Goal: Task Accomplishment & Management: Manage account settings

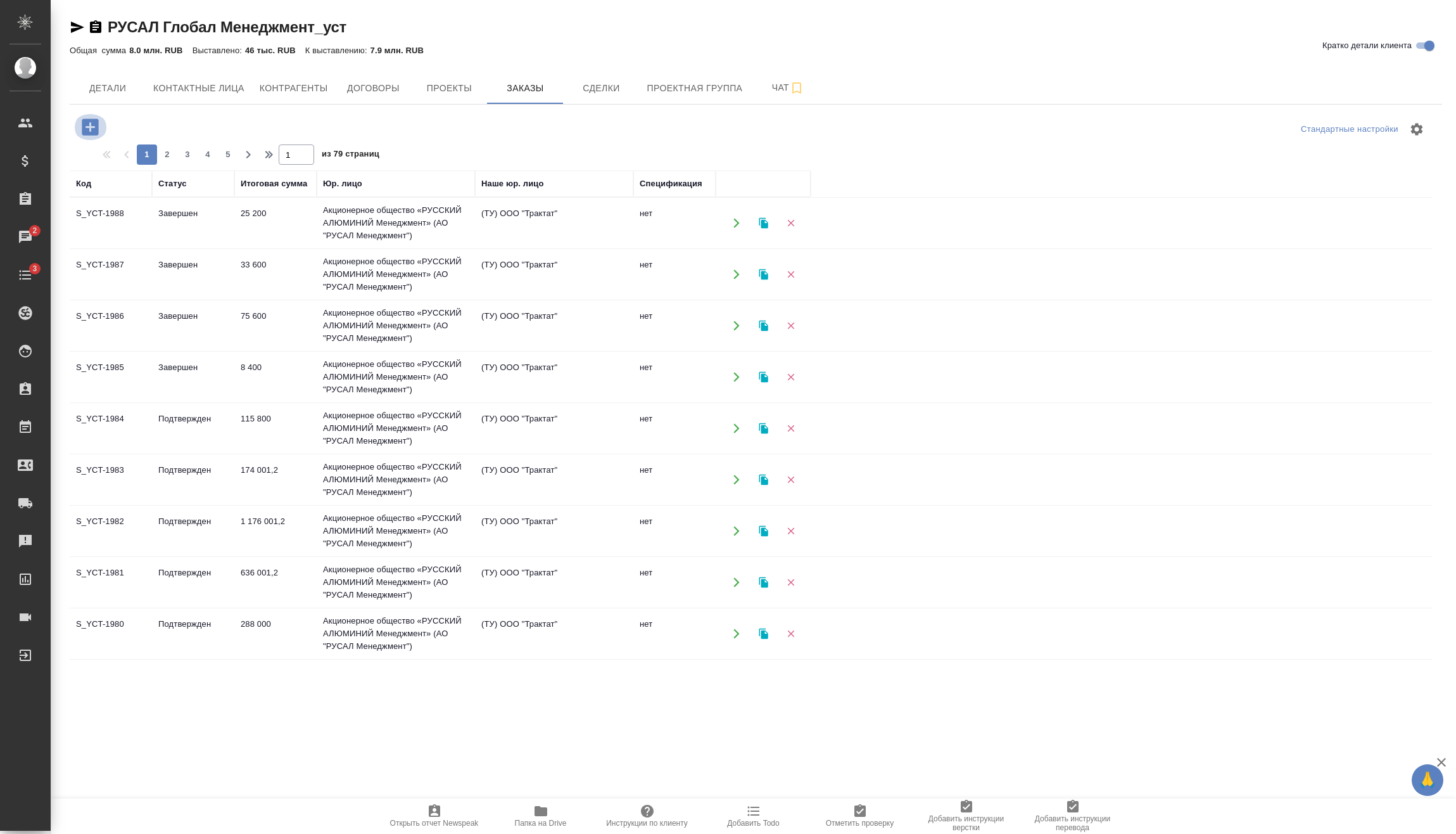
click at [87, 128] on icon "button" at bounding box center [90, 127] width 16 height 16
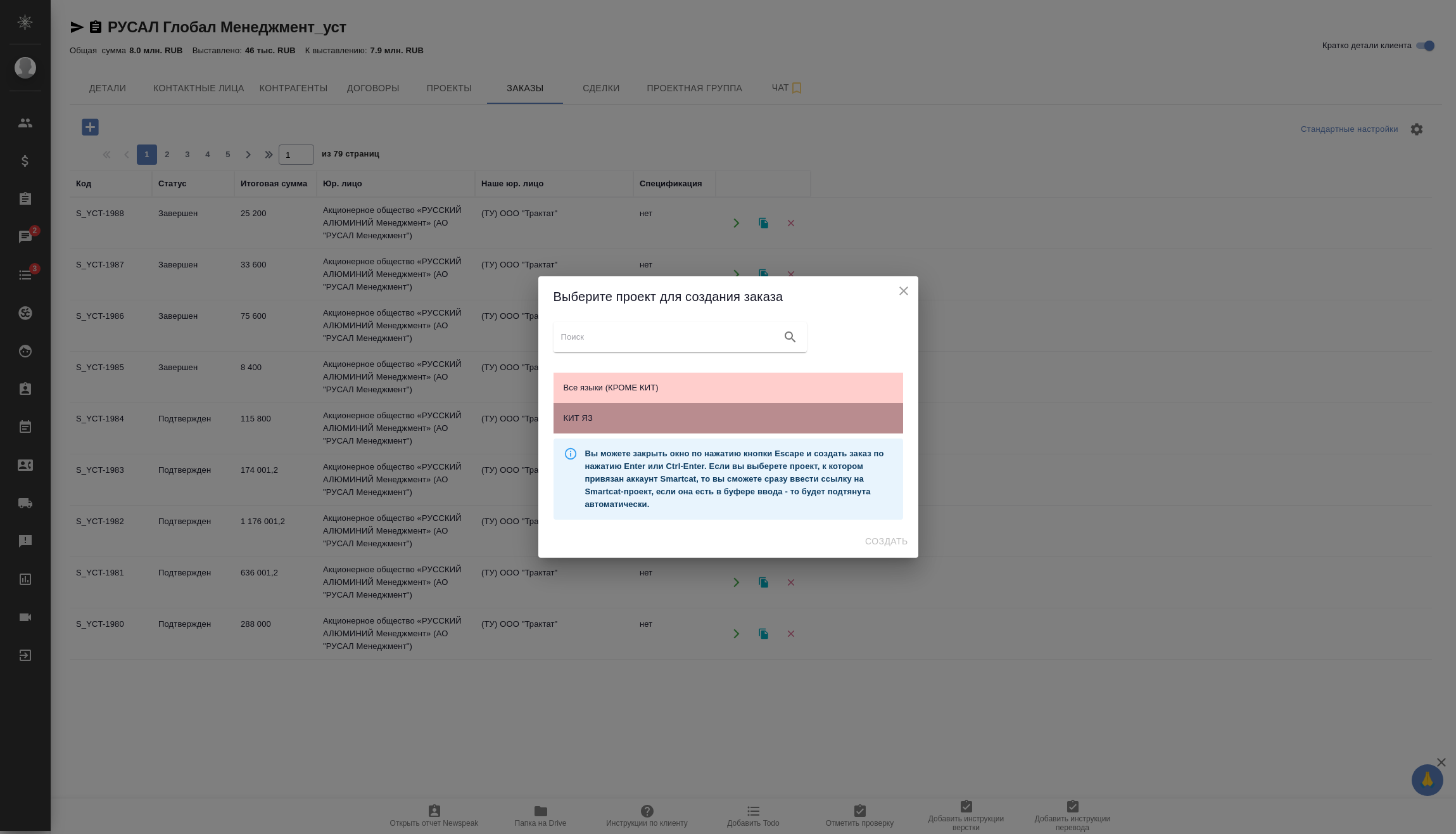
click at [686, 423] on span "КИТ ЯЗ" at bounding box center [728, 418] width 330 height 13
click at [885, 540] on span "Создать" at bounding box center [886, 541] width 43 height 15
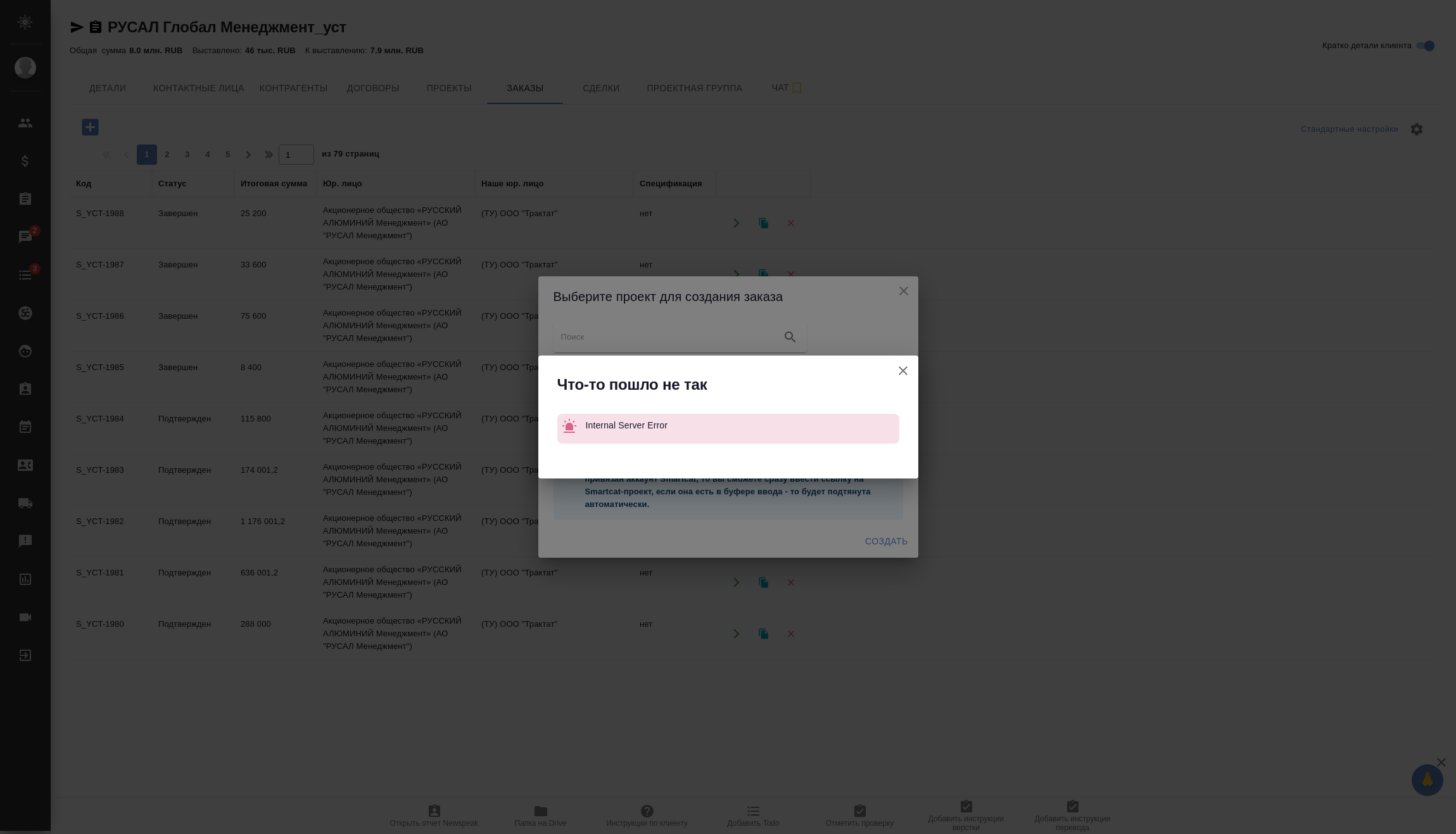
click at [899, 368] on icon "button" at bounding box center [903, 371] width 15 height 15
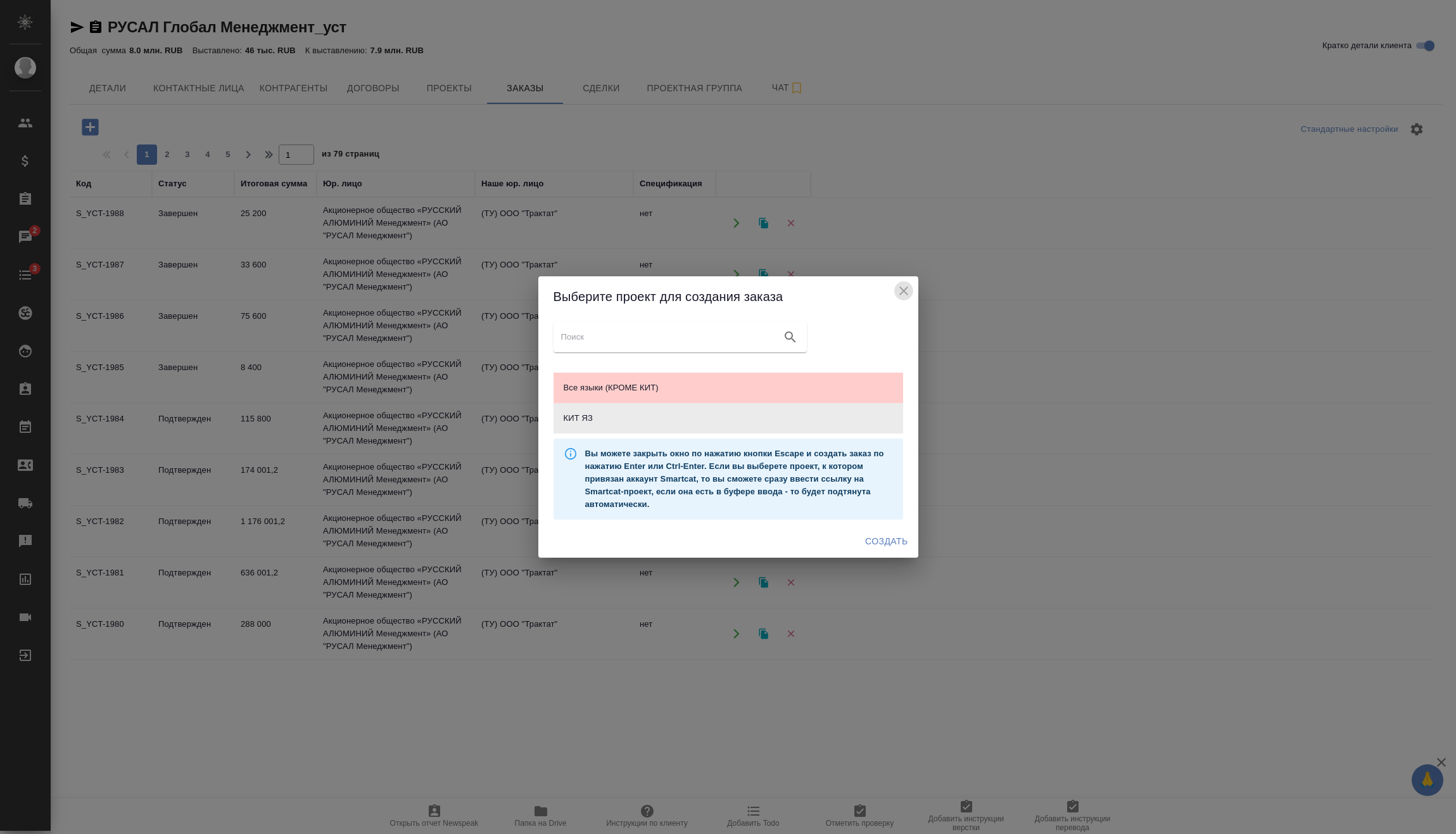
click at [901, 287] on icon "close" at bounding box center [904, 290] width 9 height 9
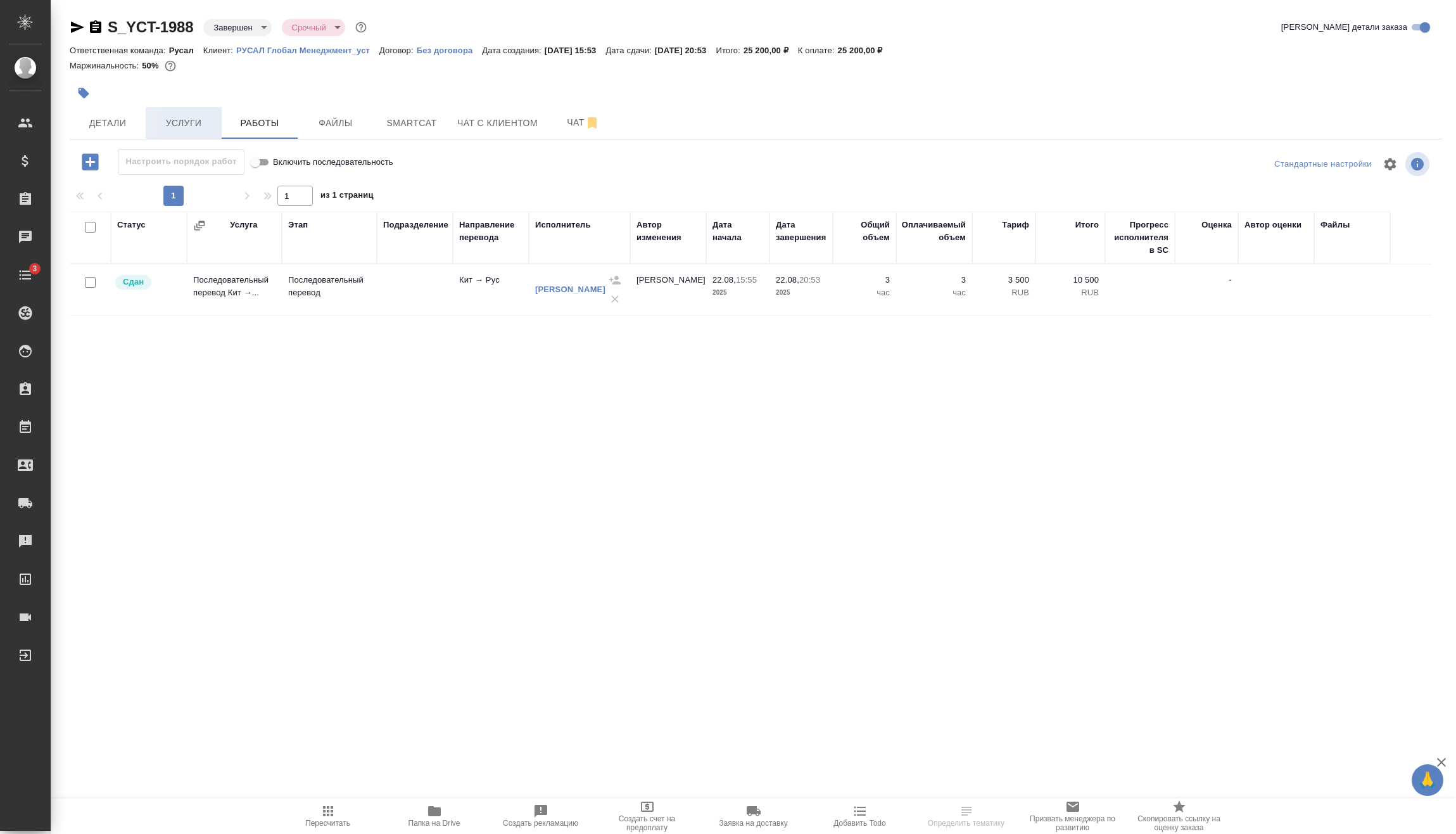
click at [189, 107] on button "Услуги" at bounding box center [183, 123] width 76 height 32
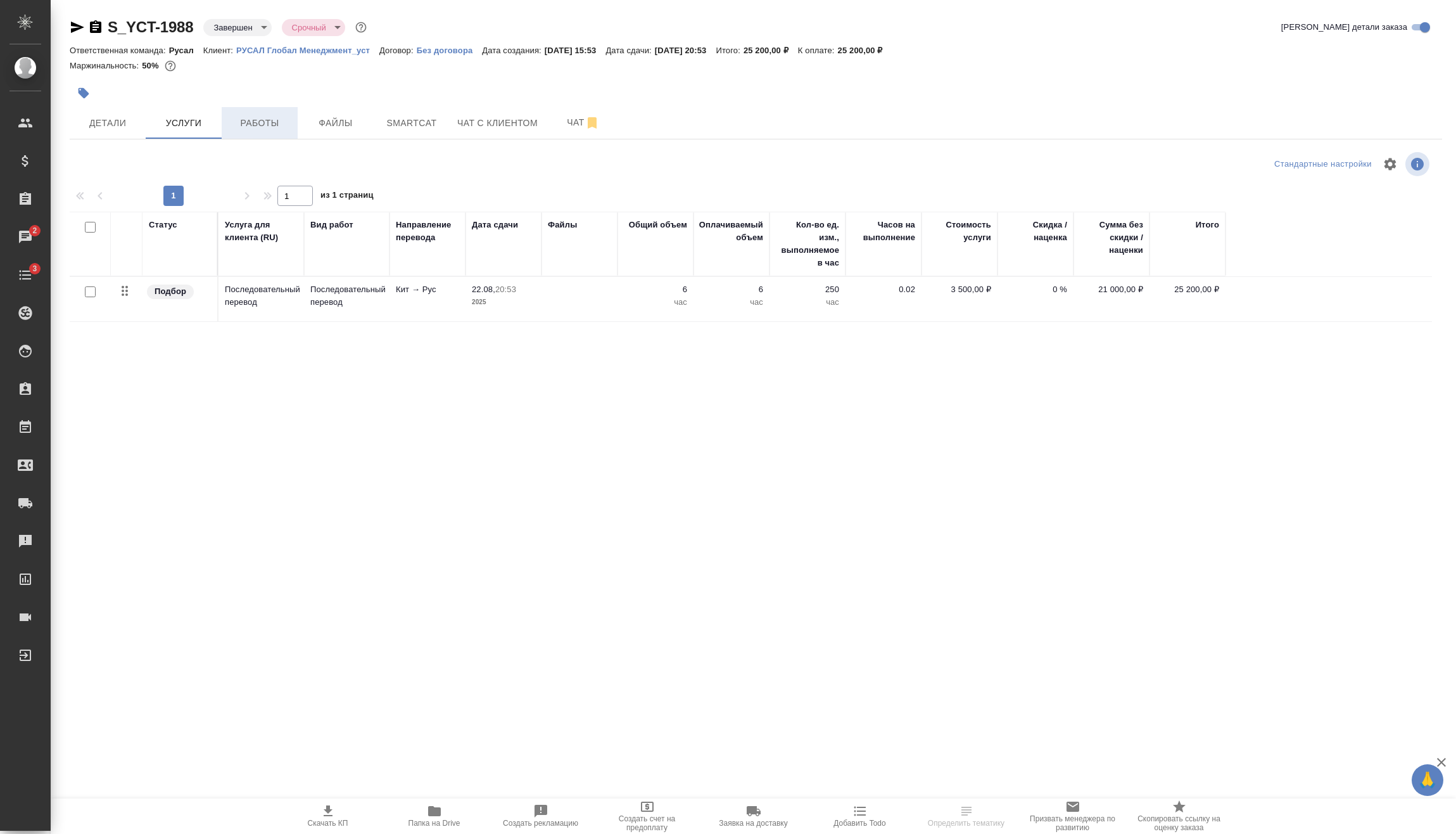
click at [277, 122] on span "Работы" at bounding box center [260, 123] width 61 height 15
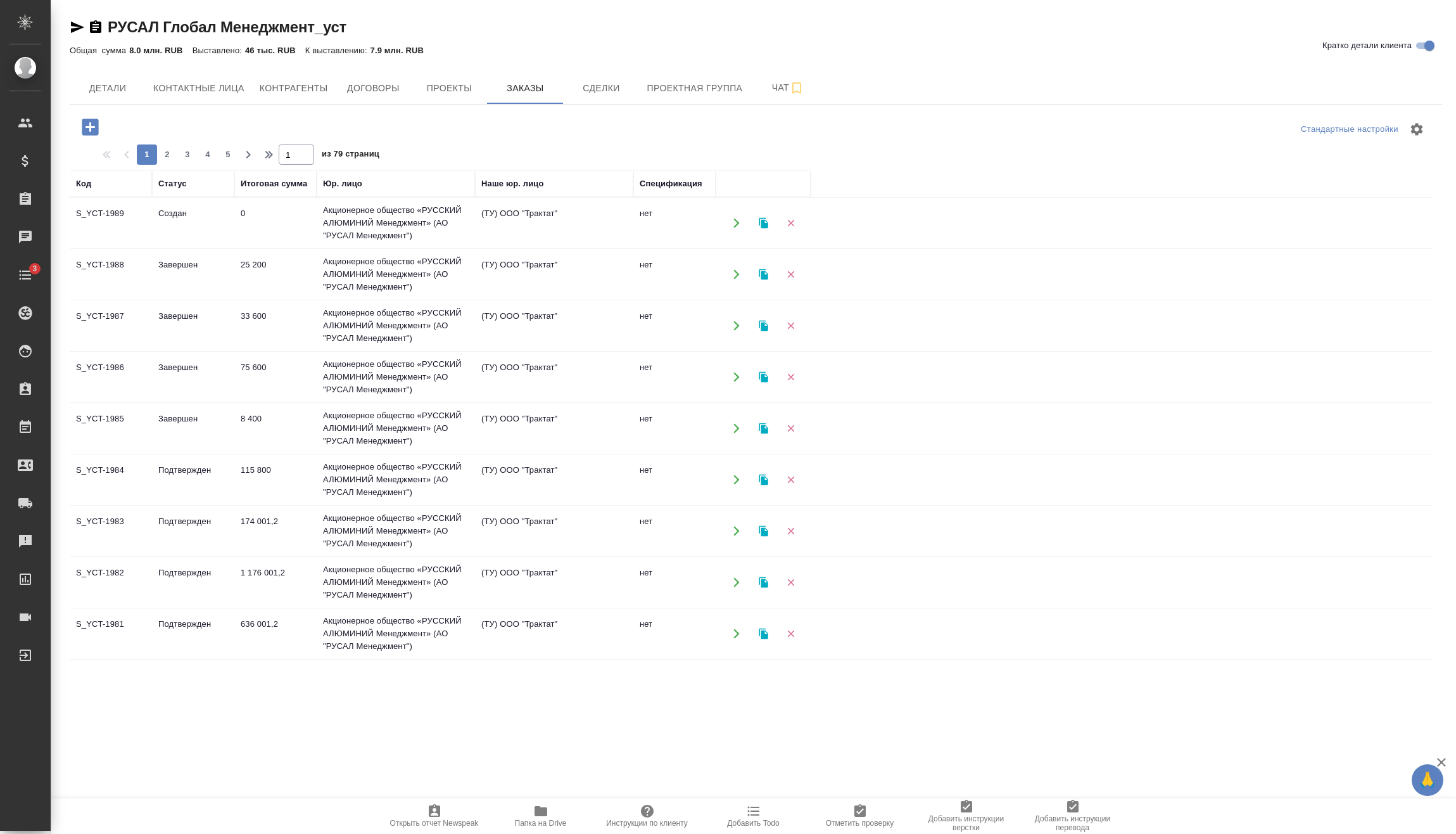
click at [235, 211] on td "0" at bounding box center [275, 223] width 82 height 45
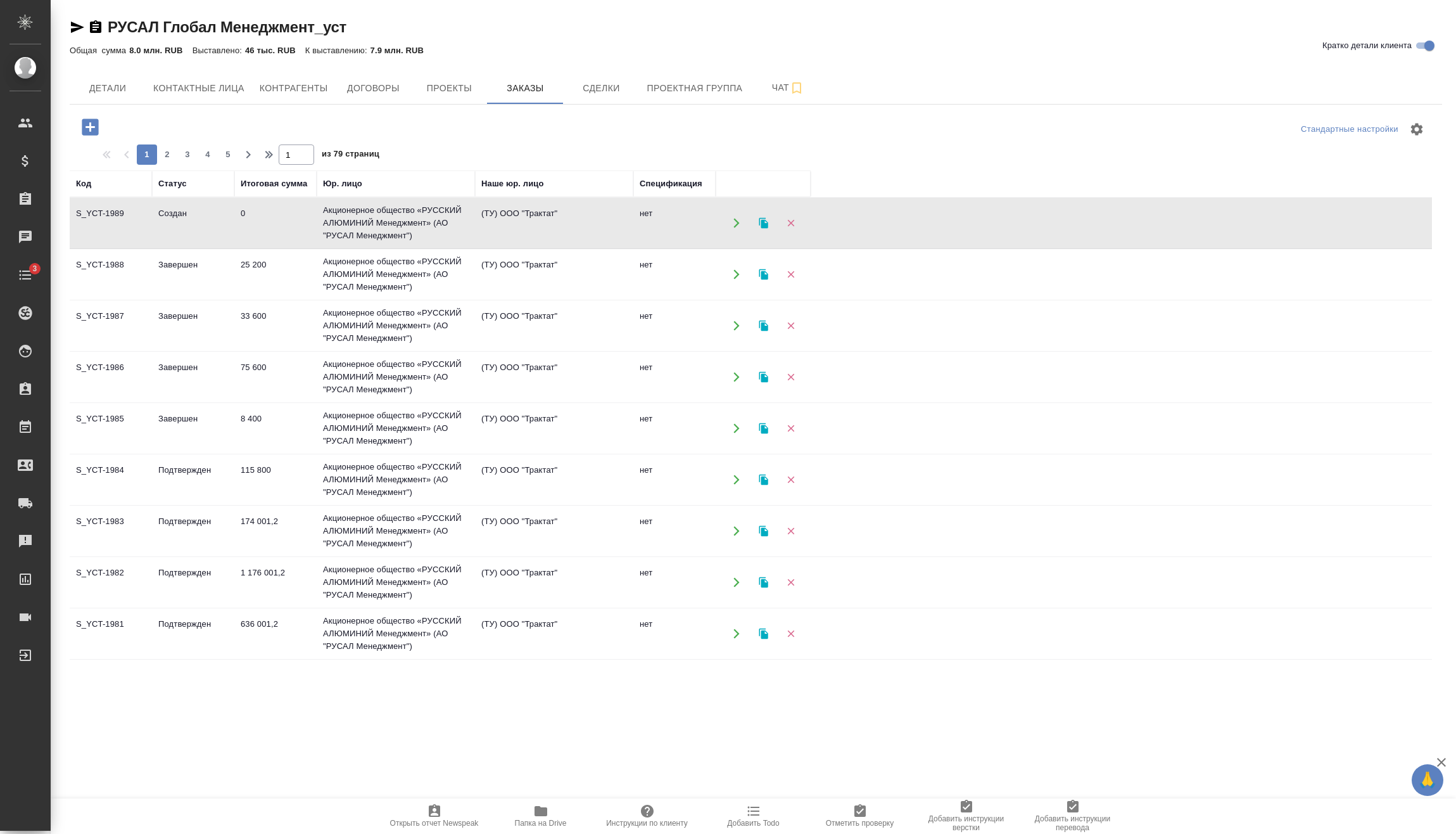
click at [236, 211] on td "0" at bounding box center [275, 223] width 82 height 45
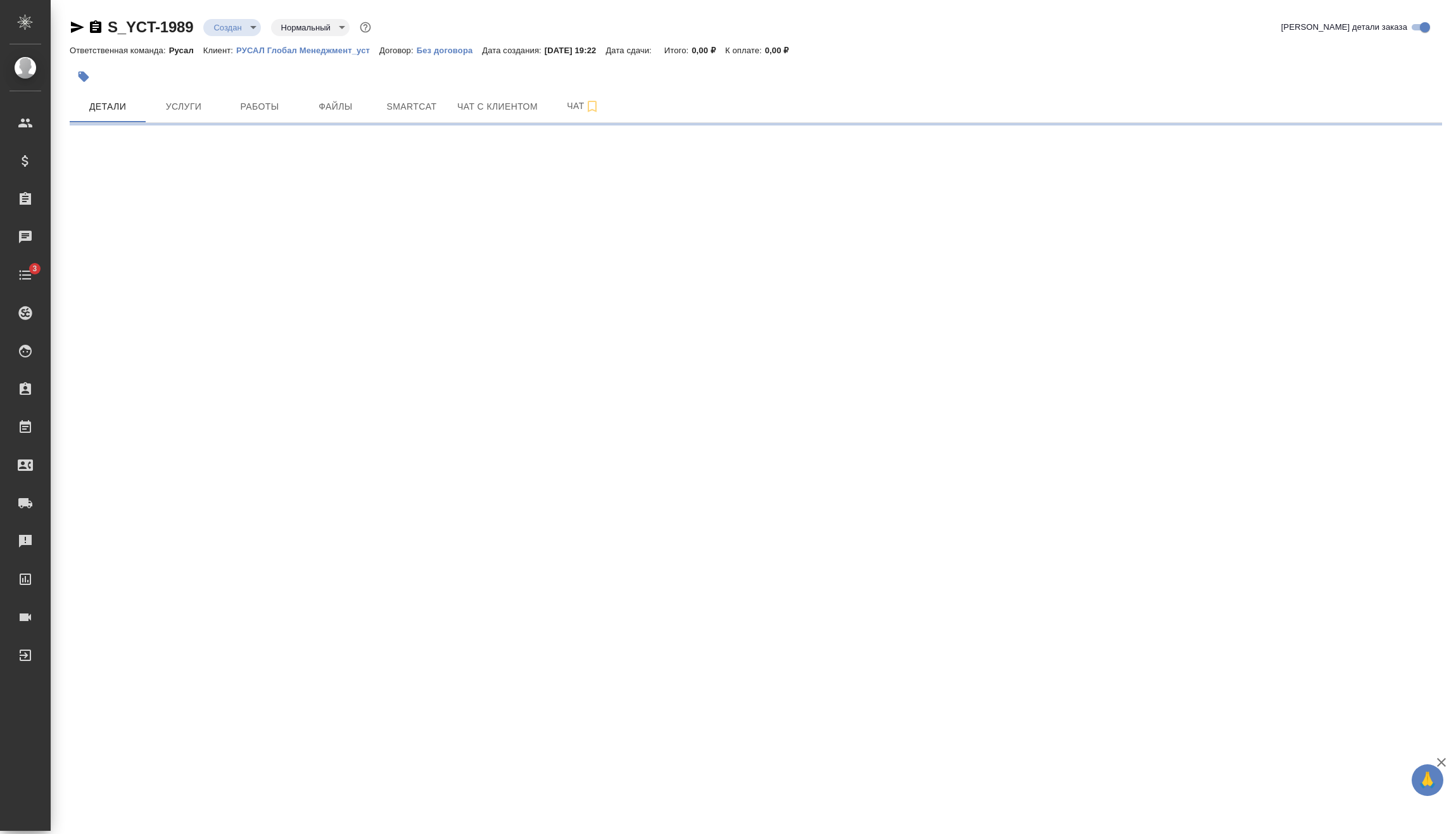
select select "RU"
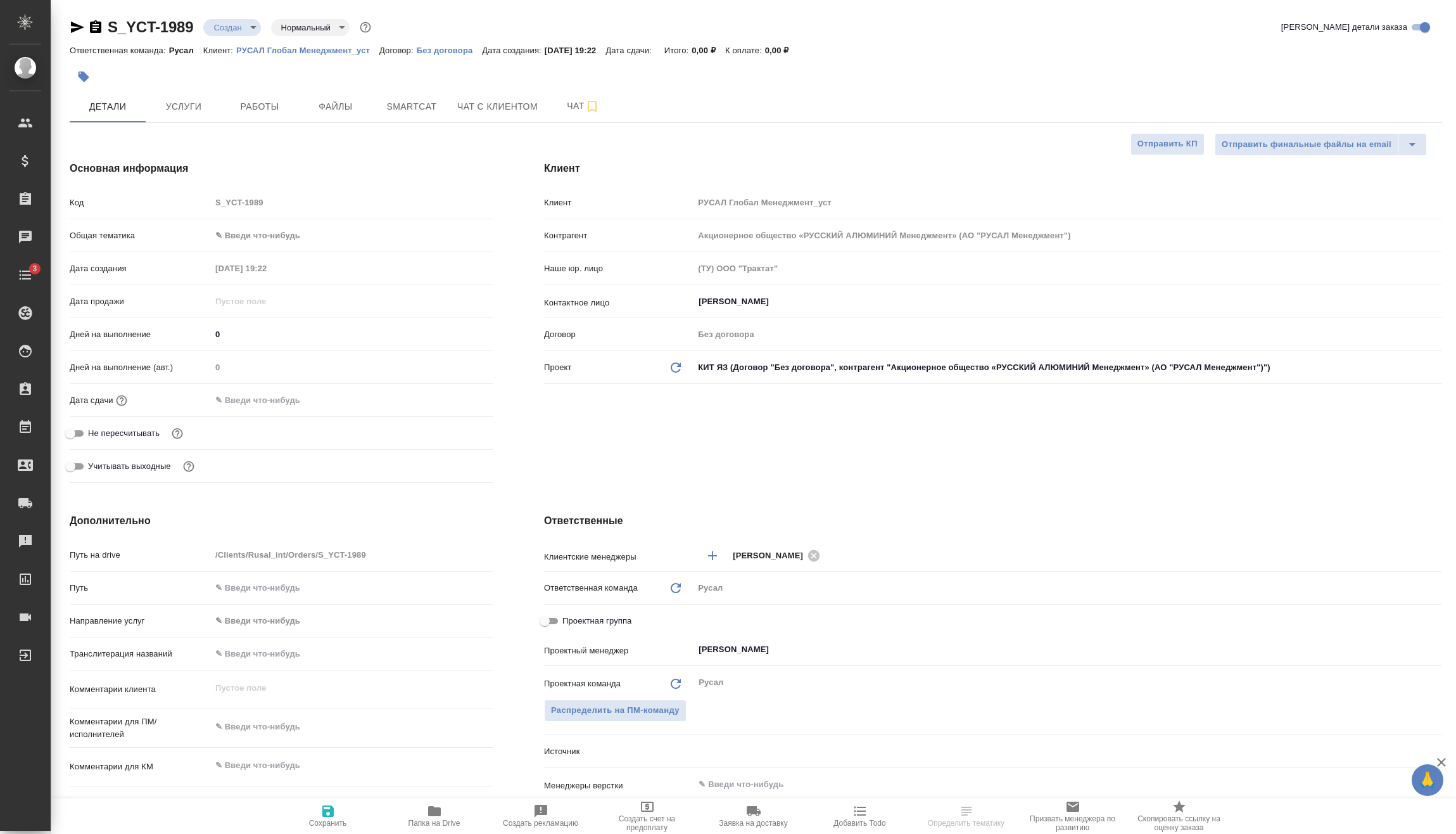
type textarea "x"
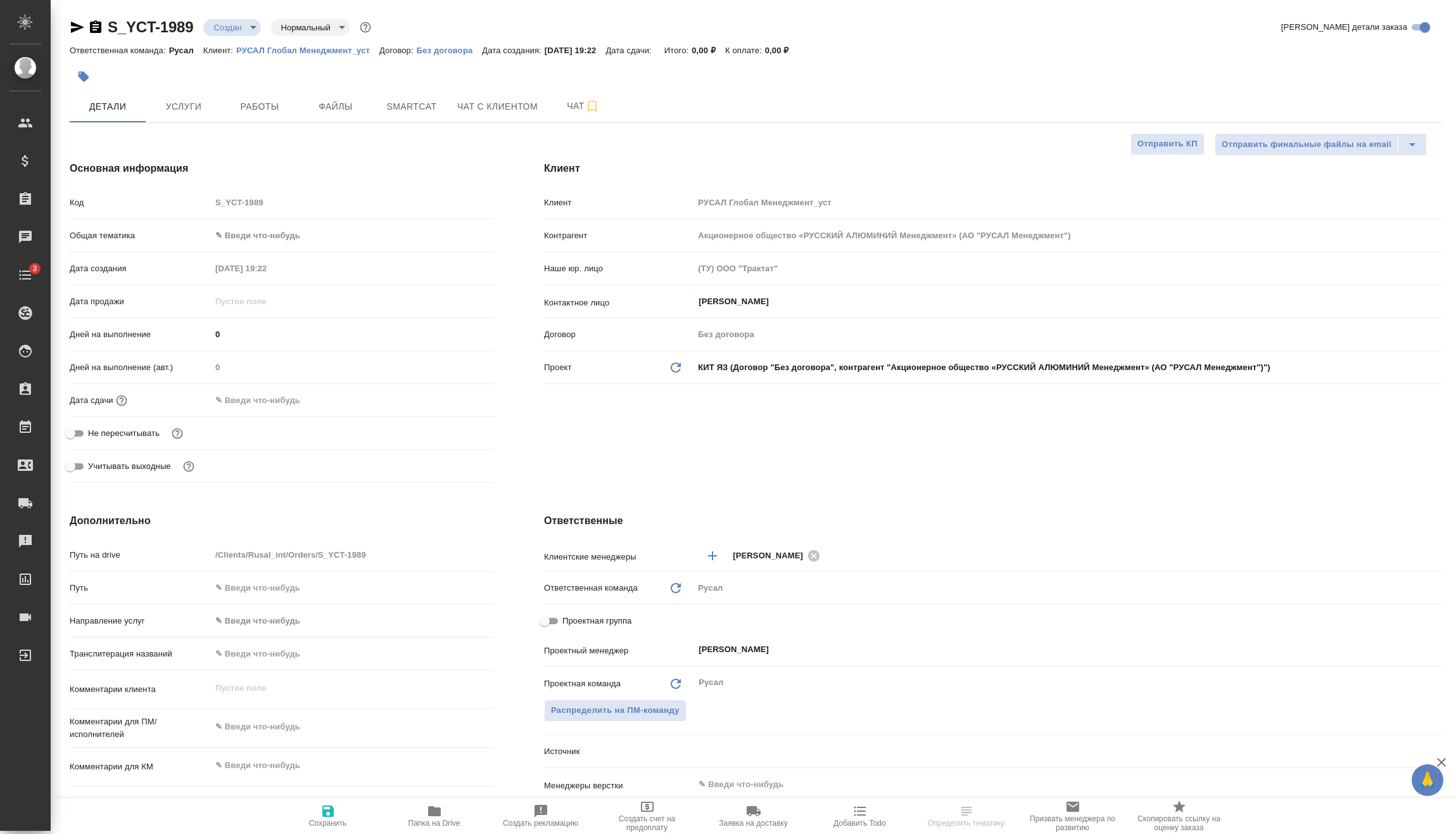
type textarea "x"
click at [271, 239] on body "🙏 .cls-1 fill:#fff; AWATERA Vasilev Evgeniy Клиенты Спецификации Заказы Чаты 3 …" at bounding box center [728, 417] width 1456 height 834
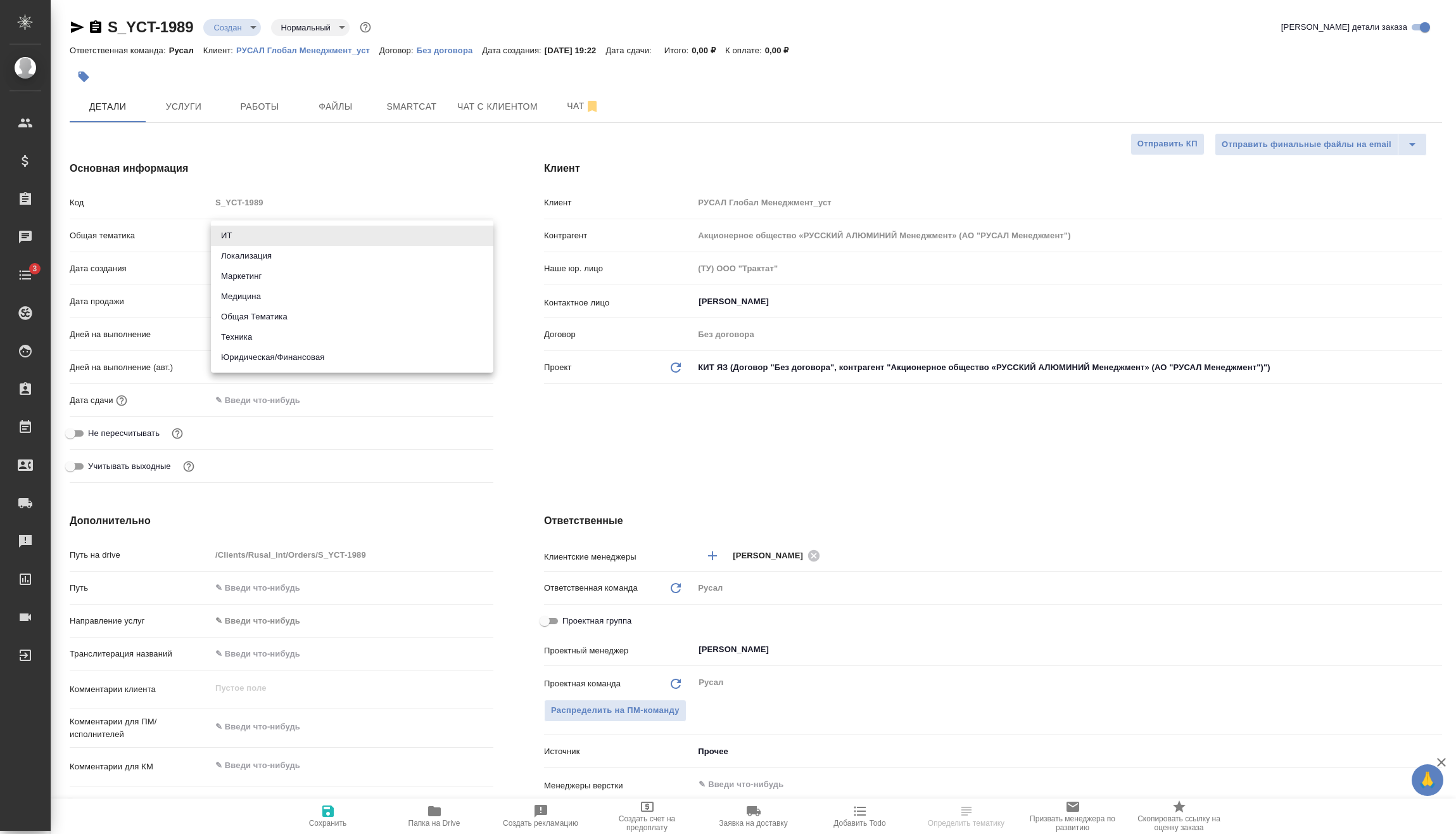
click at [310, 340] on li "Техника" at bounding box center [352, 337] width 282 height 20
type input "tech"
type textarea "x"
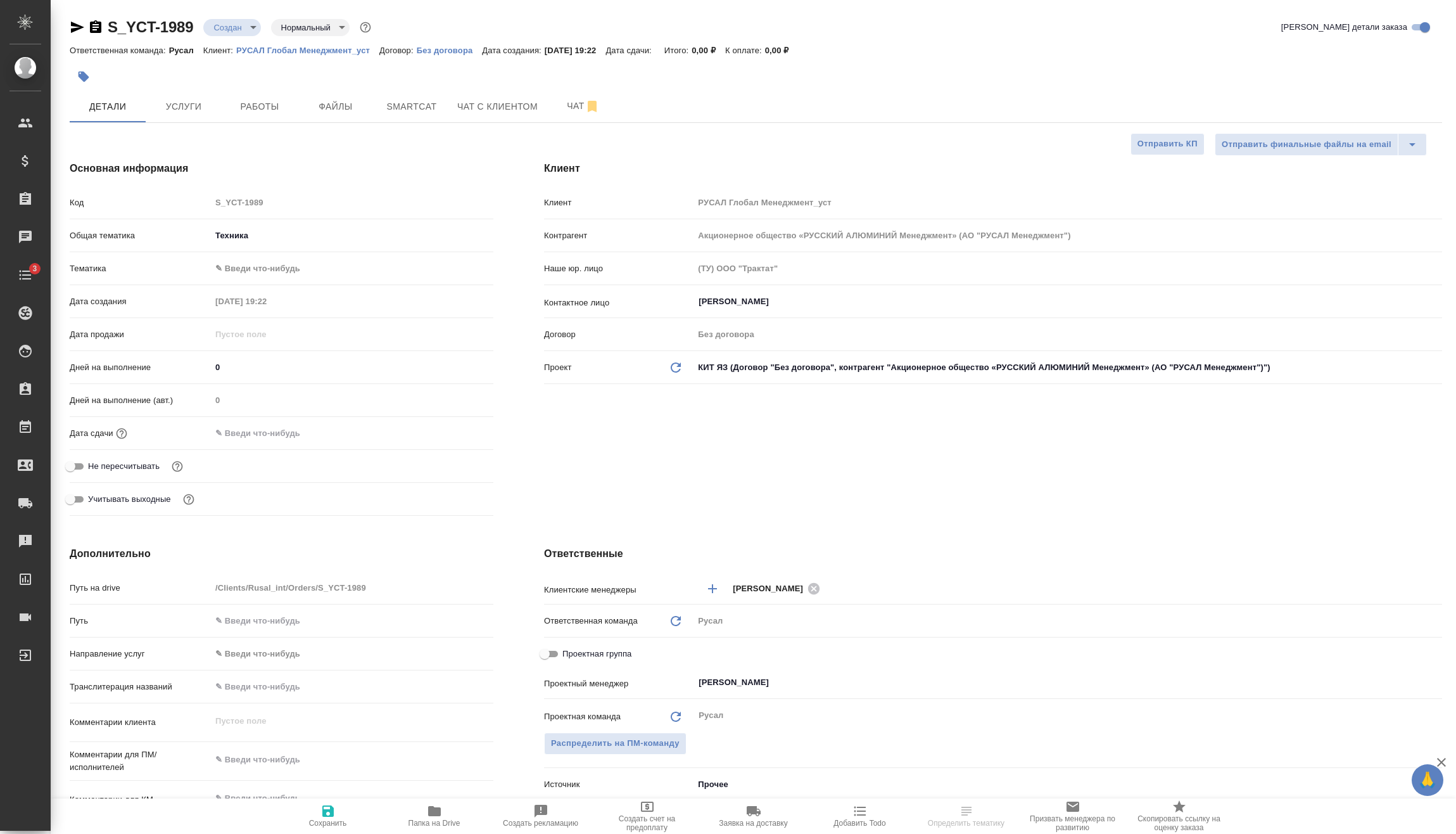
click at [312, 275] on body "🙏 .cls-1 fill:#fff; AWATERA Vasilev Evgeniy Клиенты Спецификации Заказы Чаты 3 …" at bounding box center [728, 417] width 1456 height 834
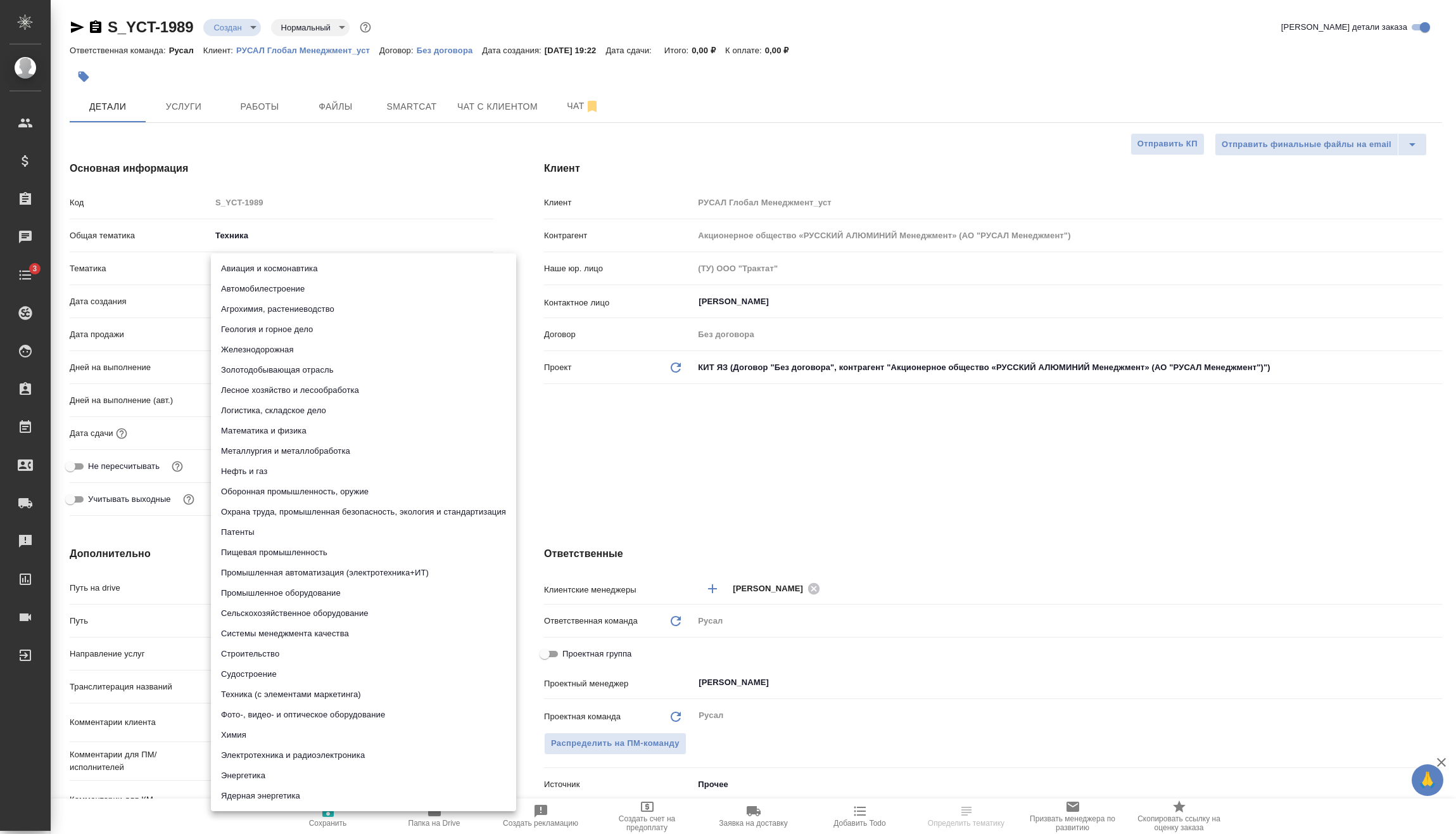
click at [323, 447] on li "Металлургия и металлобработка" at bounding box center [363, 451] width 305 height 20
type textarea "x"
type input "60014e23f7d9dc5f480a3cf8"
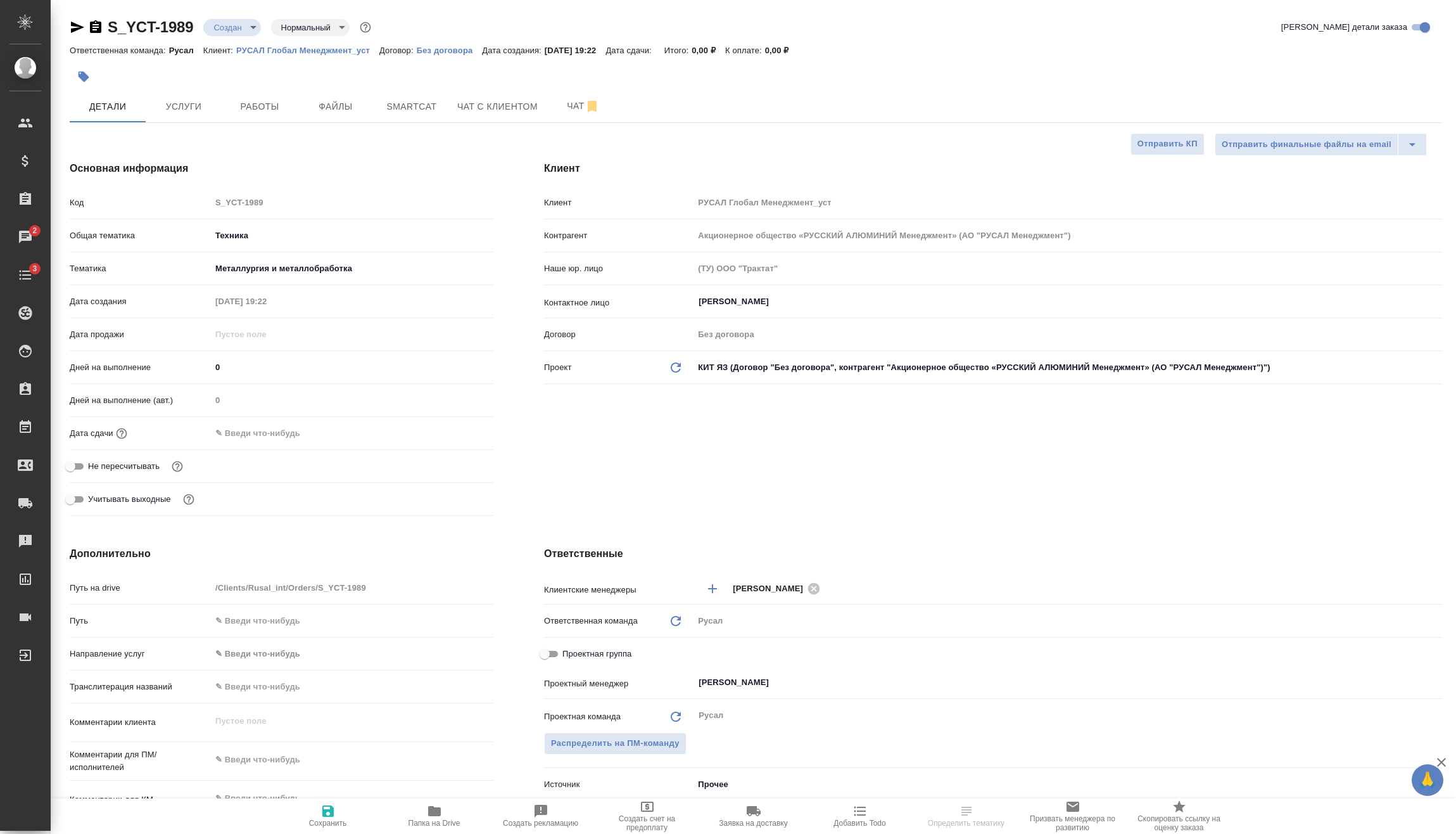
click at [292, 435] on input "text" at bounding box center [267, 432] width 111 height 18
click at [457, 431] on icon "button" at bounding box center [456, 432] width 15 height 15
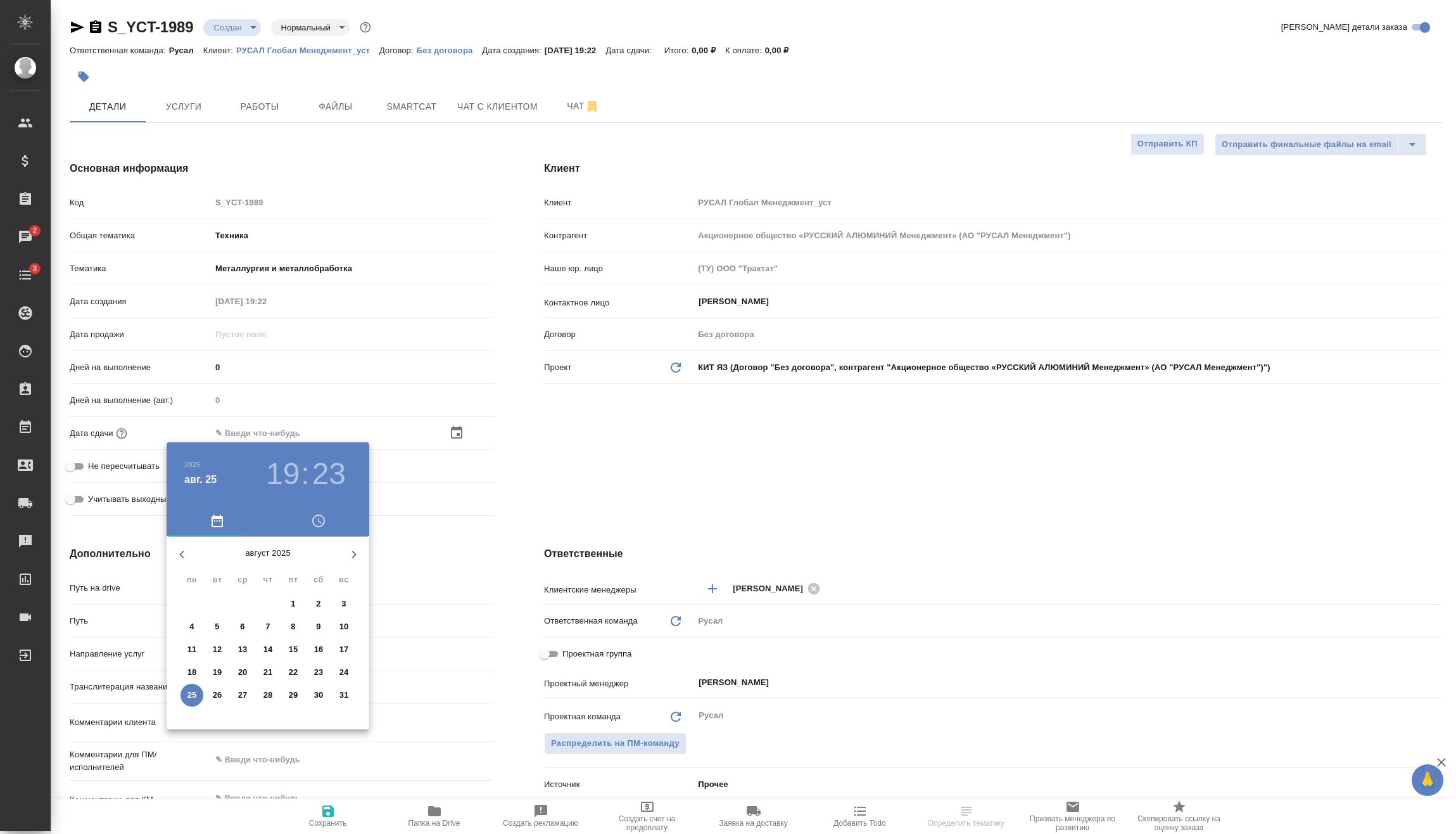
click at [299, 472] on h3 "19" at bounding box center [282, 473] width 34 height 36
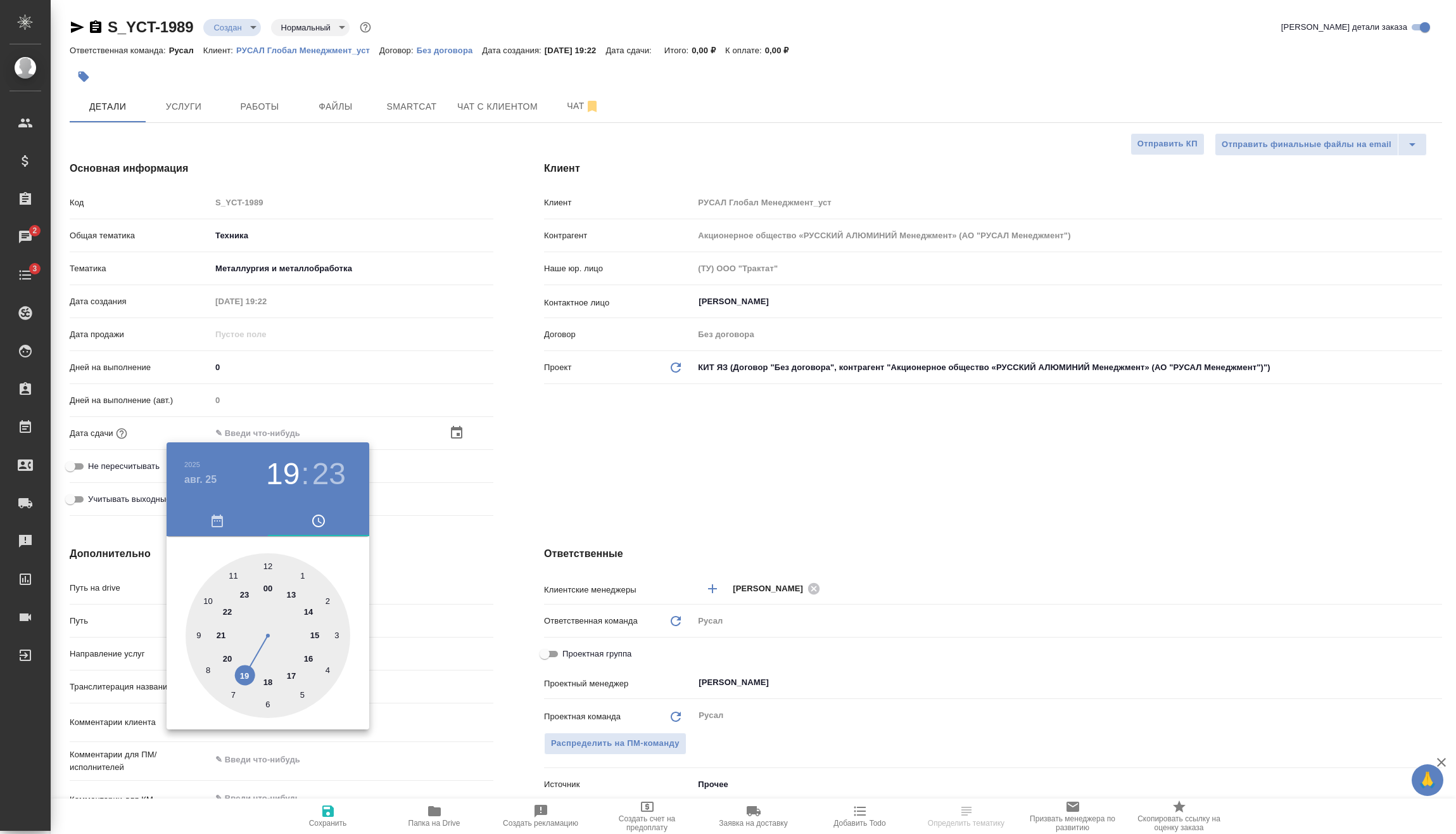
click at [229, 656] on div at bounding box center [268, 635] width 165 height 165
type input "25.08.2025 20:23"
type textarea "x"
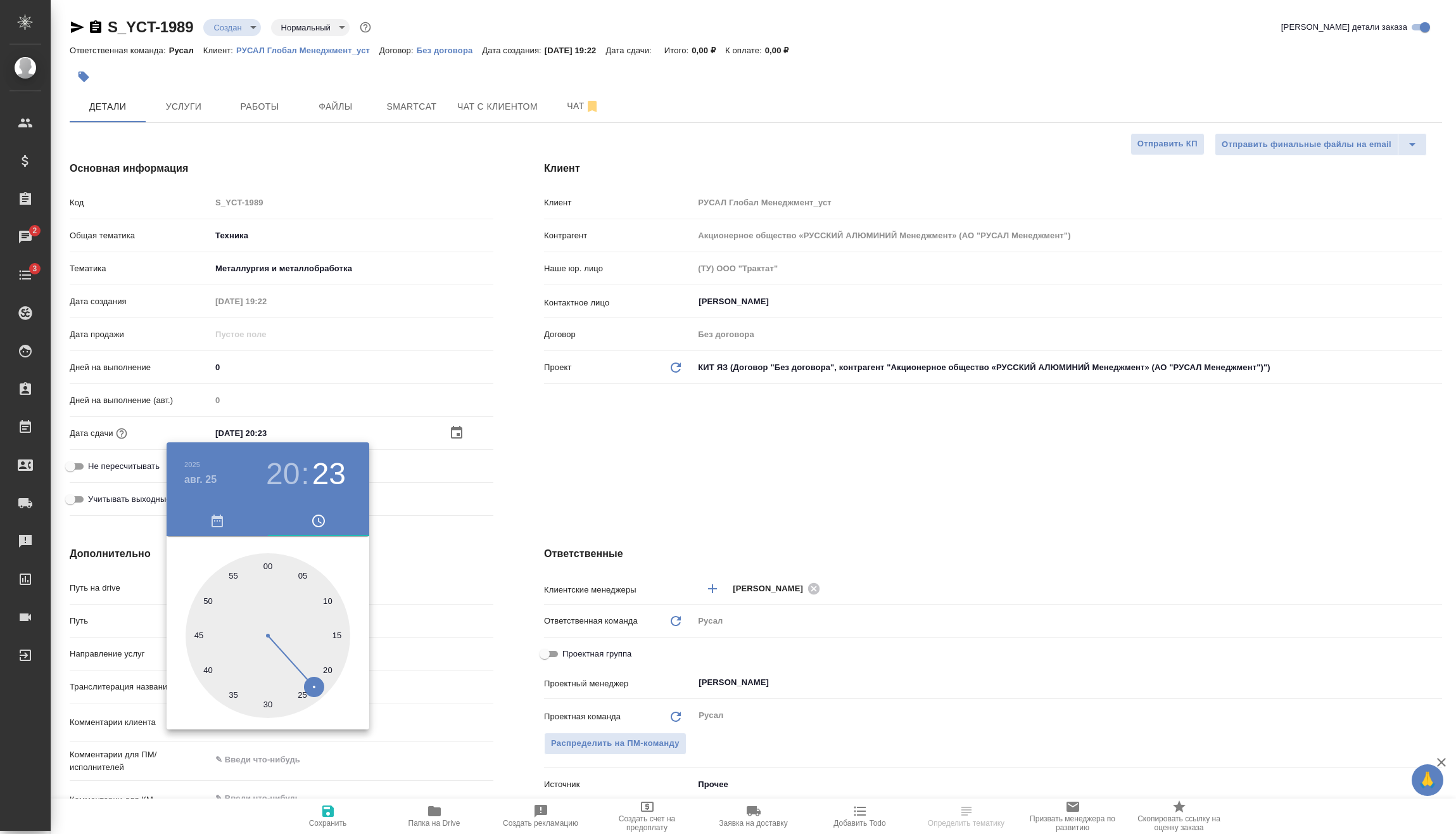
click at [445, 522] on div at bounding box center [728, 417] width 1456 height 834
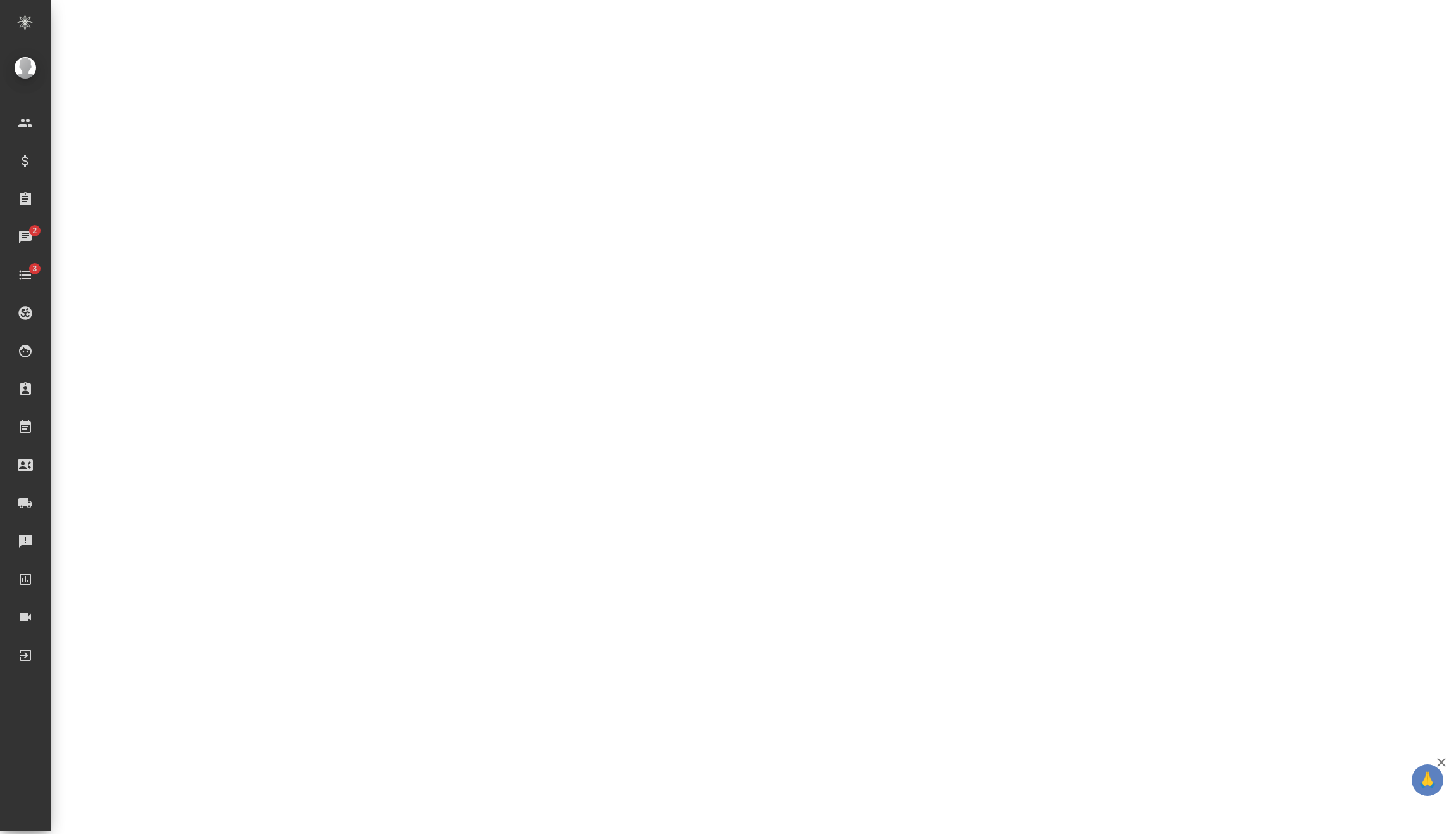
scroll to position [190, 0]
select select "RU"
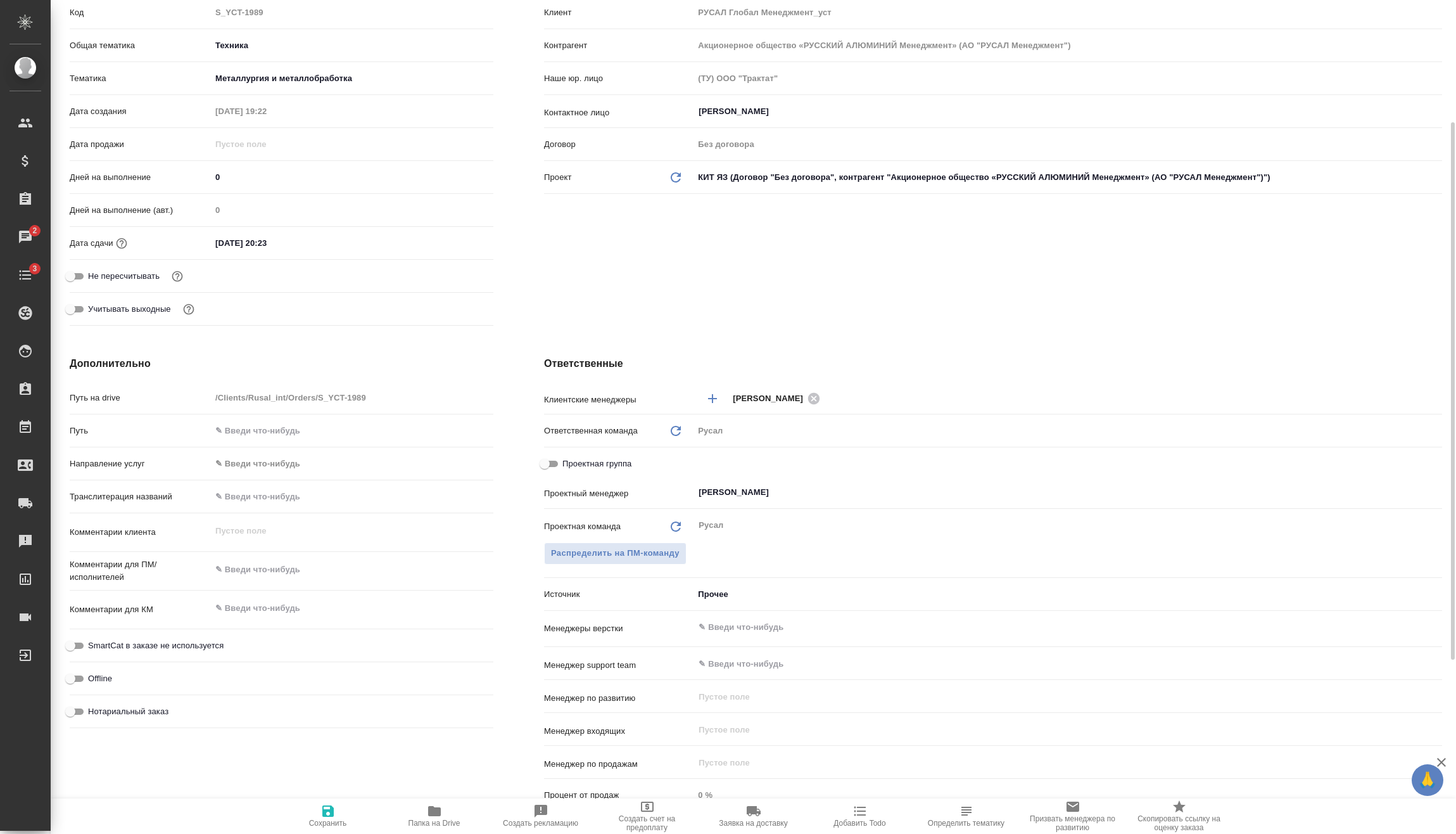
type textarea "x"
click at [295, 564] on textarea at bounding box center [352, 570] width 282 height 22
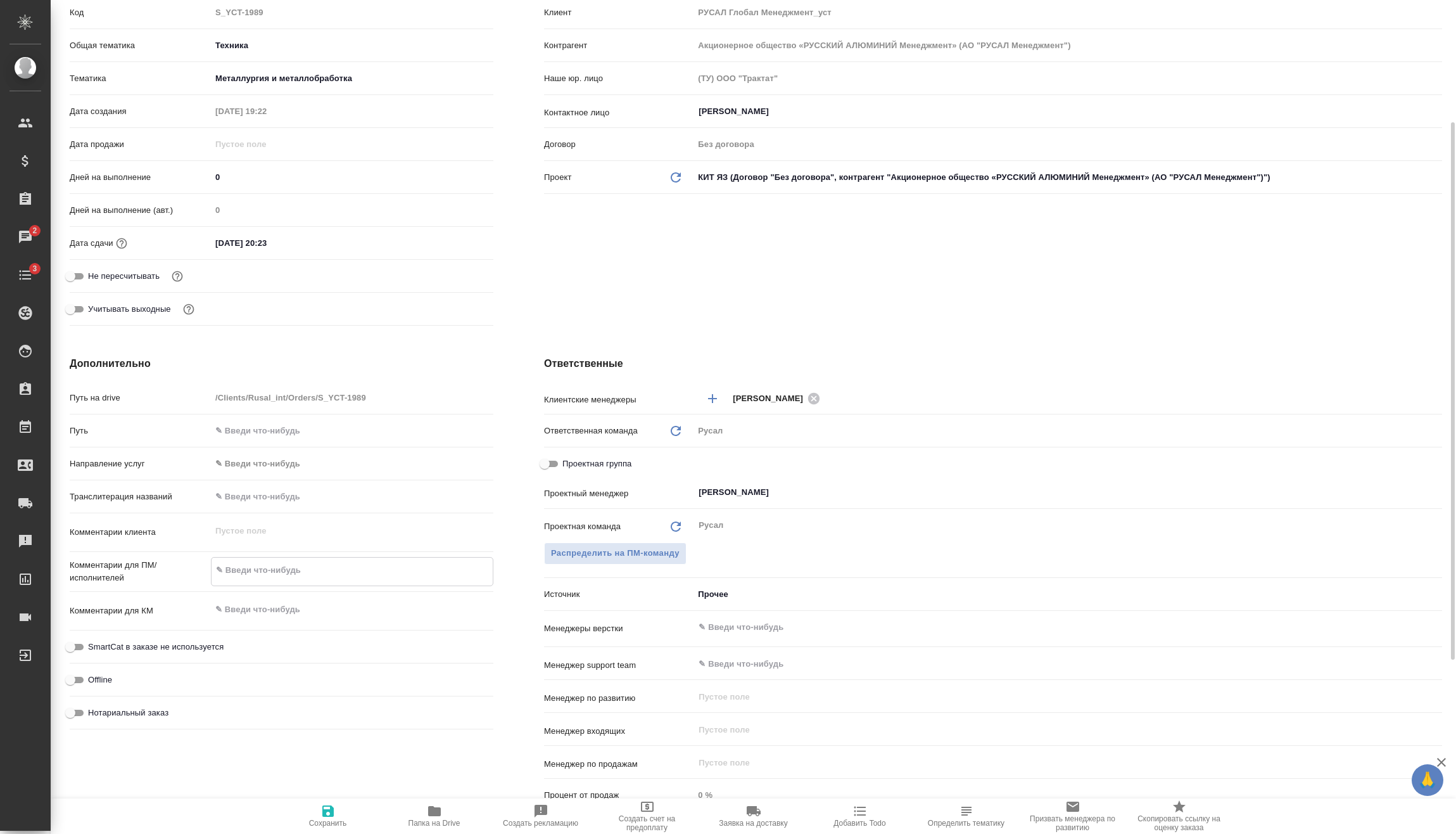
type textarea "x"
type textarea "2"
type textarea "x"
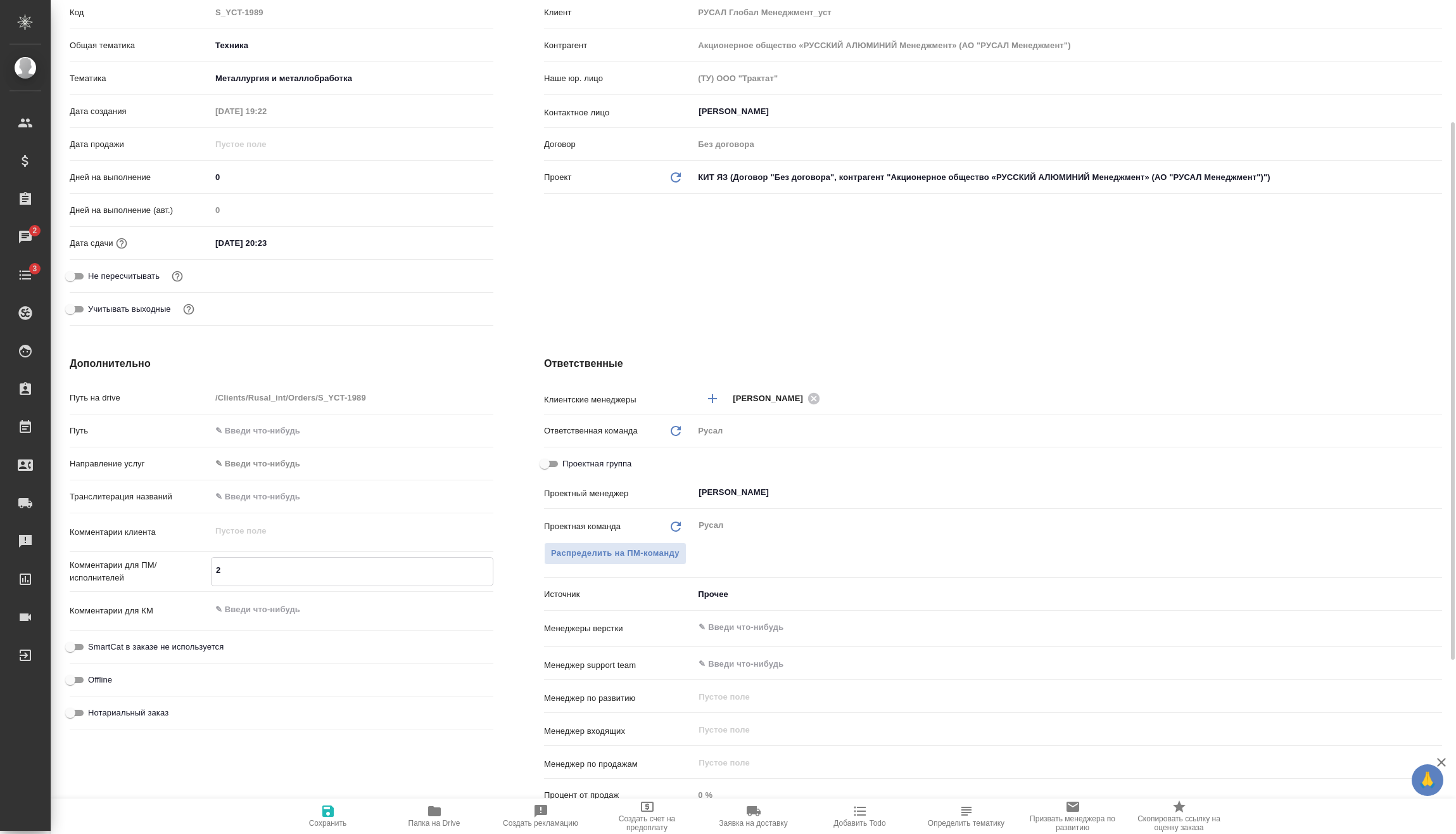
type textarea "25"
type textarea "x"
type textarea "25/"
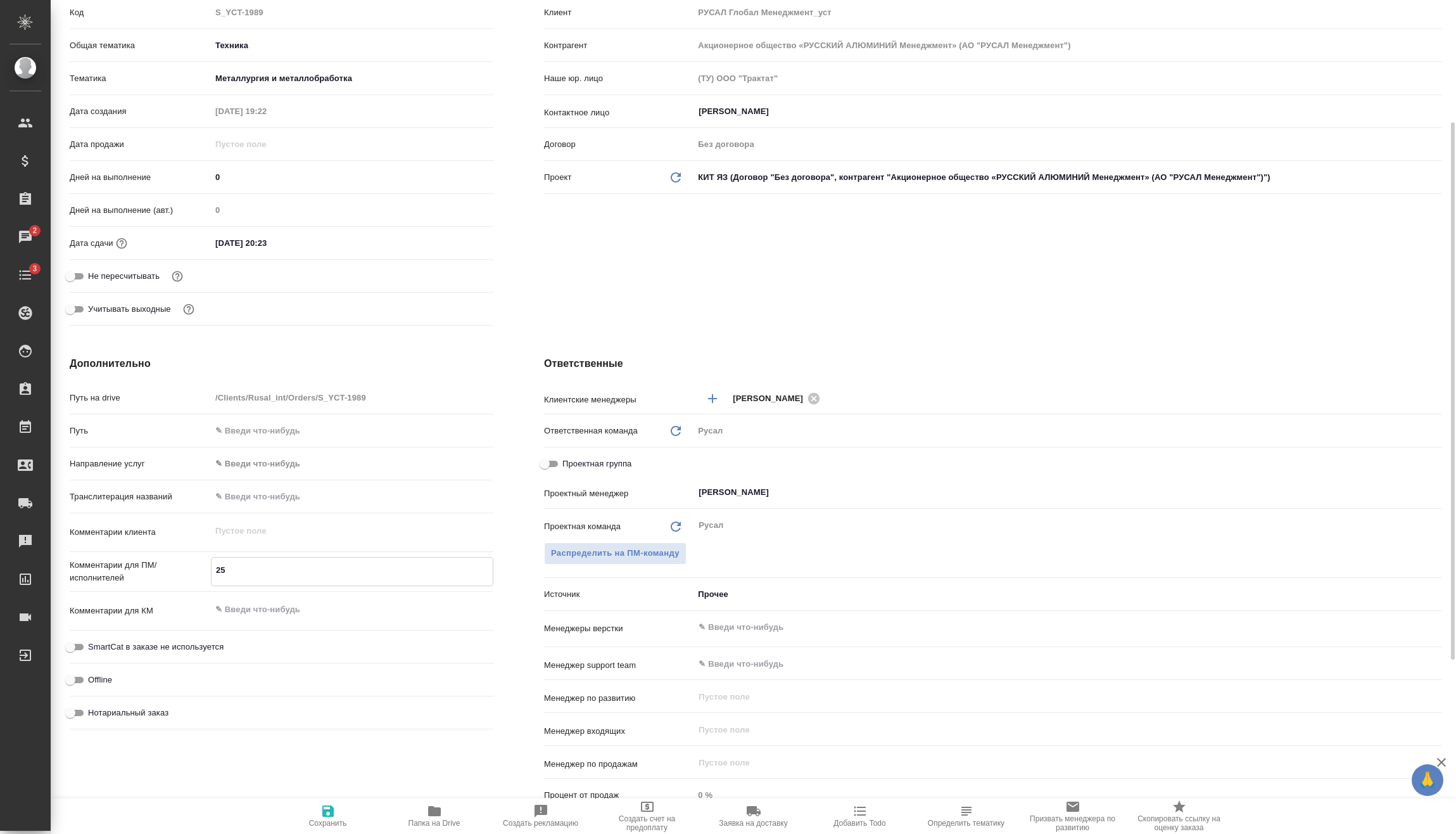
type textarea "x"
type textarea "25/0"
type textarea "x"
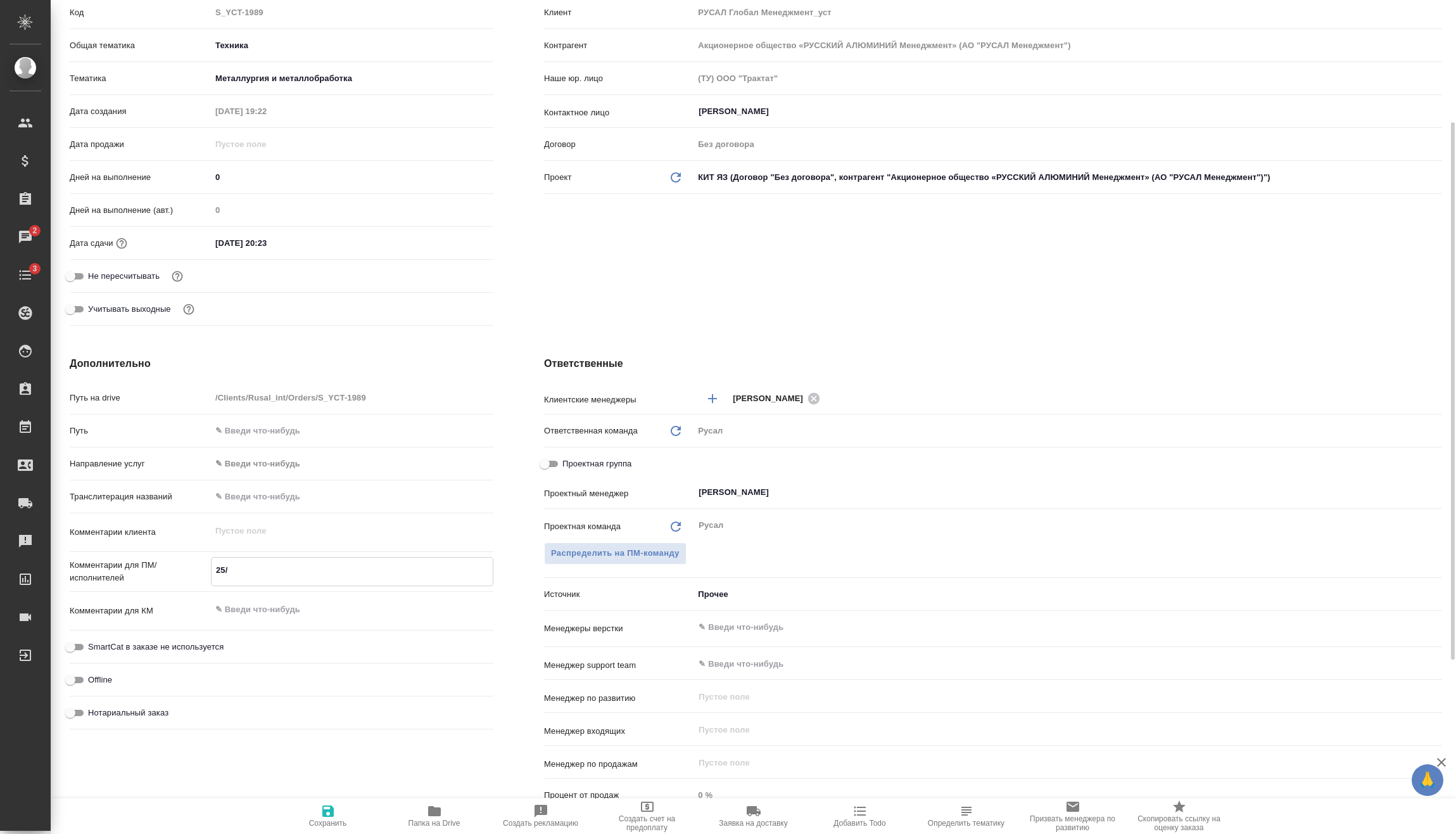
type textarea "x"
type textarea "25/08"
type textarea "x"
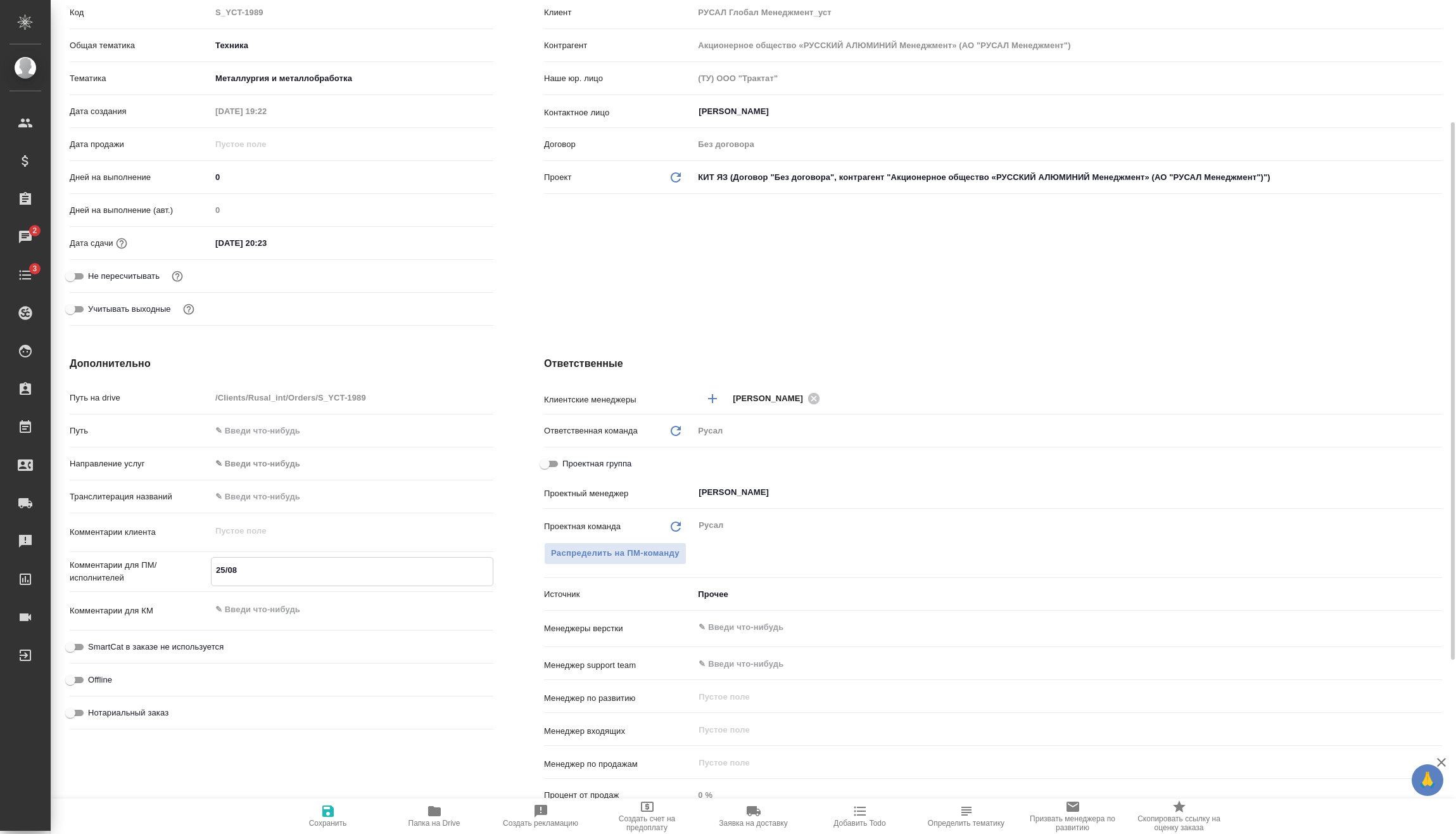
type textarea "x"
type textarea "25/08"
type textarea "x"
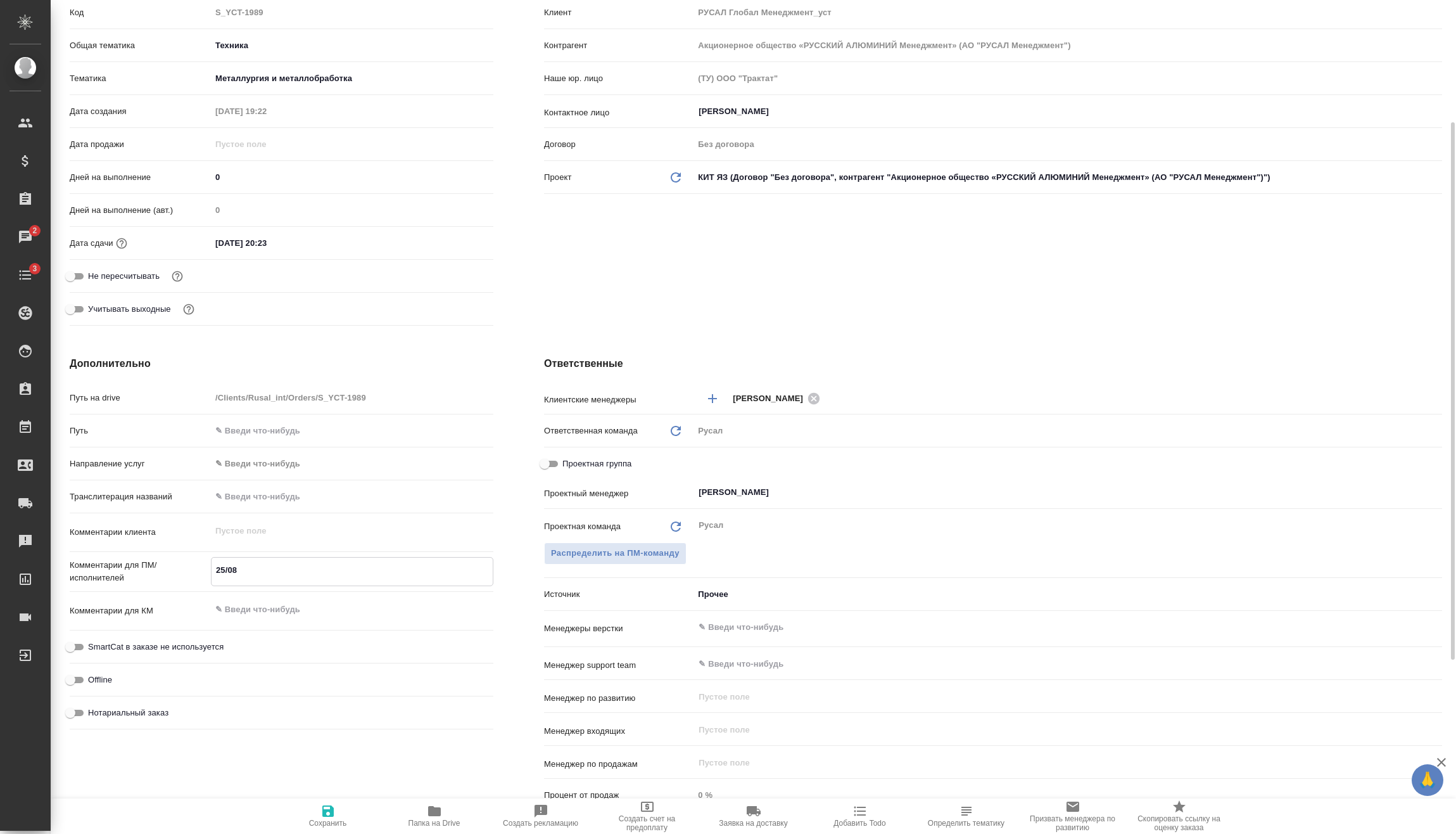
type textarea "25/08"
type textarea "x"
type textarea "25/0"
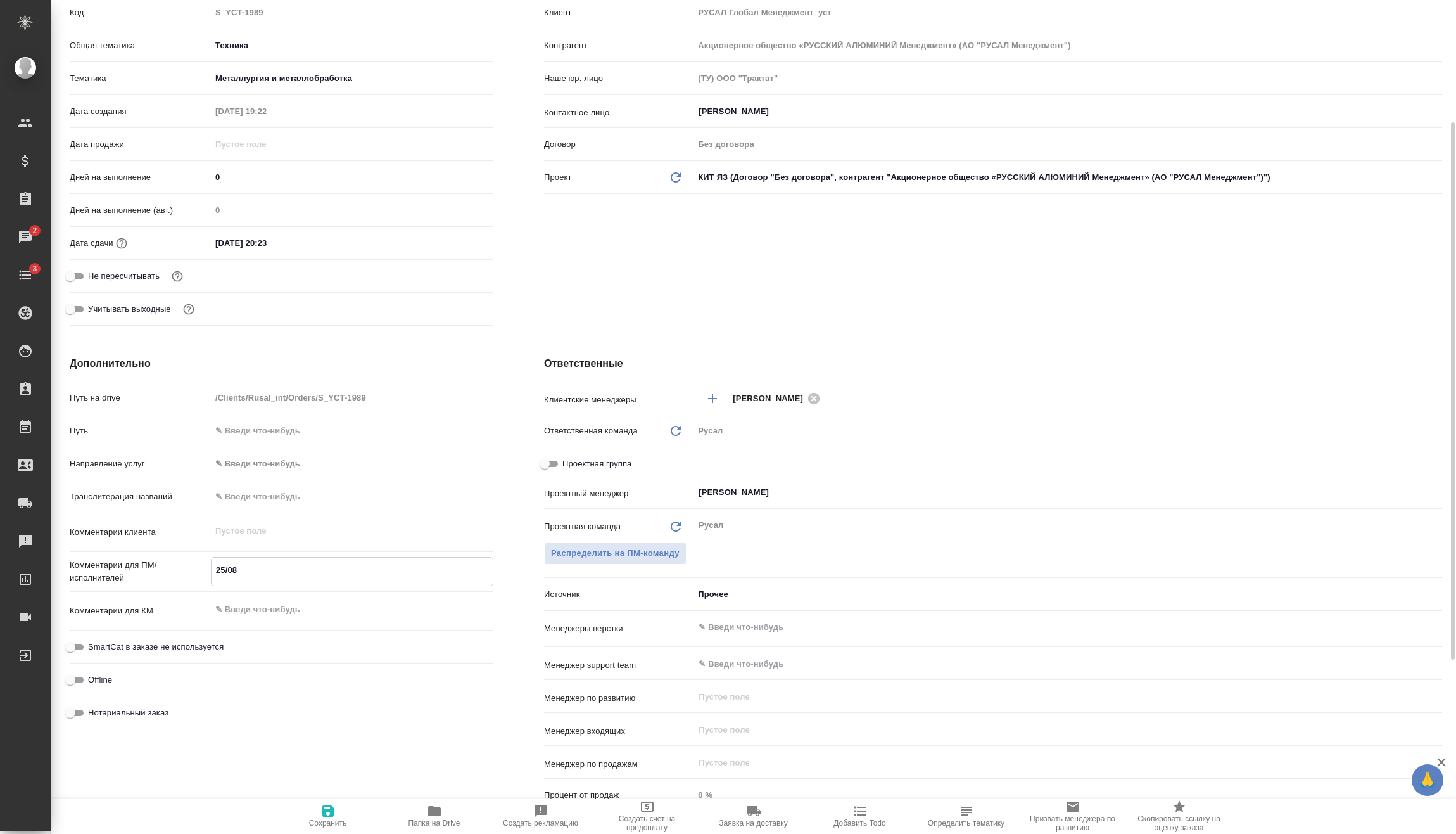
type textarea "x"
type textarea "25/"
type textarea "x"
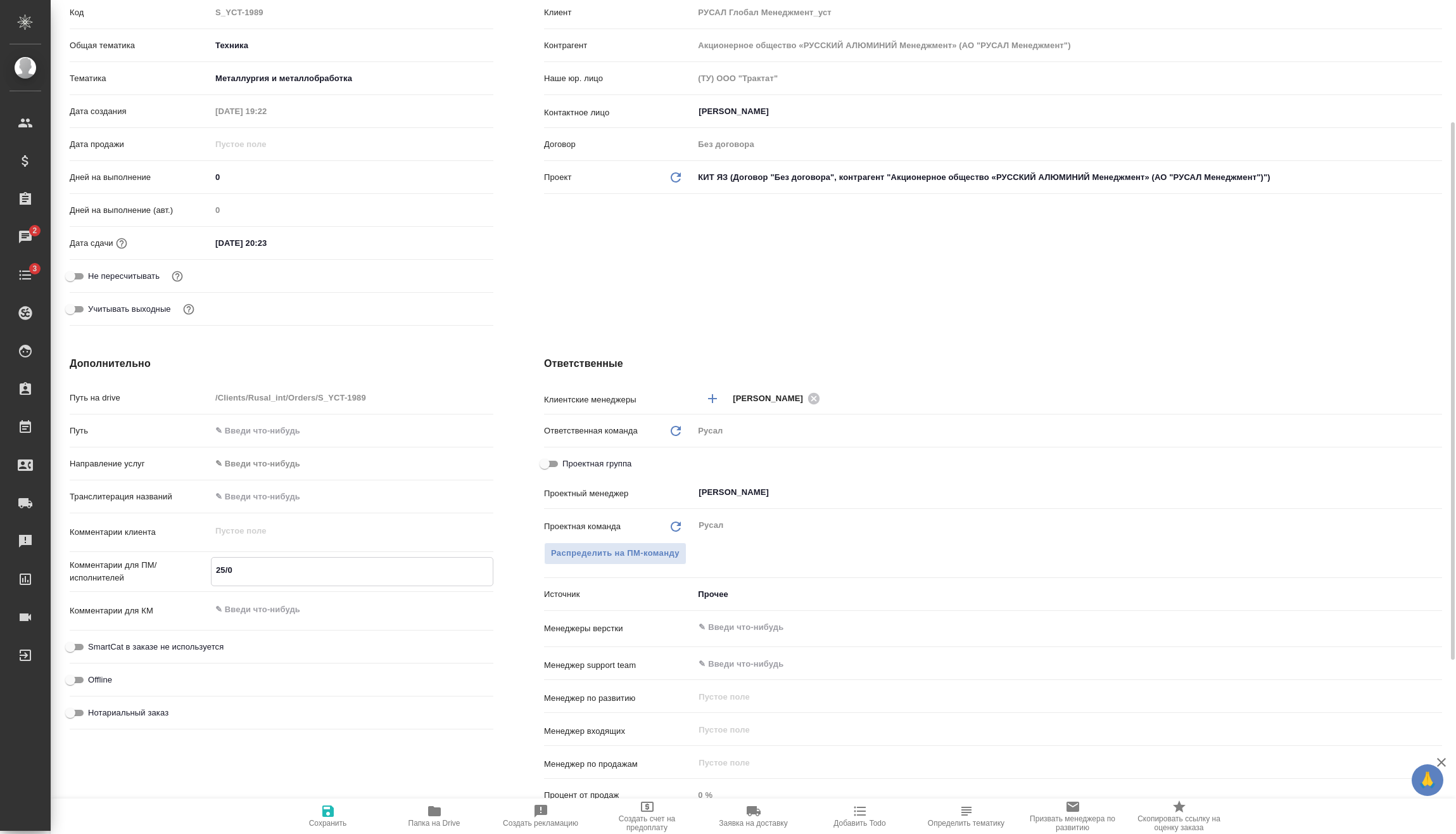
type textarea "x"
type textarea "25"
type textarea "x"
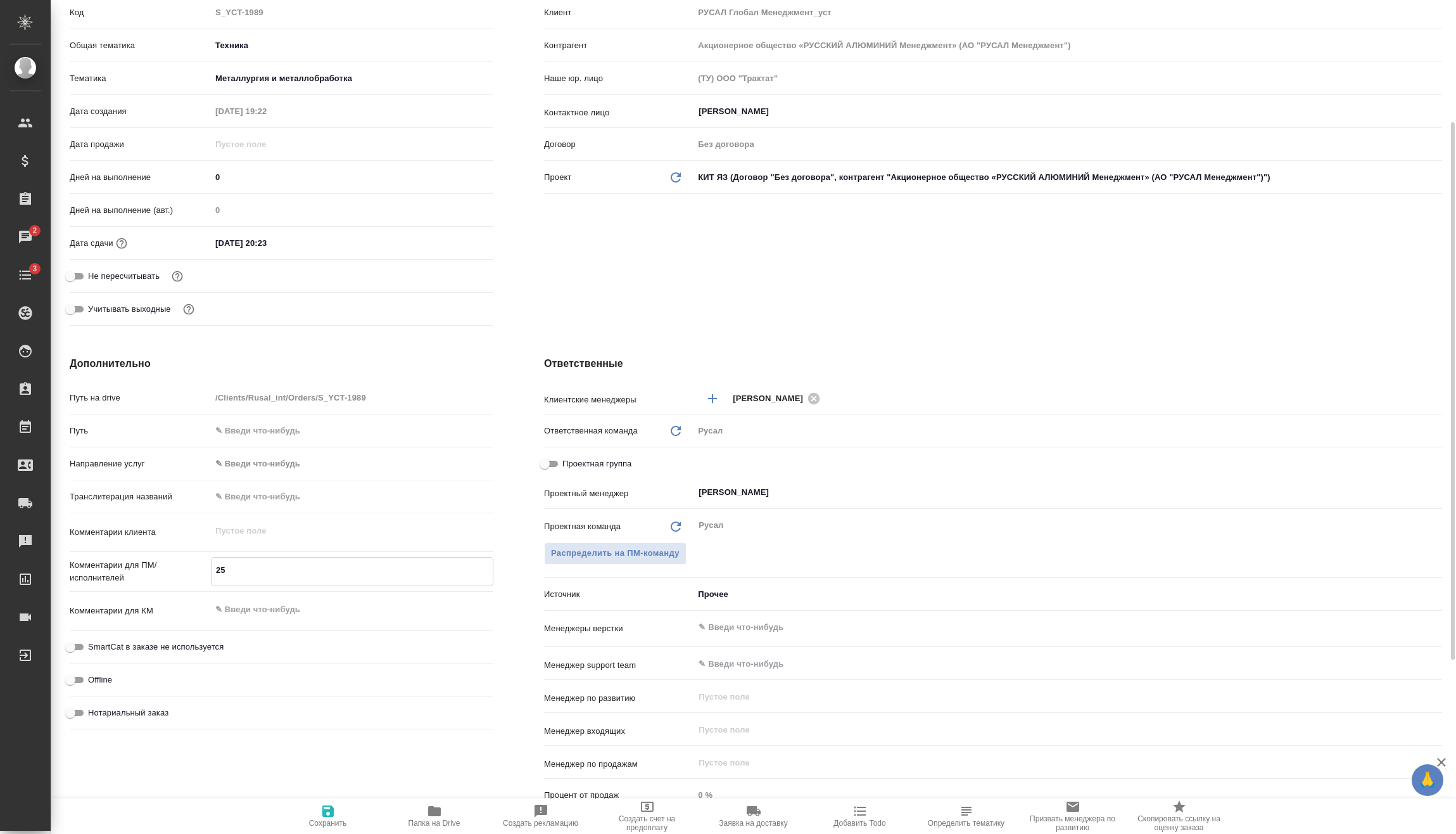
type textarea "x"
type textarea "25/"
type textarea "x"
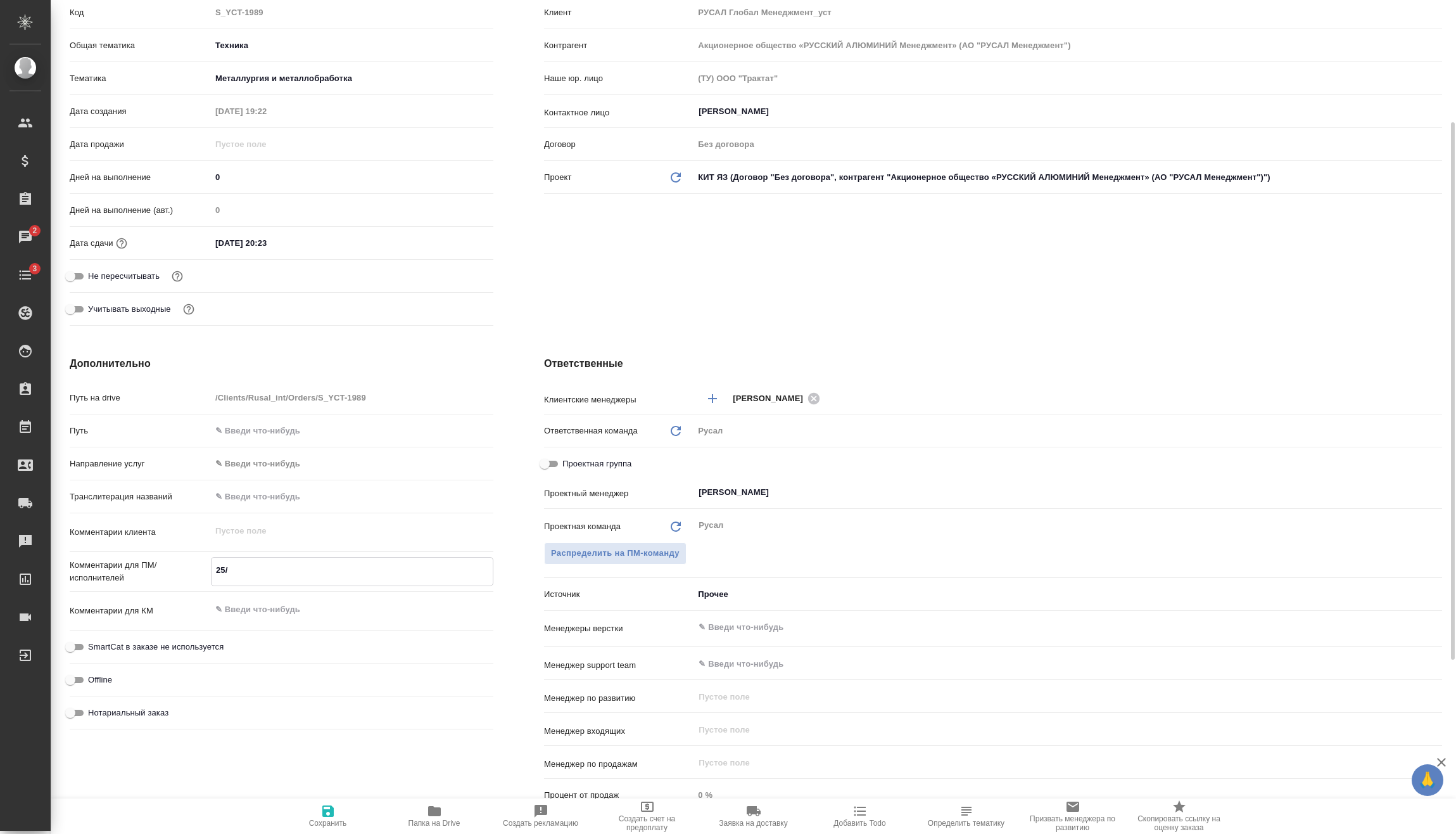
type textarea "25/0"
type textarea "x"
type textarea "25/08"
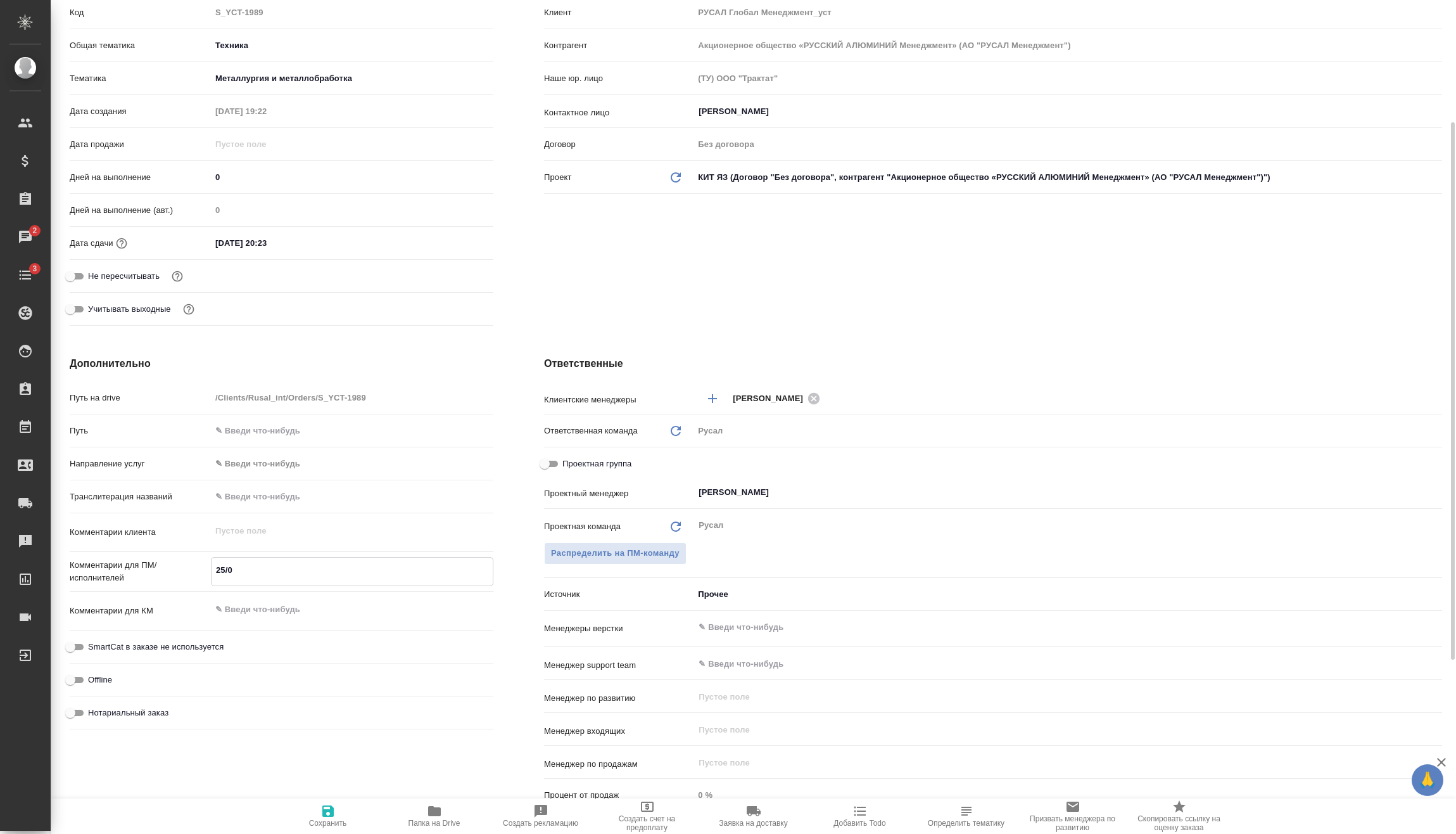
type textarea "x"
type textarea "25/08"
type textarea "x"
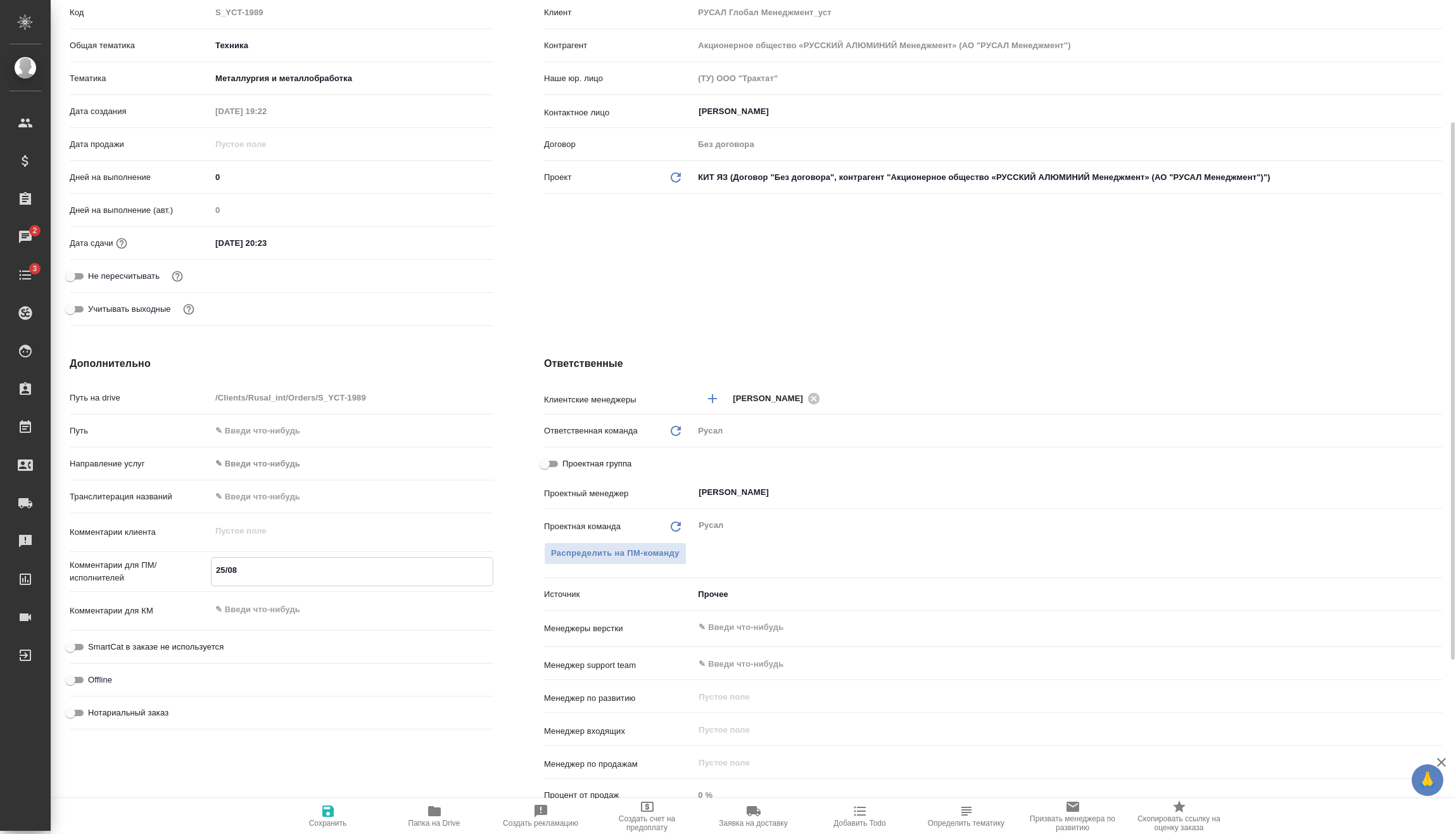
type textarea "x"
type textarea "25/08"
type textarea "x"
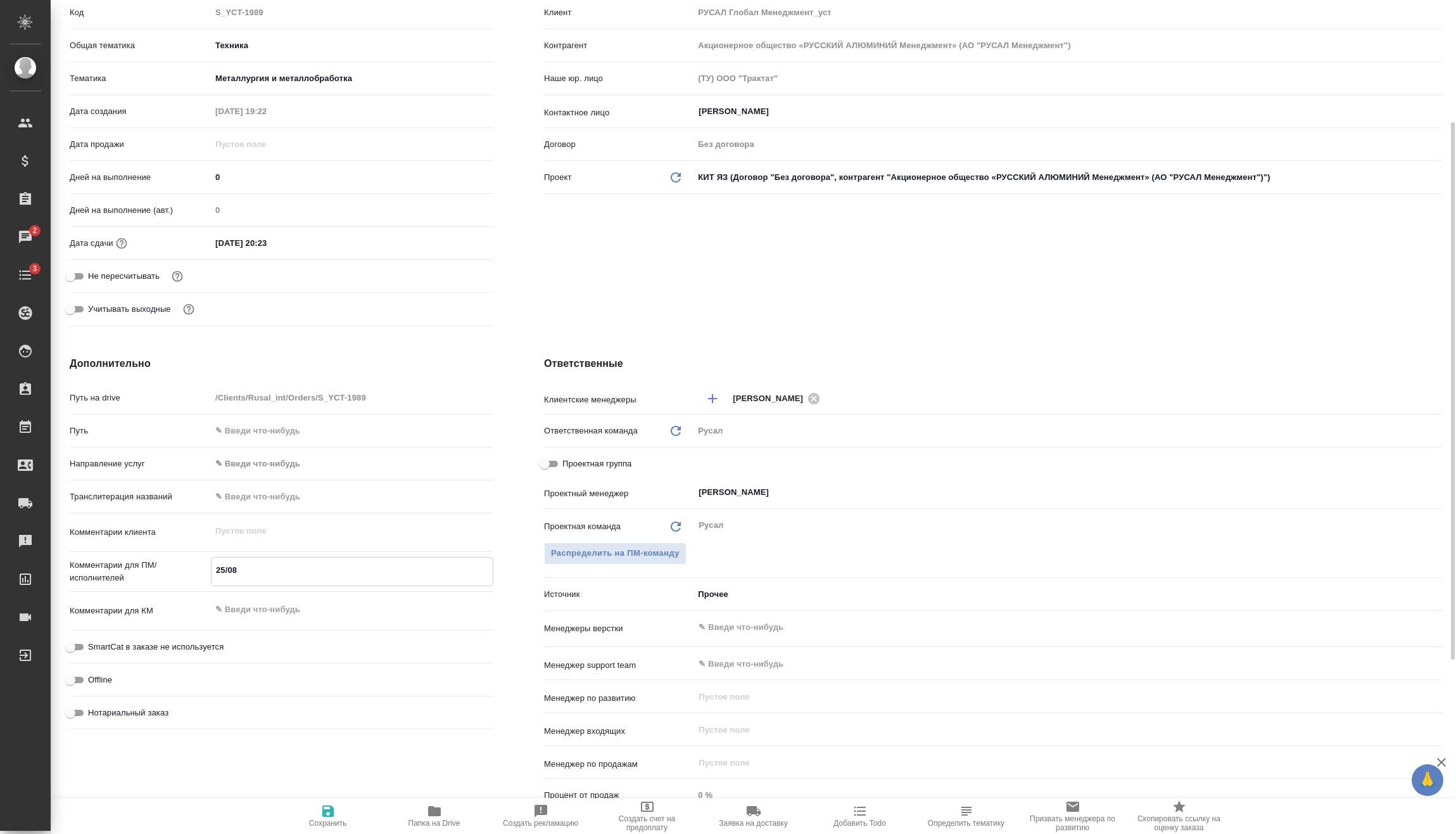
type textarea "x"
type textarea "25/0"
type textarea "x"
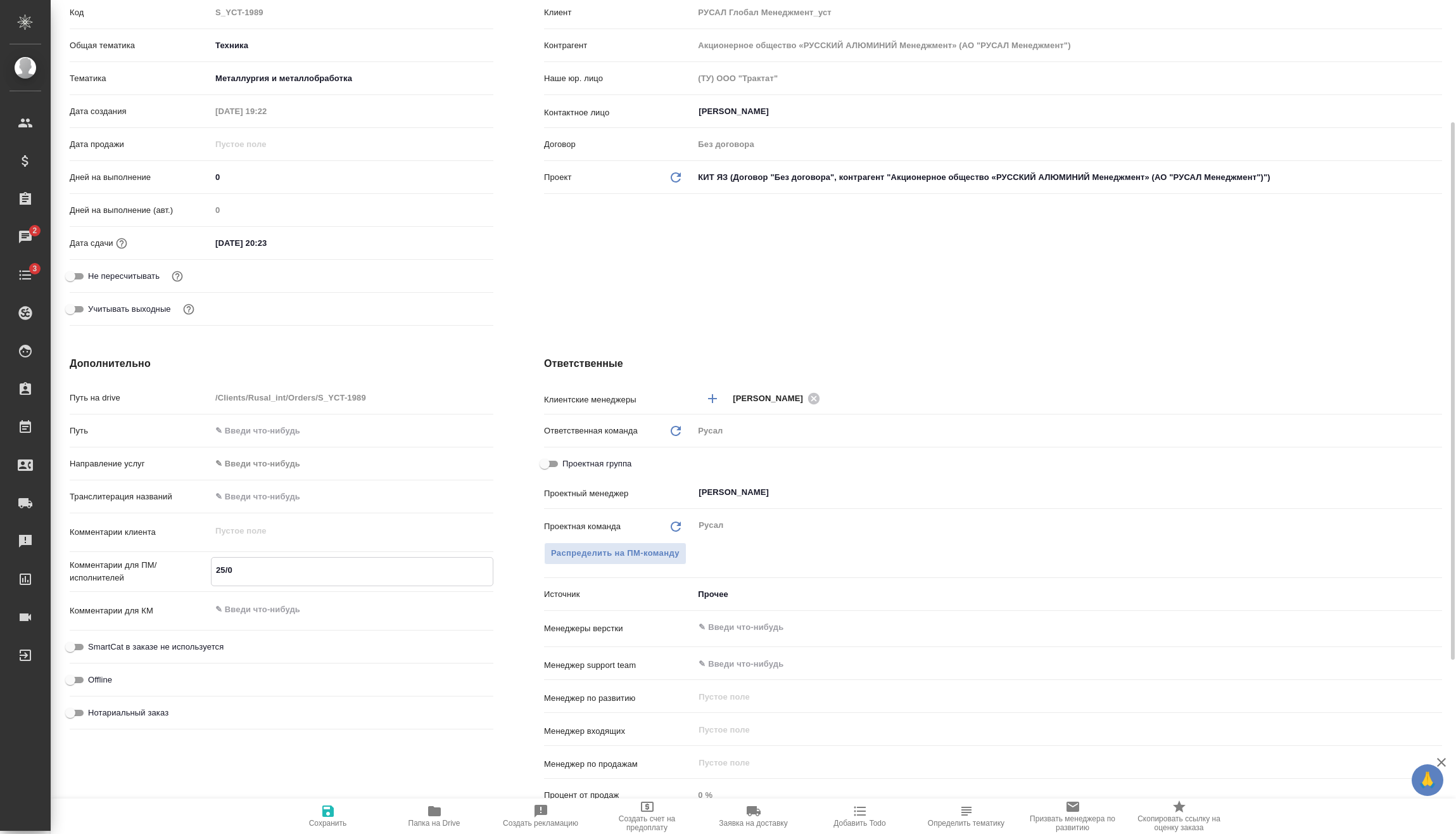
type textarea "25/"
type textarea "x"
type textarea "25"
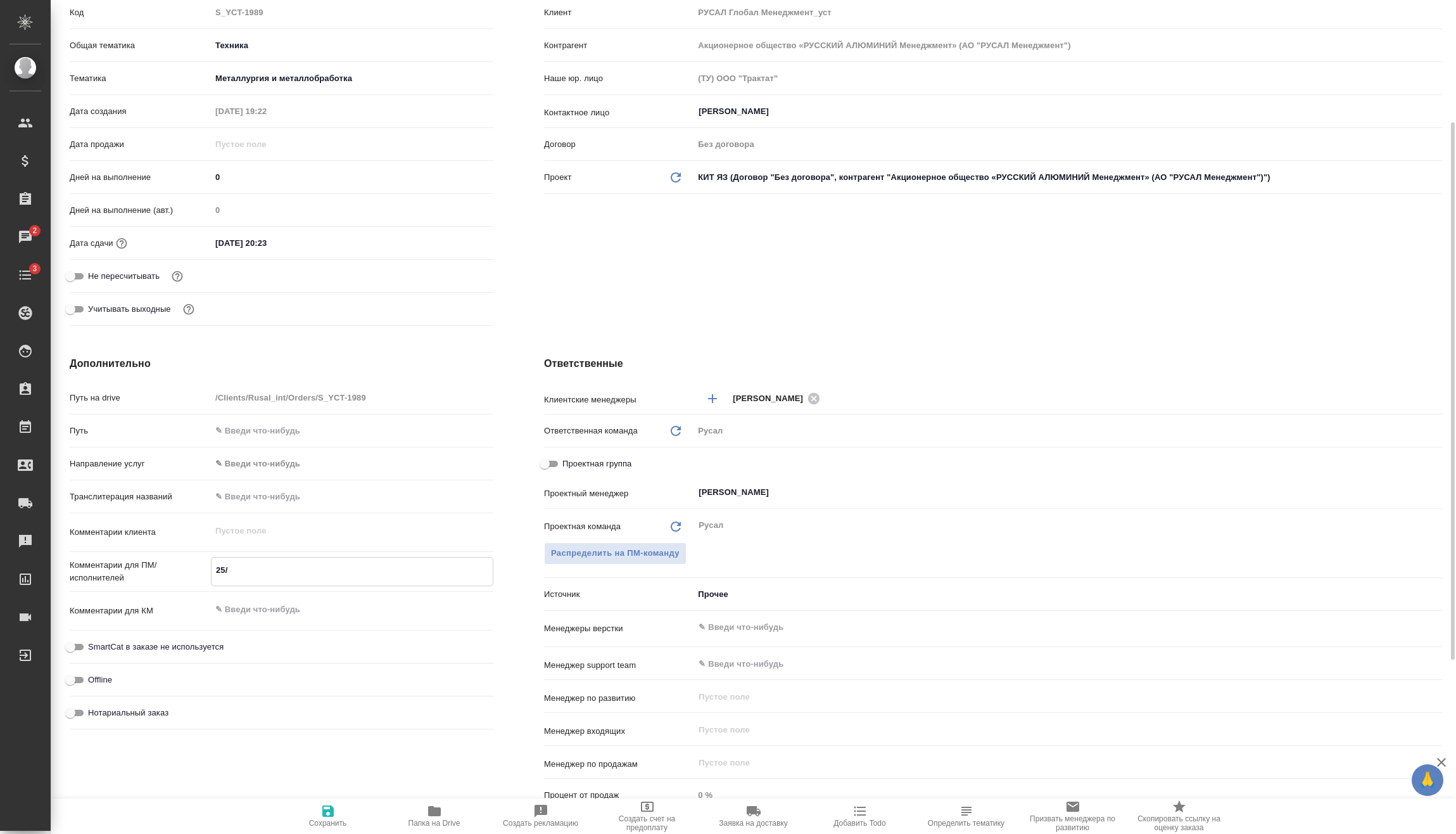
type textarea "x"
type textarea "25."
type textarea "x"
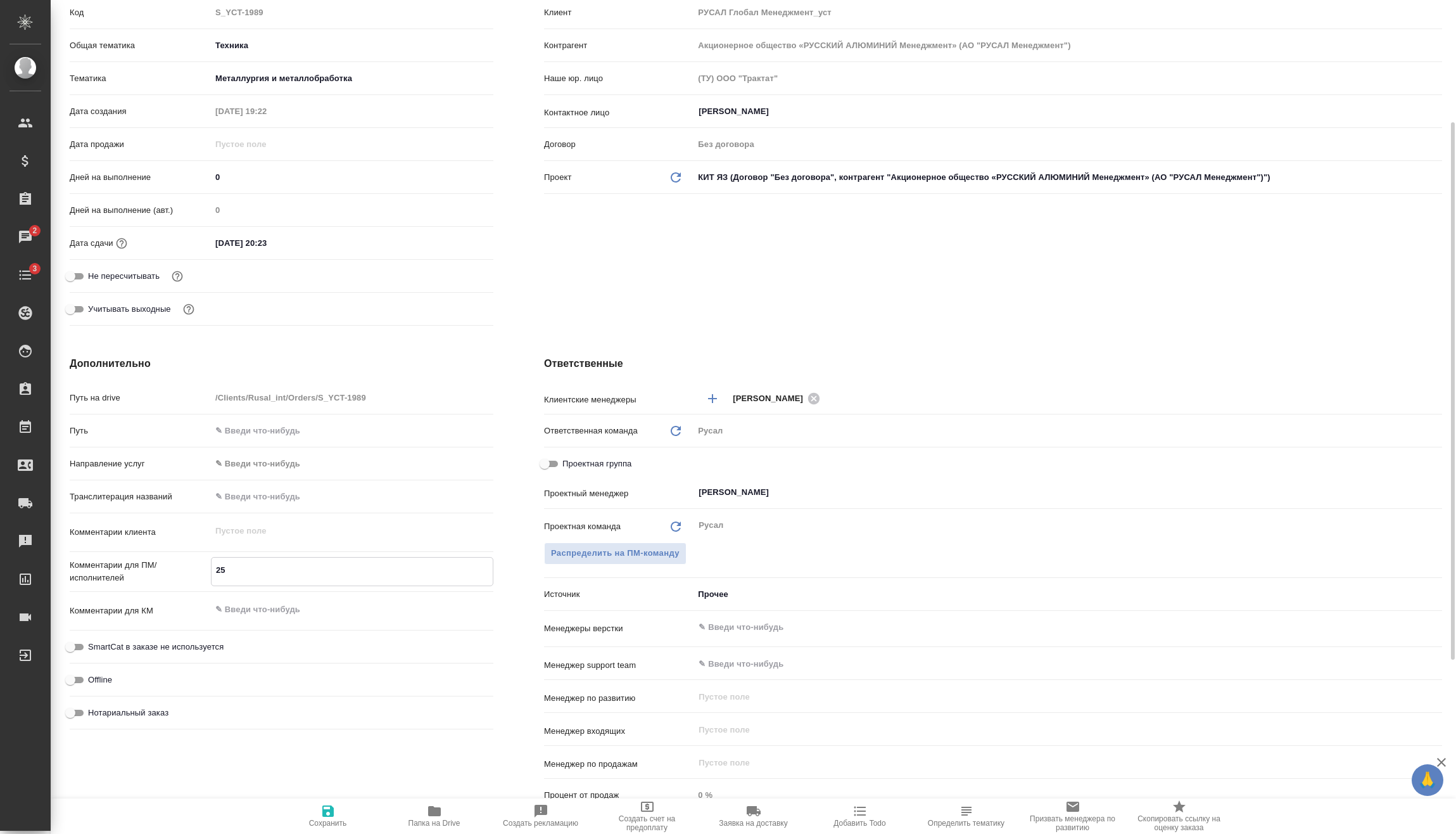
type textarea "x"
type textarea "25.0"
type textarea "x"
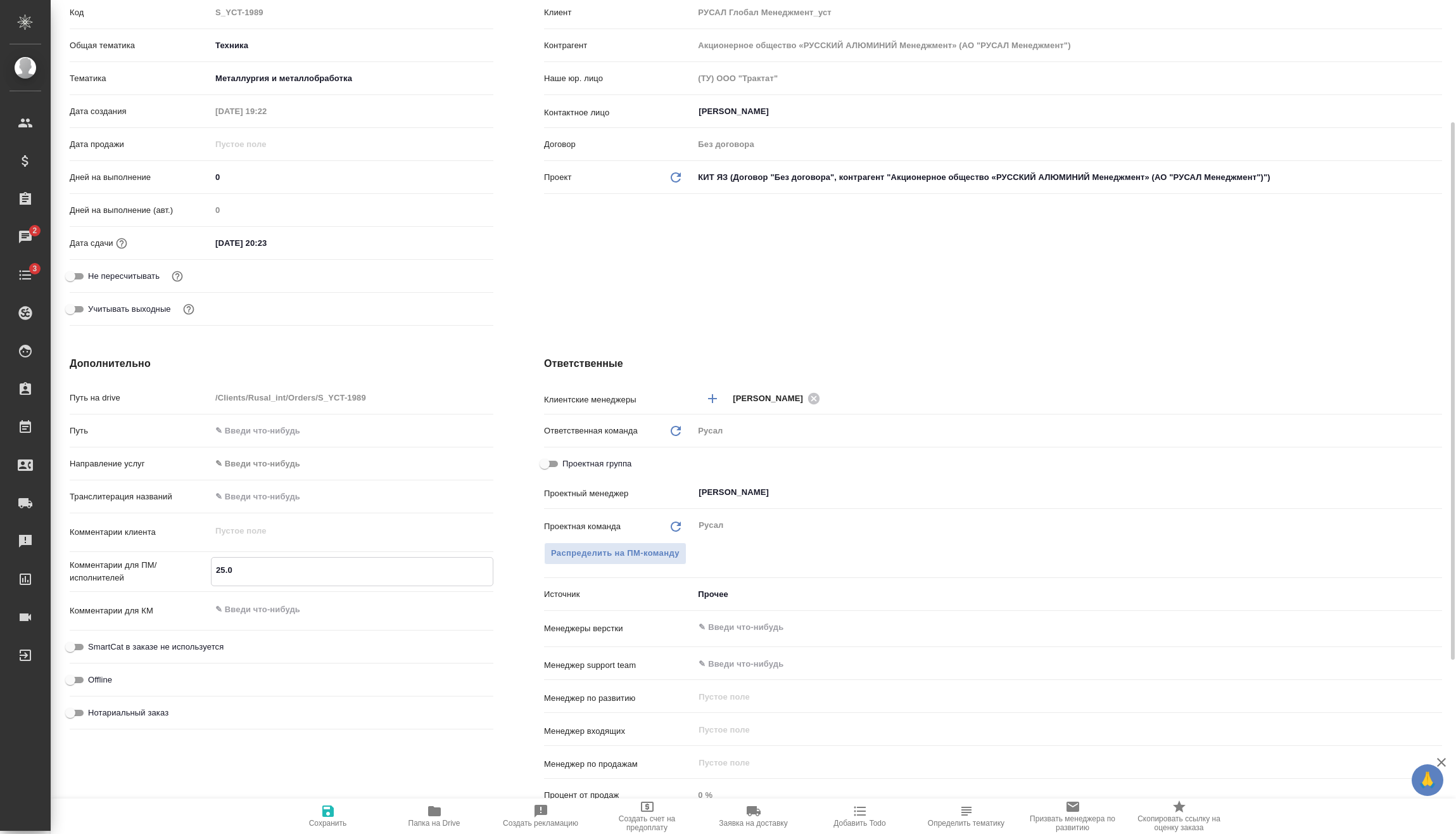
type textarea "x"
type textarea "25.08"
type textarea "x"
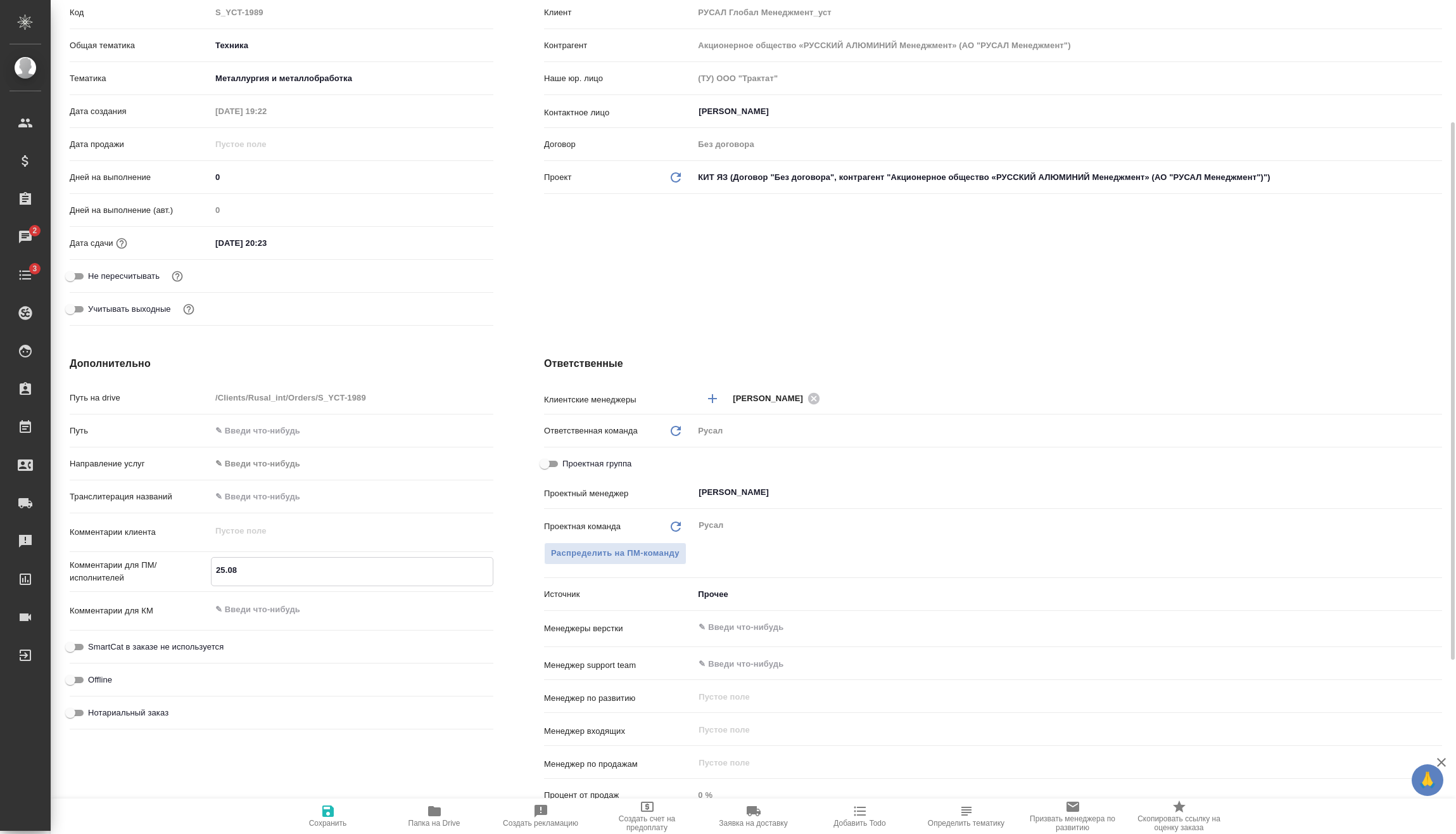
type textarea "25.08"
type textarea "x"
type textarea "25.08 V"
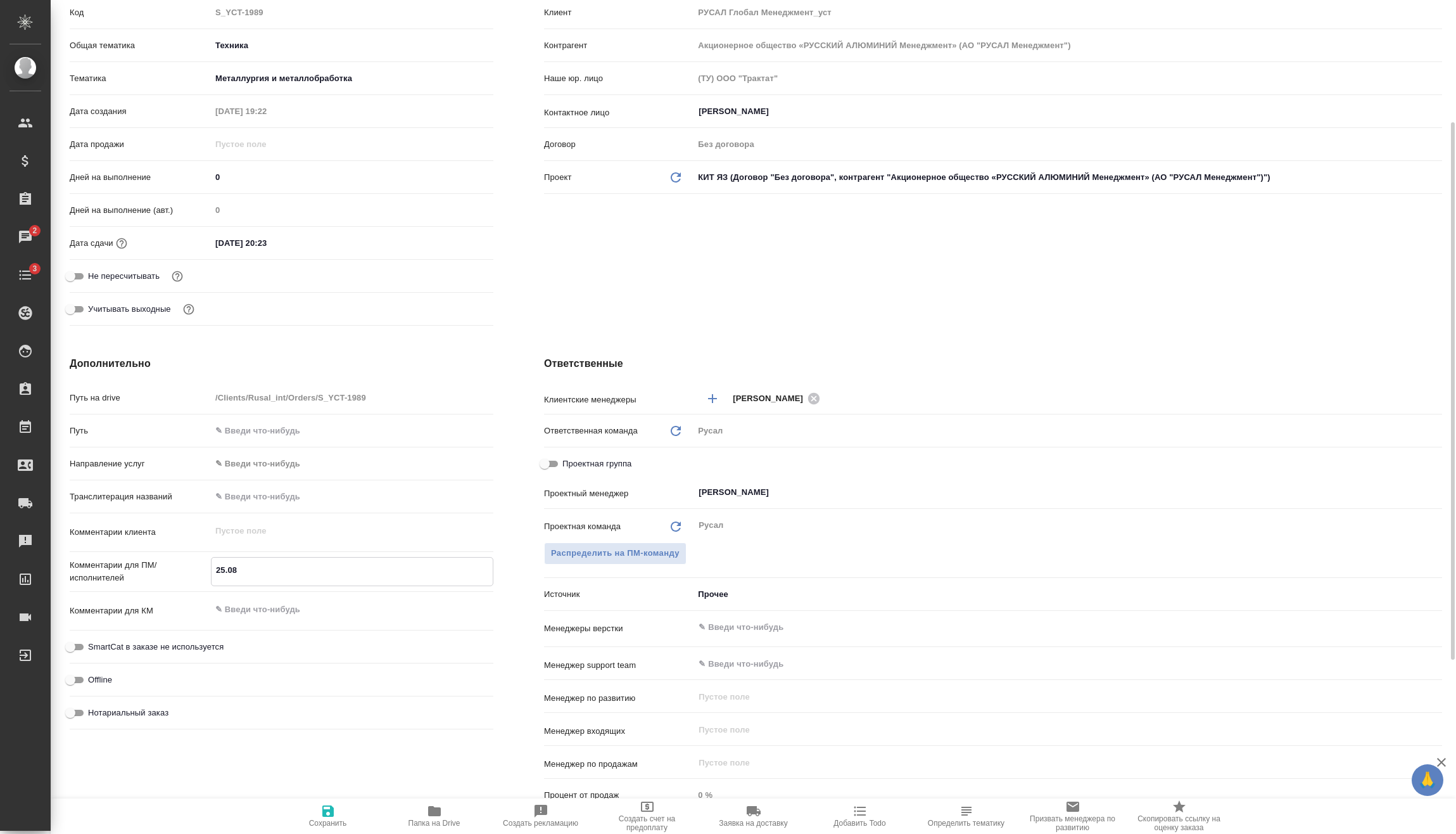
type textarea "x"
type textarea "25.08"
type textarea "x"
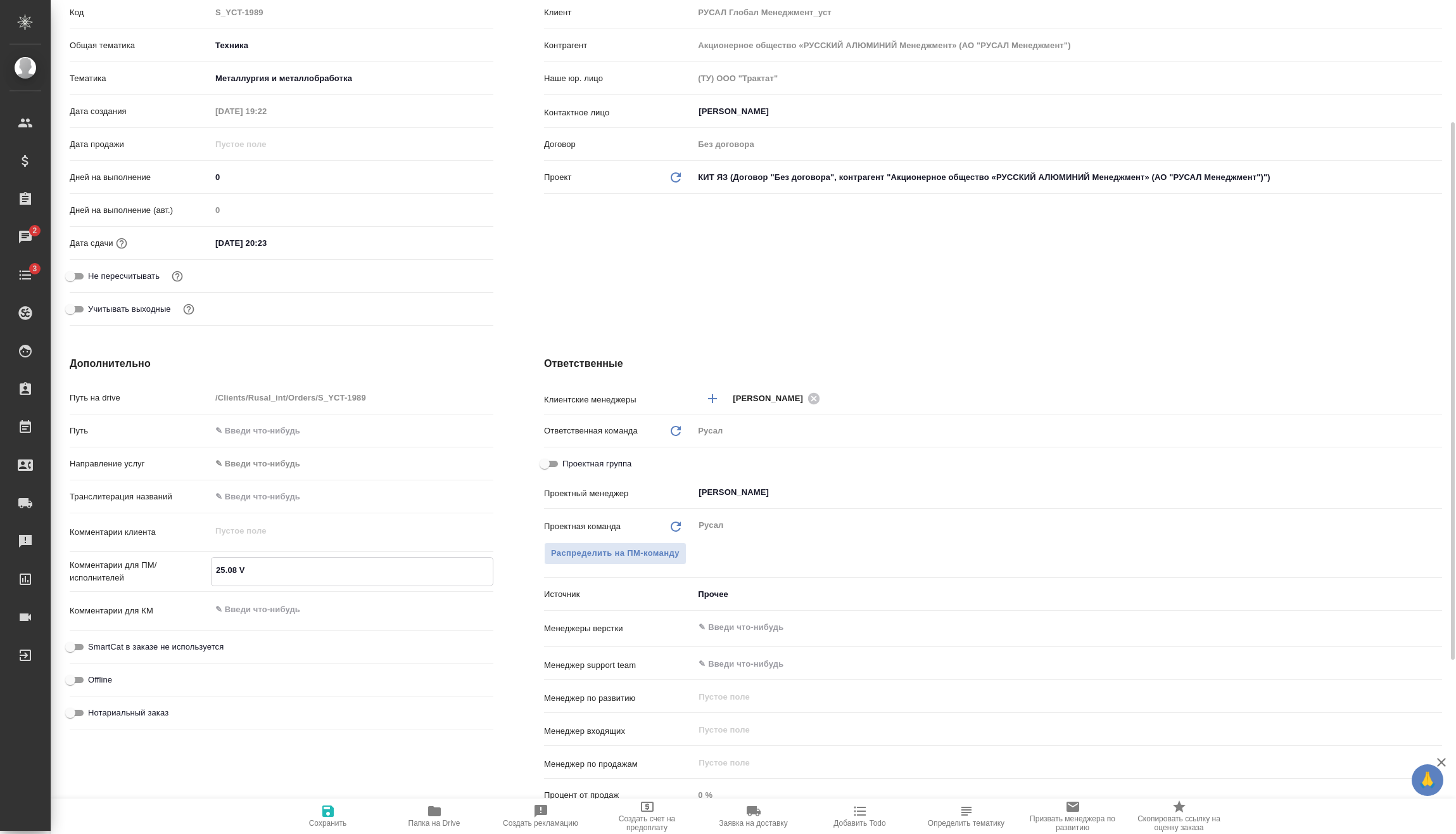
type textarea "x"
type textarea "25.08 М"
type textarea "x"
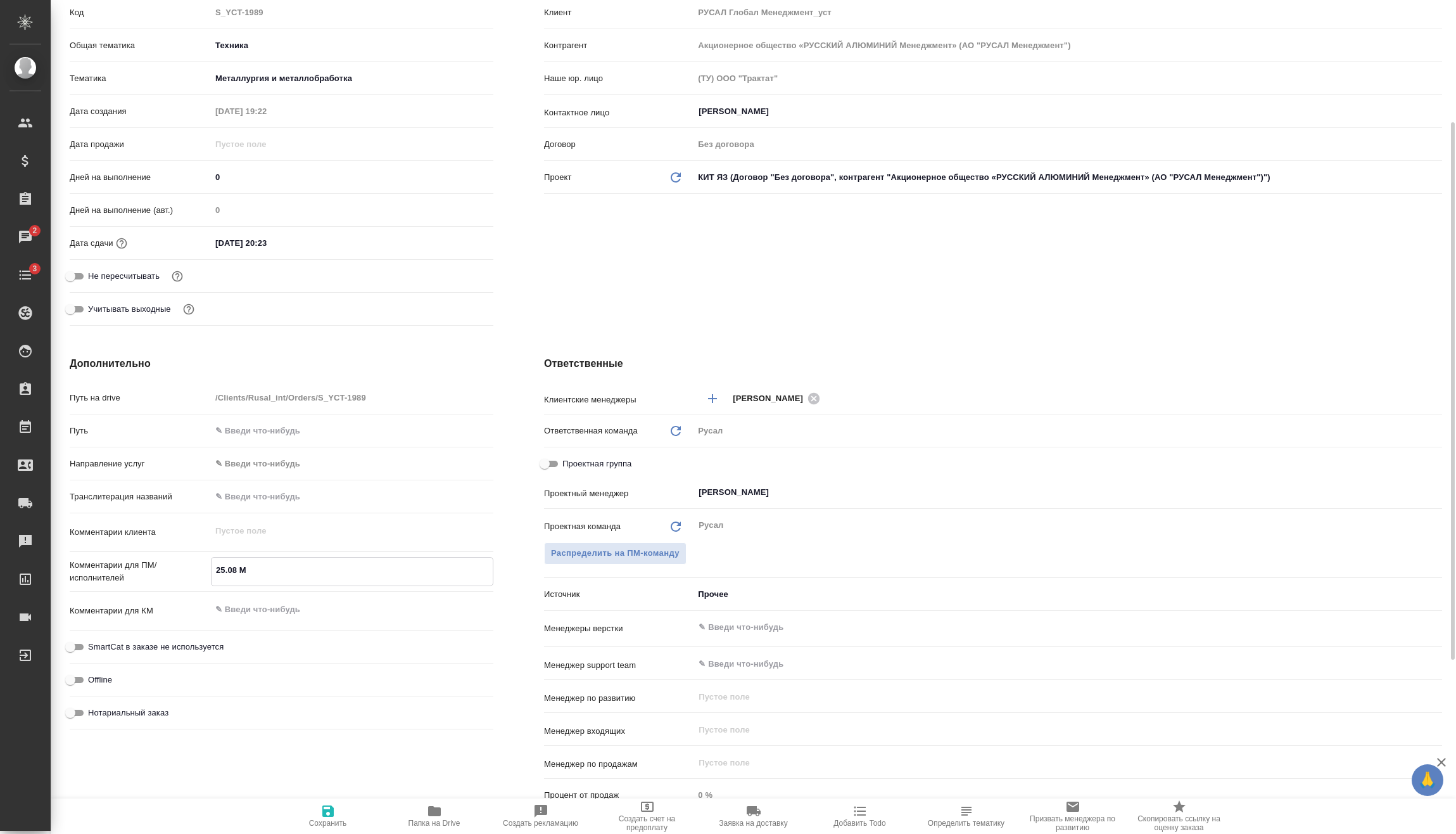
type textarea "x"
type textarea "25.08 Ми"
type textarea "x"
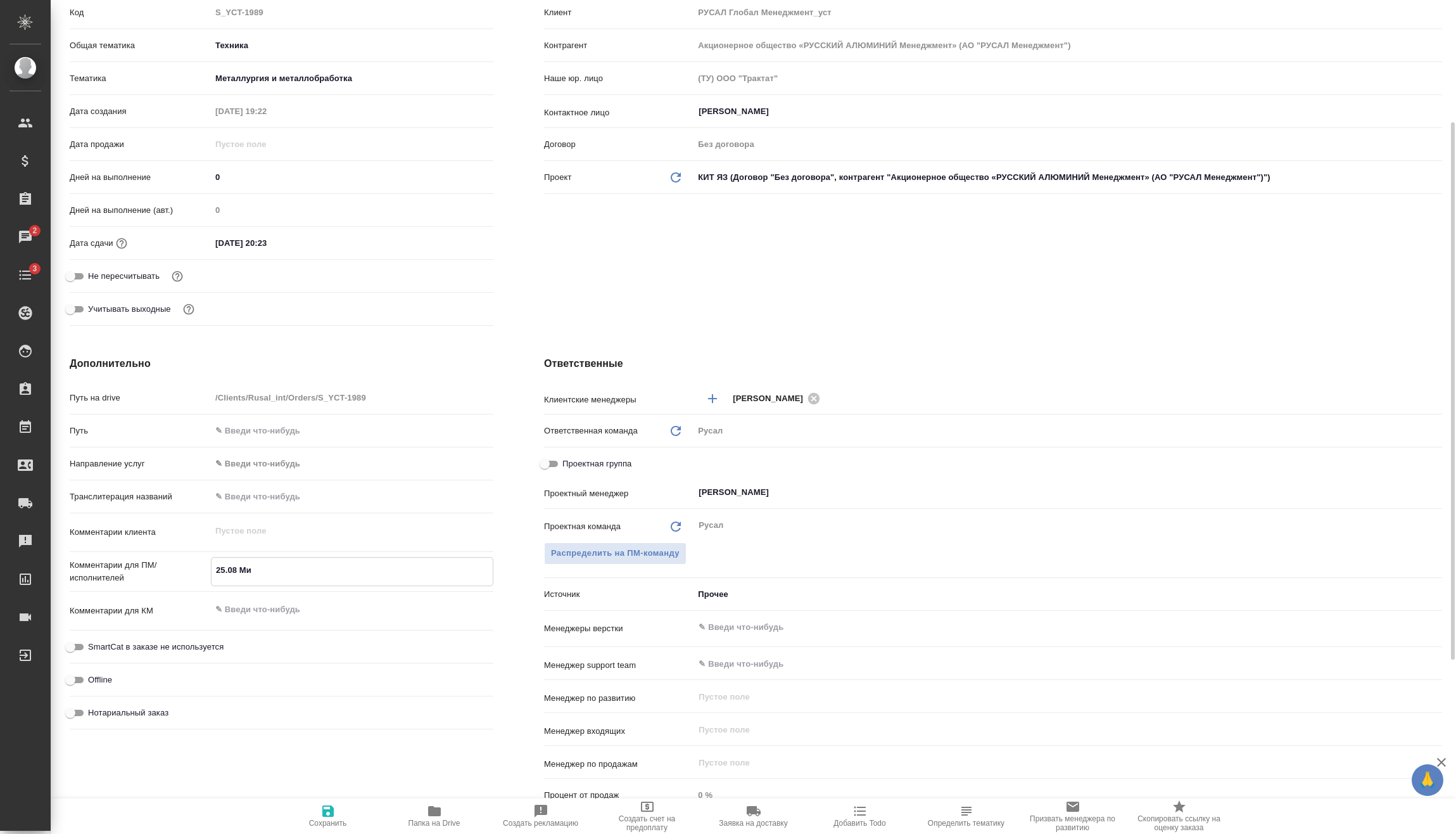
type textarea "25.08 Мир"
type textarea "x"
type textarea "25.08 Миро"
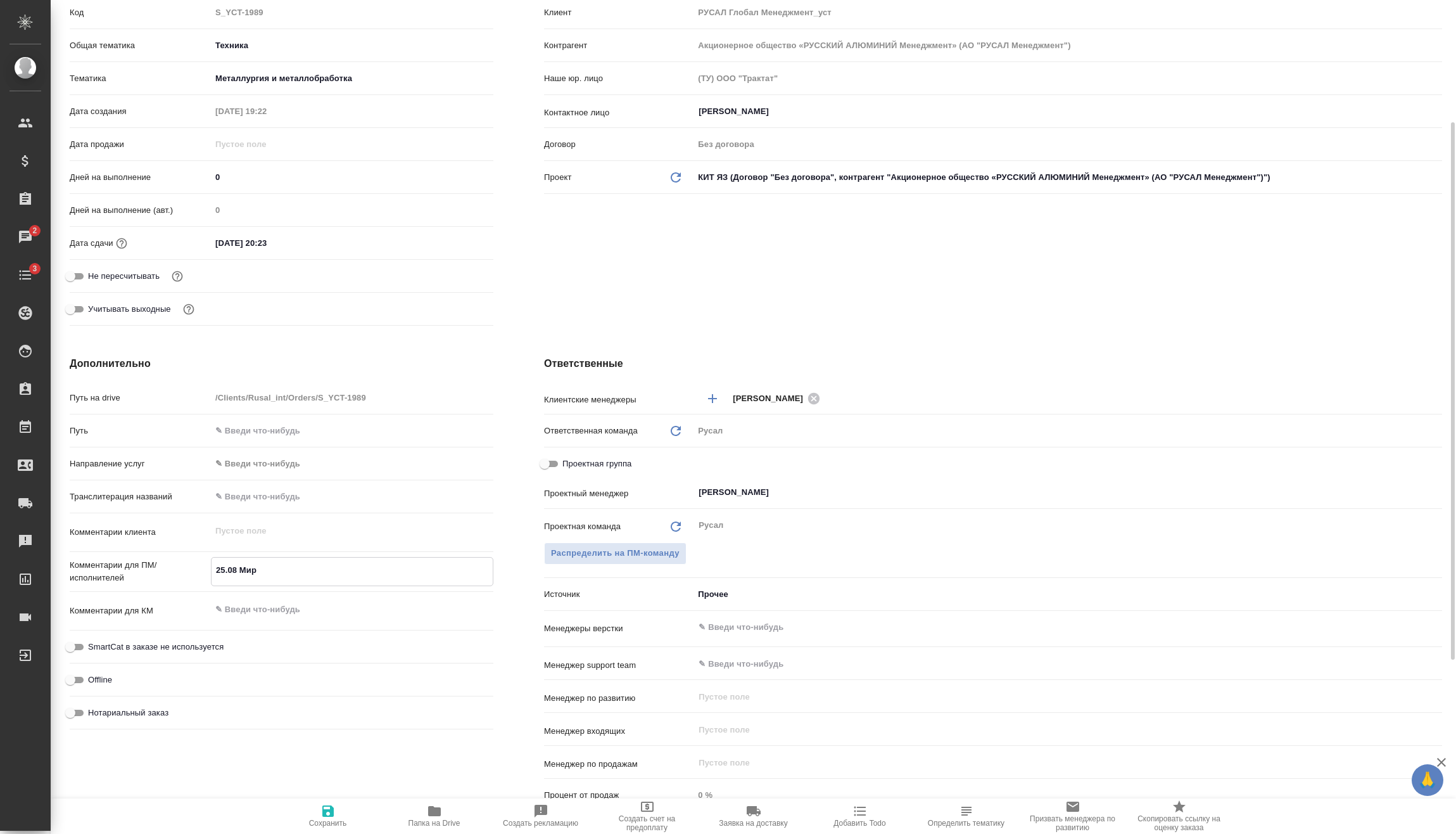
type textarea "x"
type textarea "25.08 Мирош"
type textarea "x"
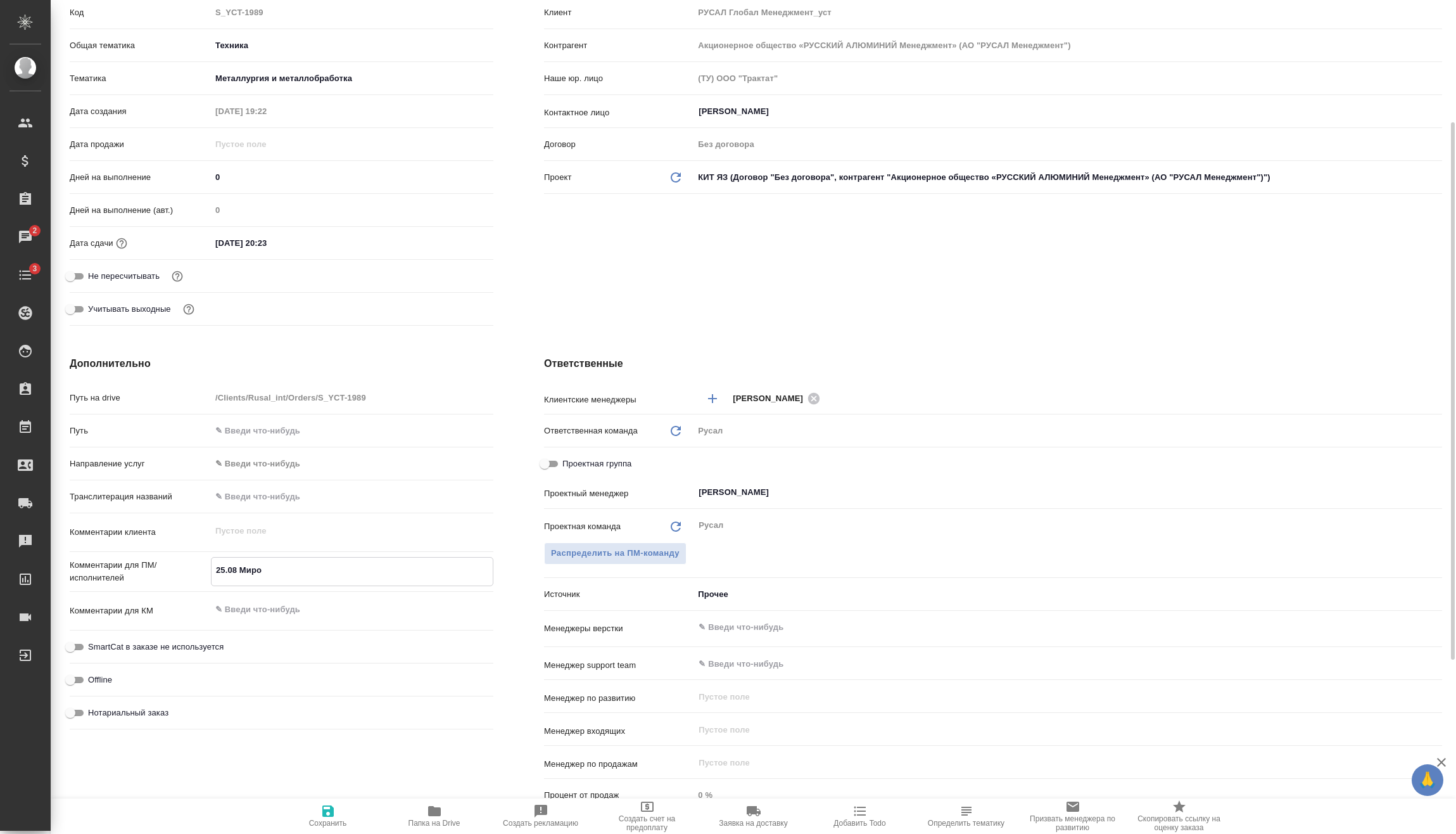
type textarea "x"
type textarea "25.08 Мироши"
type textarea "x"
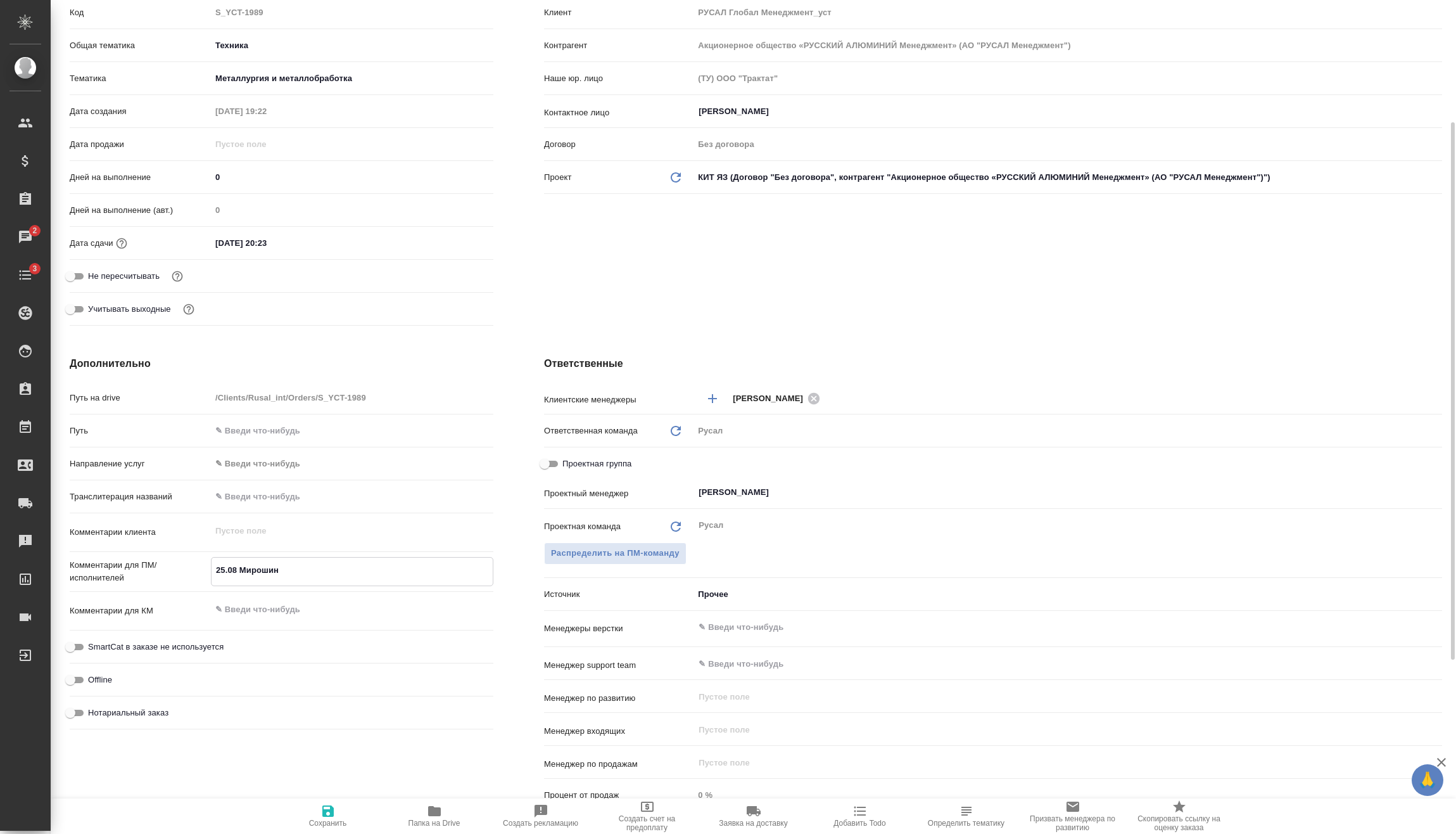
type textarea "25.08 Мирошинн"
type textarea "x"
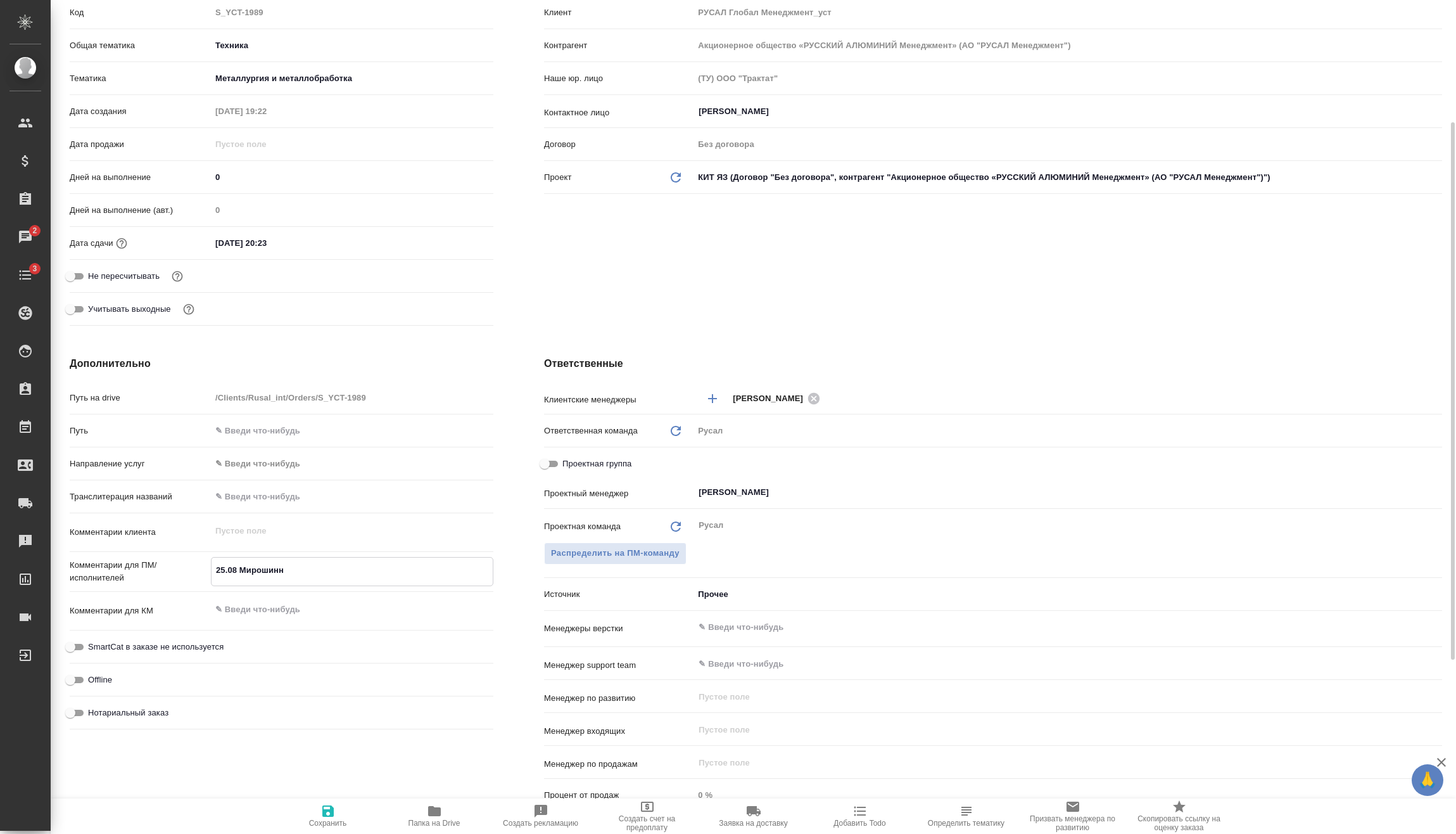
type textarea "25.08 Мирошинна"
type textarea "x"
type textarea "25.08 Мирошинна"
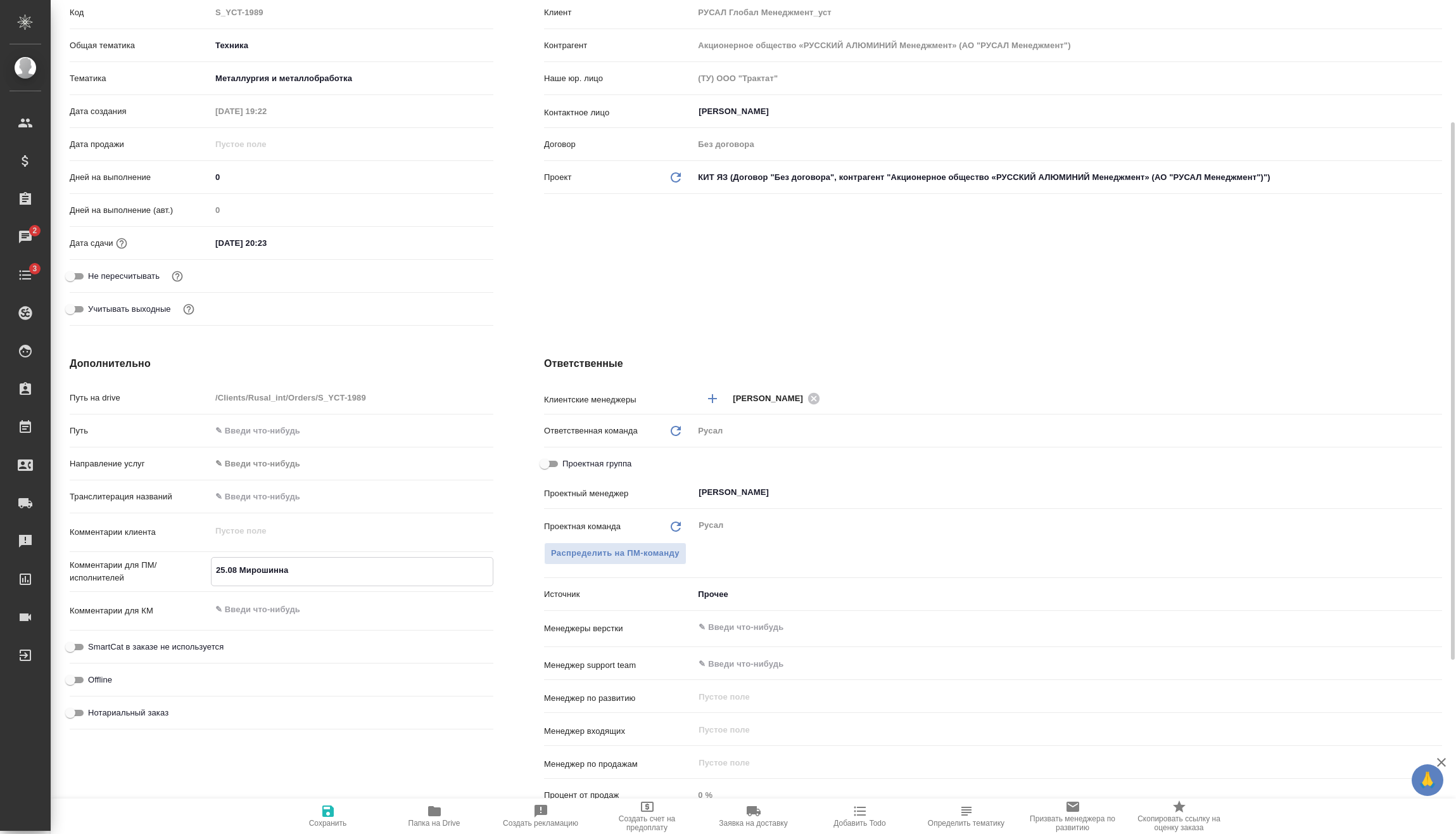
type textarea "x"
type textarea "25.08 Мирошинна"
type textarea "x"
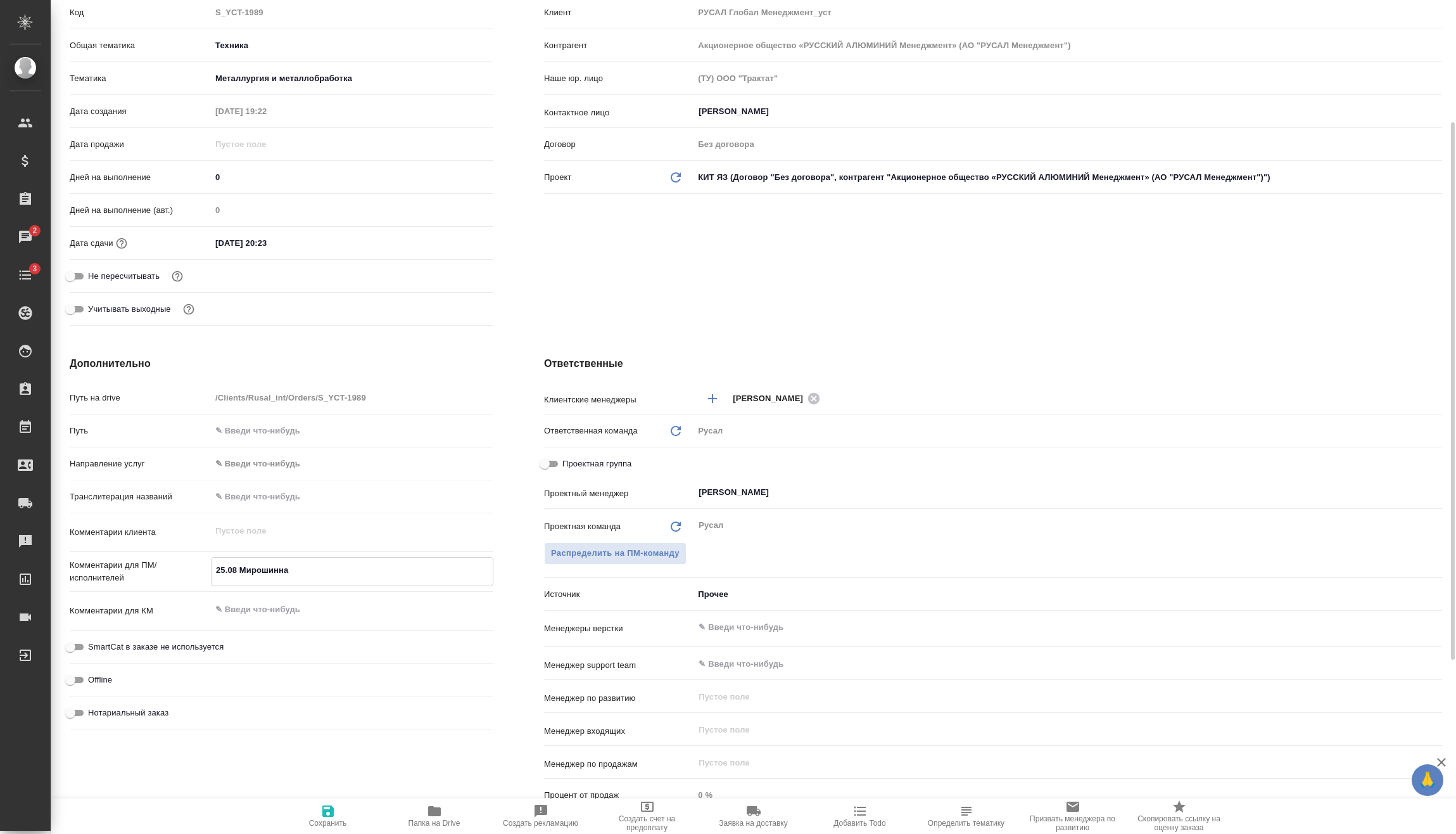
type textarea "x"
type textarea "25.08 Мирошинн"
type textarea "x"
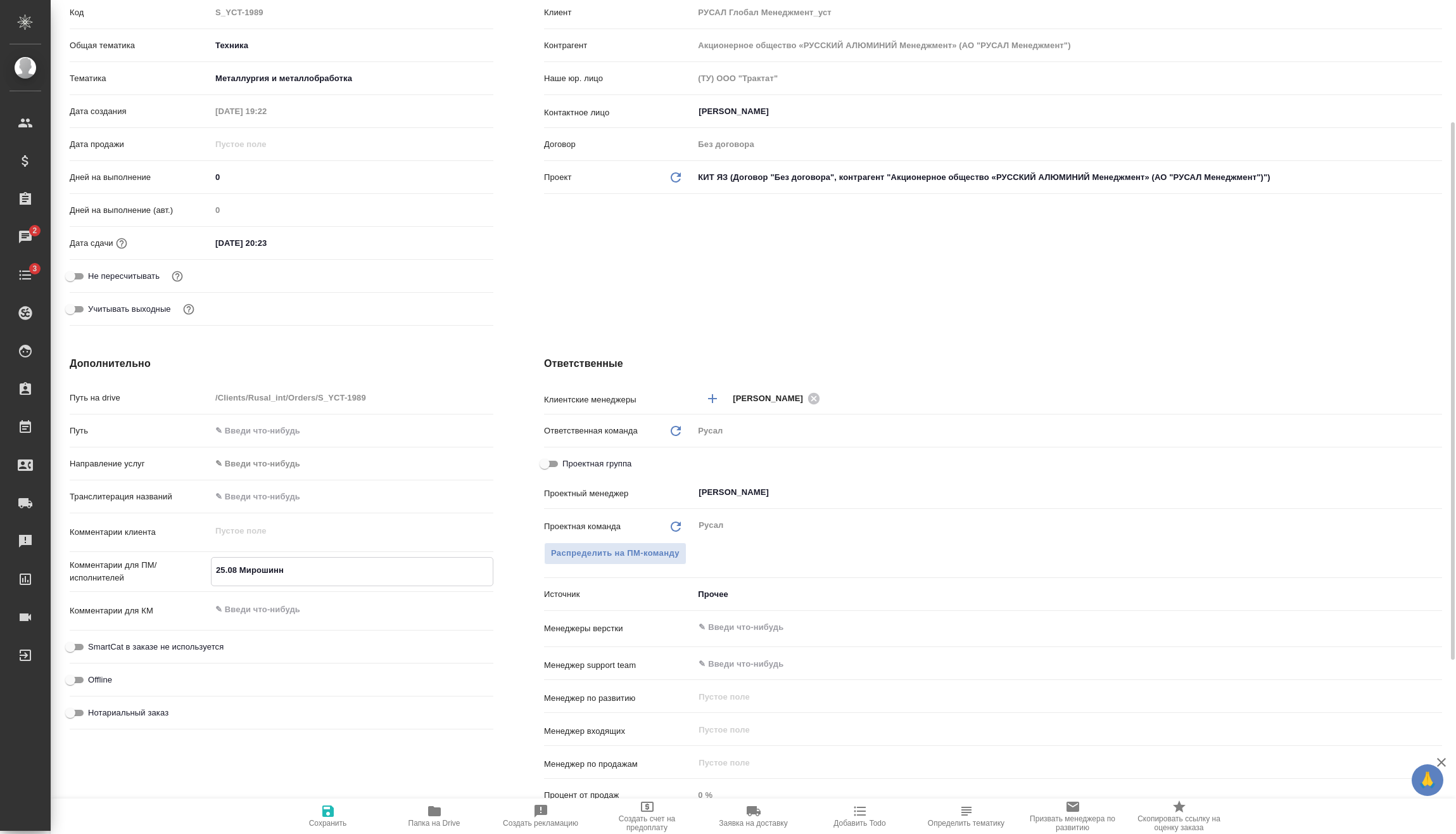
type textarea "x"
type textarea "25.08 Мирошин"
type textarea "x"
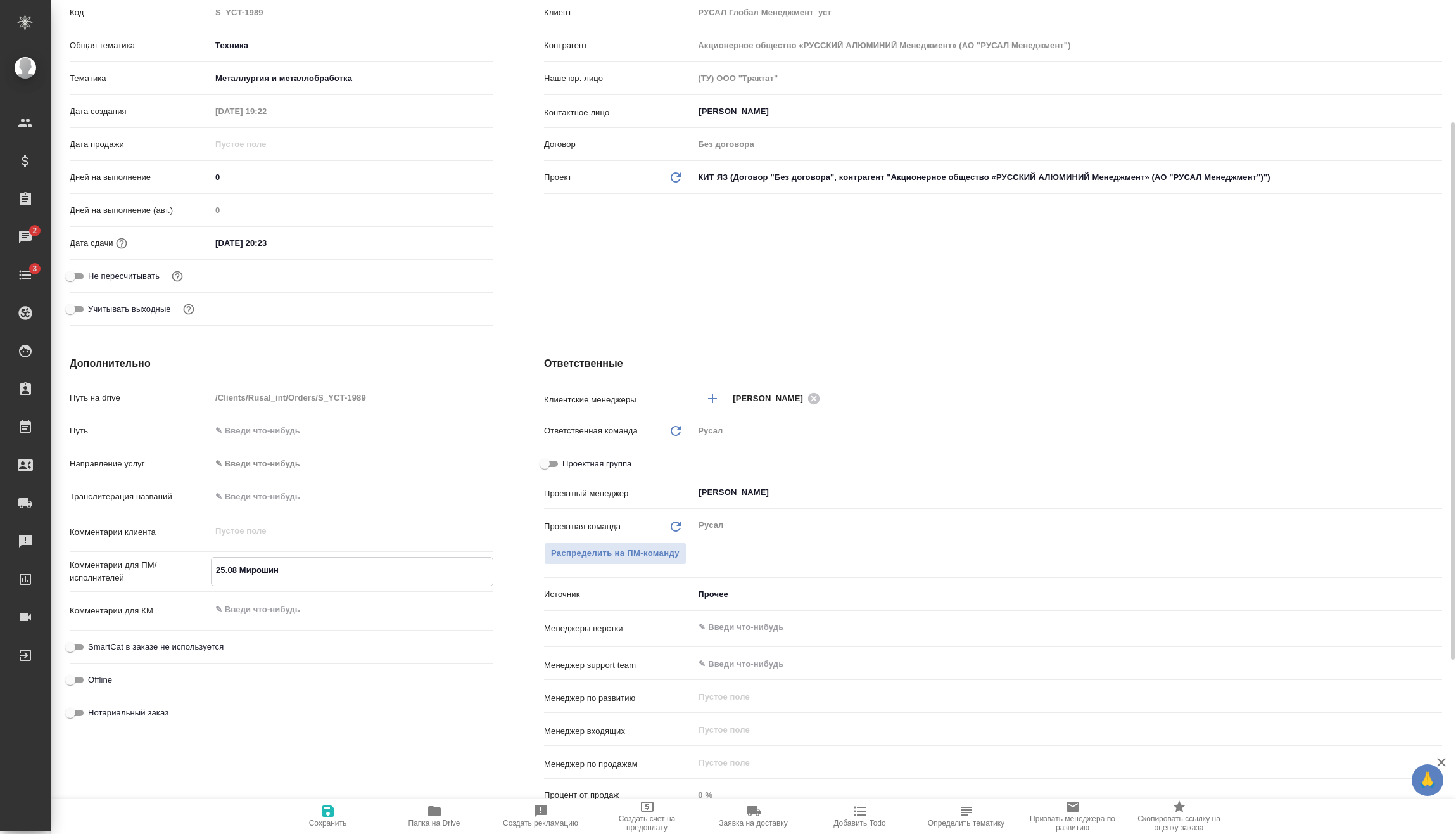
type textarea "25.08 Мирошина"
type textarea "x"
type textarea "25.08 Мирошина"
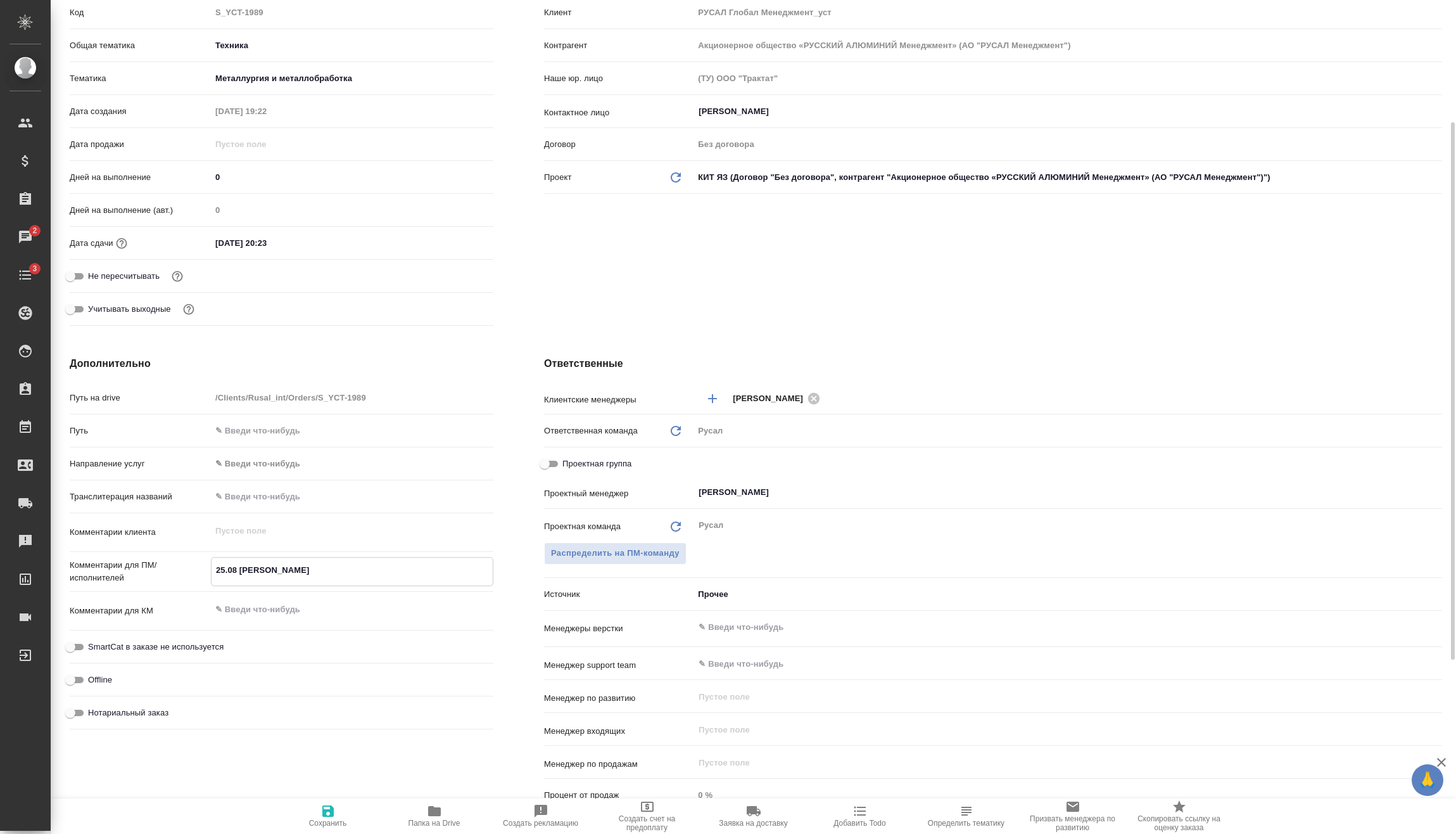
type textarea "x"
type textarea "25.08 Мирошина о"
type textarea "x"
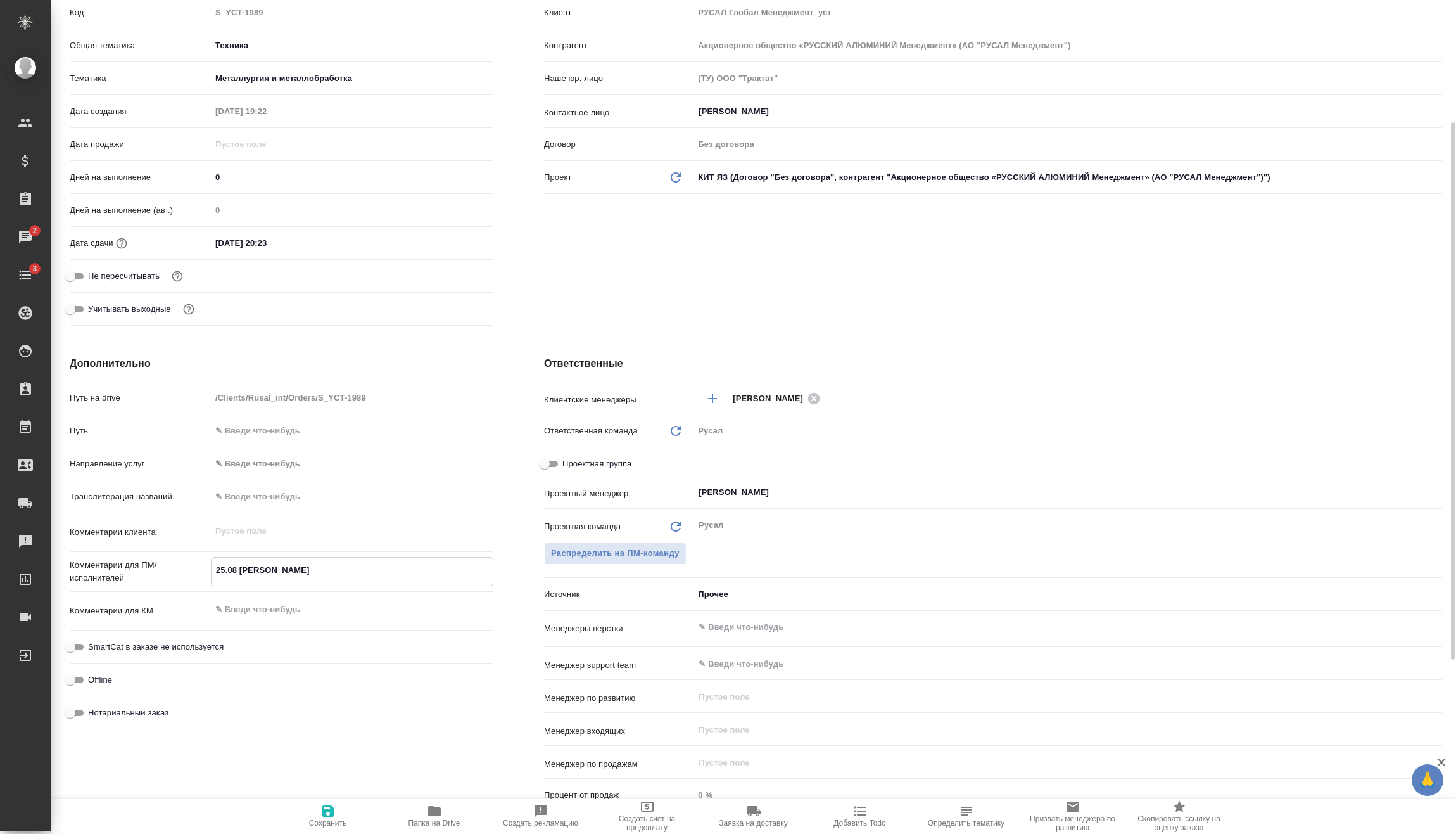
type textarea "x"
type textarea "25.08 Мирошина он"
type textarea "x"
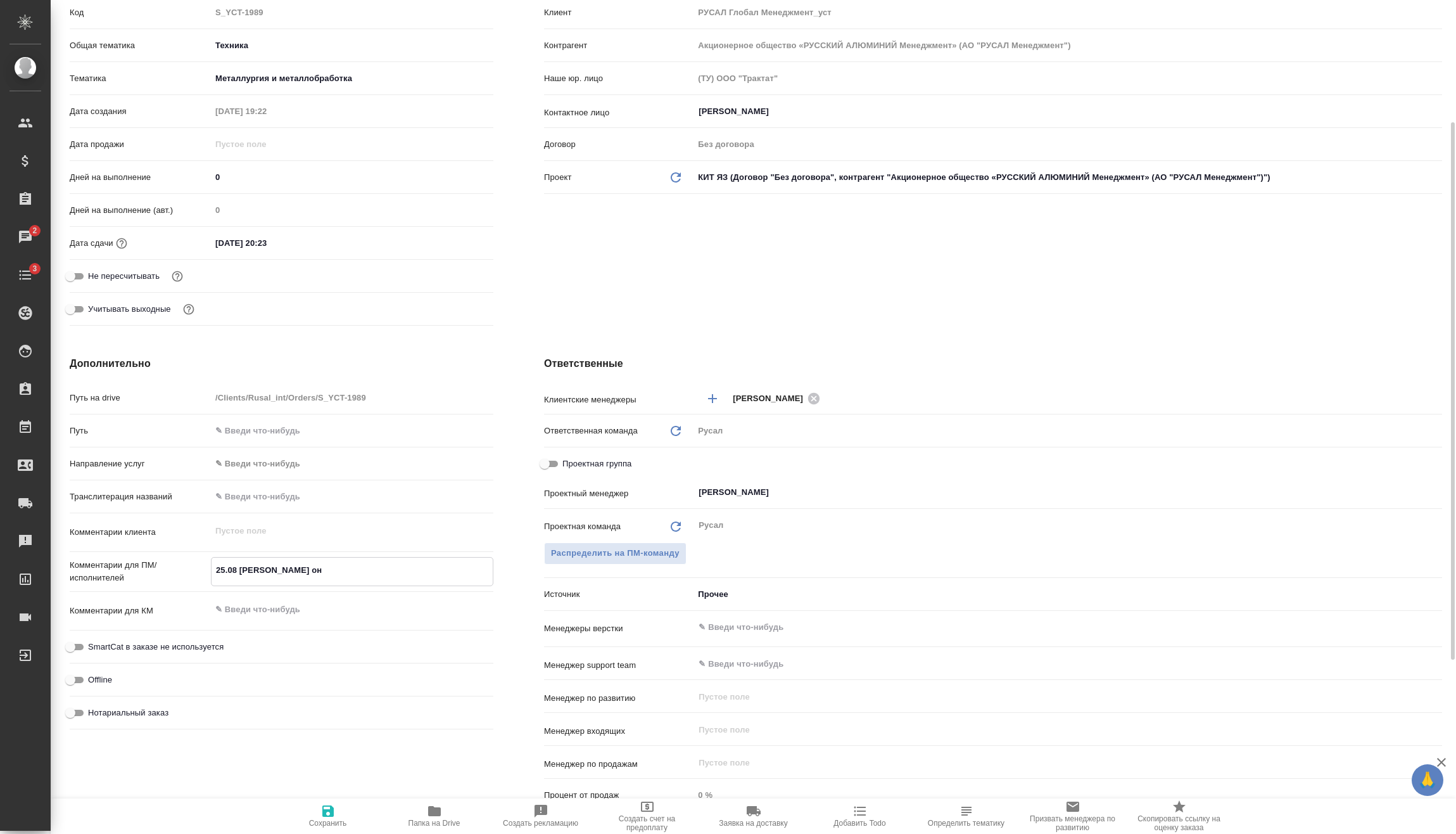
type textarea "x"
type textarea "25.08 Мирошина онл"
type textarea "x"
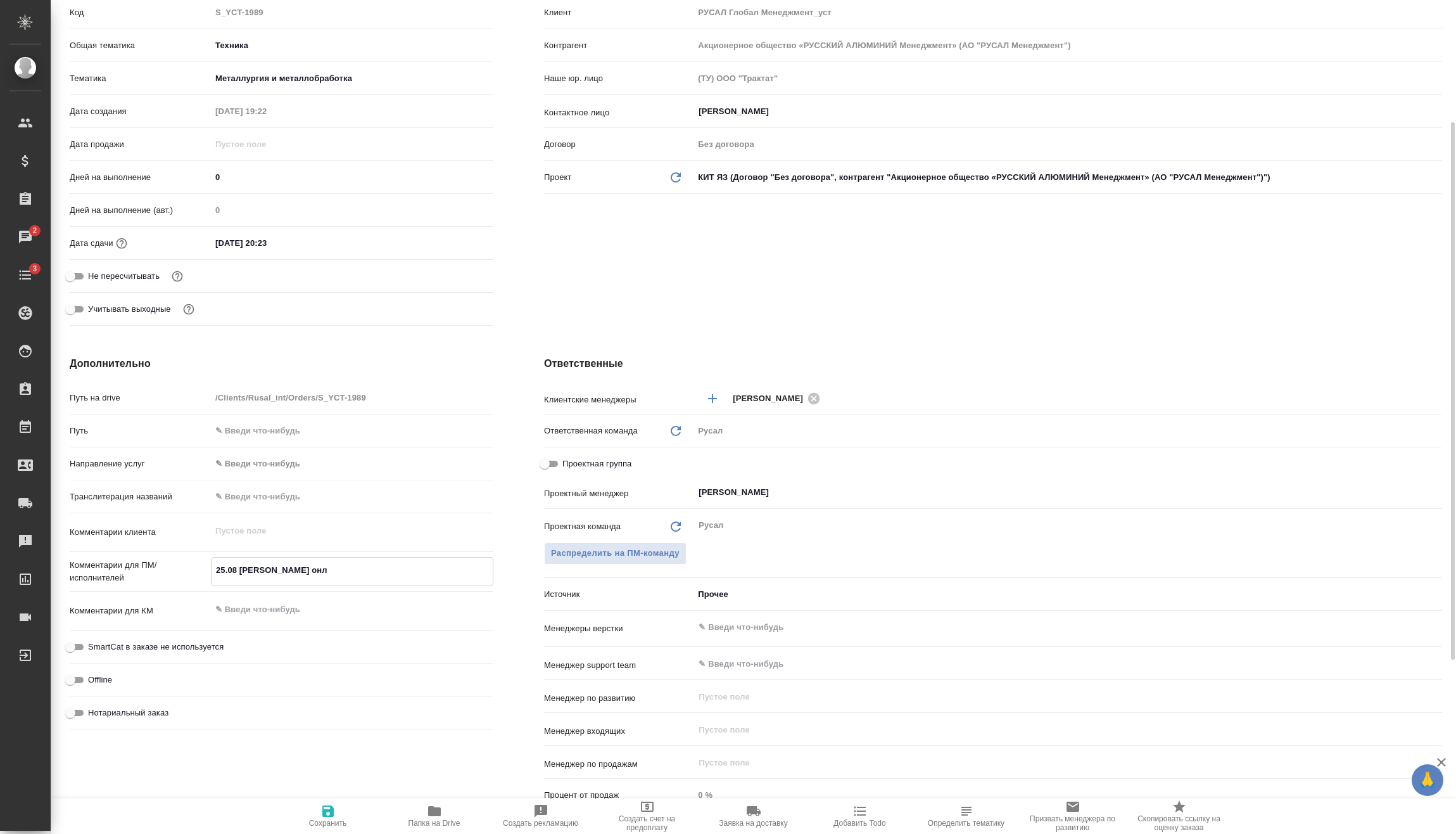
type textarea "25.08 Мирошина онла"
type textarea "x"
type textarea "25.08 Мирошина онлай"
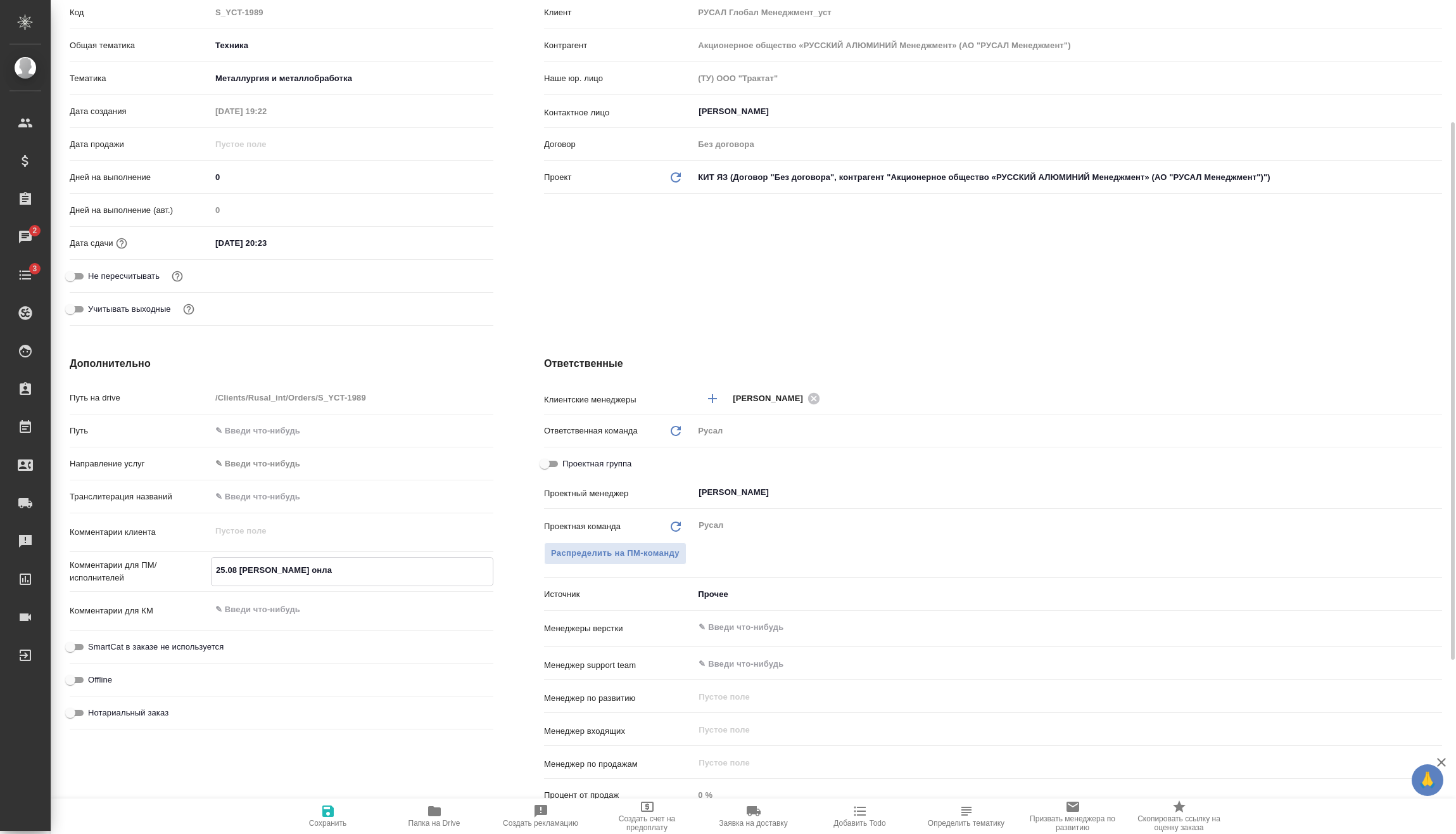
type textarea "x"
click at [322, 809] on icon "button" at bounding box center [328, 810] width 12 height 12
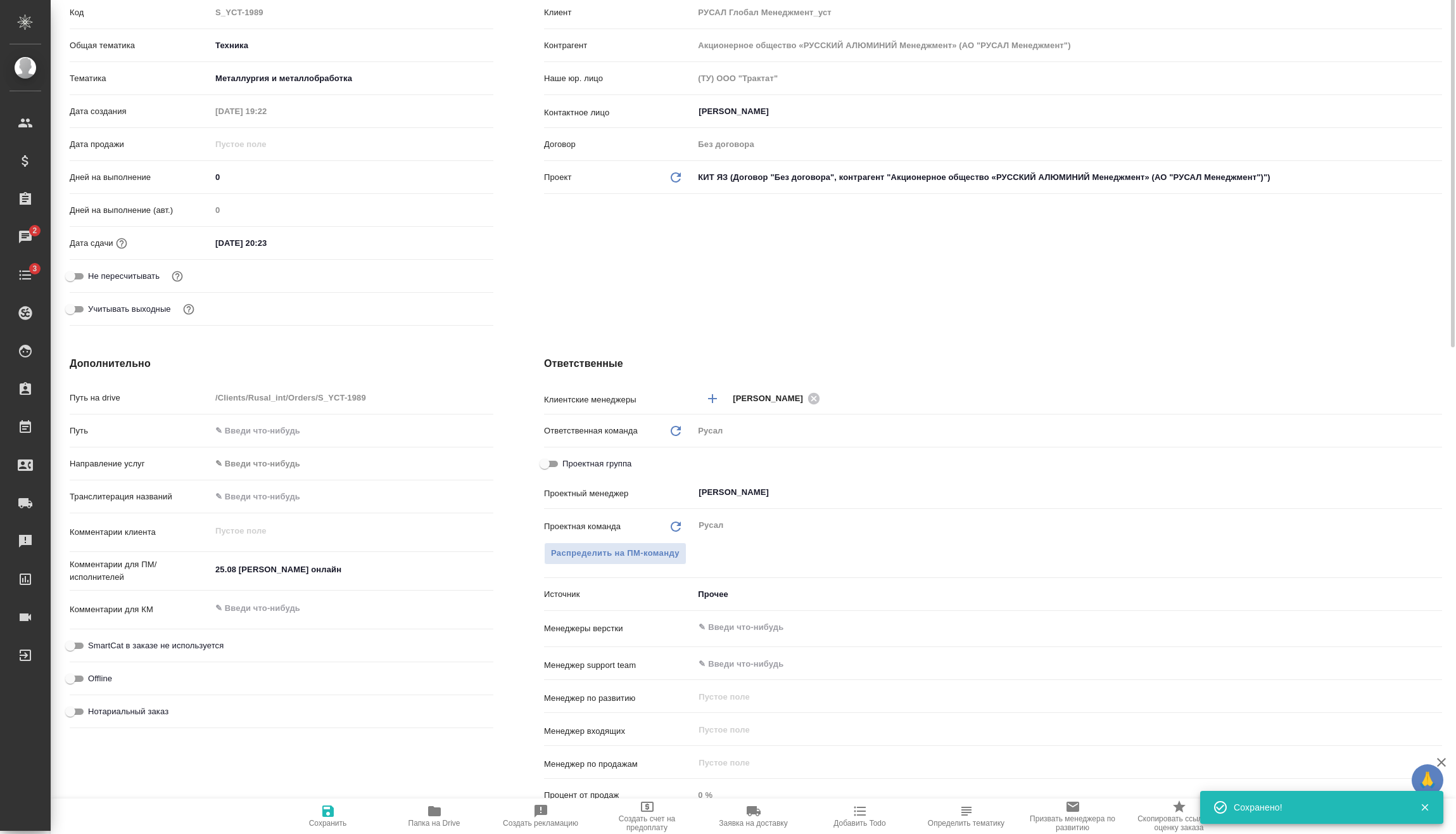
scroll to position [0, 0]
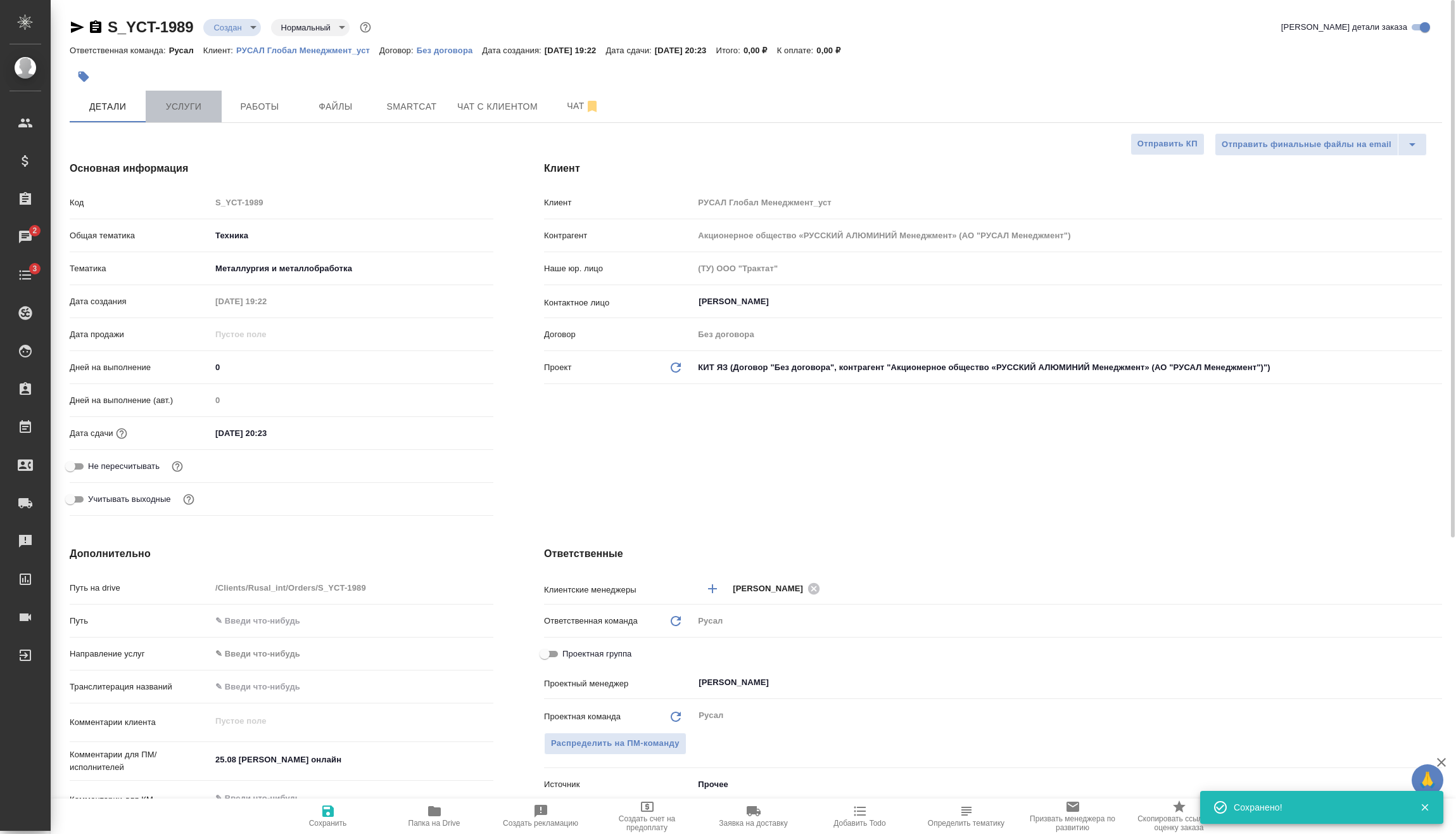
click at [169, 97] on button "Услуги" at bounding box center [183, 106] width 76 height 32
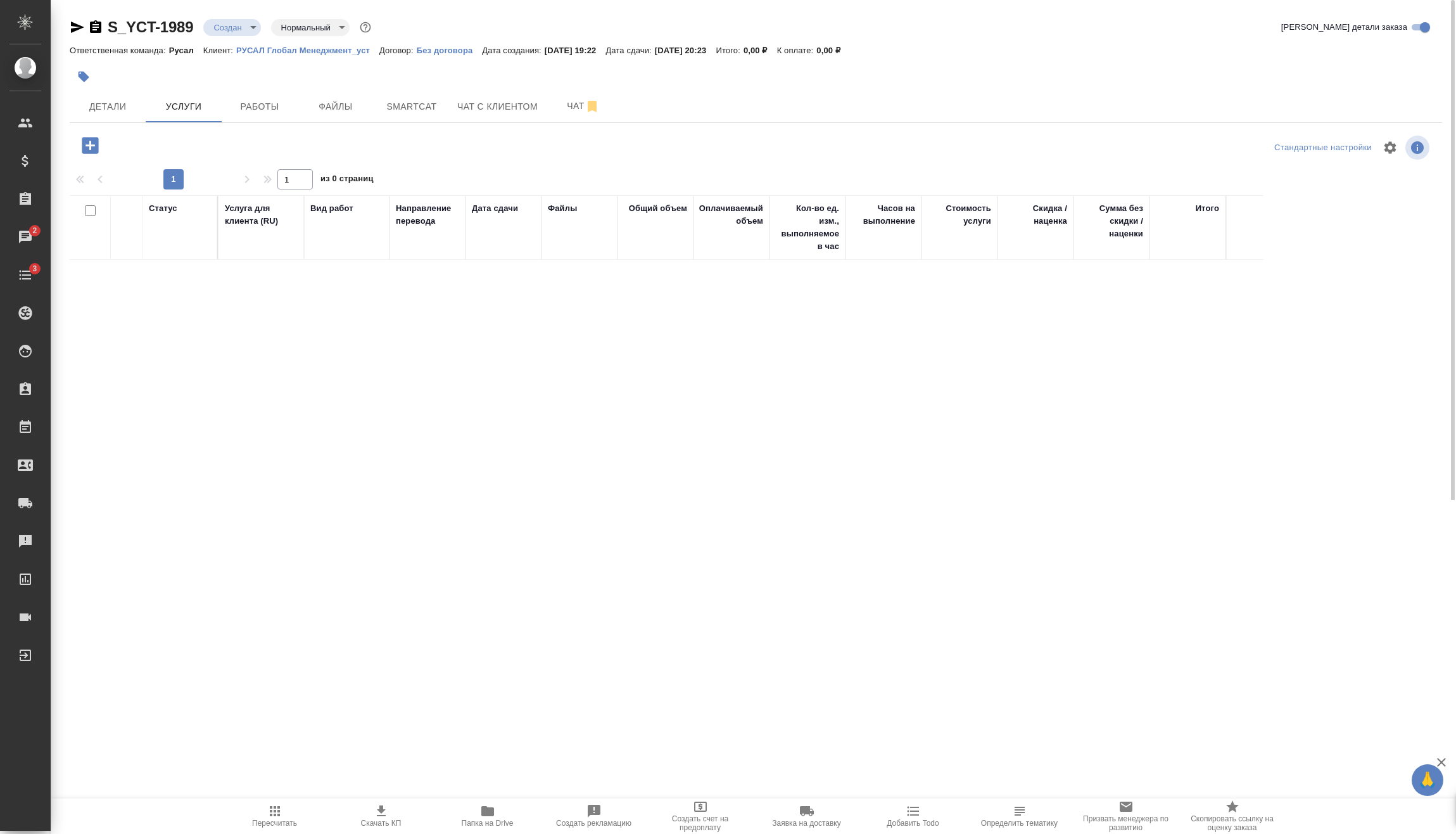
click at [82, 144] on icon "button" at bounding box center [90, 145] width 16 height 16
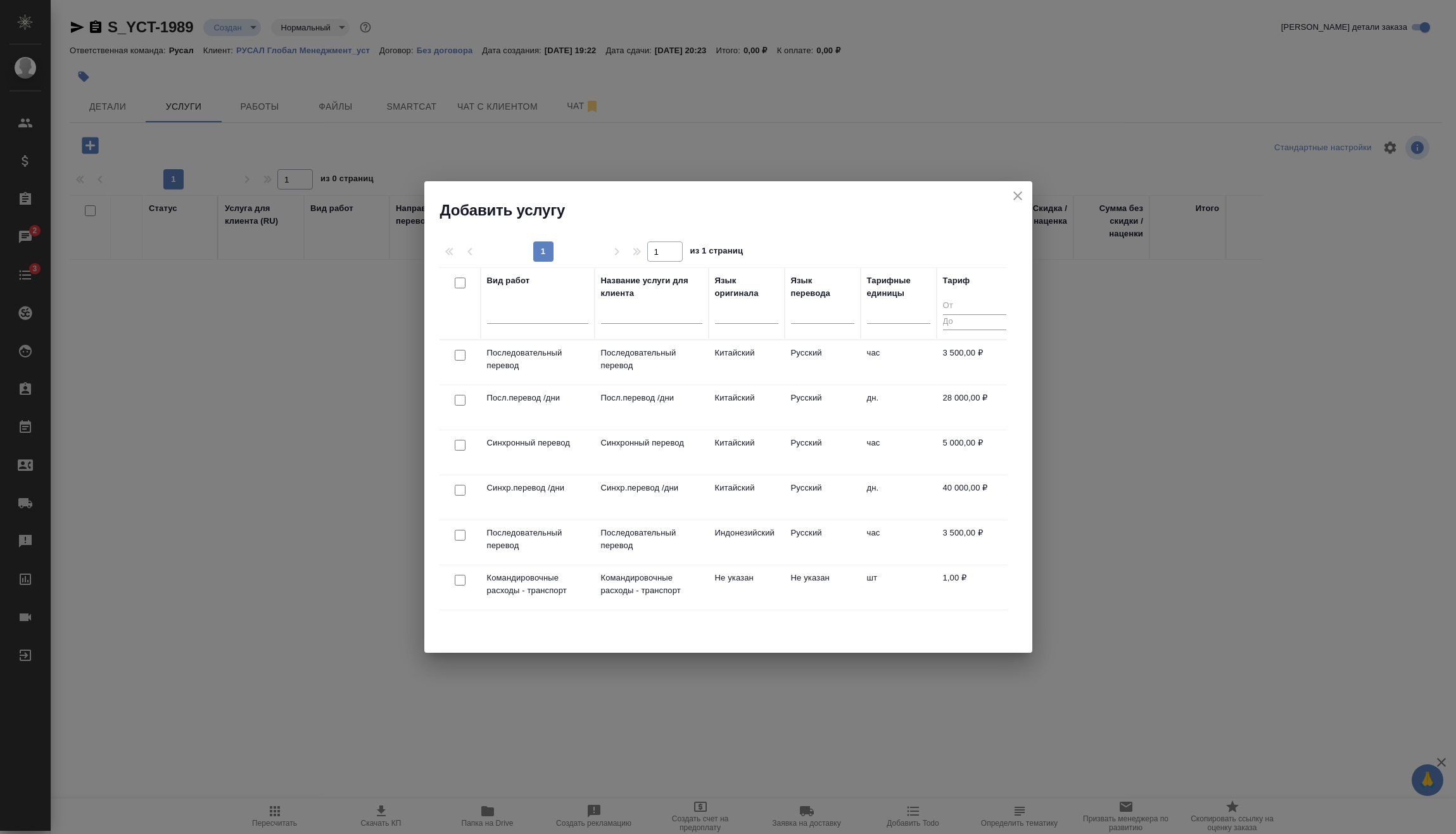
click at [461, 354] on input "checkbox" at bounding box center [460, 355] width 11 height 11
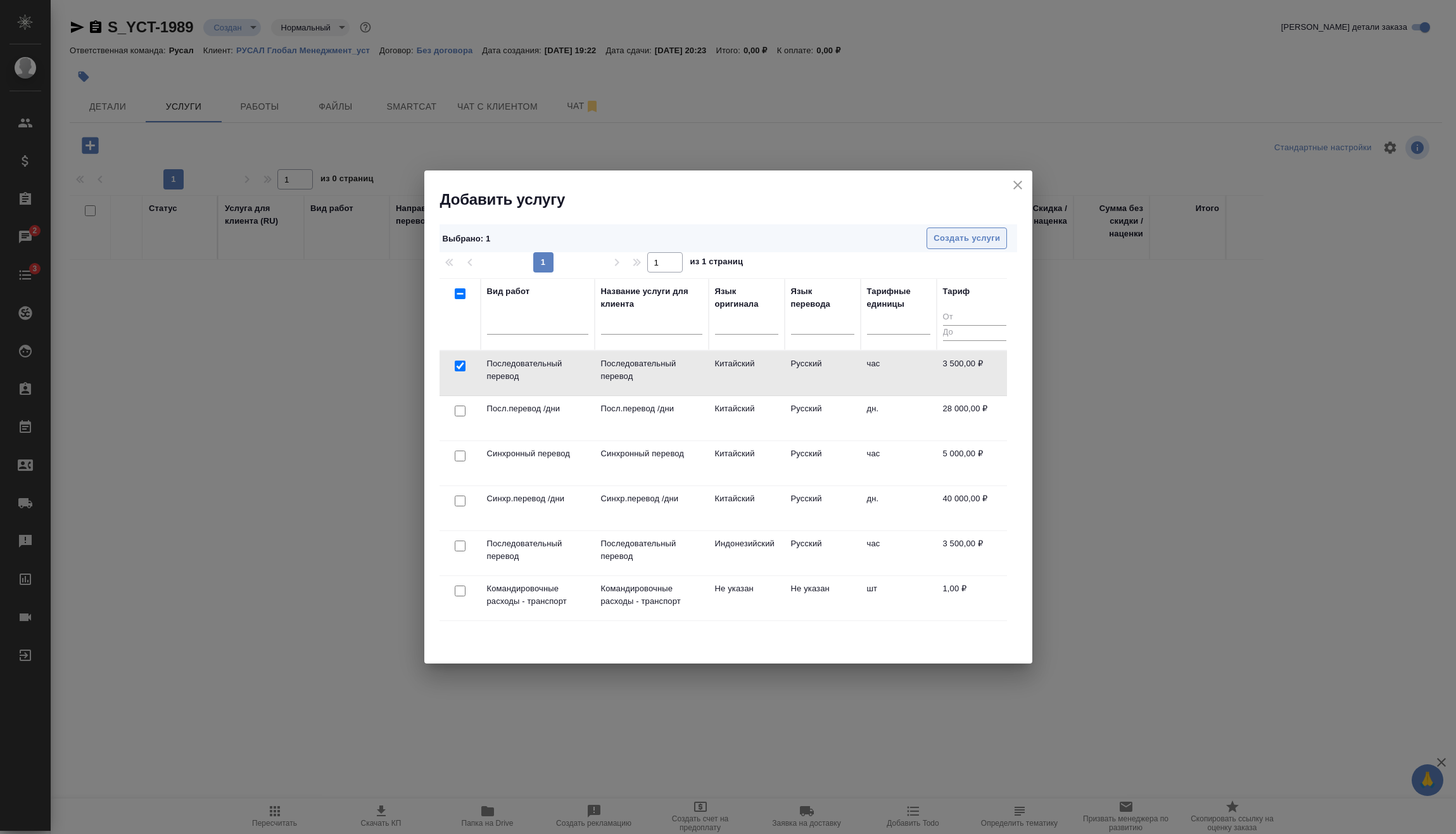
click at [979, 228] on button "Создать услуги" at bounding box center [967, 239] width 80 height 22
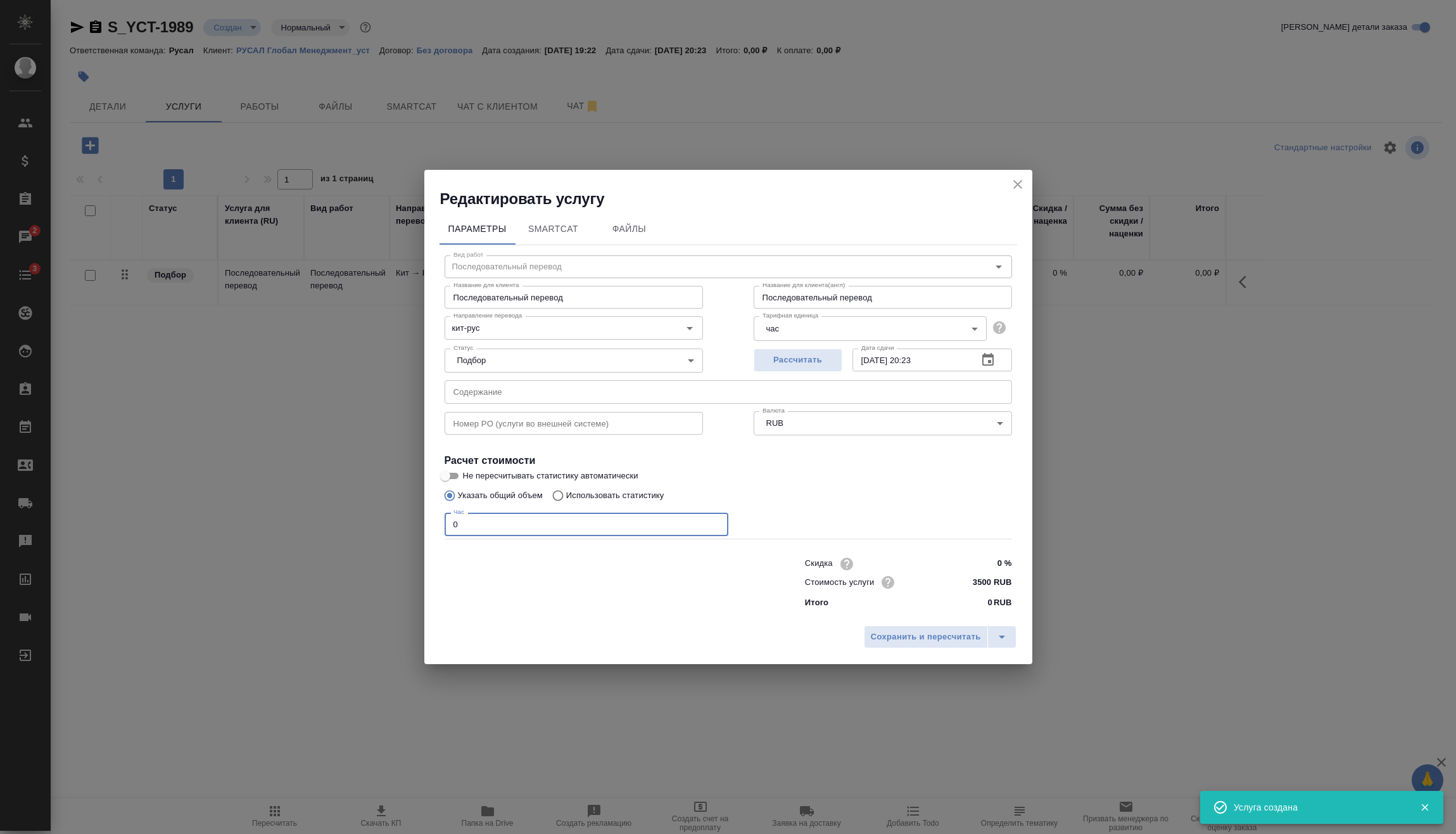
drag, startPoint x: 509, startPoint y: 532, endPoint x: 395, endPoint y: 533, distance: 114.0
click at [448, 536] on div "Вид работ Последовательный перевод Вид работ Название для клиента Последователь…" at bounding box center [728, 430] width 577 height 370
drag, startPoint x: 494, startPoint y: 528, endPoint x: 403, endPoint y: 523, distance: 91.1
click at [405, 523] on div "Редактировать услугу Параметры SmartCat Файлы Вид работ Последовательный перево…" at bounding box center [728, 417] width 1456 height 834
click at [944, 636] on span "Сохранить и пересчитать" at bounding box center [926, 637] width 110 height 15
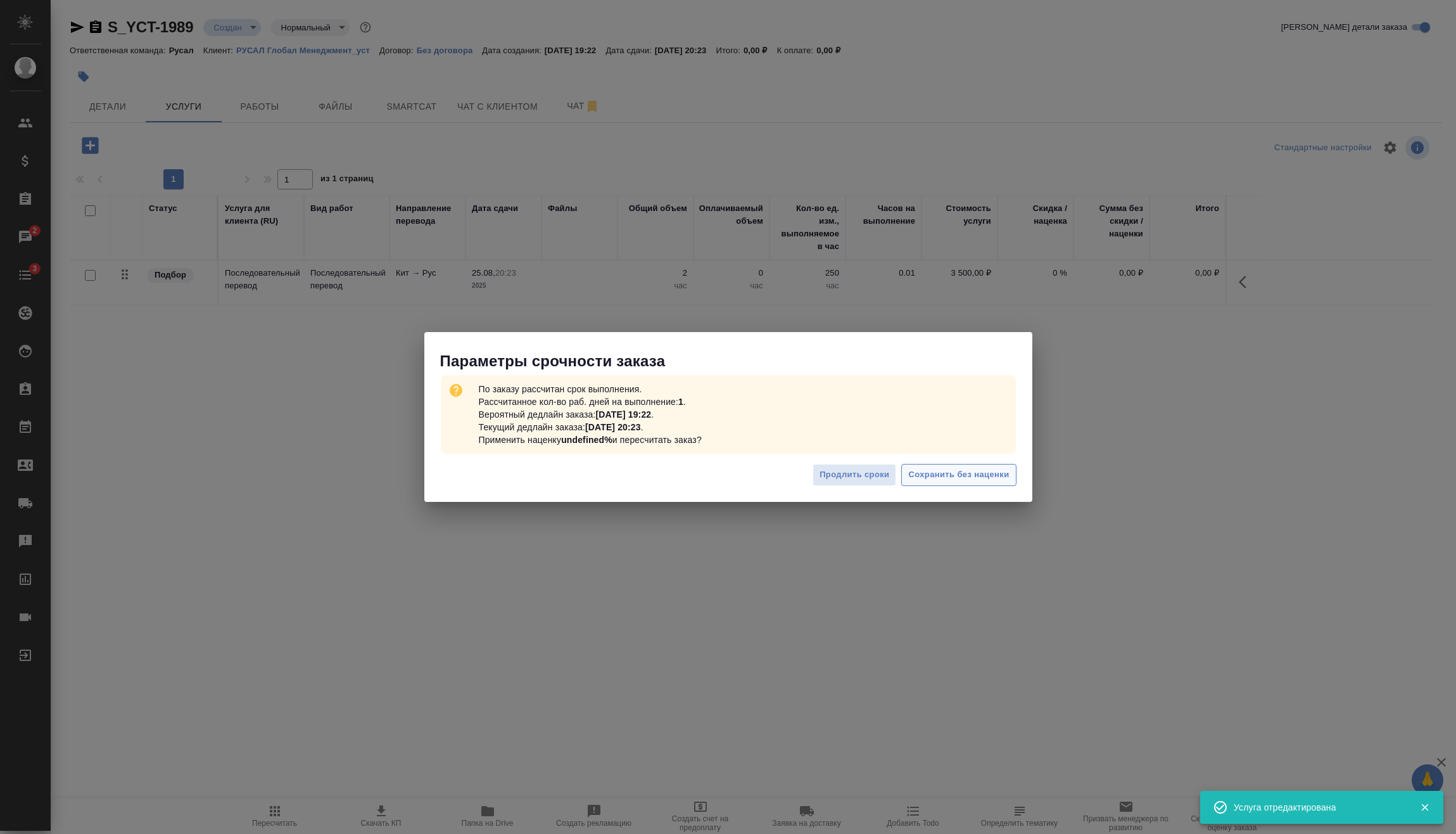
click at [982, 469] on span "Сохранить без наценки" at bounding box center [959, 474] width 101 height 15
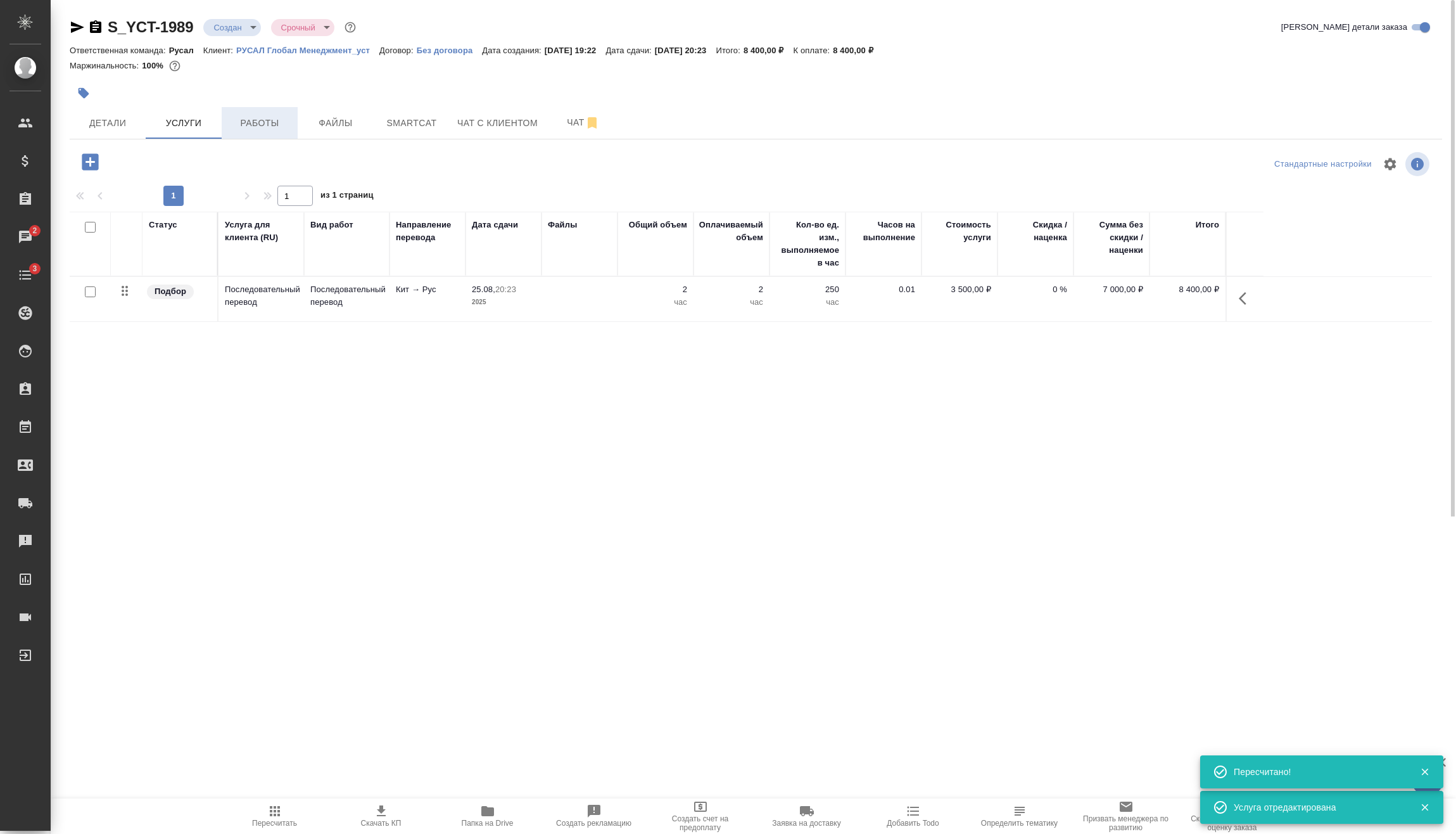
click at [239, 127] on span "Работы" at bounding box center [260, 123] width 61 height 15
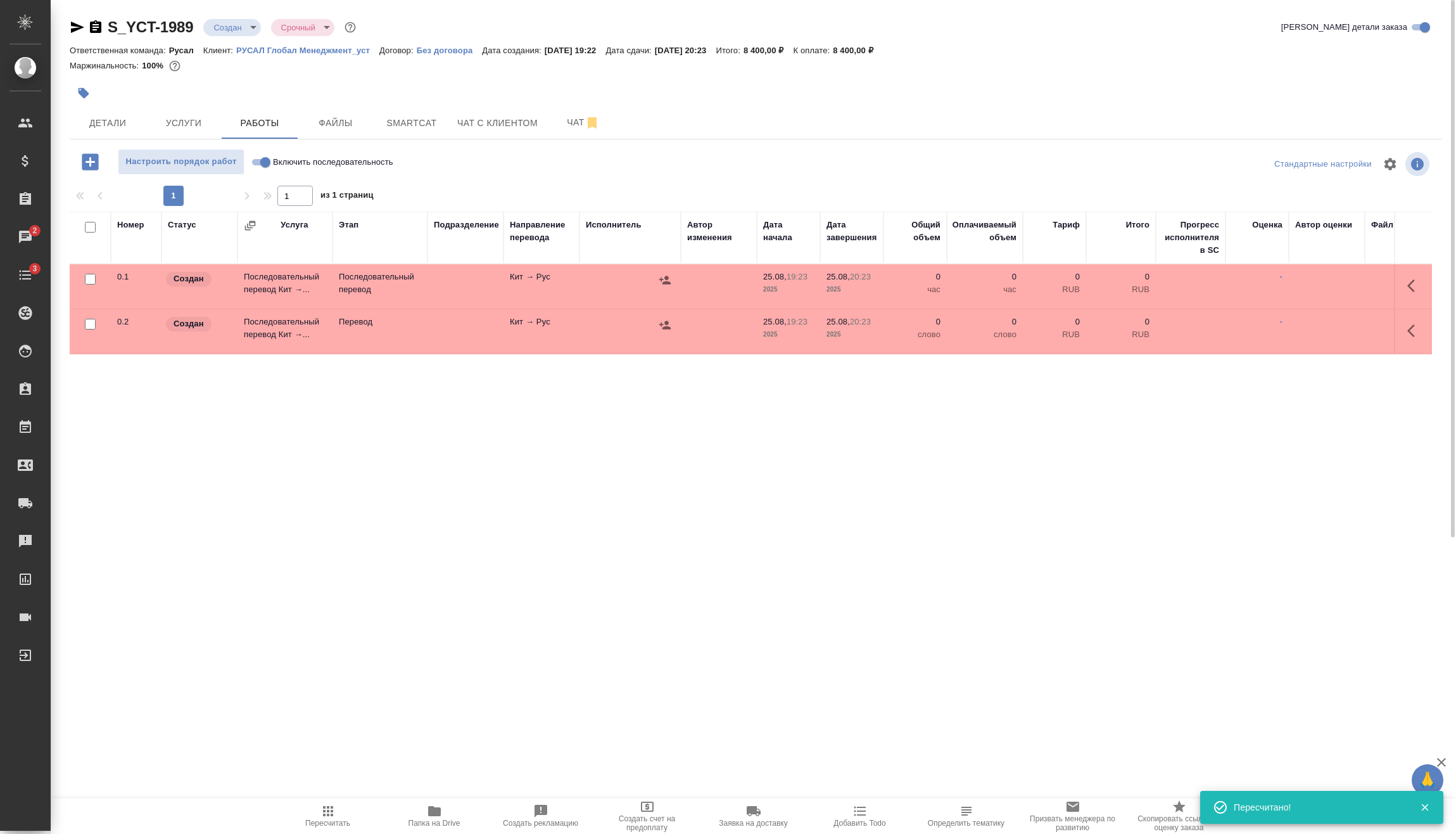
click at [253, 161] on input "Включить последовательность" at bounding box center [265, 162] width 46 height 15
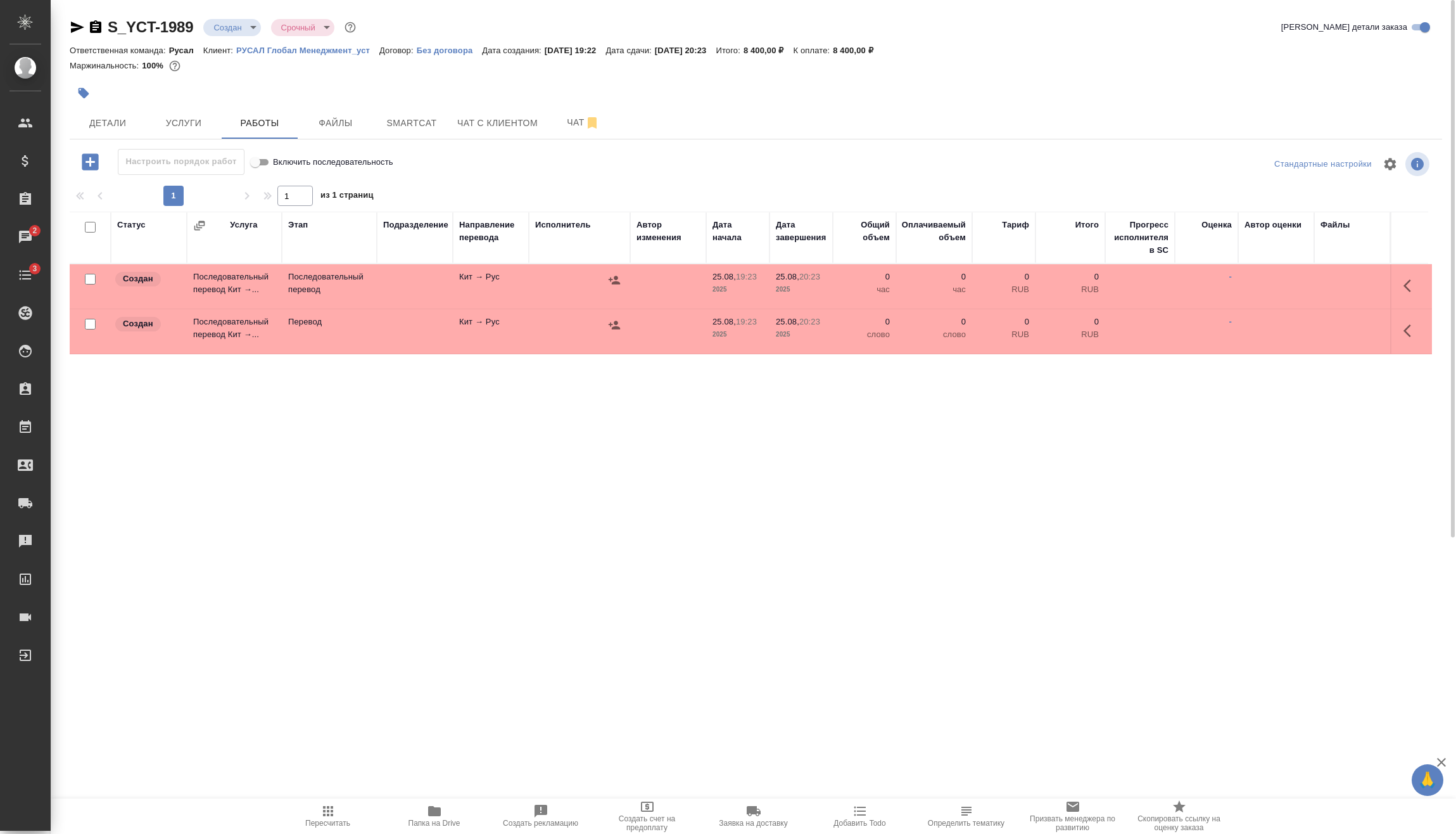
click at [88, 320] on input "checkbox" at bounding box center [90, 324] width 11 height 11
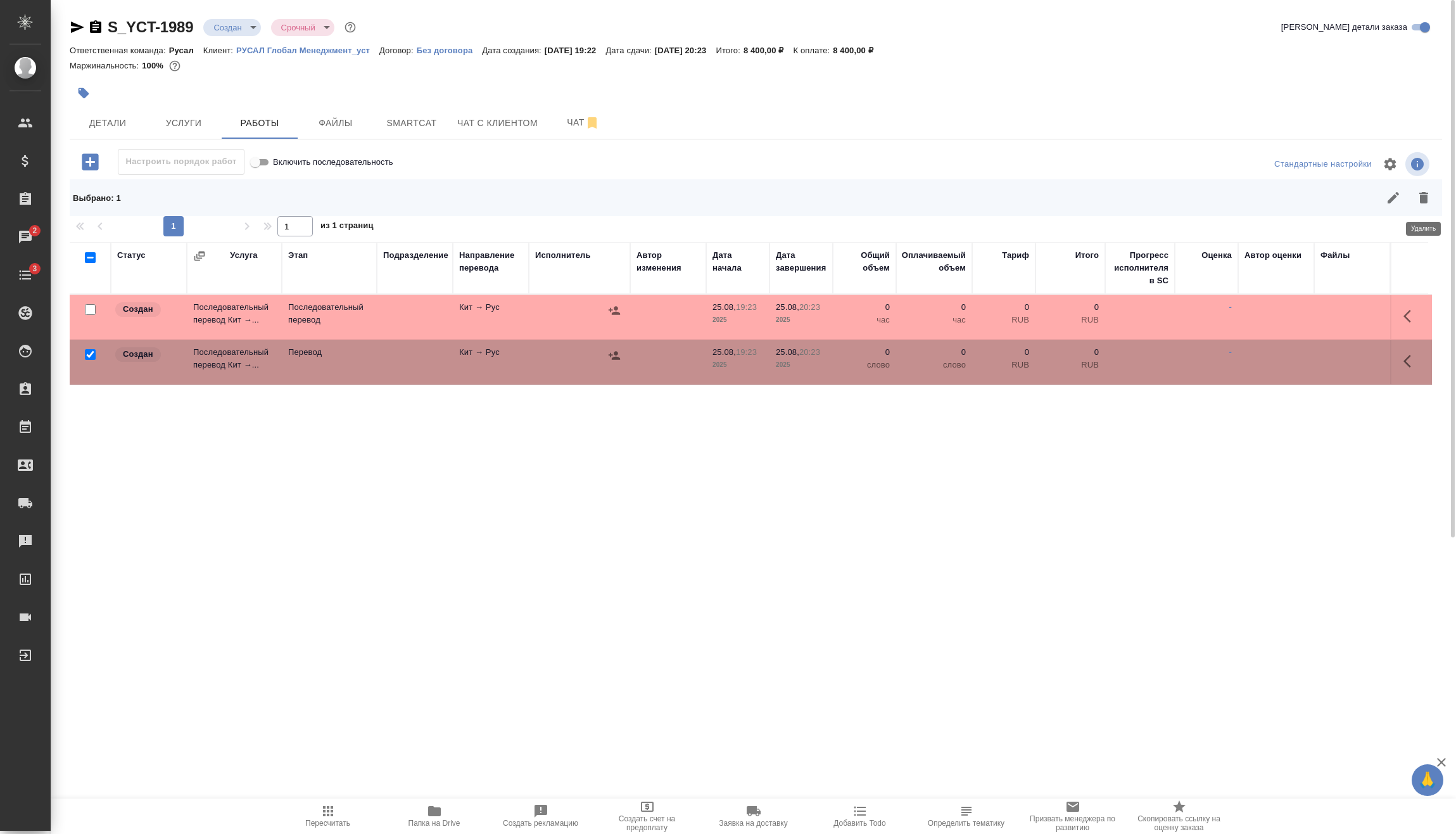
click at [1433, 201] on button "button" at bounding box center [1423, 197] width 30 height 30
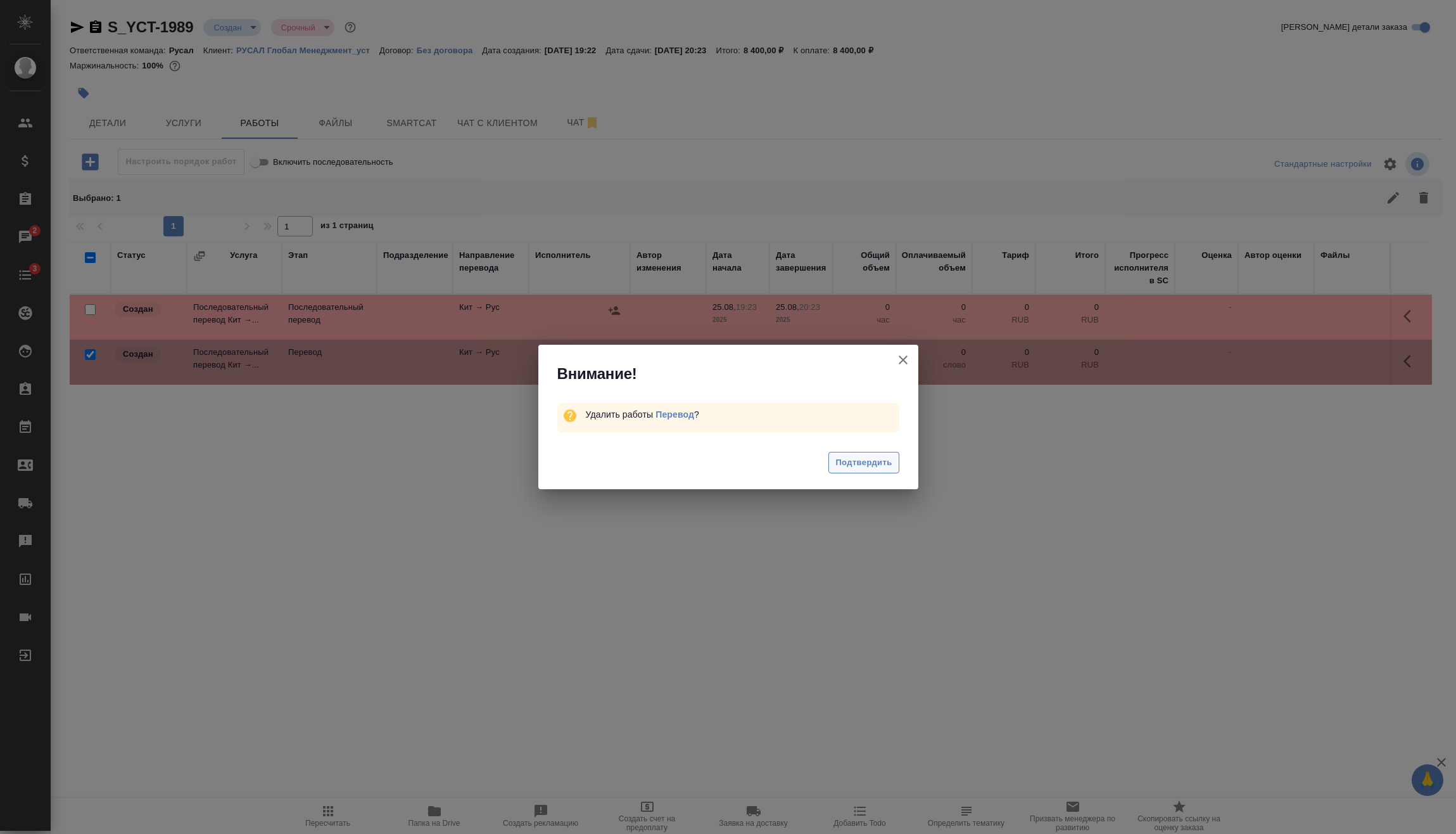
click at [882, 457] on span "Подтвердить" at bounding box center [864, 463] width 56 height 15
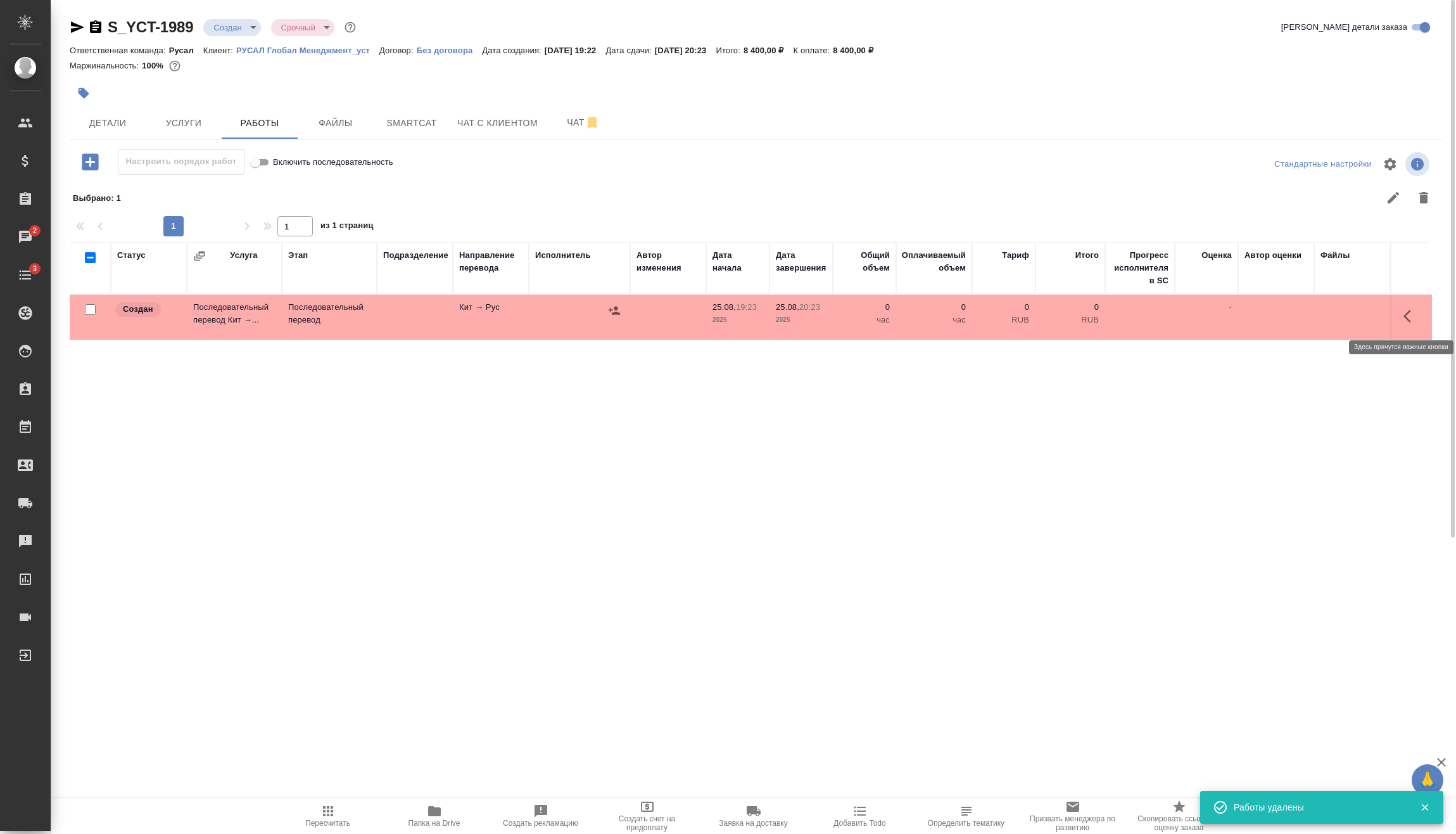
click at [1412, 316] on icon "button" at bounding box center [1411, 316] width 15 height 15
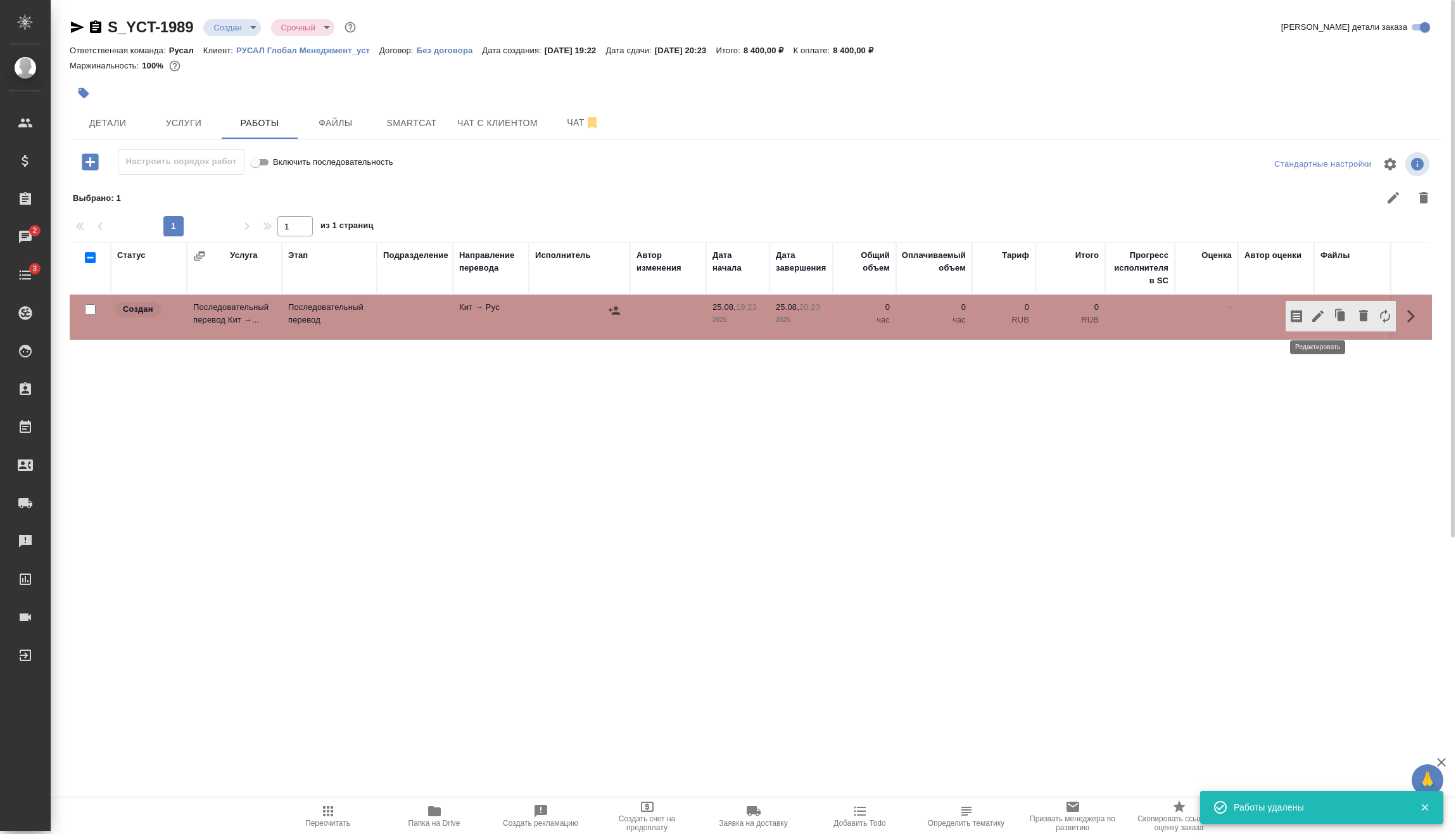
click at [1325, 314] on icon "button" at bounding box center [1318, 316] width 15 height 15
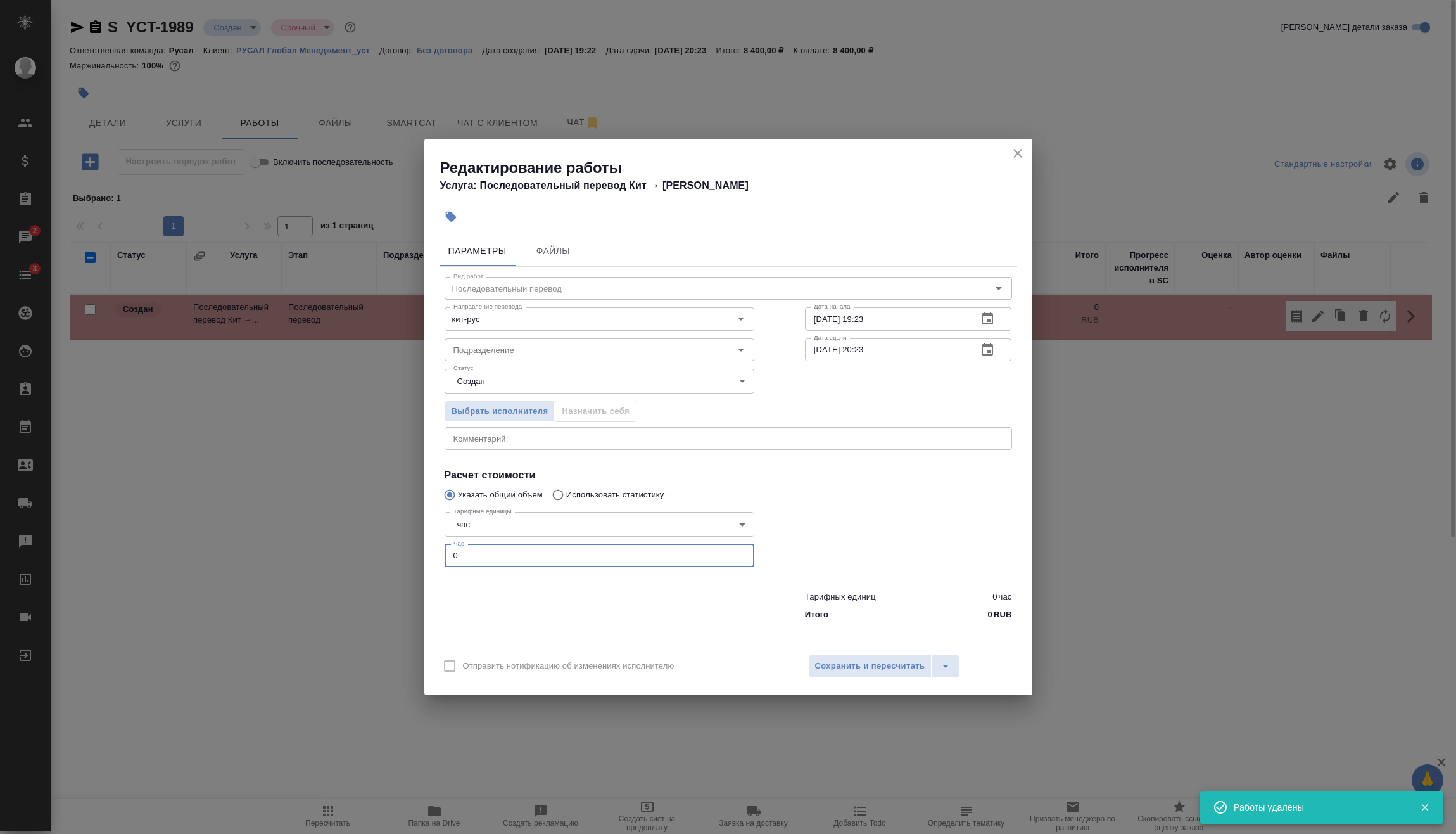
drag, startPoint x: 496, startPoint y: 554, endPoint x: 342, endPoint y: 565, distance: 154.4
click at [373, 561] on div "Редактирование работы Услуга: Последовательный перевод Кит → Рус Параметры Файл…" at bounding box center [728, 417] width 1456 height 834
click at [862, 666] on span "Сохранить и пересчитать" at bounding box center [870, 666] width 110 height 15
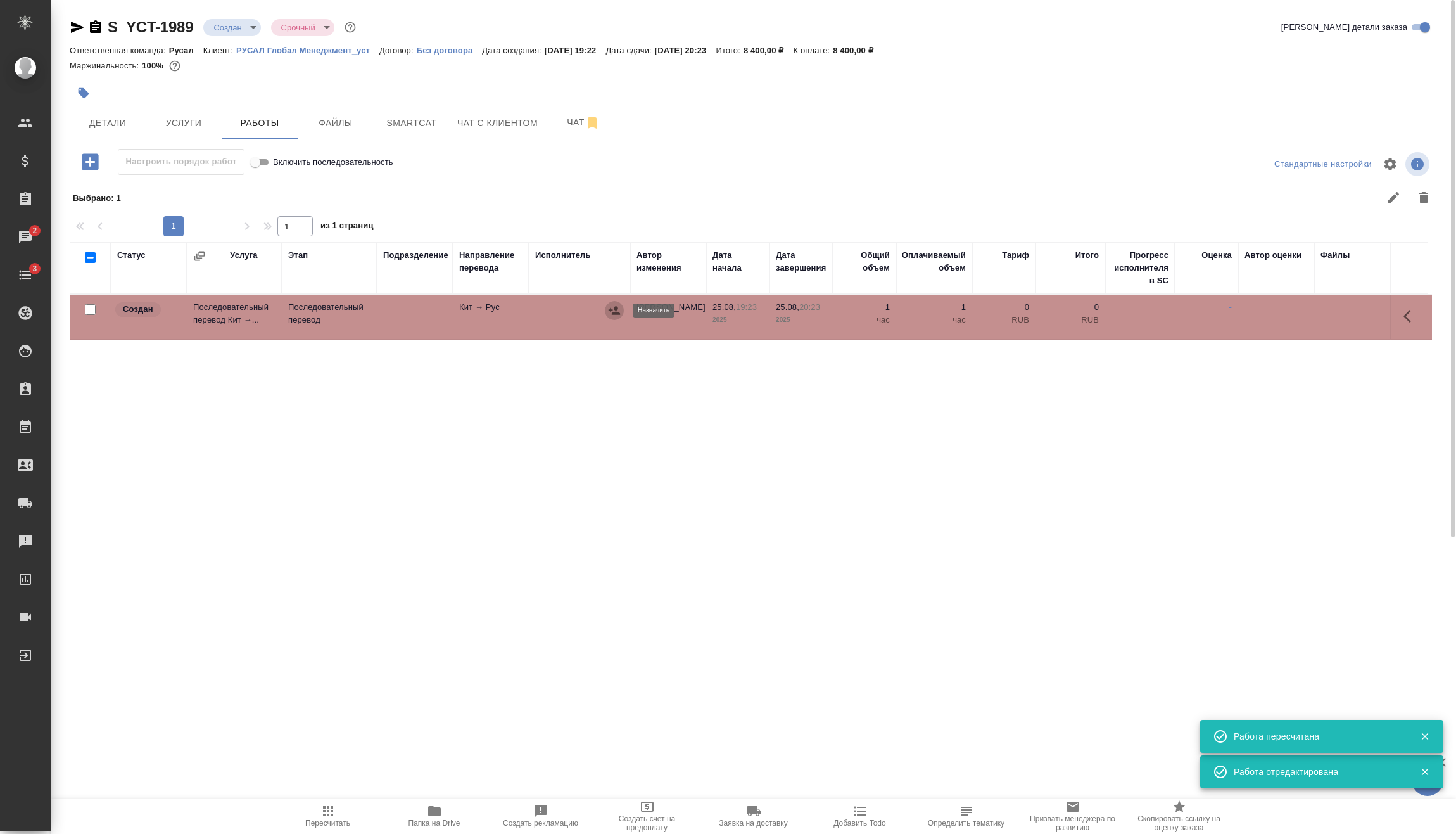
click at [606, 309] on button "button" at bounding box center [614, 310] width 19 height 19
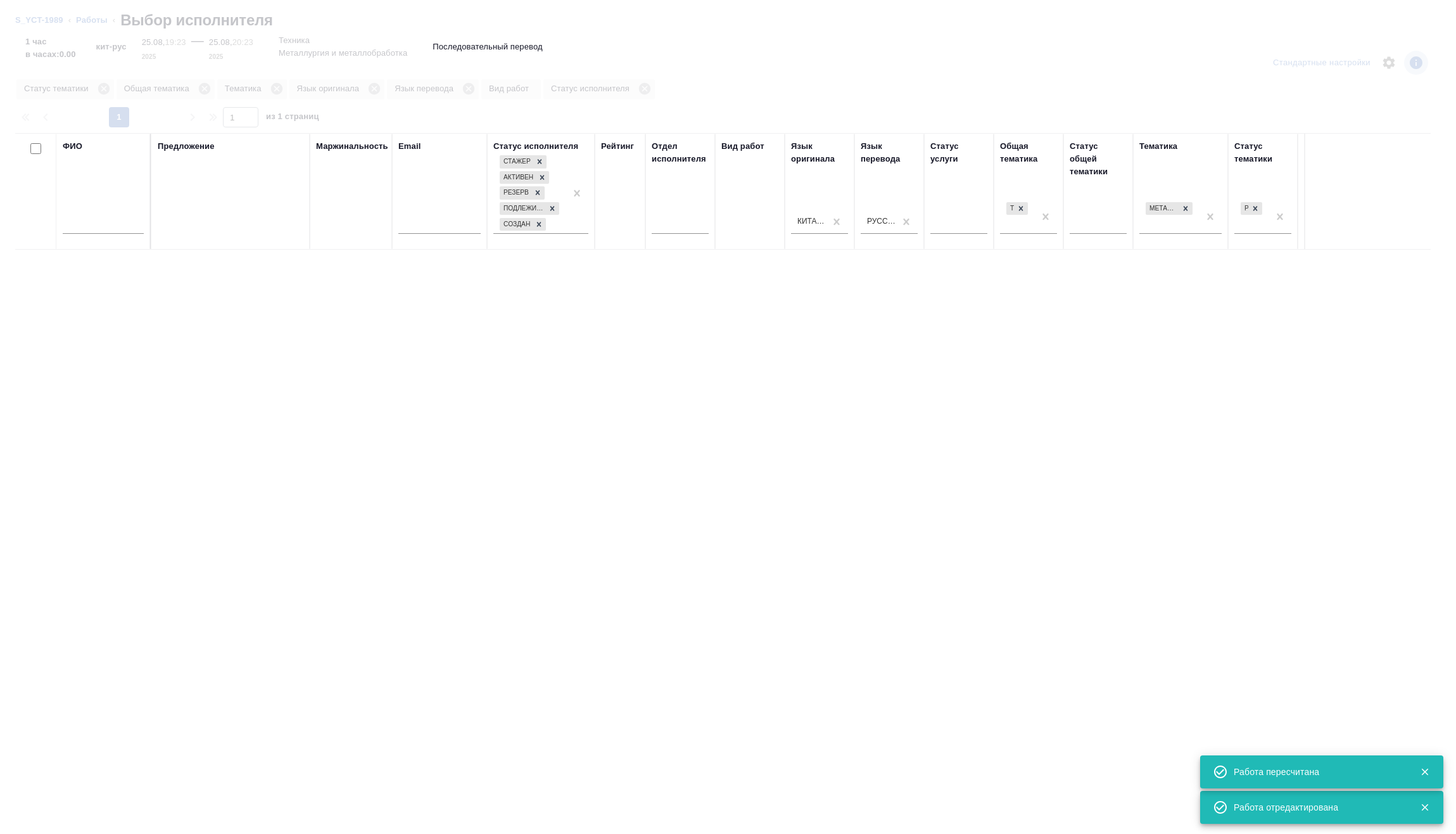
click at [126, 221] on input "text" at bounding box center [103, 225] width 81 height 15
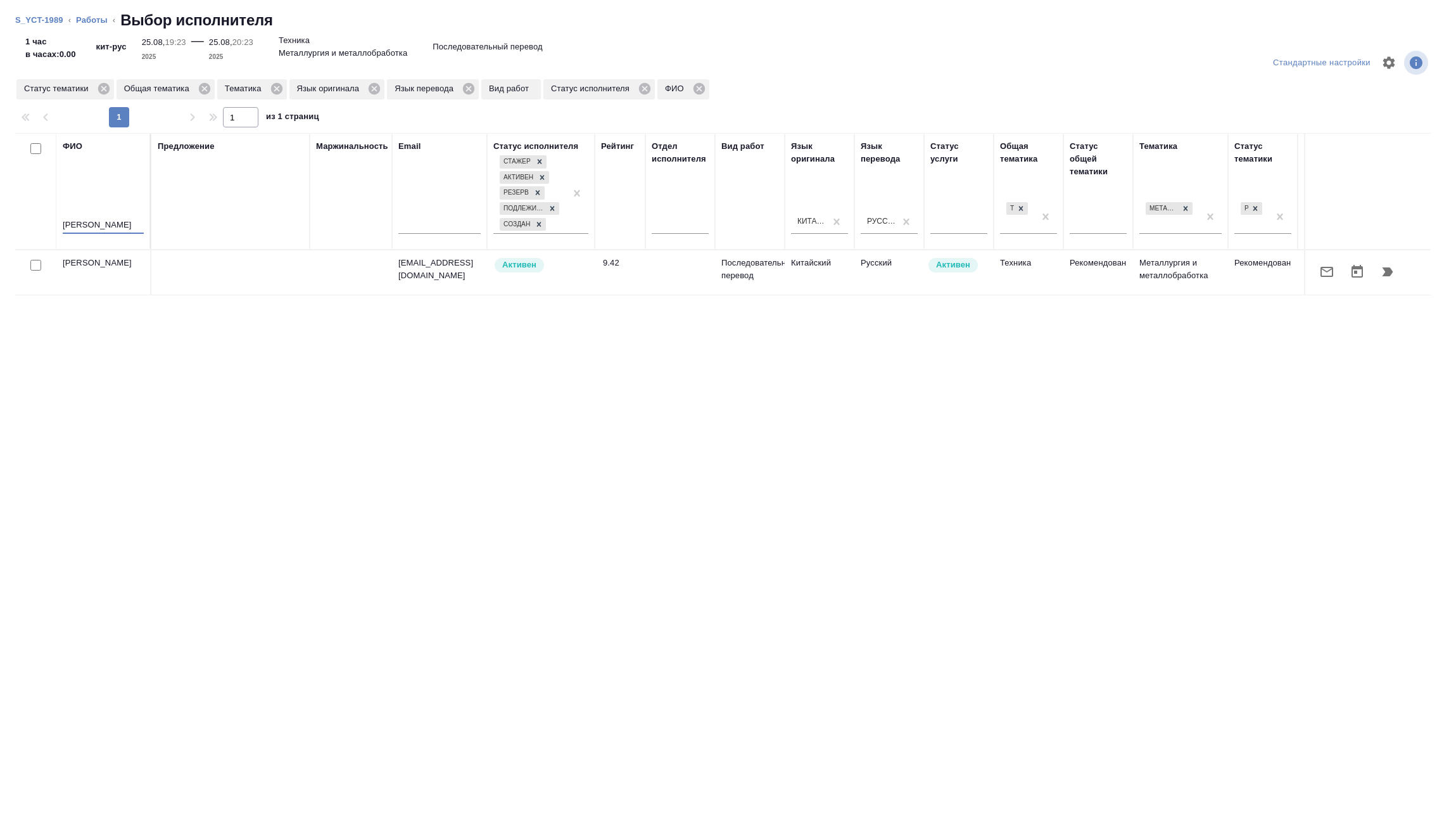
click at [1382, 274] on icon "button" at bounding box center [1388, 271] width 15 height 15
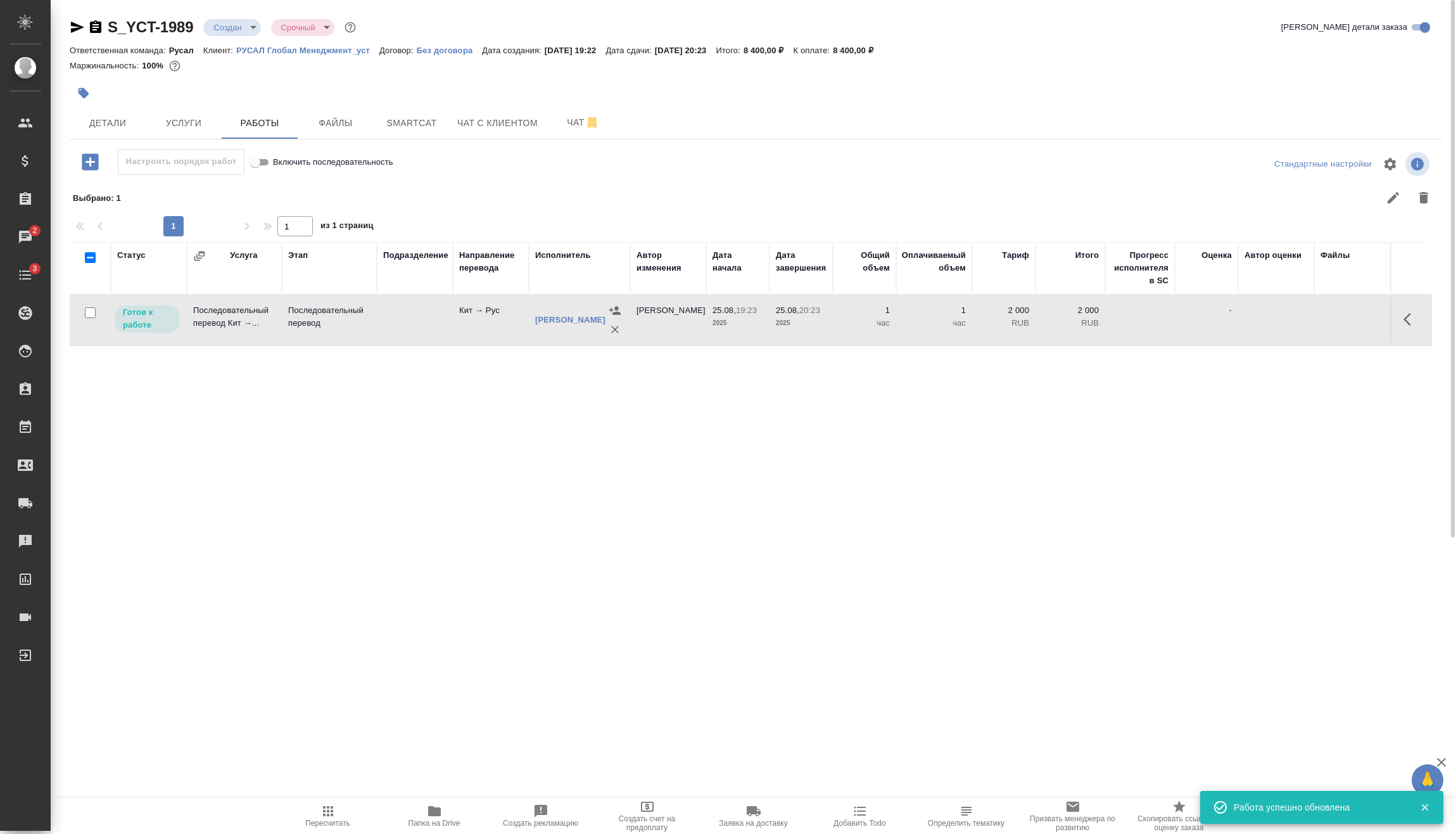
click at [328, 813] on icon "button" at bounding box center [328, 810] width 15 height 15
click at [250, 21] on body "🙏 .cls-1 fill:#fff; AWATERA Vasilev Evgeniy Клиенты Спецификации Заказы 2 Чаты …" at bounding box center [728, 417] width 1456 height 834
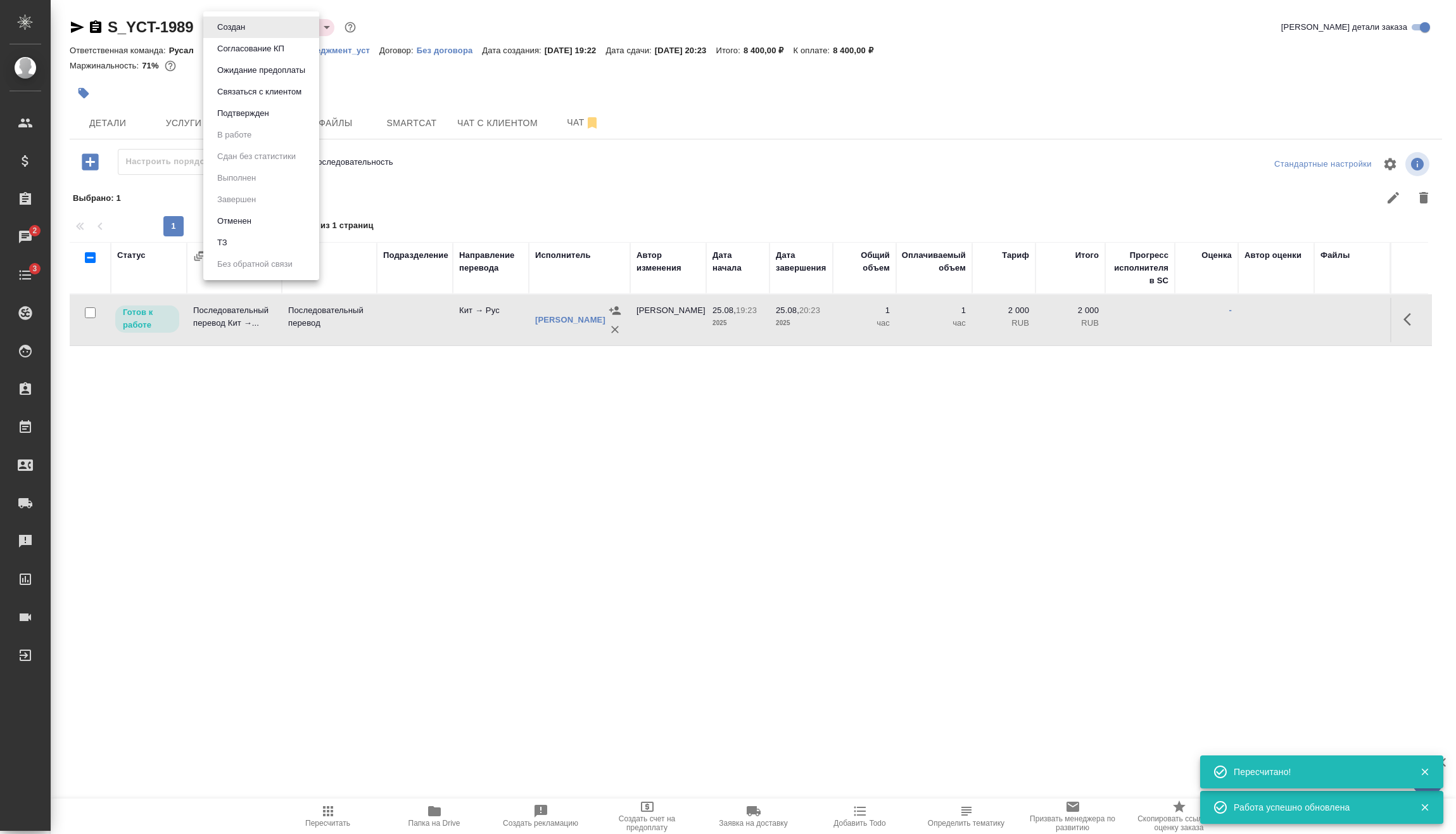
click at [260, 105] on li "Подтвержден" at bounding box center [260, 114] width 116 height 22
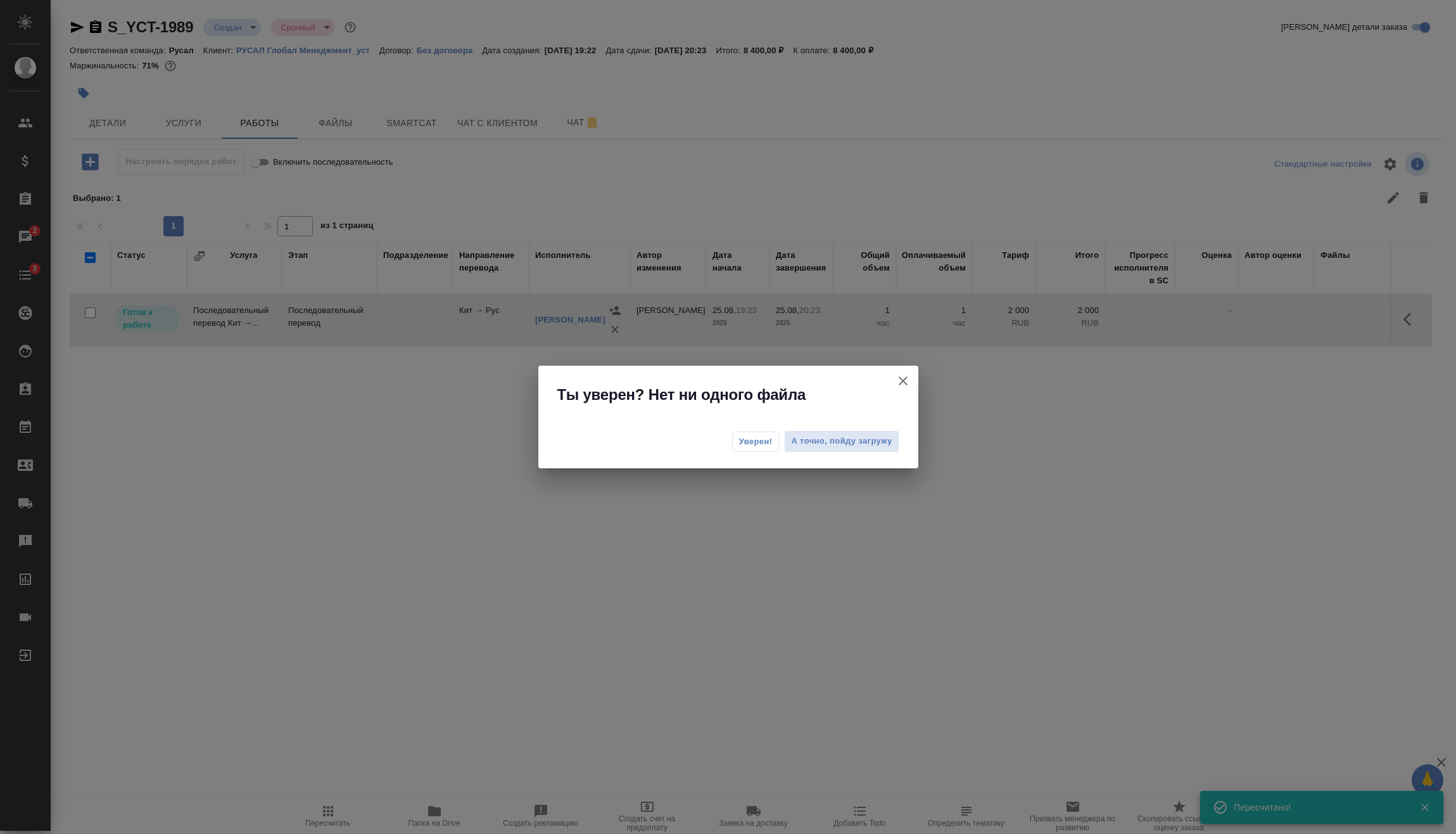
click at [756, 439] on span "Уверен!" at bounding box center [756, 442] width 34 height 13
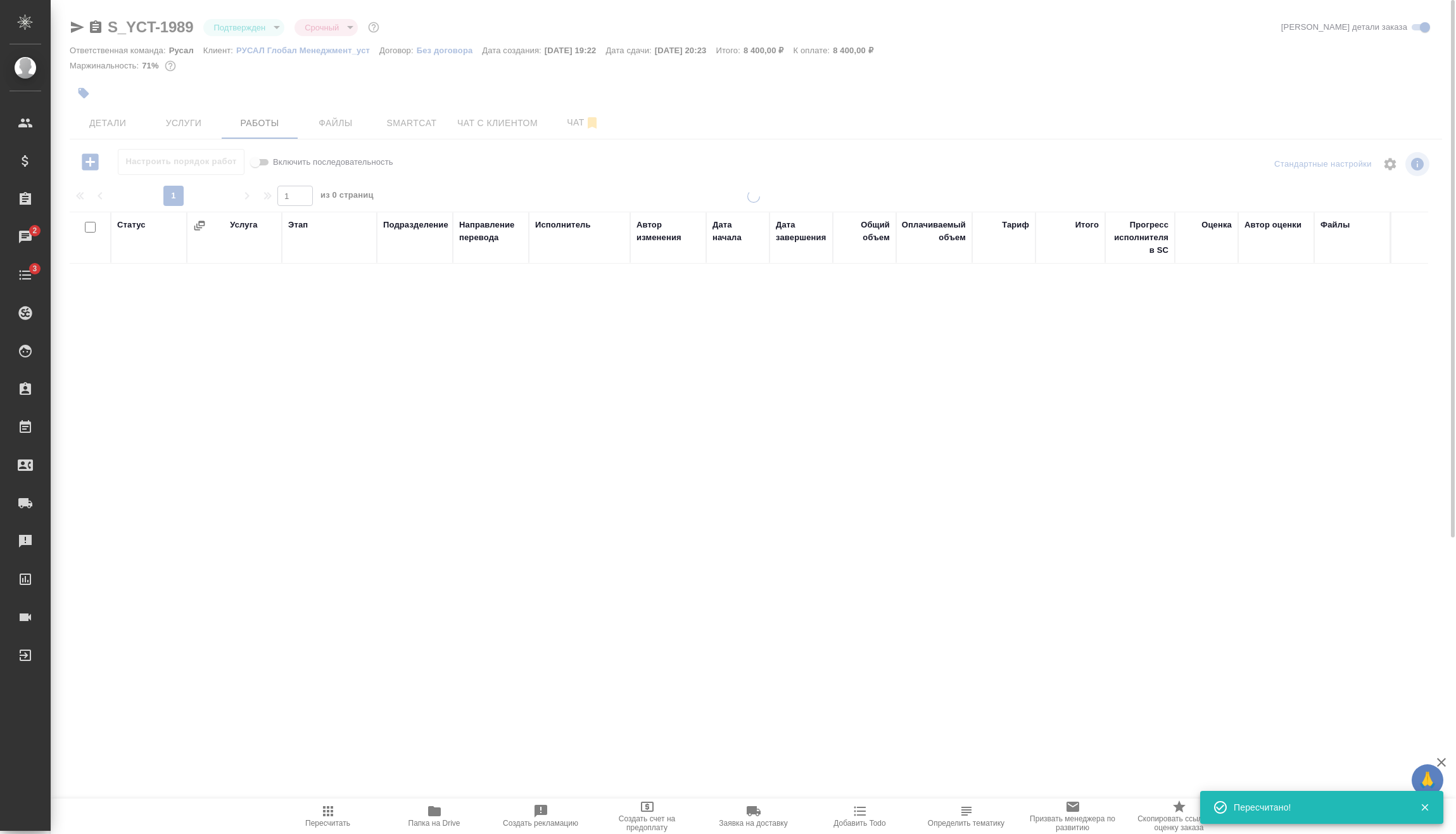
click at [259, 30] on body "🙏 .cls-1 fill:#fff; AWATERA Vasilev Evgeniy Клиенты Спецификации Заказы 2 Чаты …" at bounding box center [728, 417] width 1456 height 834
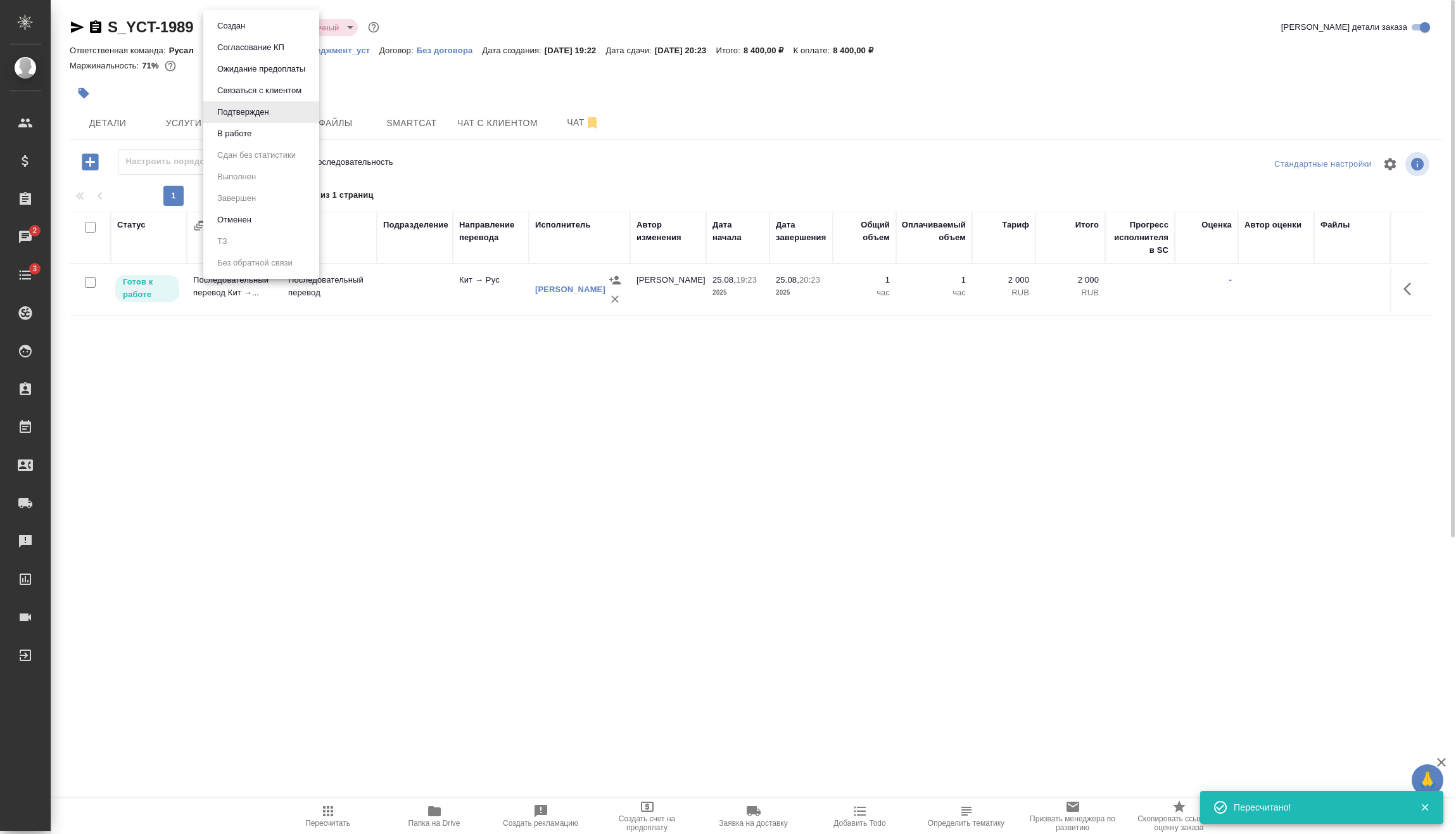
click at [285, 134] on li "В работе" at bounding box center [260, 134] width 116 height 22
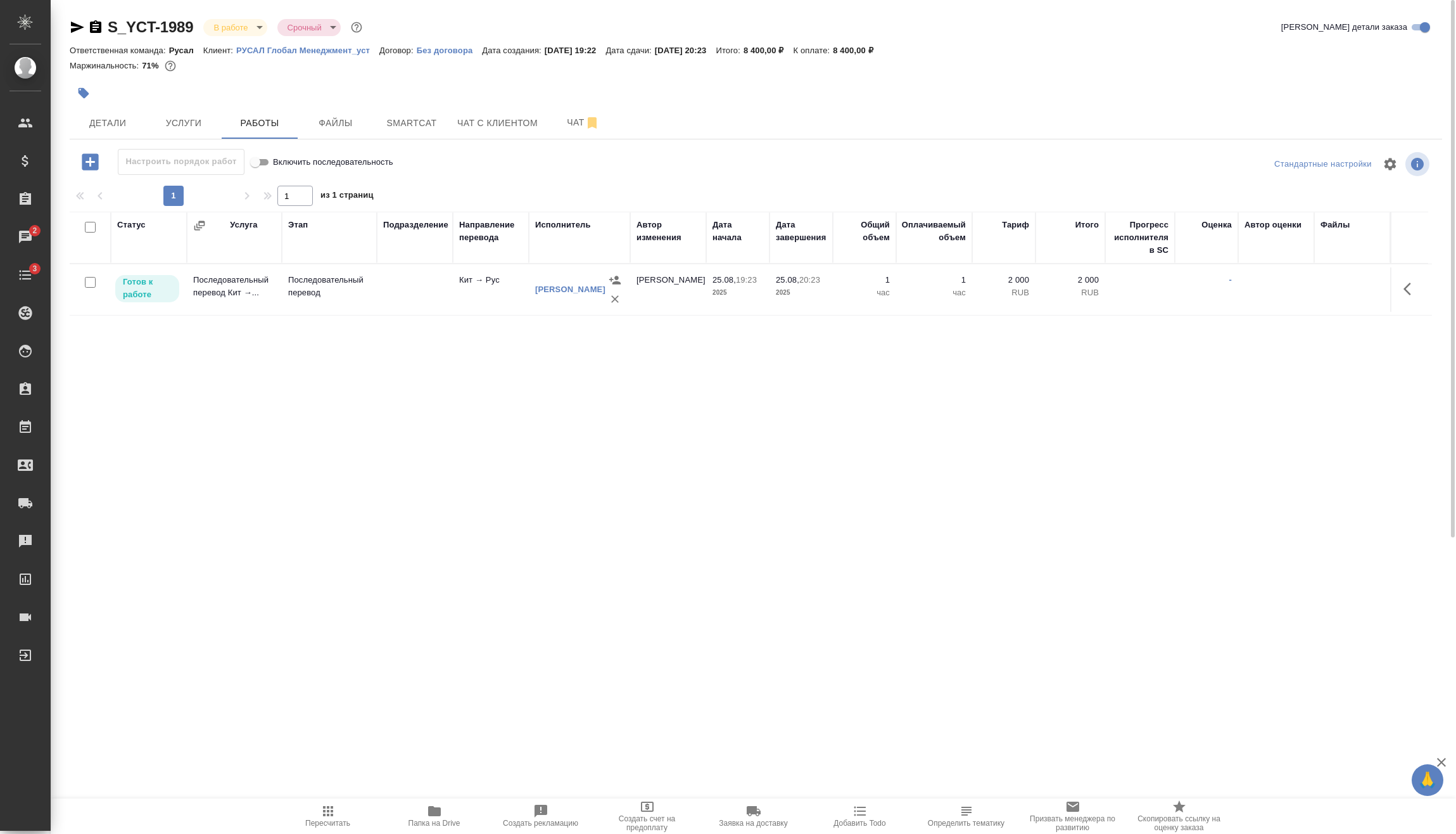
click at [268, 23] on div "S_YCT-1989 В работе inProgress Срочный urgent" at bounding box center [218, 27] width 295 height 20
click at [260, 37] on div "S_YCT-1989 В работе inProgress Срочный urgent Кратко детали заказа" at bounding box center [757, 30] width 1373 height 25
click at [257, 28] on body "🙏 .cls-1 fill:#fff; AWATERA Vasilev Evgeniy Клиенты Спецификации Заказы 2 Чаты …" at bounding box center [728, 417] width 1456 height 834
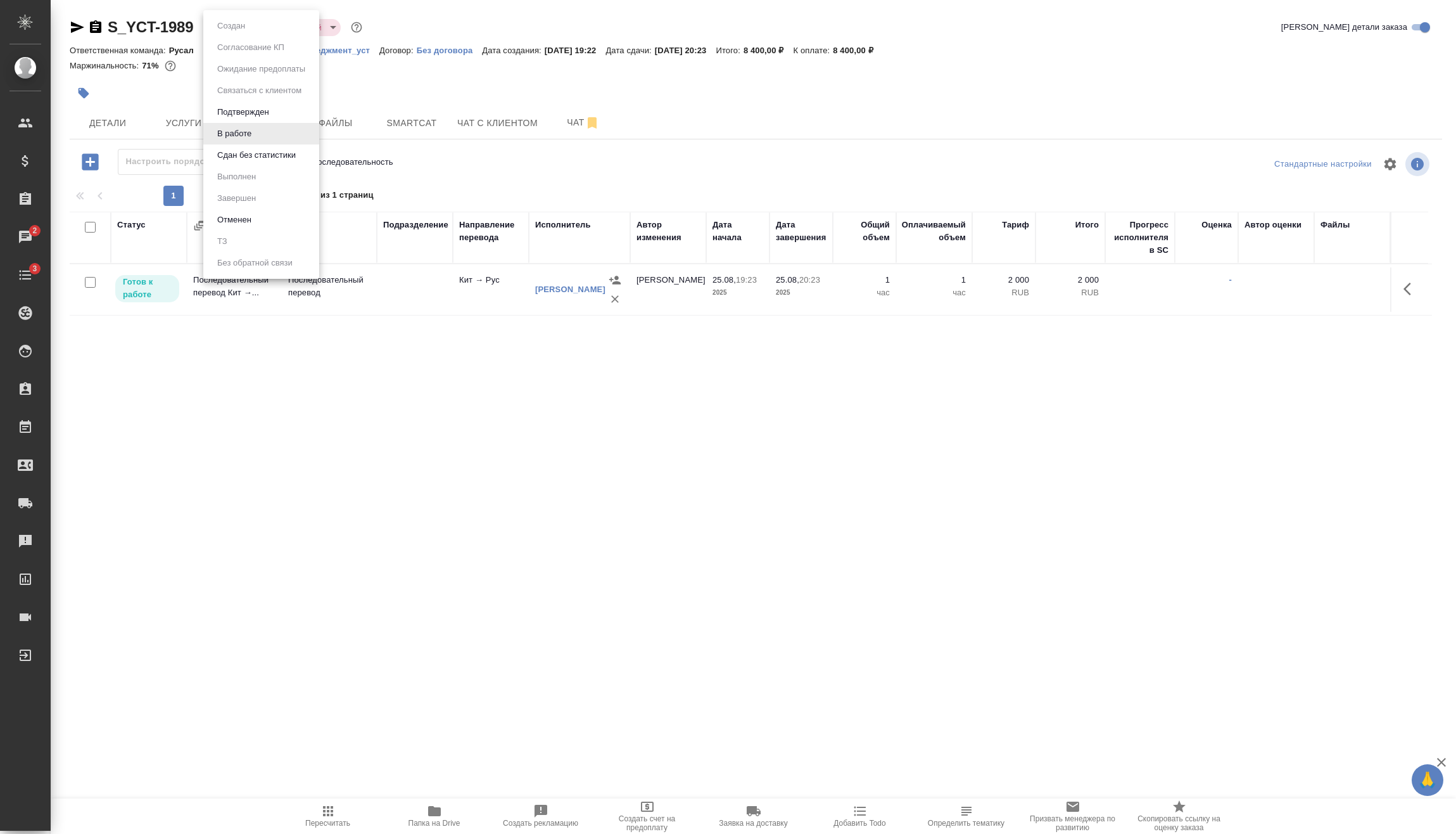
click at [275, 155] on button "Сдан без статистики" at bounding box center [256, 155] width 87 height 14
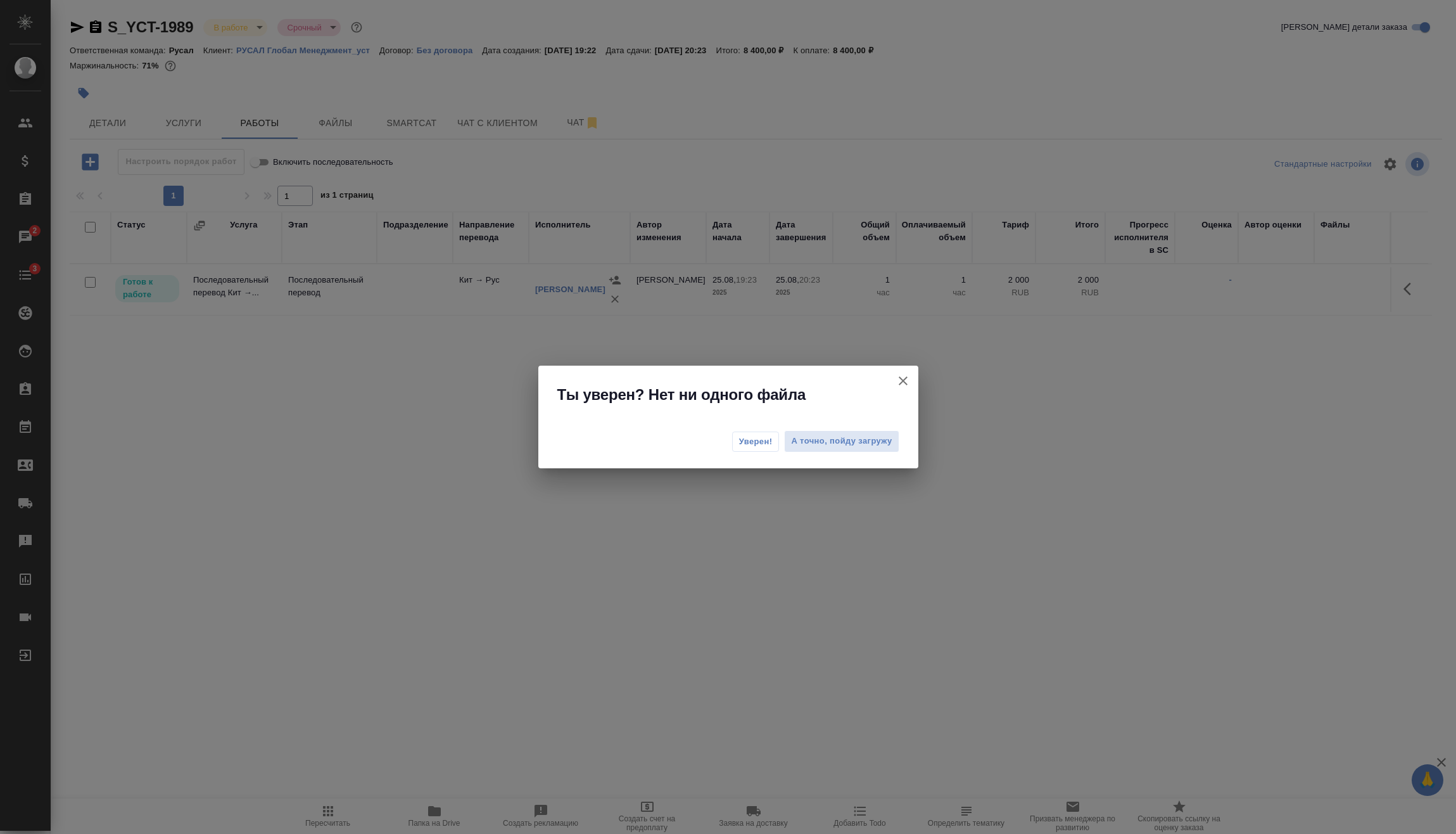
click at [752, 448] on button "Уверен!" at bounding box center [756, 442] width 47 height 20
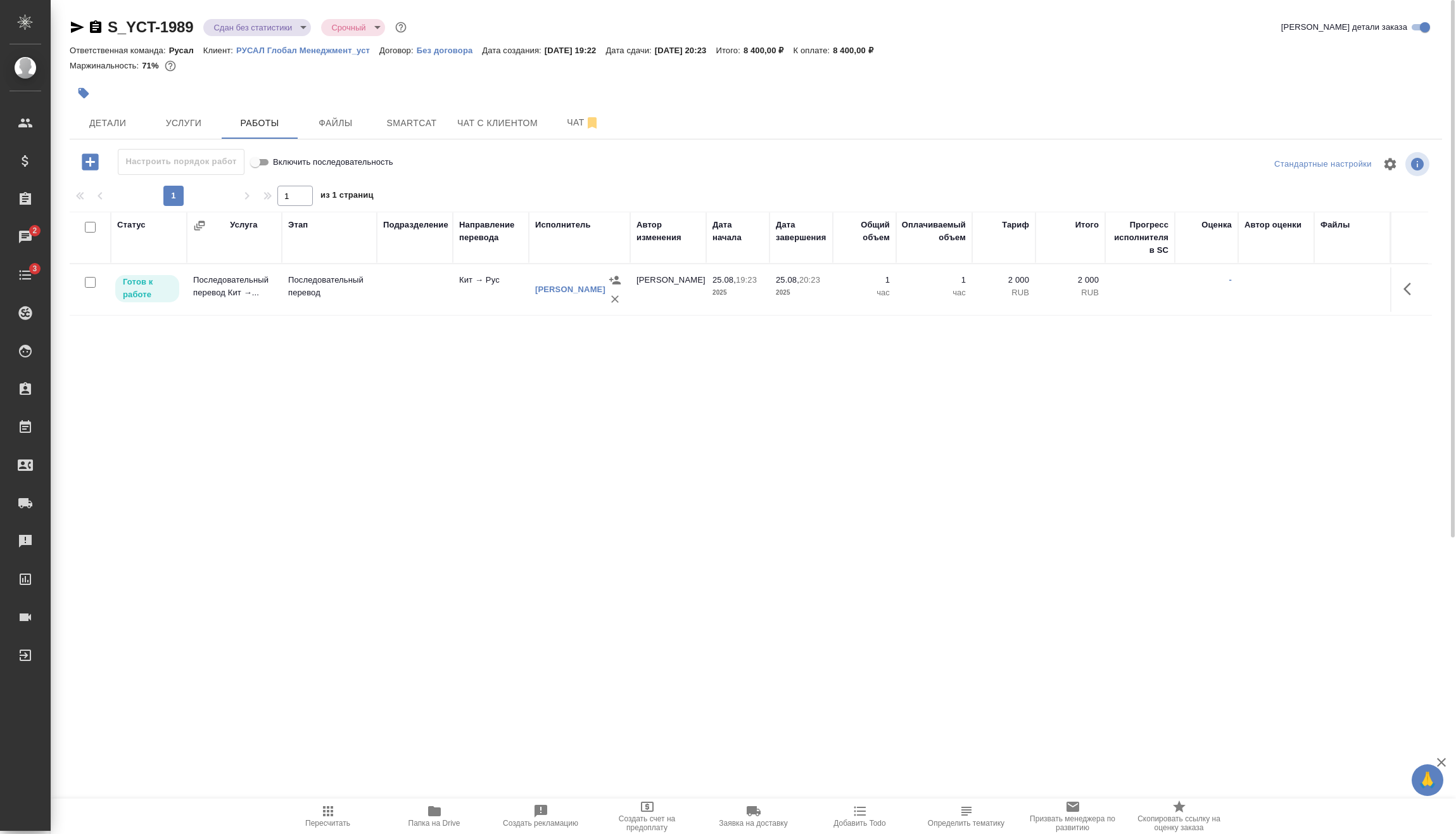
click at [242, 17] on div "S_YCT-1989 Сдан без статистики distributed Срочный urgent" at bounding box center [239, 27] width 340 height 20
click at [252, 22] on body "🙏 .cls-1 fill:#fff; AWATERA Vasilev Evgeniy Клиенты Спецификации Заказы 2 Чаты …" at bounding box center [728, 417] width 1456 height 834
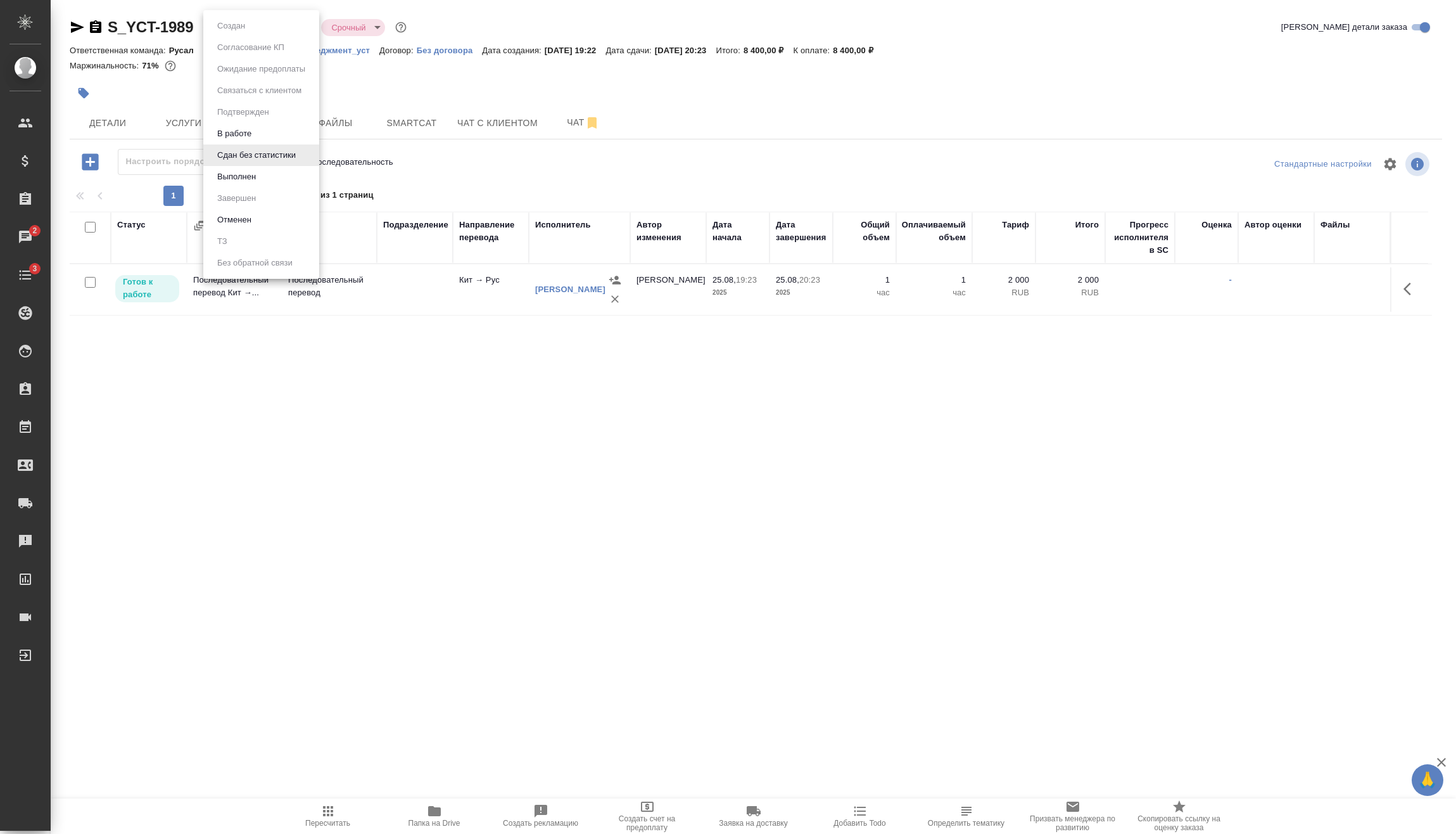
click at [283, 170] on li "Выполнен" at bounding box center [260, 177] width 116 height 22
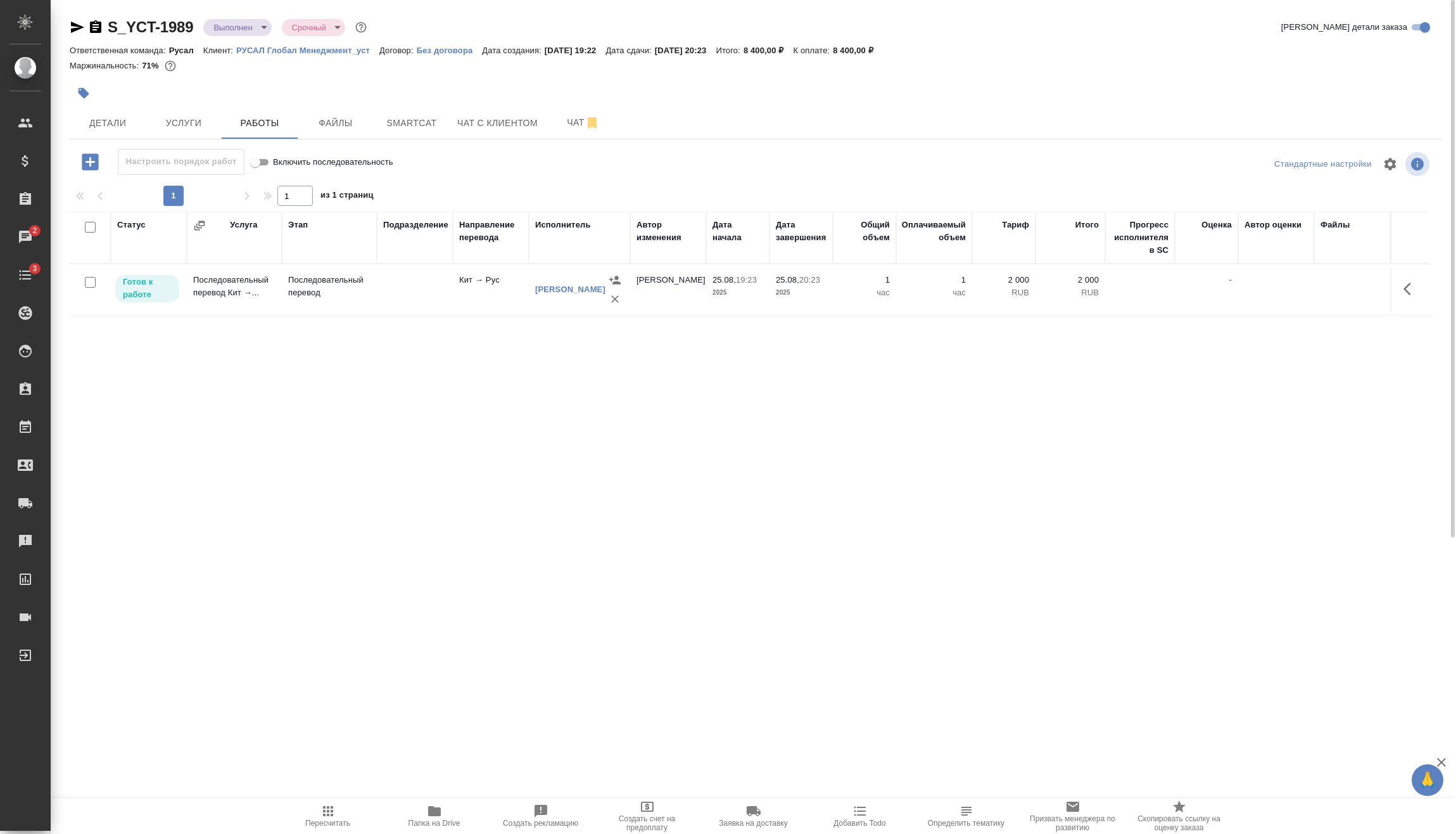
click at [249, 24] on body "🙏 .cls-1 fill:#fff; AWATERA Vasilev Evgeniy Клиенты Спецификации Заказы 2 Чаты …" at bounding box center [728, 417] width 1456 height 834
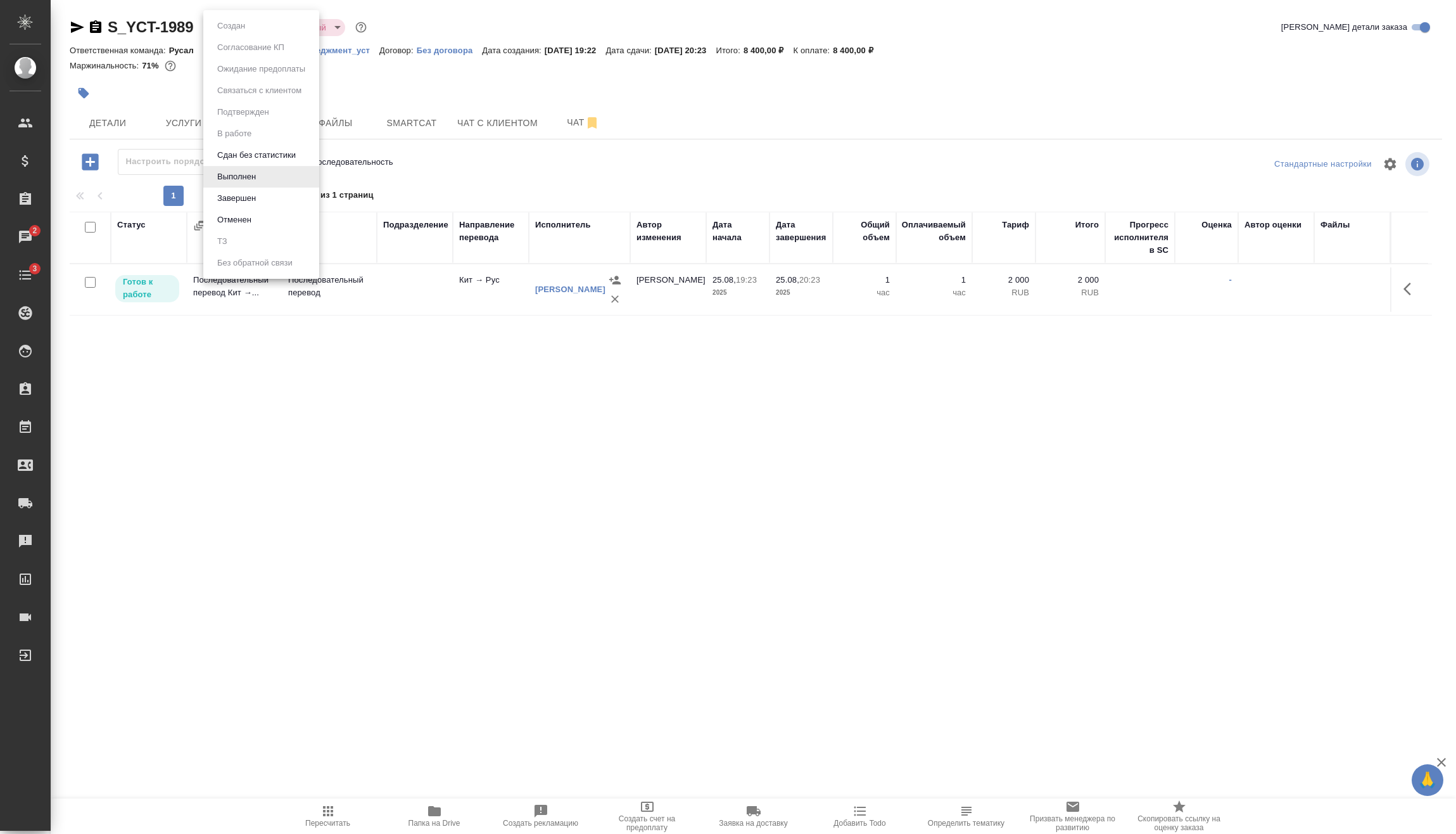
click at [692, 544] on div at bounding box center [728, 417] width 1456 height 834
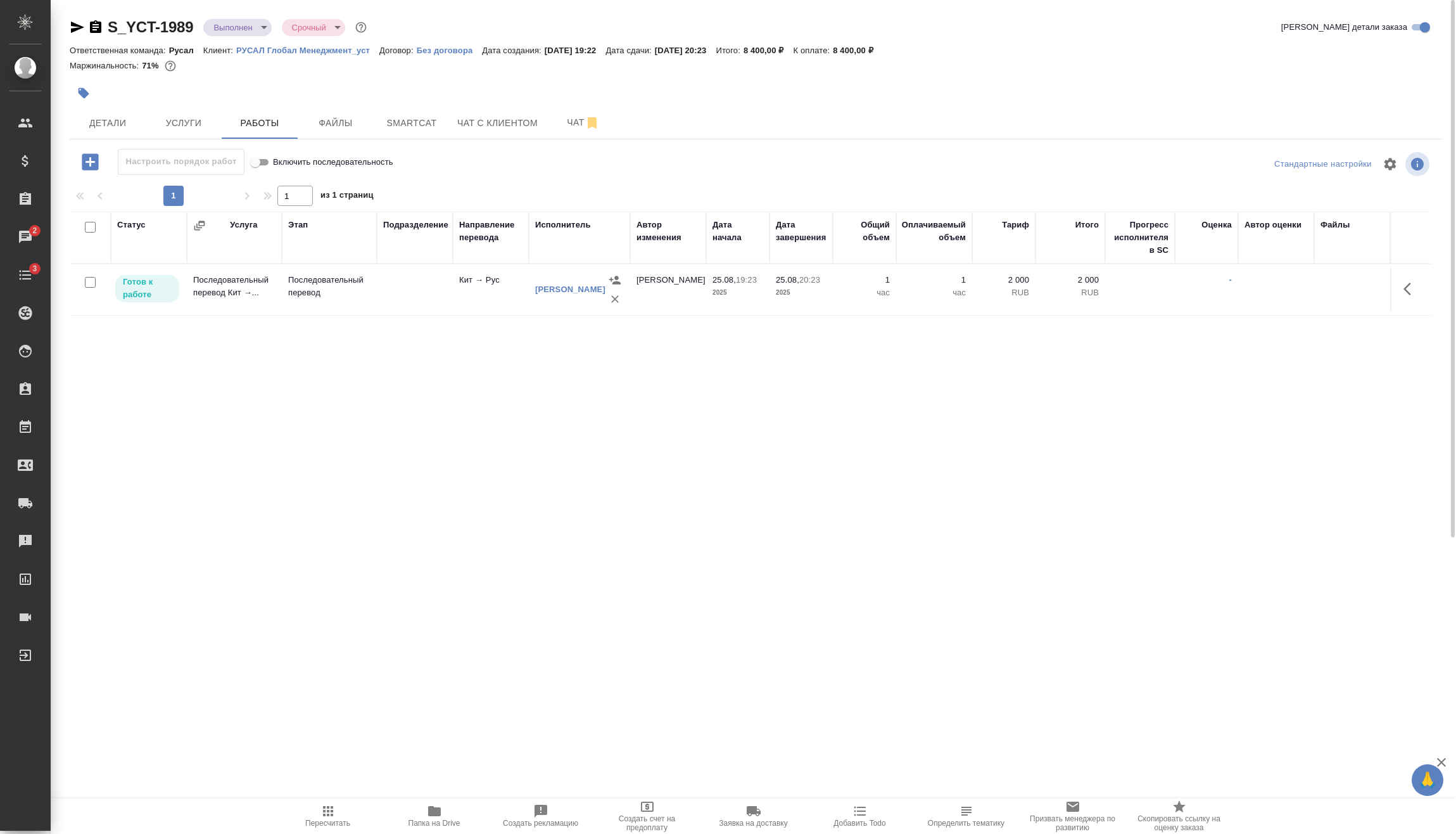
click at [92, 280] on input "checkbox" at bounding box center [90, 282] width 11 height 11
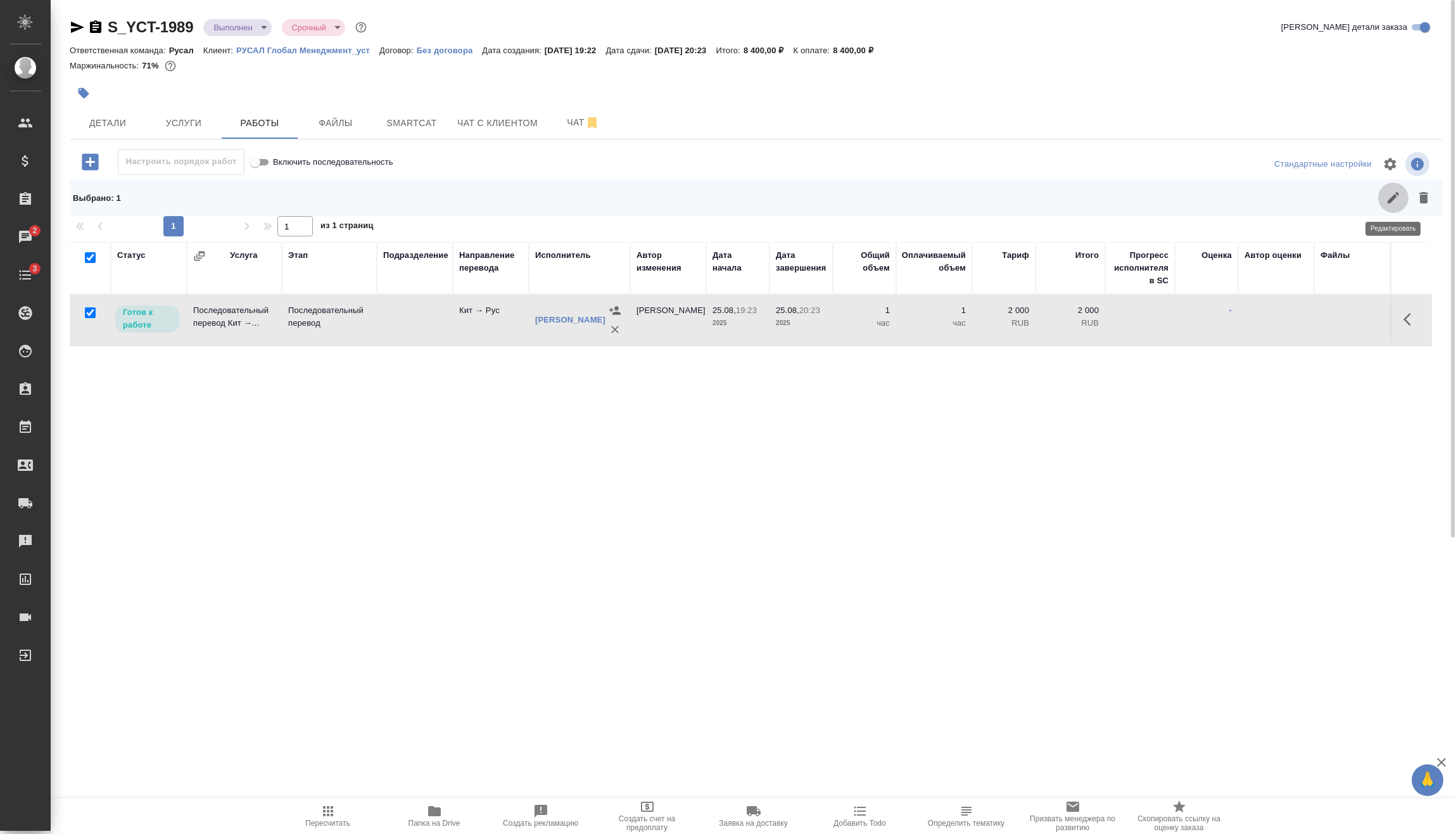
click at [1394, 191] on icon "button" at bounding box center [1393, 198] width 15 height 15
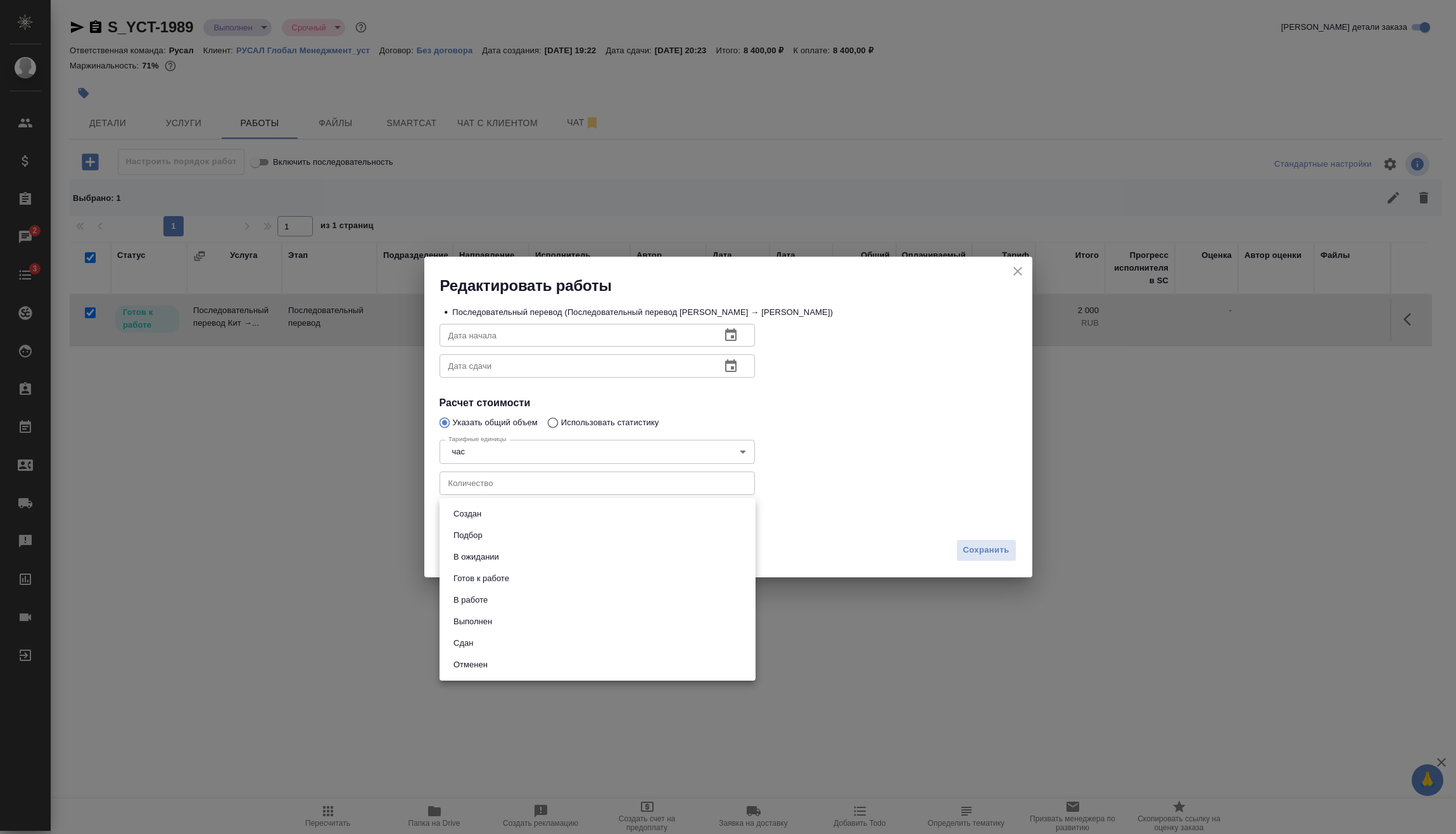
click at [540, 514] on body "🙏 .cls-1 fill:#fff; AWATERA Vasilev Evgeniy Клиенты Спецификации Заказы 2 Чаты …" at bounding box center [728, 417] width 1456 height 834
click at [498, 637] on li "Сдан" at bounding box center [597, 643] width 316 height 22
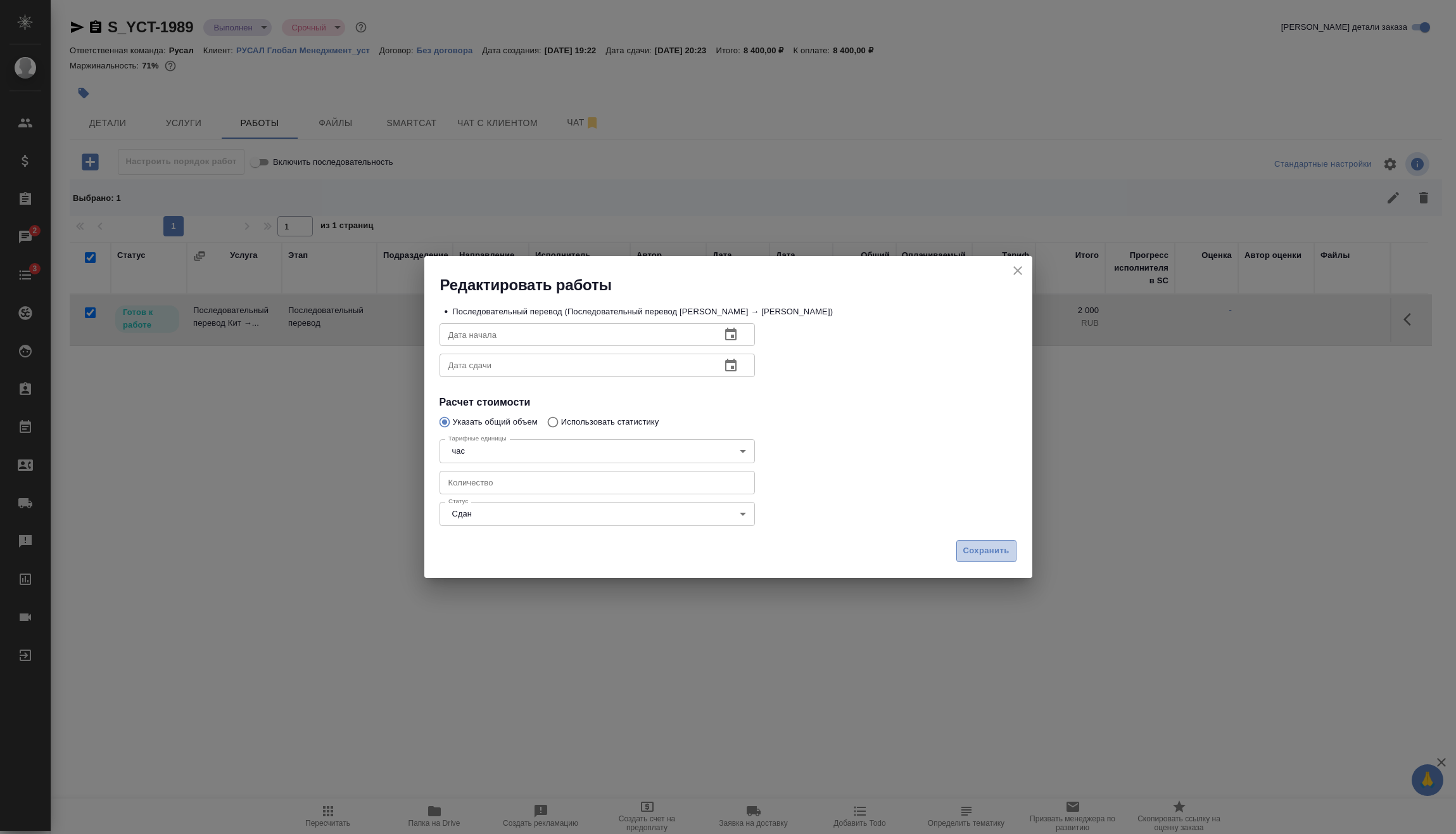
click at [992, 554] on span "Сохранить" at bounding box center [986, 551] width 46 height 15
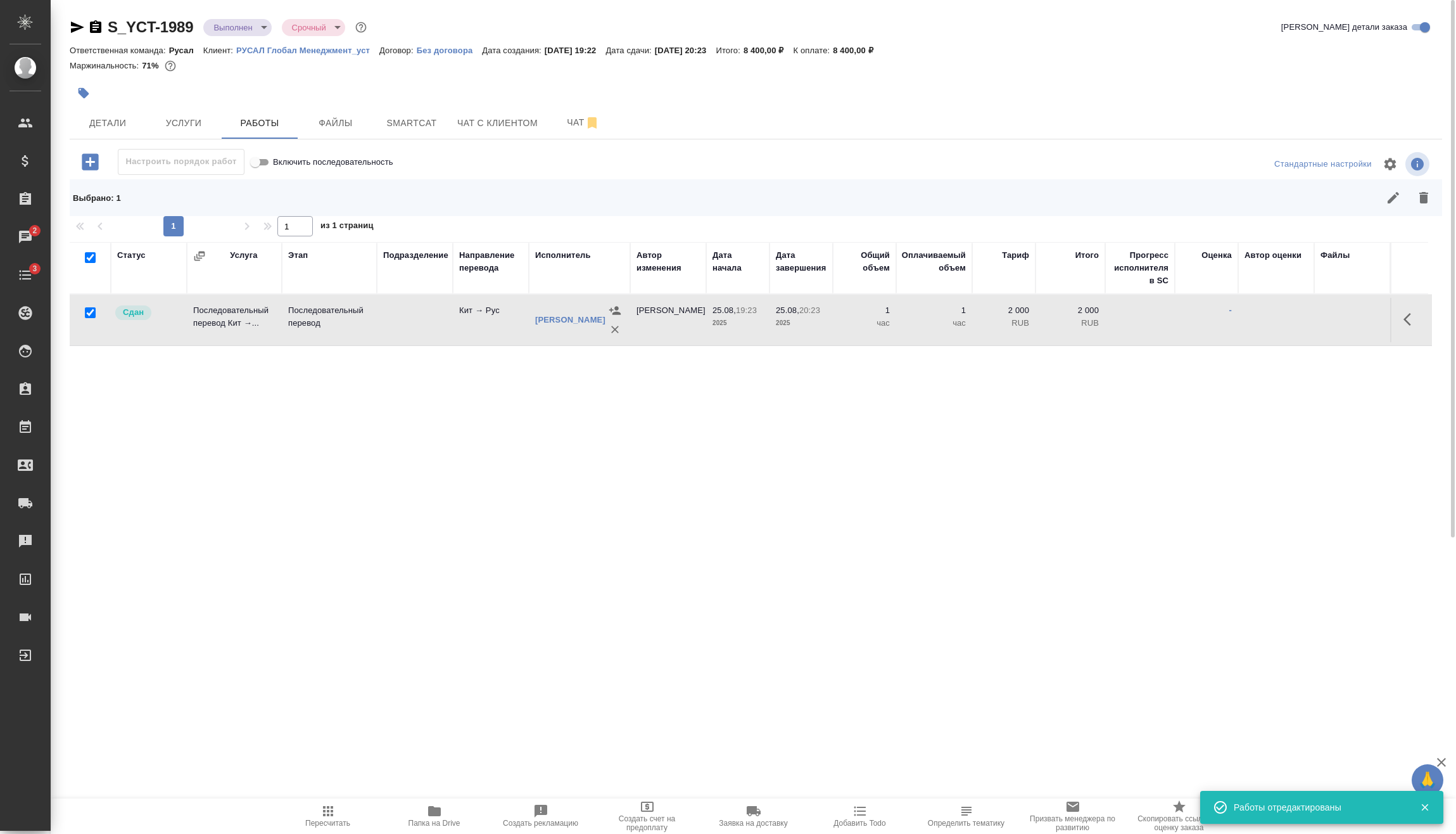
click at [260, 27] on body "🙏 .cls-1 fill:#fff; AWATERA Vasilev Evgeniy Клиенты Спецификации Заказы 2 Чаты …" at bounding box center [728, 417] width 1456 height 834
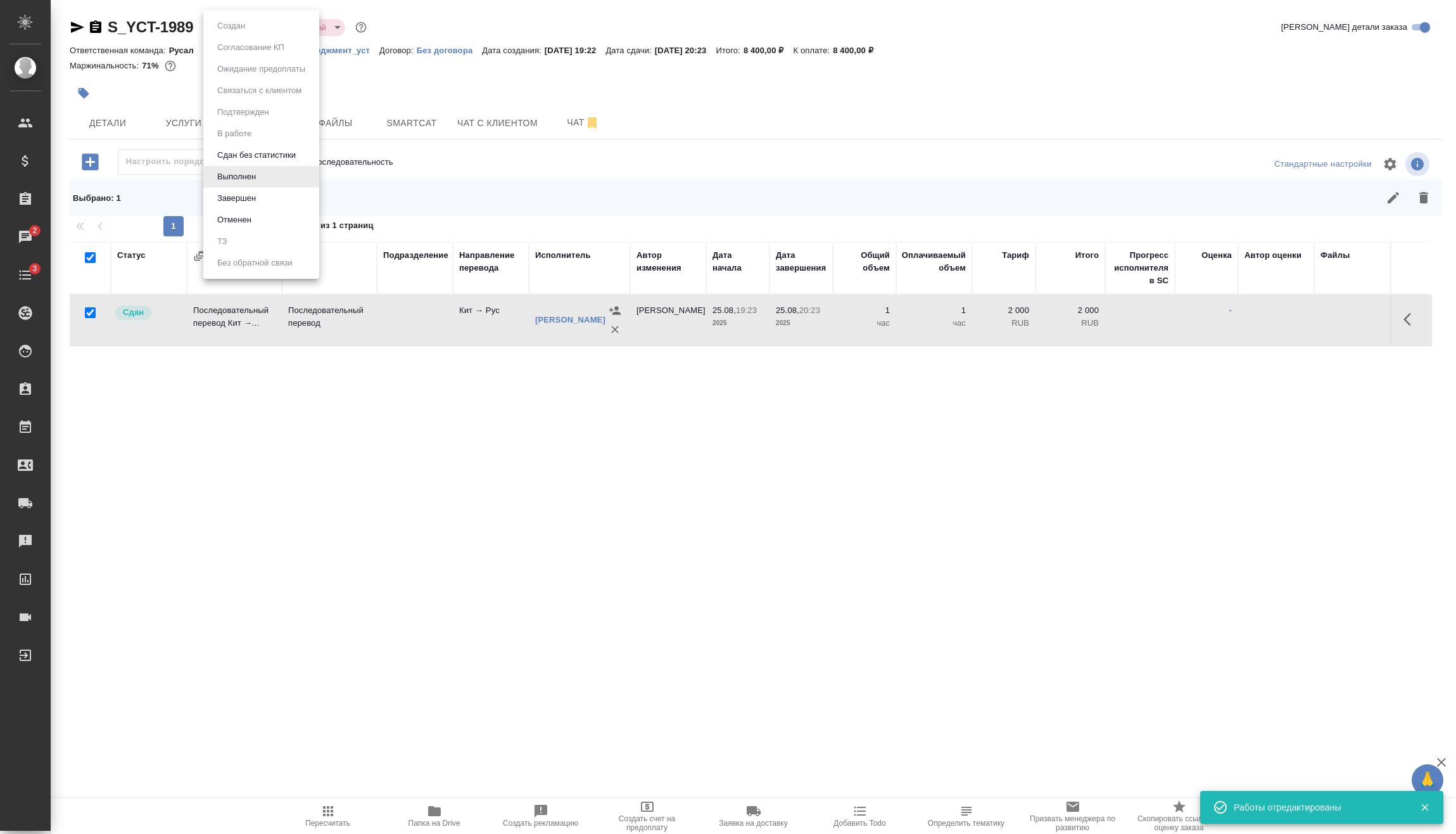
click at [278, 198] on li "Завершен" at bounding box center [260, 198] width 116 height 22
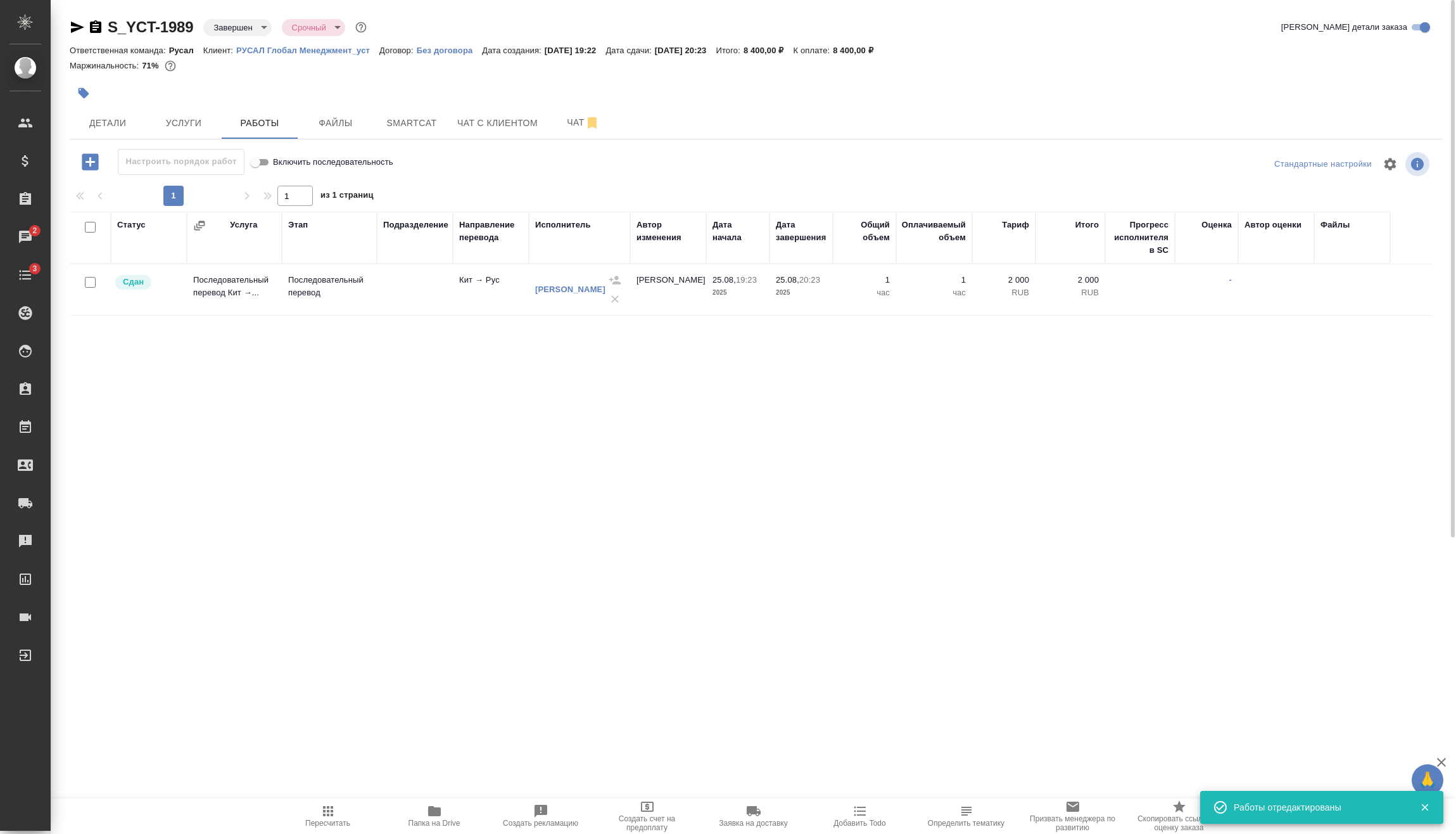
click at [98, 26] on icon "button" at bounding box center [96, 26] width 12 height 13
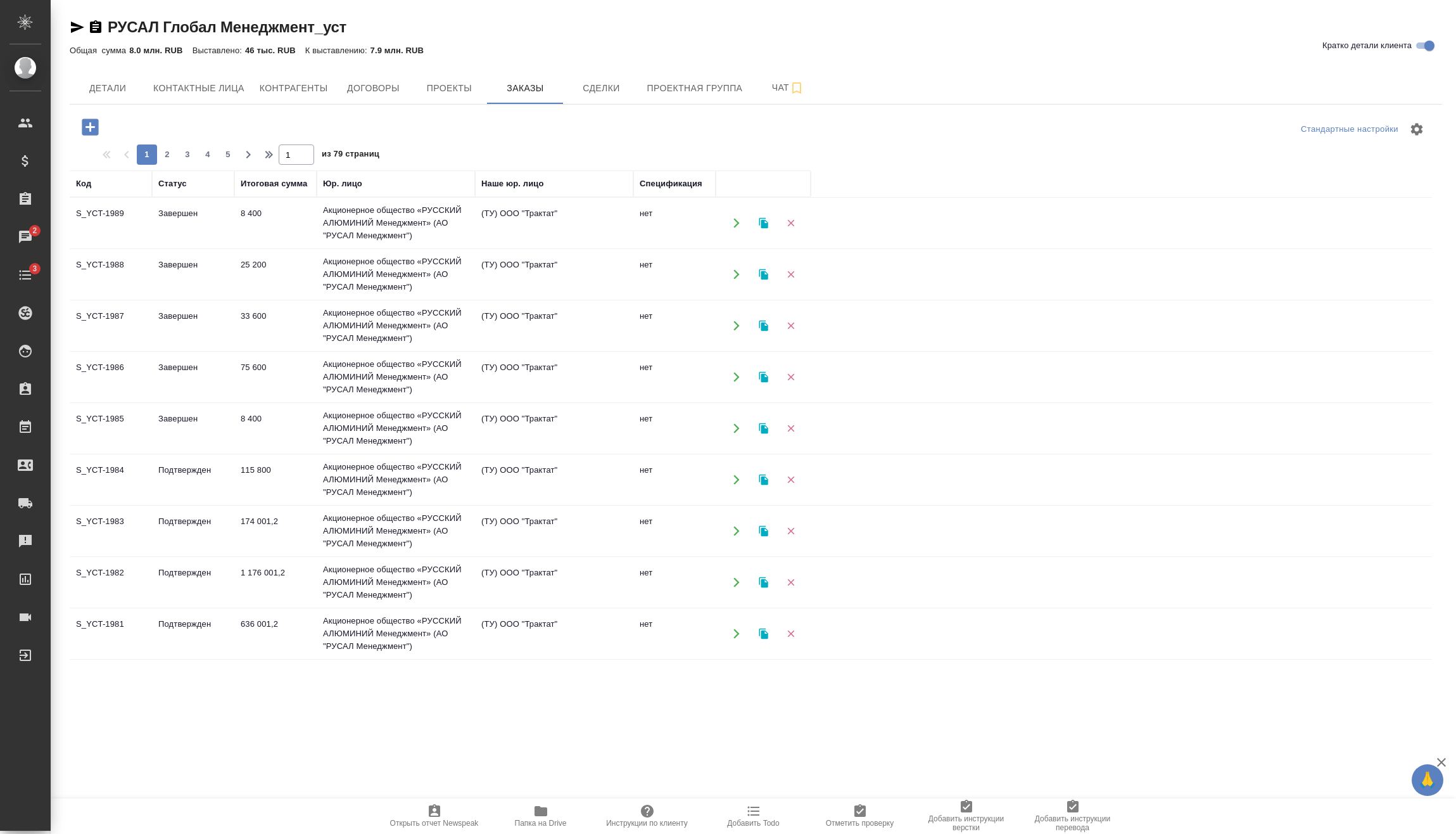
click at [1012, 134] on div "Стандартные настройки" at bounding box center [1208, 128] width 447 height 30
click at [93, 123] on icon "button" at bounding box center [90, 127] width 16 height 16
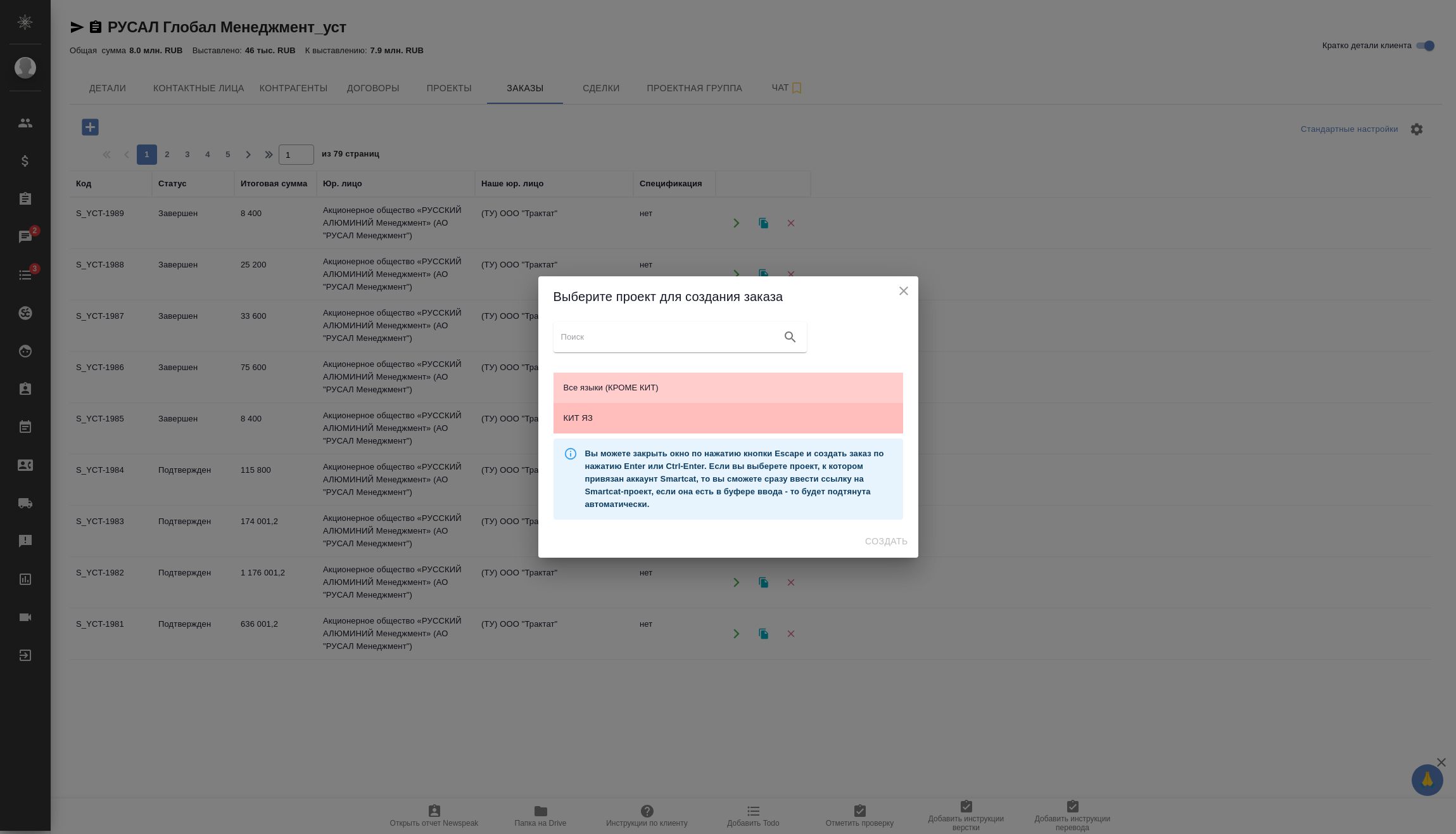
click at [677, 416] on span "КИТ ЯЗ" at bounding box center [728, 418] width 330 height 13
click at [900, 544] on span "Создать" at bounding box center [886, 541] width 43 height 15
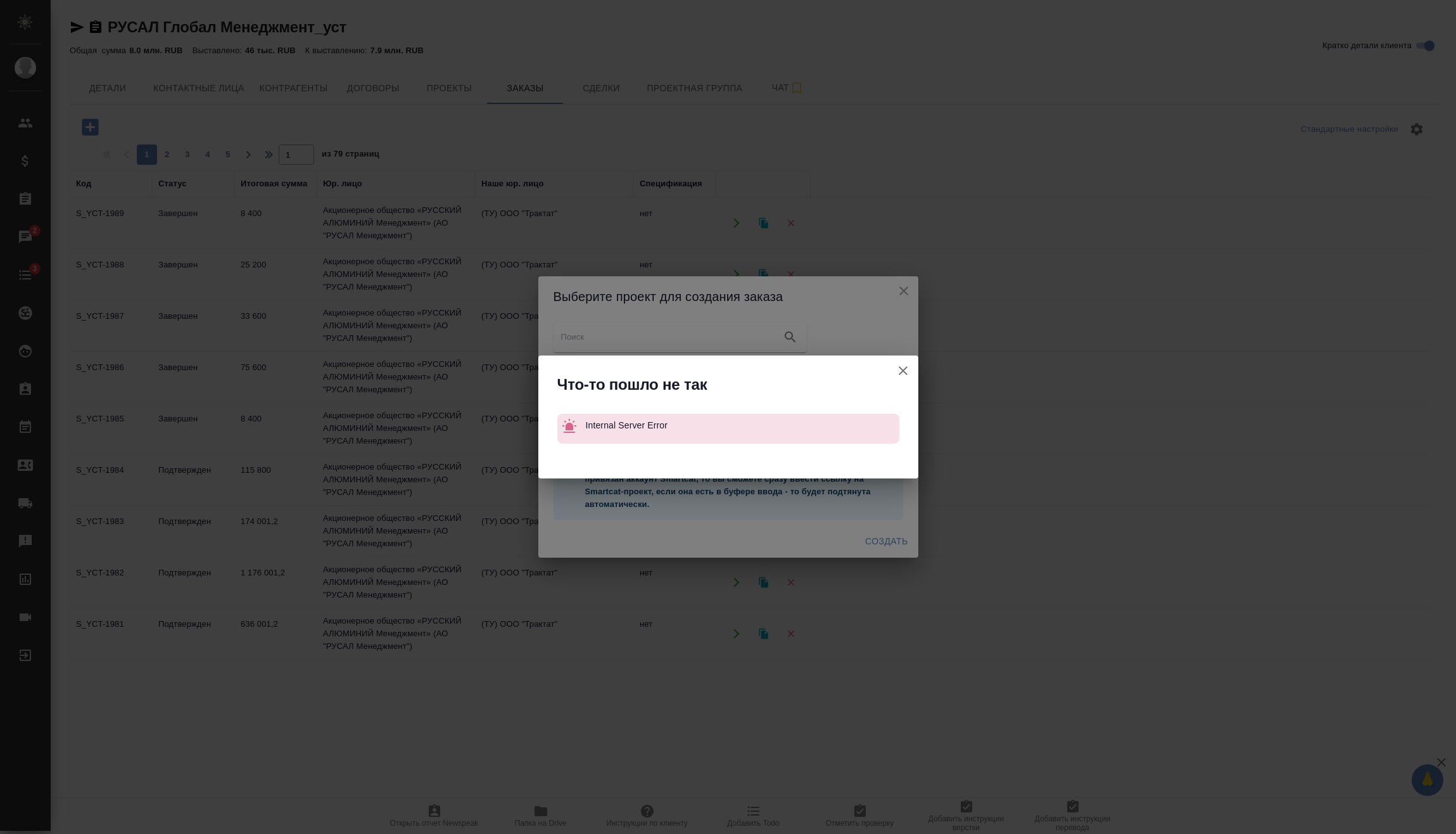
click at [899, 370] on icon "button" at bounding box center [903, 371] width 15 height 15
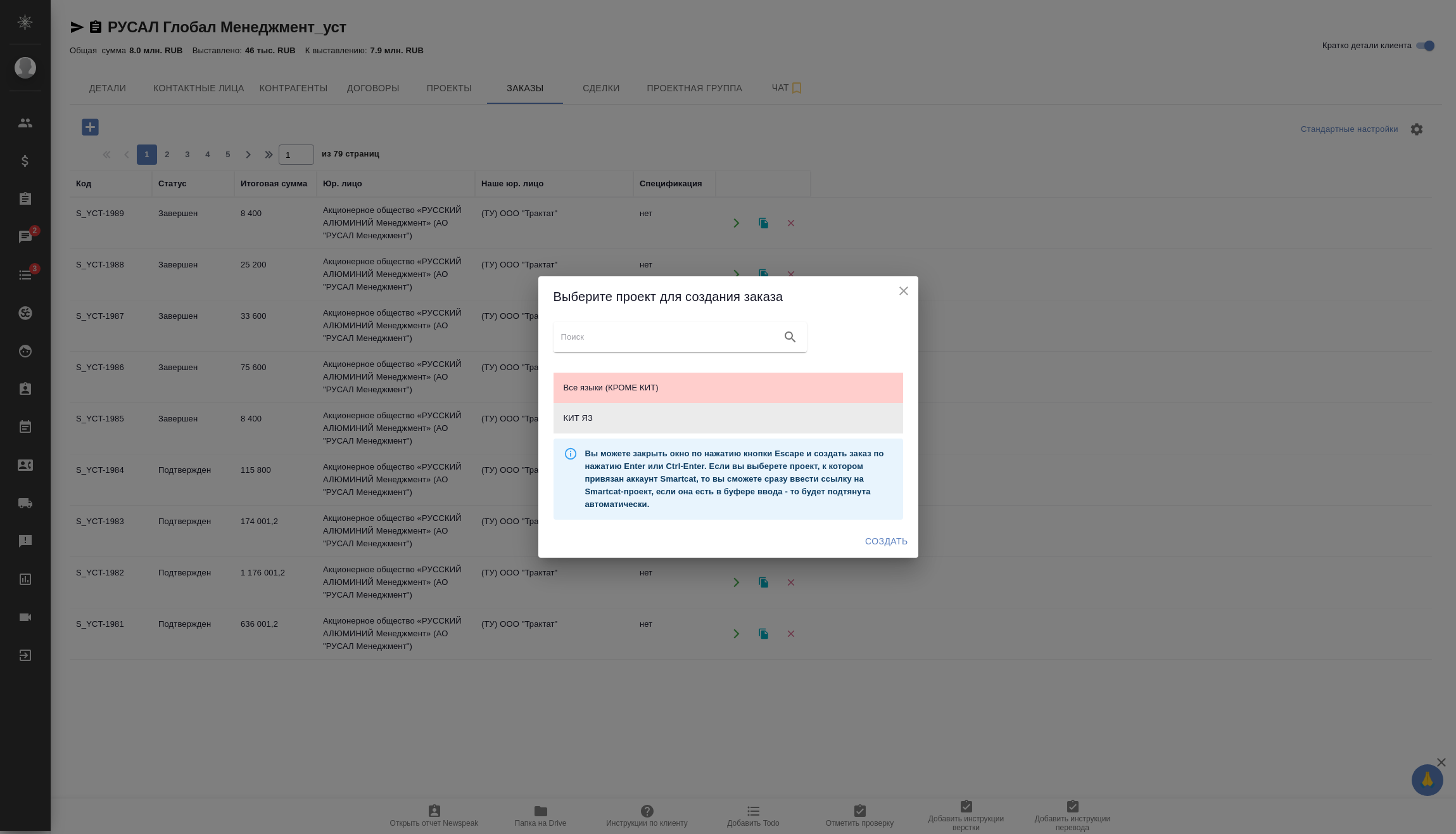
click at [905, 292] on icon "close" at bounding box center [904, 290] width 9 height 9
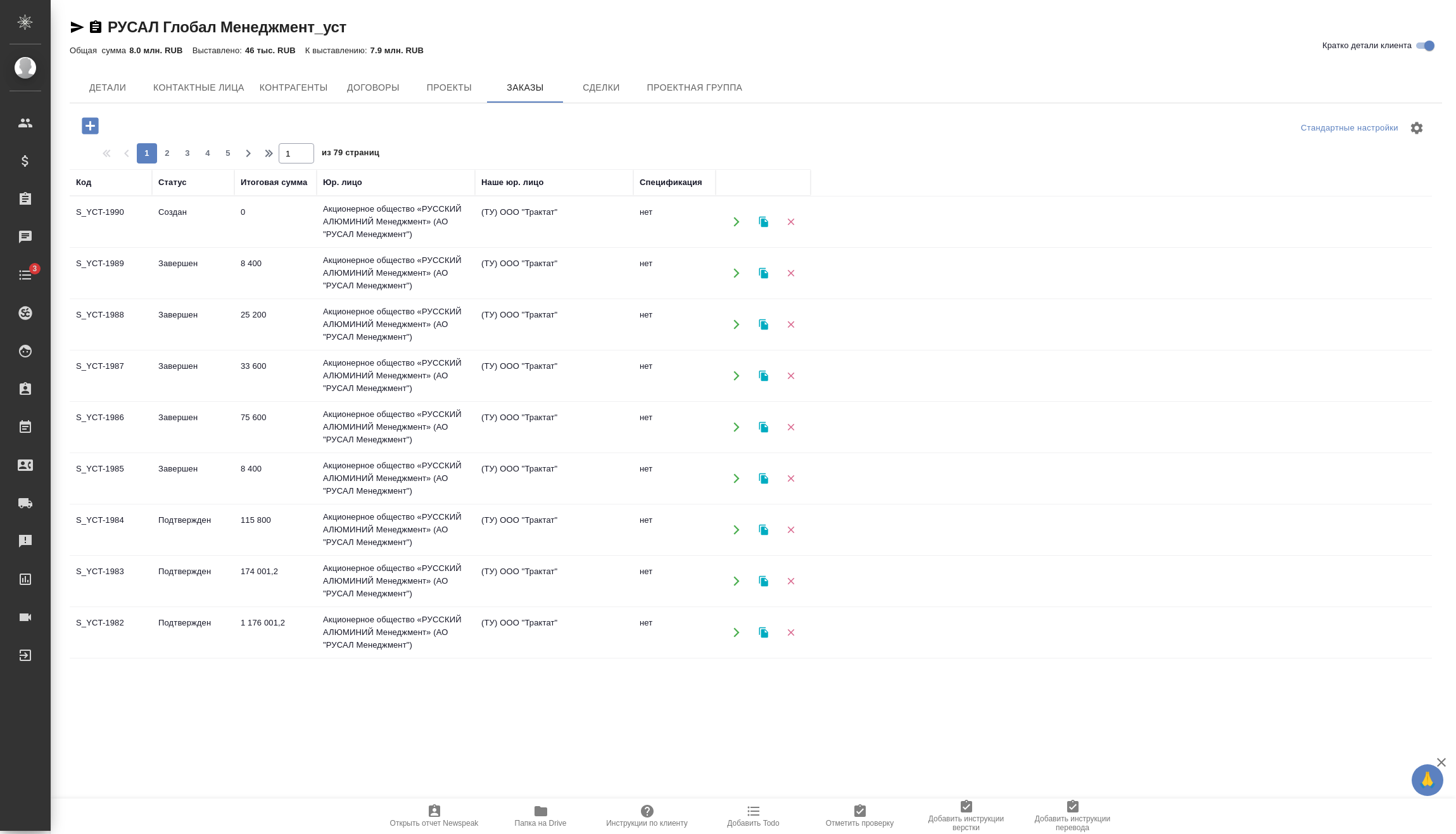
click at [240, 227] on td "0" at bounding box center [275, 221] width 82 height 45
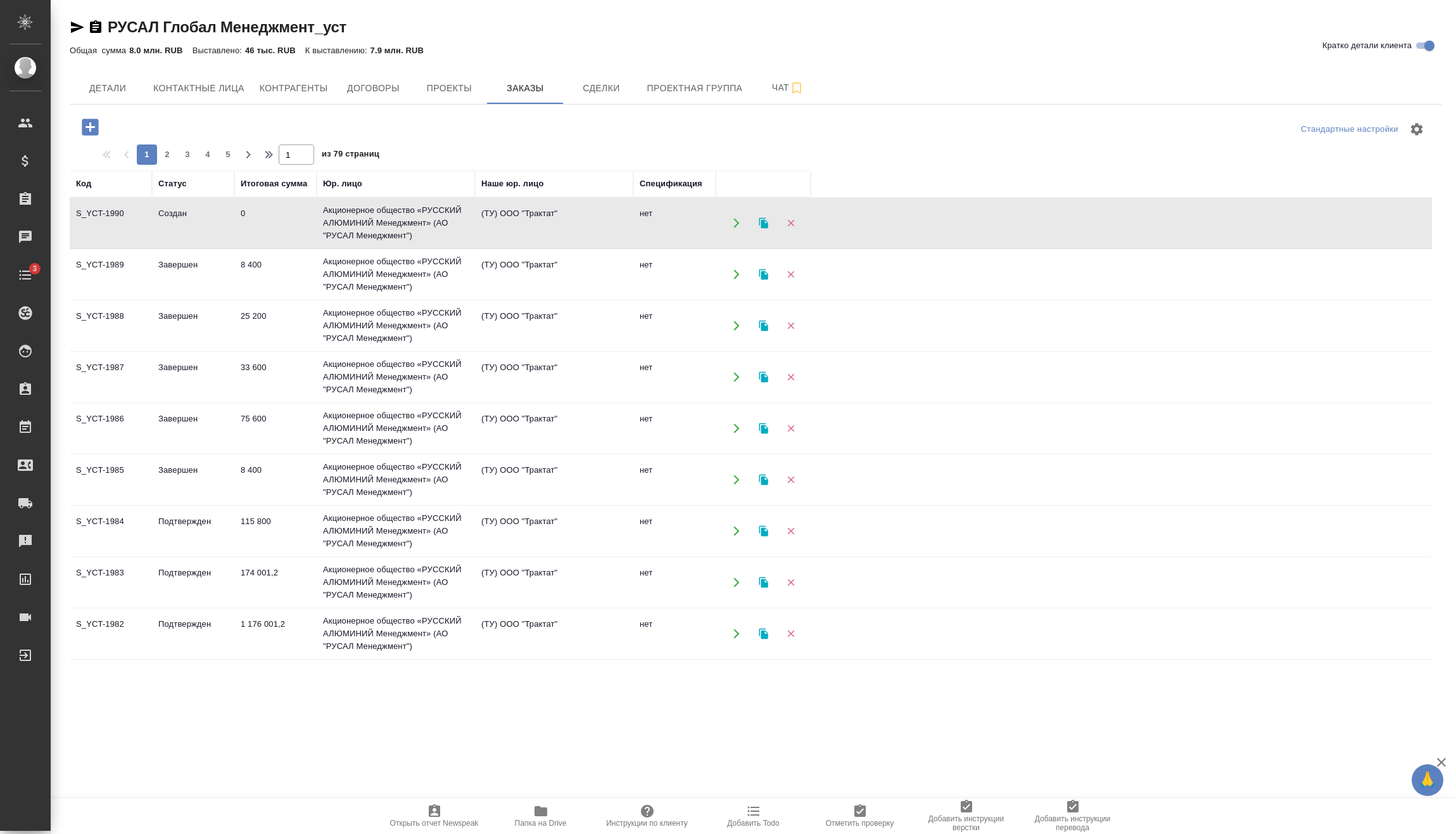
click at [241, 227] on td "0" at bounding box center [275, 223] width 82 height 45
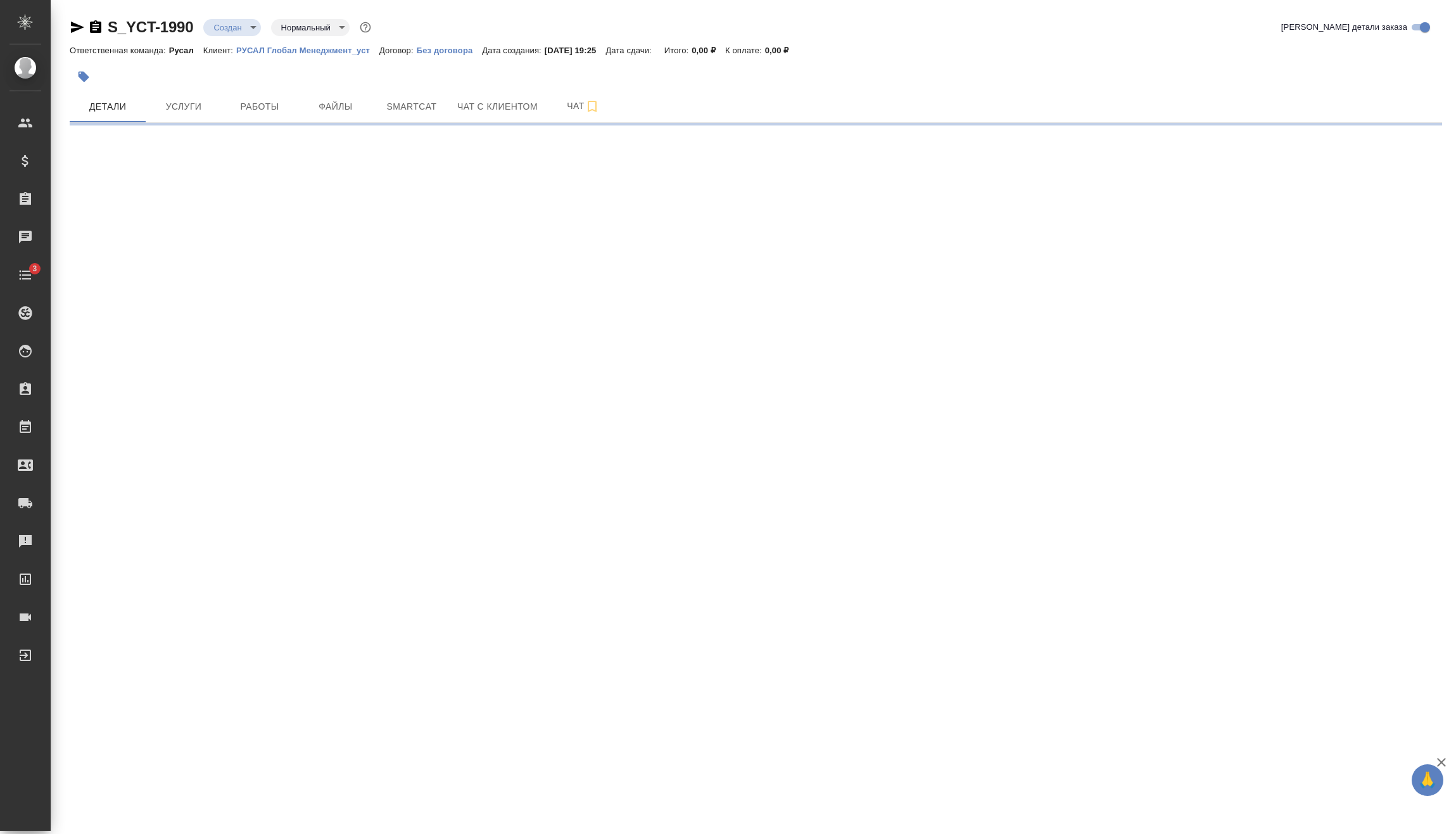
select select "RU"
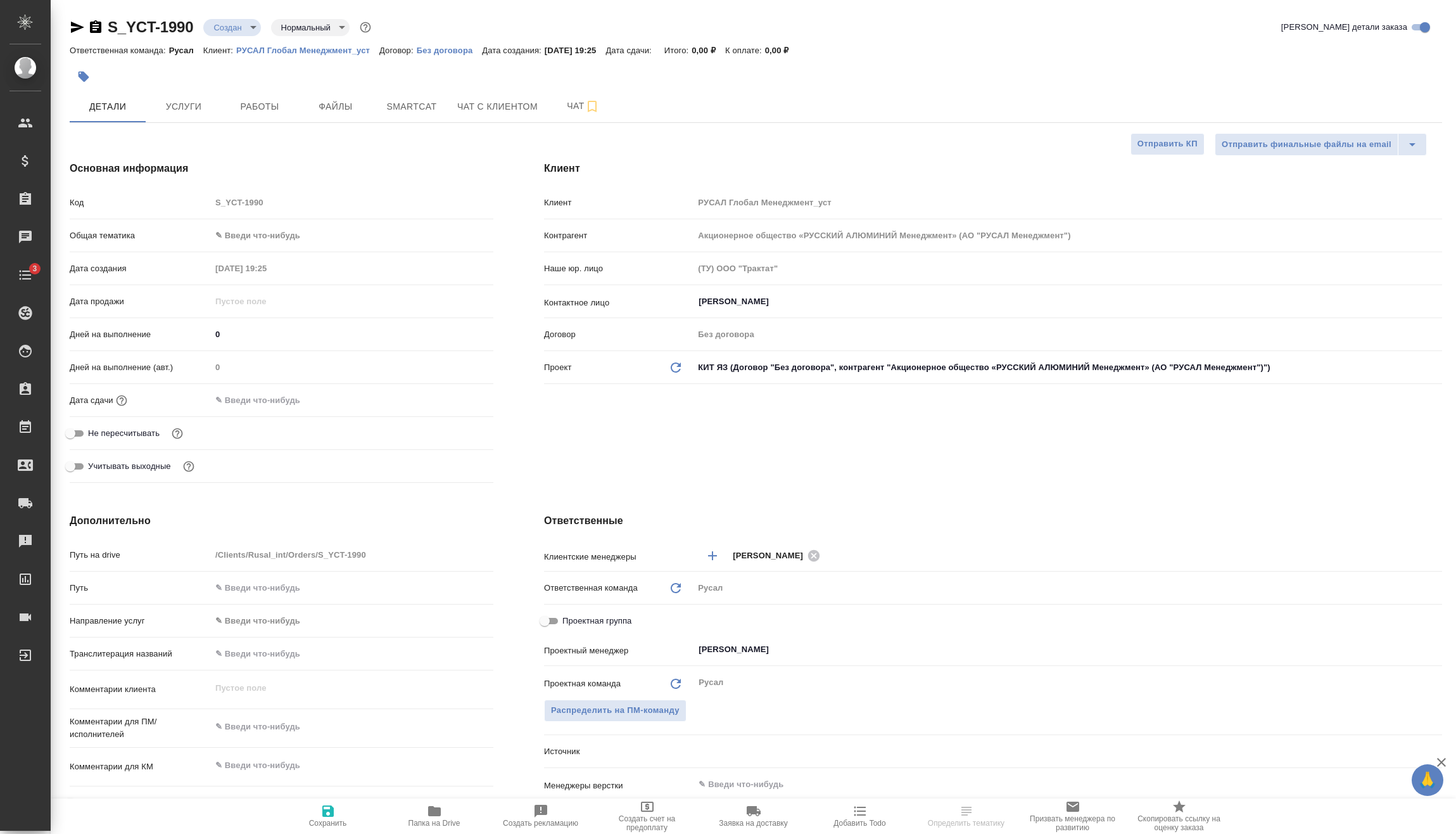
type textarea "x"
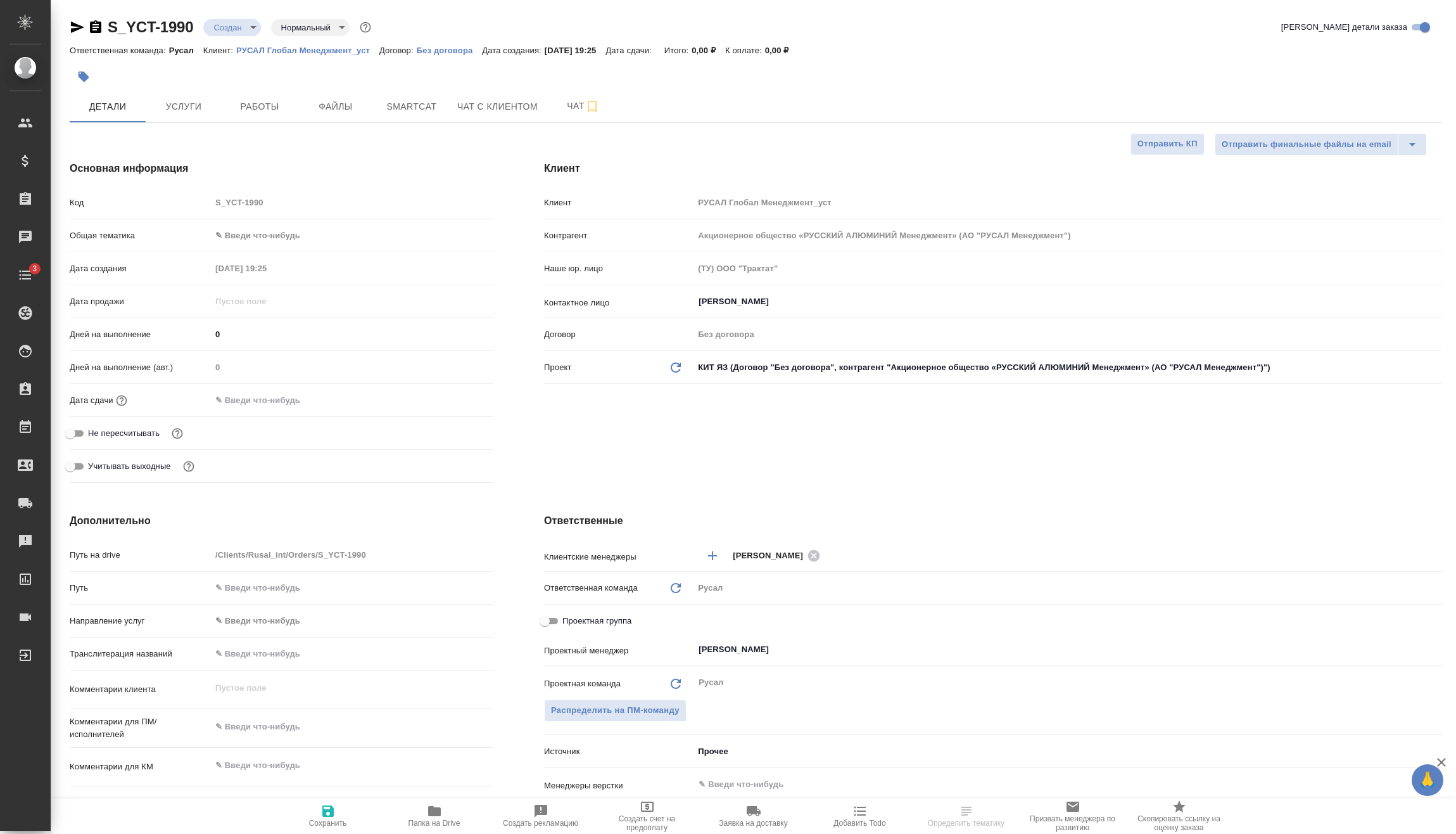
type textarea "x"
click at [280, 234] on body "🙏 .cls-1 fill:#fff; AWATERA Vasilev Evgeniy Клиенты Спецификации Заказы Чаты 3 …" at bounding box center [728, 417] width 1456 height 834
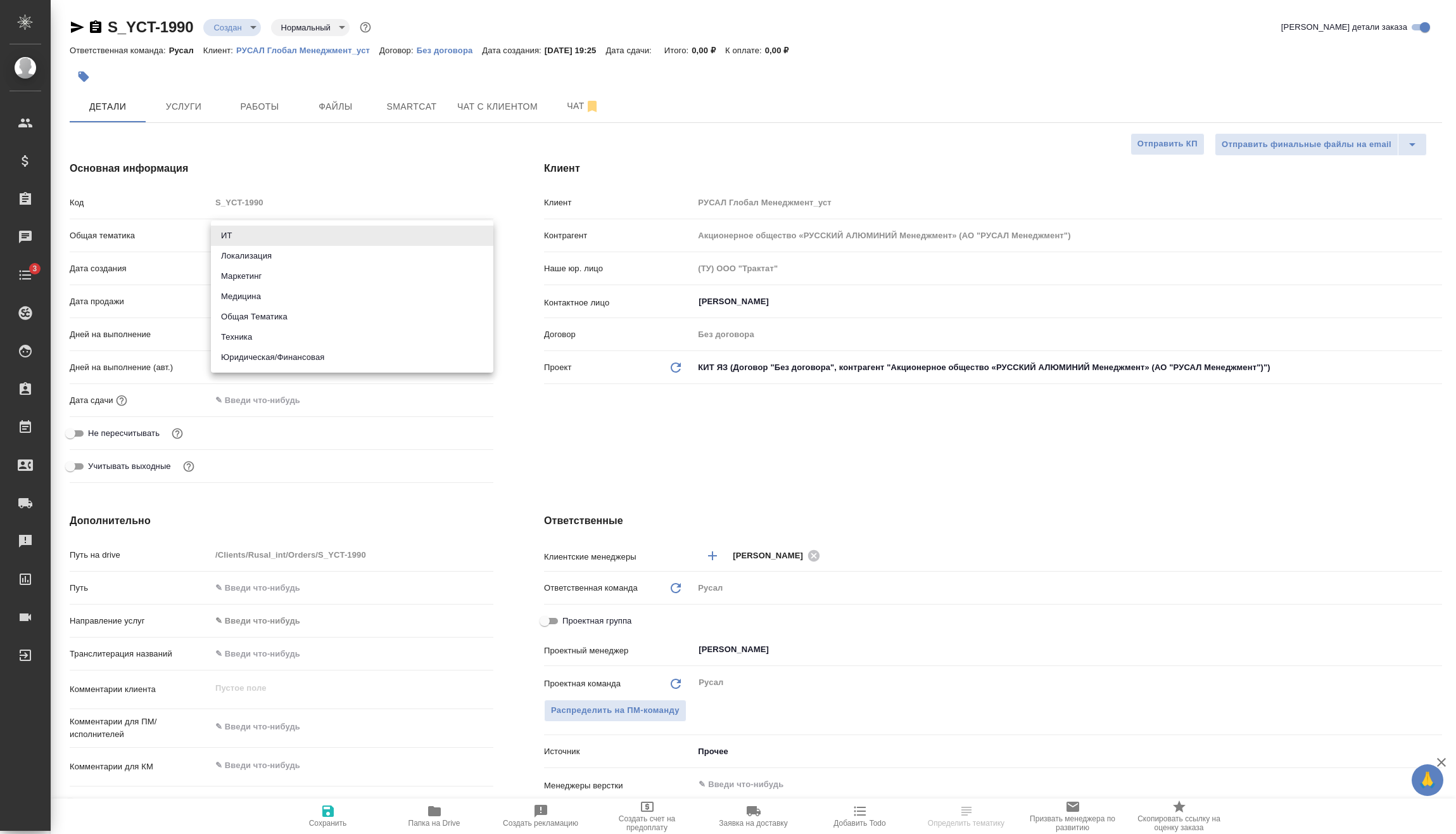
click at [272, 333] on li "Техника" at bounding box center [352, 337] width 282 height 20
type input "tech"
type textarea "x"
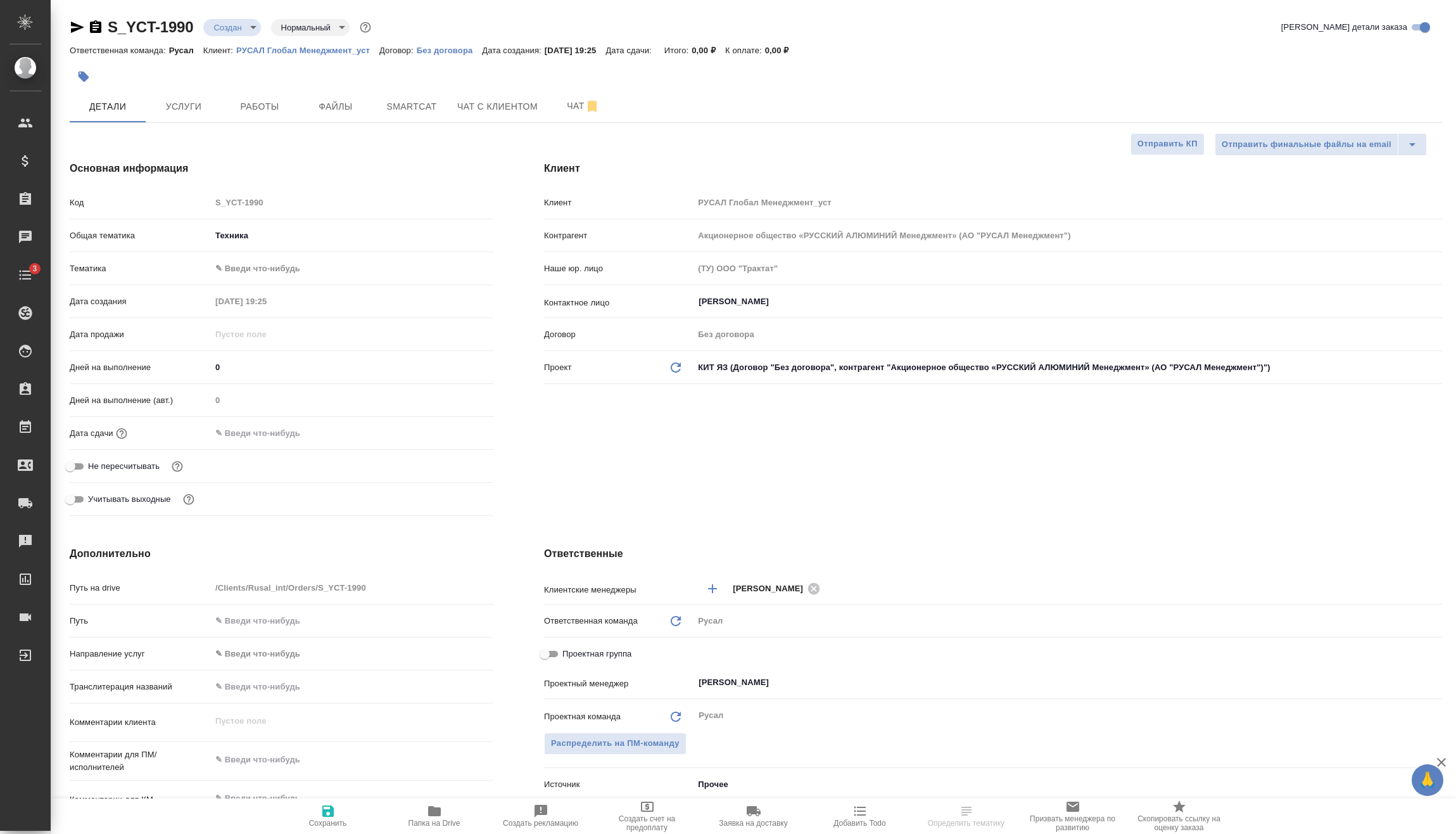
click at [278, 270] on body "🙏 .cls-1 fill:#fff; AWATERA Vasilev Evgeniy Клиенты Спецификации Заказы Чаты 3 …" at bounding box center [728, 417] width 1456 height 834
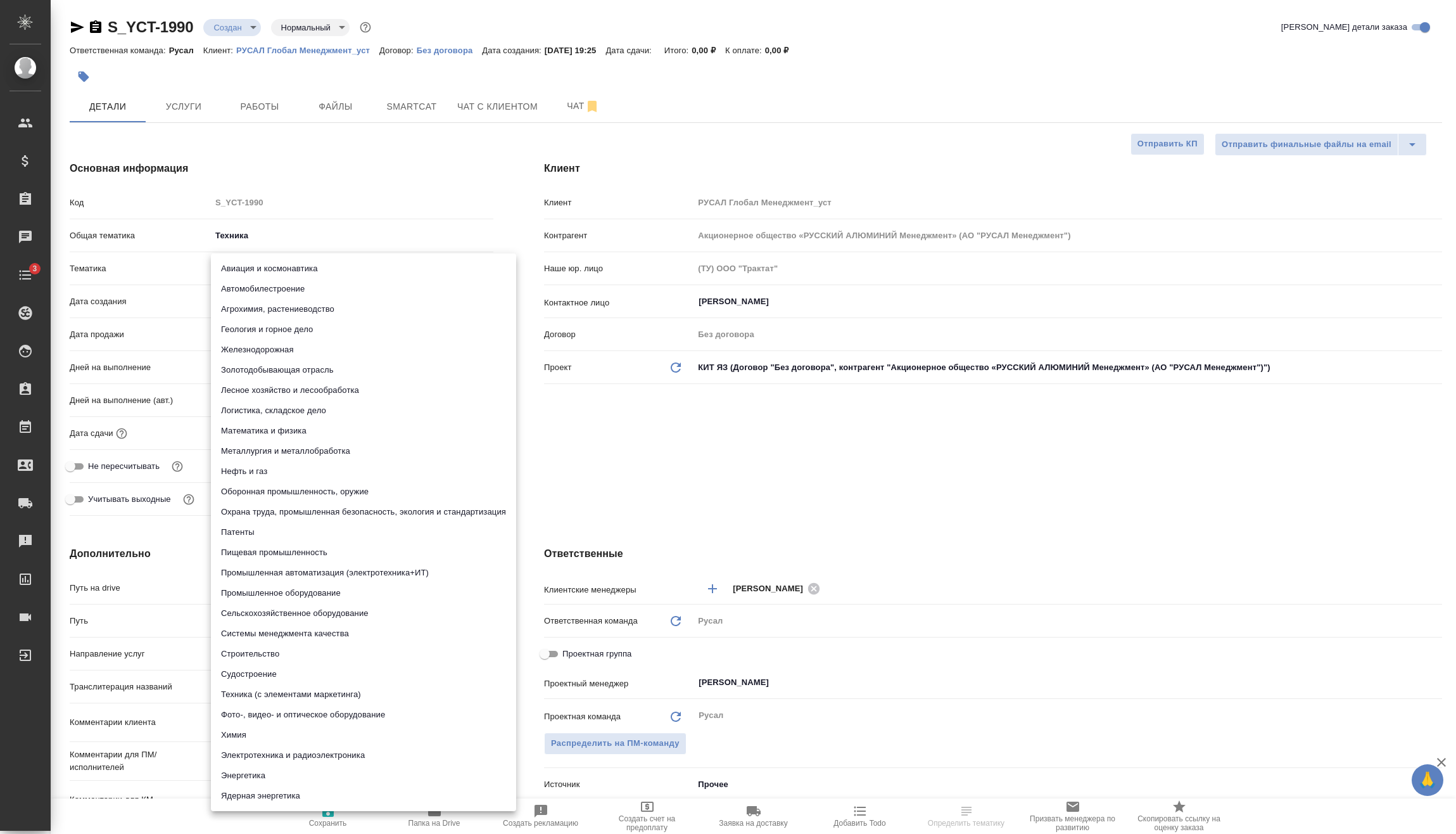
click at [291, 445] on li "Металлургия и металлобработка" at bounding box center [363, 451] width 305 height 20
type textarea "x"
type input "60014e23f7d9dc5f480a3cf8"
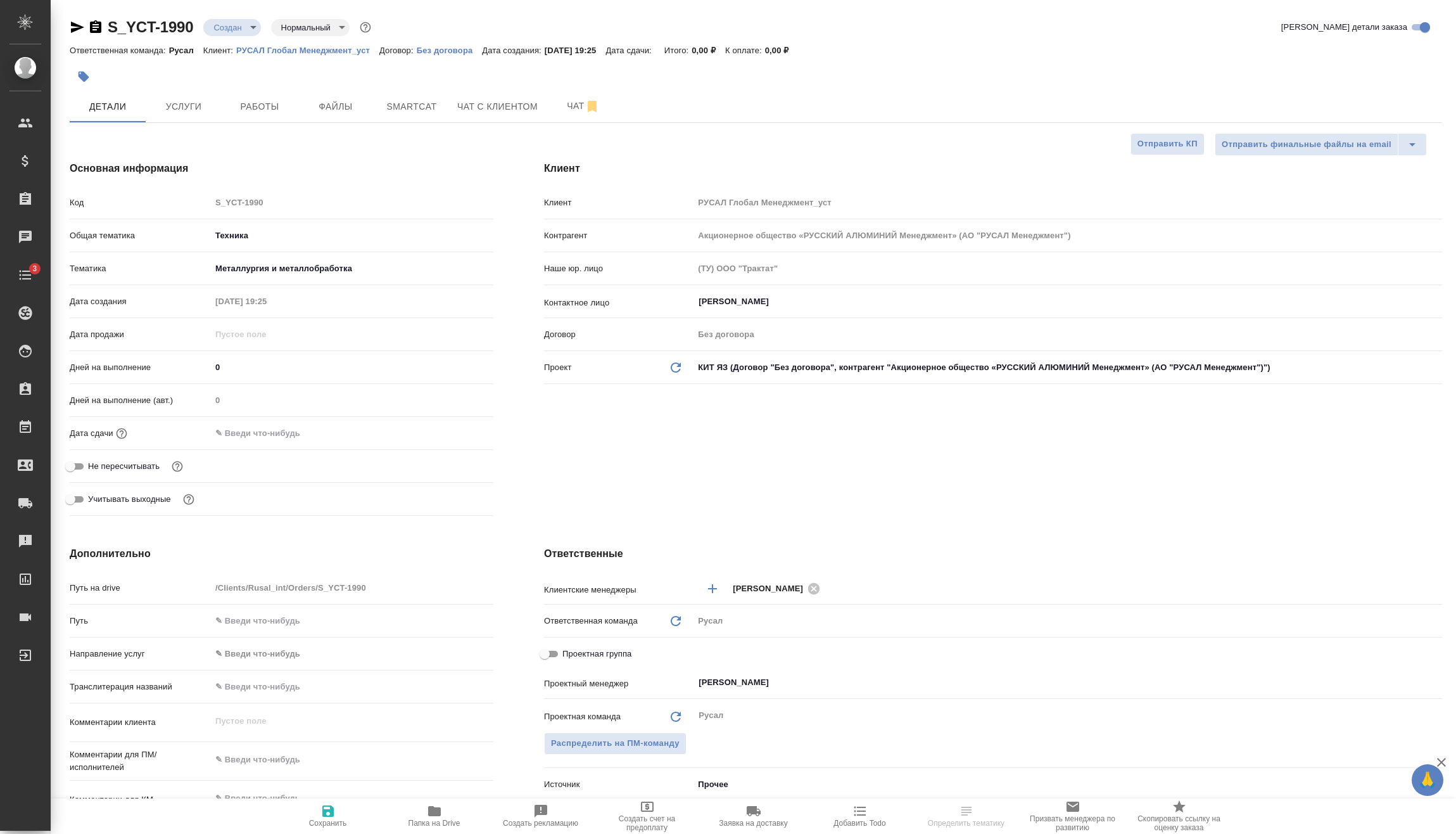
click at [315, 437] on input "text" at bounding box center [267, 432] width 111 height 18
click at [456, 430] on icon "button" at bounding box center [456, 432] width 15 height 15
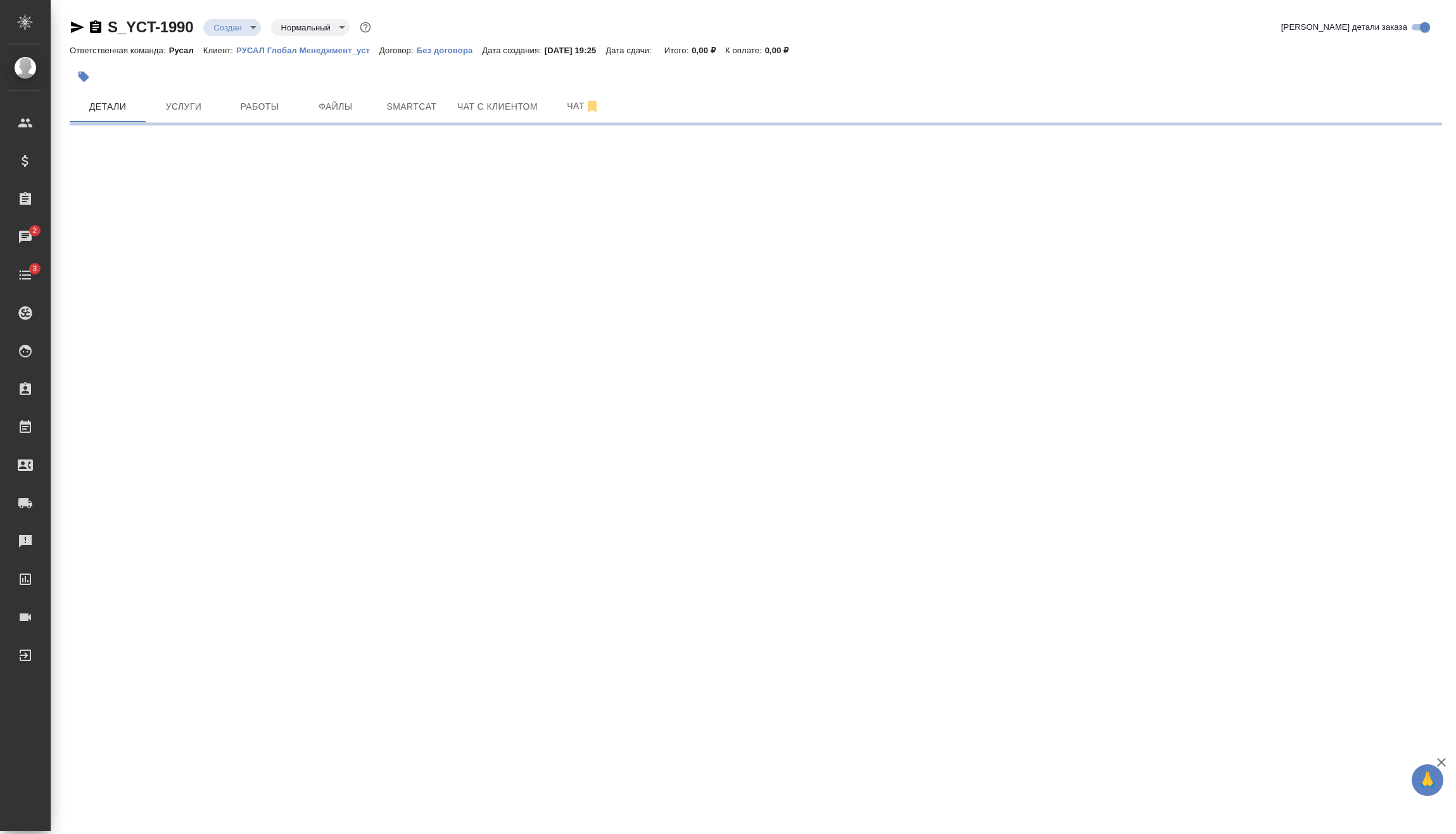
select select "RU"
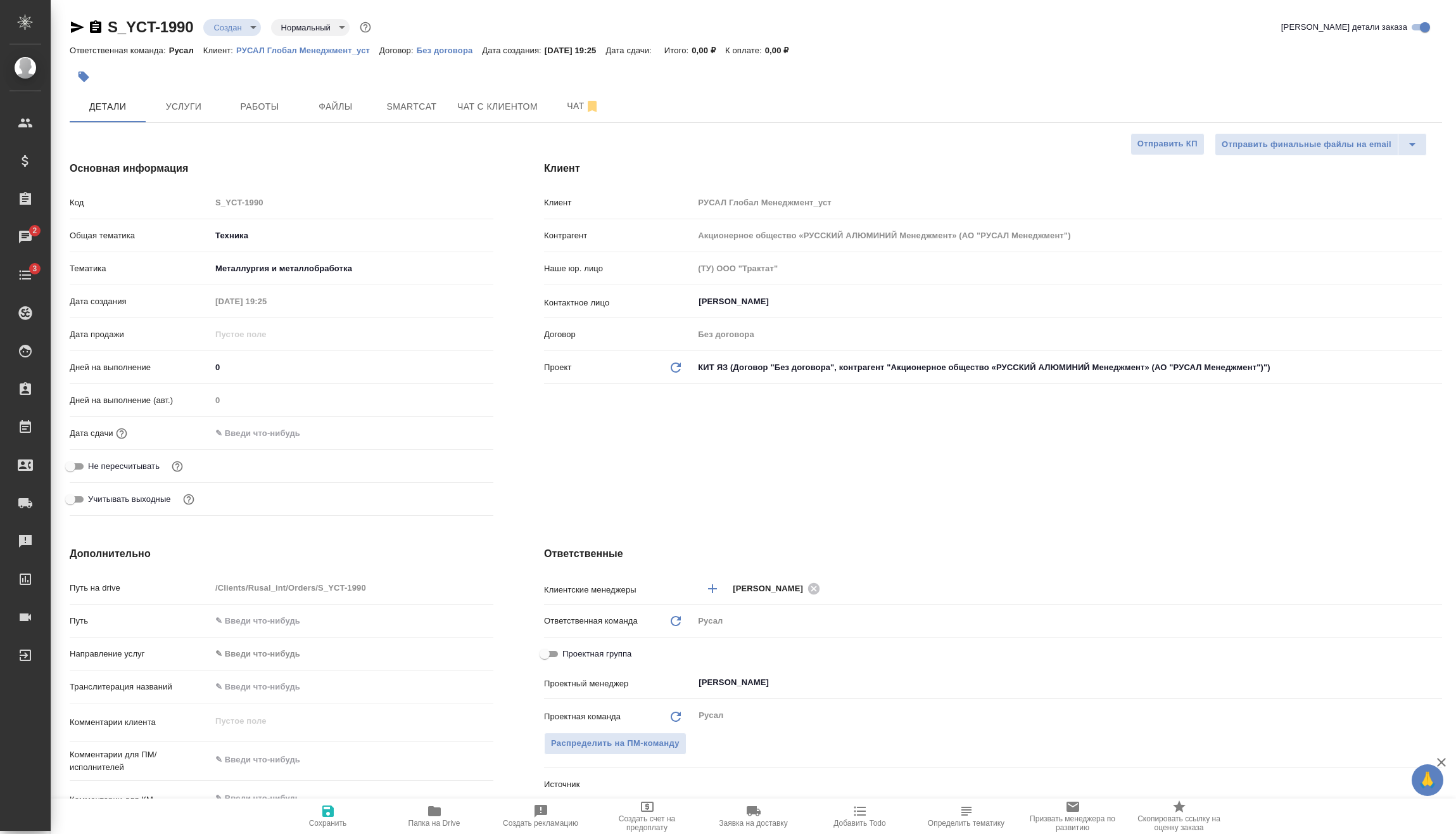
type textarea "x"
click at [324, 447] on div "Дата сдачи" at bounding box center [281, 438] width 423 height 33
click at [315, 427] on input "text" at bounding box center [267, 432] width 111 height 18
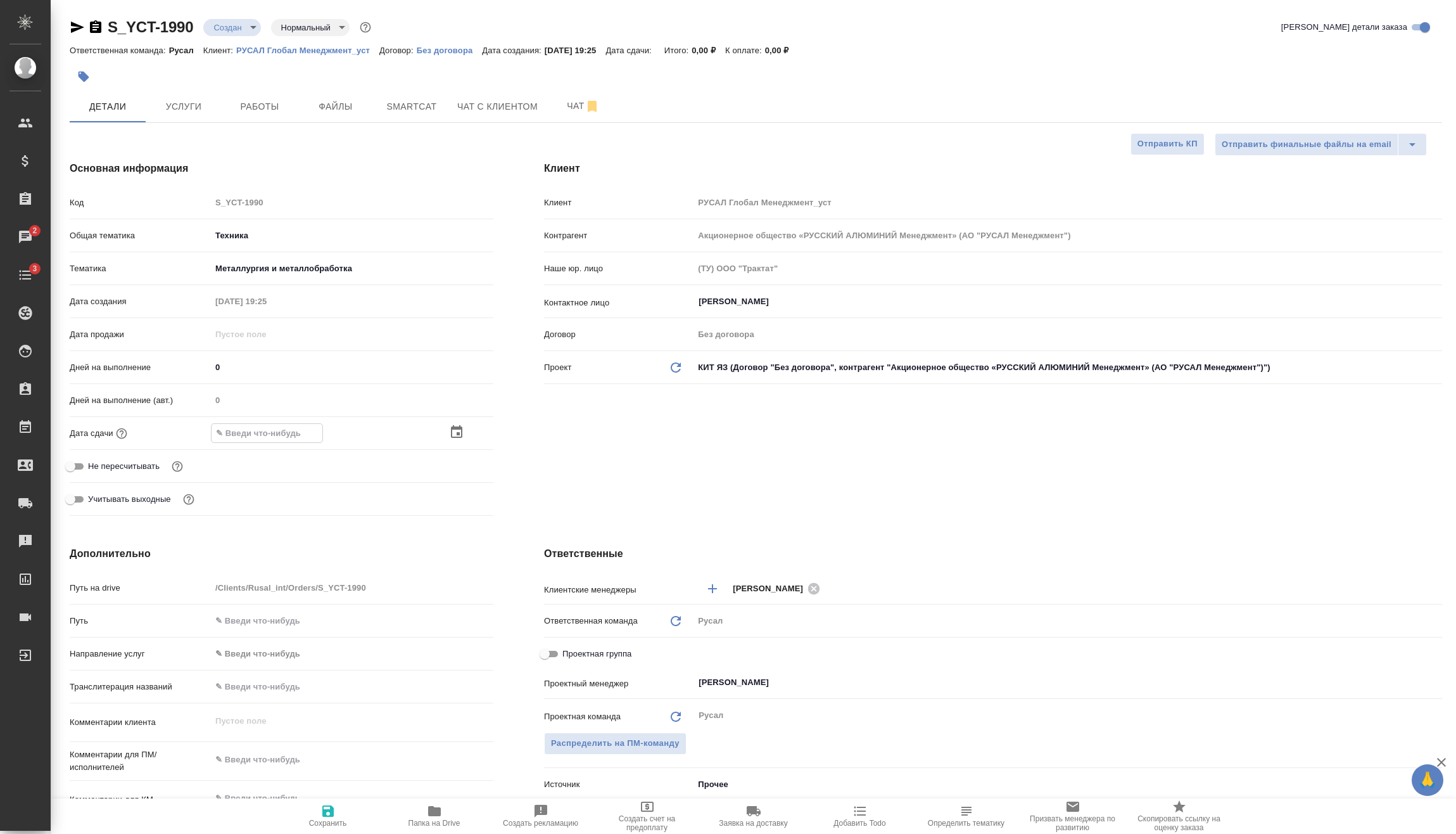
click at [459, 428] on icon "button" at bounding box center [456, 432] width 12 height 13
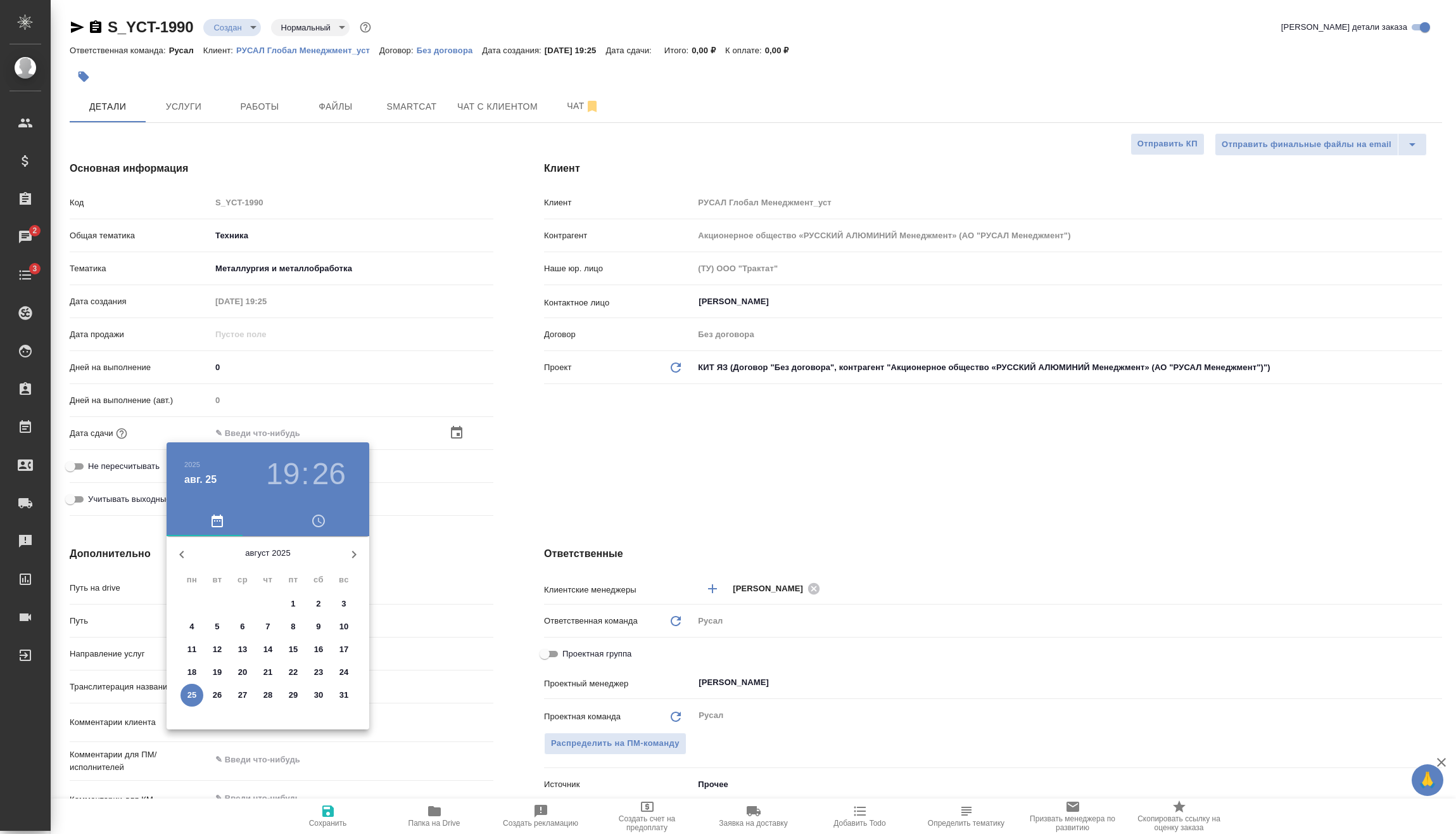
click at [196, 694] on p "25" at bounding box center [192, 695] width 9 height 13
type input "25.08.2025 19:26"
type textarea "x"
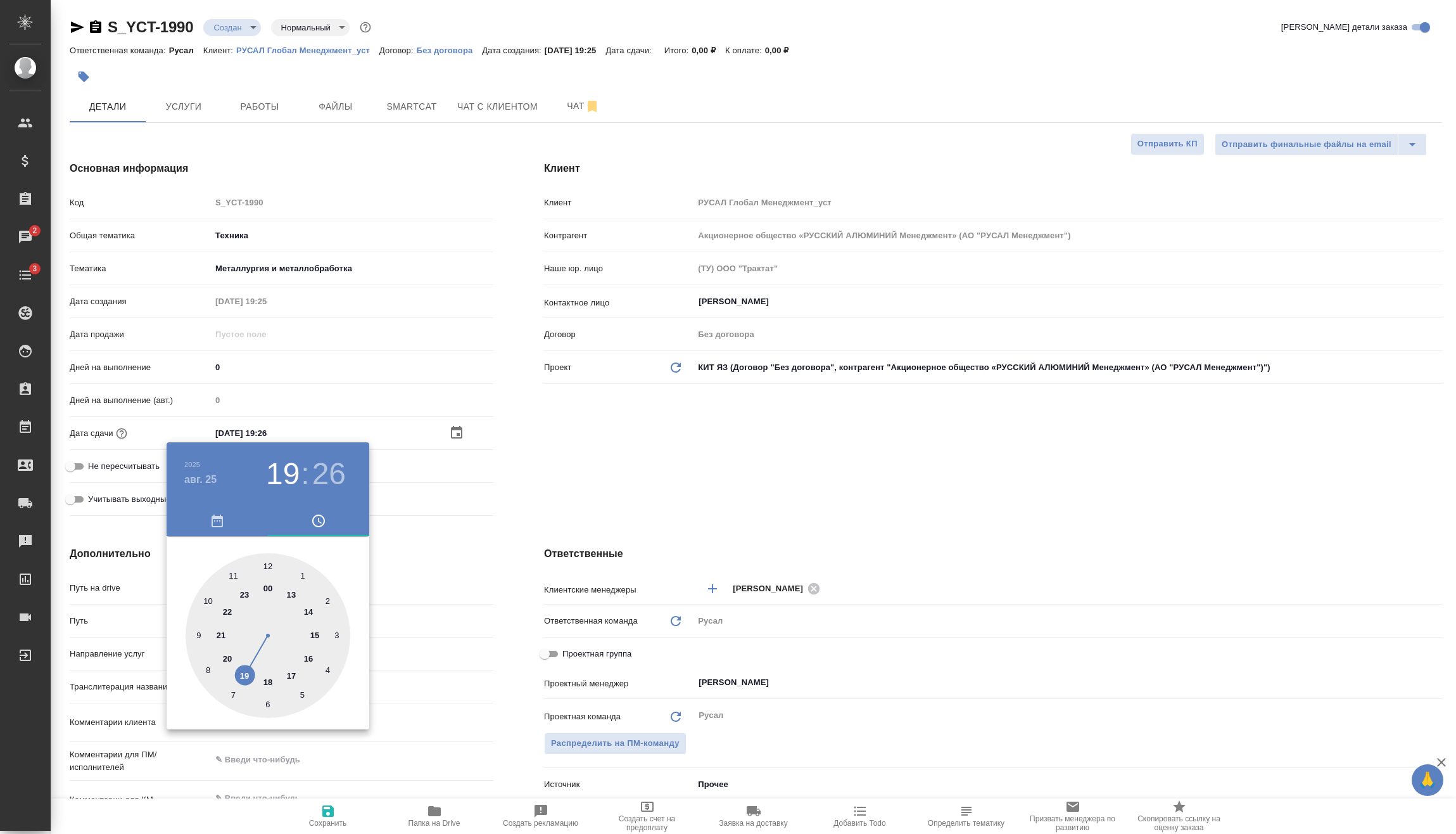
click at [431, 509] on div at bounding box center [728, 417] width 1456 height 834
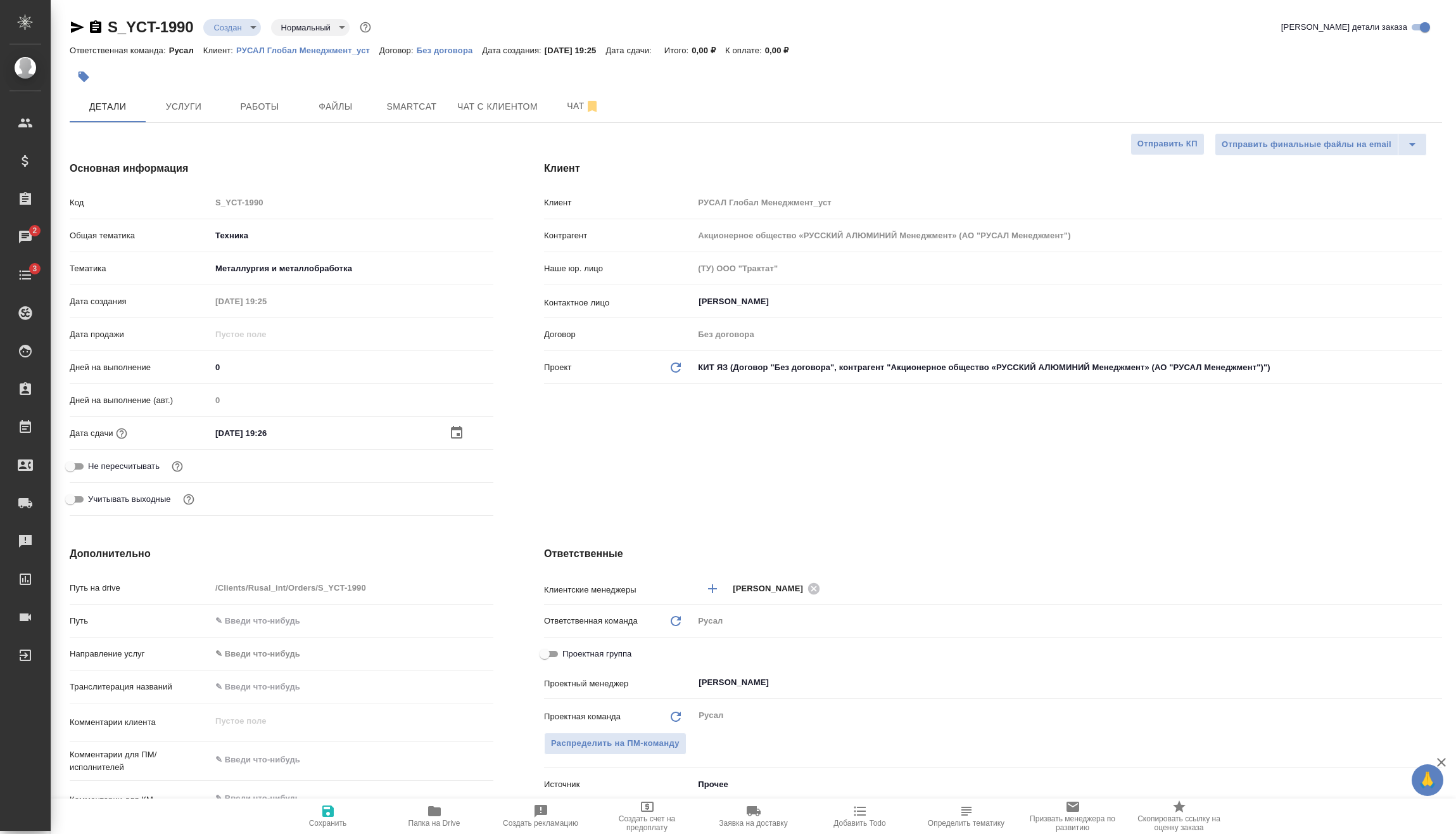
click at [459, 432] on icon "button" at bounding box center [456, 432] width 15 height 15
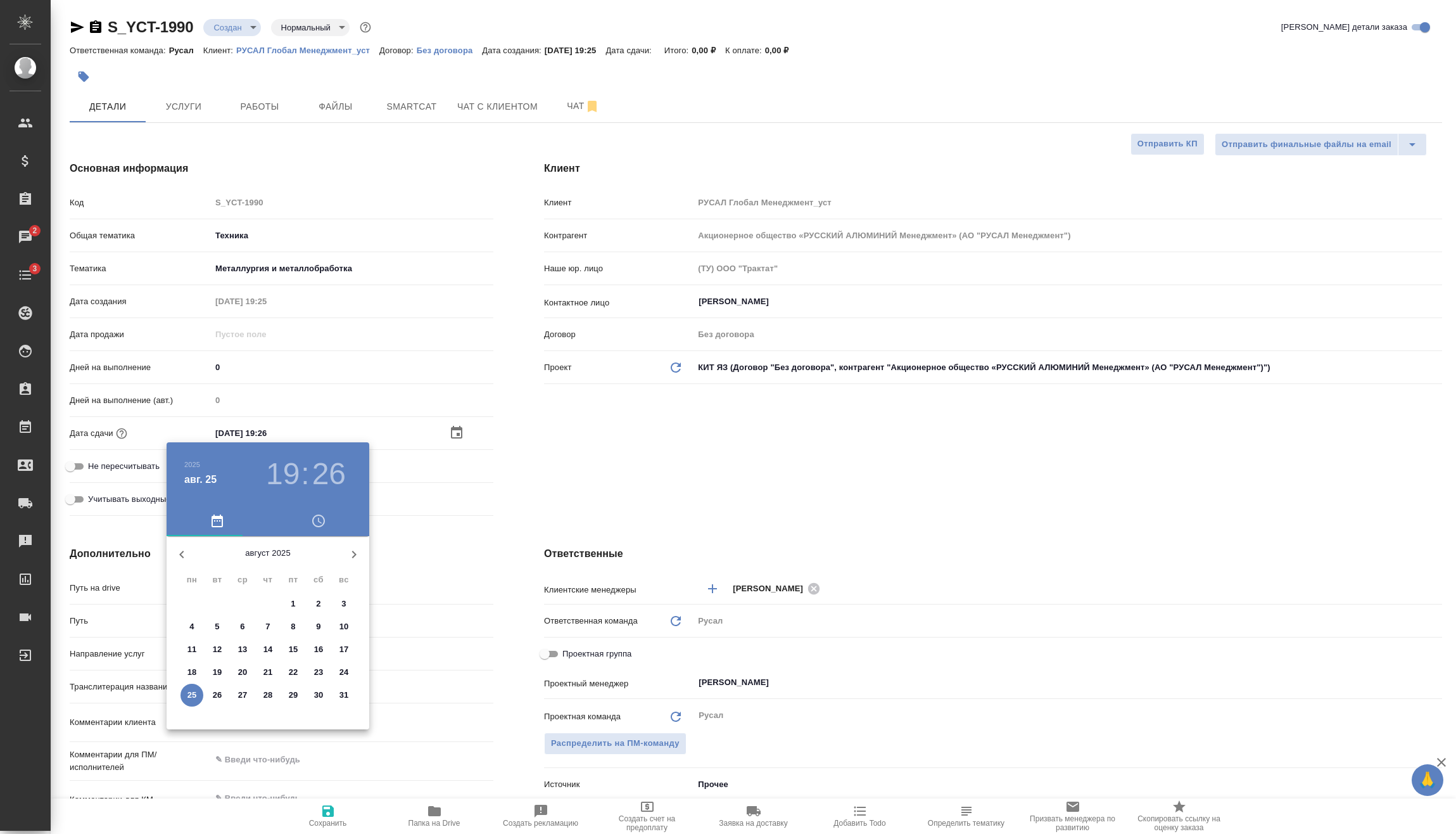
click at [325, 469] on h3 "26" at bounding box center [329, 473] width 34 height 36
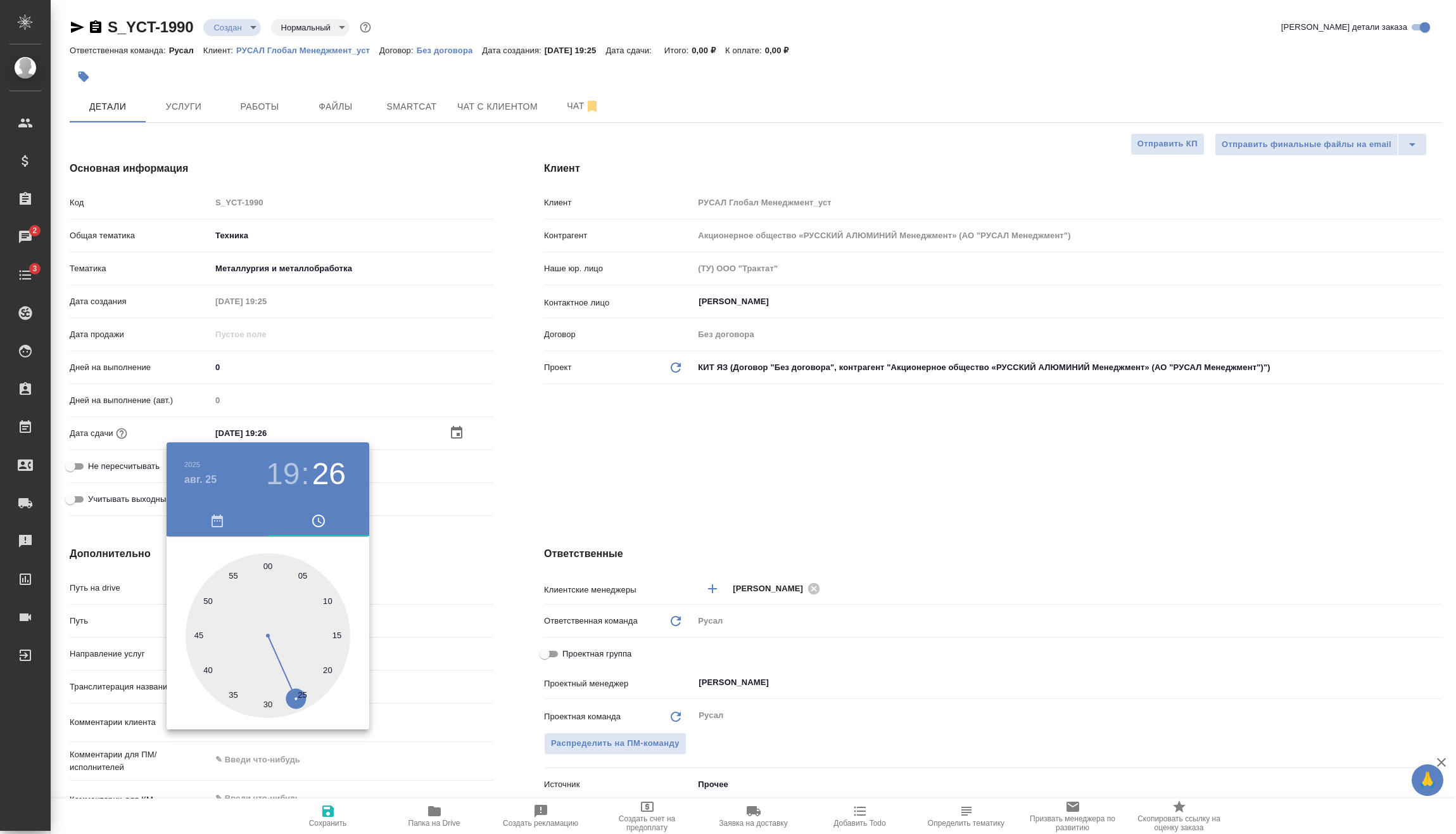
click at [297, 465] on h3 "19" at bounding box center [282, 473] width 34 height 36
click at [227, 633] on div at bounding box center [268, 635] width 165 height 165
type input "25.08.2025 21:26"
type textarea "x"
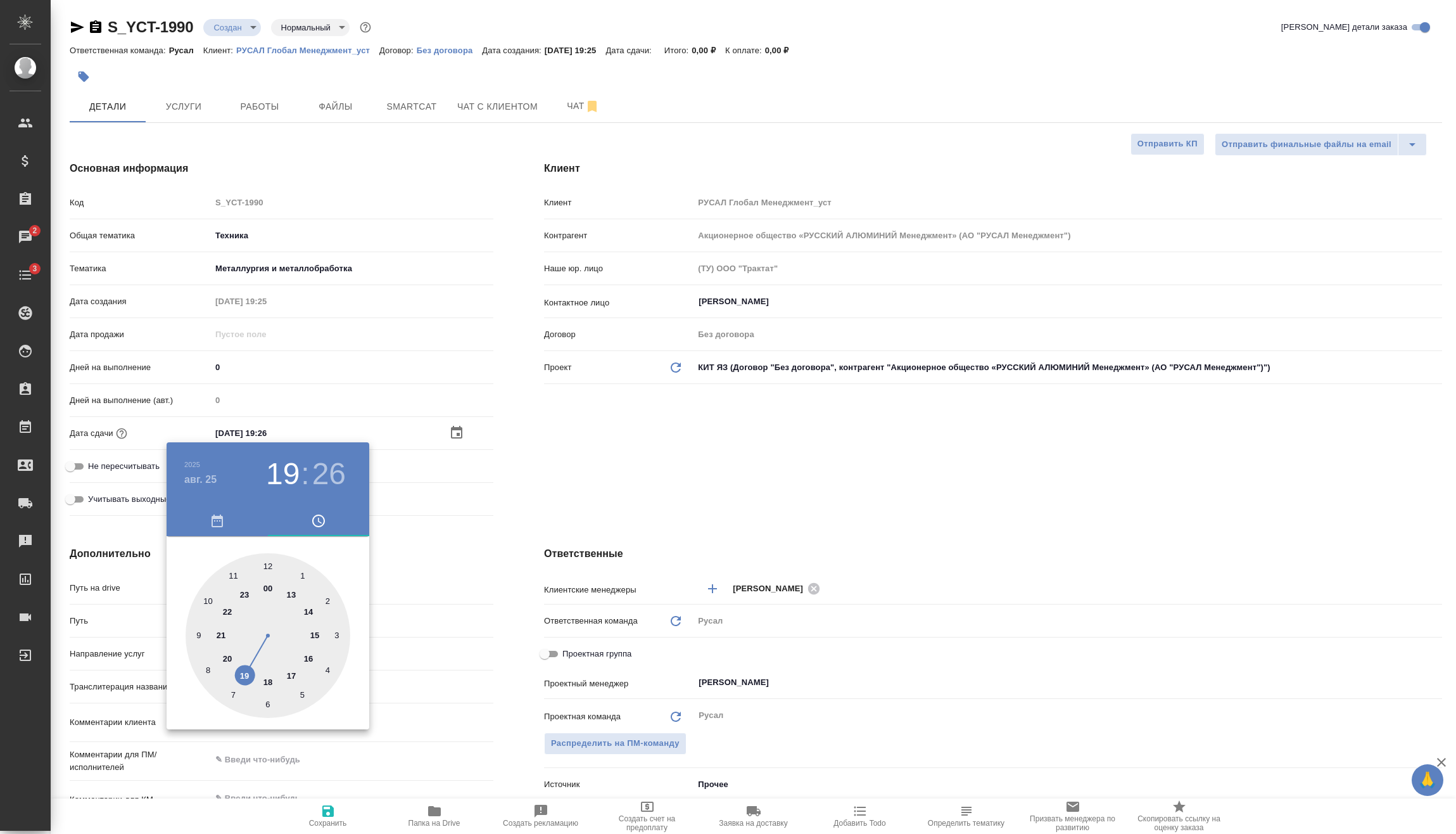
type textarea "x"
click at [504, 510] on div at bounding box center [728, 417] width 1456 height 834
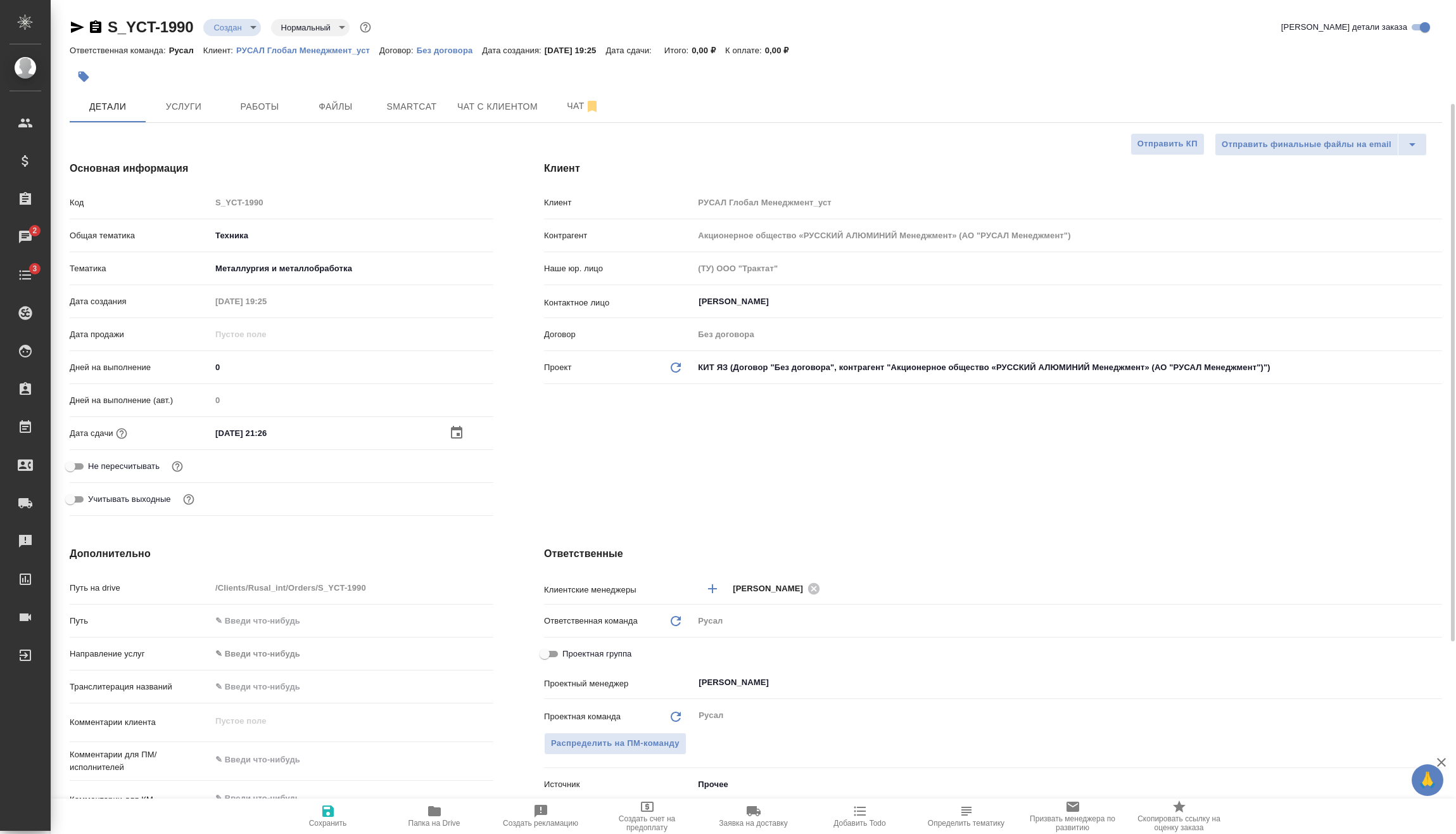
scroll to position [64, 0]
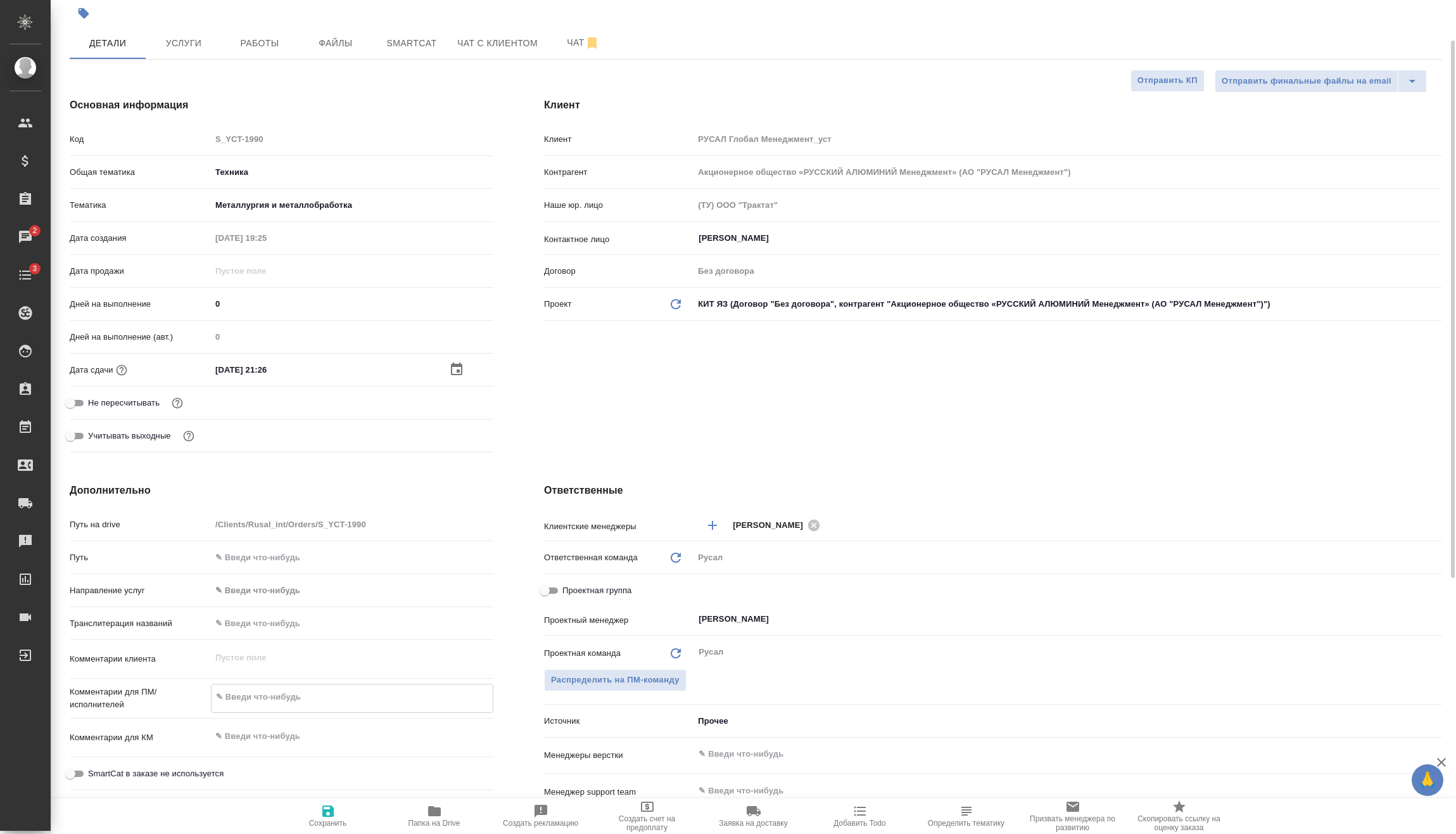
click at [282, 697] on textarea at bounding box center [351, 697] width 281 height 22
type textarea "x"
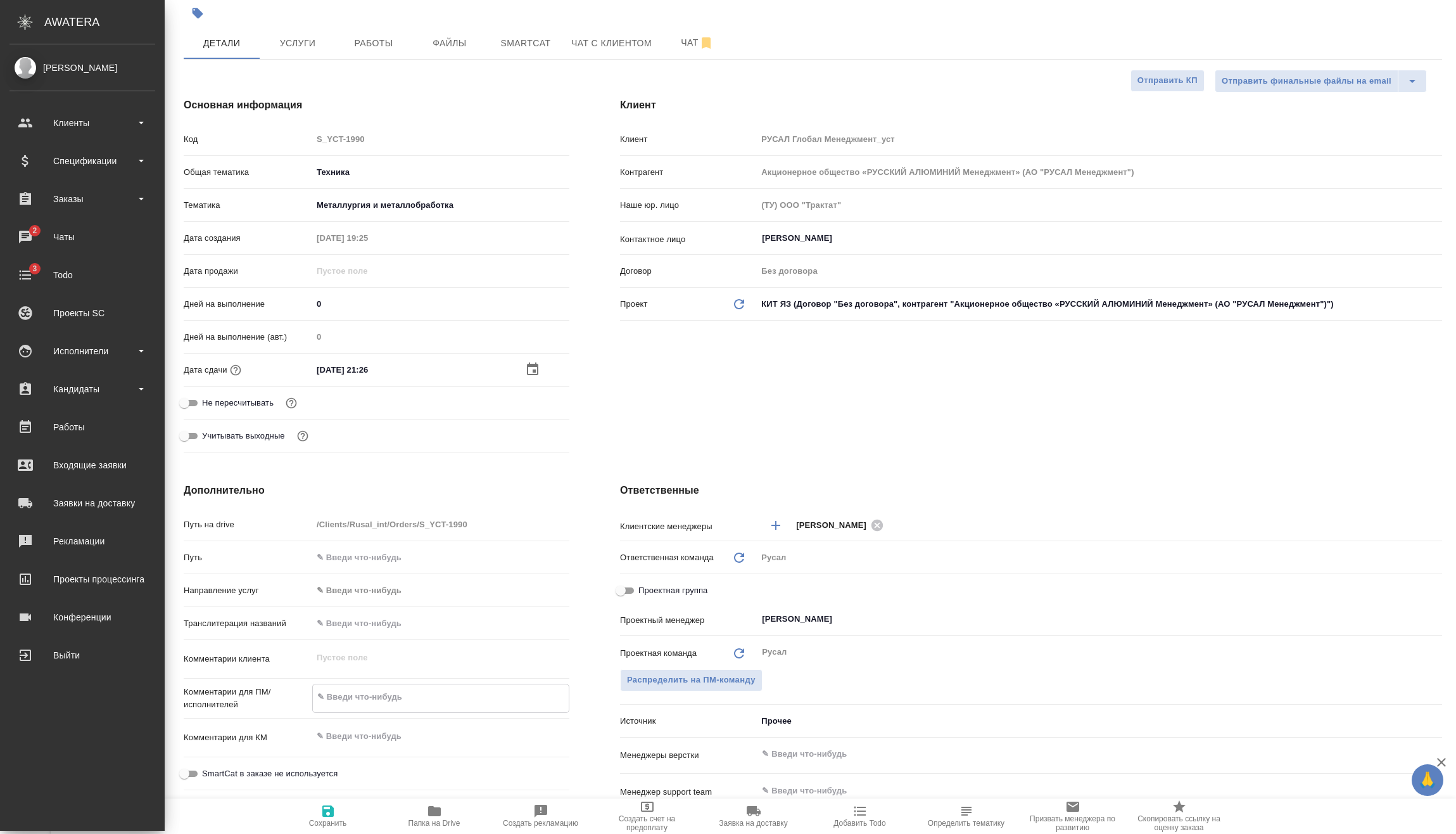
type textarea "x"
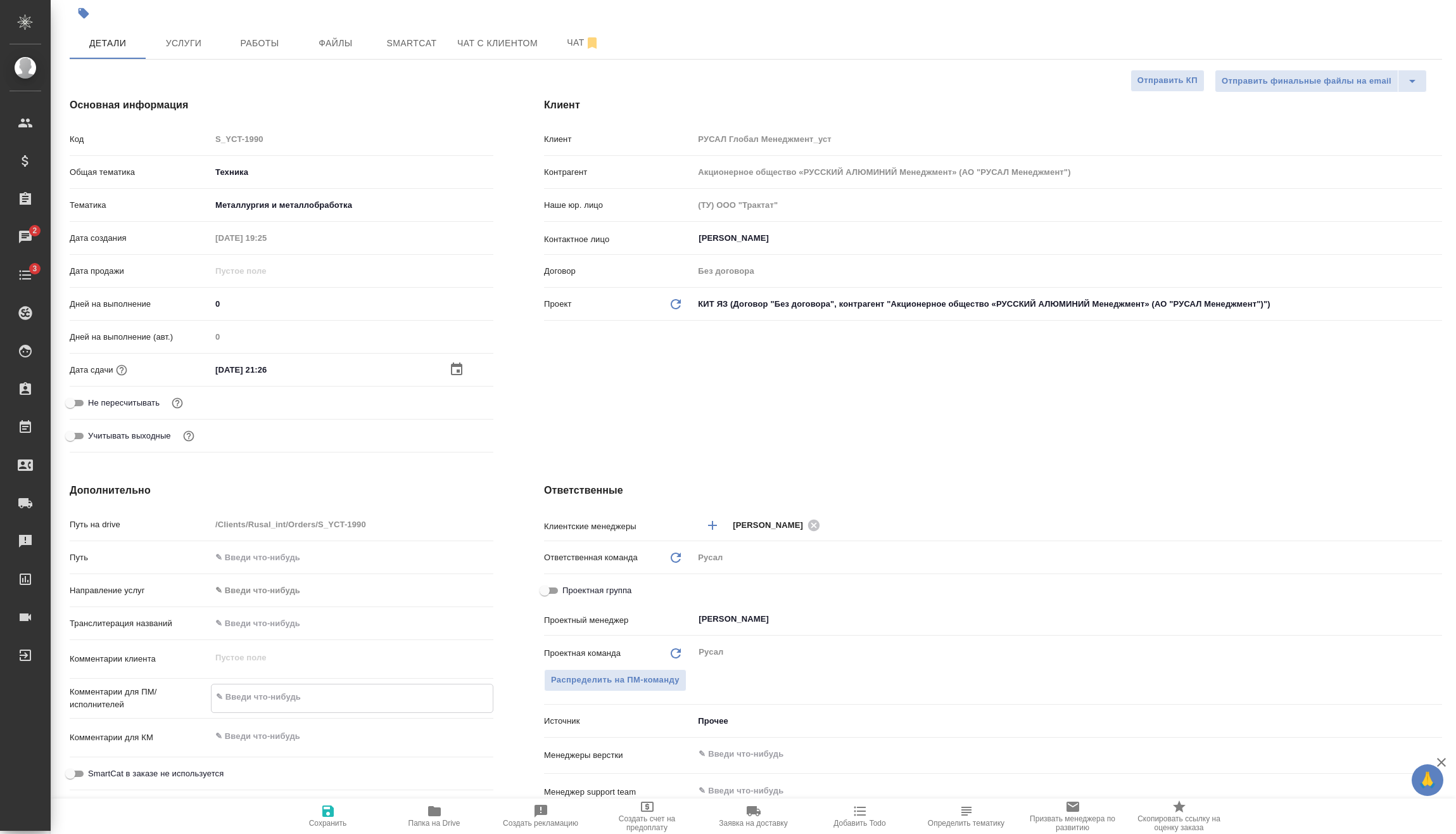
type textarea "x"
click at [830, 300] on body "🙏 .cls-1 fill:#fff; AWATERA Vasilev Evgeniy Клиенты Спецификации Заказы 2 Чаты …" at bounding box center [728, 417] width 1456 height 834
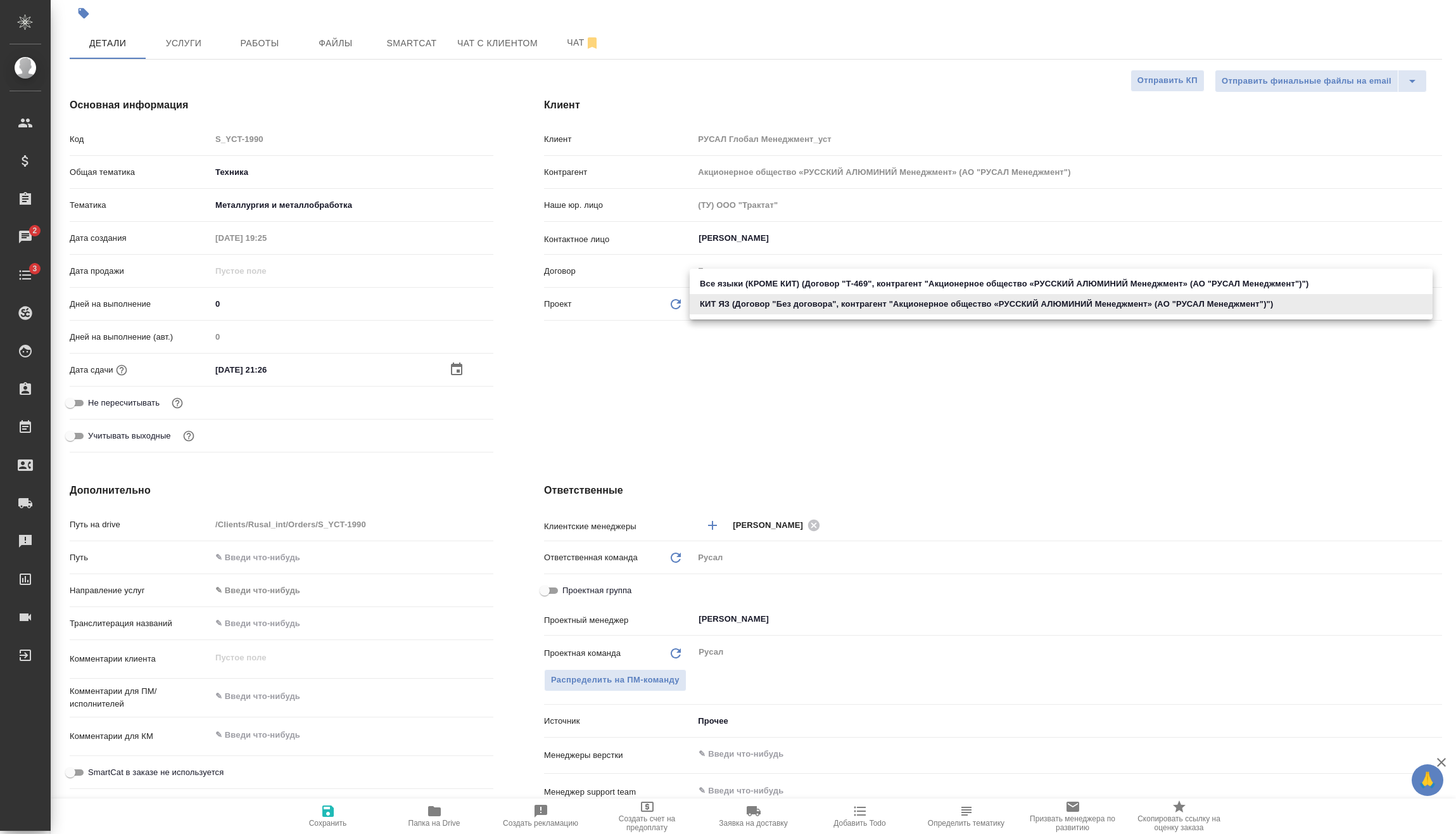
click at [842, 289] on li "Все языки (КРОМЕ КИТ) (Договор "Т-469", контрагент "Акционерное общество «РУССК…" at bounding box center [1062, 284] width 743 height 20
type input "5c1efdd83e41c740e156fddd"
type textarea "x"
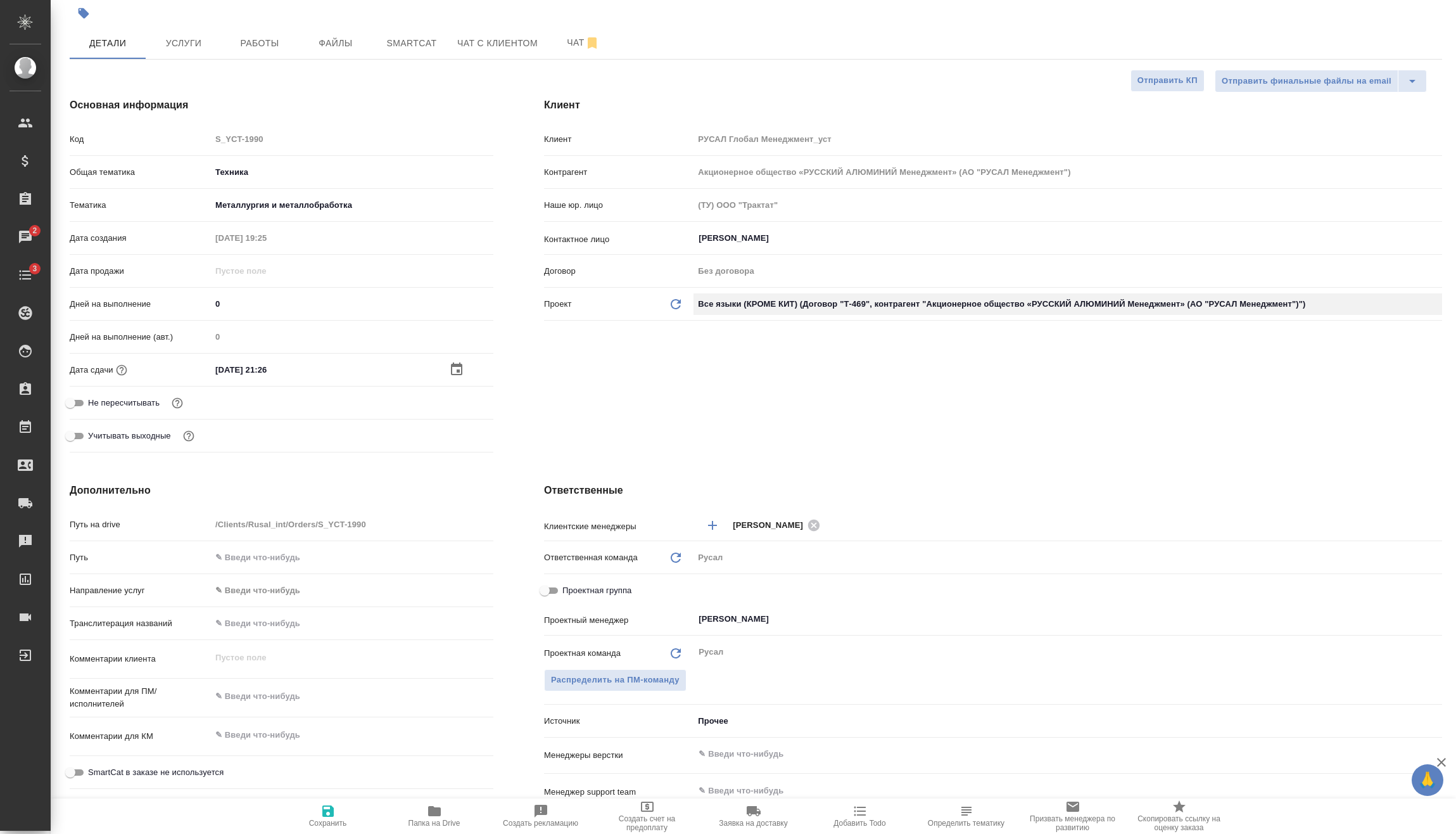
type input "Т-469"
type textarea "x"
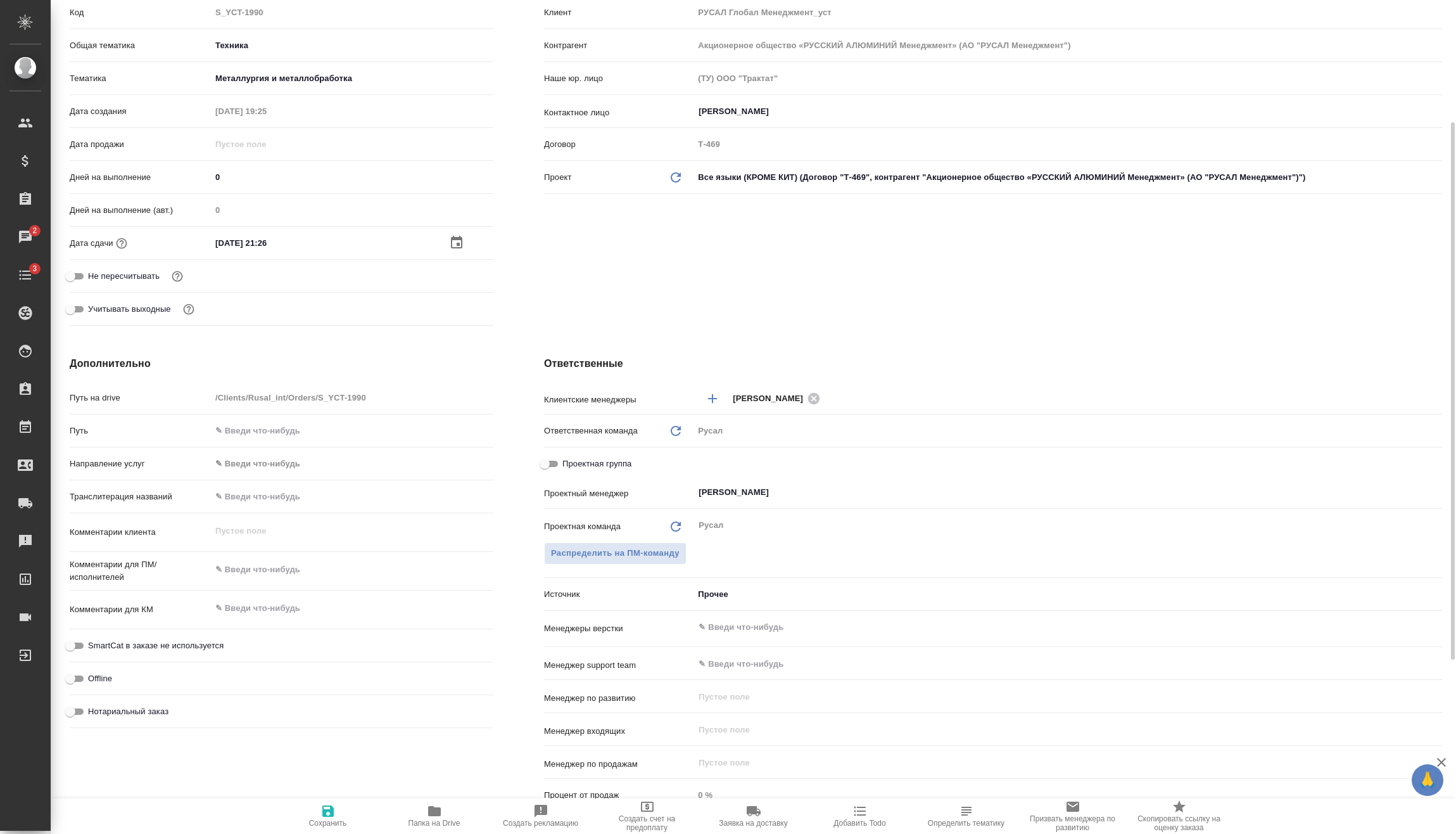
type textarea "x"
click at [292, 575] on textarea at bounding box center [351, 570] width 281 height 22
type textarea "x"
type textarea "1"
type textarea "x"
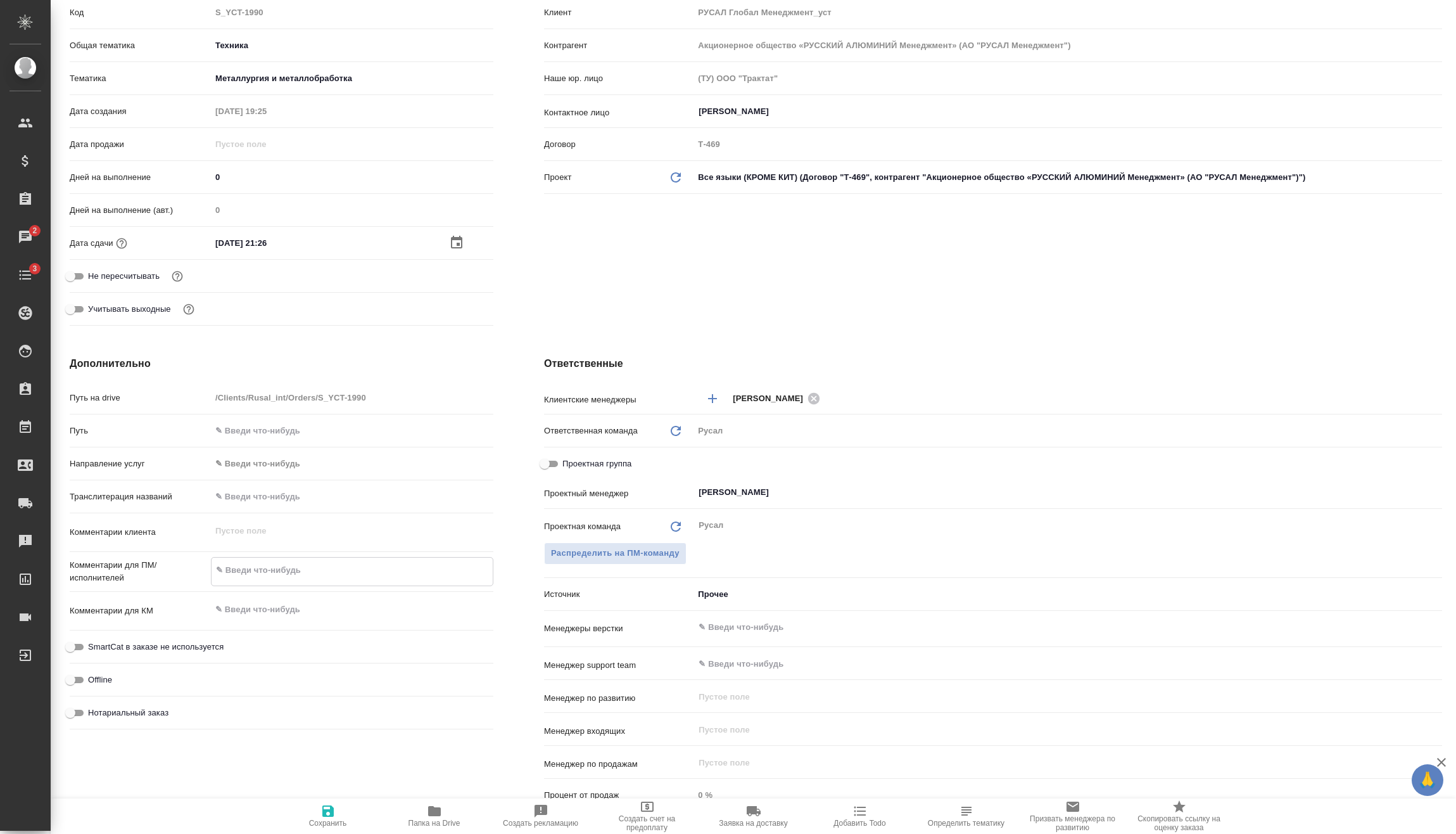
type textarea "x"
type textarea "18"
type textarea "x"
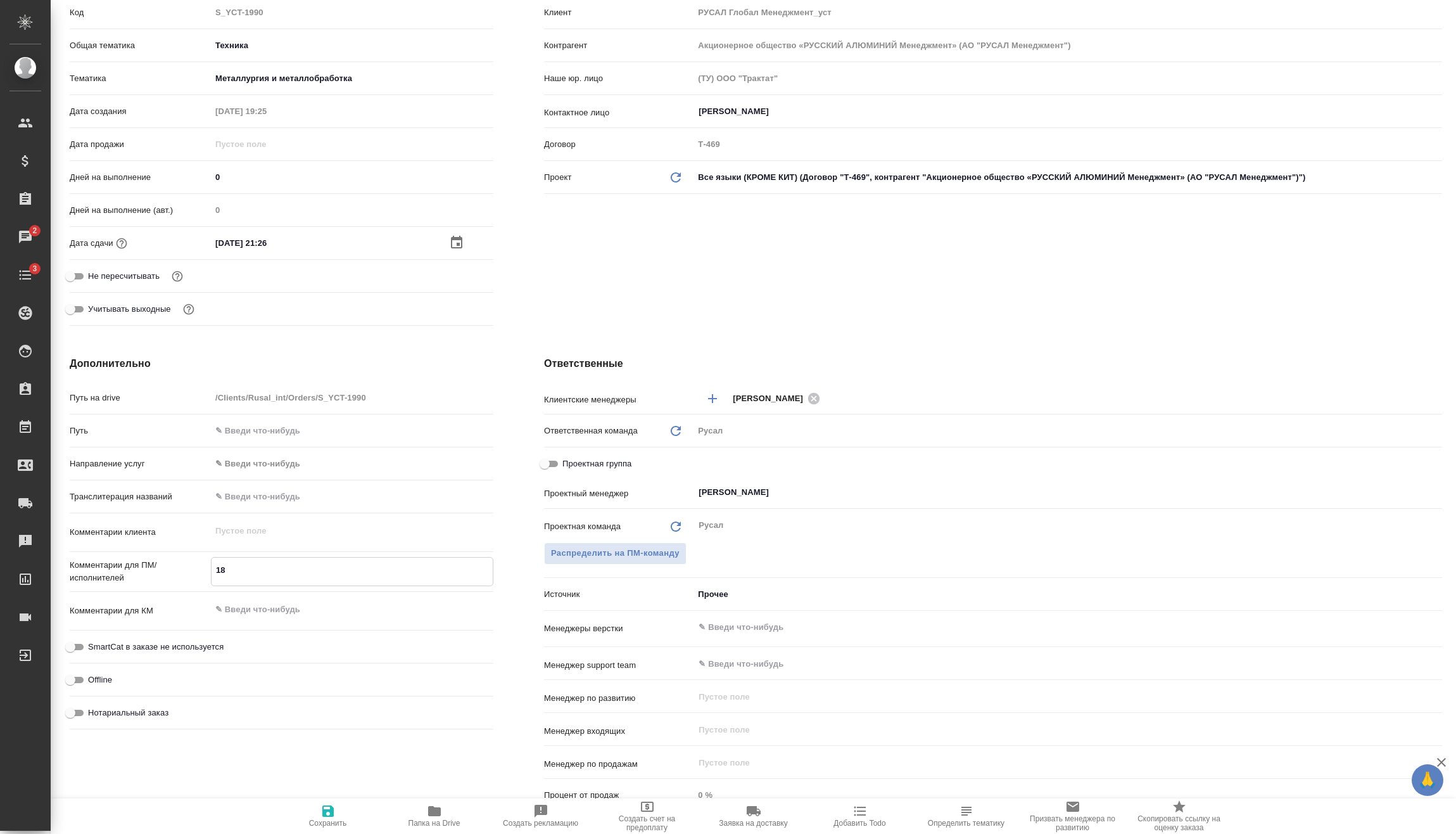
type textarea "x"
type textarea "1"
type textarea "x"
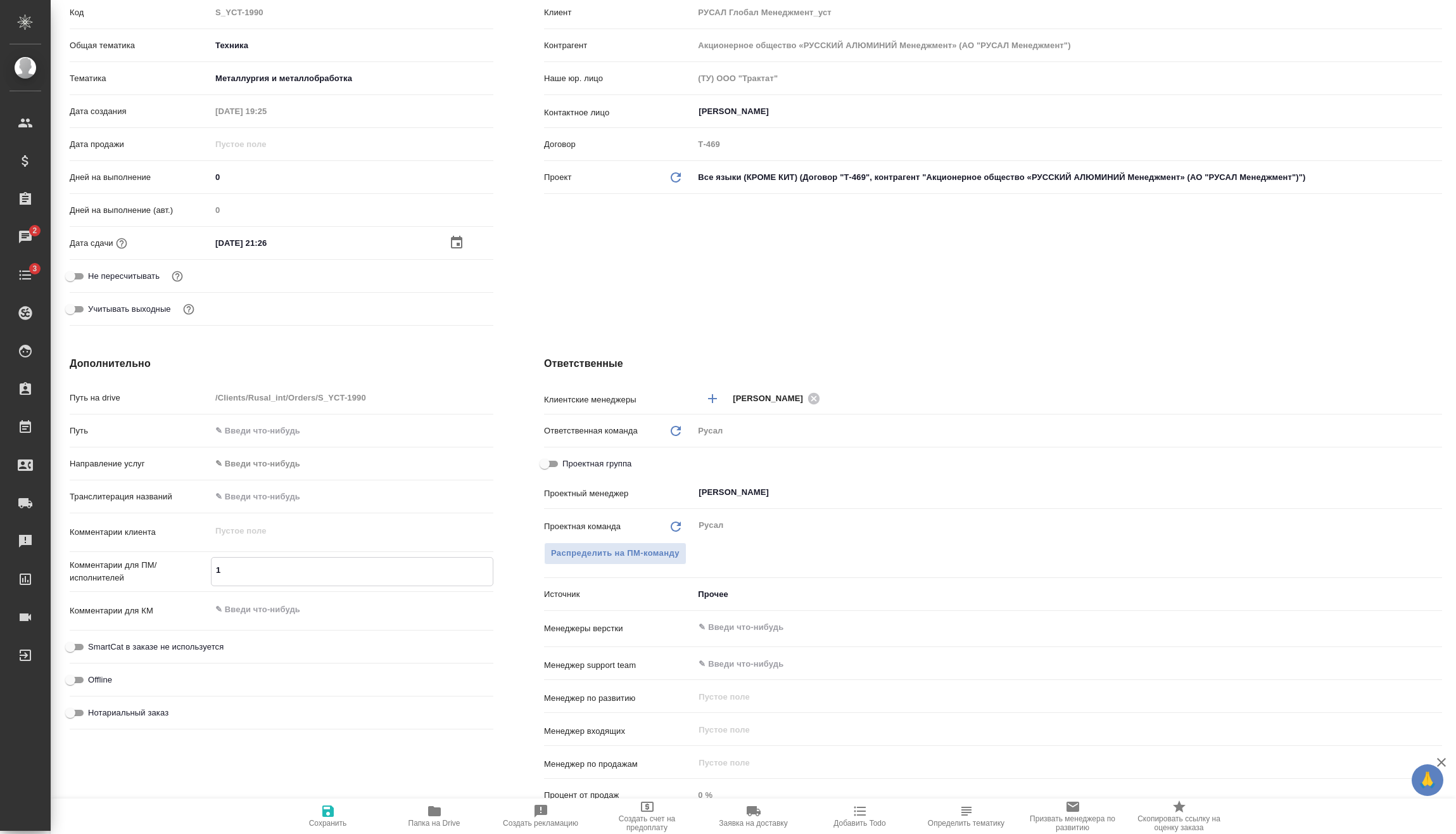
type textarea "x"
type textarea "2"
type textarea "x"
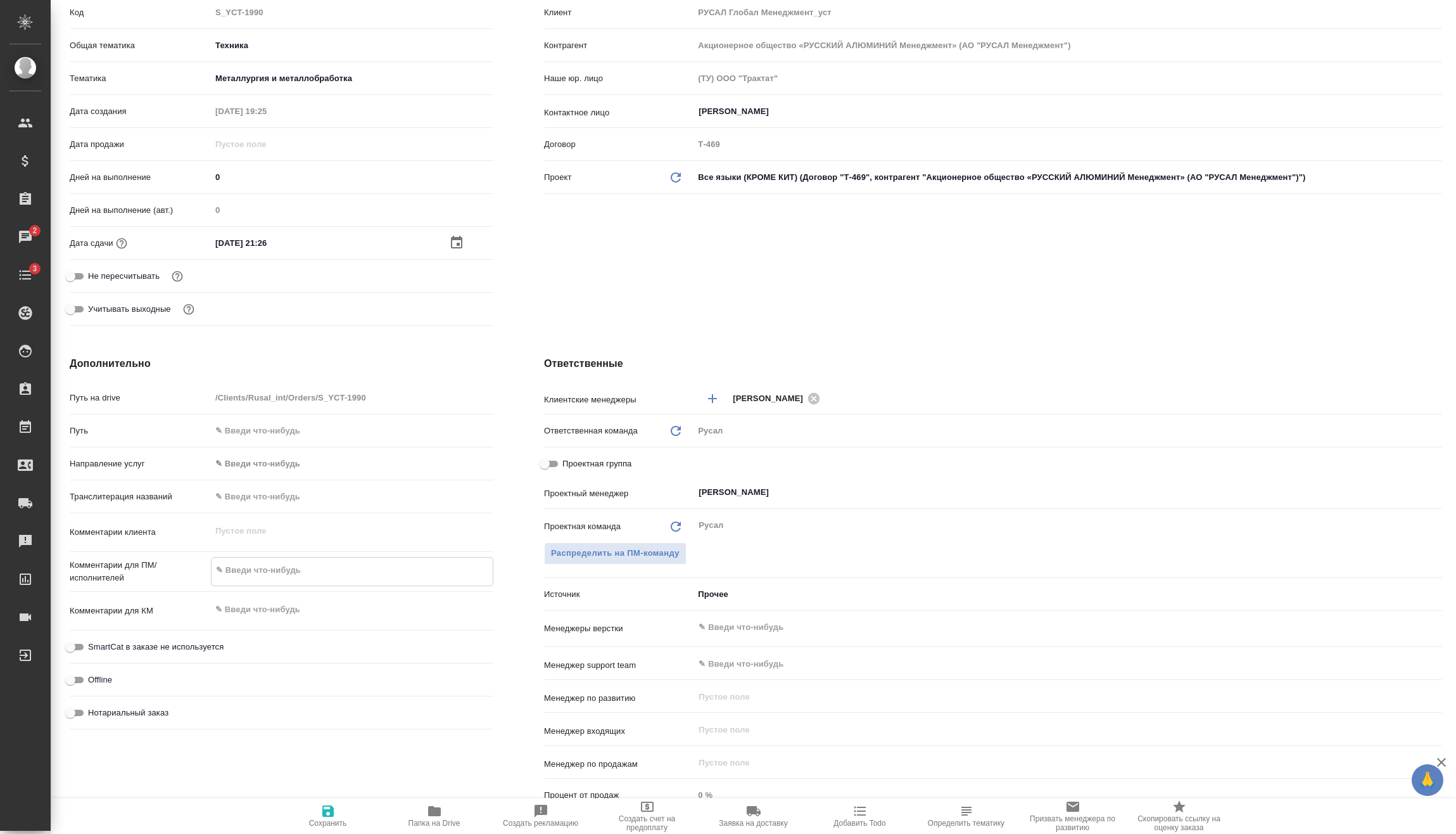
type textarea "x"
type textarea "25"
type textarea "x"
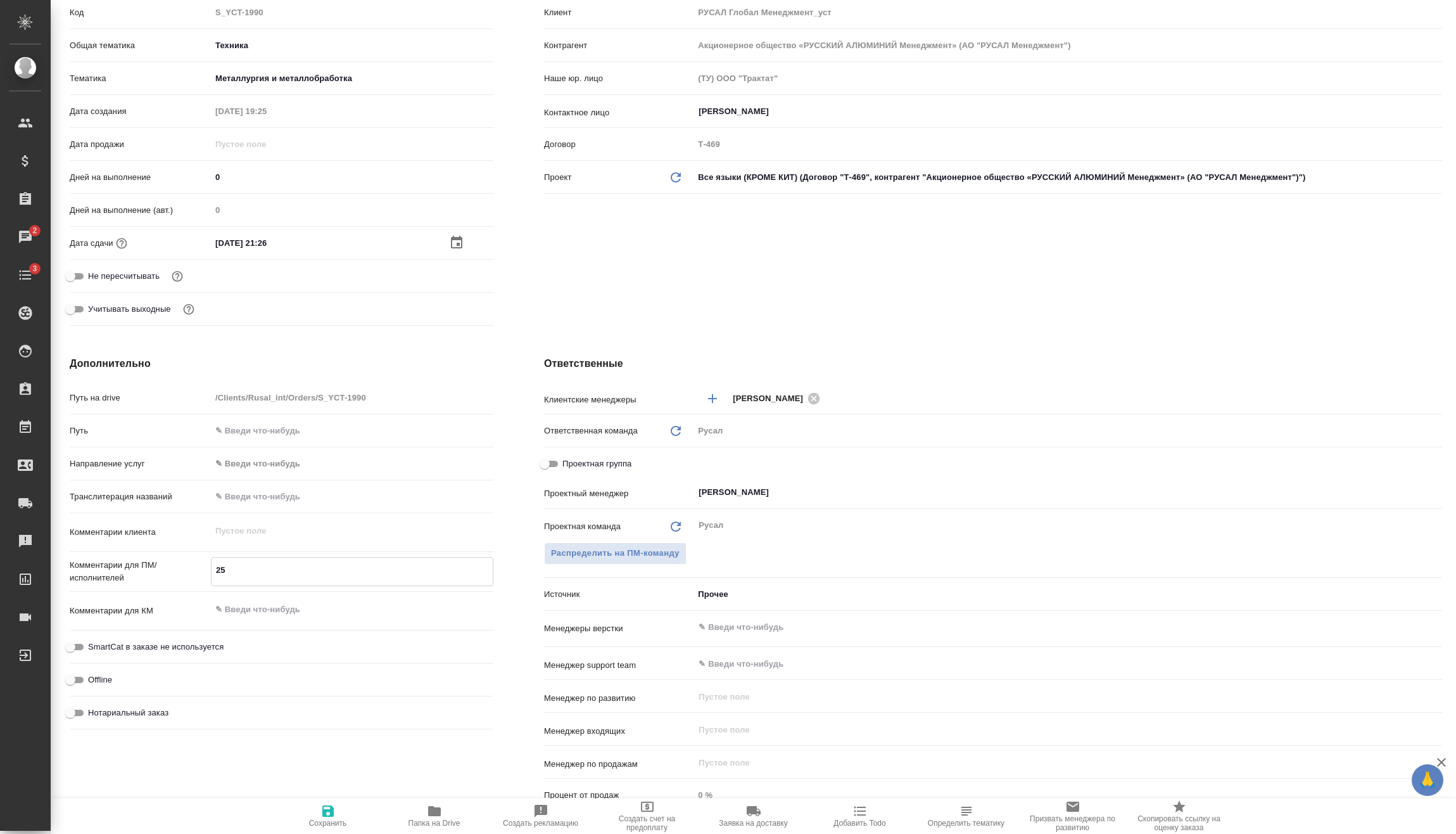
type textarea "x"
type textarea "25."
type textarea "x"
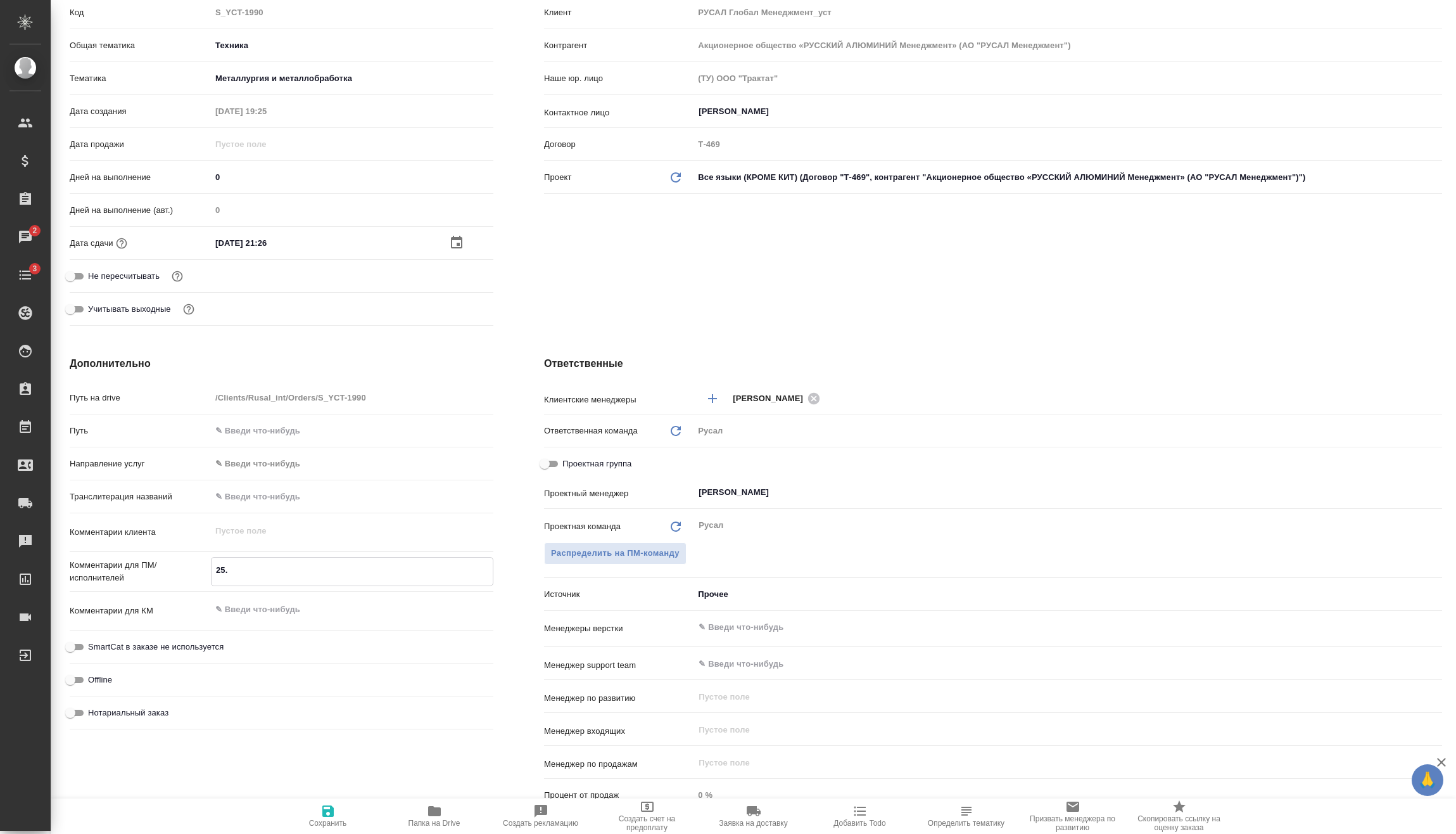
type textarea "25.0"
type textarea "x"
type textarea "25.08"
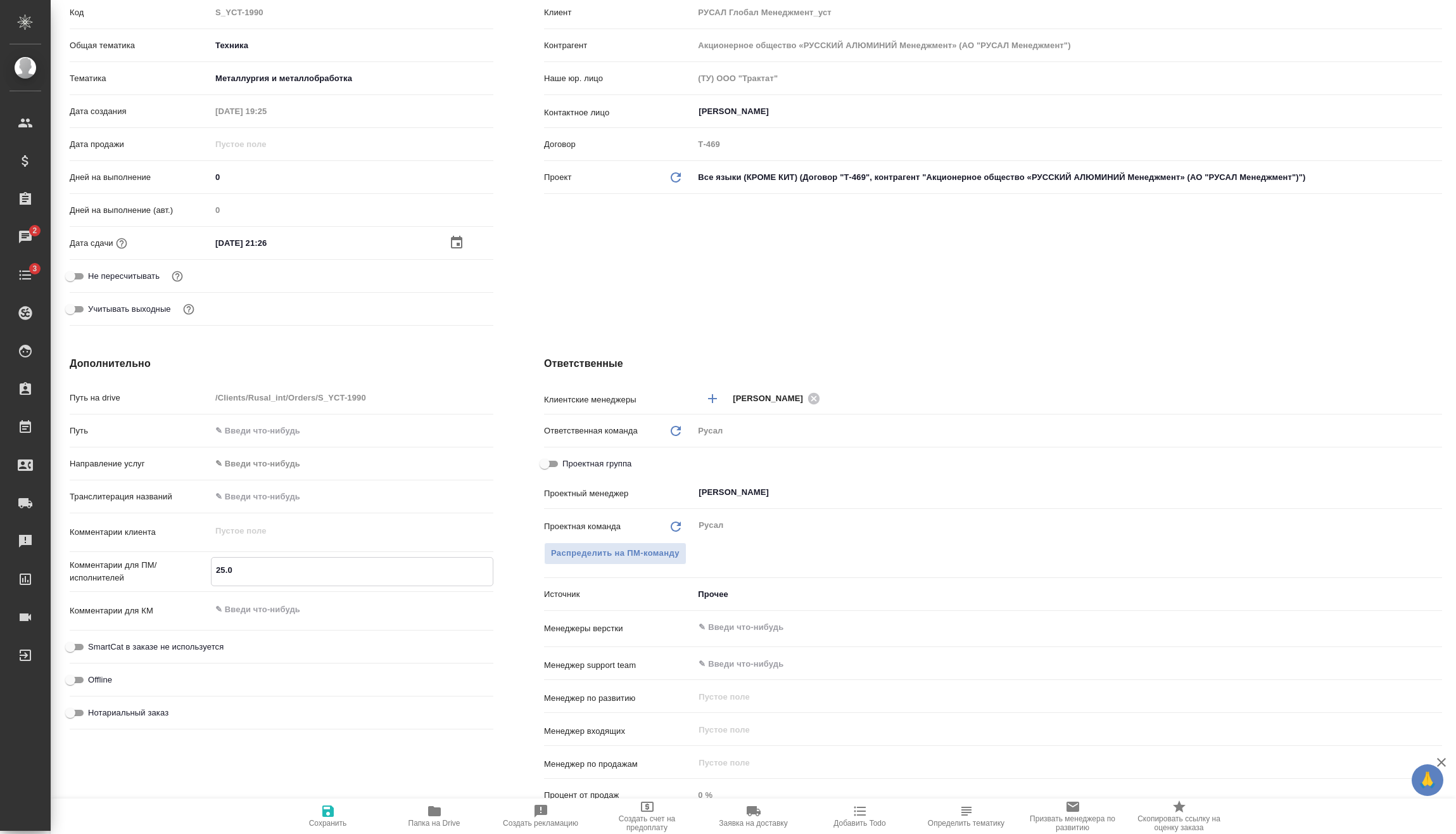
type textarea "x"
type textarea "25.08"
type textarea "x"
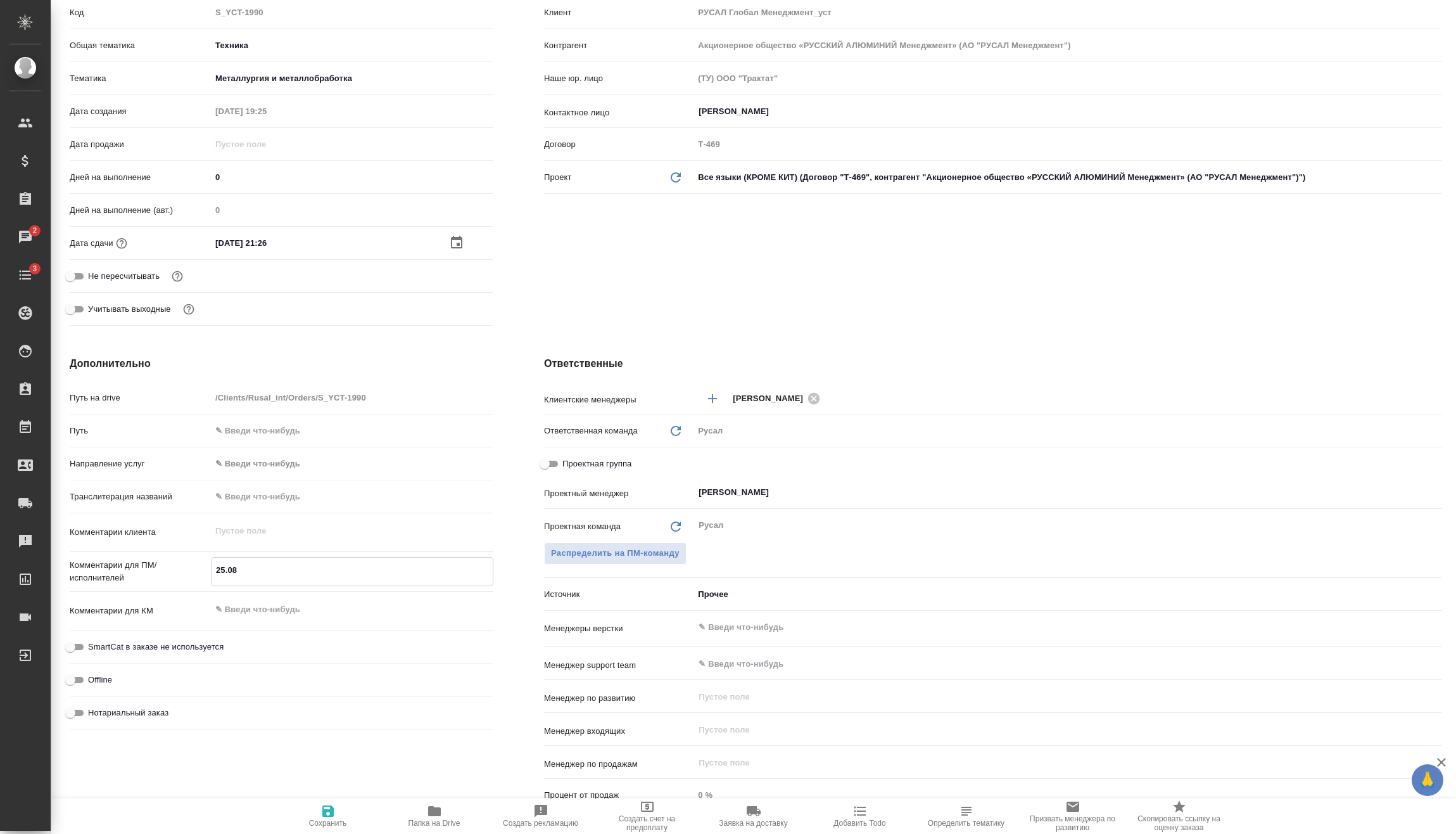
type textarea "x"
paste textarea "Калинчук"
type textarea "x"
type textarea "25.08 Калинчук"
type textarea "x"
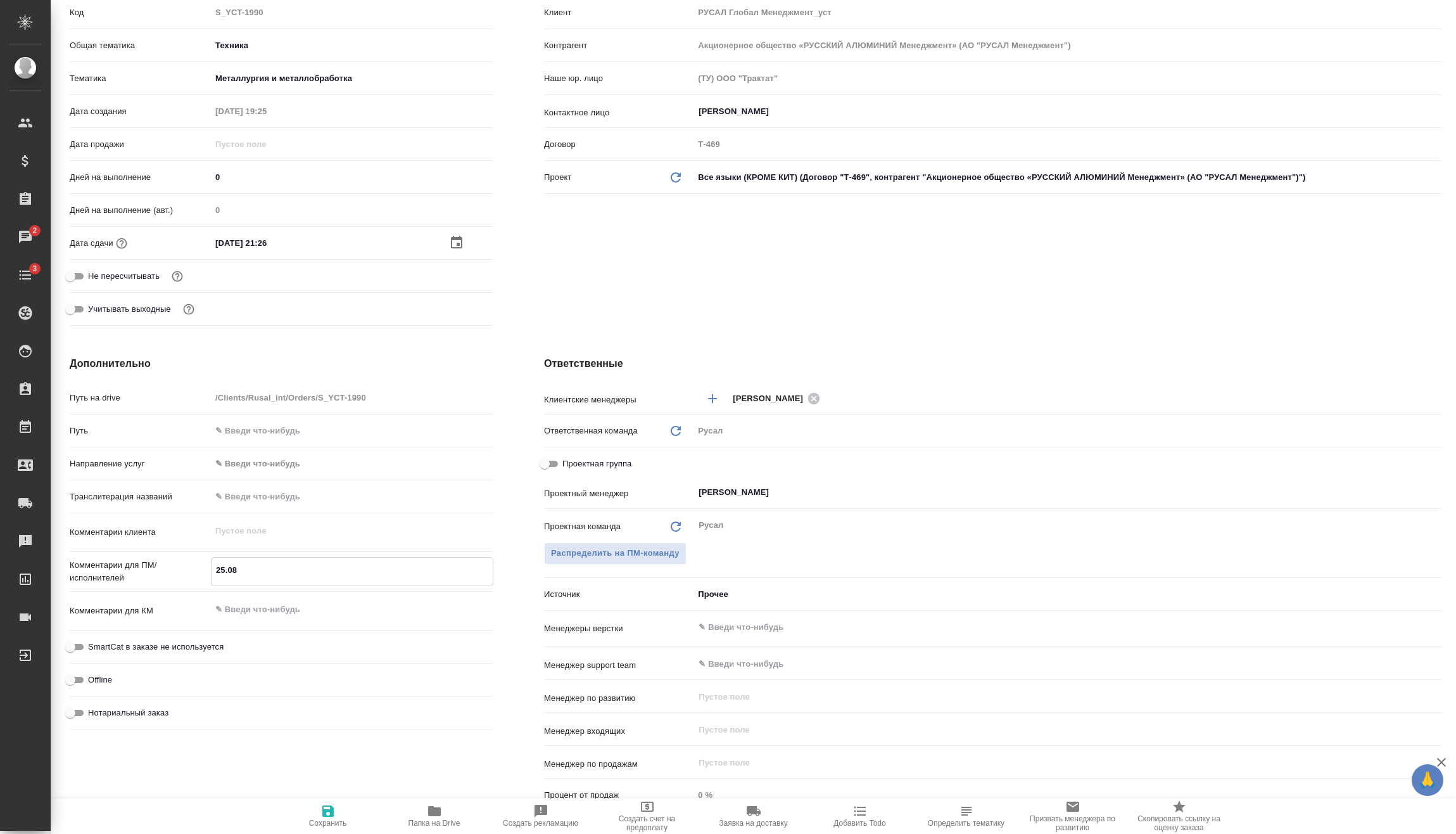
type textarea "x"
type textarea "25.08 Калинчук"
type textarea "x"
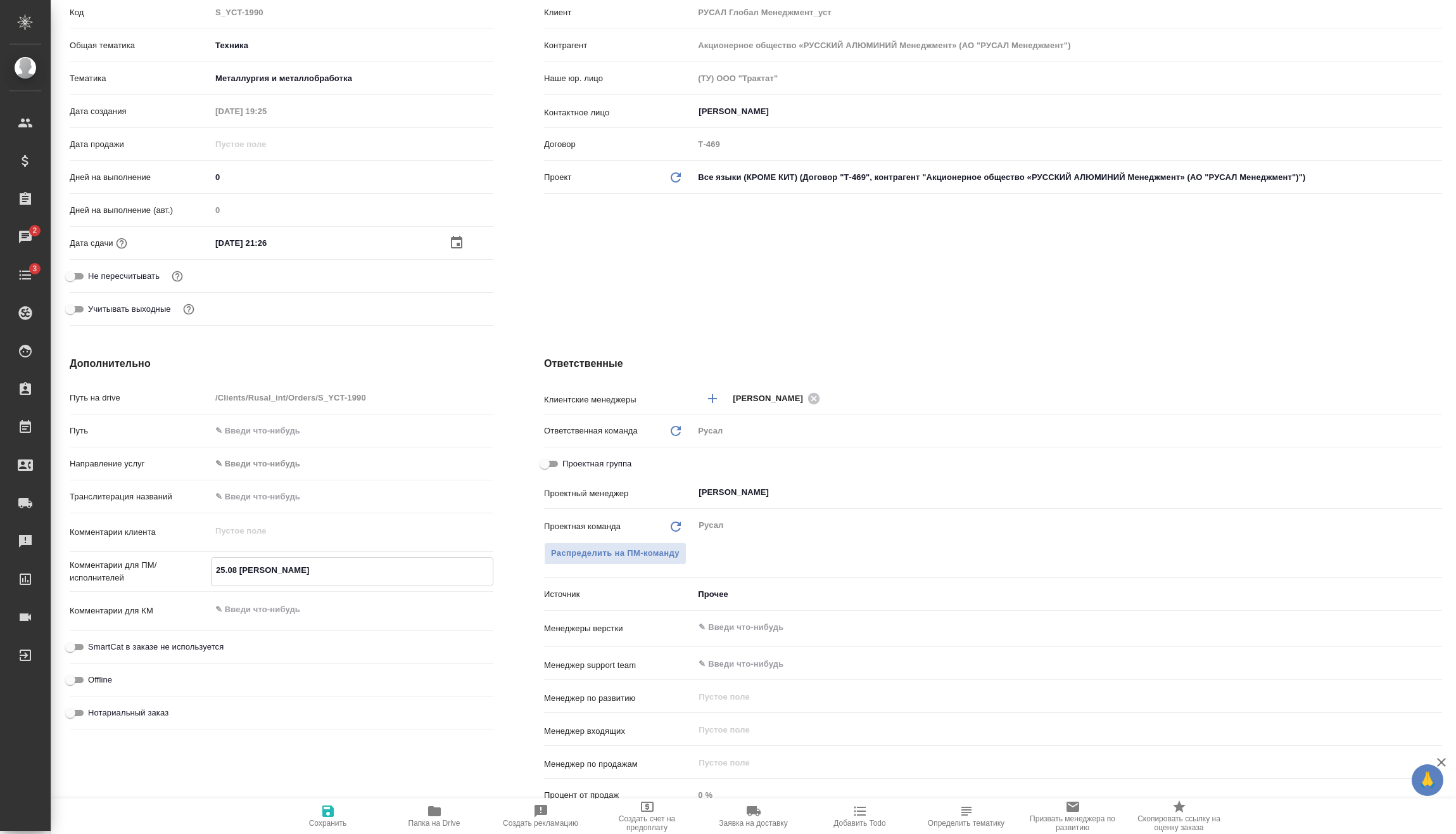
type textarea "x"
type textarea "25.08 Калинчук о"
type textarea "x"
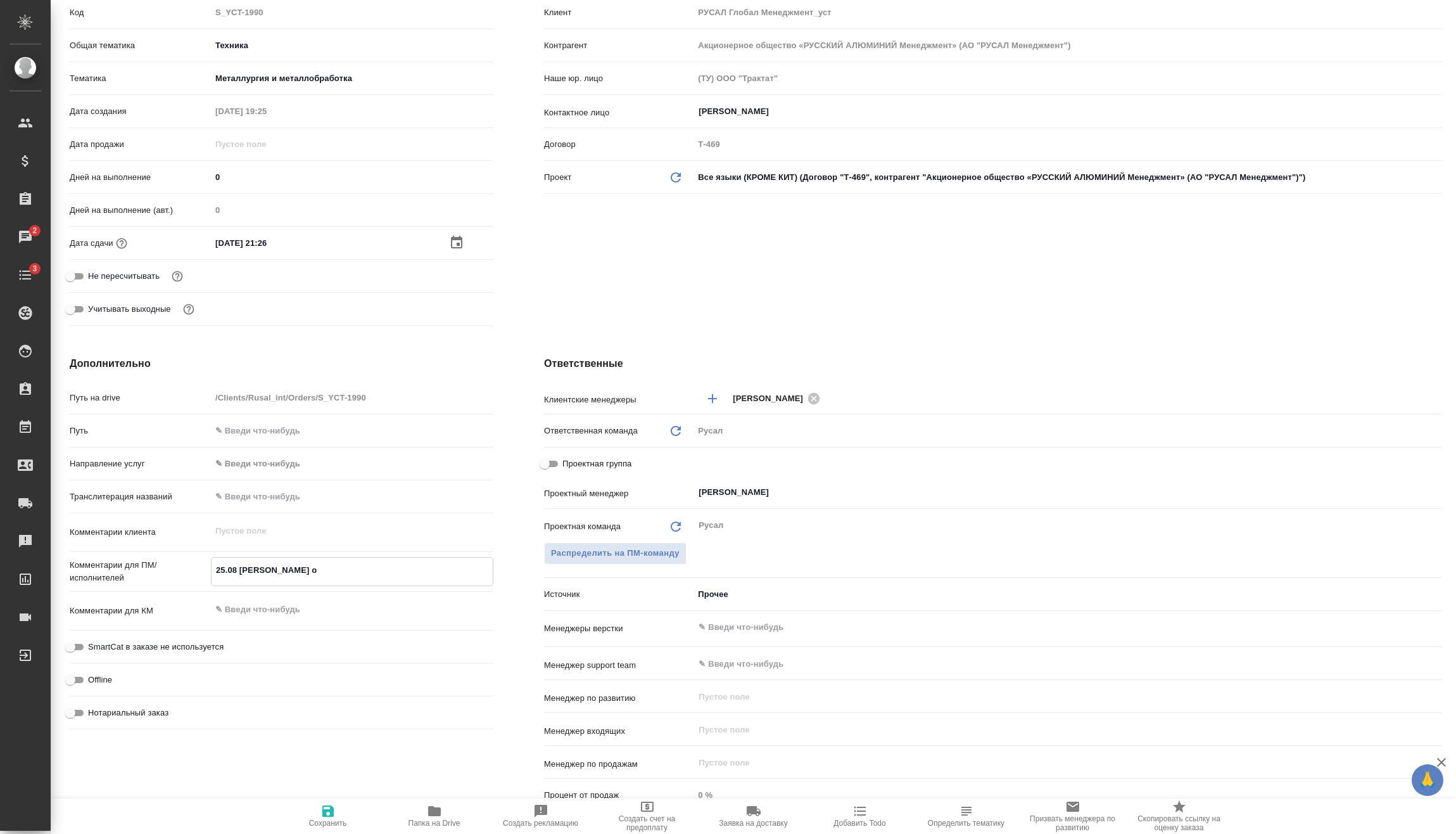
type textarea "25.08 Калинчук он"
type textarea "x"
type textarea "25.08 Калинчук онл"
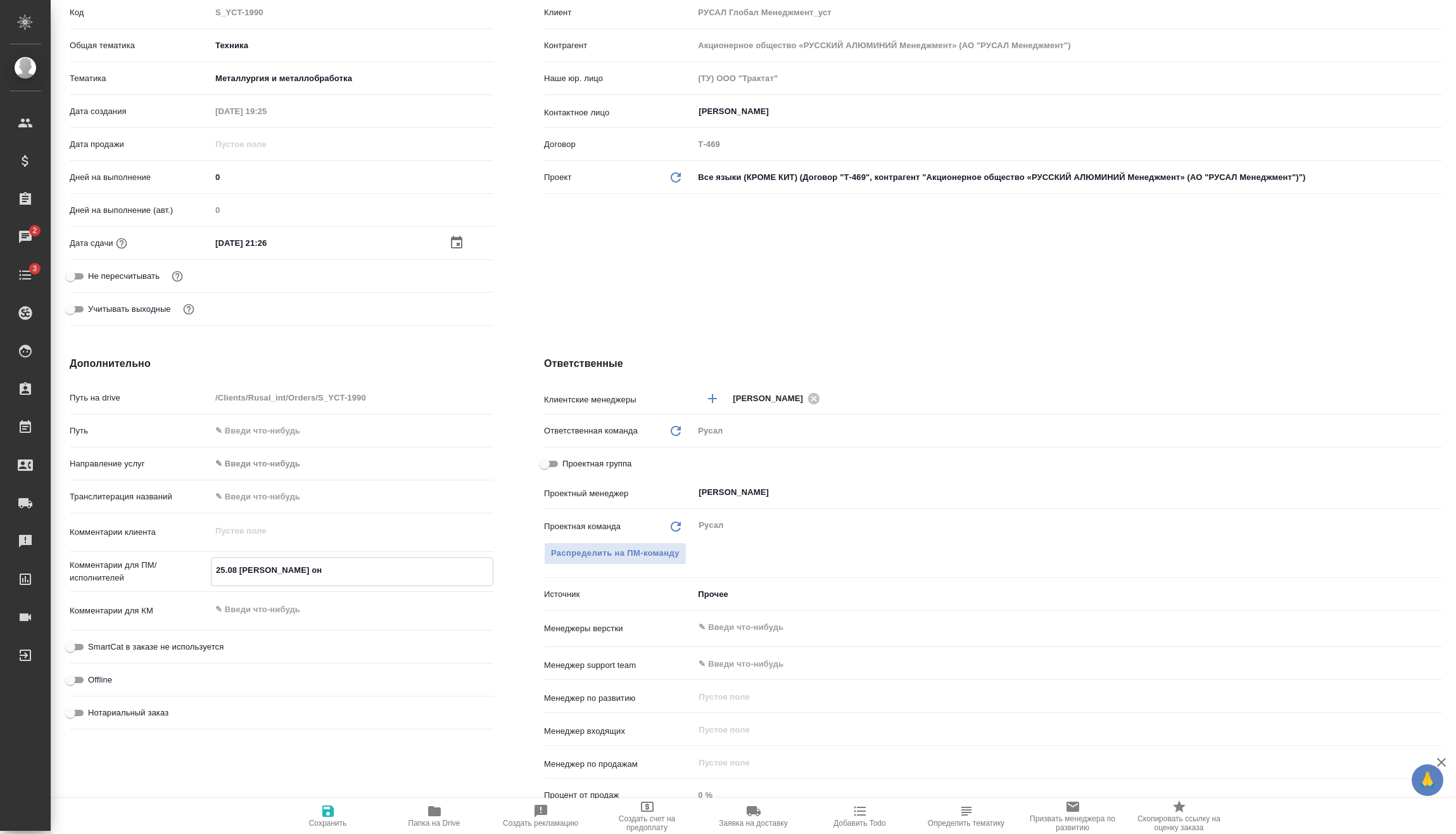
type textarea "x"
type textarea "25.08 Калинчук онла"
type textarea "x"
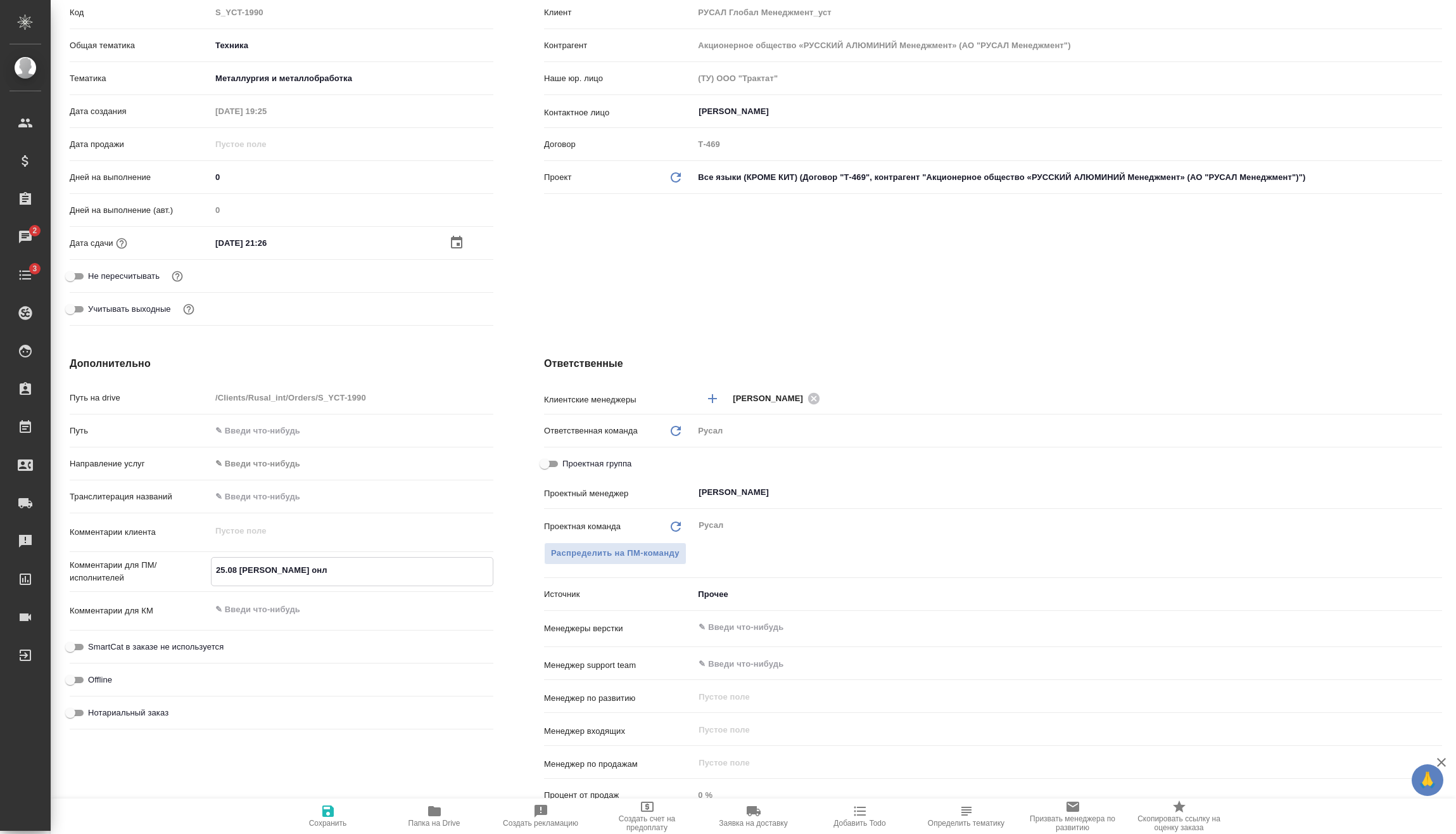
type textarea "x"
type textarea "25.08 Калинчук онлай"
type textarea "x"
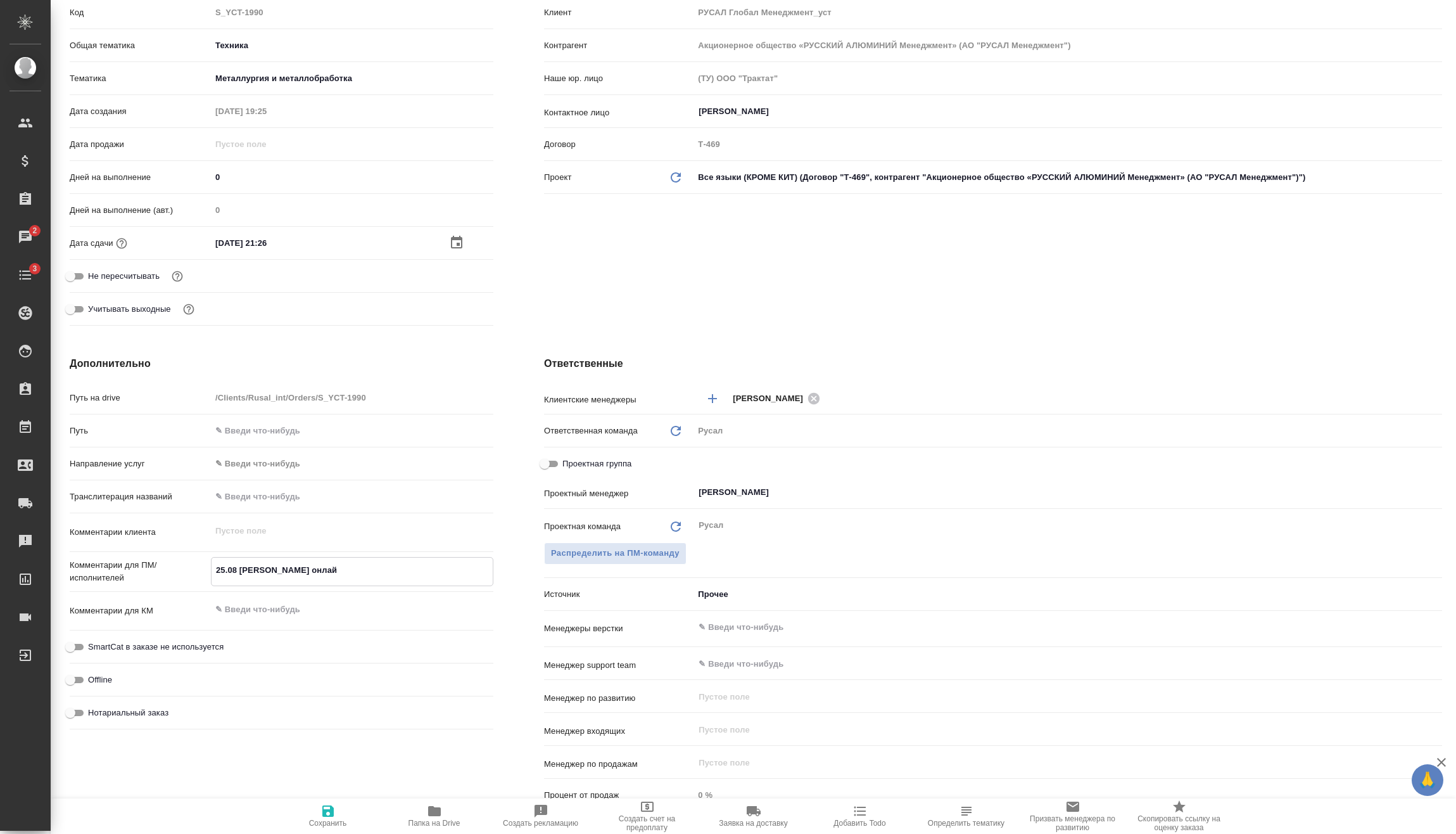
type textarea "x"
type textarea "25.08 Калинчук онлайн"
type textarea "x"
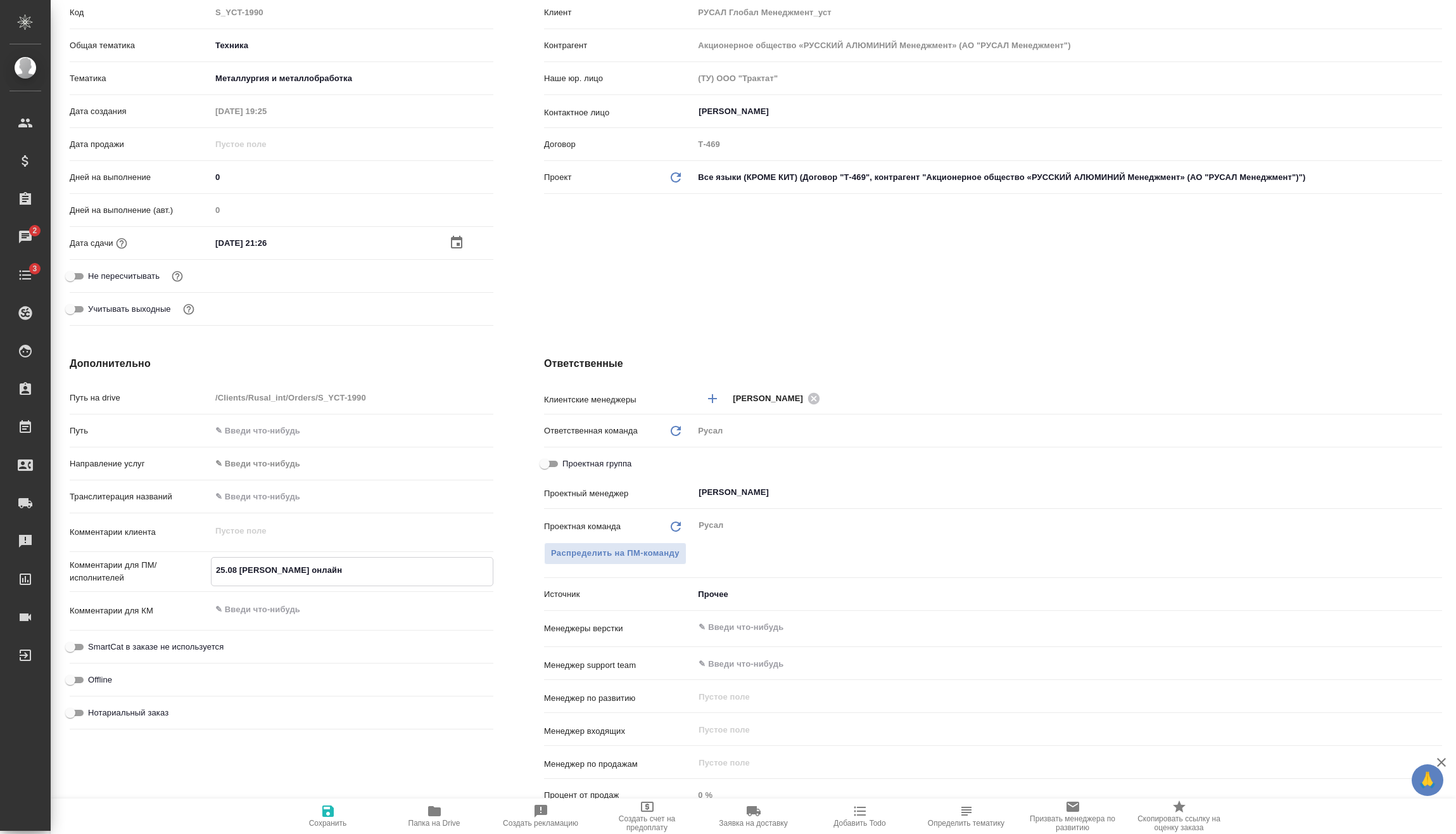
type textarea "25.08 Калинчук онлайн"
type textarea "x"
type textarea "25.08 Калинчук онлайн"
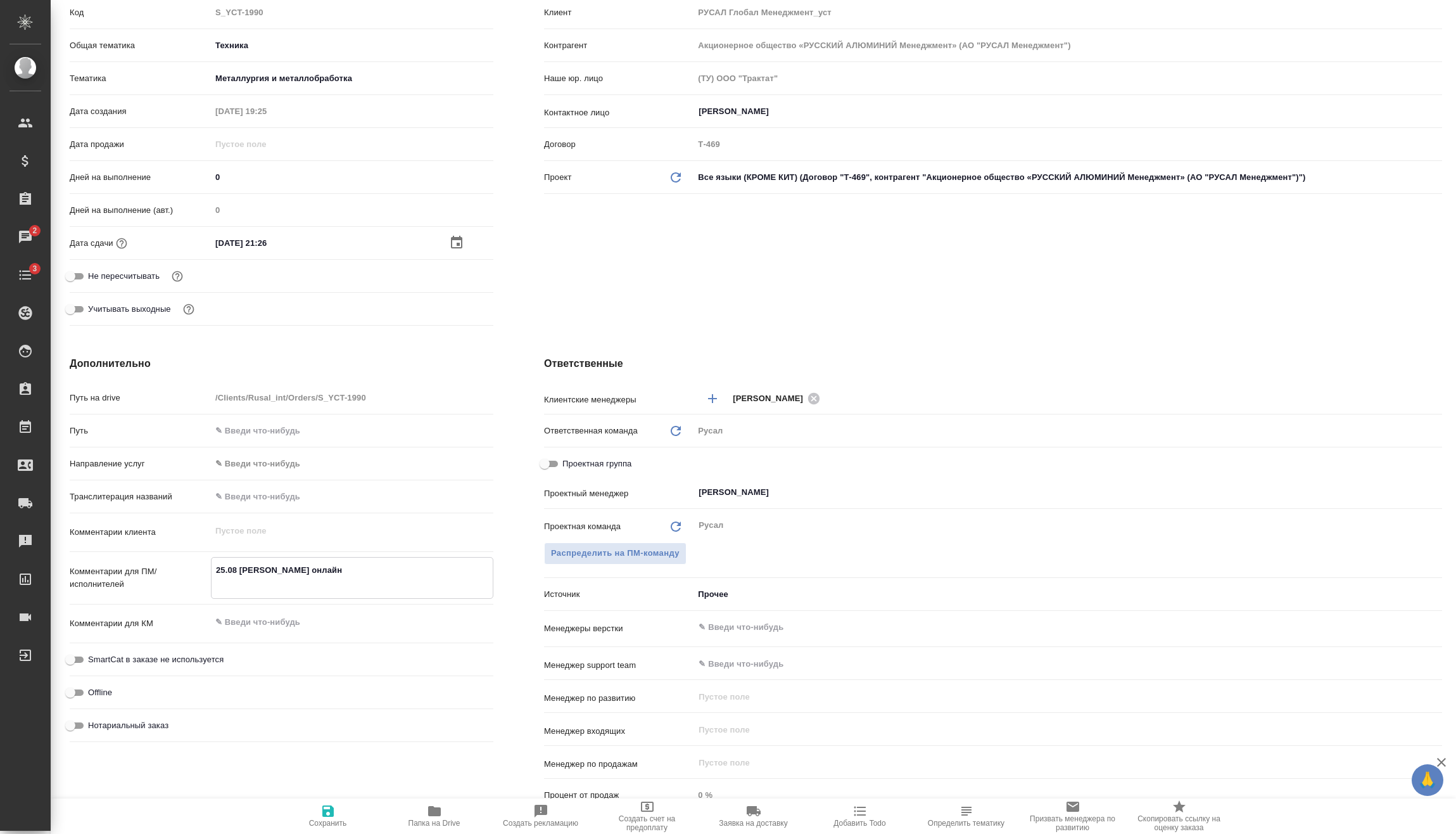
type textarea "x"
type textarea "25.08 Калинчук онлайн"
type textarea "x"
click at [327, 817] on icon "button" at bounding box center [328, 810] width 12 height 12
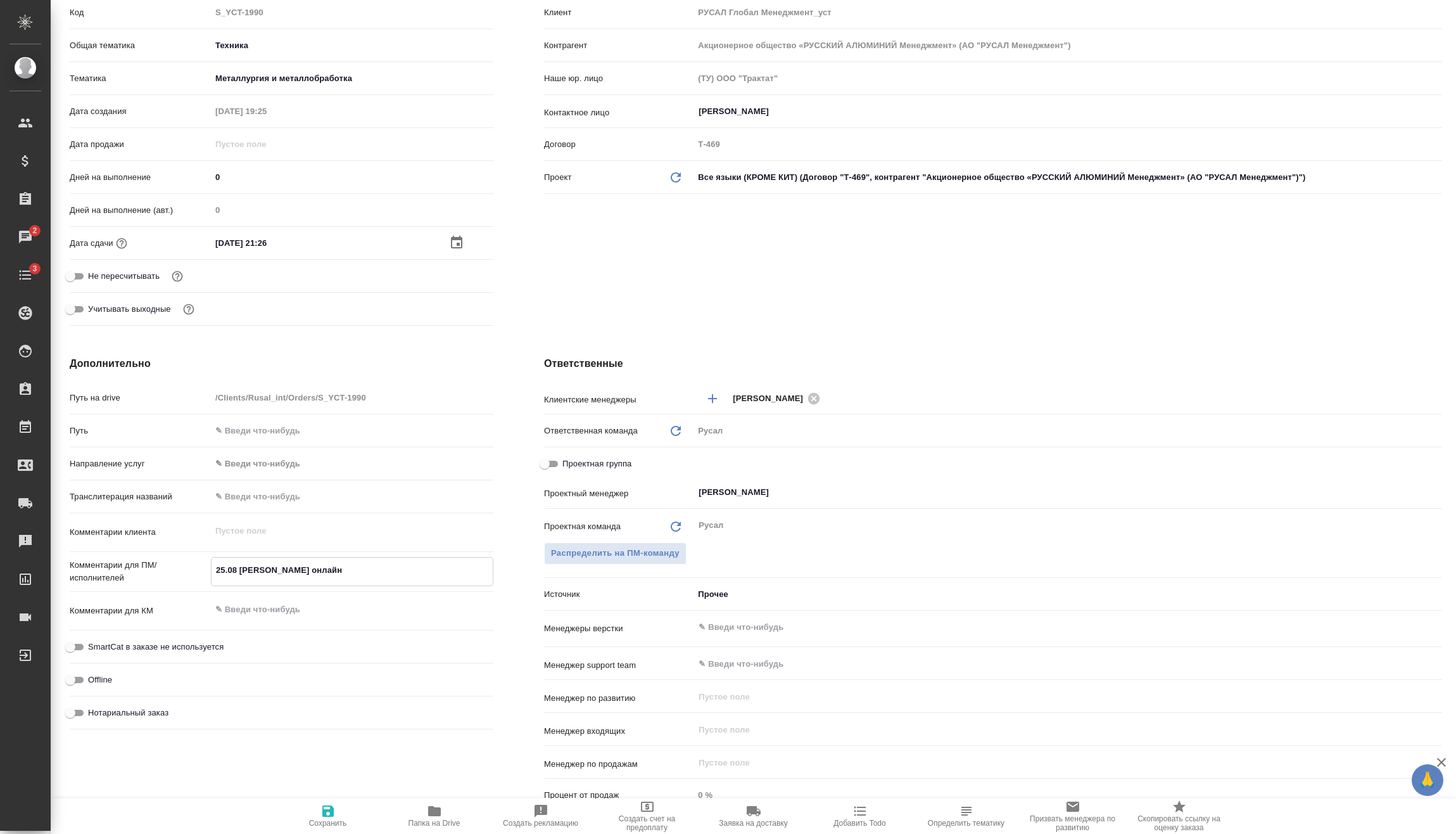
type textarea "x"
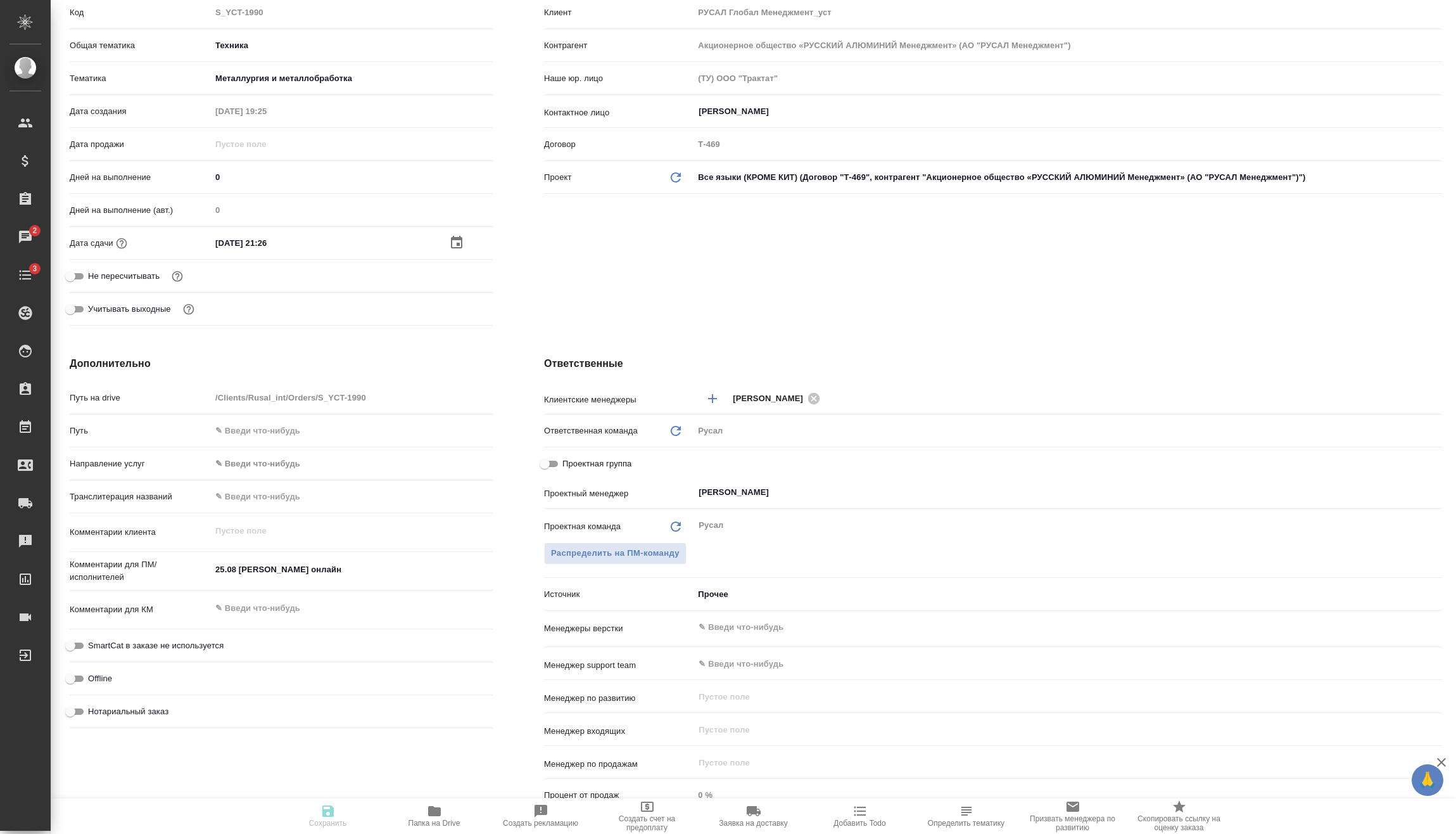
type textarea "x"
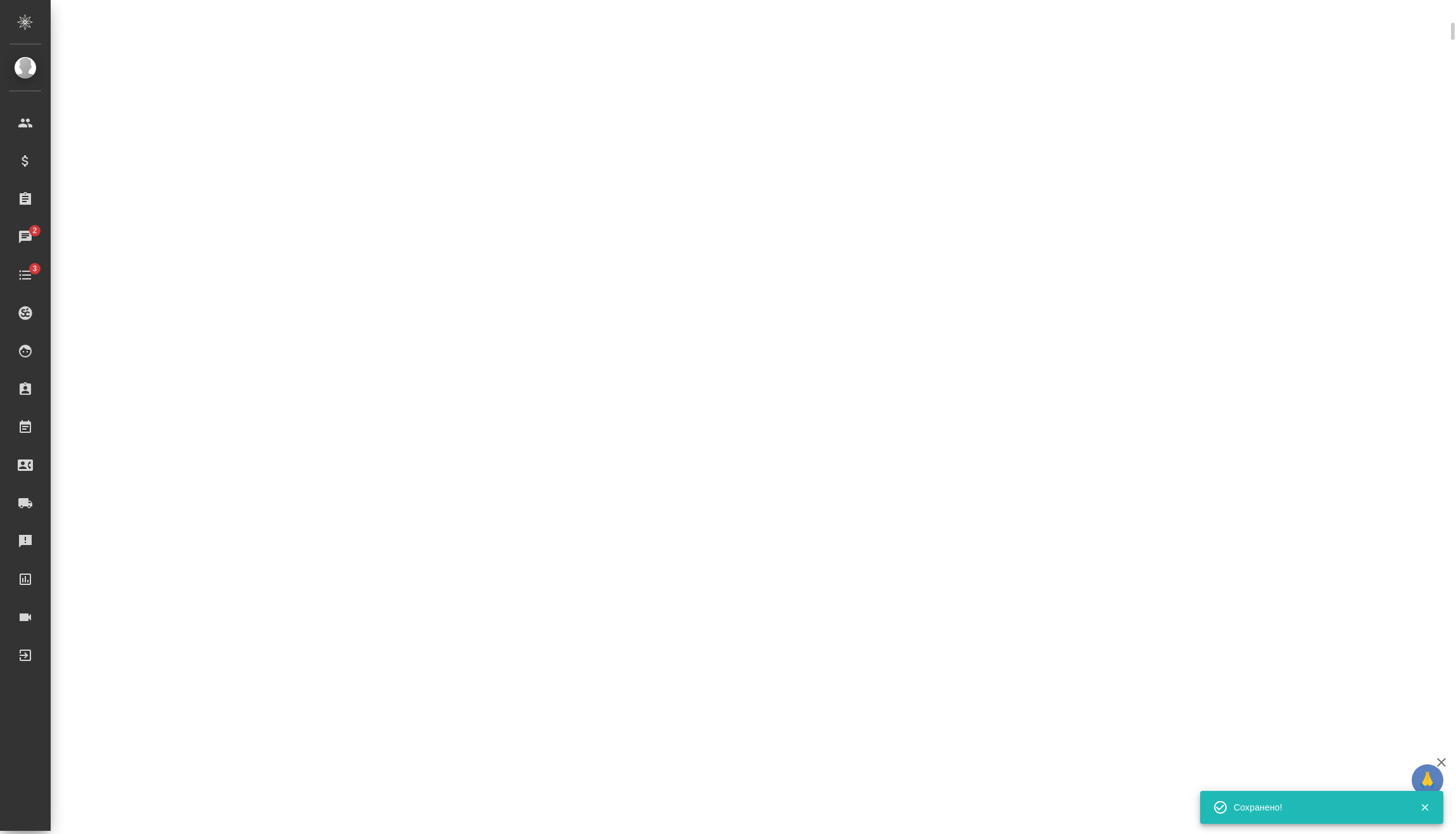
select select "RU"
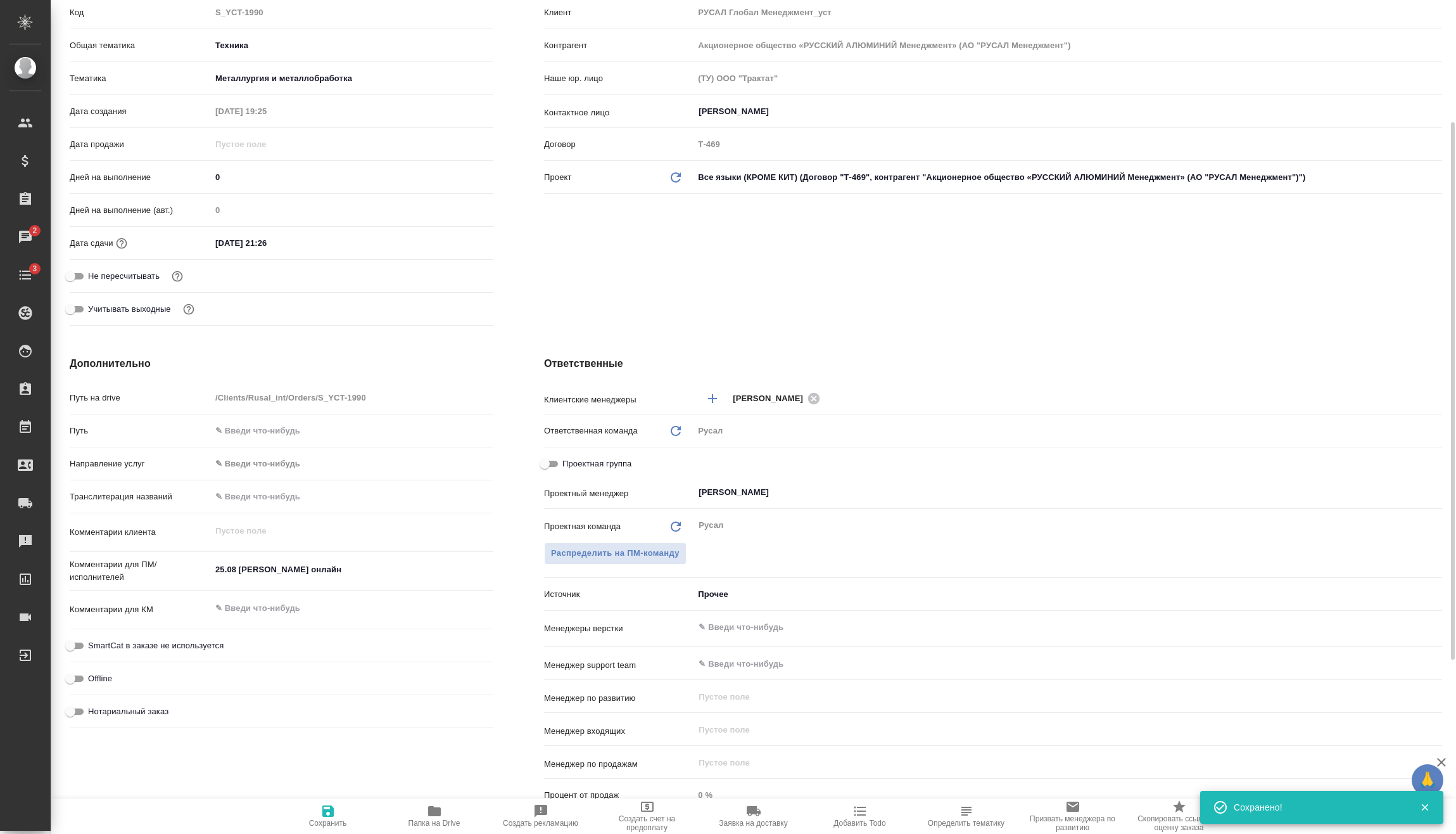
type textarea "x"
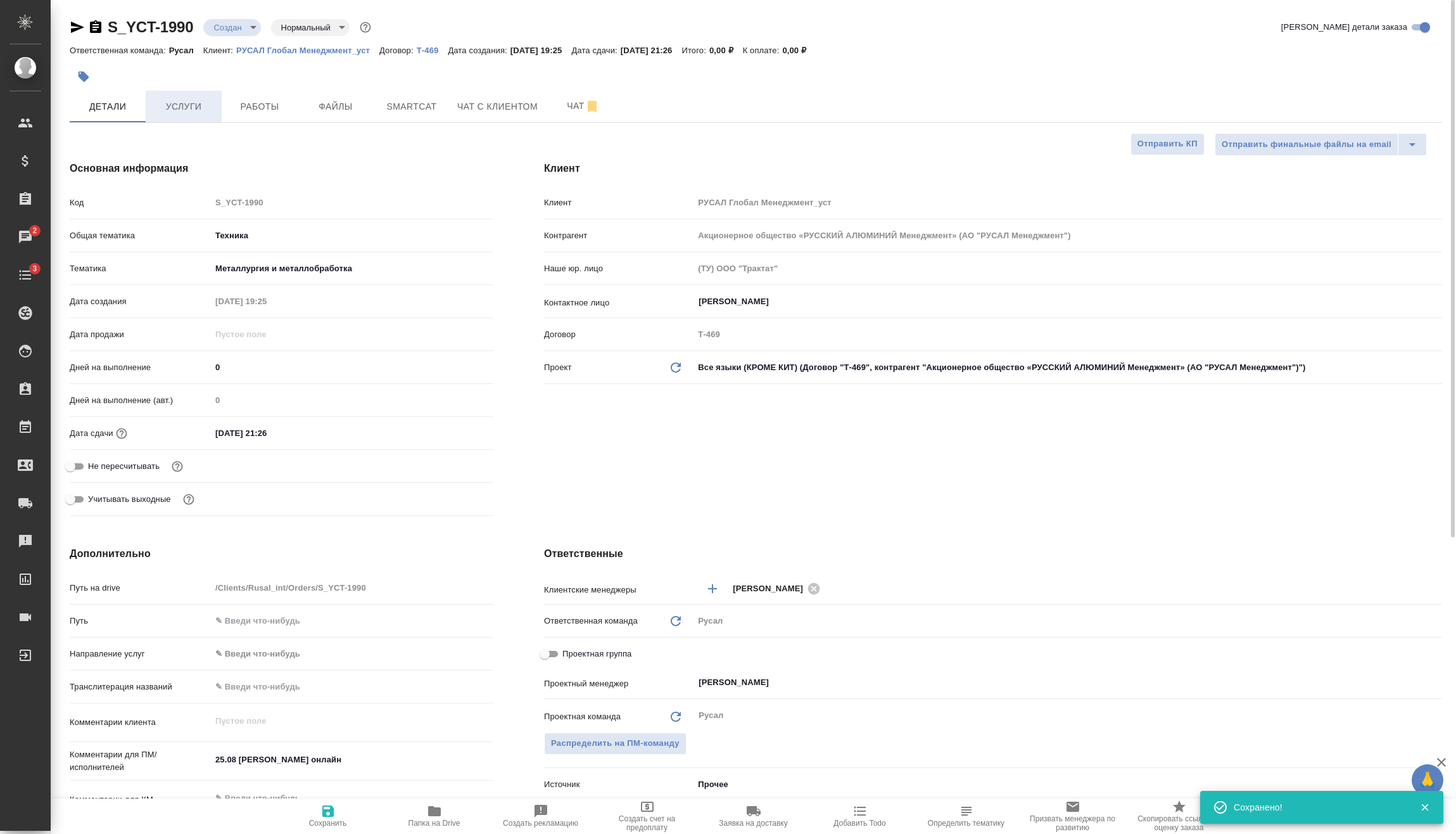
click at [184, 103] on span "Услуги" at bounding box center [183, 107] width 61 height 15
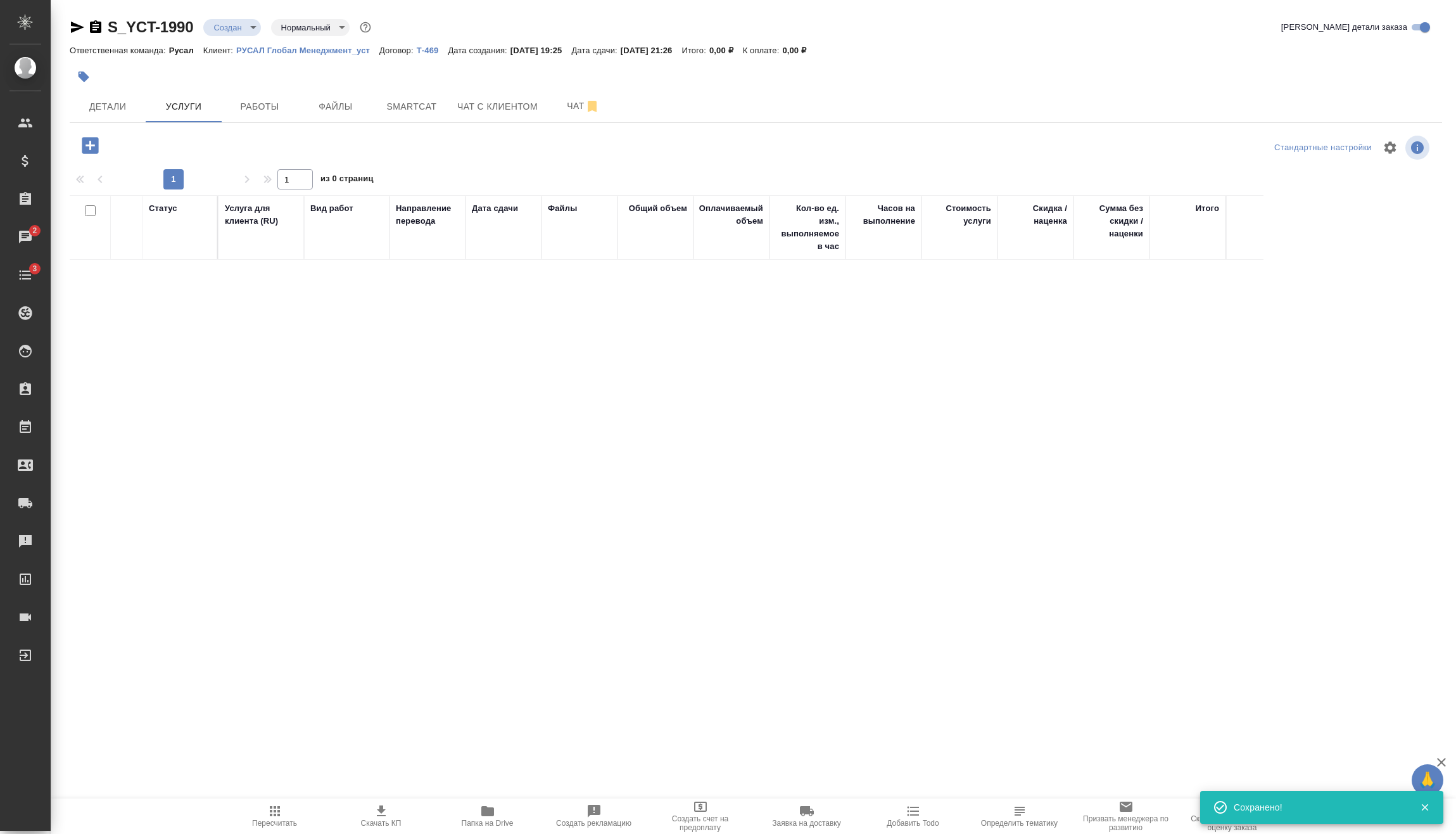
click at [101, 138] on button "button" at bounding box center [90, 145] width 35 height 26
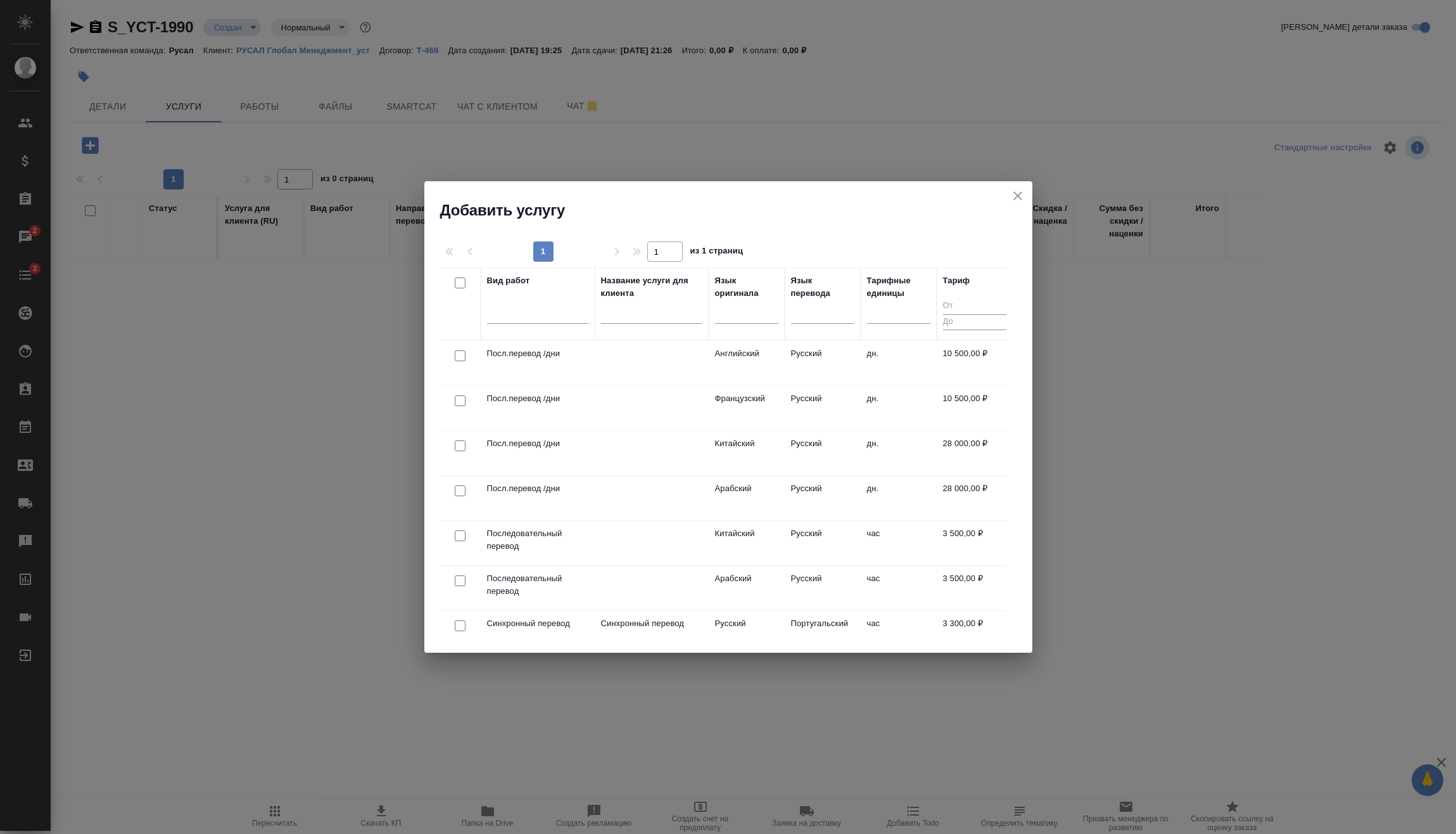
scroll to position [467, 0]
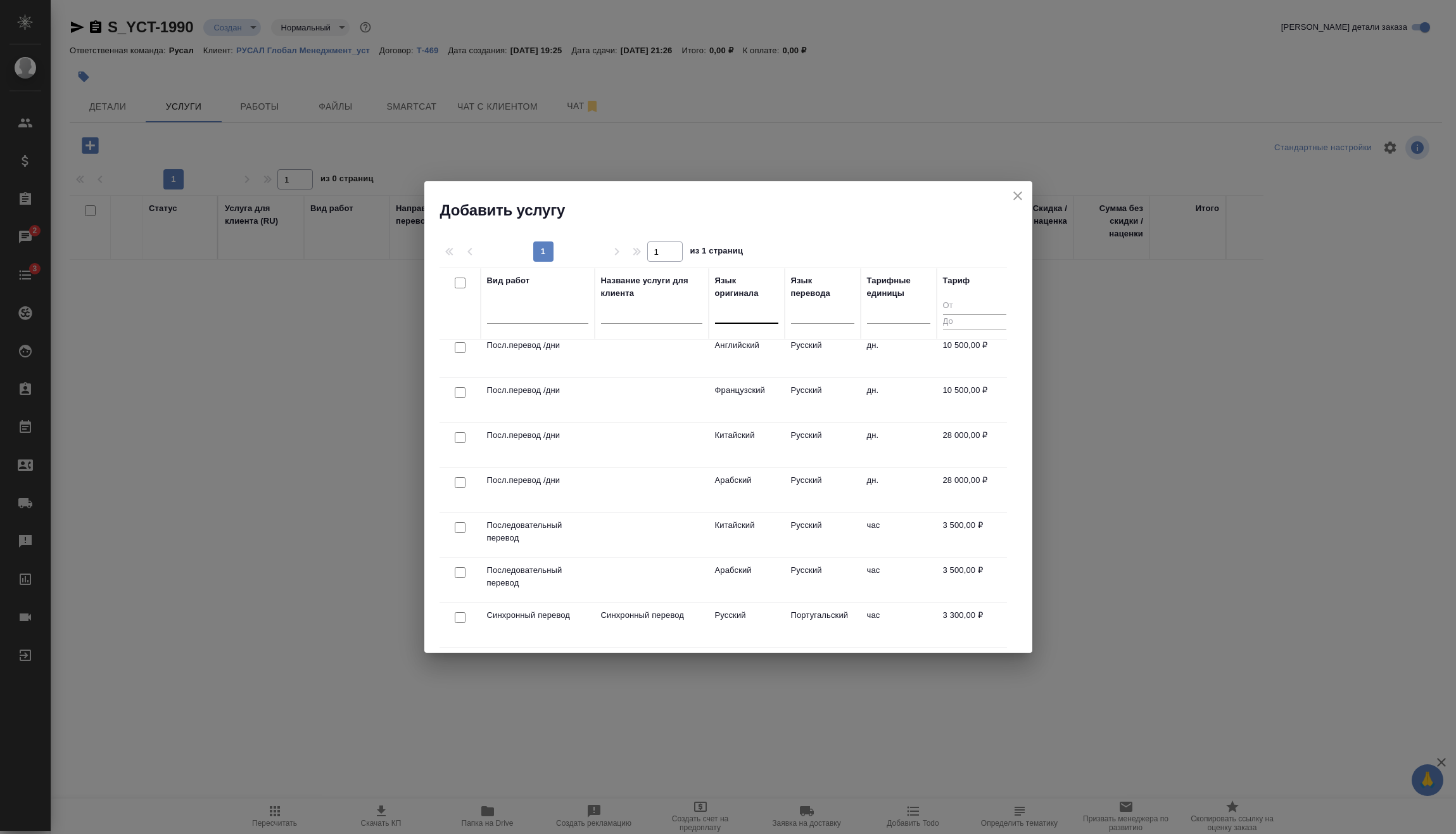
click at [742, 309] on div at bounding box center [747, 310] width 64 height 18
type input "исп"
click at [785, 351] on div "Испанский" at bounding box center [809, 351] width 190 height 23
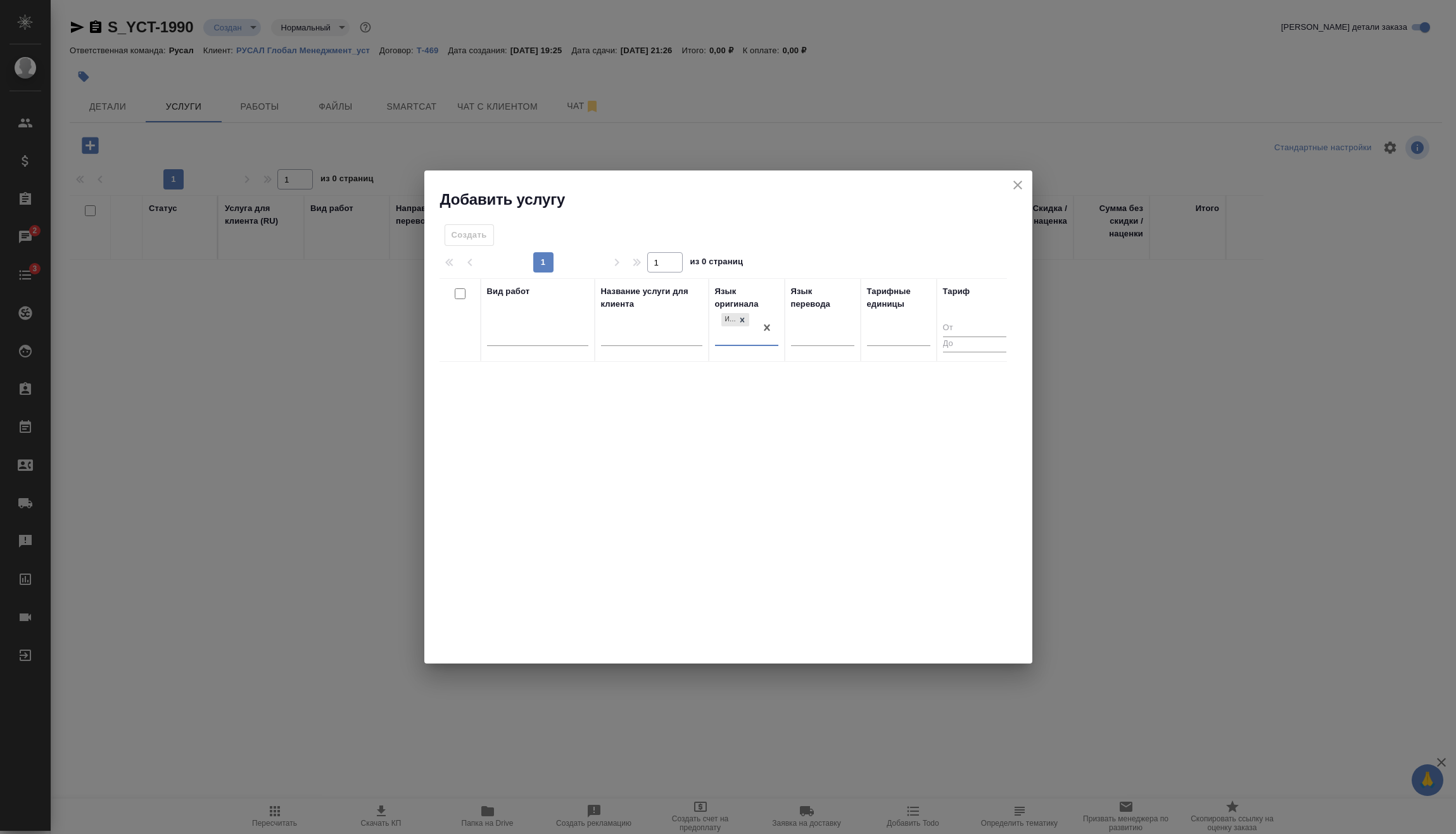
scroll to position [0, 0]
click at [740, 318] on icon at bounding box center [742, 320] width 9 height 9
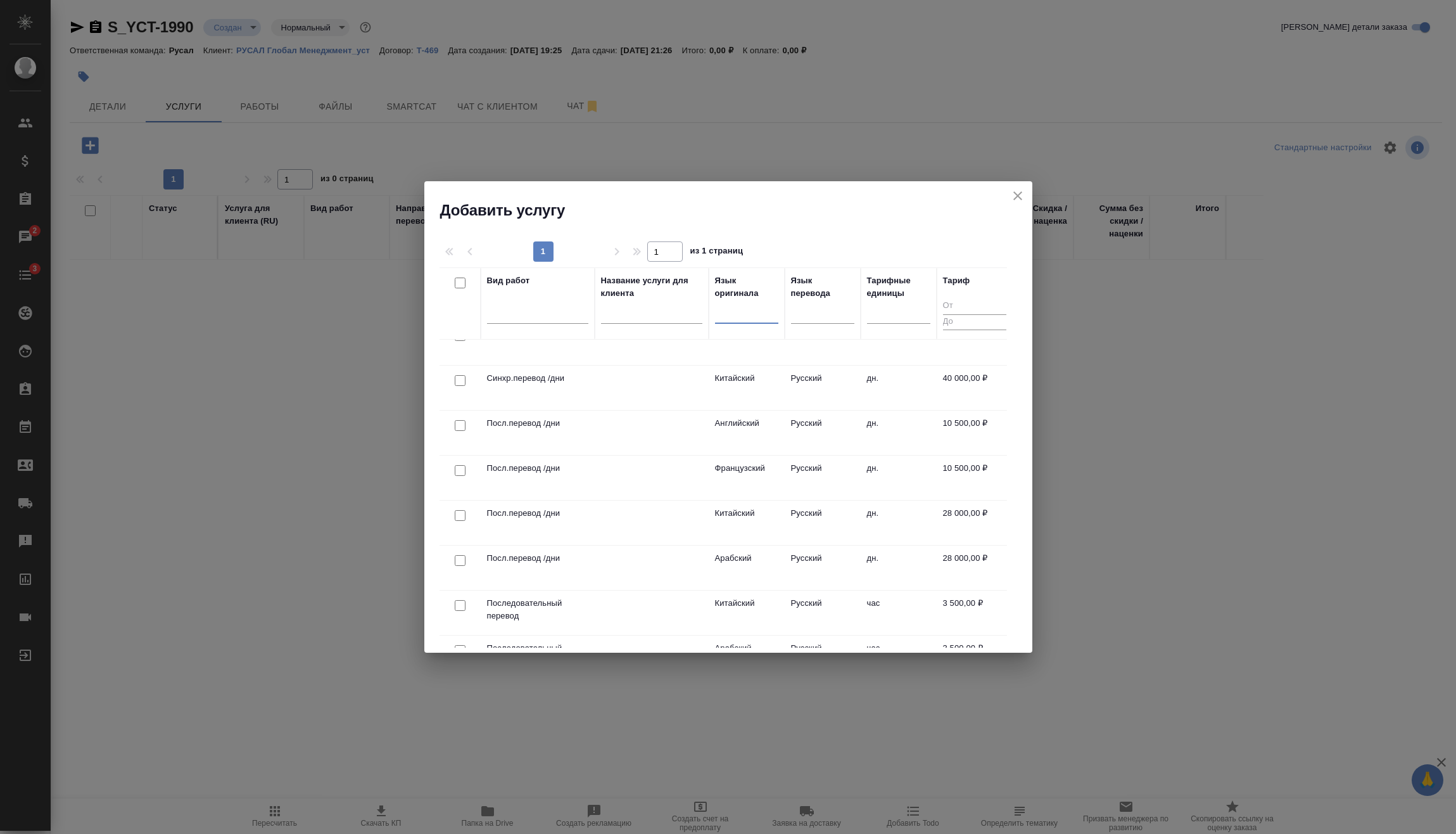
scroll to position [380, 0]
click at [457, 605] on input "checkbox" at bounding box center [460, 605] width 11 height 11
checkbox input "true"
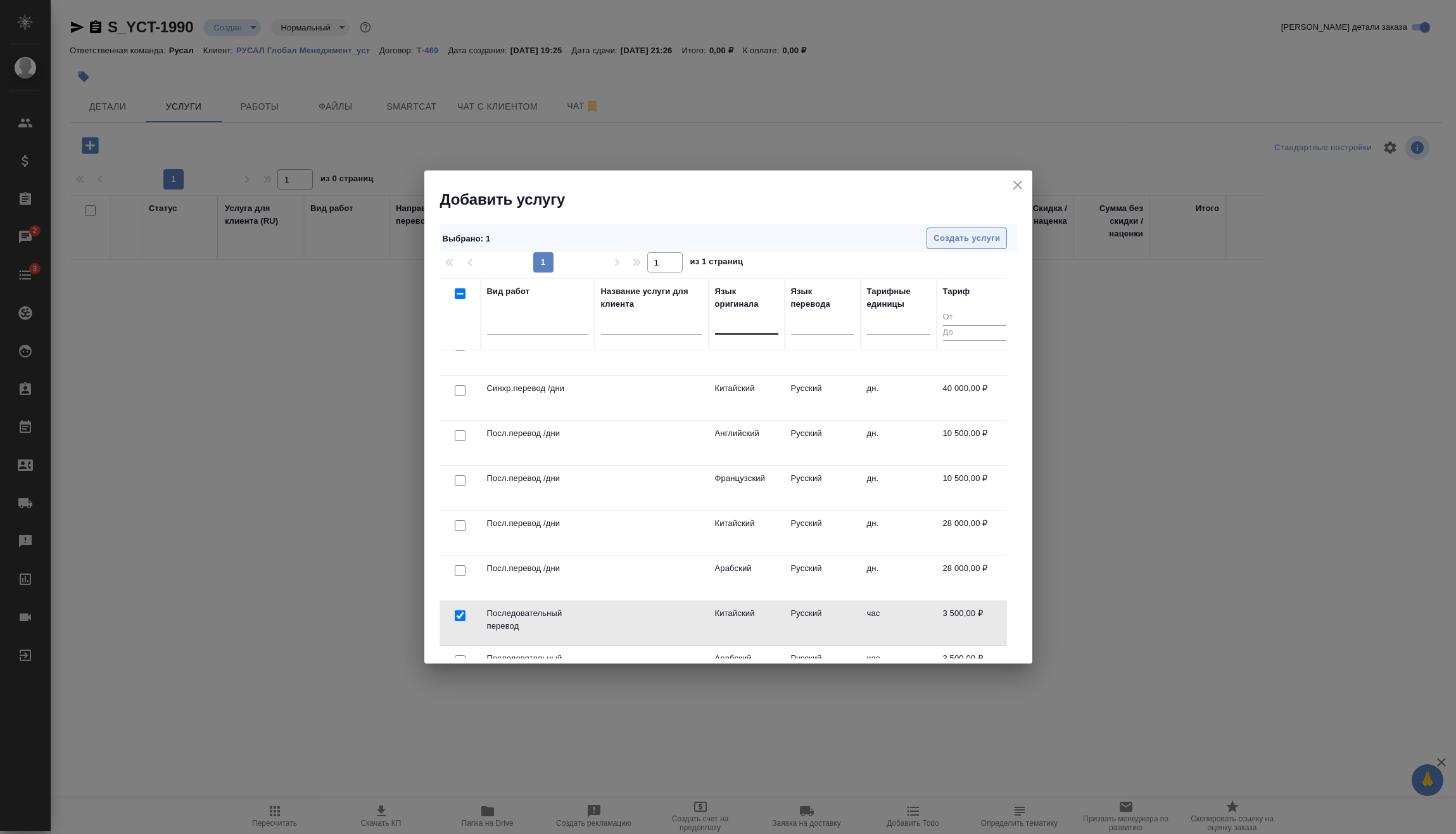
click at [983, 232] on span "Создать услуги" at bounding box center [966, 239] width 66 height 15
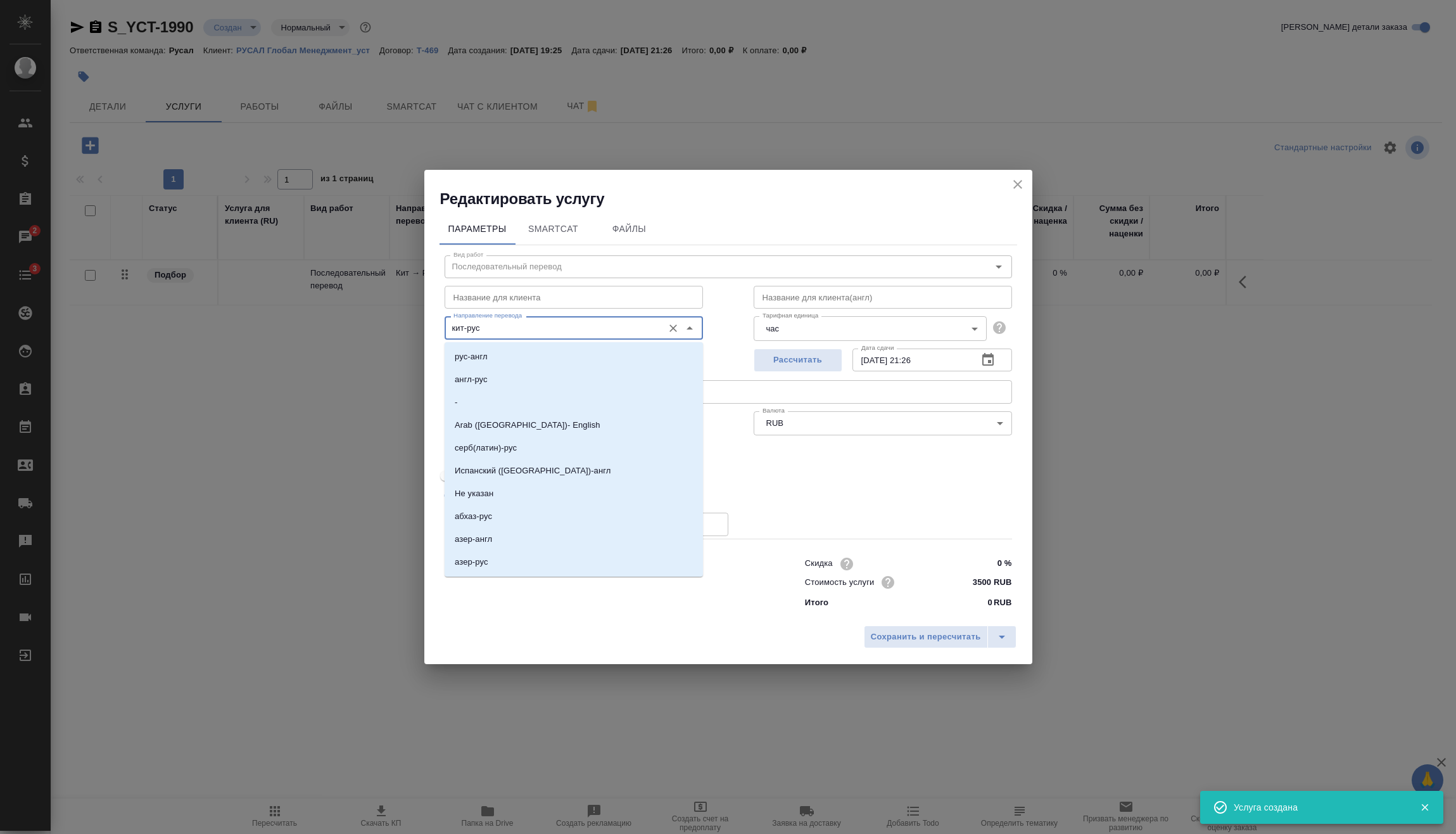
click at [524, 328] on input "кит-рус" at bounding box center [553, 327] width 209 height 15
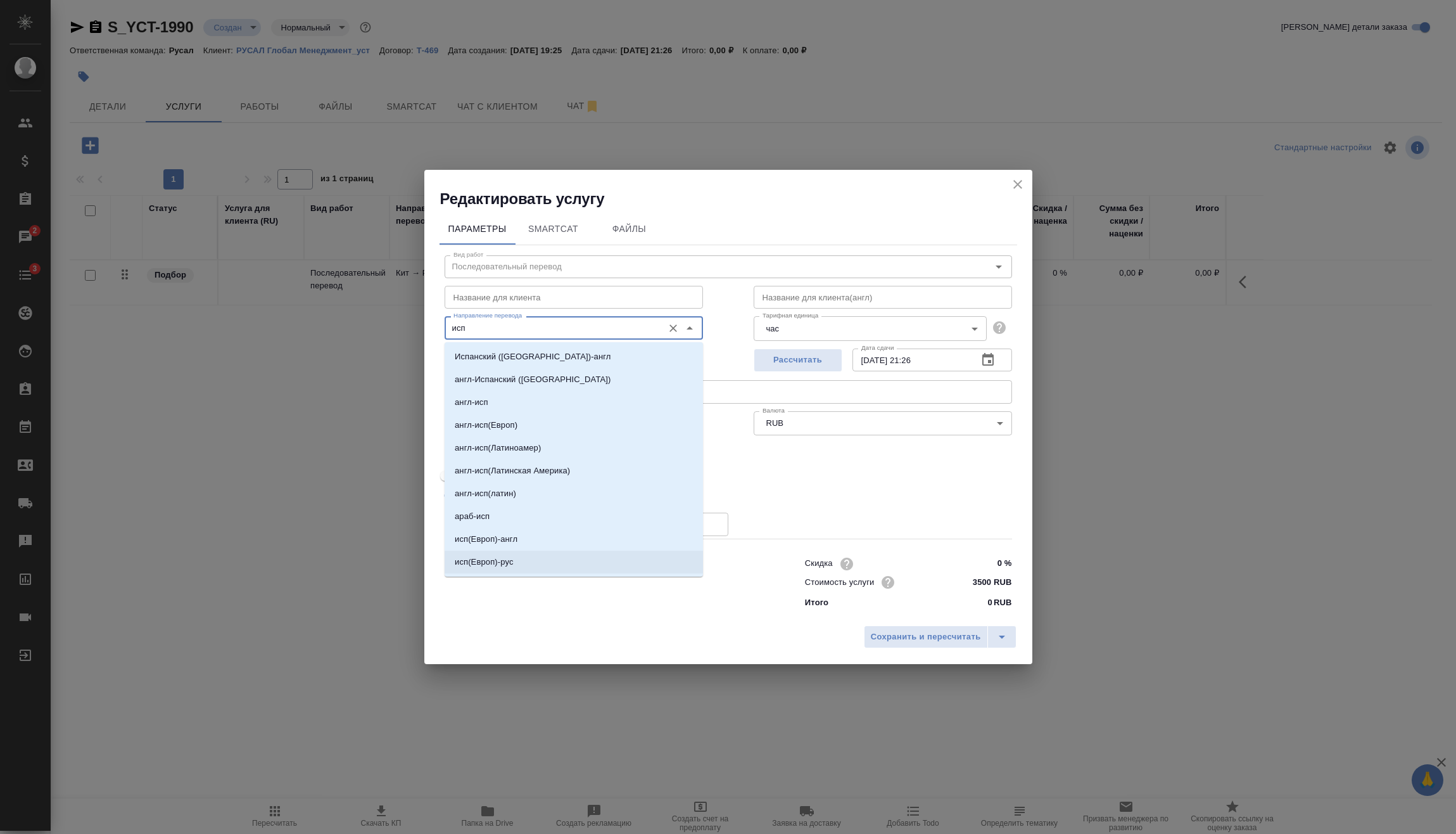
click at [525, 565] on li "исп(Европ)-рус" at bounding box center [574, 562] width 259 height 23
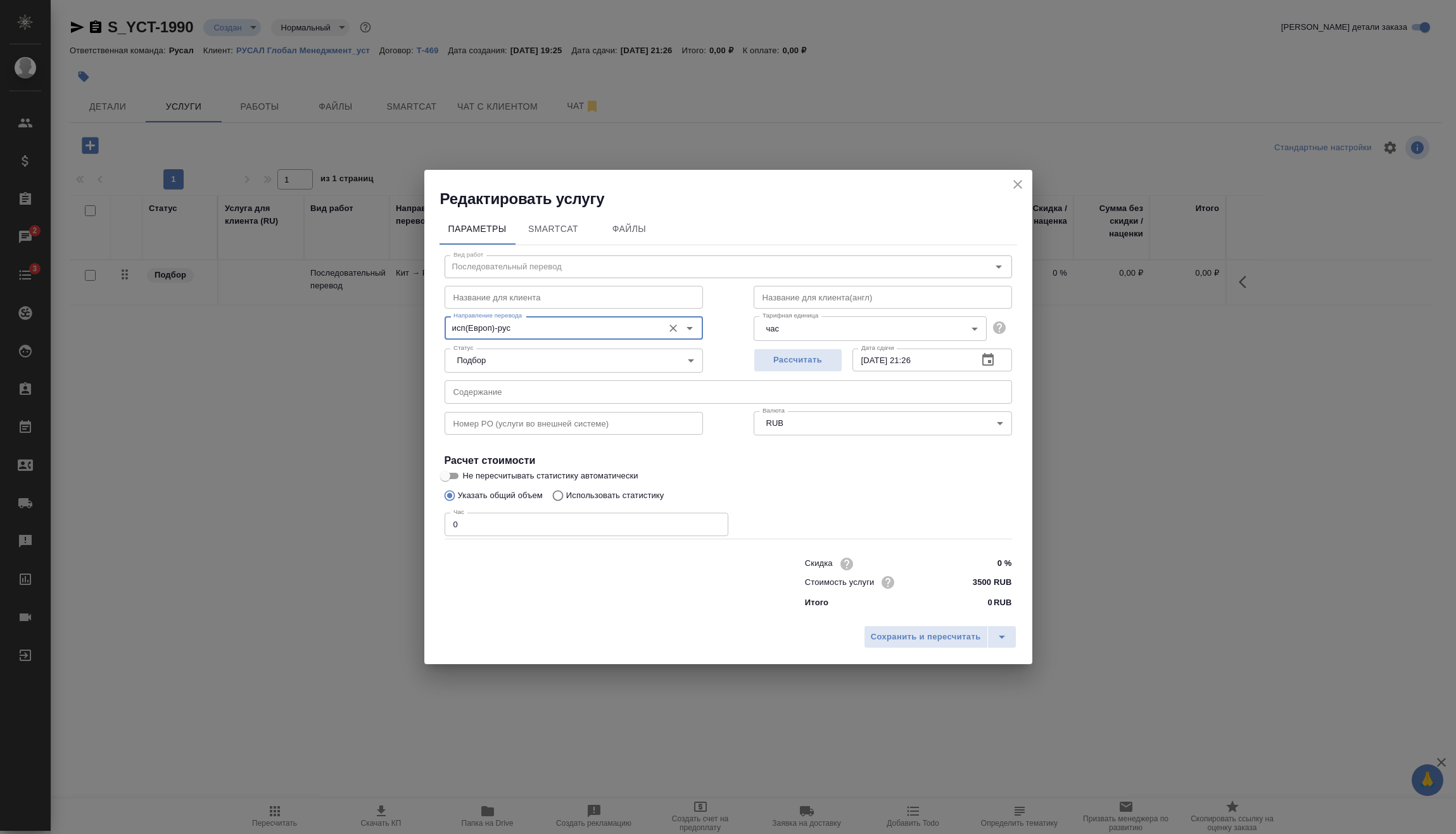
type input "исп(Европ)-рус"
drag, startPoint x: 431, startPoint y: 534, endPoint x: 413, endPoint y: 536, distance: 18.1
click at [423, 535] on div "Редактировать услугу Параметры SmartCat Файлы Вид работ Последовательный перево…" at bounding box center [728, 417] width 1456 height 834
type input "8"
click at [929, 632] on span "Сохранить и пересчитать" at bounding box center [926, 637] width 110 height 15
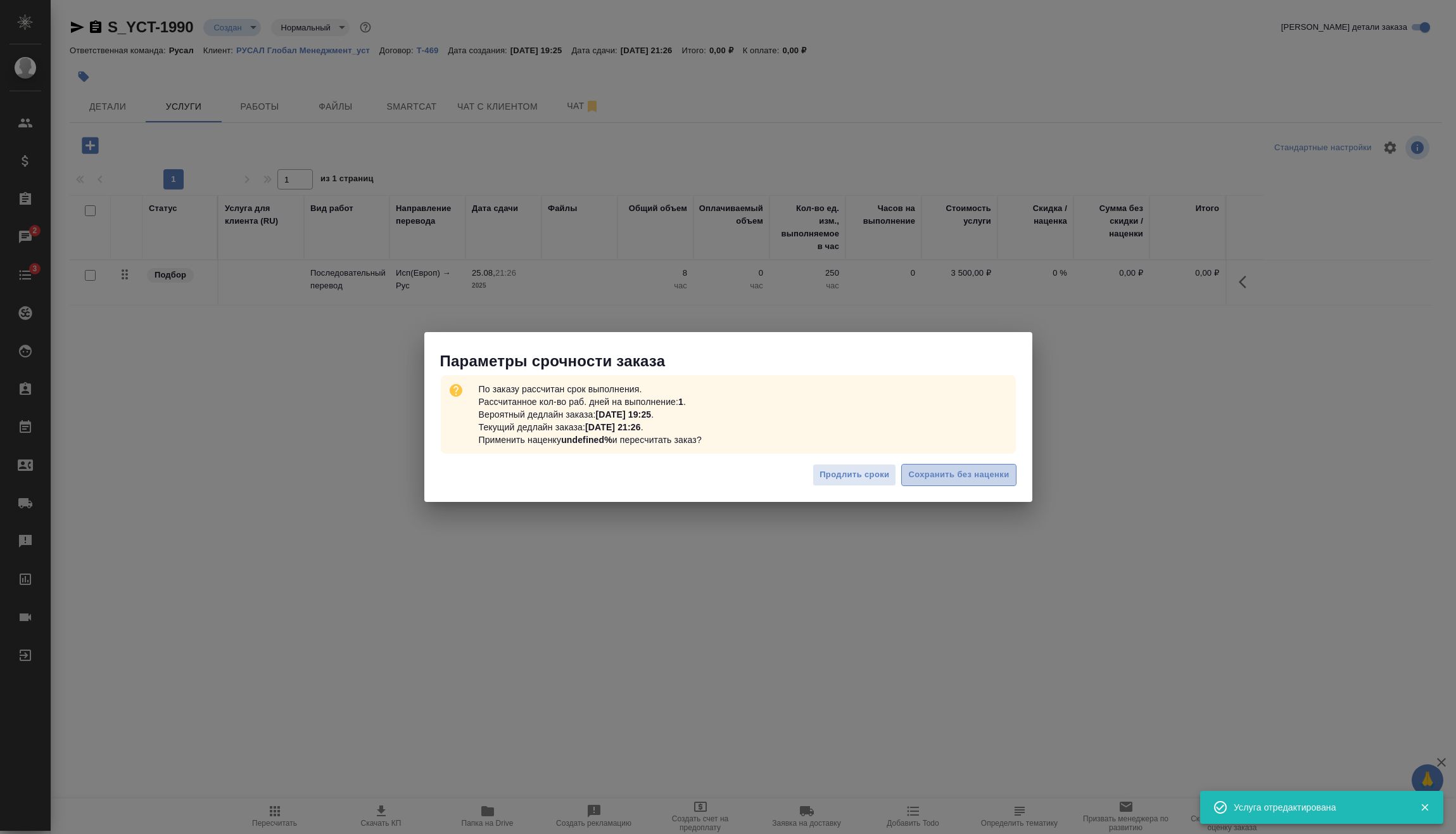
click at [969, 469] on span "Сохранить без наценки" at bounding box center [959, 474] width 101 height 15
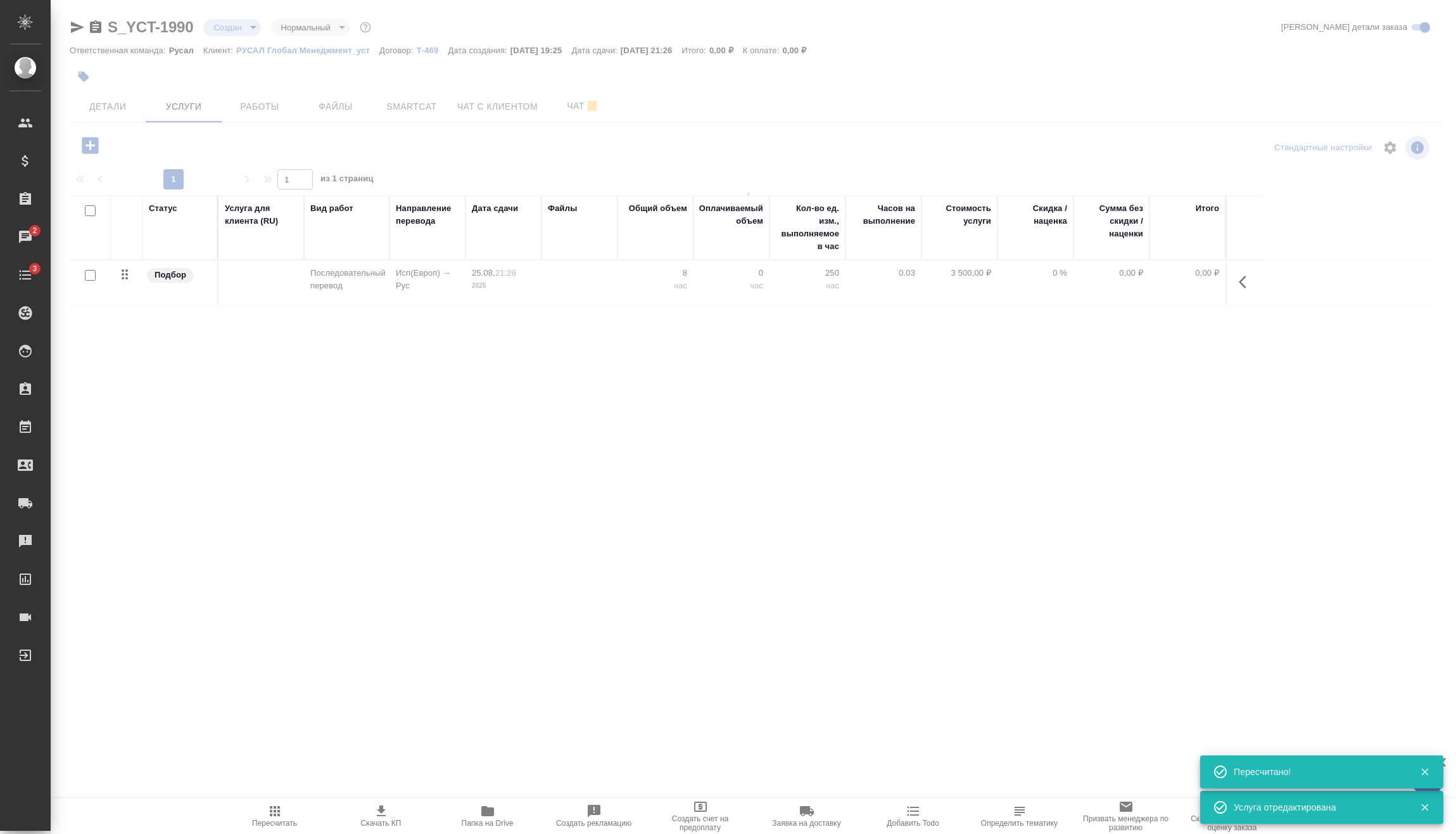
type input "urgent"
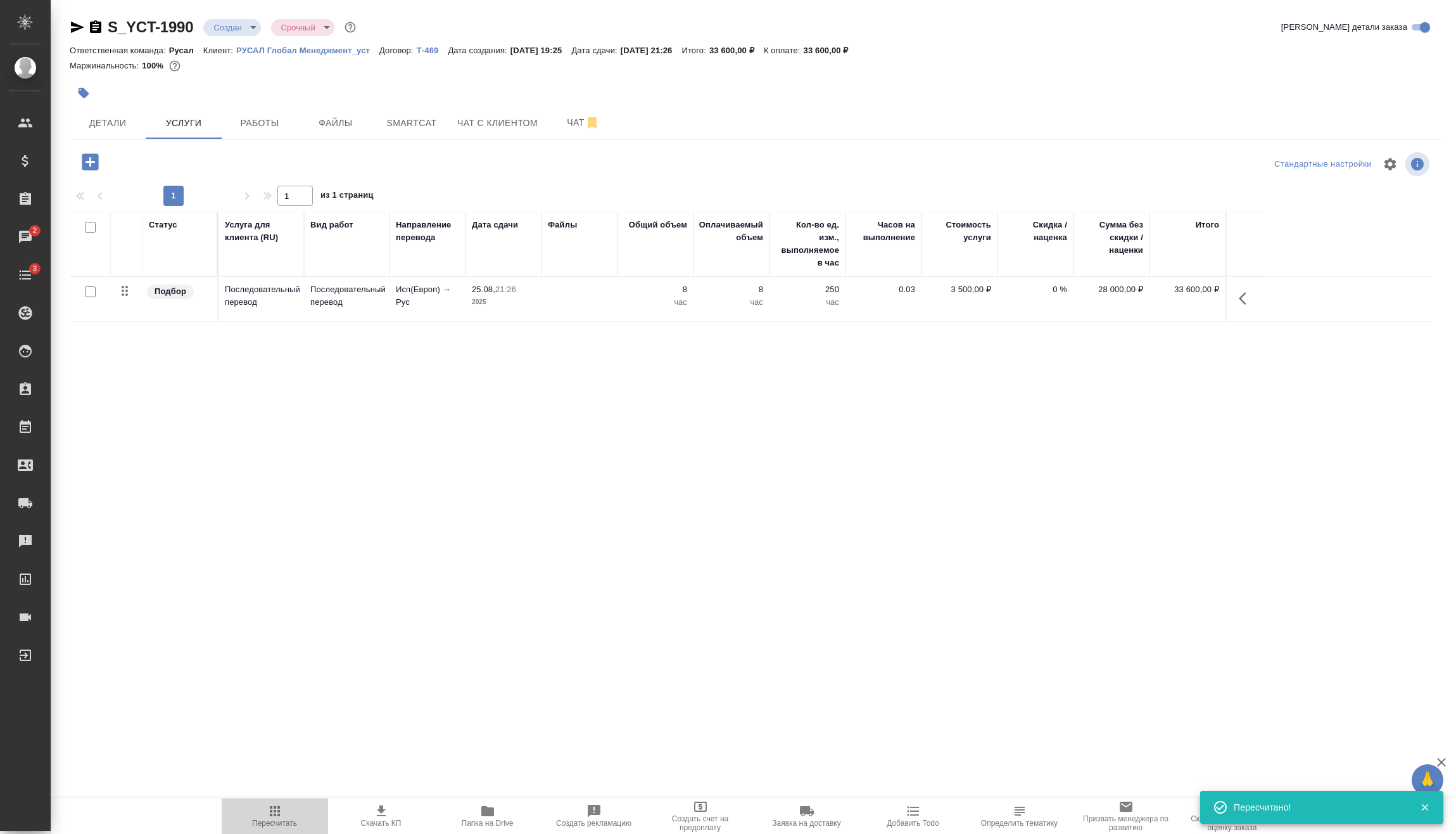
click at [261, 819] on span "Пересчитать" at bounding box center [274, 823] width 45 height 9
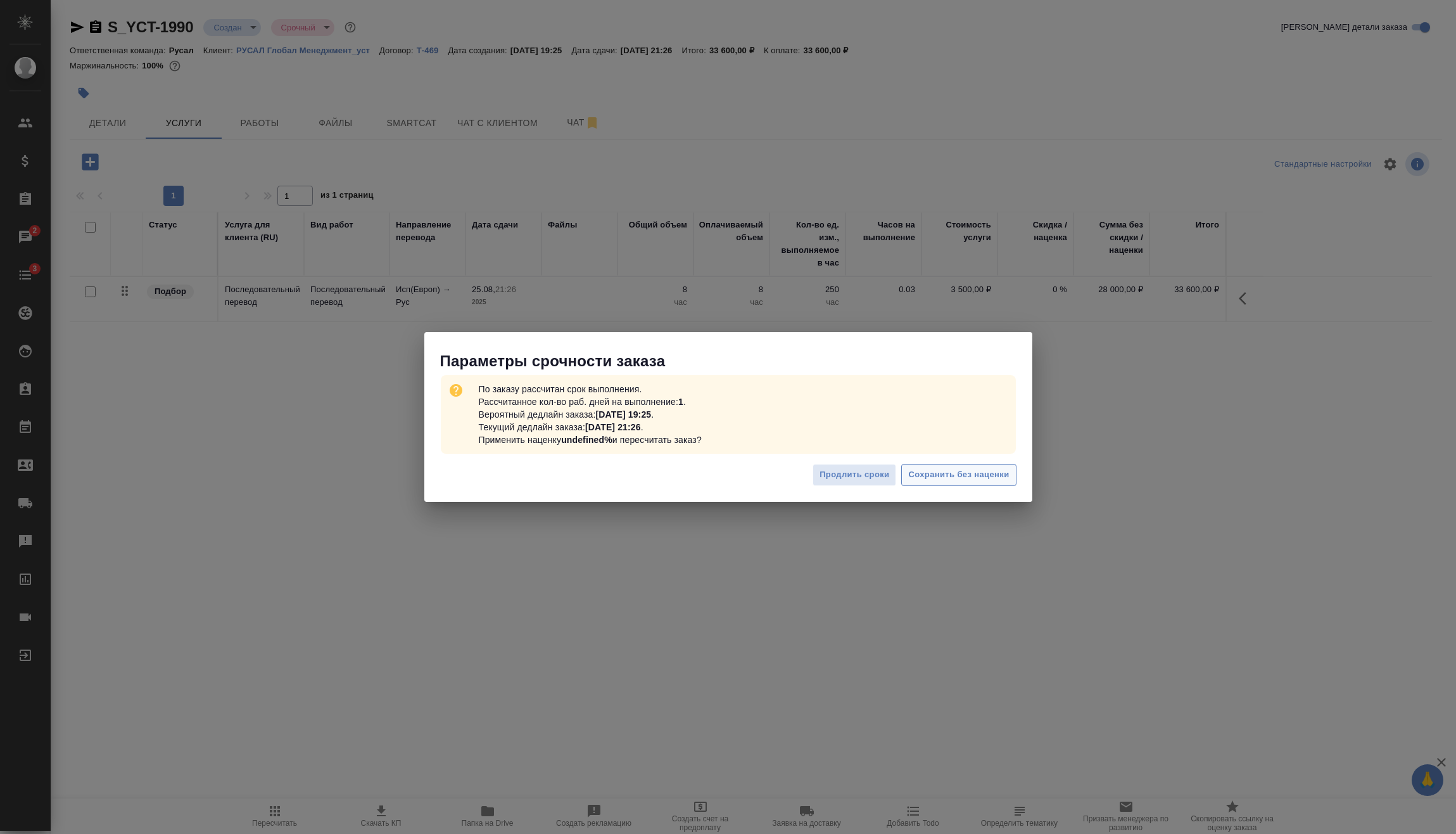
click at [992, 469] on span "Сохранить без наценки" at bounding box center [959, 474] width 101 height 15
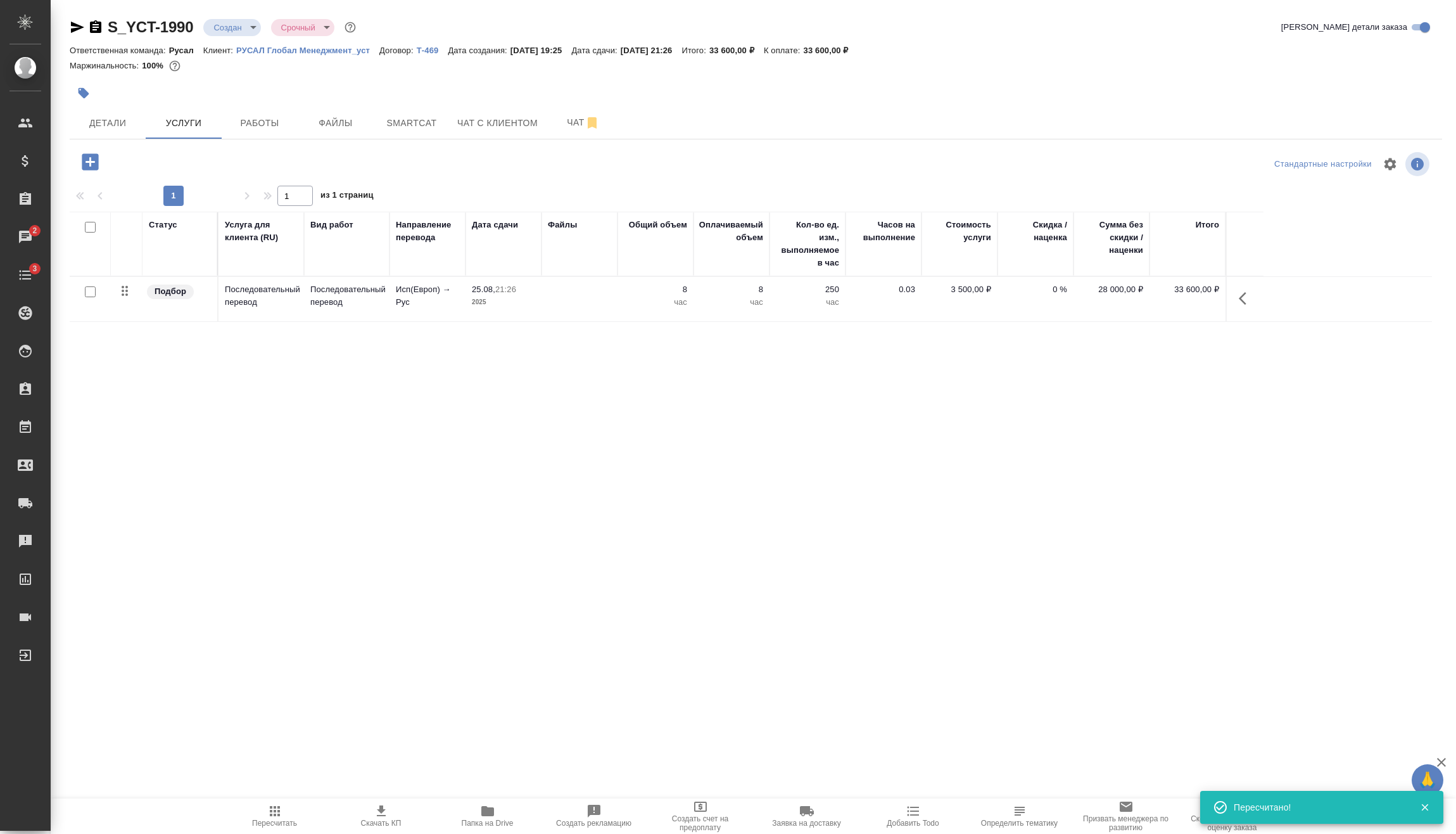
drag, startPoint x: 263, startPoint y: 22, endPoint x: 257, endPoint y: 20, distance: 6.3
click at [263, 22] on div "S_YCT-1990 Создан new Срочный urgent" at bounding box center [214, 27] width 289 height 20
click at [251, 27] on body "🙏 .cls-1 fill:#fff; AWATERA Vasilev Evgeniy Клиенты Спецификации Заказы 2 Чаты …" at bounding box center [728, 417] width 1456 height 834
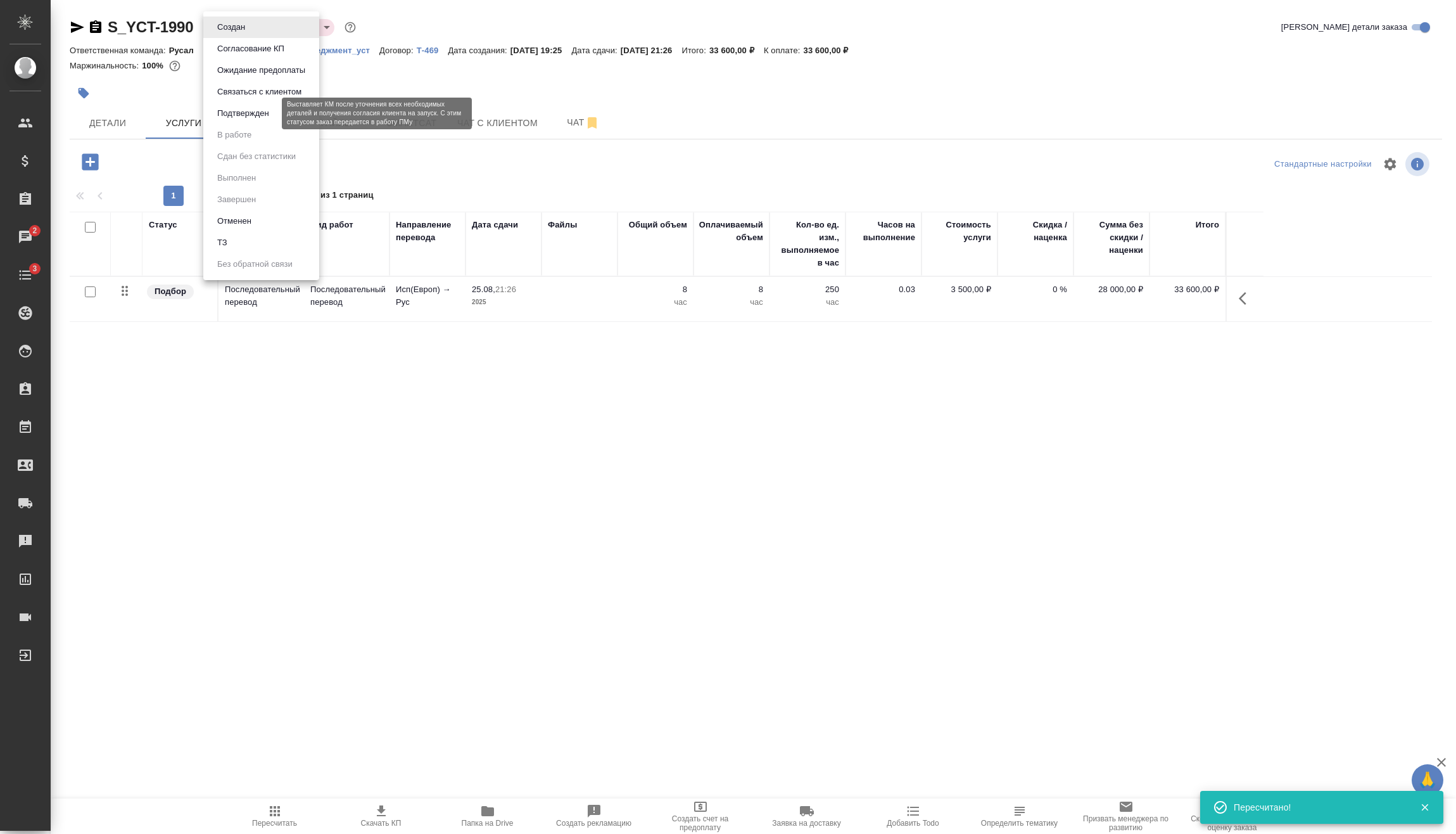
click at [255, 111] on button "Подтвержден" at bounding box center [242, 113] width 59 height 14
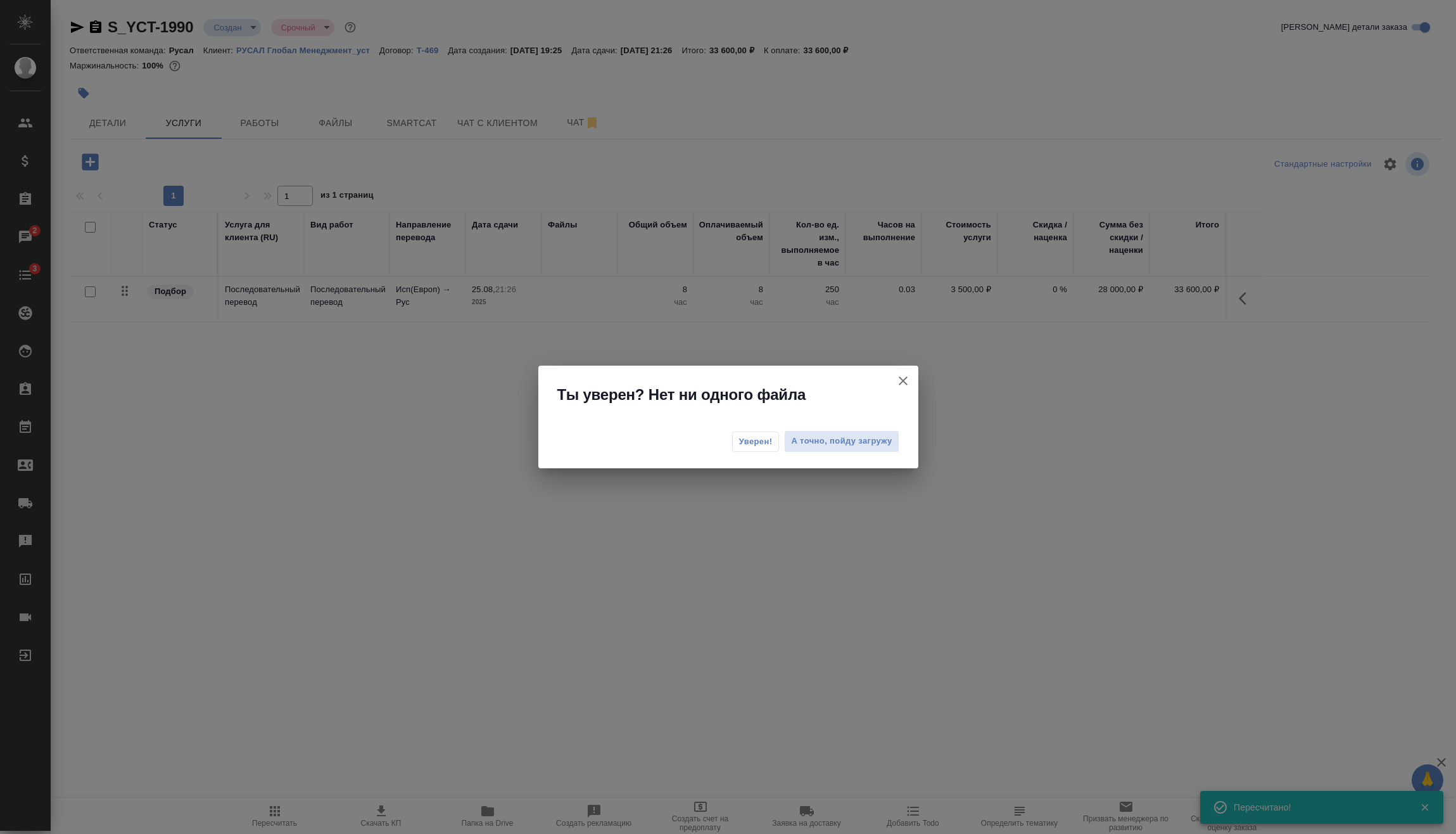
click at [763, 442] on span "Уверен!" at bounding box center [756, 442] width 34 height 13
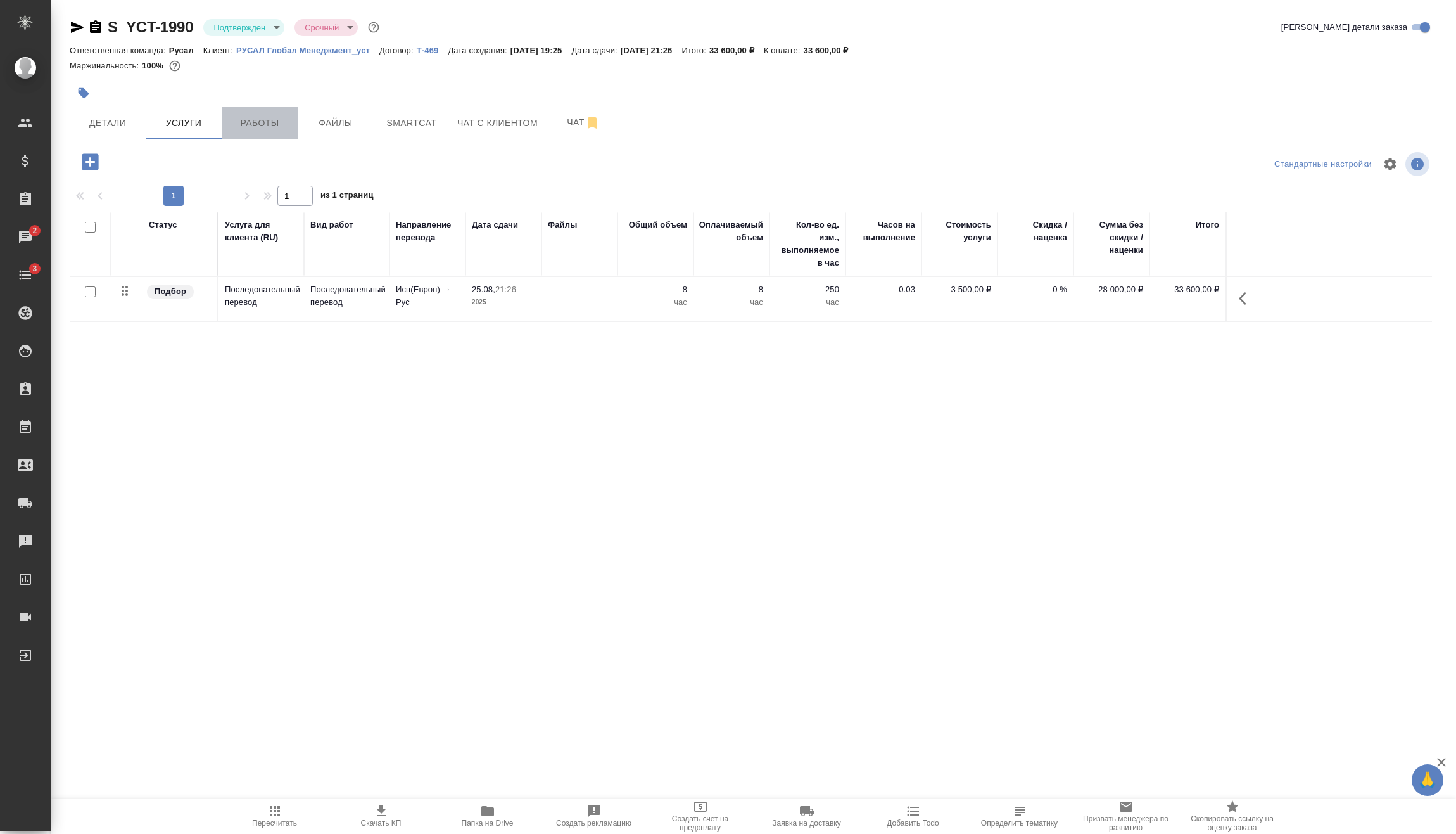
click at [279, 114] on button "Работы" at bounding box center [259, 123] width 76 height 32
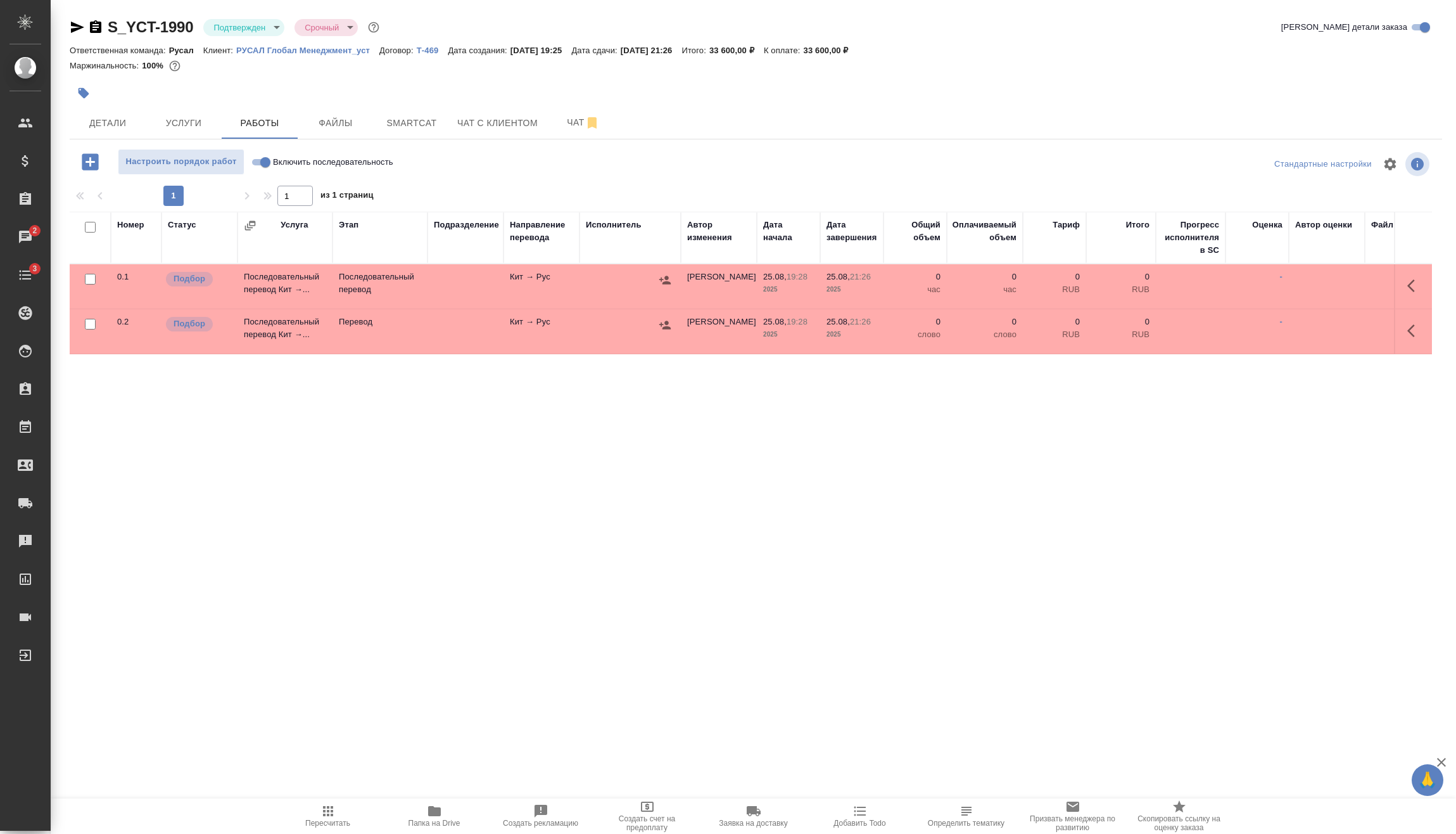
click at [91, 328] on input "checkbox" at bounding box center [90, 324] width 11 height 11
checkbox input "true"
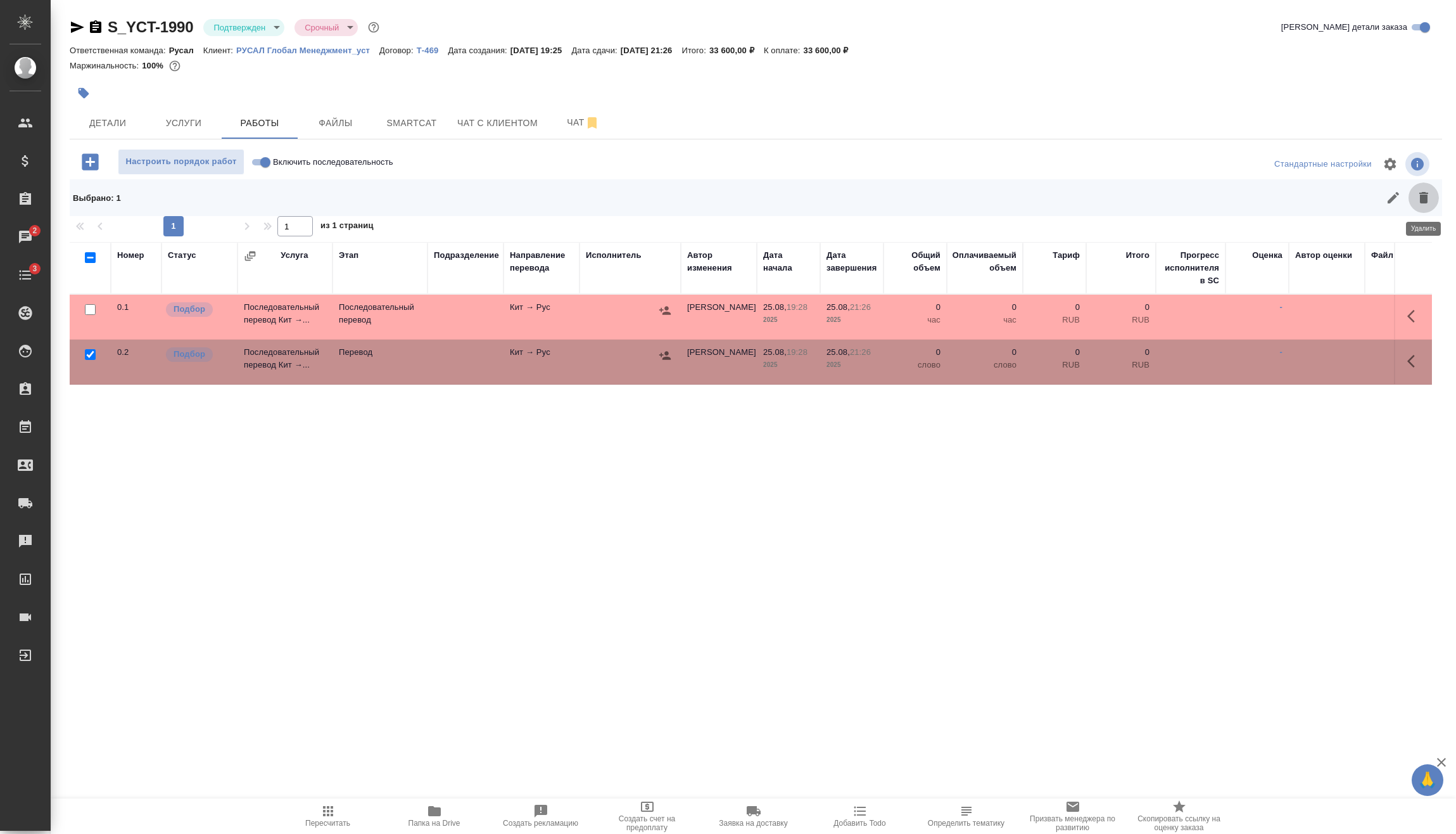
click at [1417, 190] on icon "button" at bounding box center [1424, 198] width 15 height 15
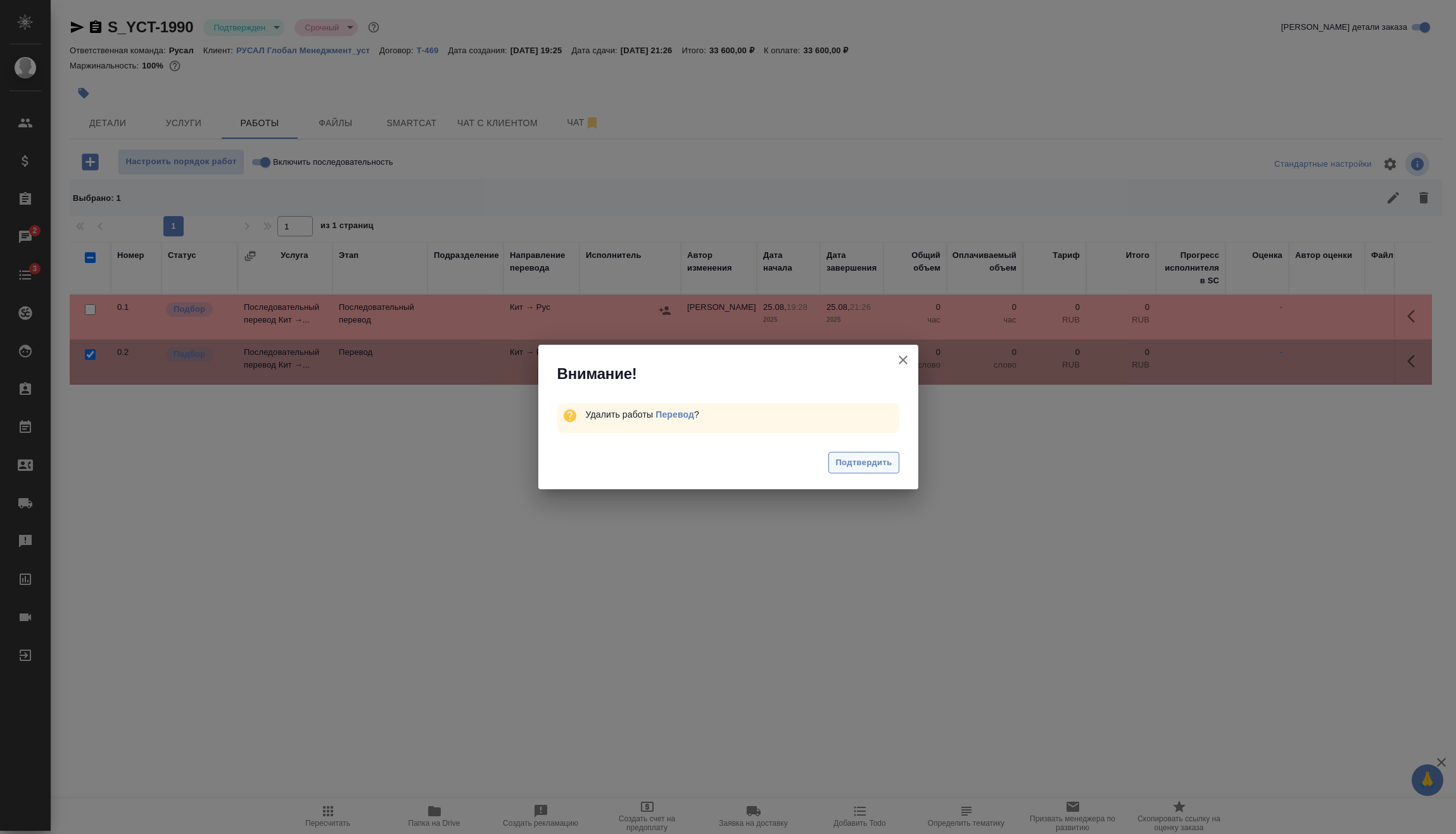
click at [848, 473] on button "Подтвердить" at bounding box center [863, 463] width 70 height 22
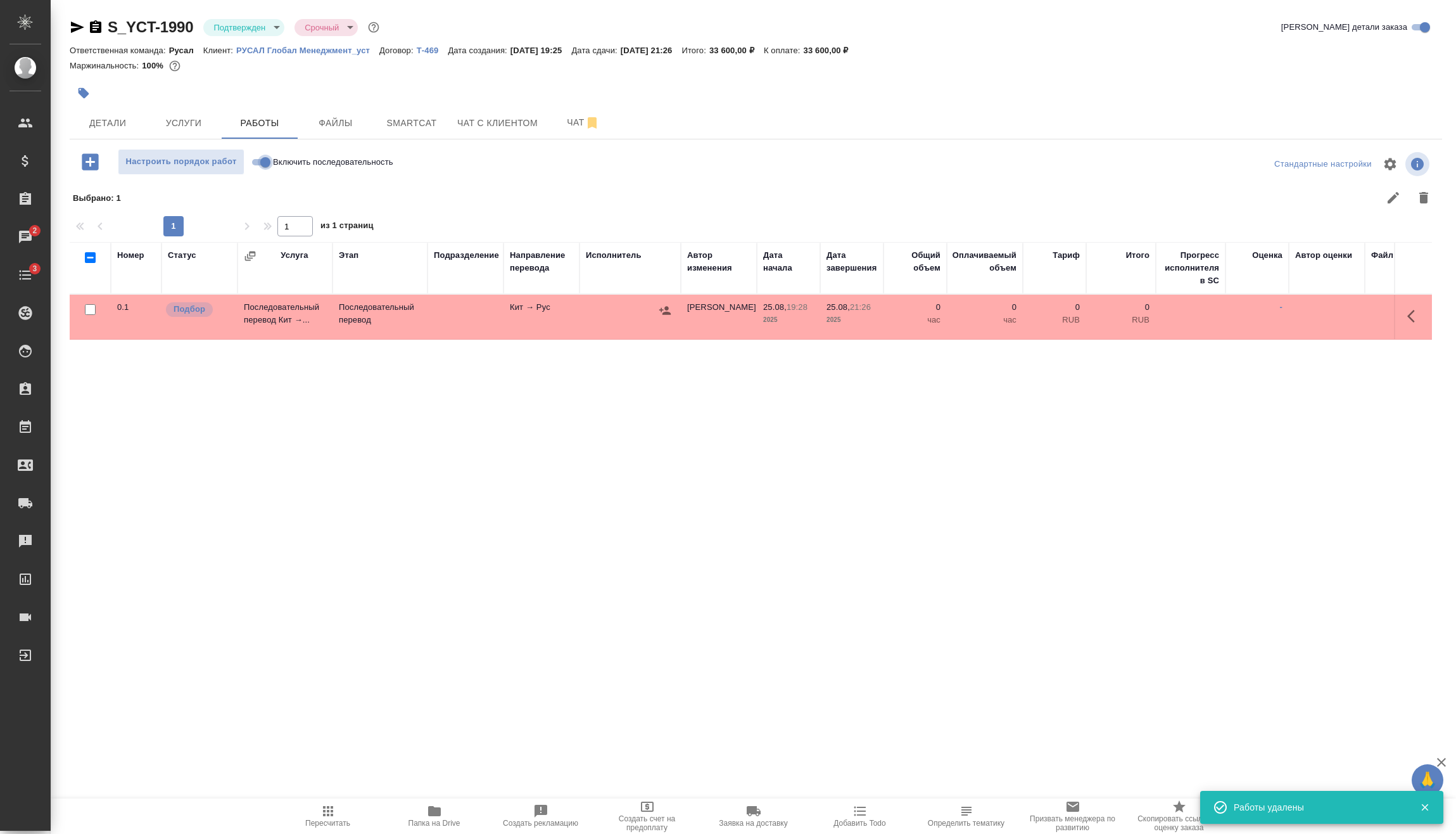
click at [266, 163] on input "Включить последовательность" at bounding box center [265, 162] width 46 height 15
checkbox input "true"
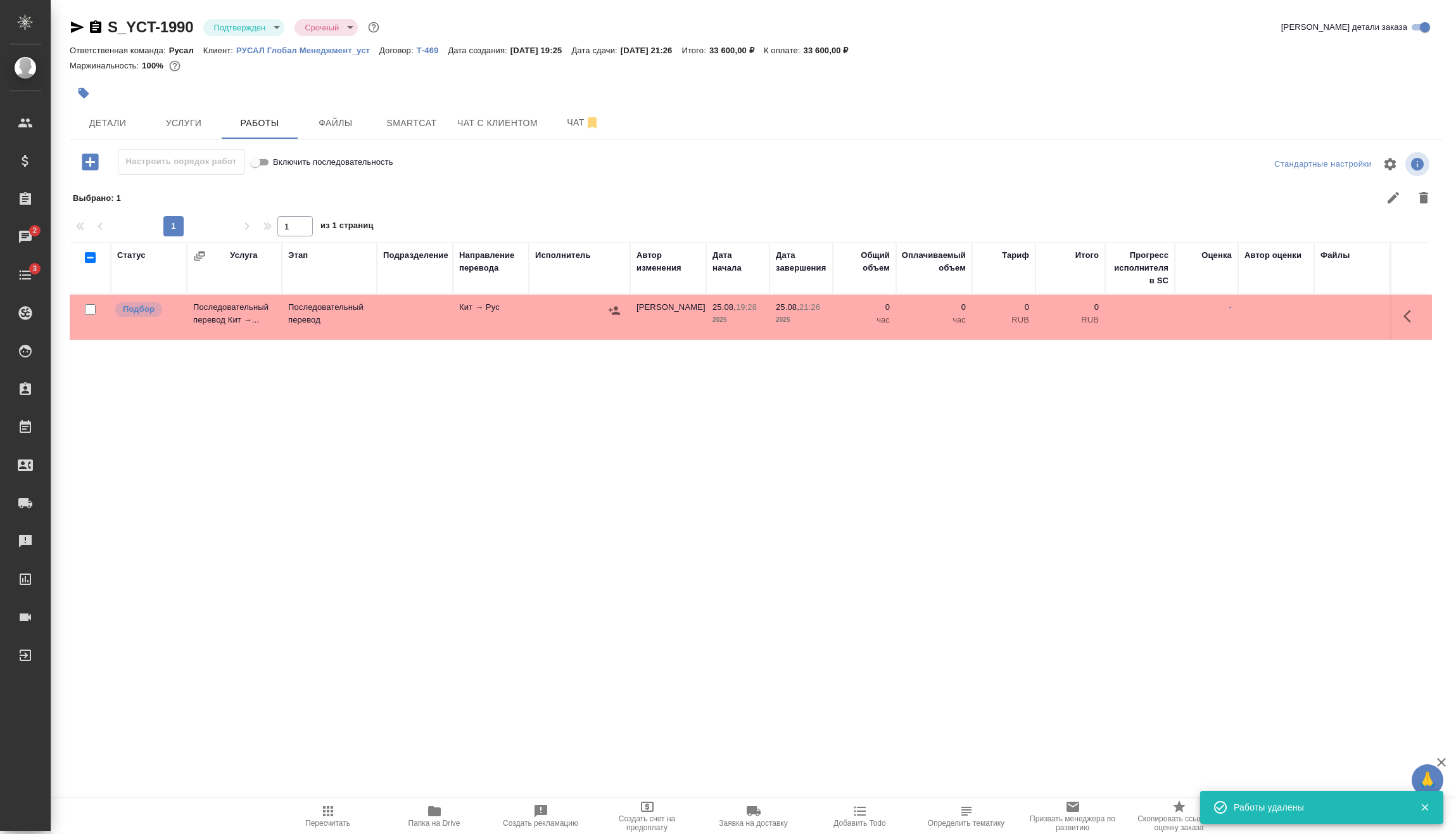
click at [1413, 314] on icon "button" at bounding box center [1411, 316] width 15 height 15
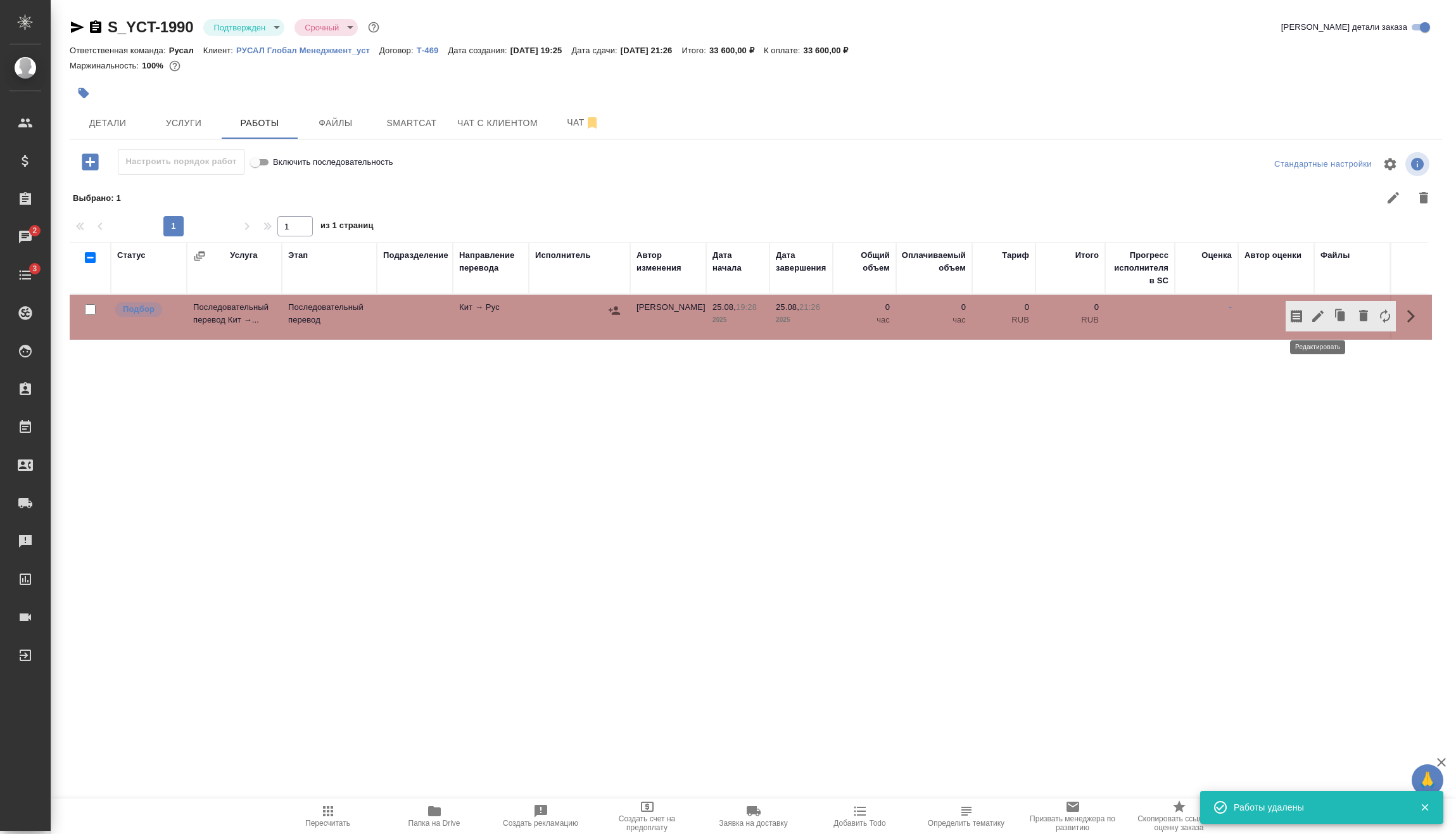
click at [1324, 318] on icon "button" at bounding box center [1318, 316] width 15 height 15
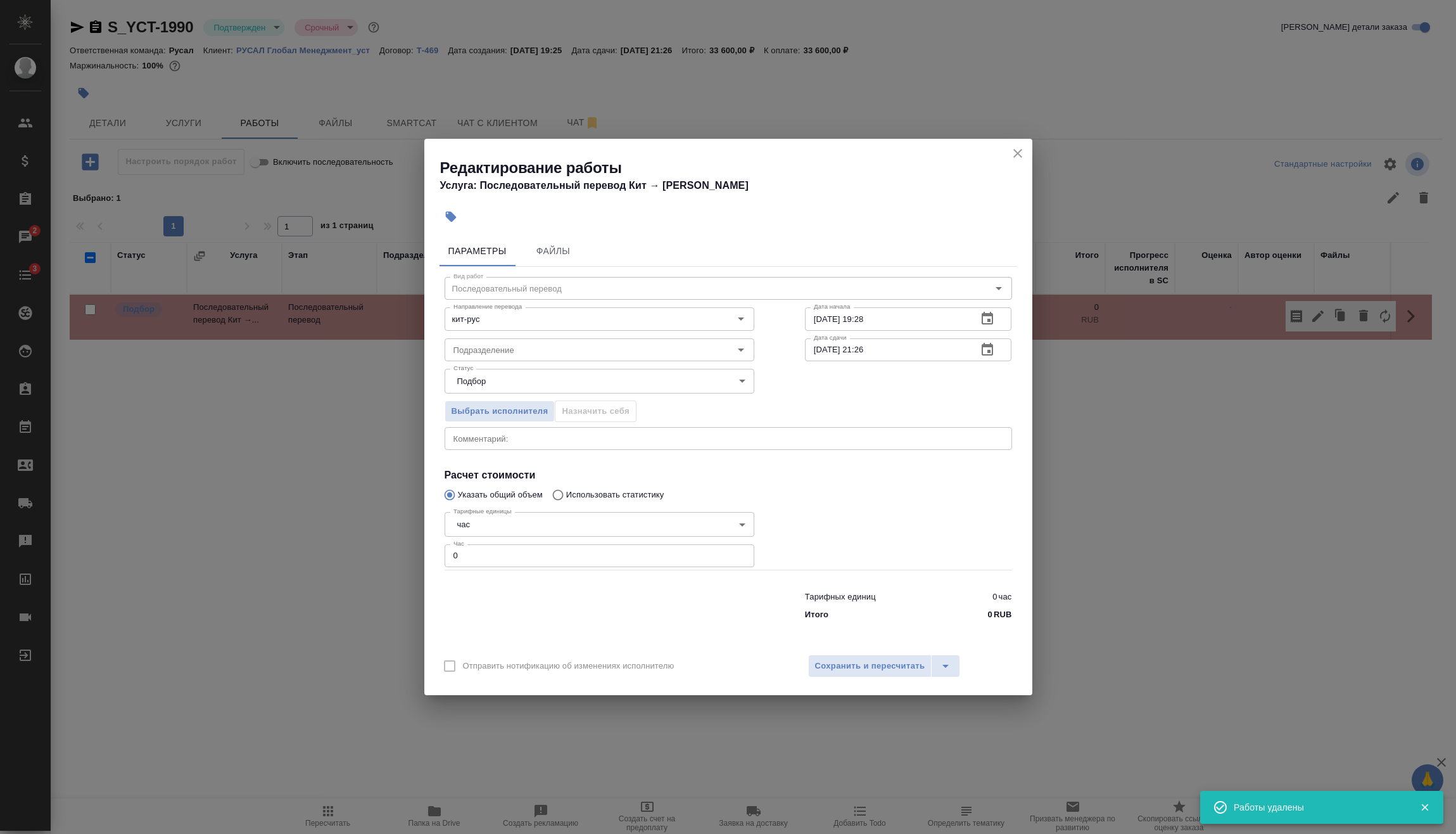
click at [382, 554] on div "Редактирование работы Услуга: Последовательный перевод Кит → Рус Параметры Файл…" at bounding box center [728, 417] width 1456 height 834
type input "4"
click at [849, 661] on span "Сохранить и пересчитать" at bounding box center [870, 666] width 110 height 15
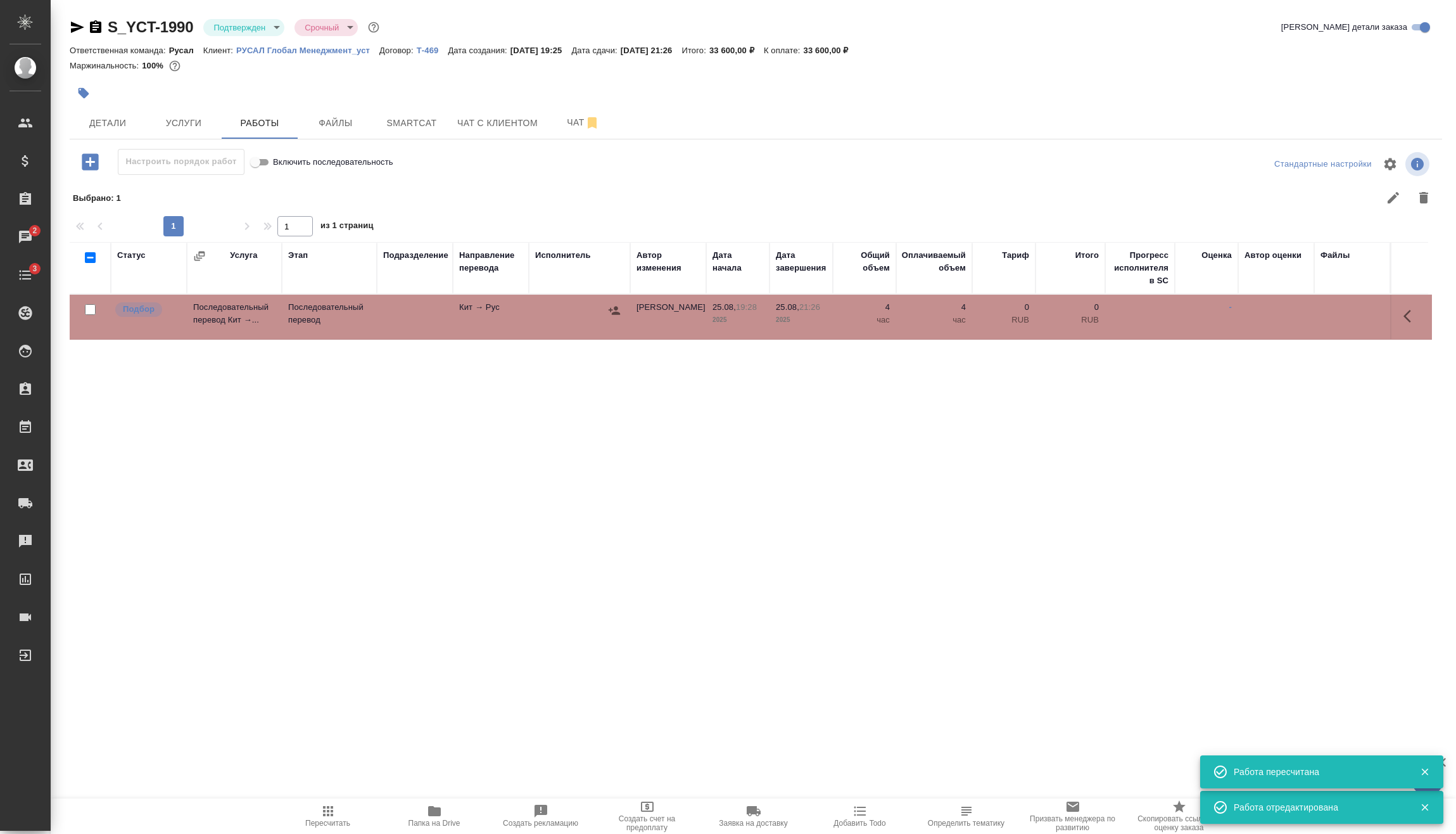
click at [330, 813] on icon "button" at bounding box center [328, 810] width 15 height 15
click at [1414, 313] on icon "button" at bounding box center [1411, 316] width 15 height 15
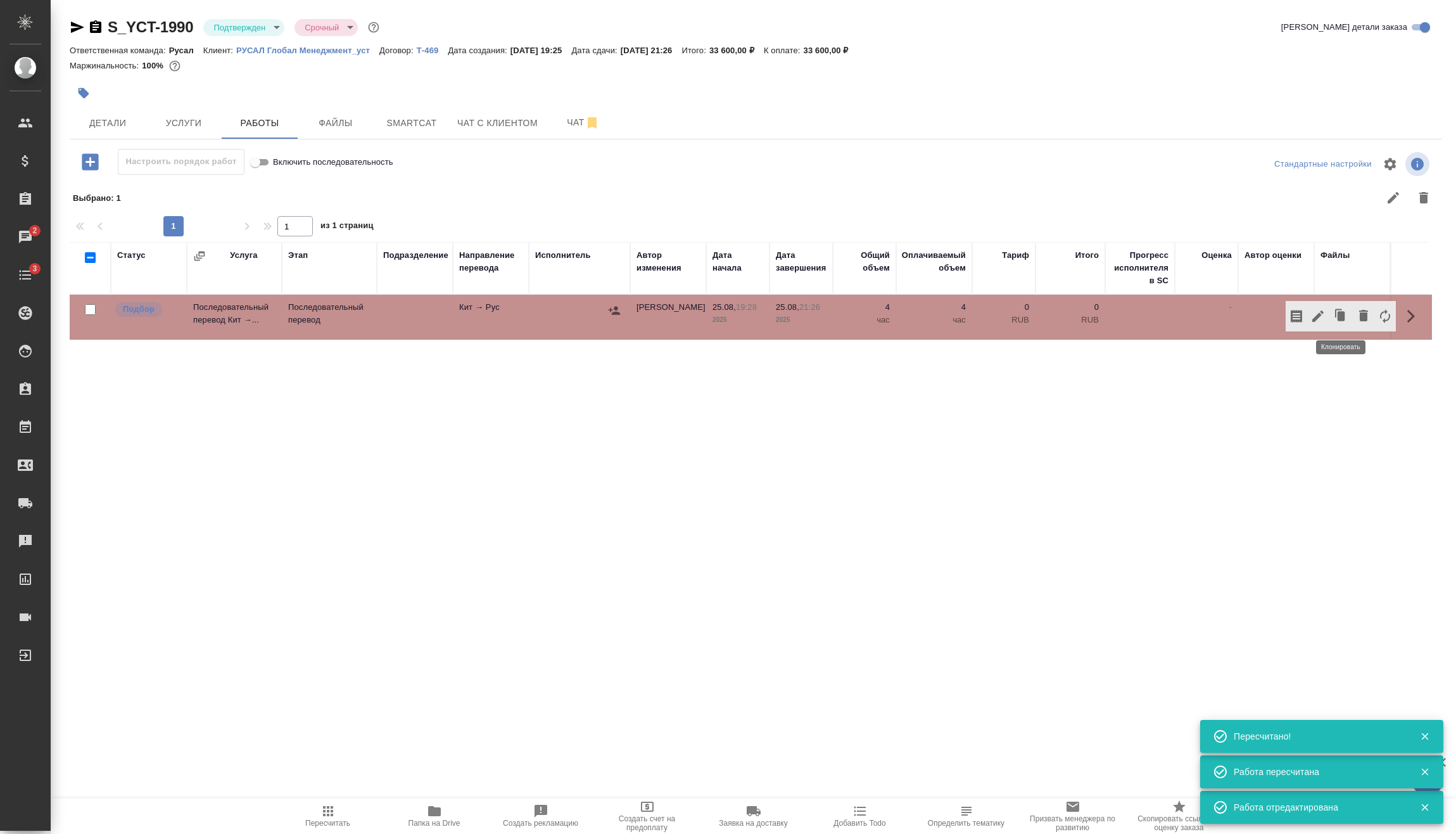
click at [1325, 314] on icon "button" at bounding box center [1318, 316] width 15 height 15
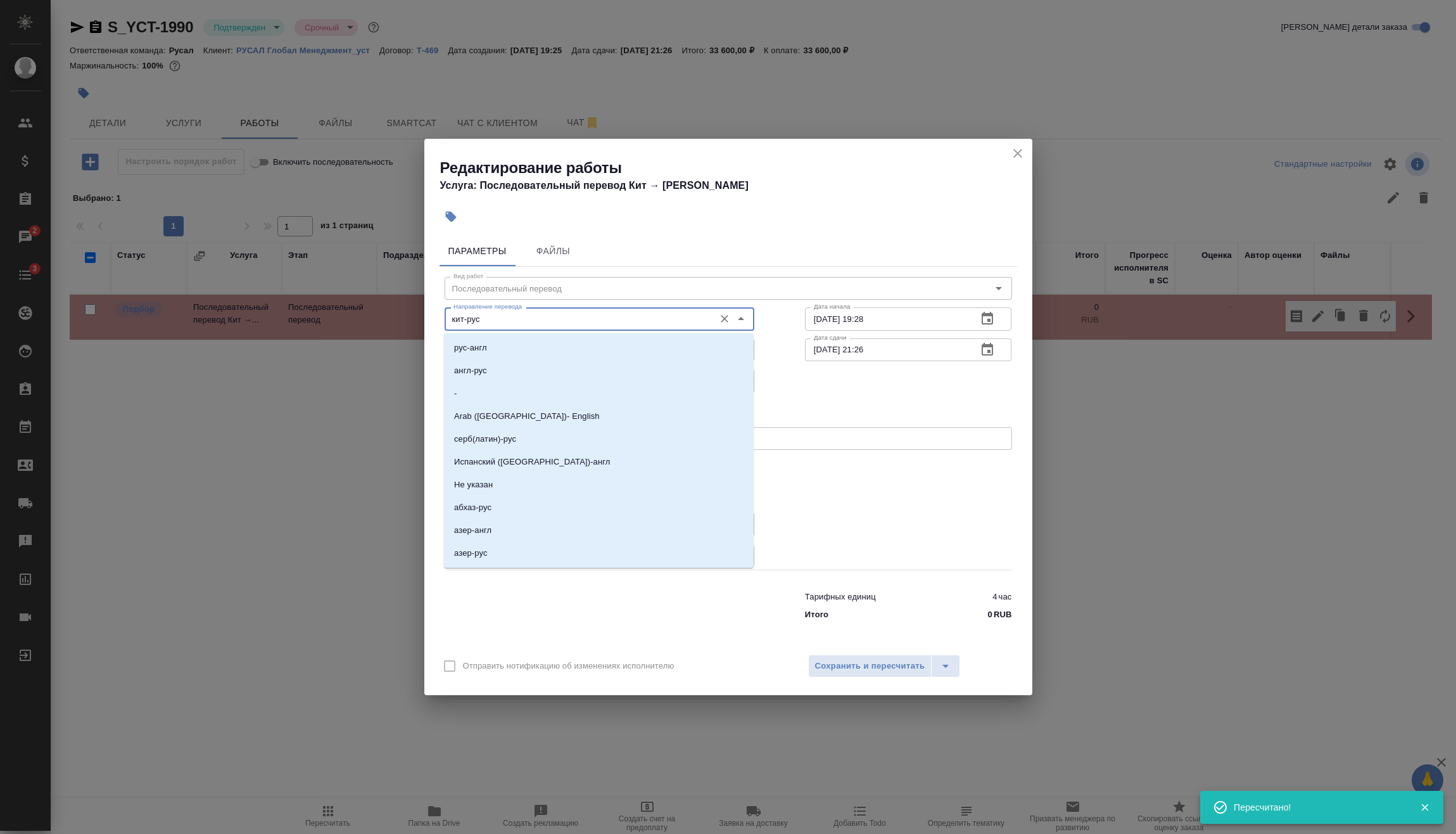
drag, startPoint x: 486, startPoint y: 316, endPoint x: 355, endPoint y: 330, distance: 131.7
click at [392, 332] on div "Редактирование работы Услуга: Последовательный перевод Кит → Рус Параметры Файл…" at bounding box center [728, 417] width 1456 height 834
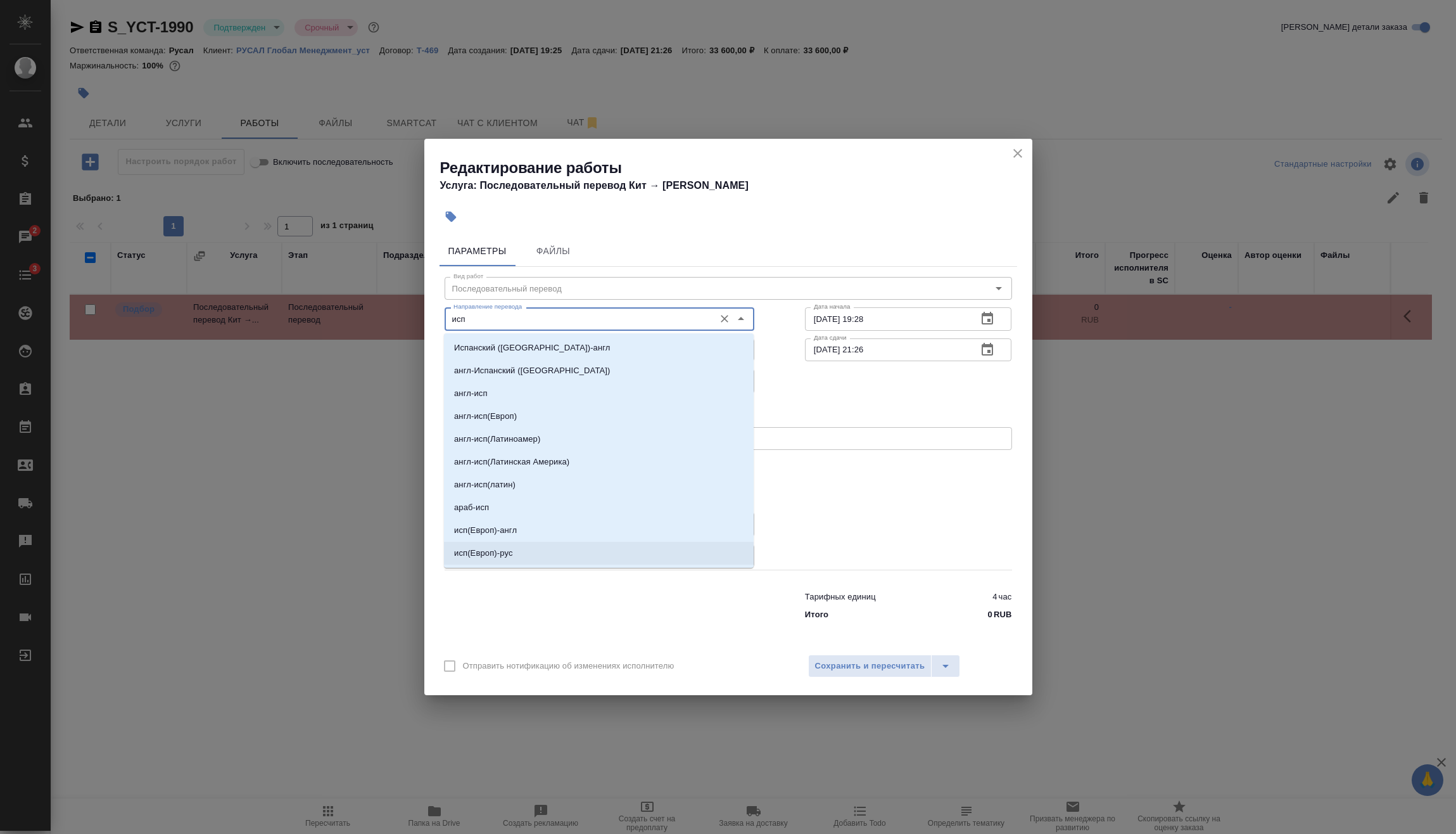
click at [519, 557] on li "исп(Европ)-рус" at bounding box center [599, 553] width 310 height 23
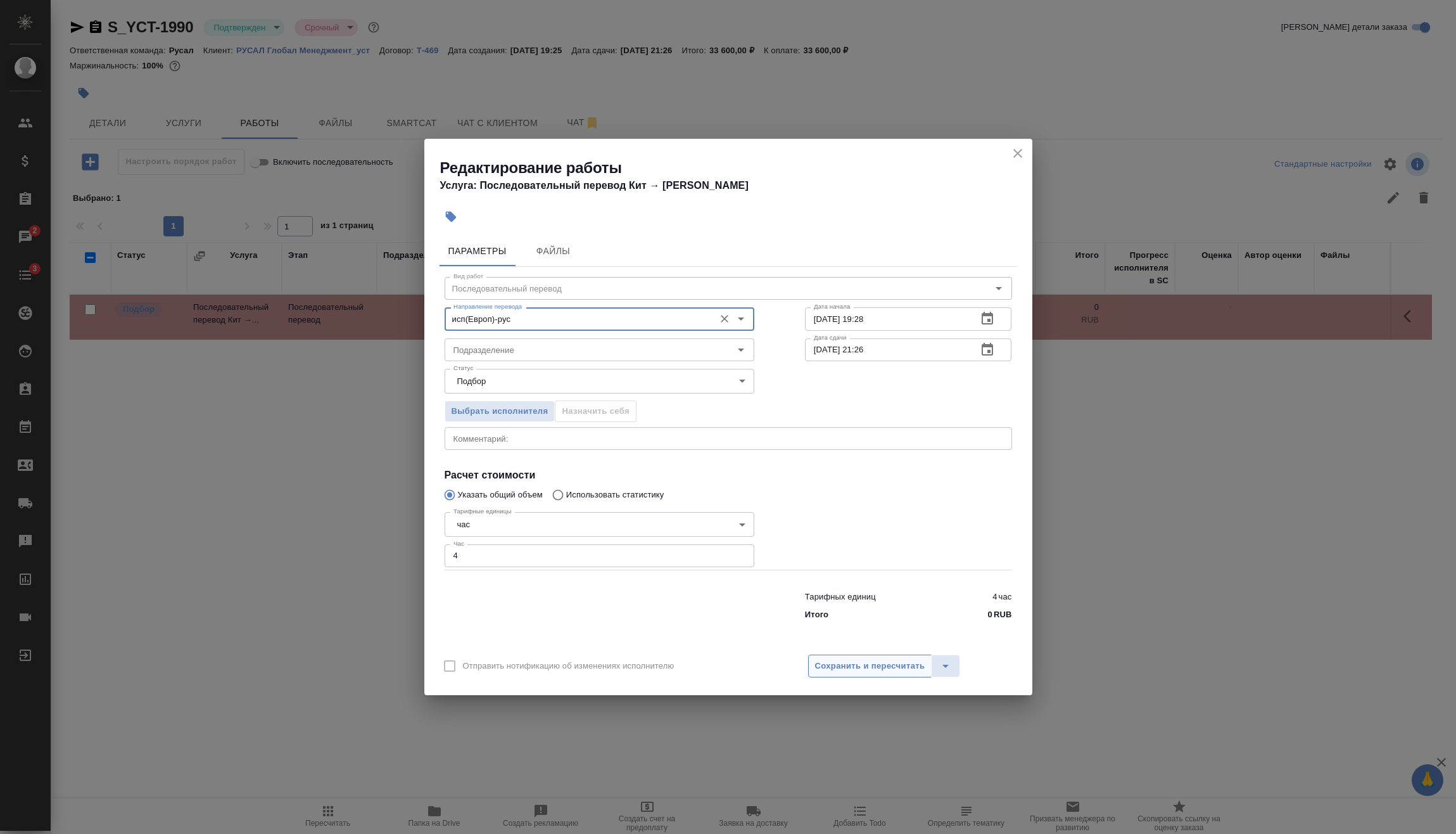
type input "исп(Европ)-рус"
click at [896, 673] on span "Сохранить и пересчитать" at bounding box center [870, 666] width 110 height 15
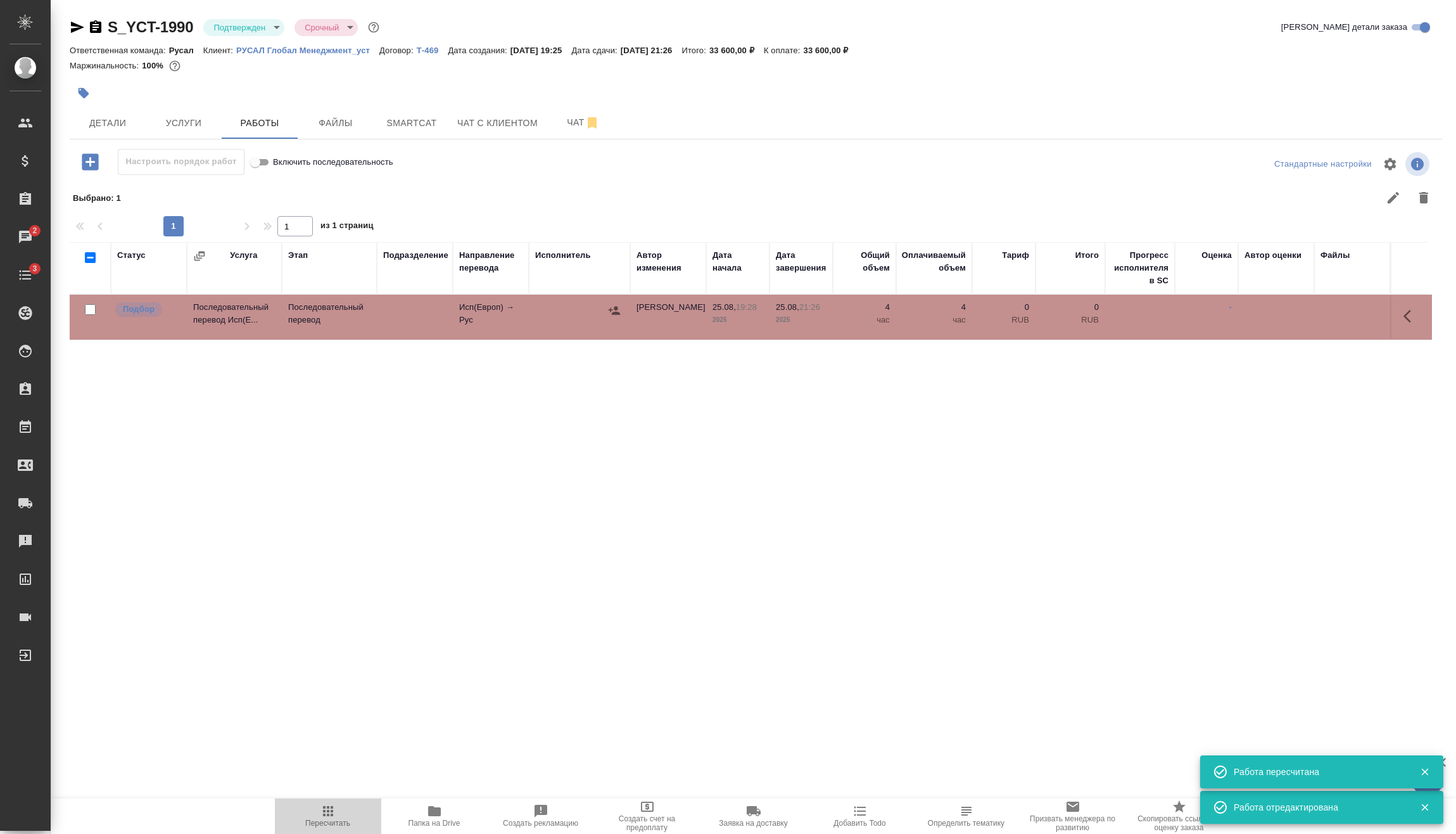
click at [347, 821] on span "Пересчитать" at bounding box center [327, 823] width 45 height 9
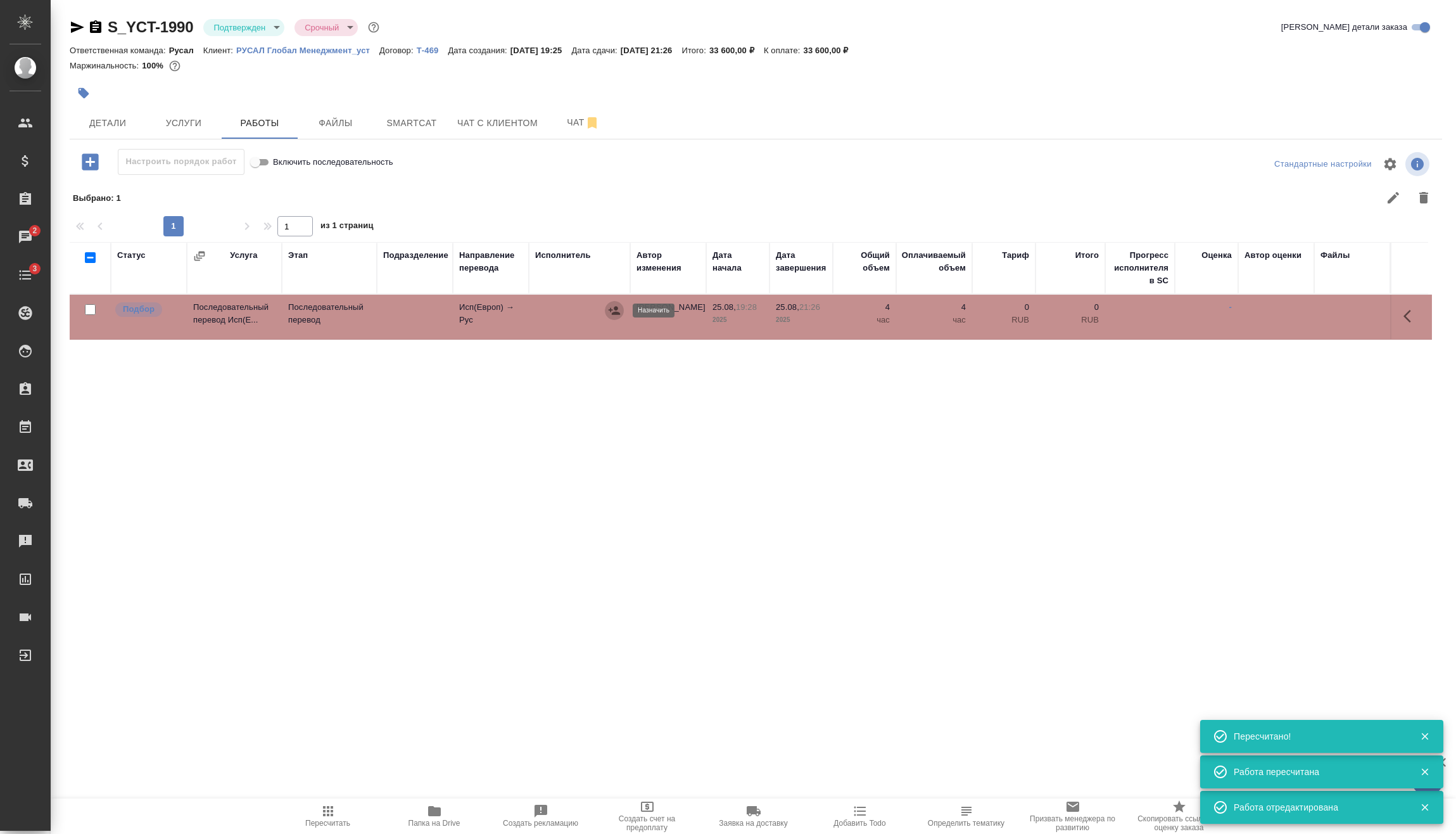
click at [615, 307] on icon "button" at bounding box center [615, 310] width 13 height 13
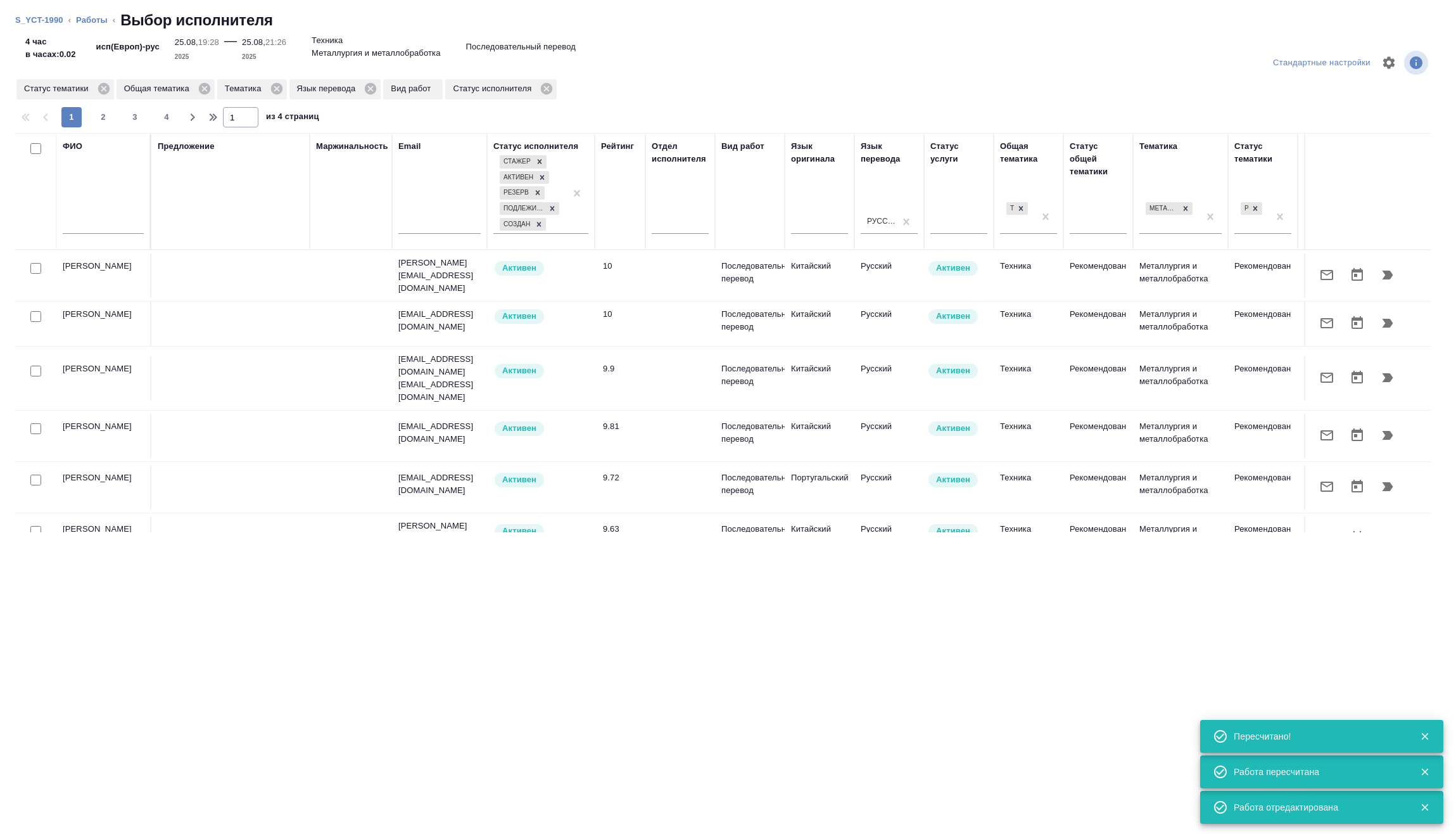
click at [93, 220] on input "text" at bounding box center [103, 225] width 81 height 15
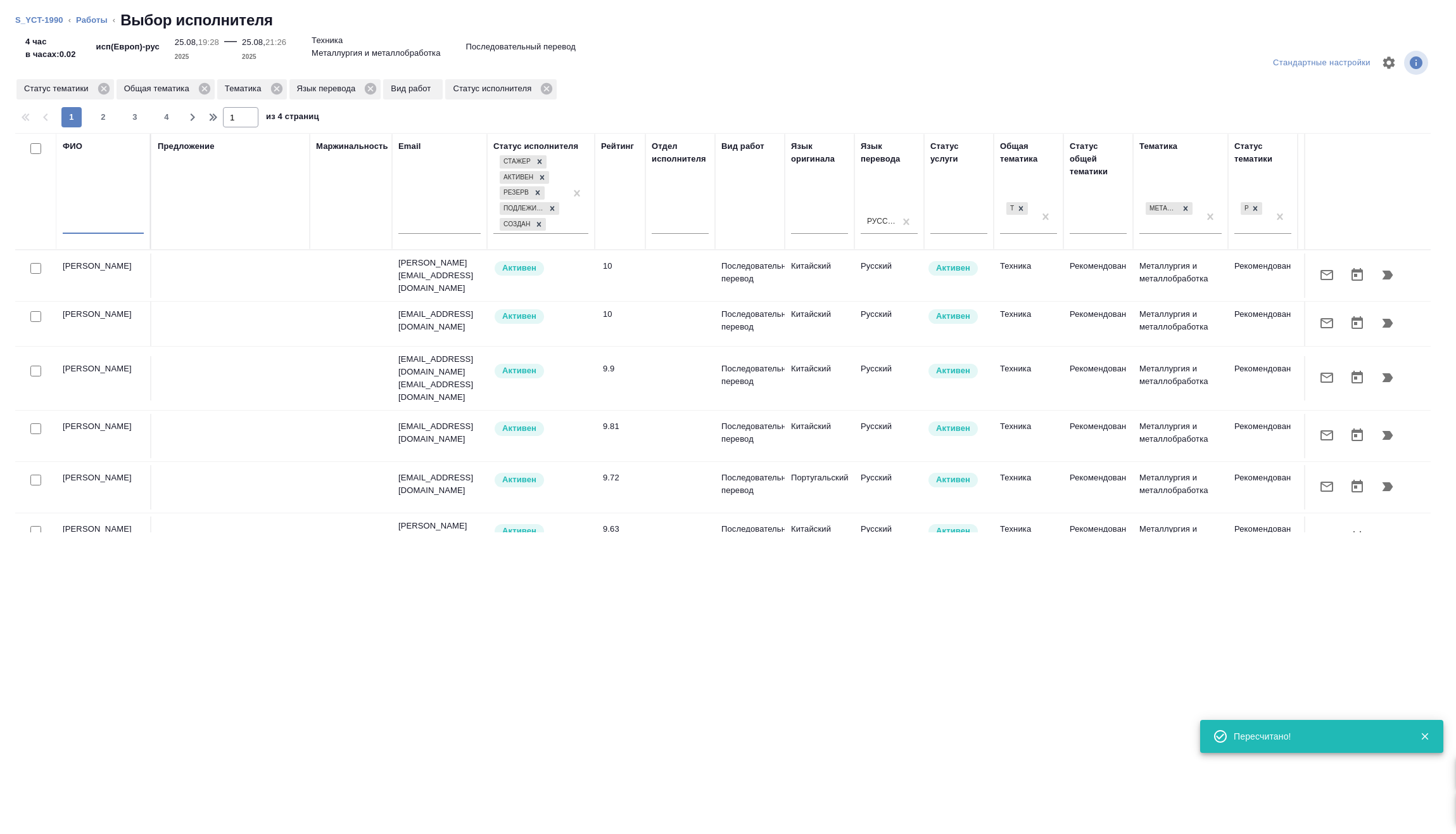
paste input "Калинчук"
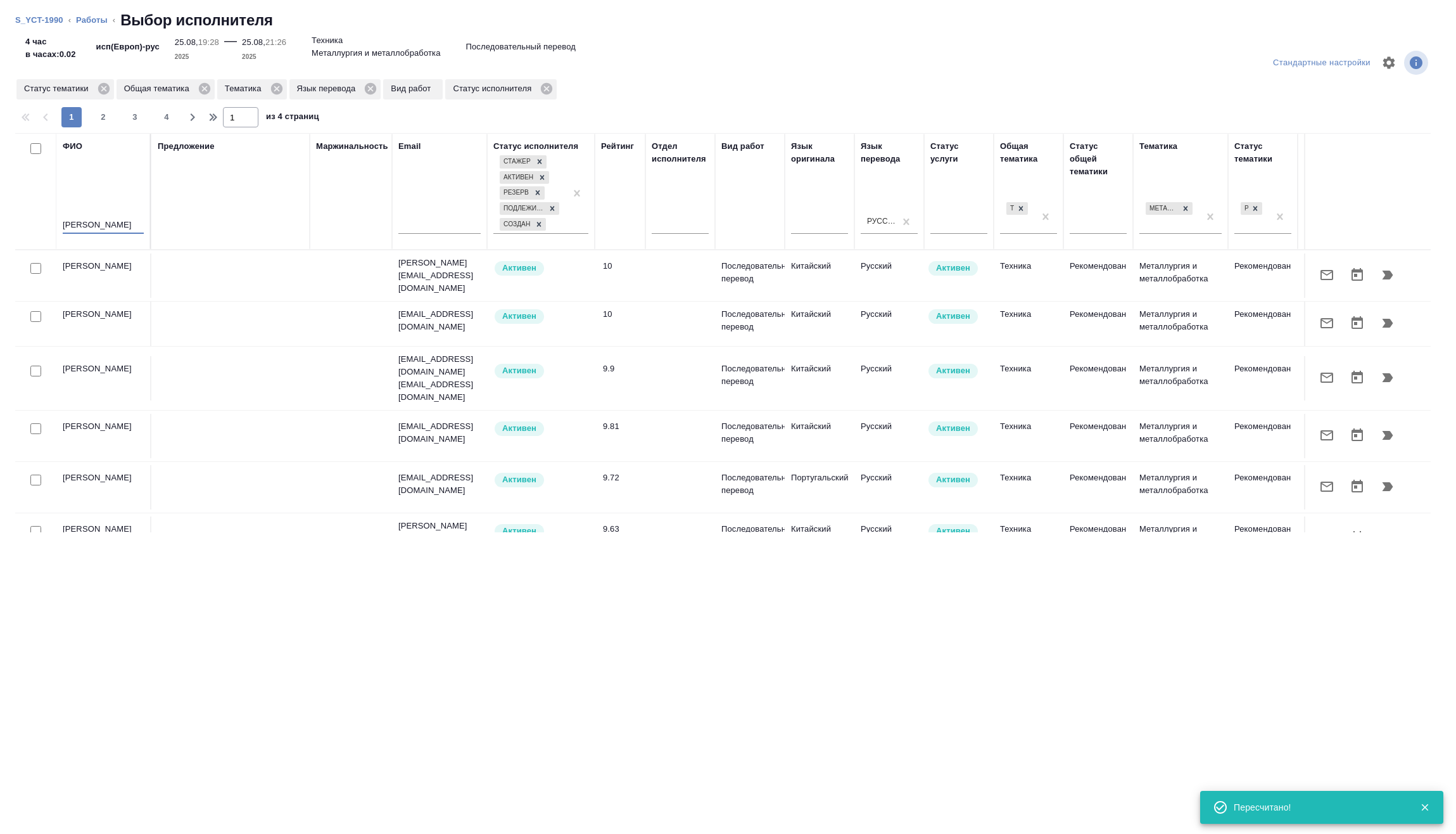
type input "Калинчук"
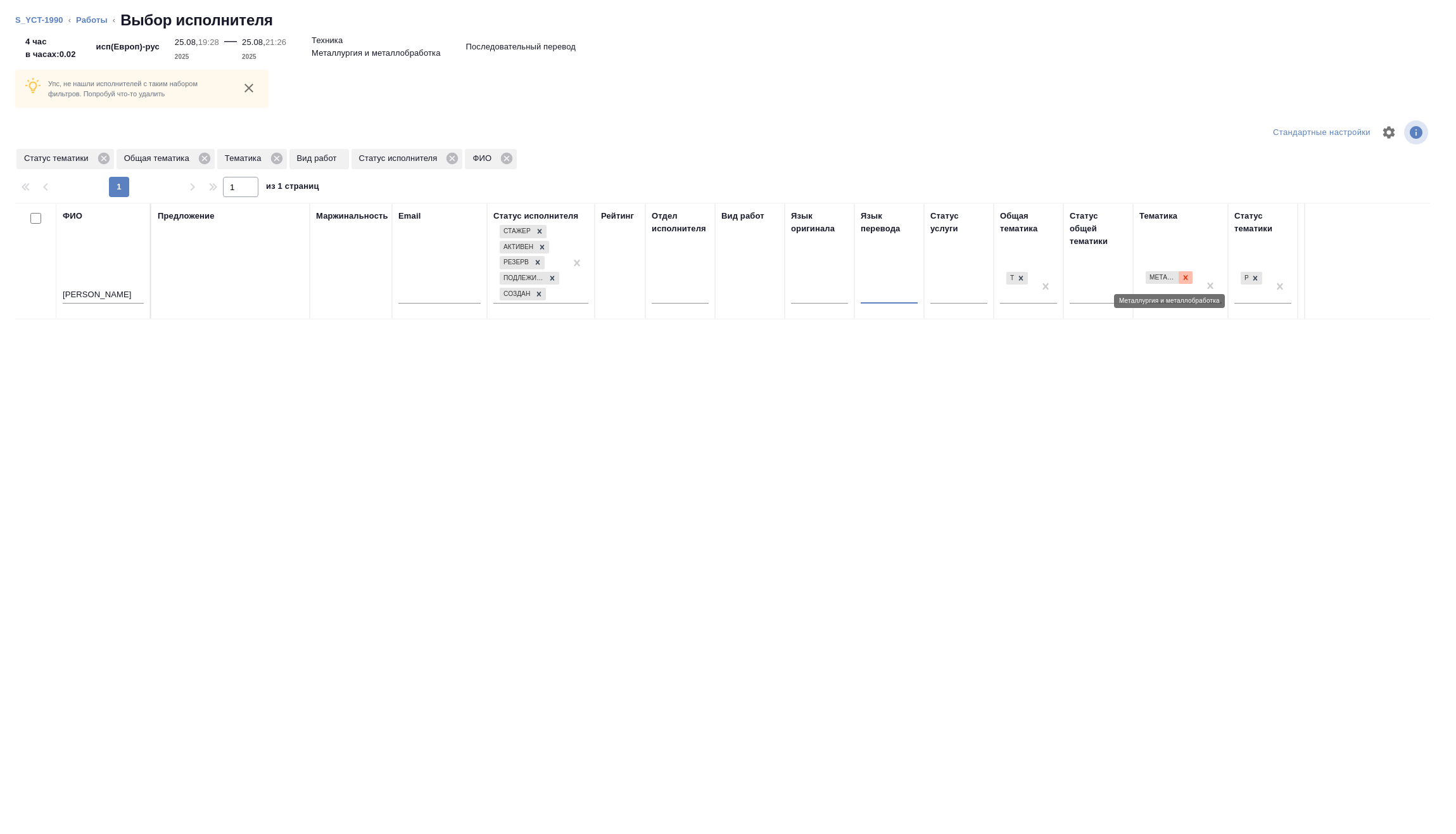
click at [1189, 280] on icon at bounding box center [1186, 278] width 9 height 9
click at [1262, 276] on div at bounding box center [1255, 278] width 14 height 14
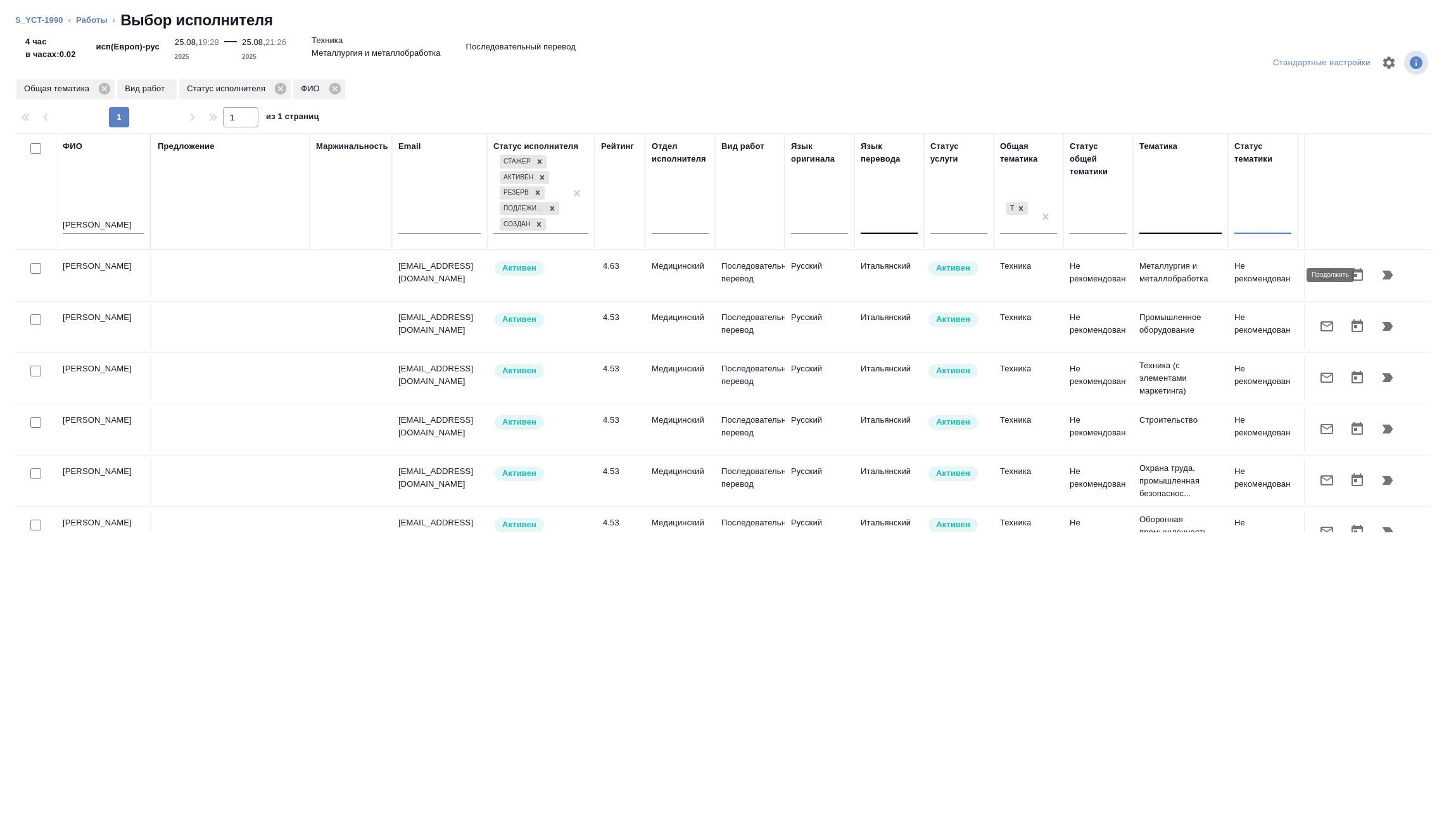
click at [1382, 272] on icon "button" at bounding box center [1388, 275] width 15 height 15
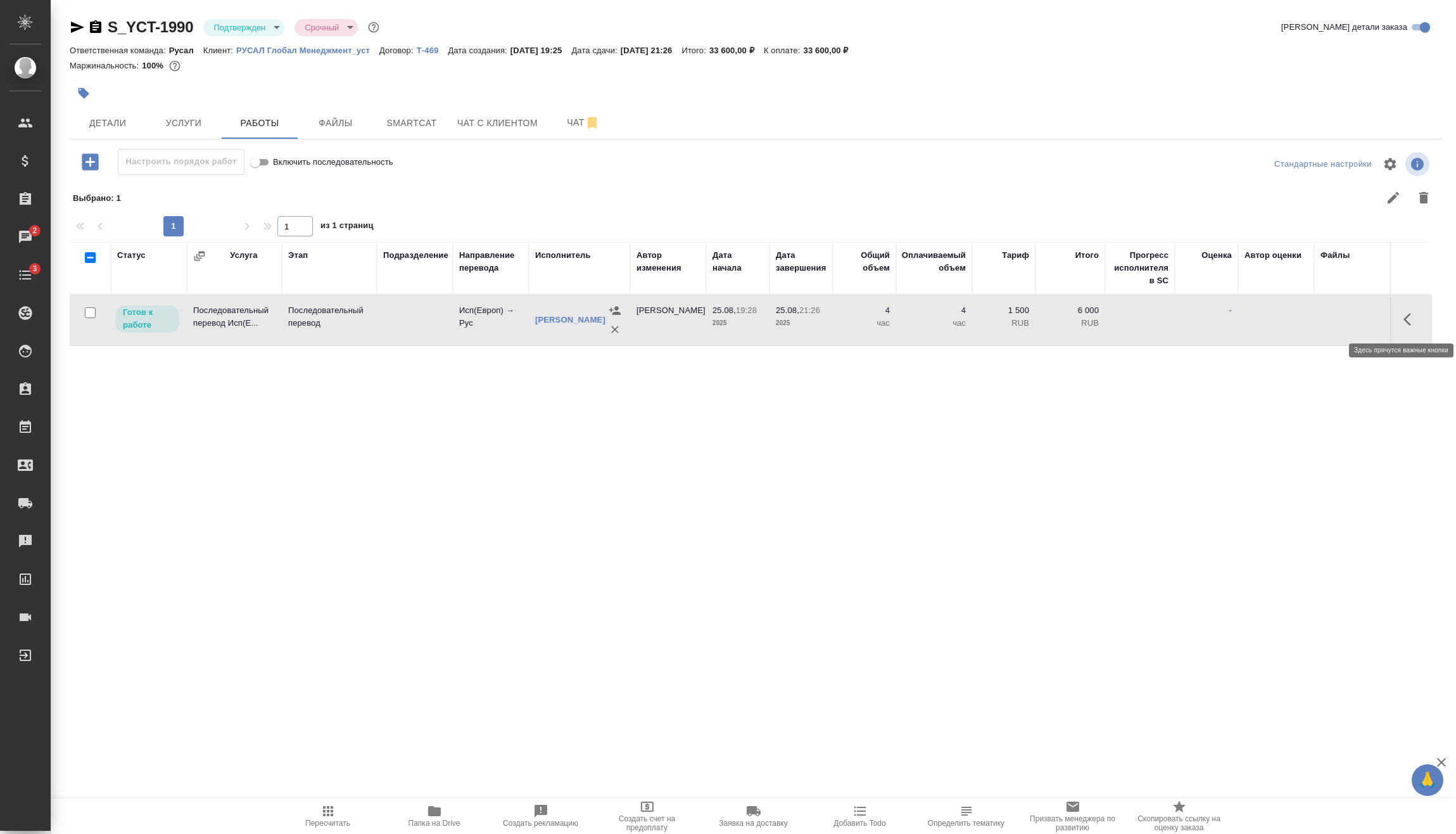
click at [1414, 318] on icon "button" at bounding box center [1411, 319] width 15 height 15
click at [1315, 315] on icon "button" at bounding box center [1318, 319] width 15 height 15
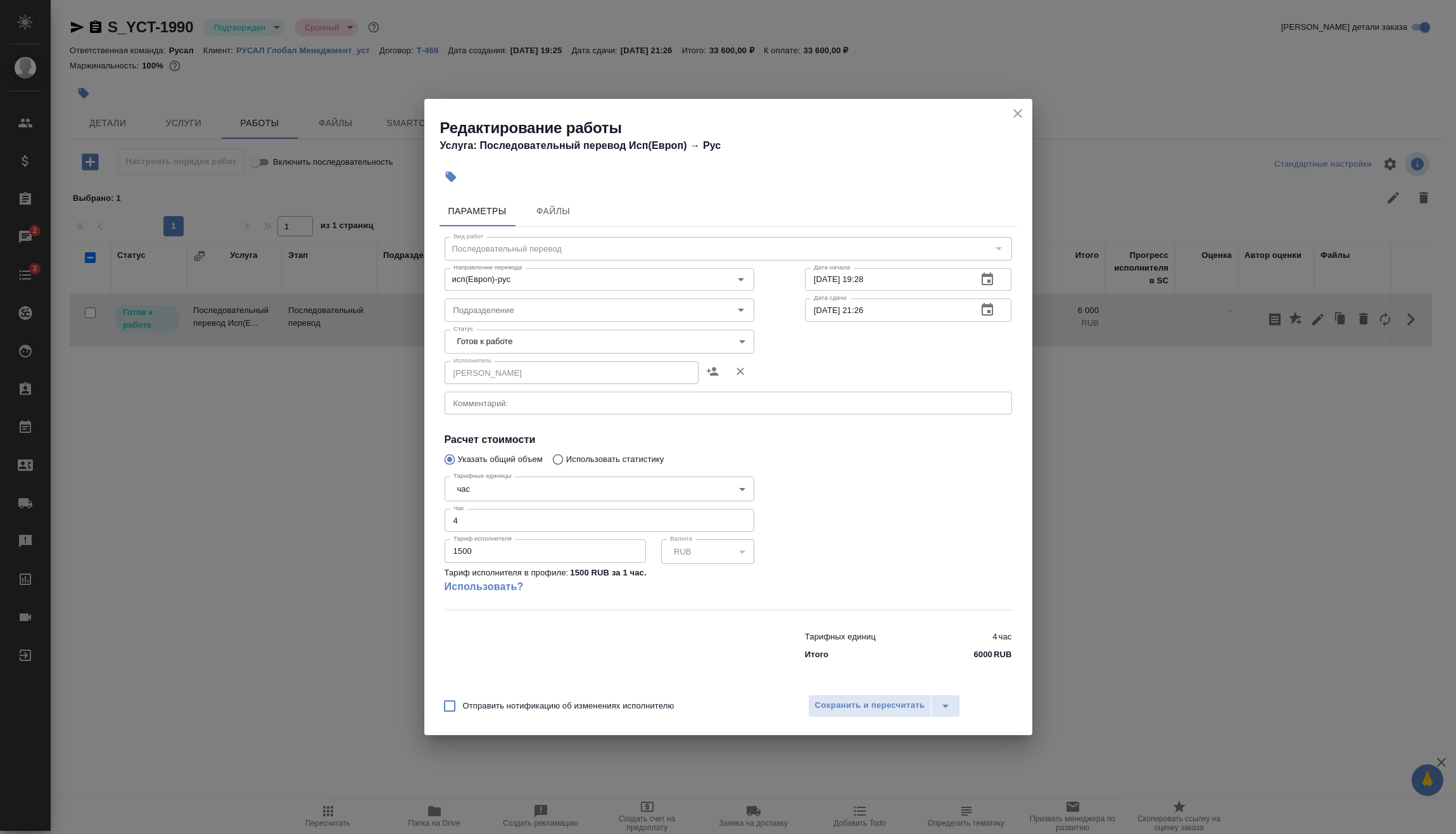
drag, startPoint x: 511, startPoint y: 555, endPoint x: 369, endPoint y: 559, distance: 142.1
click at [370, 561] on div "Редактирование работы Услуга: Последовательный перевод Исп(Европ) → Рус Парамет…" at bounding box center [728, 417] width 1456 height 834
type input "2000"
click at [890, 708] on span "Сохранить и пересчитать" at bounding box center [870, 706] width 110 height 15
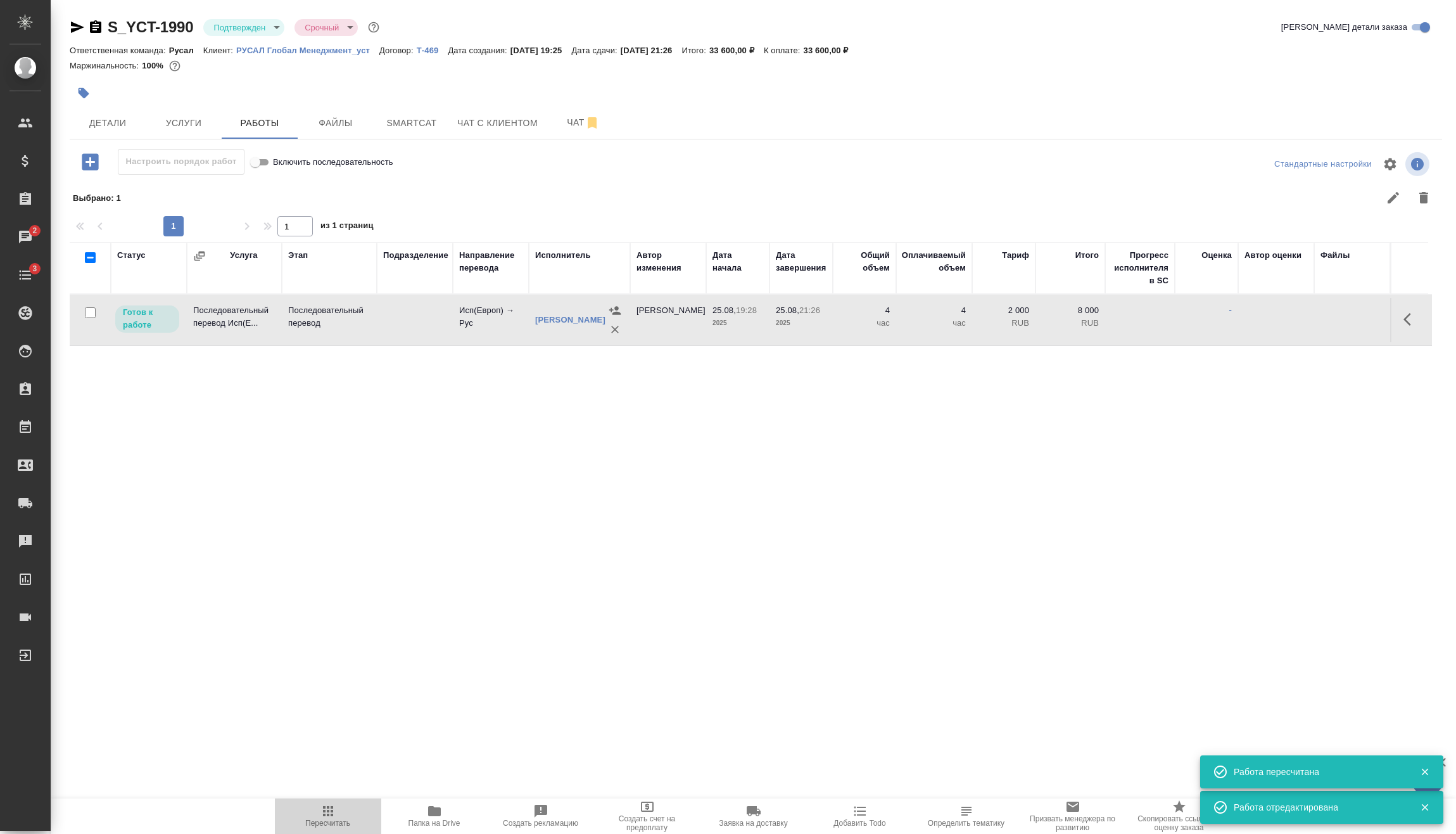
click at [347, 804] on span "Пересчитать" at bounding box center [328, 815] width 91 height 24
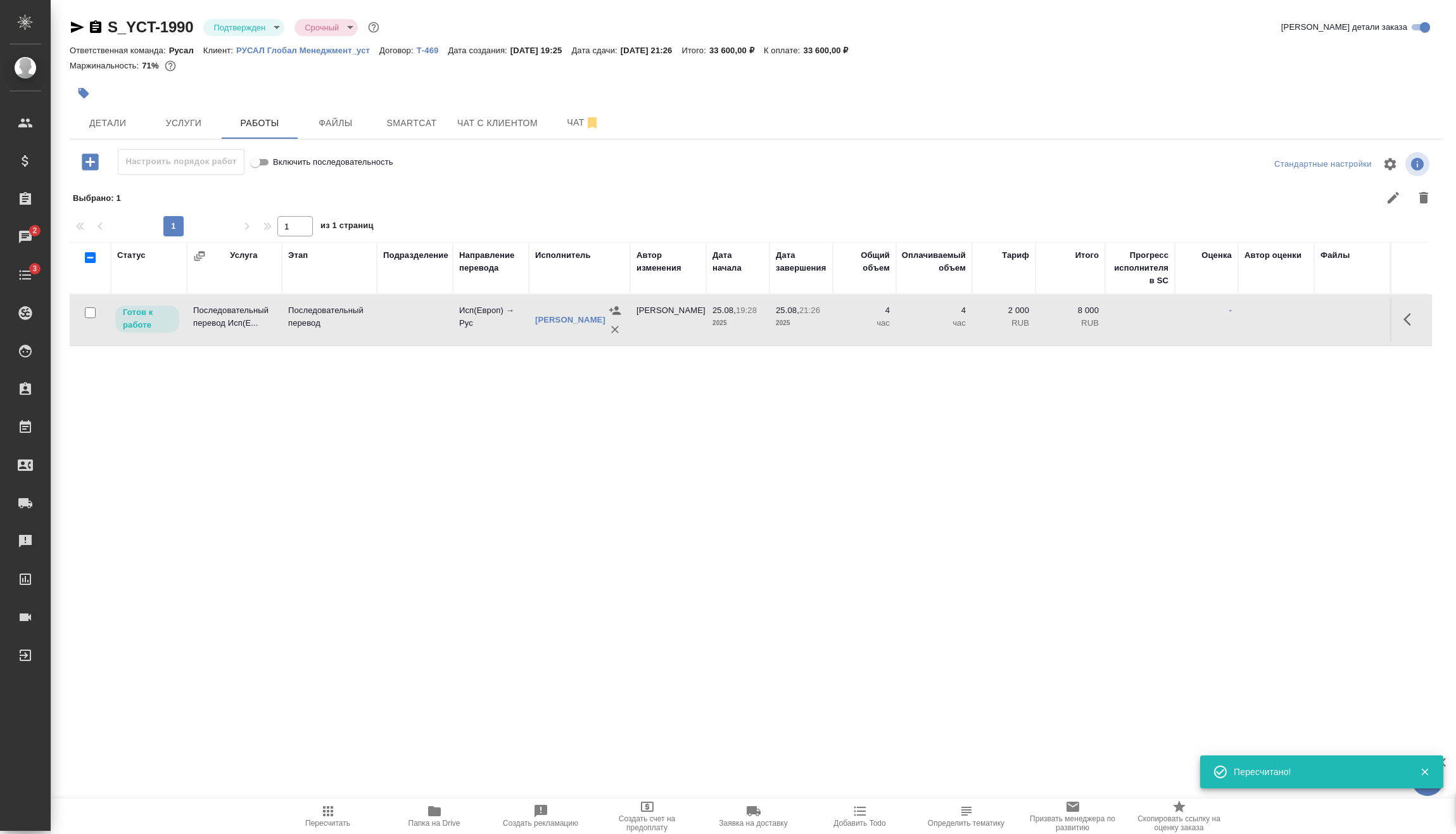
click at [92, 313] on input "checkbox" at bounding box center [90, 312] width 11 height 11
checkbox input "true"
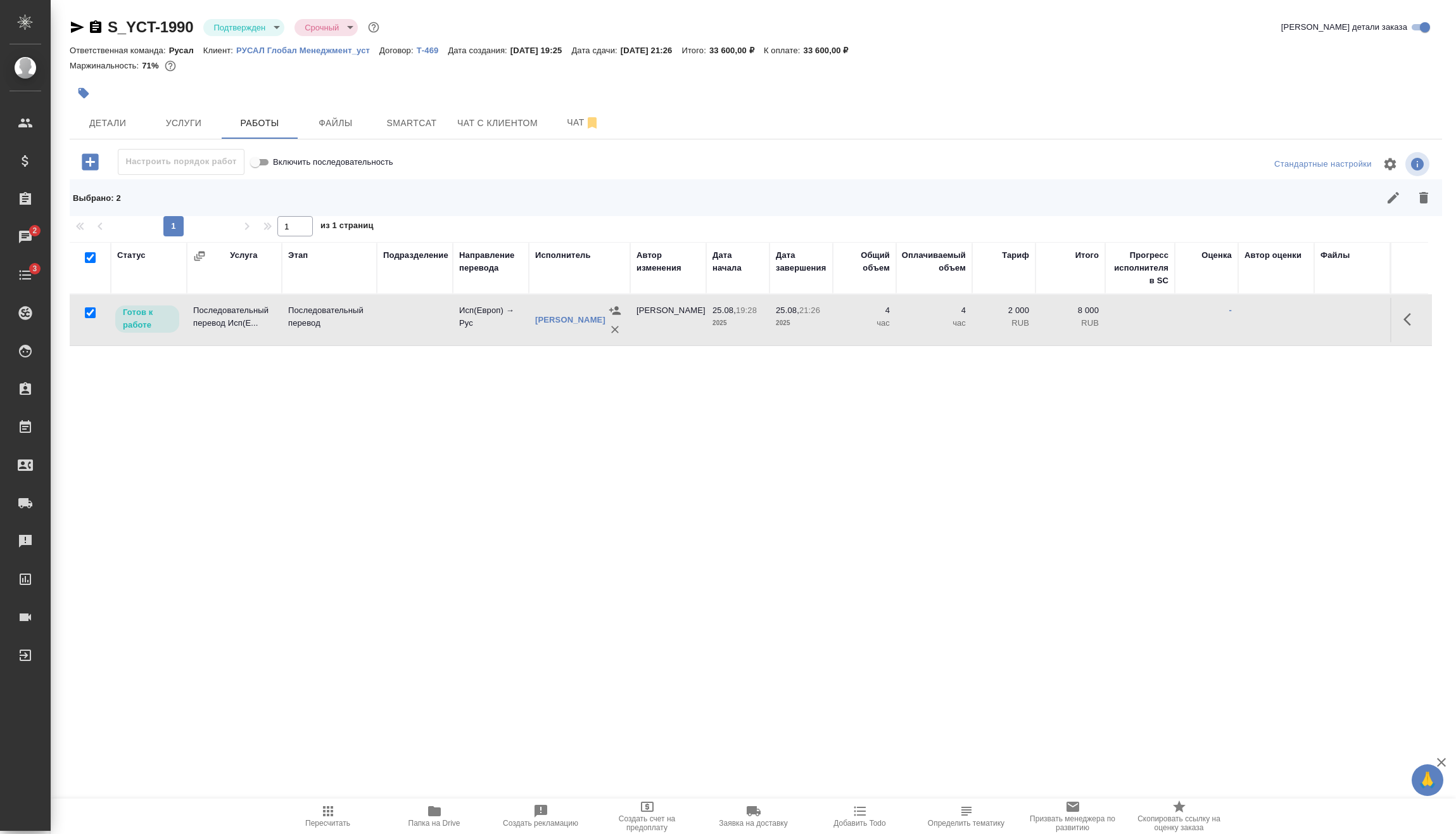
click at [1400, 206] on button "button" at bounding box center [1393, 197] width 30 height 30
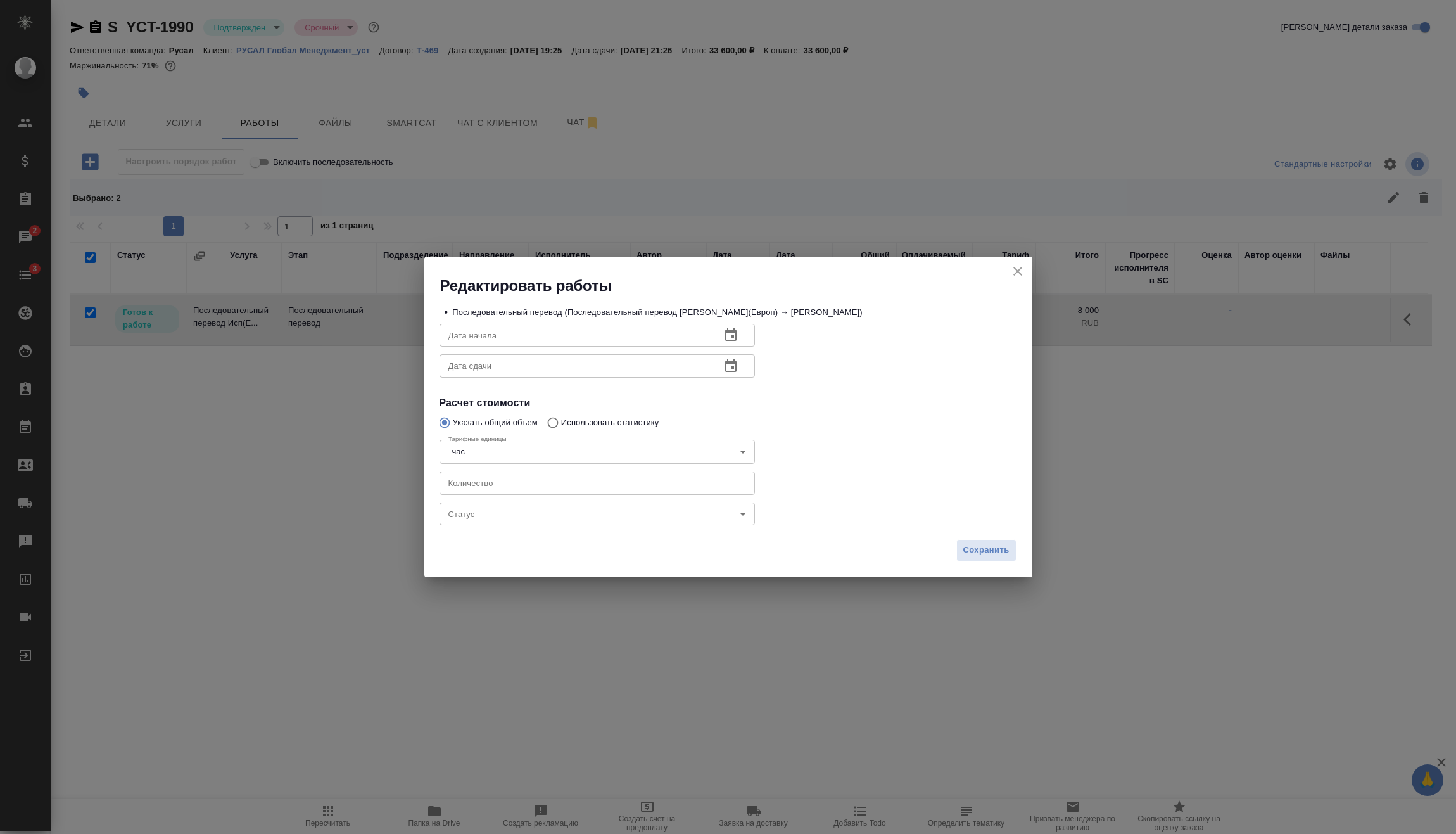
click at [550, 518] on body "🙏 .cls-1 fill:#fff; AWATERA Vasilev Evgeniy Клиенты Спецификации Заказы 2 Чаты …" at bounding box center [728, 417] width 1456 height 834
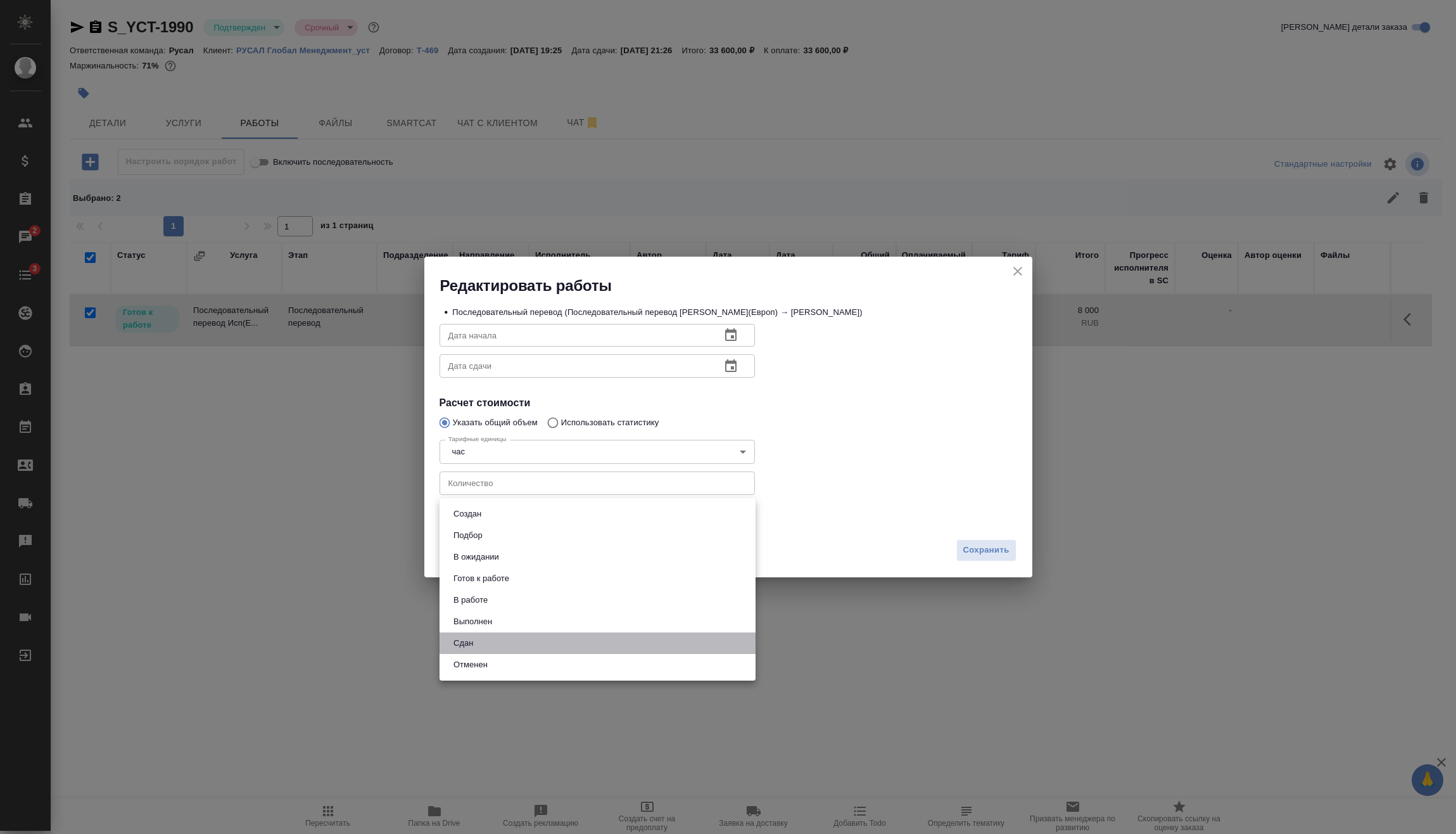
click at [538, 642] on li "Сдан" at bounding box center [597, 643] width 316 height 22
type input "closed"
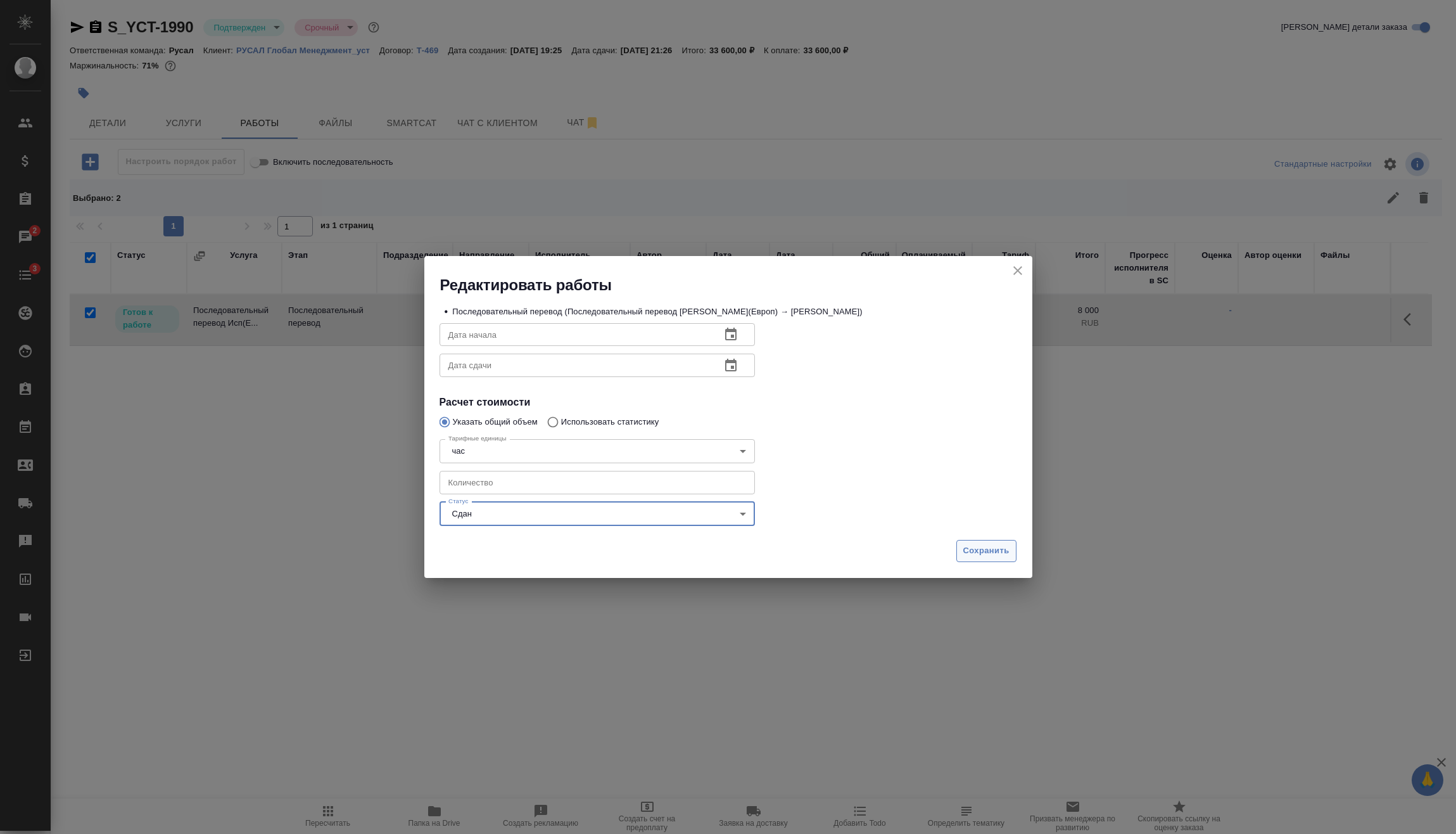
click at [973, 550] on span "Сохранить" at bounding box center [986, 551] width 46 height 15
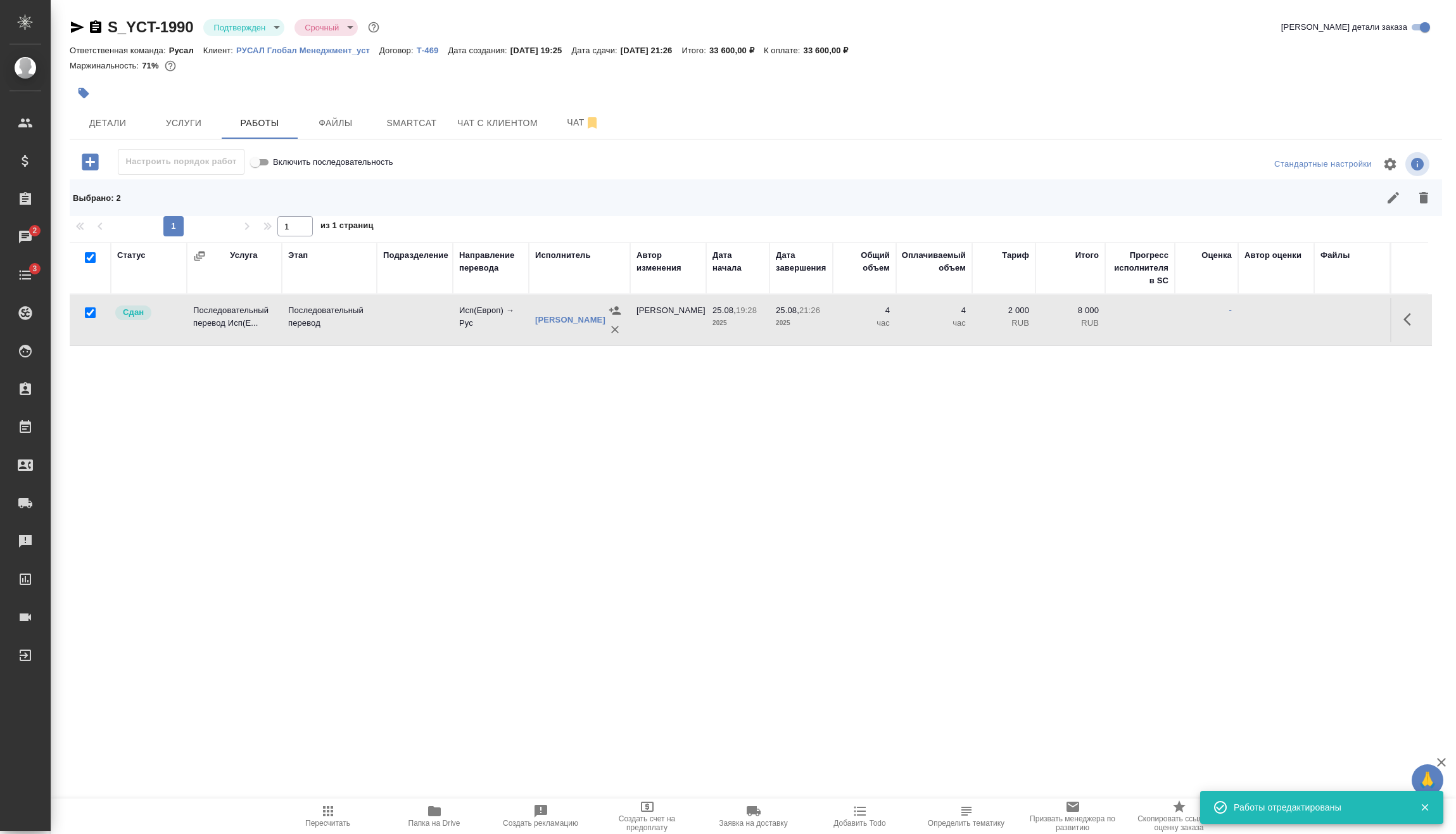
click at [274, 25] on body "🙏 .cls-1 fill:#fff; AWATERA Vasilev Evgeniy Клиенты Спецификации Заказы 2 Чаты …" at bounding box center [728, 417] width 1456 height 834
click at [298, 137] on li "В работе" at bounding box center [260, 134] width 116 height 22
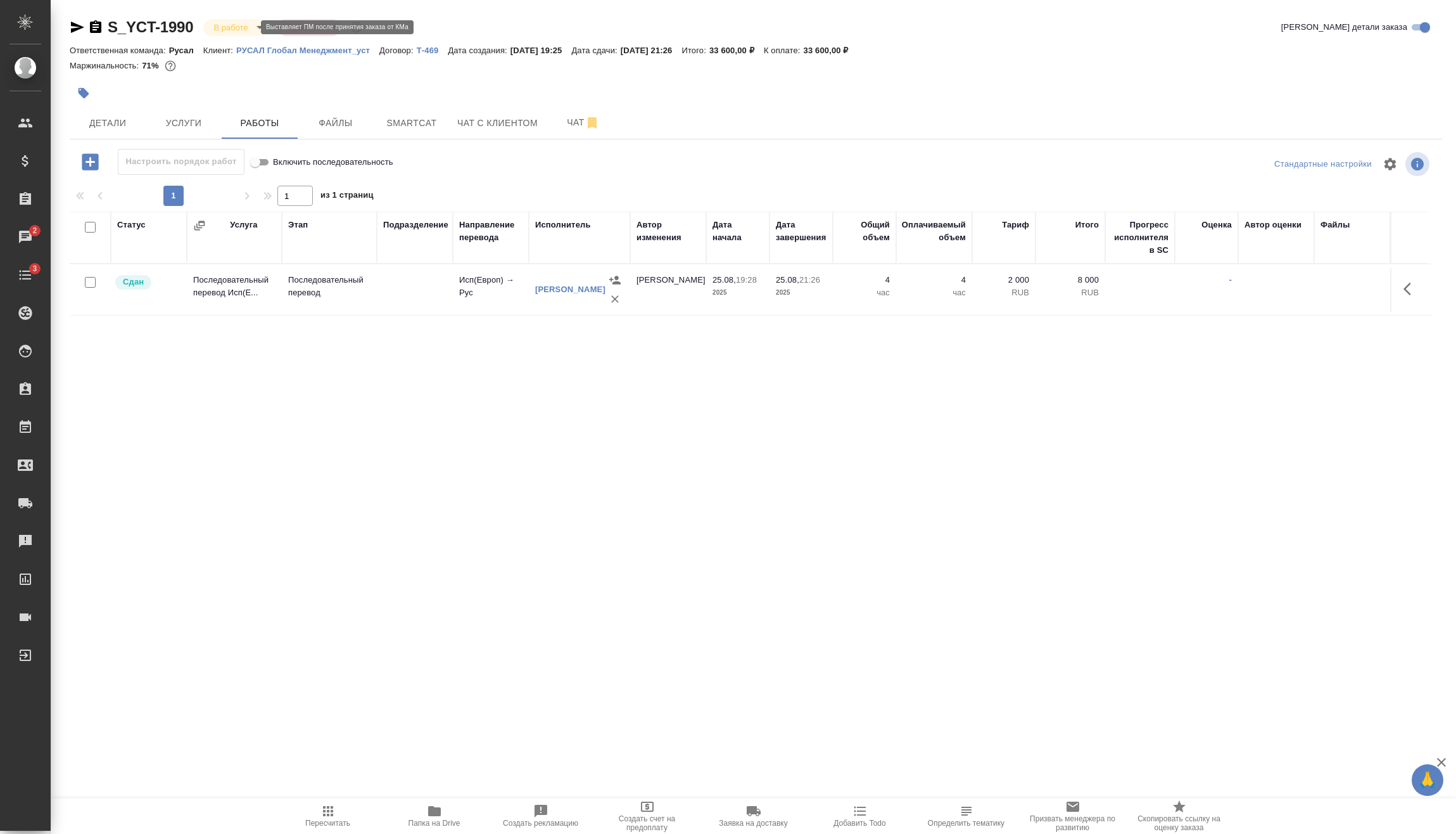
click at [231, 24] on body "🙏 .cls-1 fill:#fff; AWATERA Vasilev Evgeniy Клиенты Спецификации Заказы 2 Чаты …" at bounding box center [728, 417] width 1456 height 834
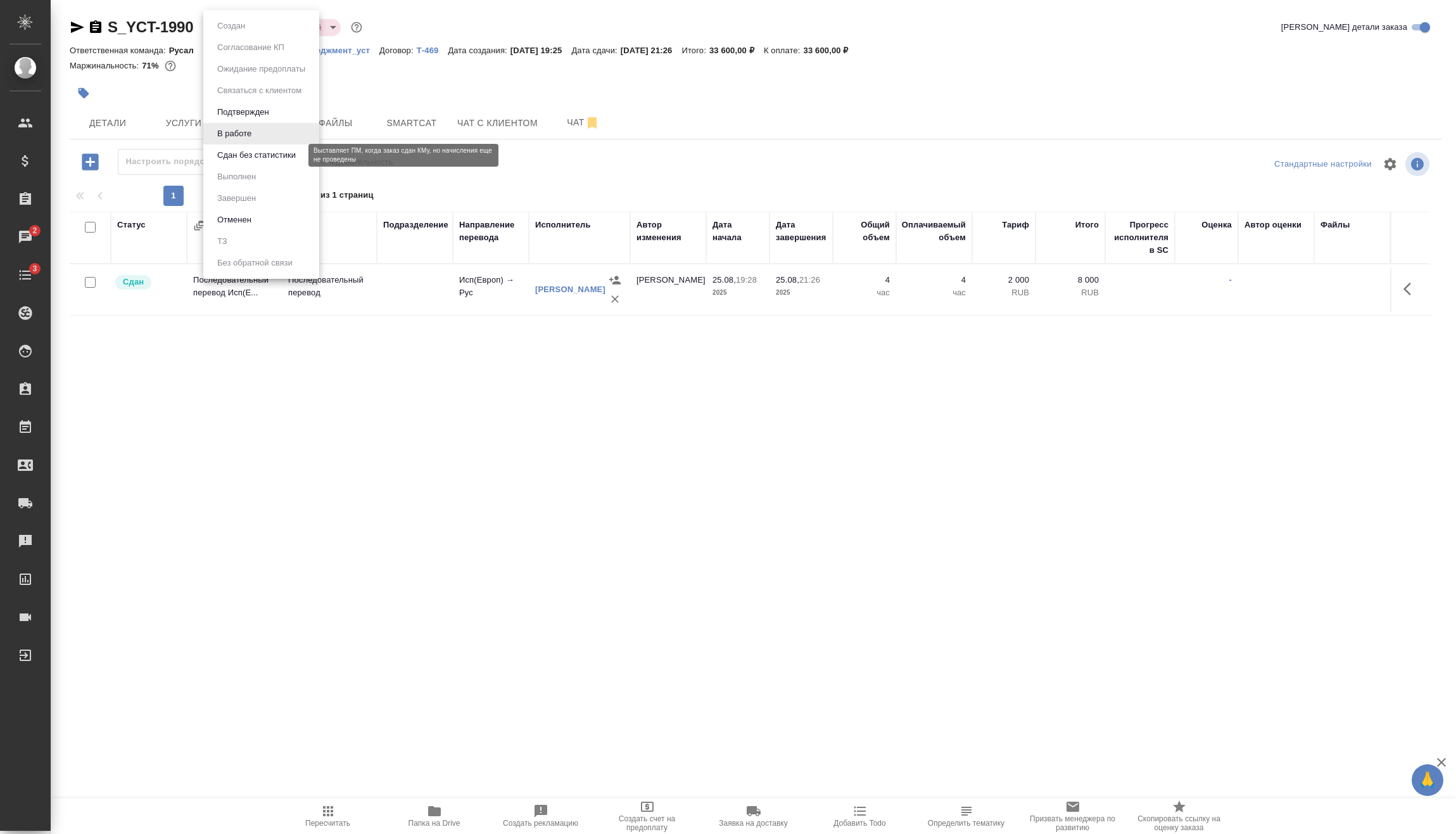
click at [288, 149] on button "Сдан без статистики" at bounding box center [256, 155] width 87 height 14
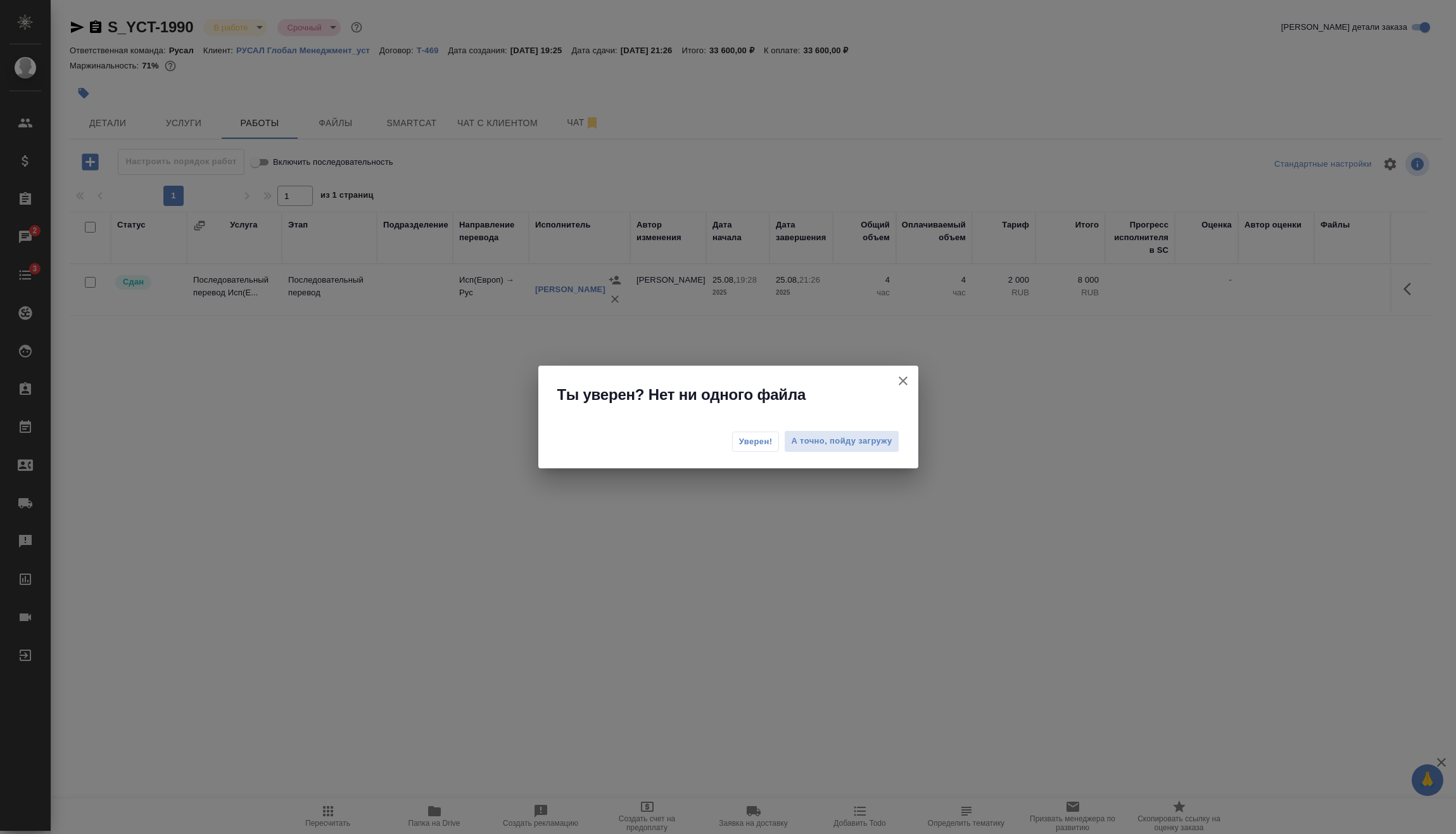
click at [748, 432] on button "Уверен!" at bounding box center [756, 442] width 47 height 20
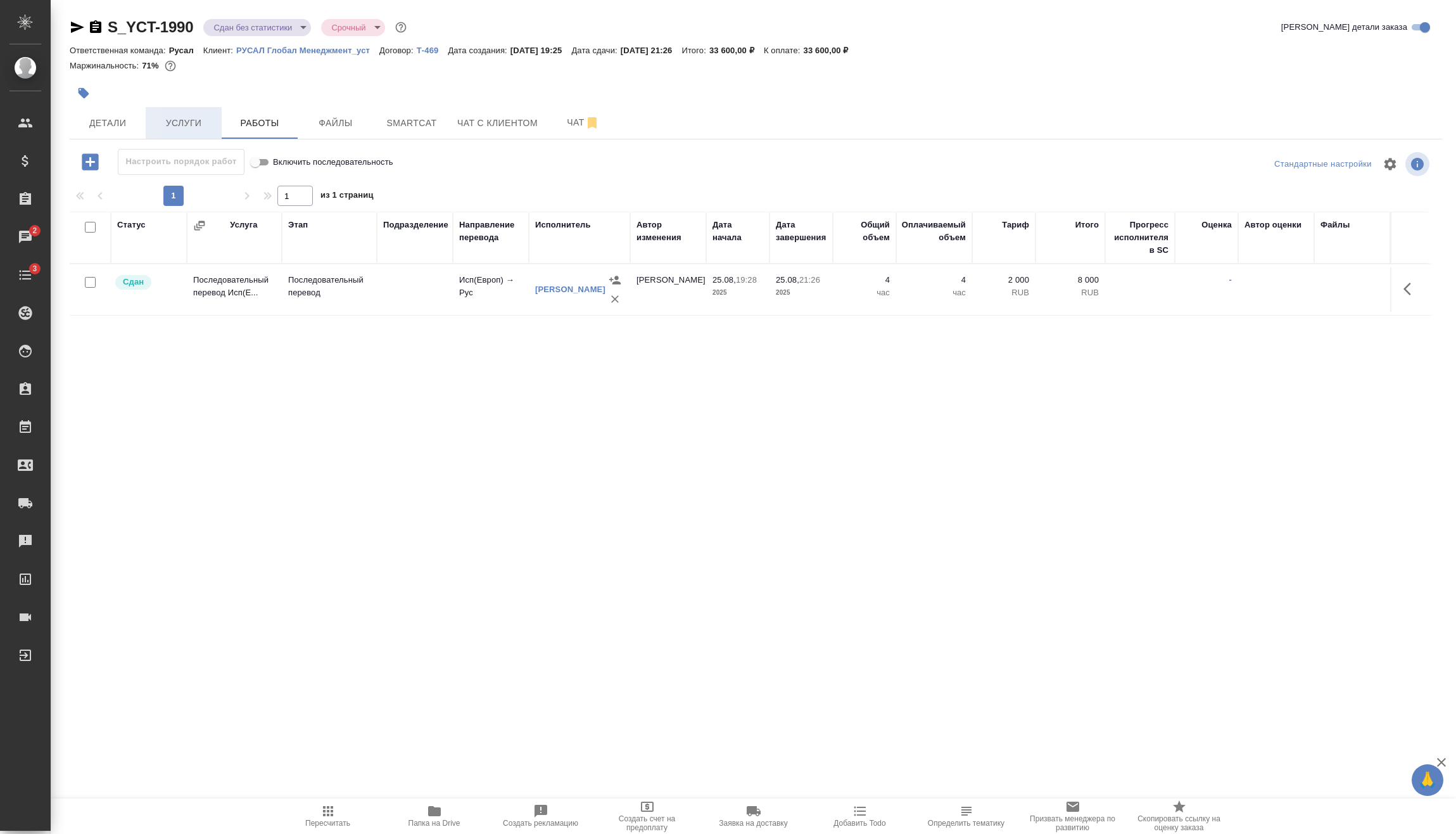
click at [190, 126] on span "Услуги" at bounding box center [183, 123] width 61 height 15
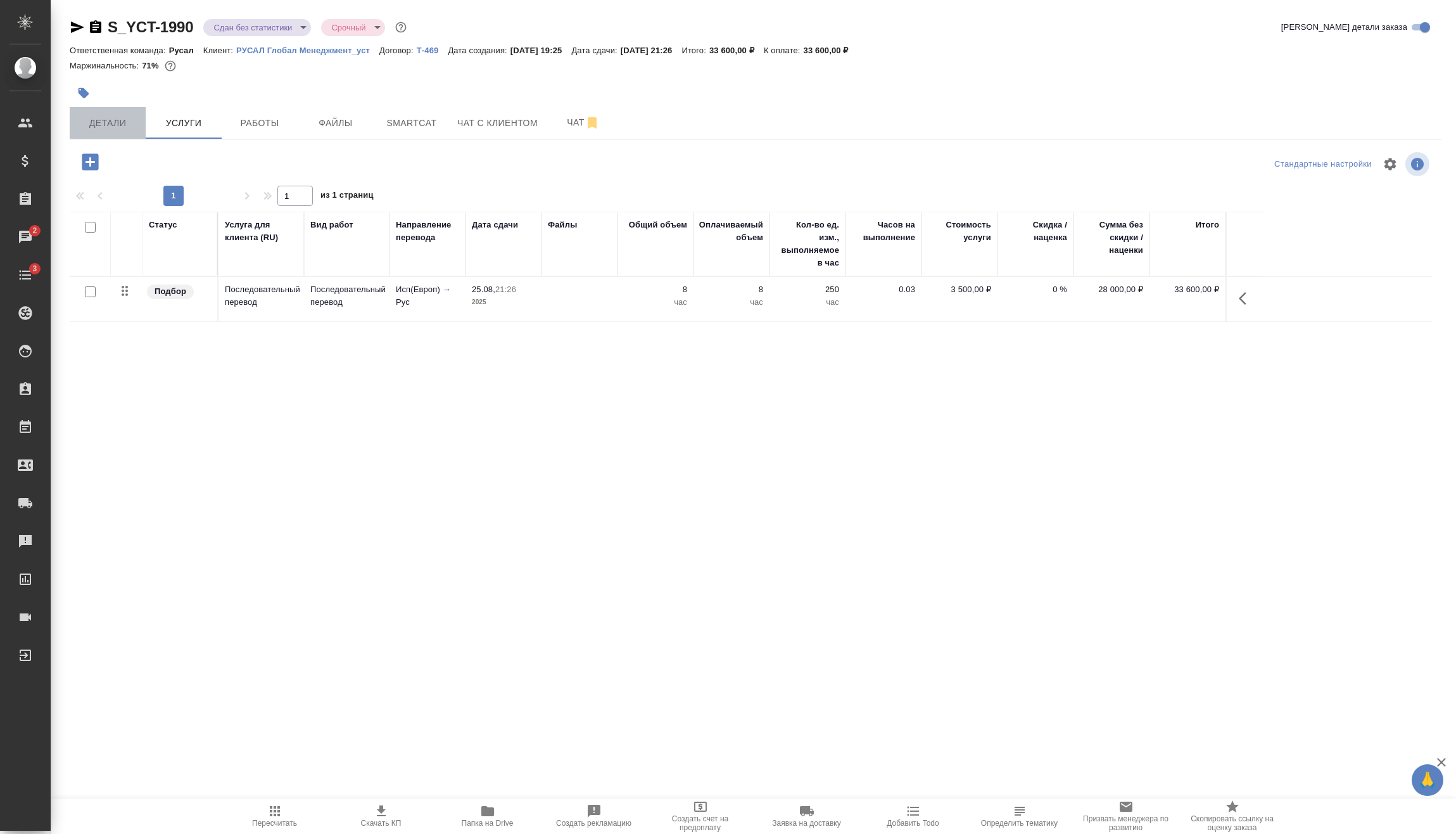
click at [111, 128] on span "Детали" at bounding box center [107, 123] width 61 height 15
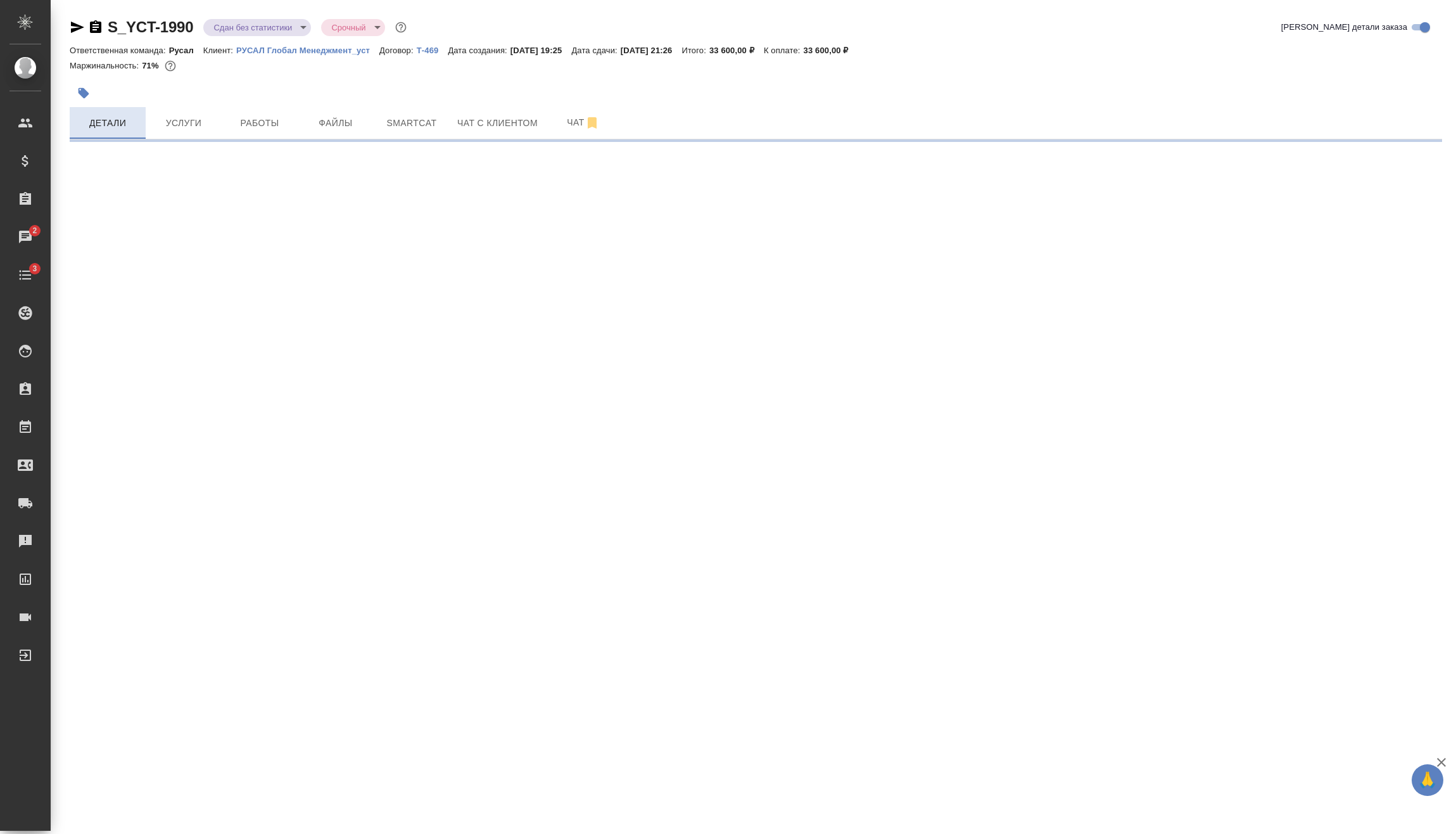
select select "RU"
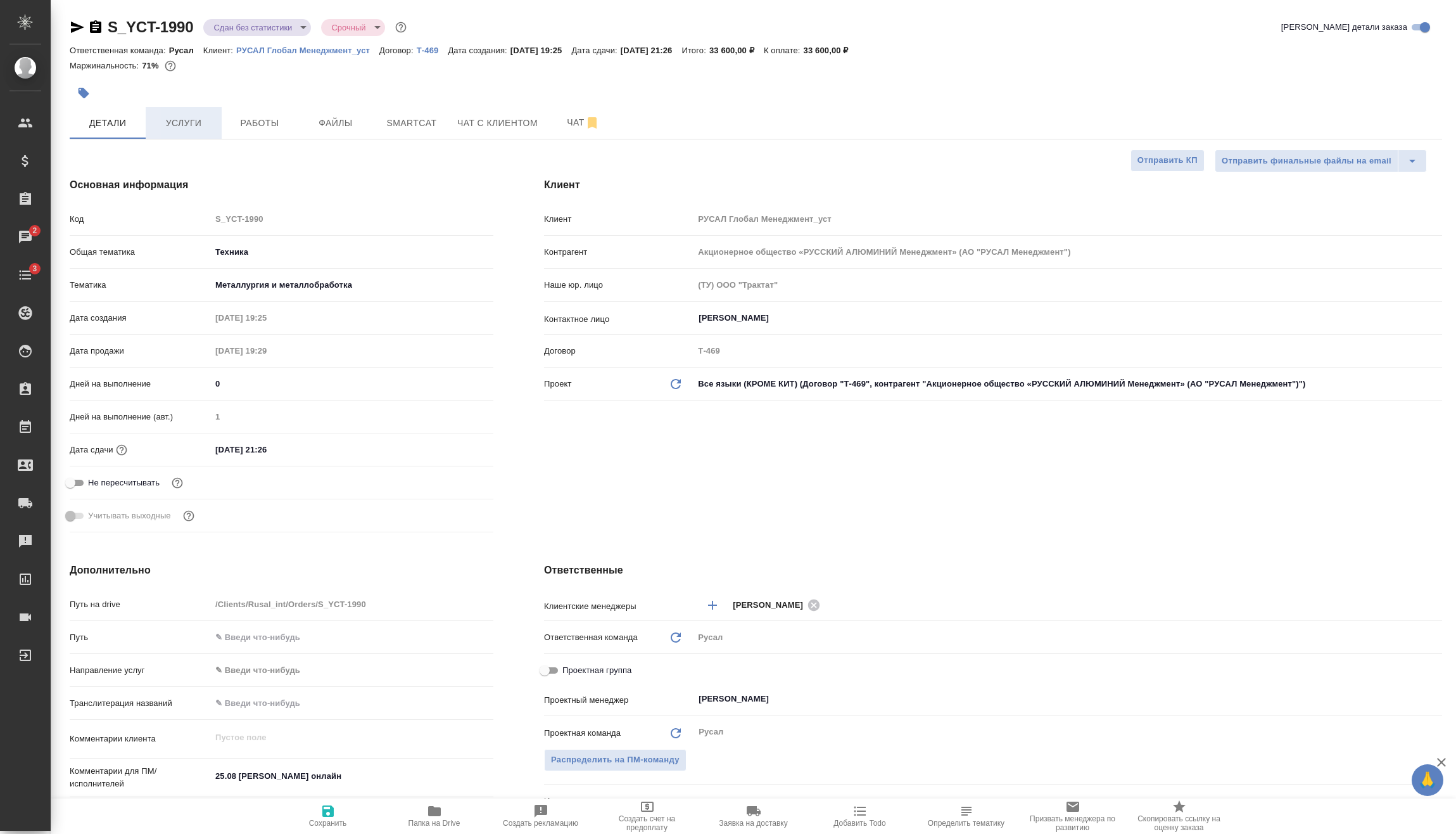
type textarea "x"
click at [258, 116] on span "Работы" at bounding box center [260, 123] width 61 height 15
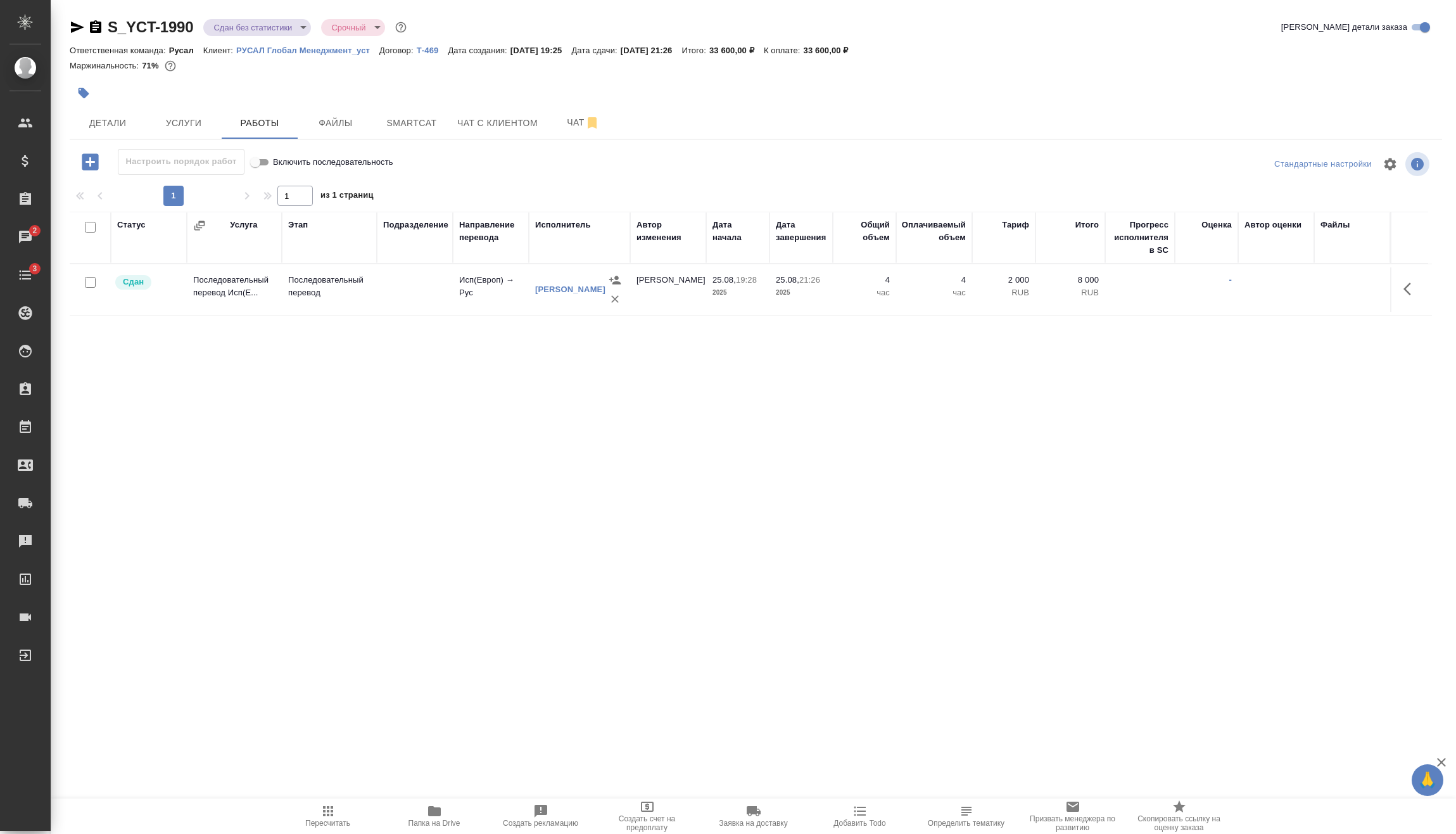
click at [326, 809] on icon "button" at bounding box center [328, 810] width 15 height 15
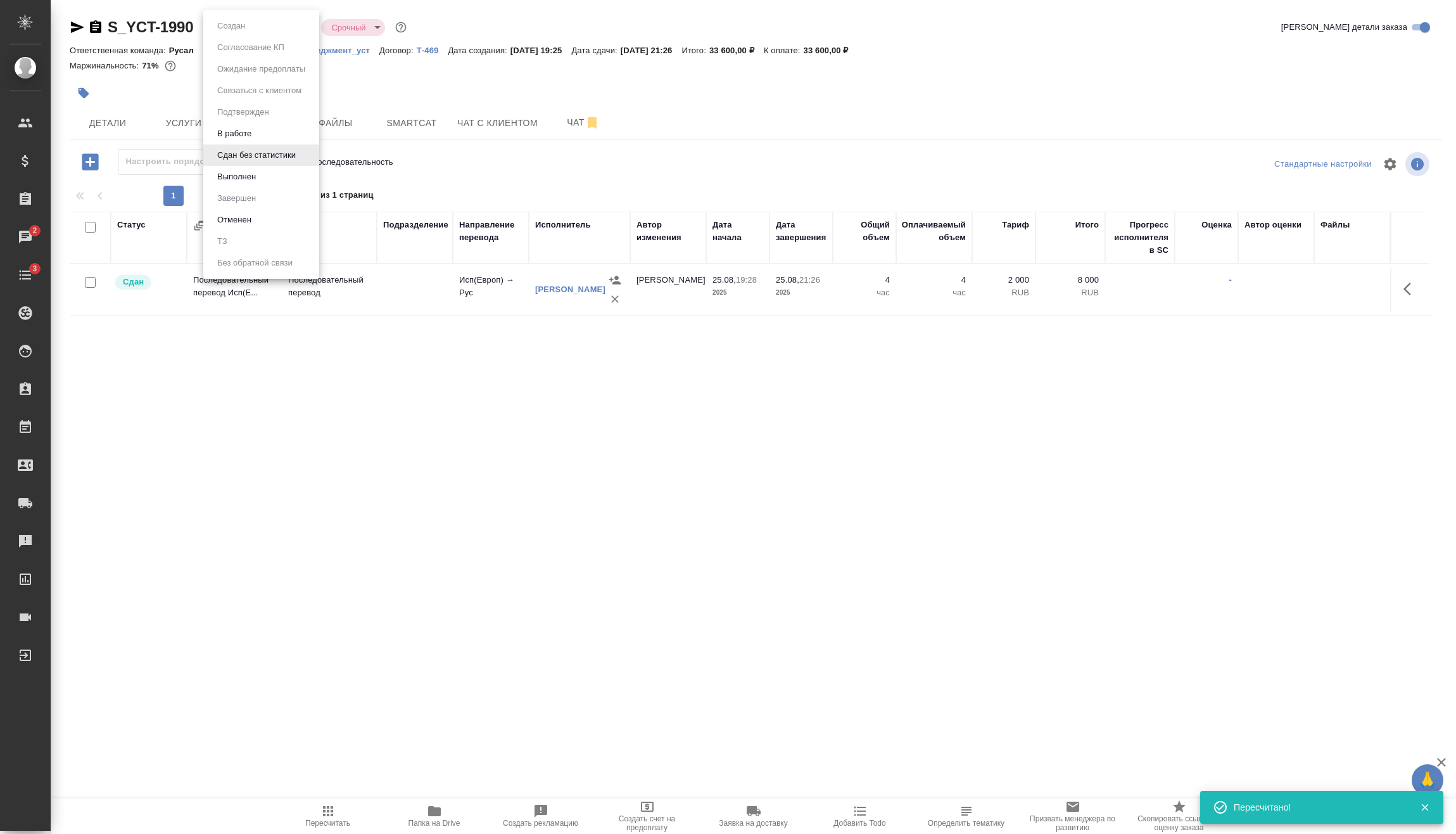
click at [272, 31] on body "🙏 .cls-1 fill:#fff; AWATERA Vasilev Evgeniy Клиенты Спецификации Заказы 2 Чаты …" at bounding box center [728, 417] width 1456 height 834
click at [260, 176] on button "Выполнен" at bounding box center [236, 176] width 46 height 14
click at [237, 22] on body "🙏 .cls-1 fill:#fff; AWATERA Vasilev Evgeniy Клиенты Спецификации Заказы 2 Чаты …" at bounding box center [728, 417] width 1456 height 834
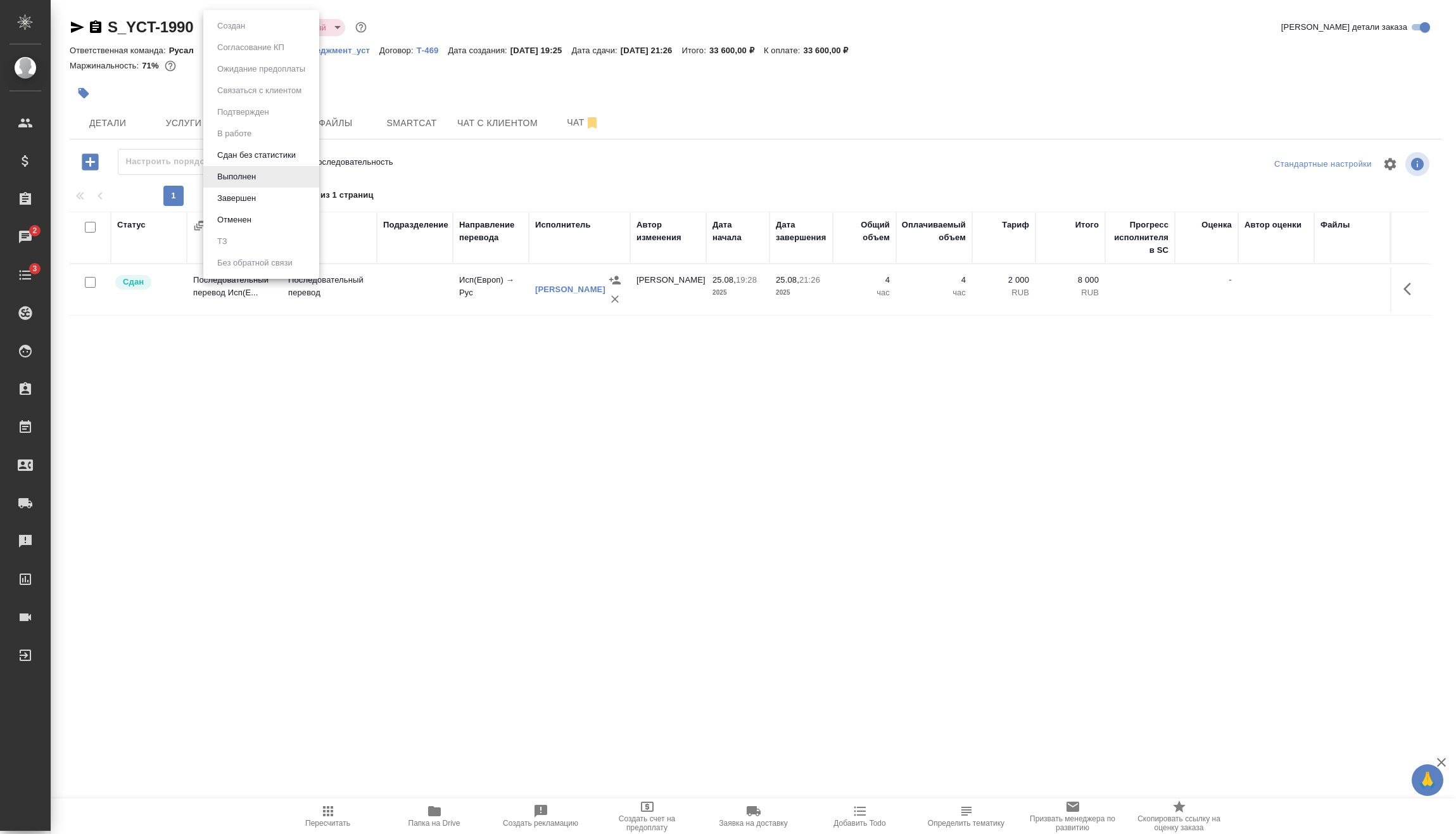
click at [264, 198] on li "Завершен" at bounding box center [260, 198] width 116 height 22
click at [101, 28] on icon "button" at bounding box center [96, 26] width 12 height 13
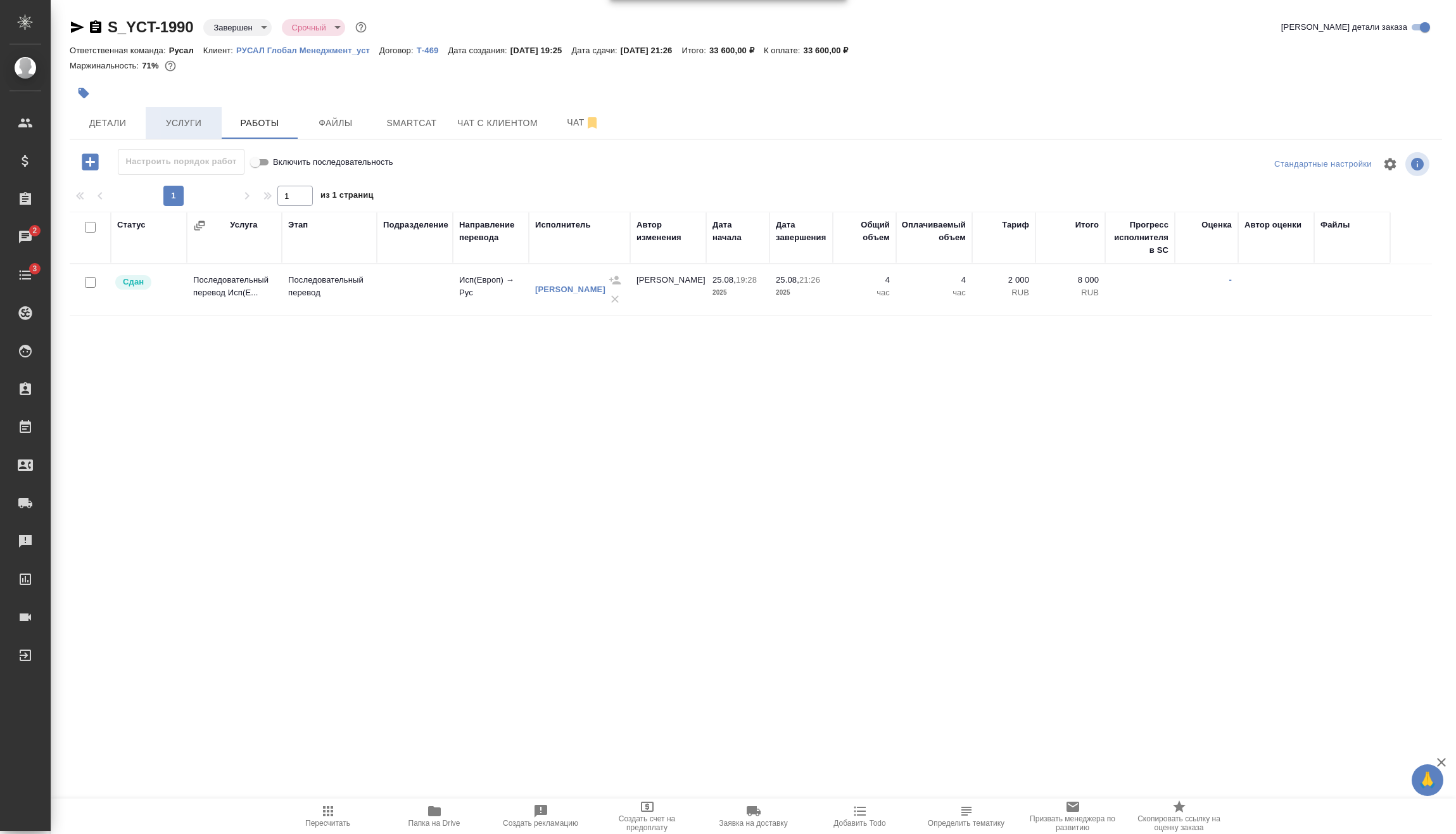
click at [175, 124] on span "Услуги" at bounding box center [183, 123] width 61 height 15
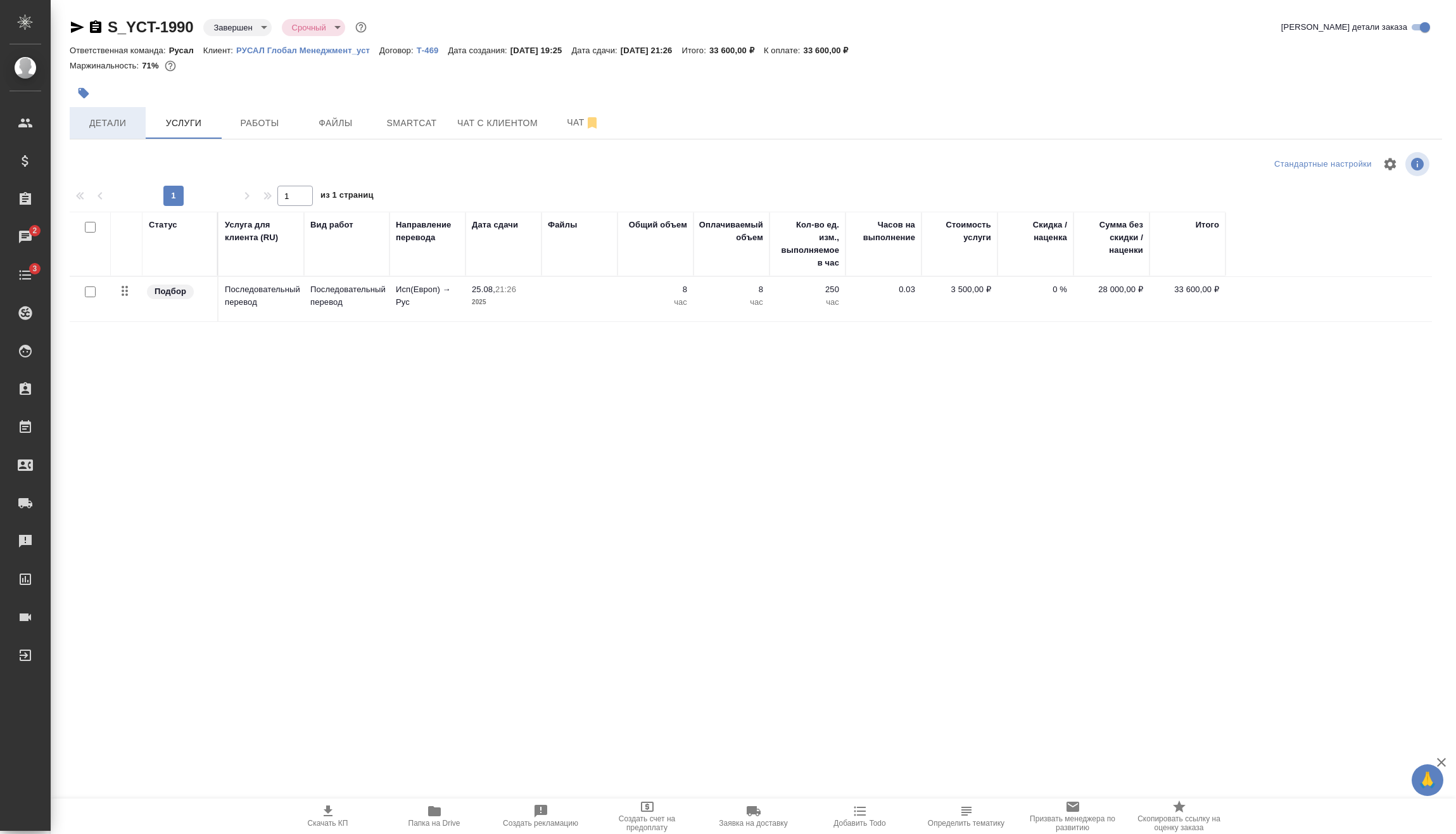
click at [120, 128] on span "Детали" at bounding box center [107, 123] width 61 height 15
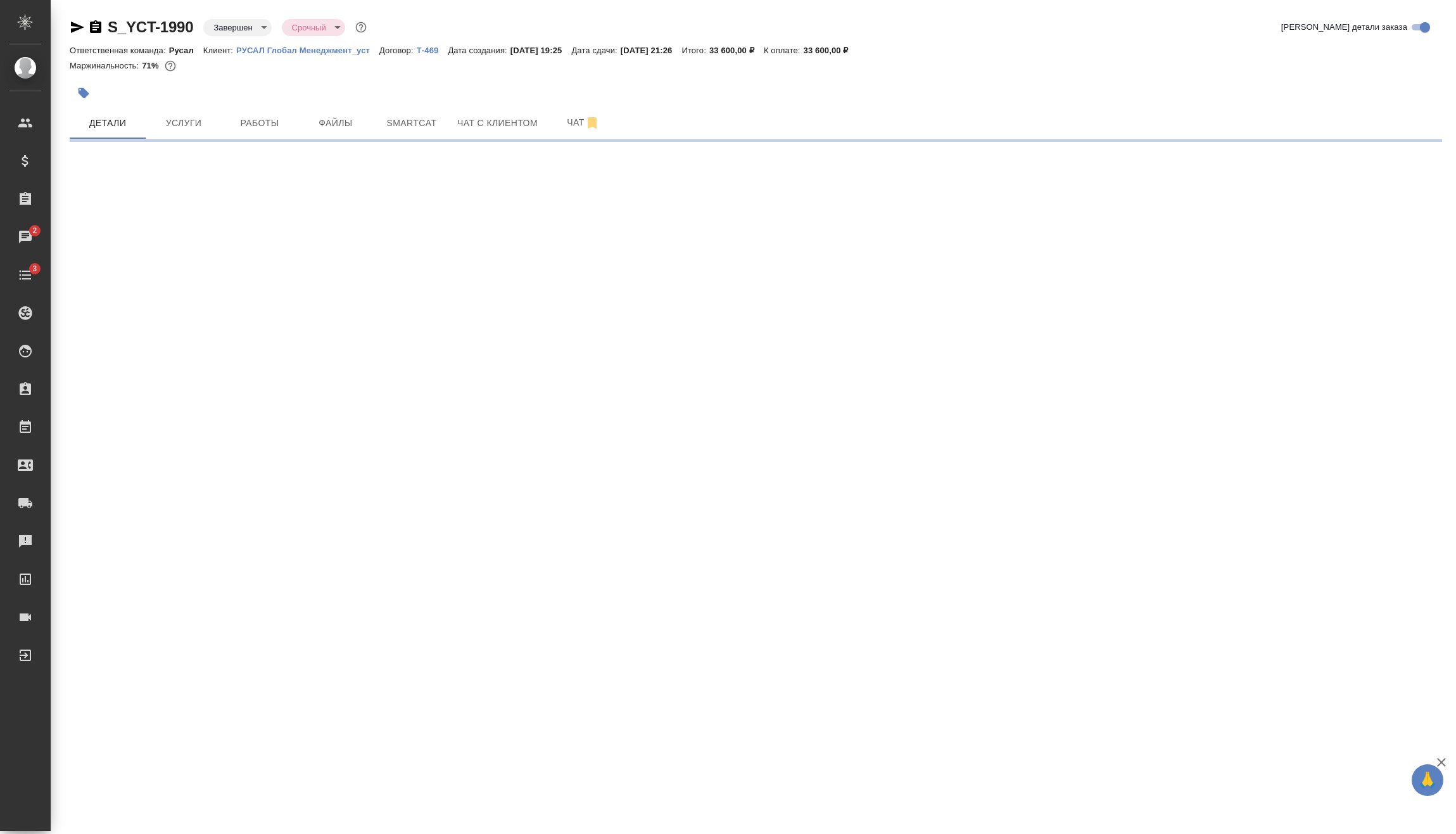
select select "RU"
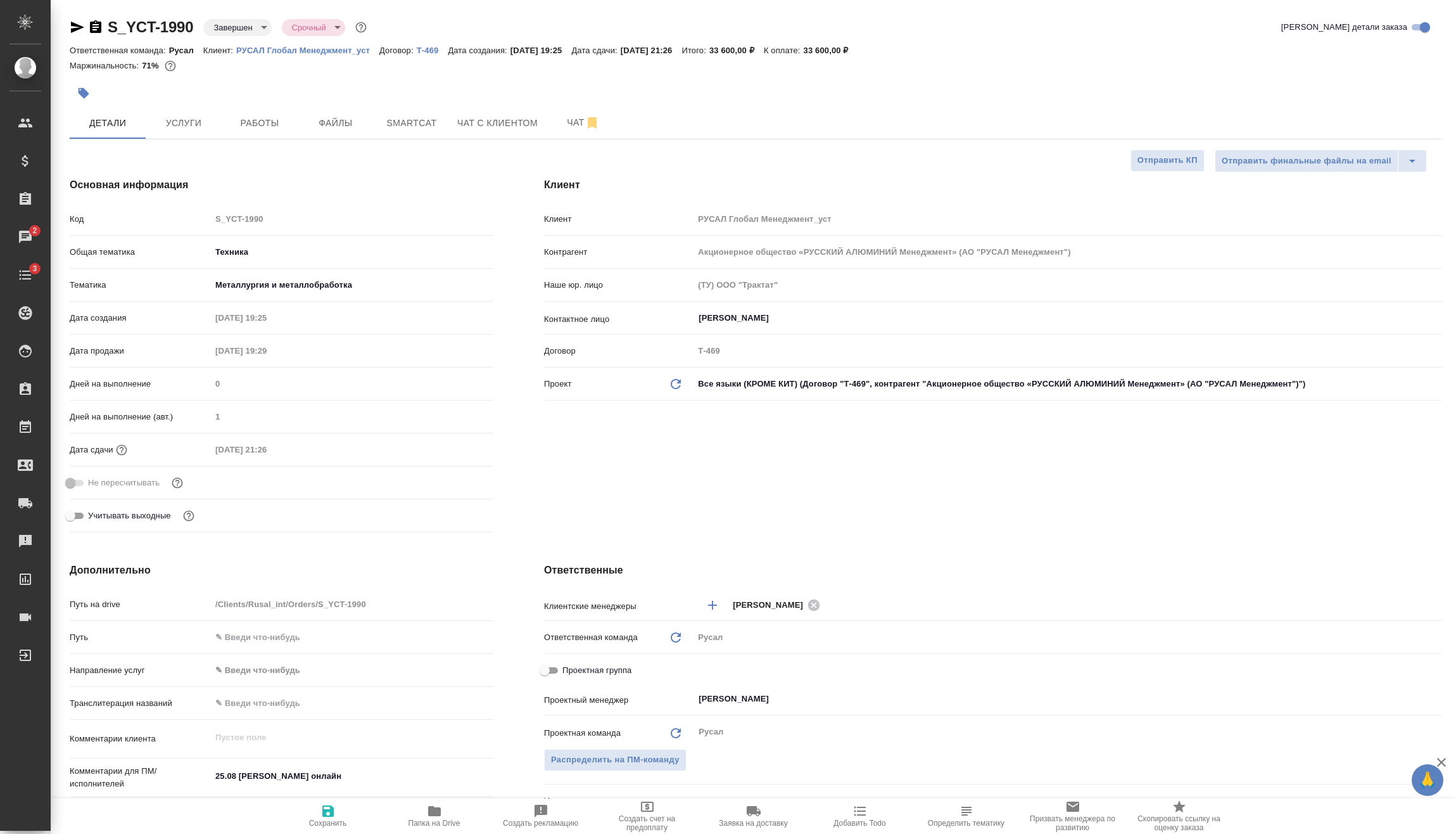
type textarea "x"
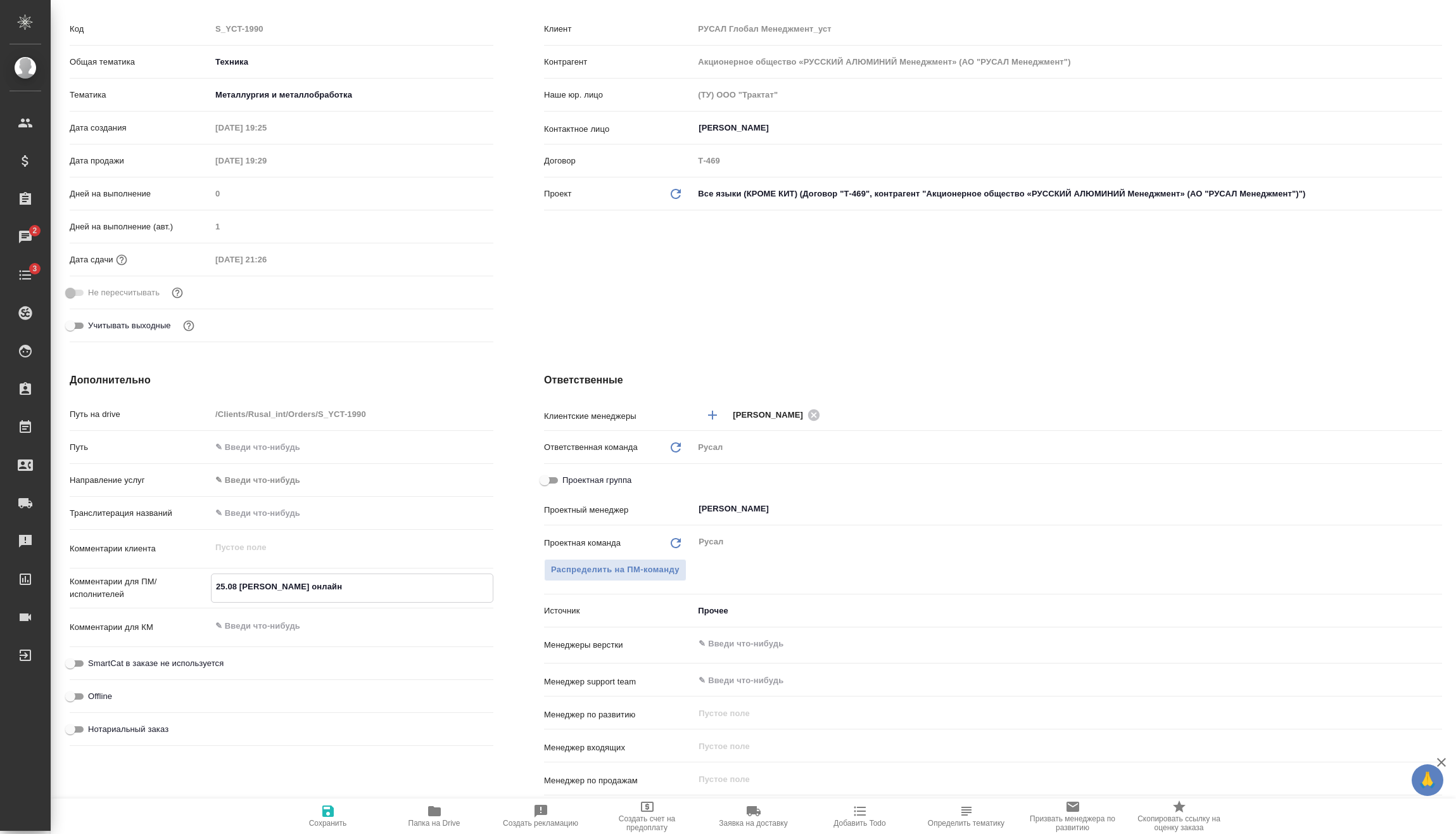
drag, startPoint x: 277, startPoint y: 584, endPoint x: 239, endPoint y: 584, distance: 38.0
click at [239, 584] on textarea "25.08 Калинчук онлайн" at bounding box center [351, 586] width 281 height 22
drag, startPoint x: 242, startPoint y: 586, endPoint x: 295, endPoint y: 568, distance: 56.0
click at [295, 568] on div "Комментарии клиента x" at bounding box center [281, 554] width 423 height 38
type textarea "x"
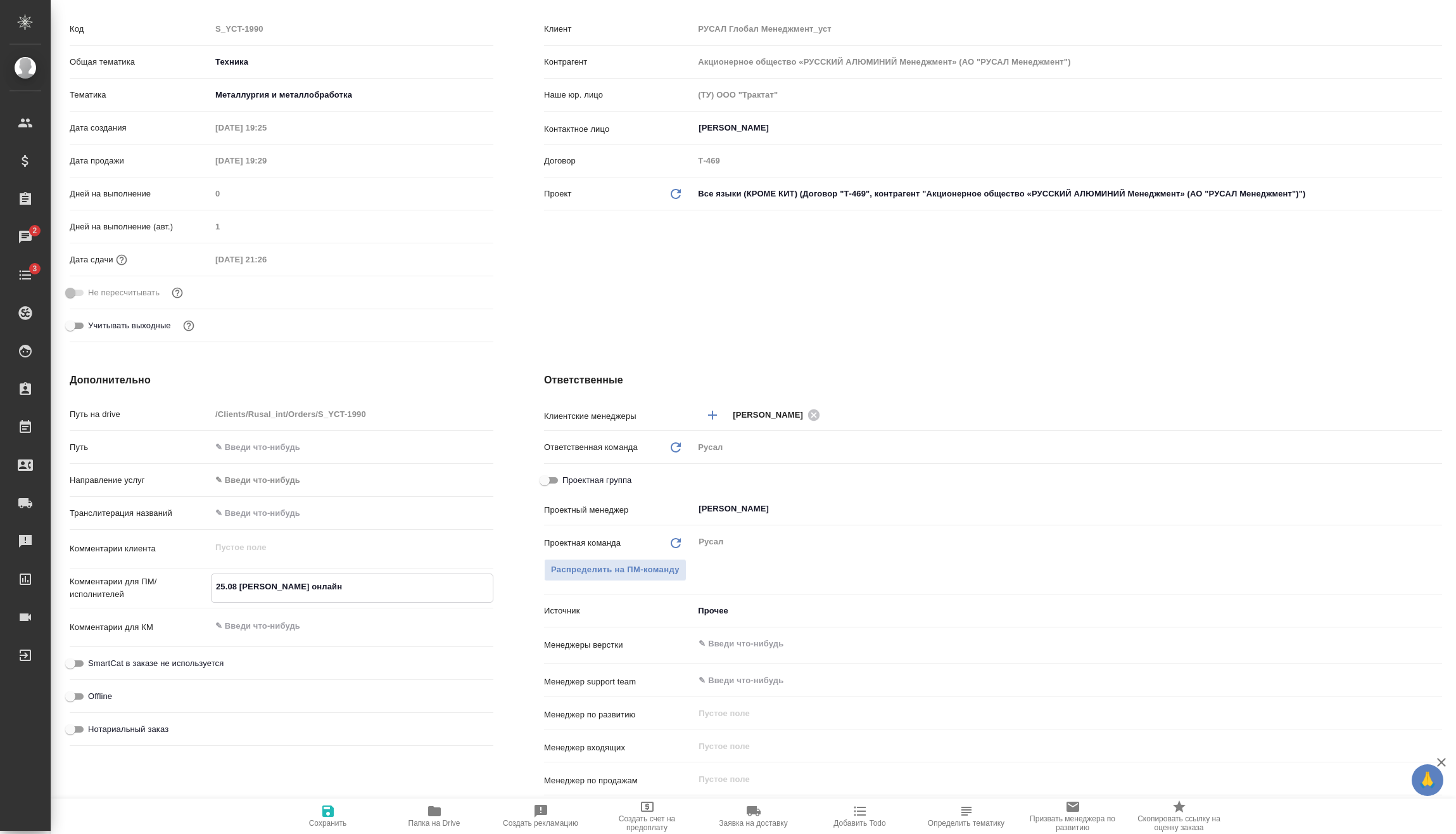
drag, startPoint x: 279, startPoint y: 585, endPoint x: 239, endPoint y: 580, distance: 40.3
click at [239, 580] on textarea "25.08 Калинчук онлайн" at bounding box center [351, 586] width 281 height 22
type textarea "x"
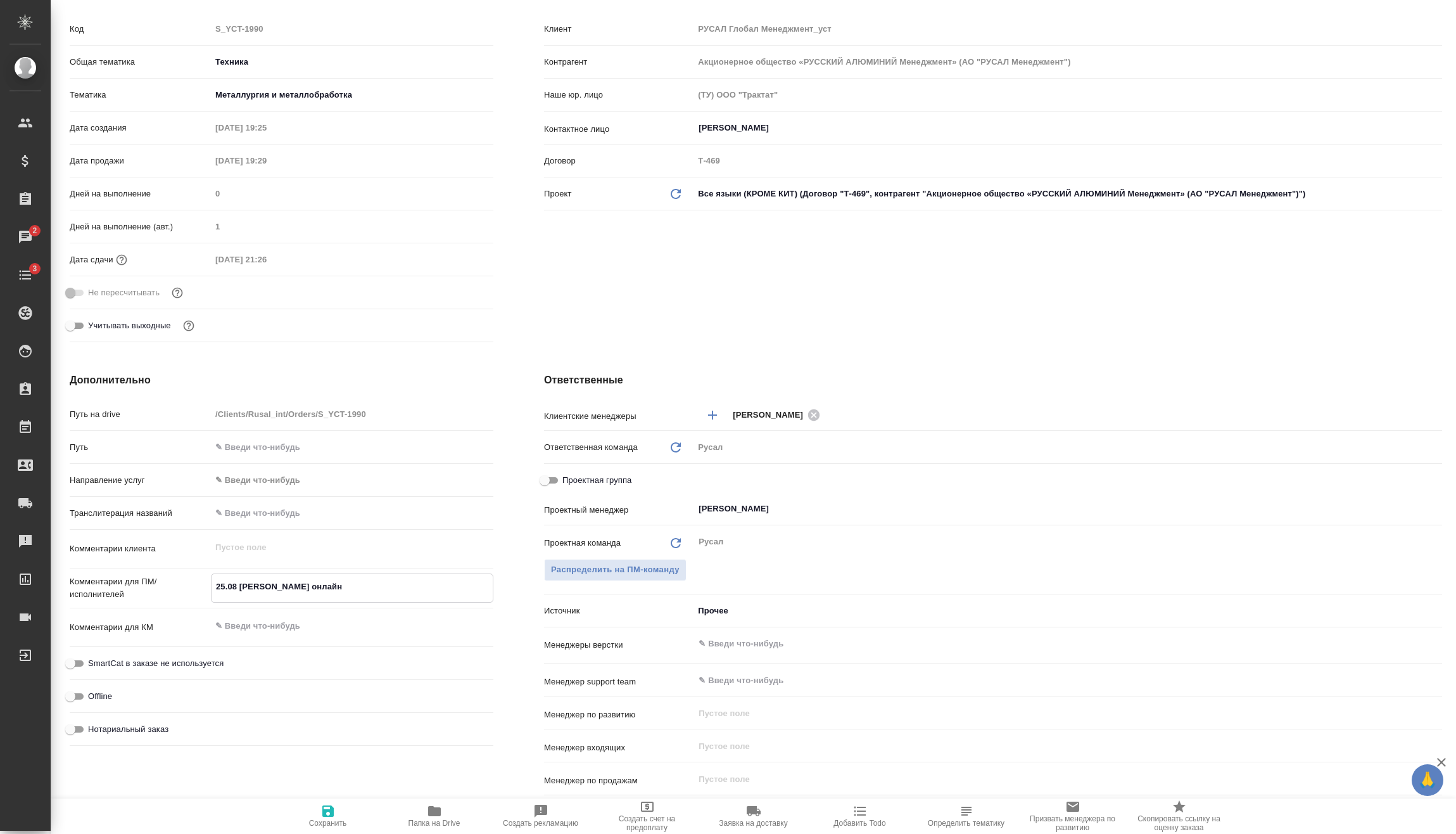
type textarea "x"
click at [422, 642] on div "Комментарии для КМ x" at bounding box center [281, 632] width 423 height 38
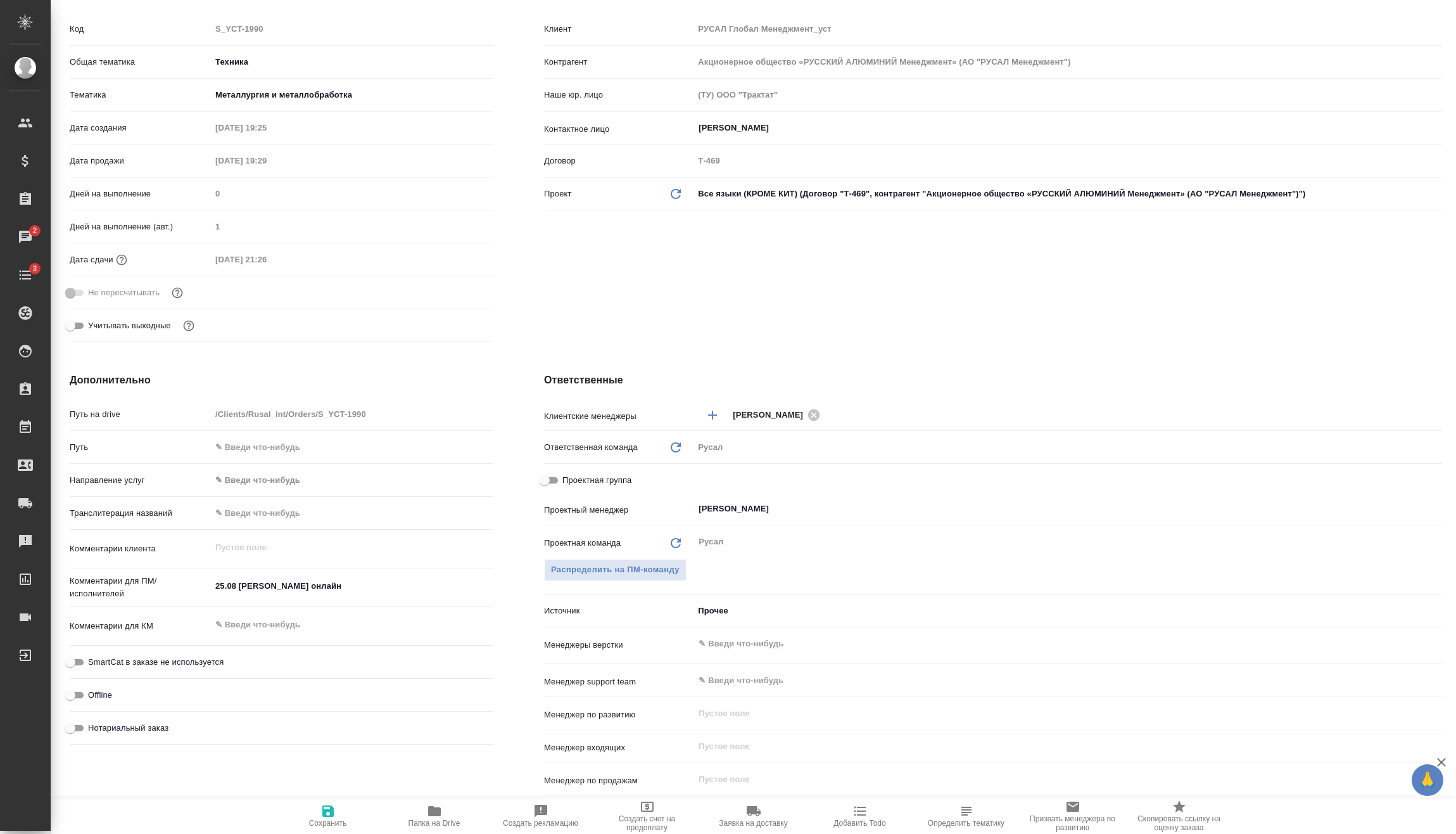
click at [333, 827] on span "Сохранить" at bounding box center [328, 823] width 38 height 9
type textarea "x"
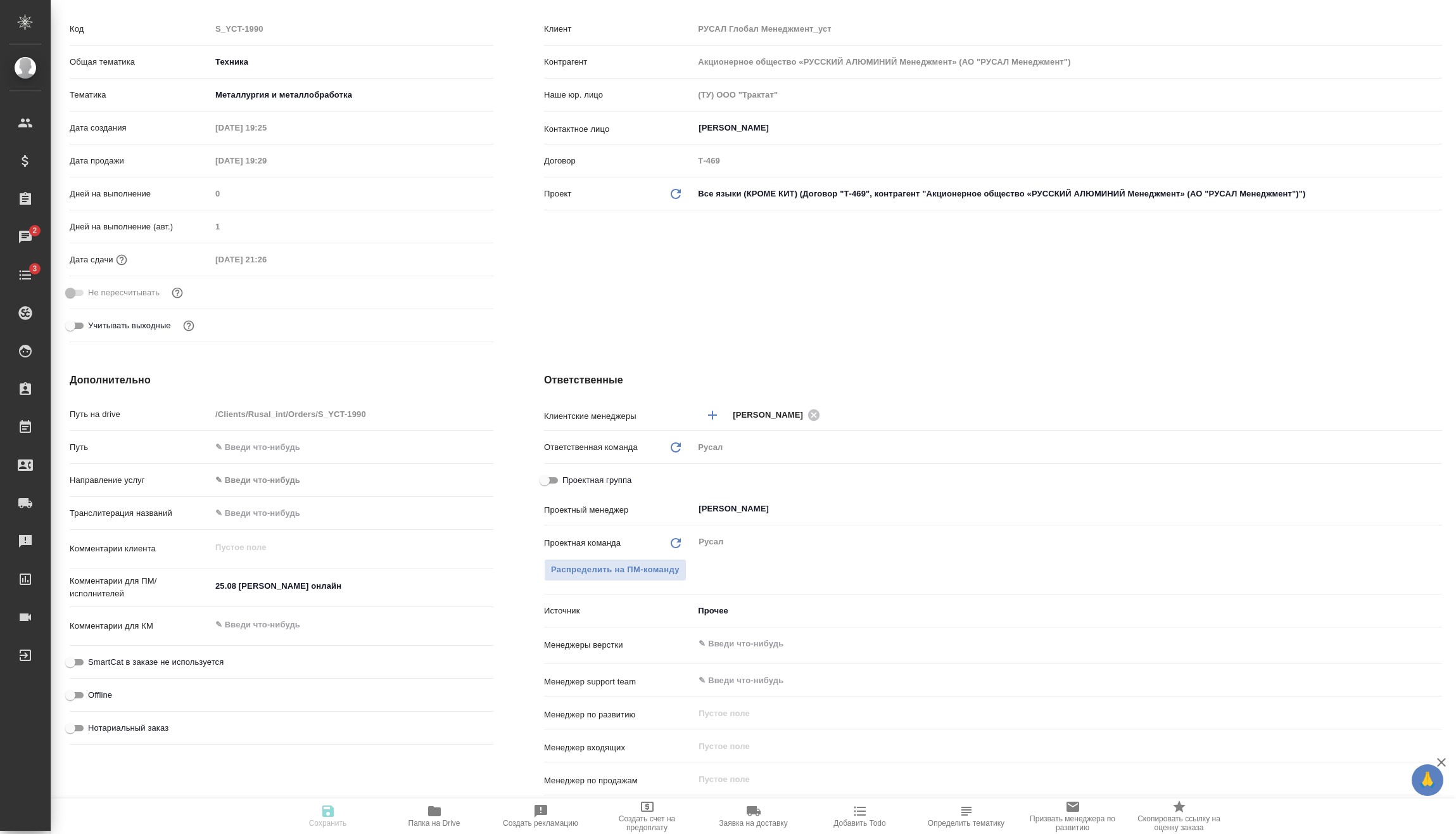
type textarea "x"
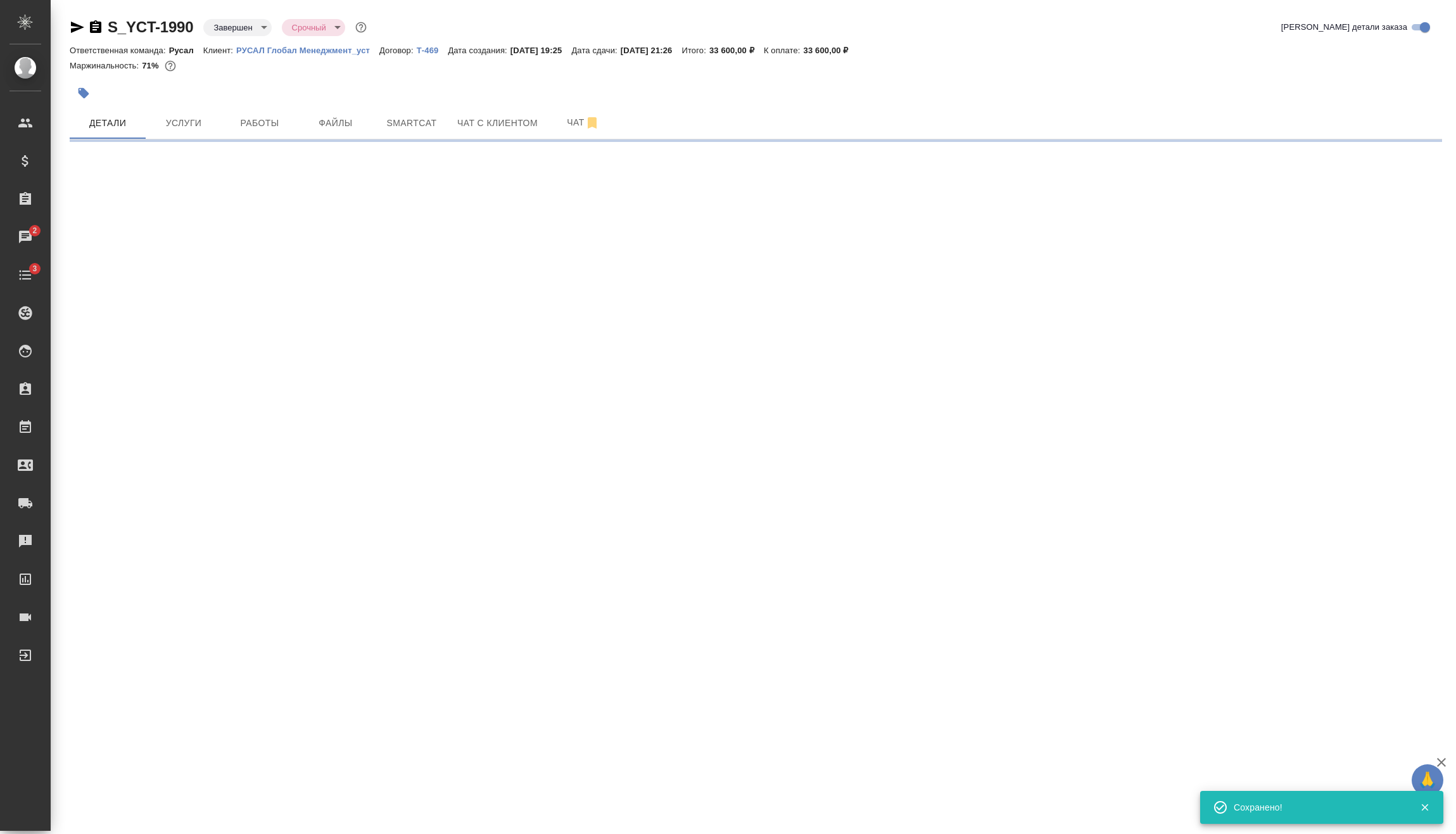
select select "RU"
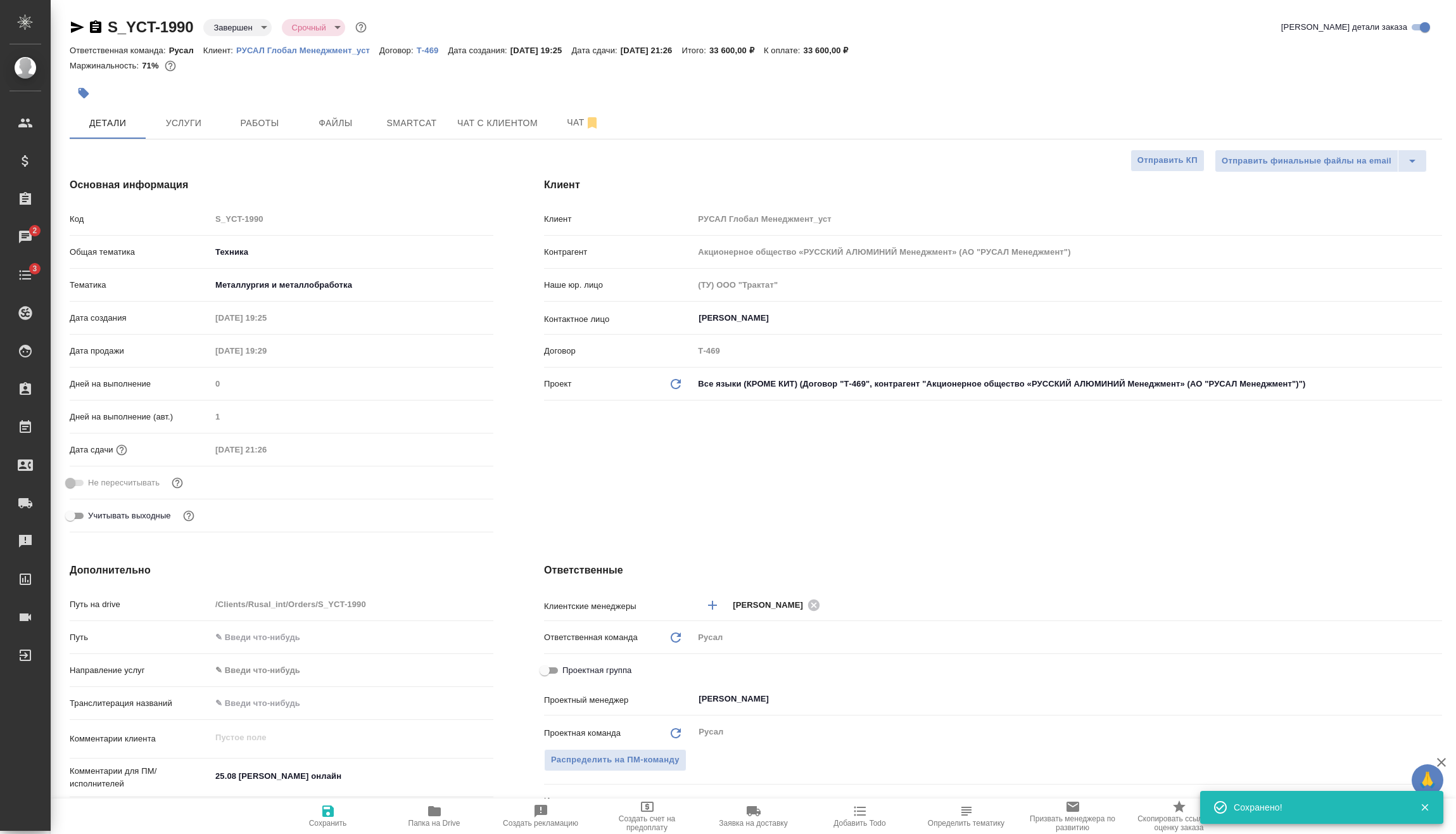
type textarea "x"
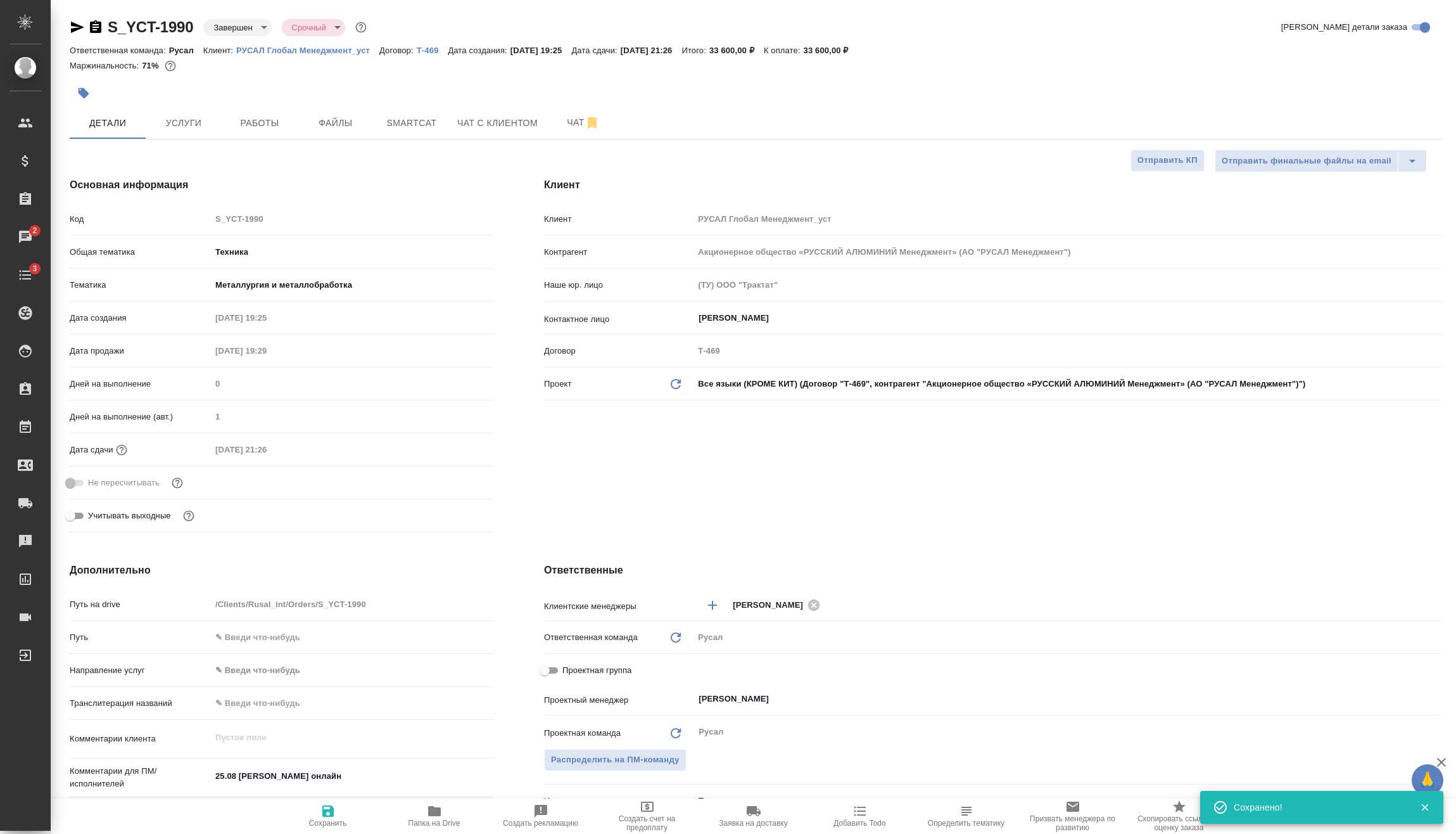
type textarea "x"
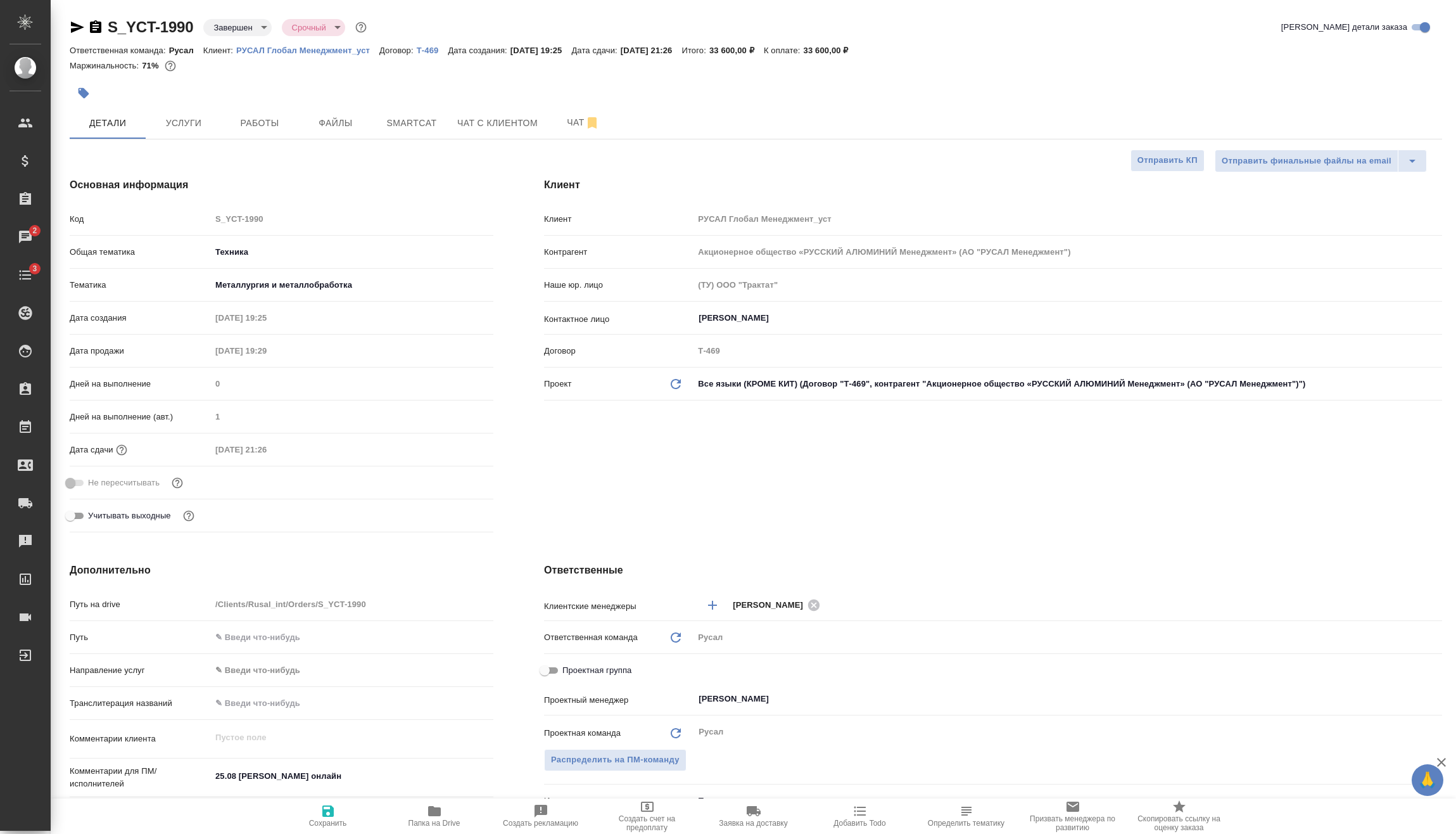
type textarea "x"
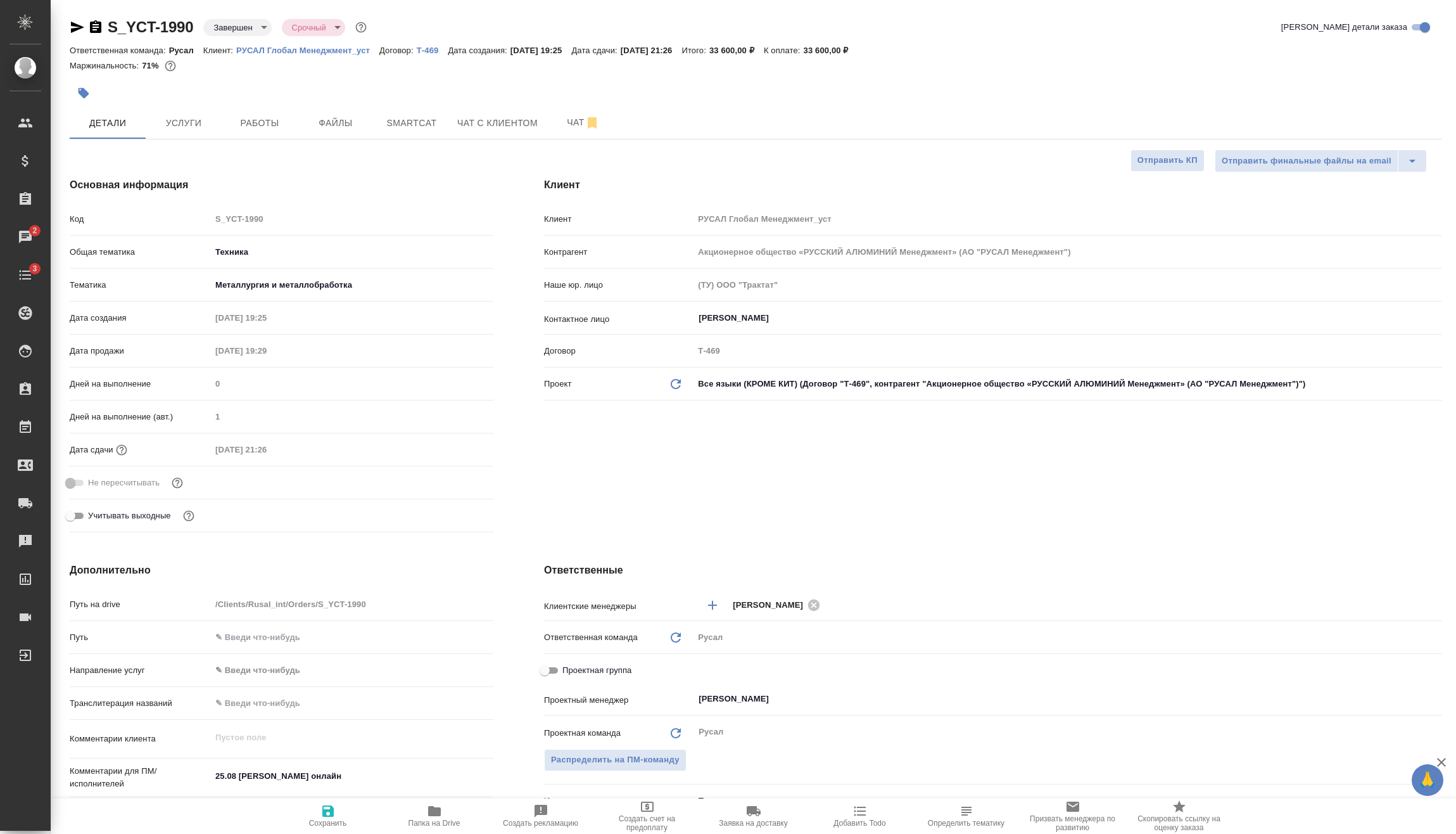
type textarea "x"
click at [271, 127] on span "Работы" at bounding box center [260, 123] width 61 height 15
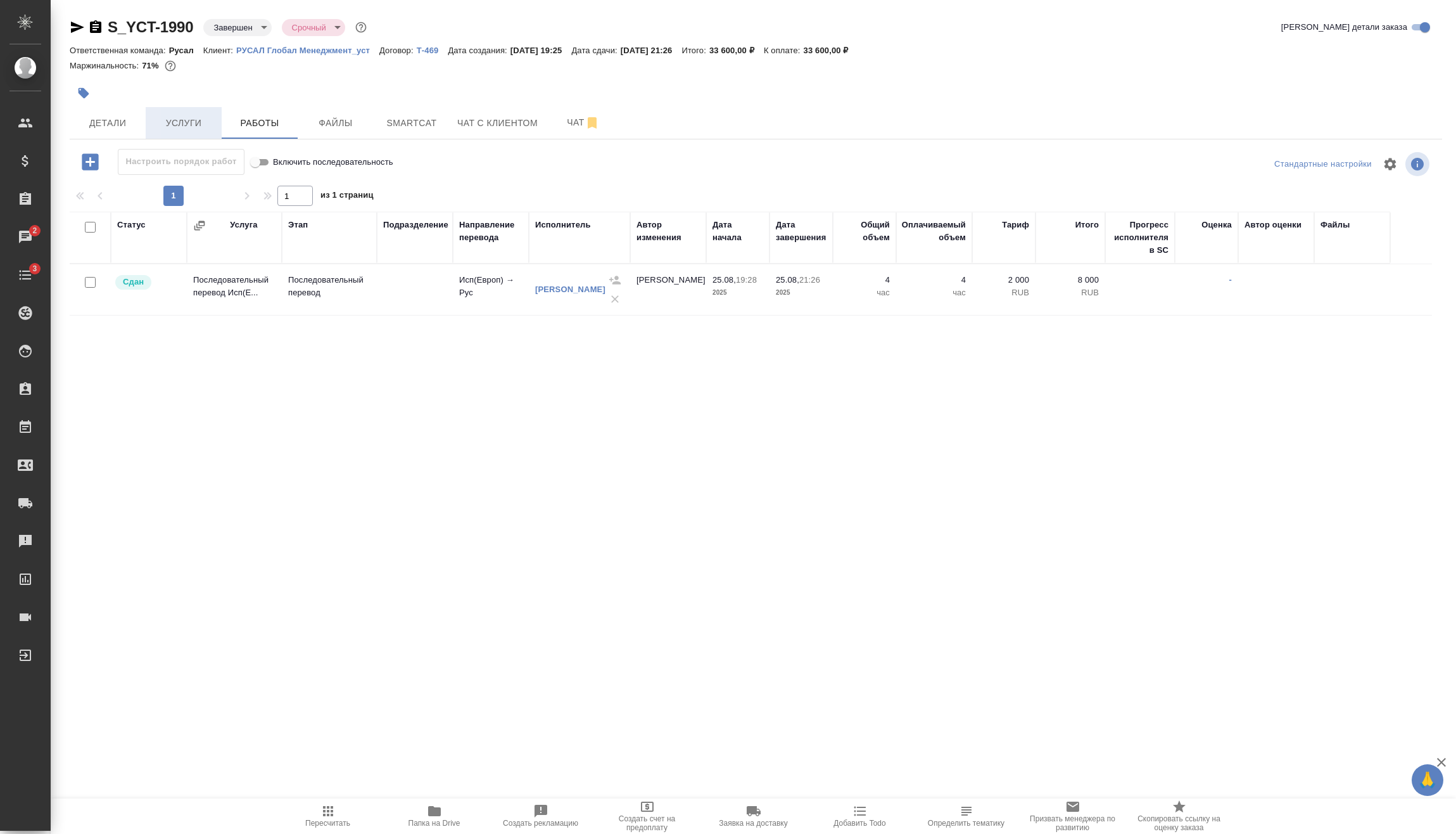
click at [203, 123] on span "Услуги" at bounding box center [183, 123] width 61 height 15
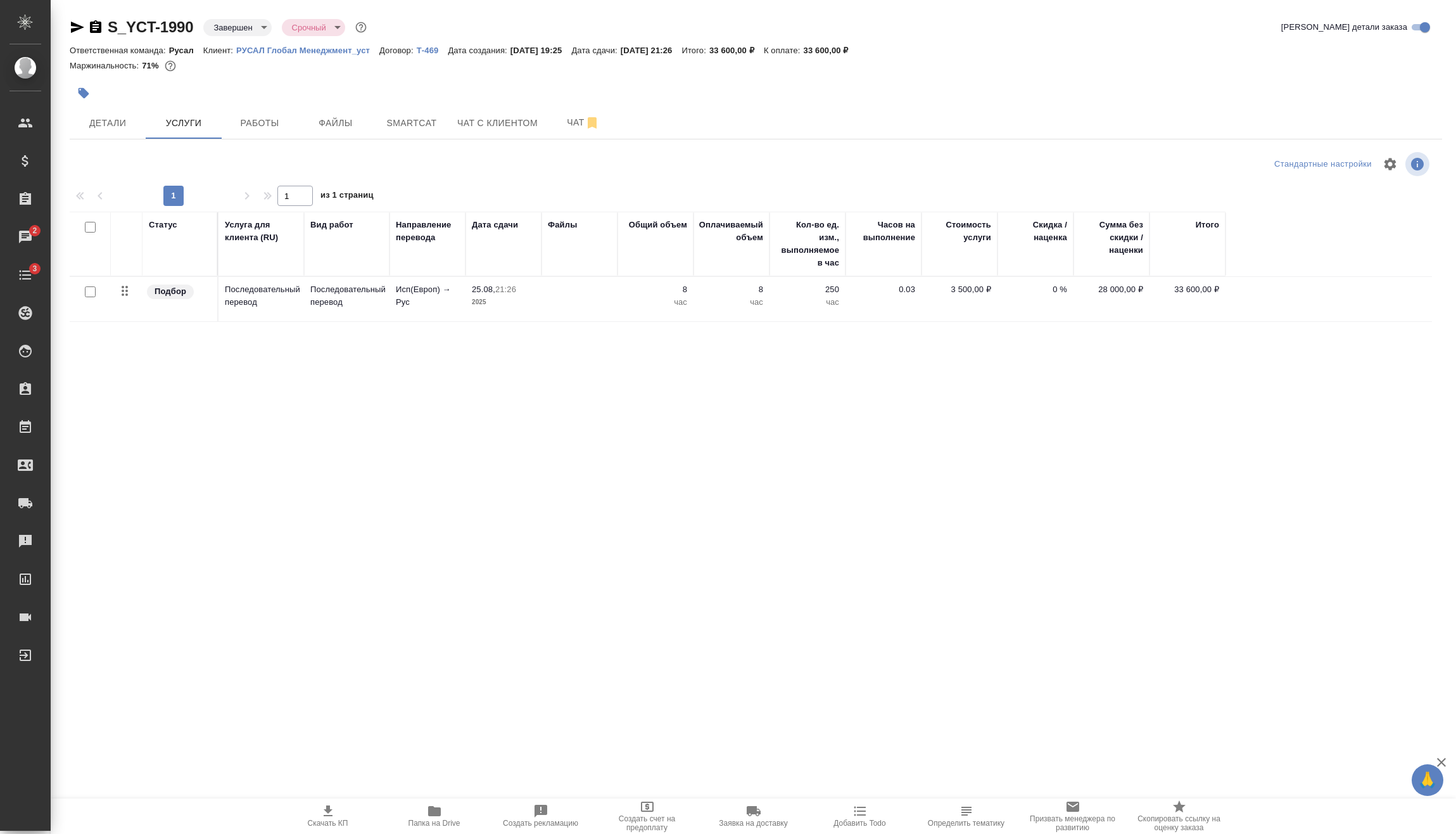
click at [249, 124] on span "Работы" at bounding box center [260, 123] width 61 height 15
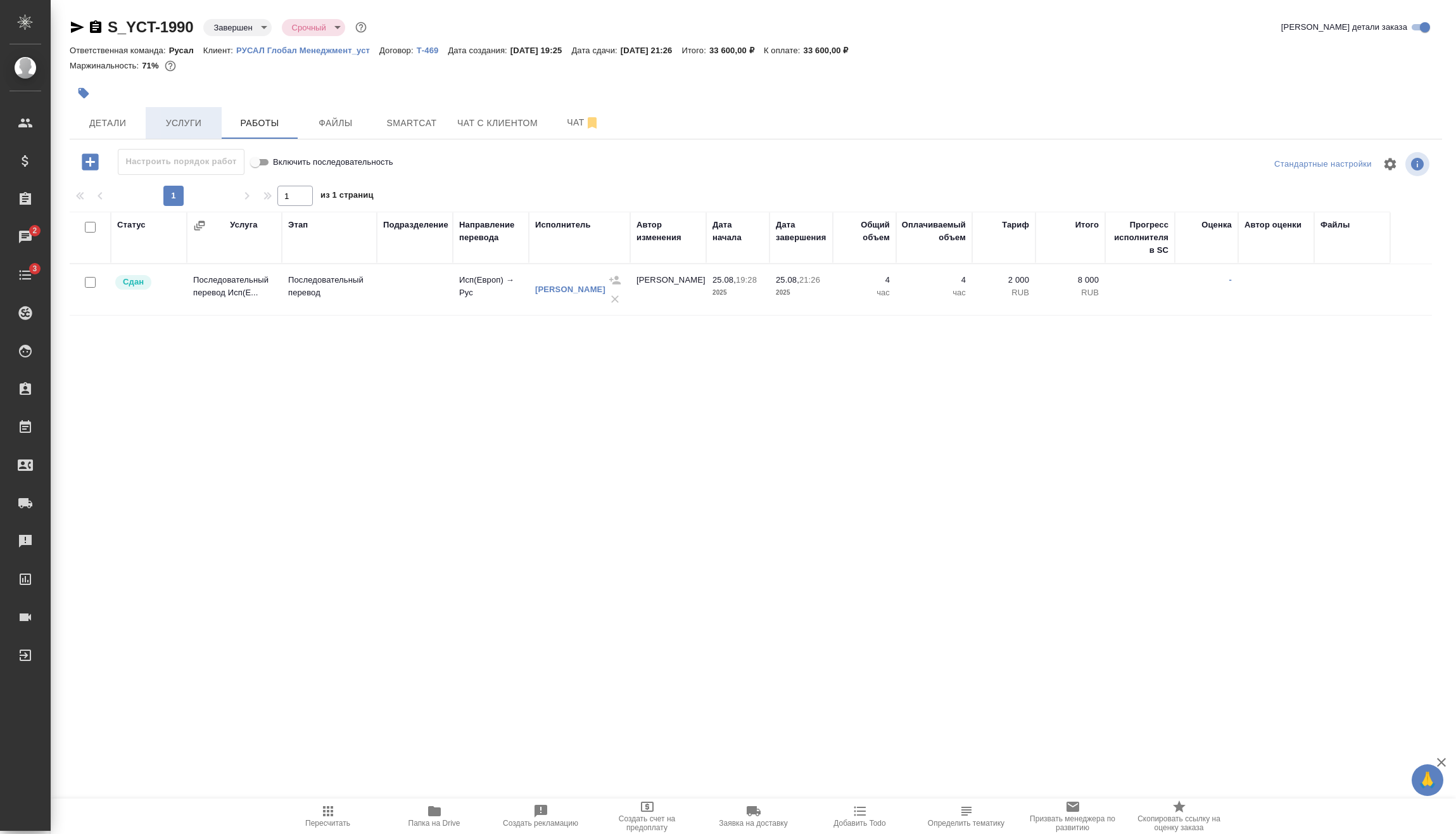
click at [207, 131] on button "Услуги" at bounding box center [183, 123] width 76 height 32
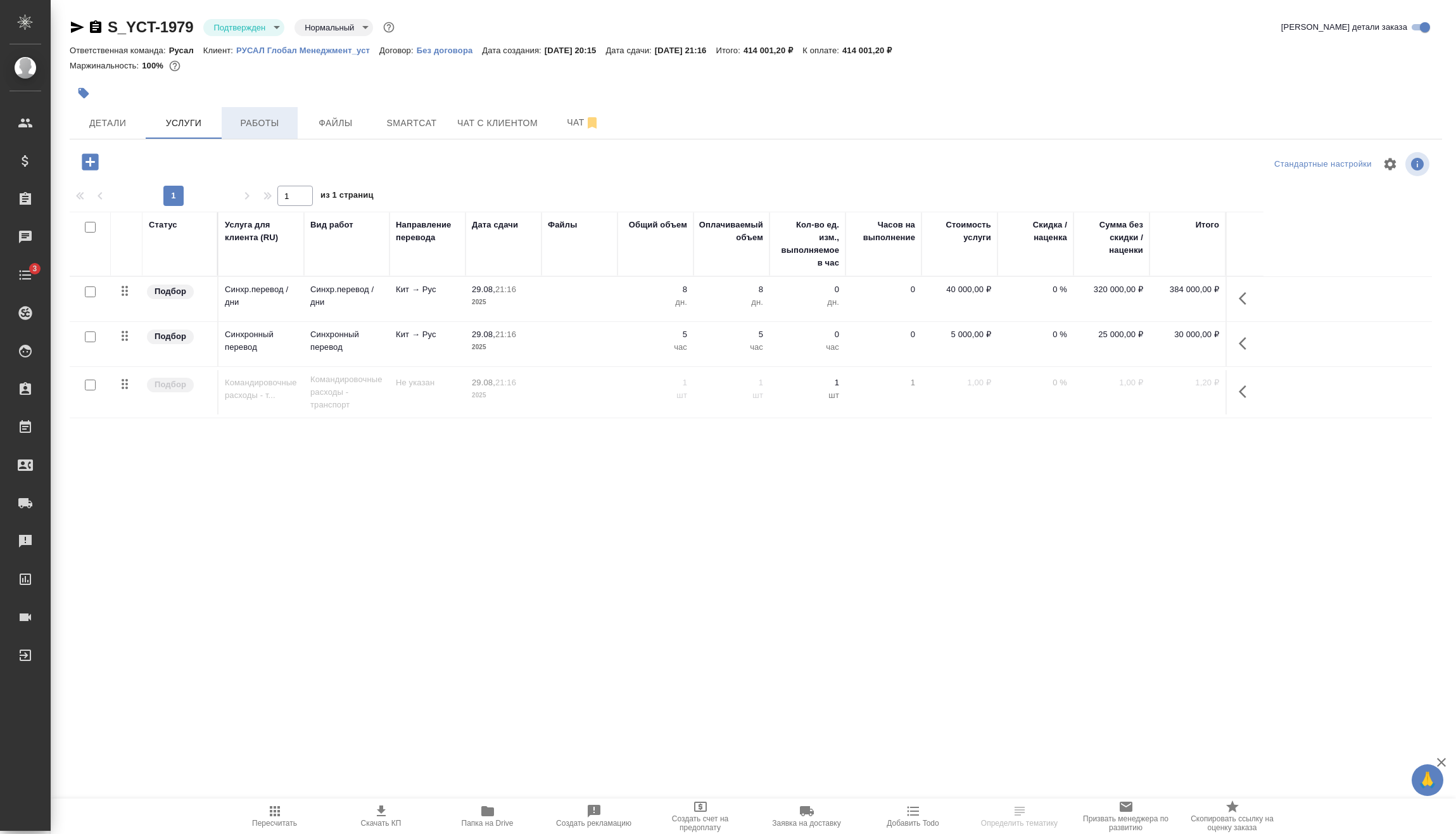
click at [253, 130] on span "Работы" at bounding box center [260, 123] width 61 height 15
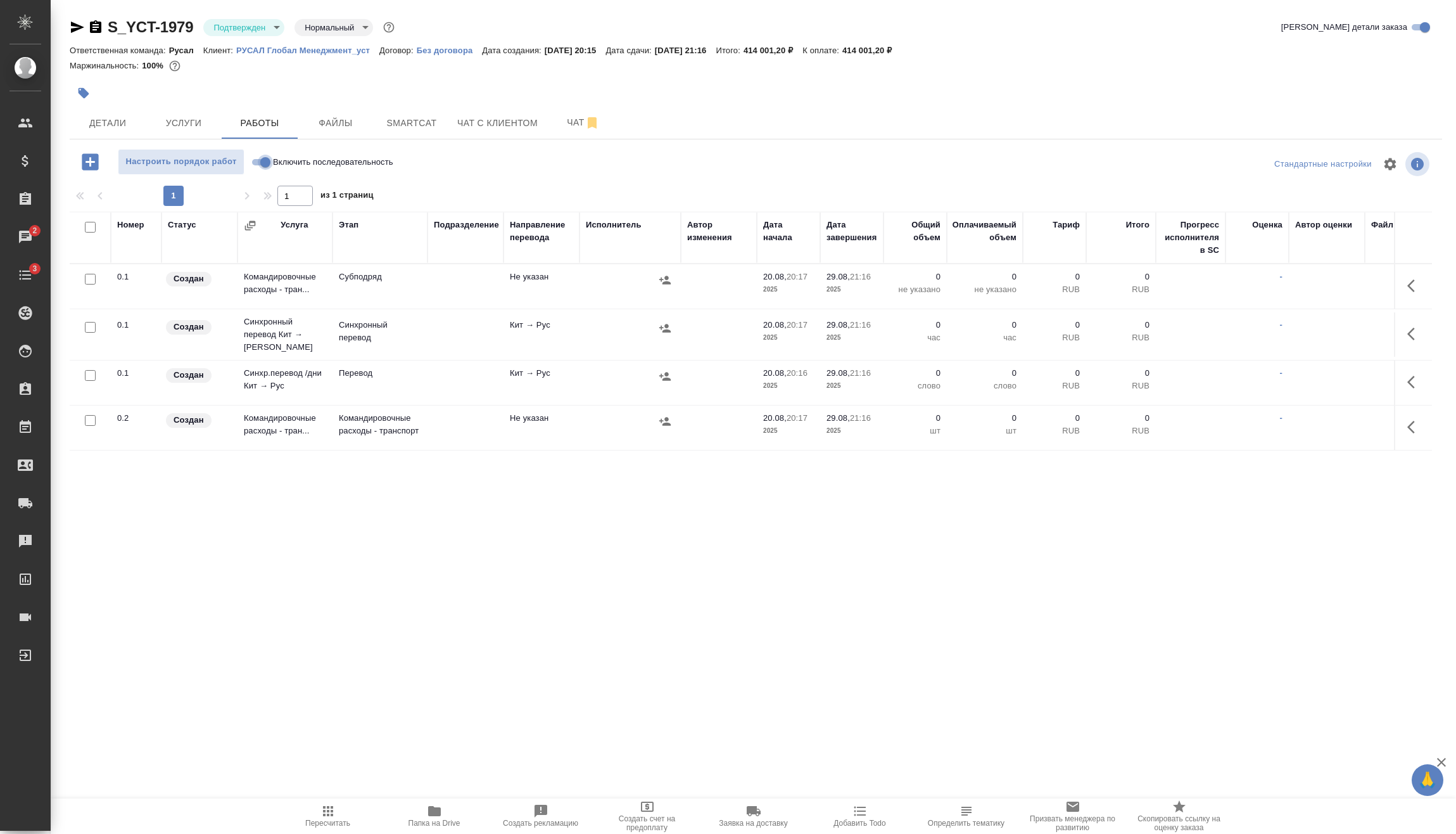
click at [256, 158] on input "Включить последовательность" at bounding box center [265, 162] width 46 height 15
checkbox input "true"
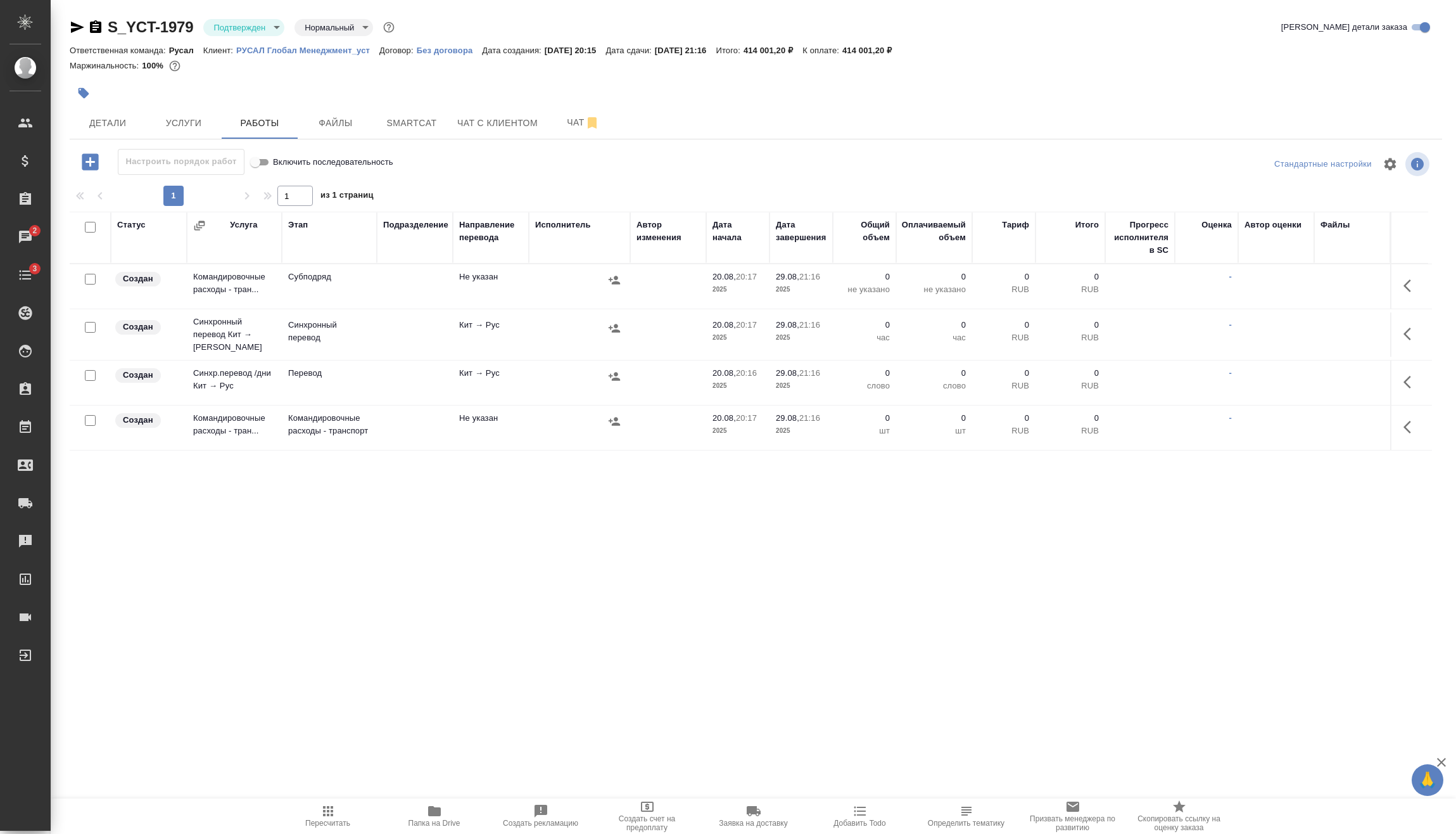
click at [93, 415] on input "checkbox" at bounding box center [90, 421] width 11 height 11
checkbox input "true"
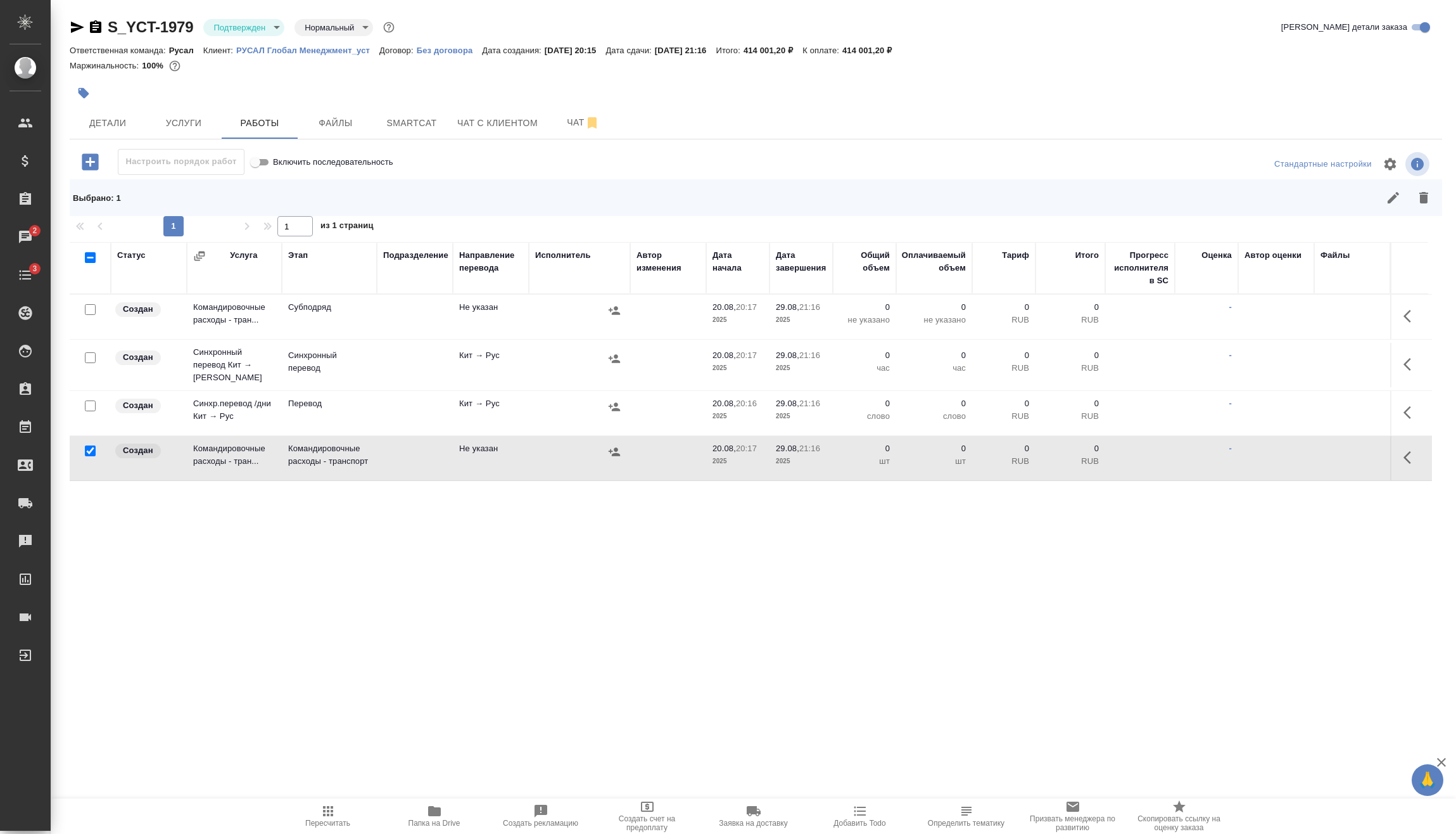
click at [87, 402] on input "checkbox" at bounding box center [90, 406] width 11 height 11
checkbox input "true"
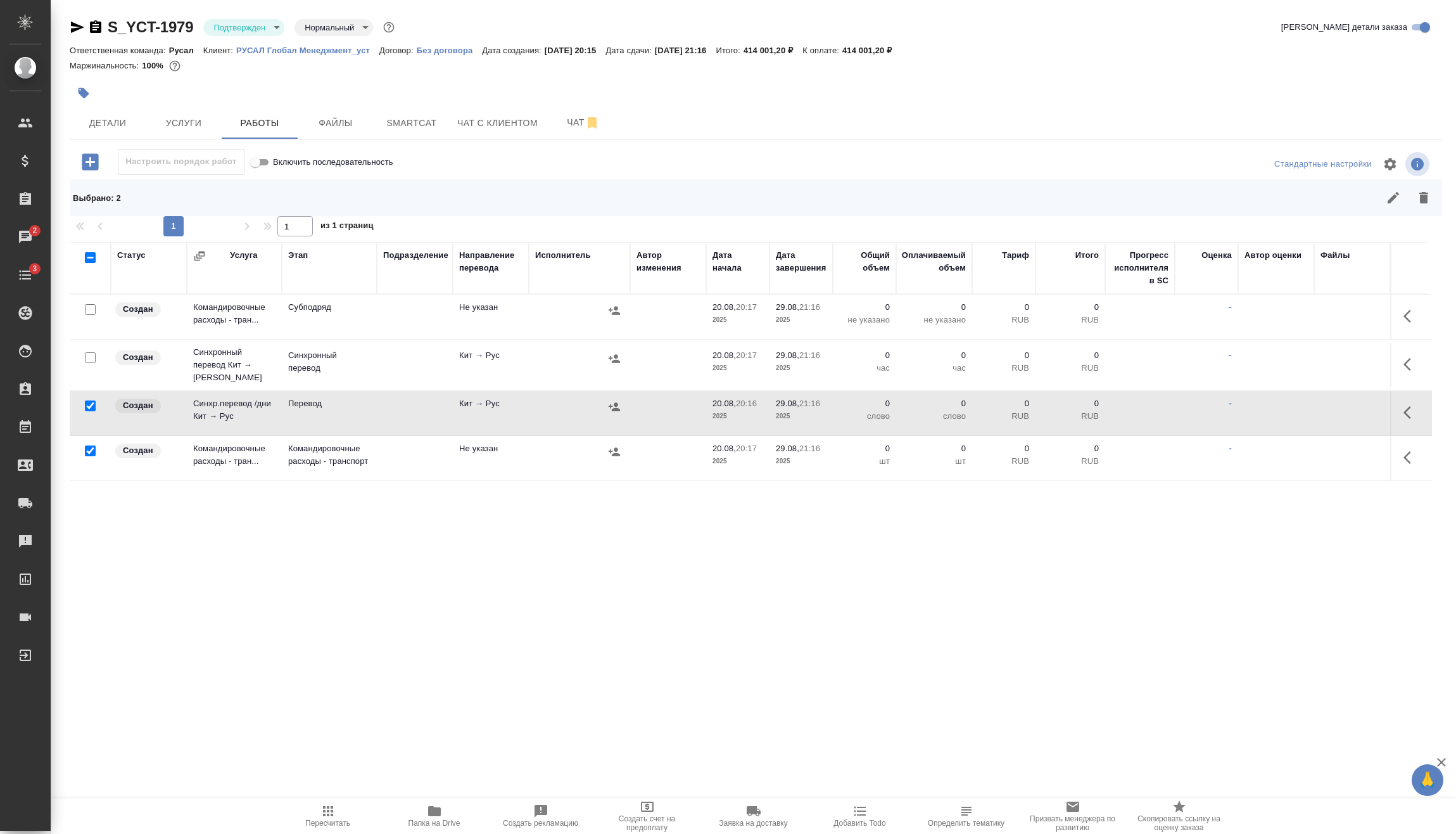
click at [92, 352] on input "checkbox" at bounding box center [90, 358] width 11 height 11
checkbox input "true"
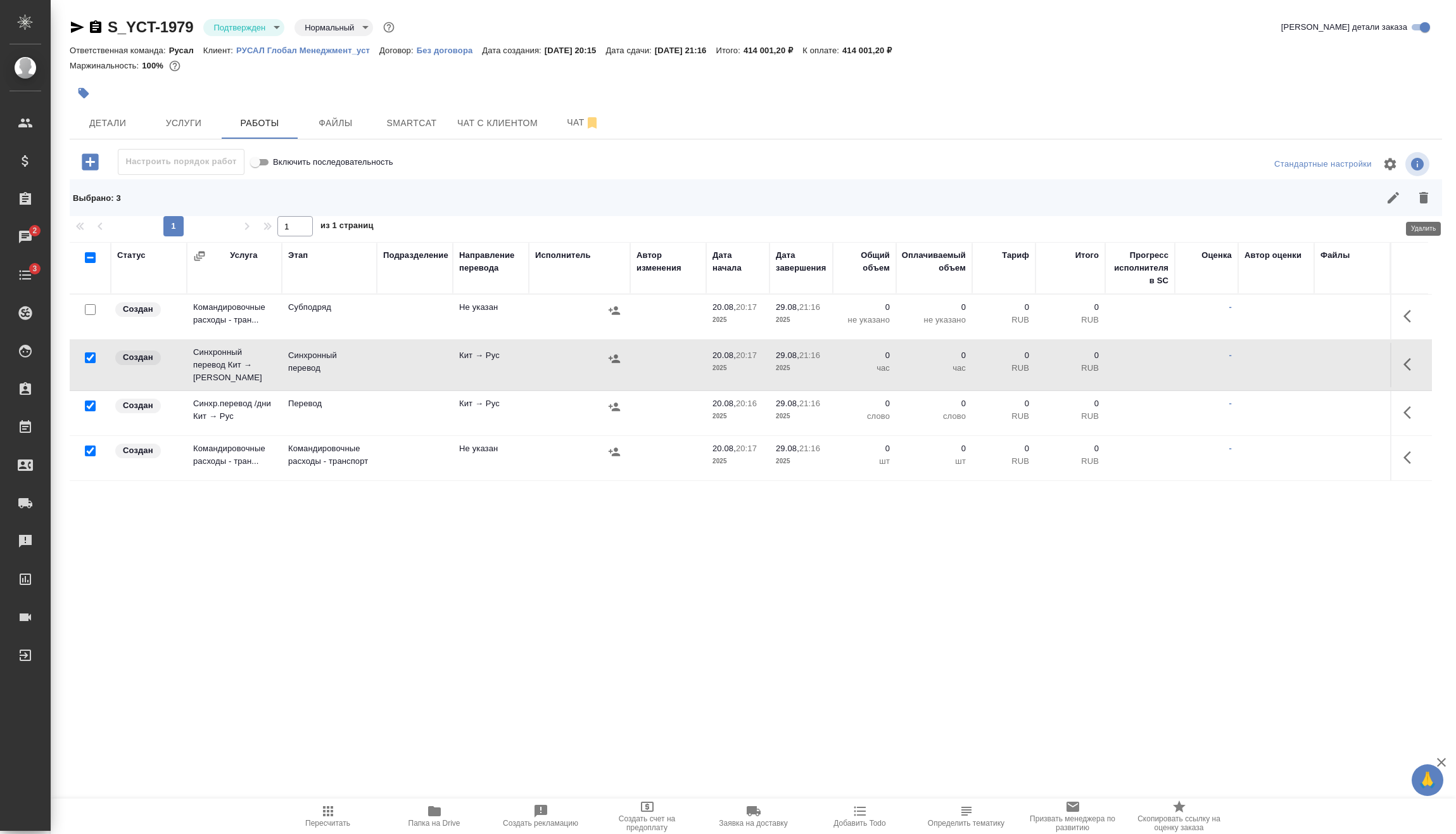
click at [1419, 182] on div at bounding box center [892, 197] width 1094 height 30
click at [1419, 188] on button "button" at bounding box center [1423, 197] width 30 height 30
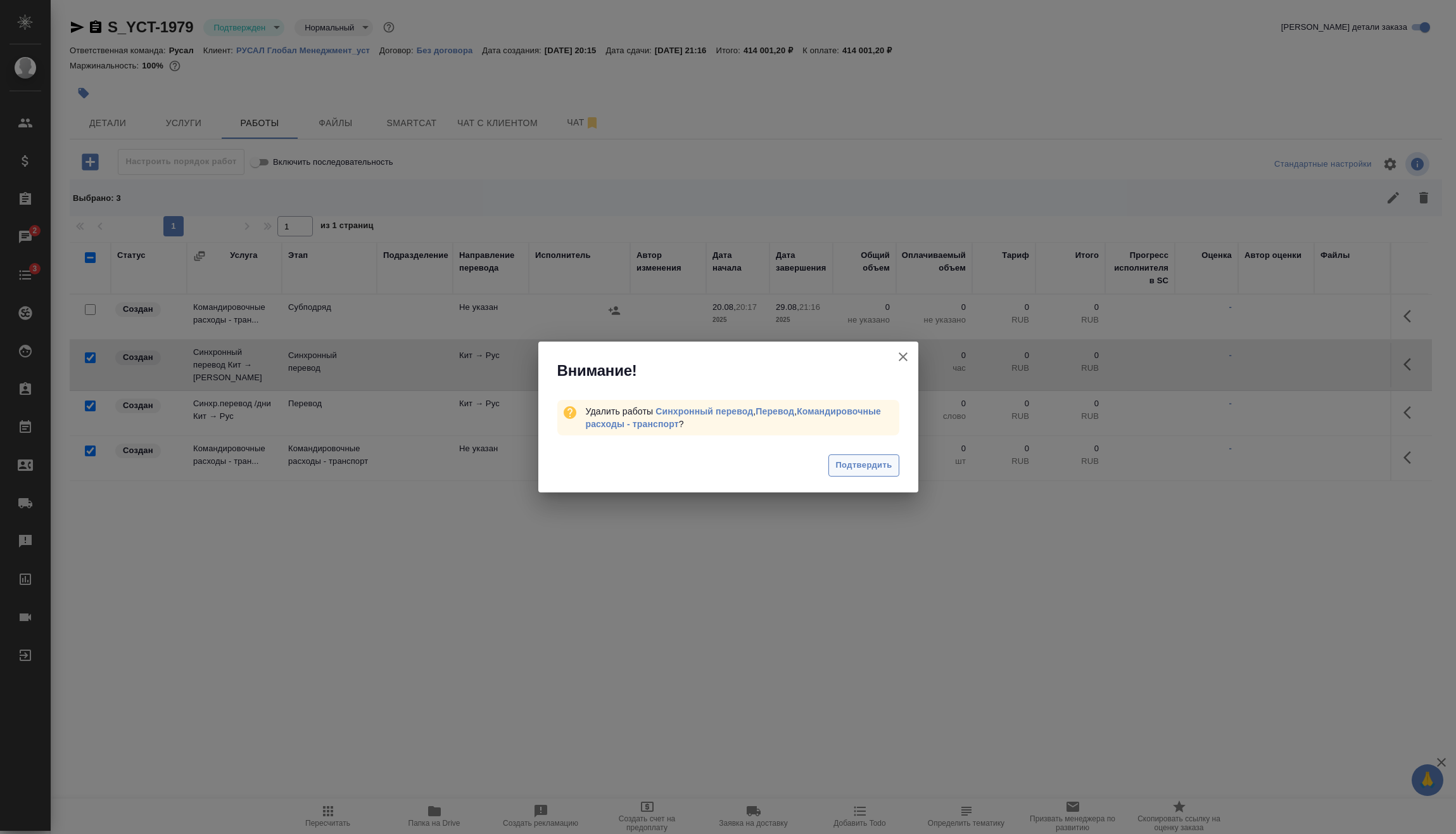
click at [862, 465] on span "Подтвердить" at bounding box center [864, 465] width 56 height 15
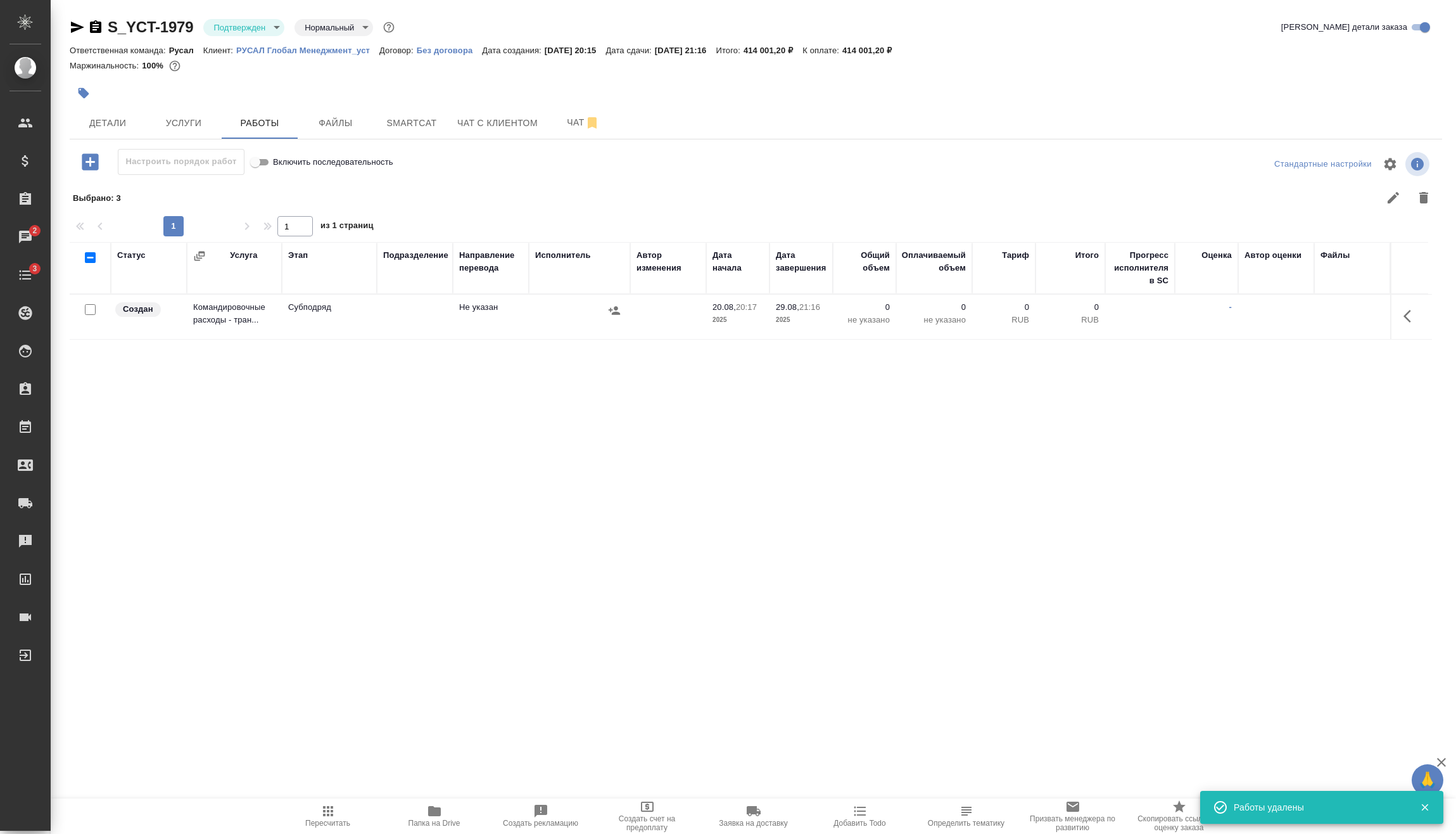
click at [1406, 326] on button "button" at bounding box center [1410, 315] width 30 height 30
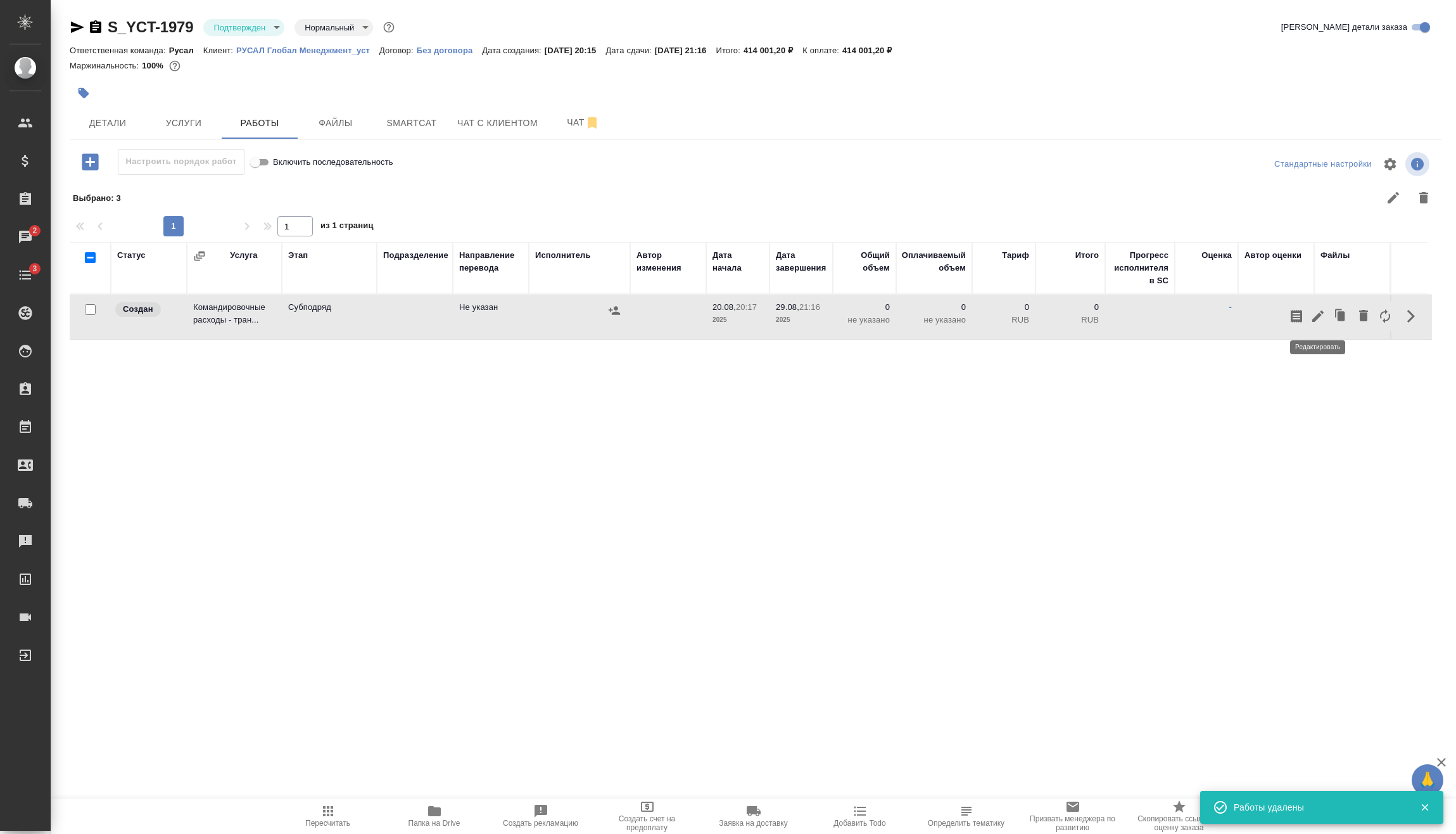
click at [1318, 318] on icon "button" at bounding box center [1318, 316] width 12 height 12
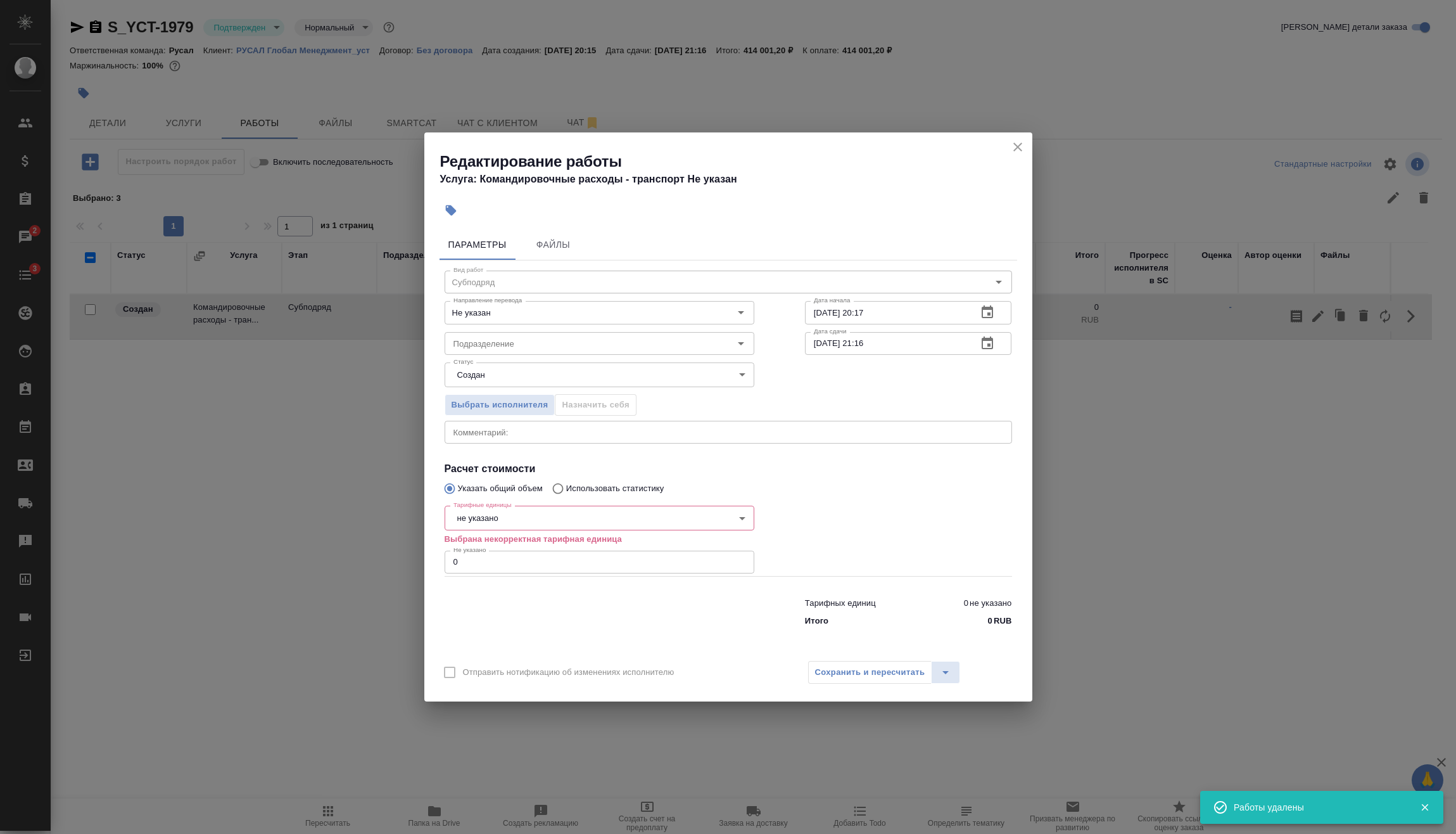
click at [564, 519] on body "🙏 .cls-1 fill:#fff; AWATERA [PERSON_NAME] Спецификации Заказы 2 Чаты 3 Todo Про…" at bounding box center [728, 417] width 1456 height 834
click at [498, 641] on li "шт" at bounding box center [599, 647] width 310 height 22
type input "5a8b1489cc6b4906c91bfdc1"
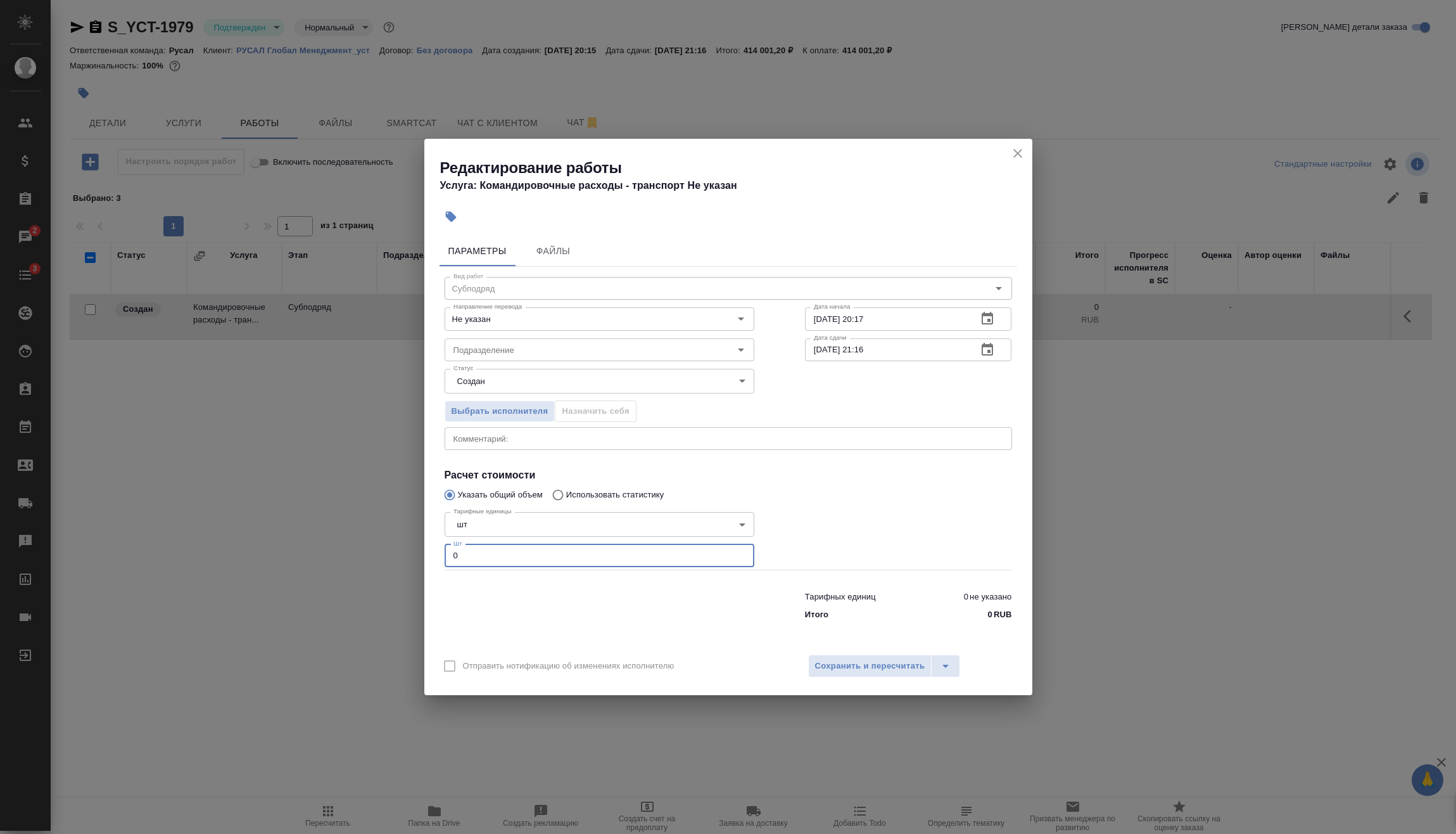
drag, startPoint x: 444, startPoint y: 563, endPoint x: 412, endPoint y: 559, distance: 32.2
click at [422, 559] on div "Редактирование работы Услуга: Командировочные расходы - транспорт Не указан Пар…" at bounding box center [728, 417] width 1456 height 834
type input "1"
click at [897, 657] on button "Сохранить и пересчитать" at bounding box center [871, 666] width 124 height 23
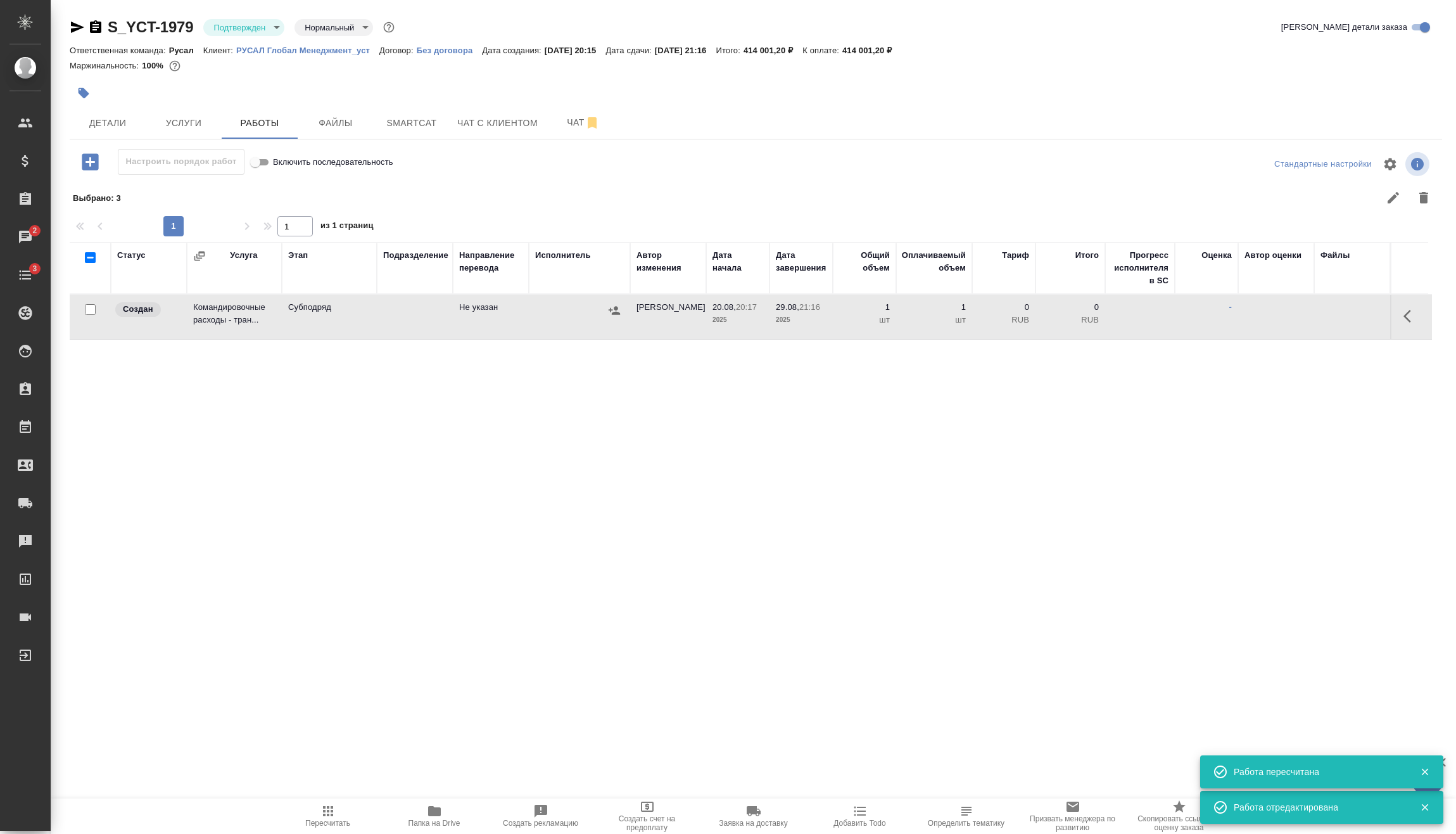
click at [617, 315] on icon "button" at bounding box center [615, 310] width 13 height 13
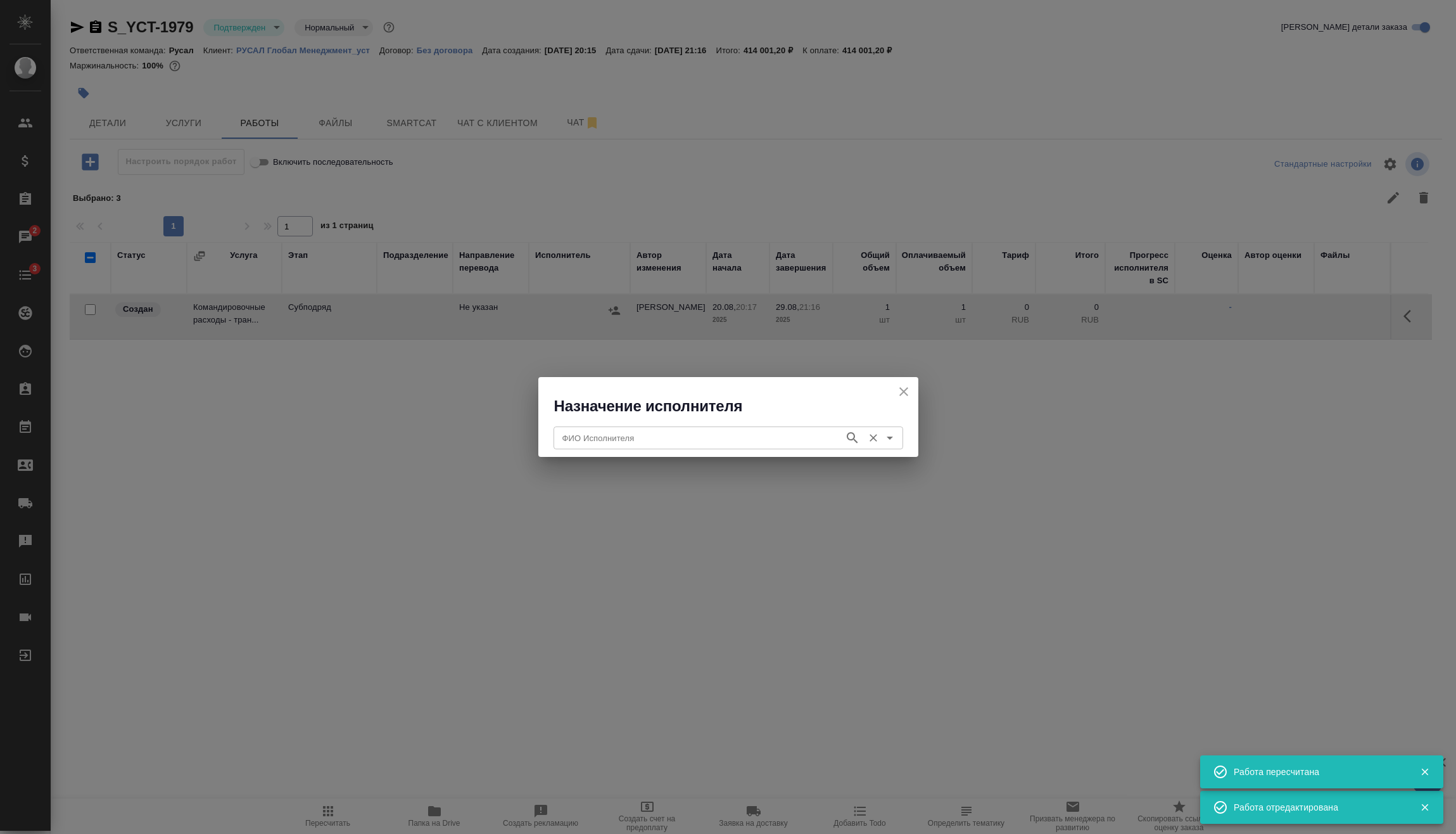
click at [626, 437] on input "ФИО Исполнителя" at bounding box center [697, 437] width 280 height 15
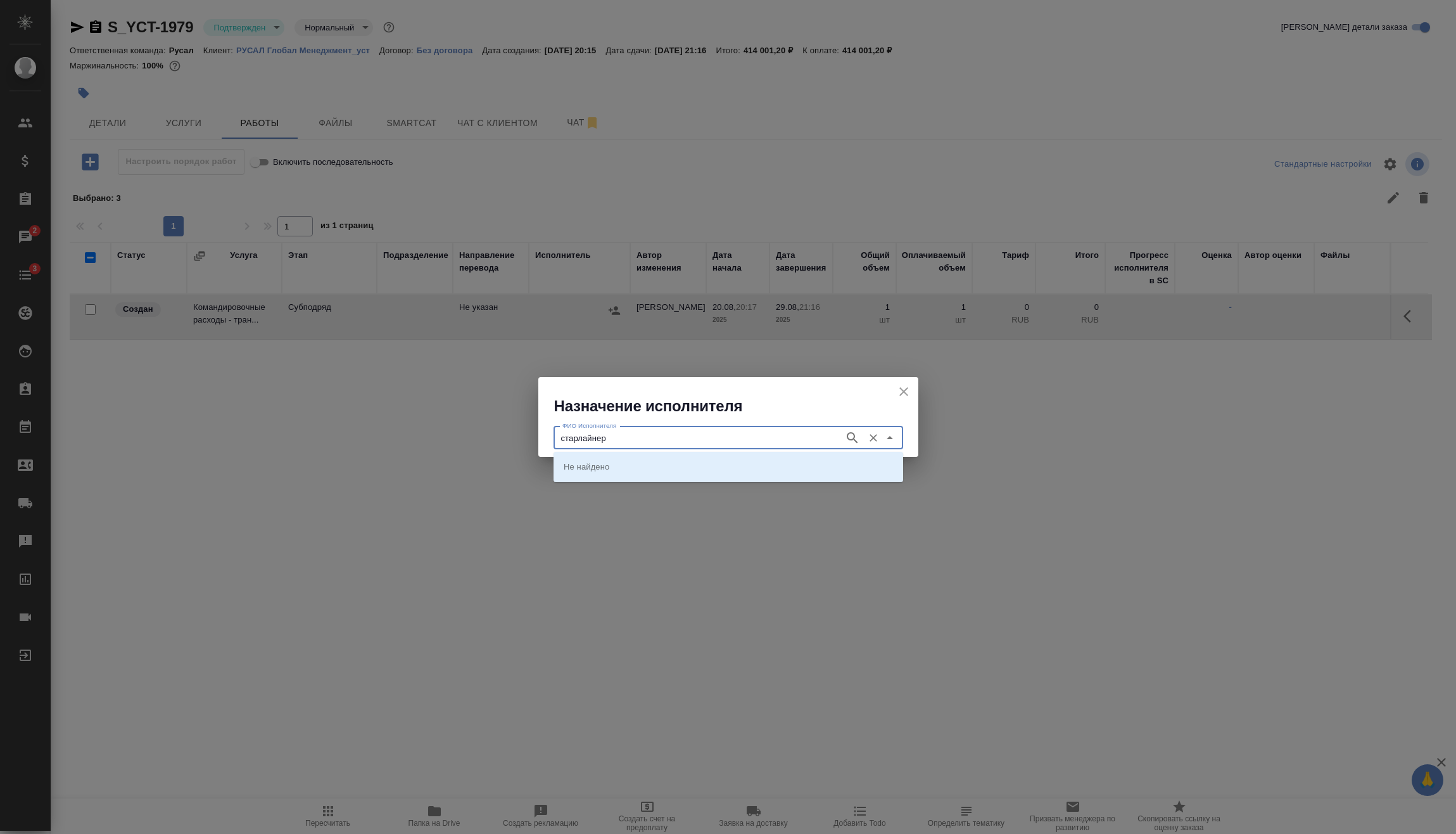
type input "старлайнер"
click at [648, 473] on li "Старлайнер (Starliner)" at bounding box center [728, 465] width 350 height 23
type input "Старлайнер (Starliner)"
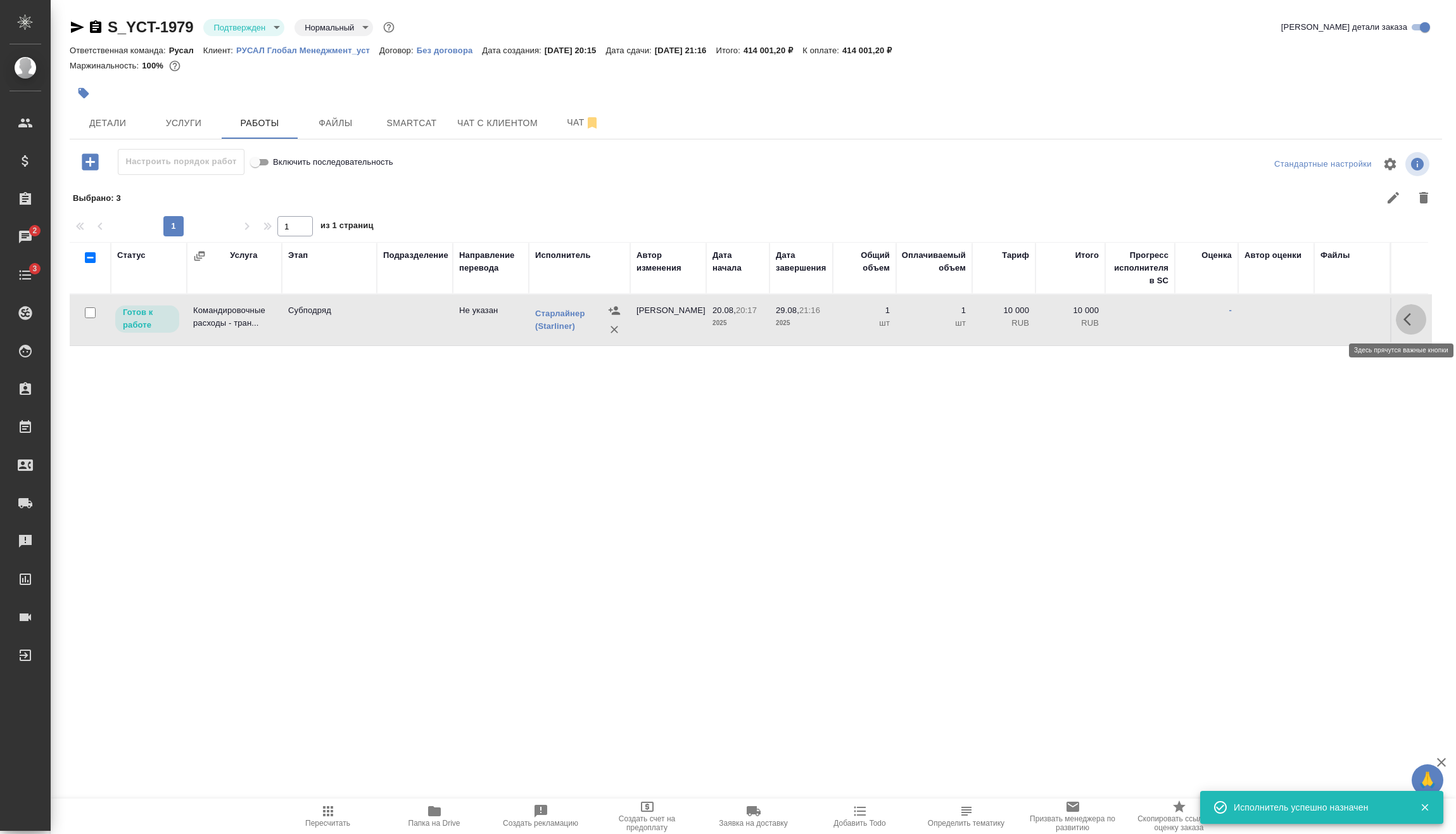
click at [1403, 323] on button "button" at bounding box center [1410, 319] width 30 height 30
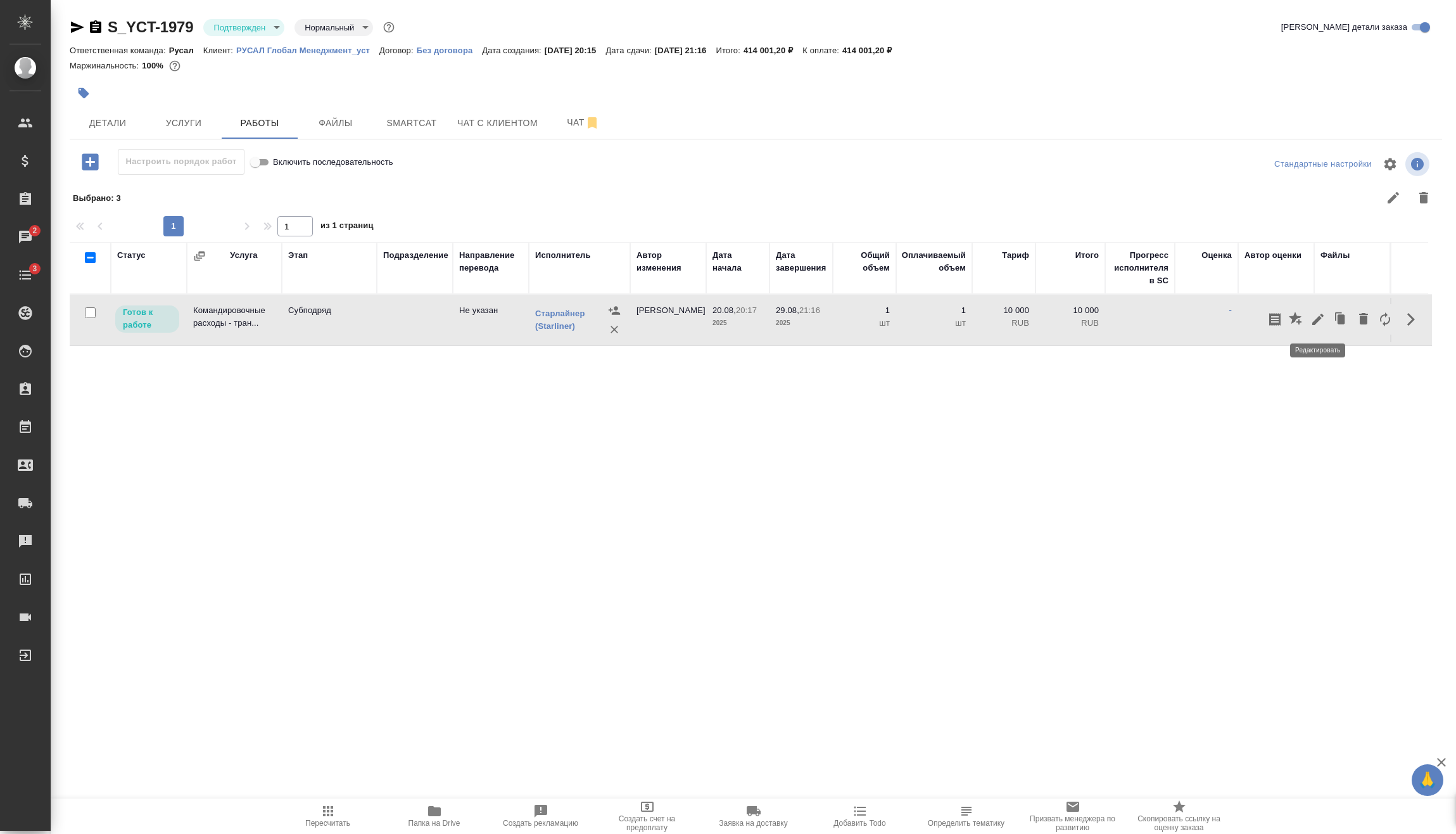
click at [1316, 321] on icon "button" at bounding box center [1318, 319] width 12 height 12
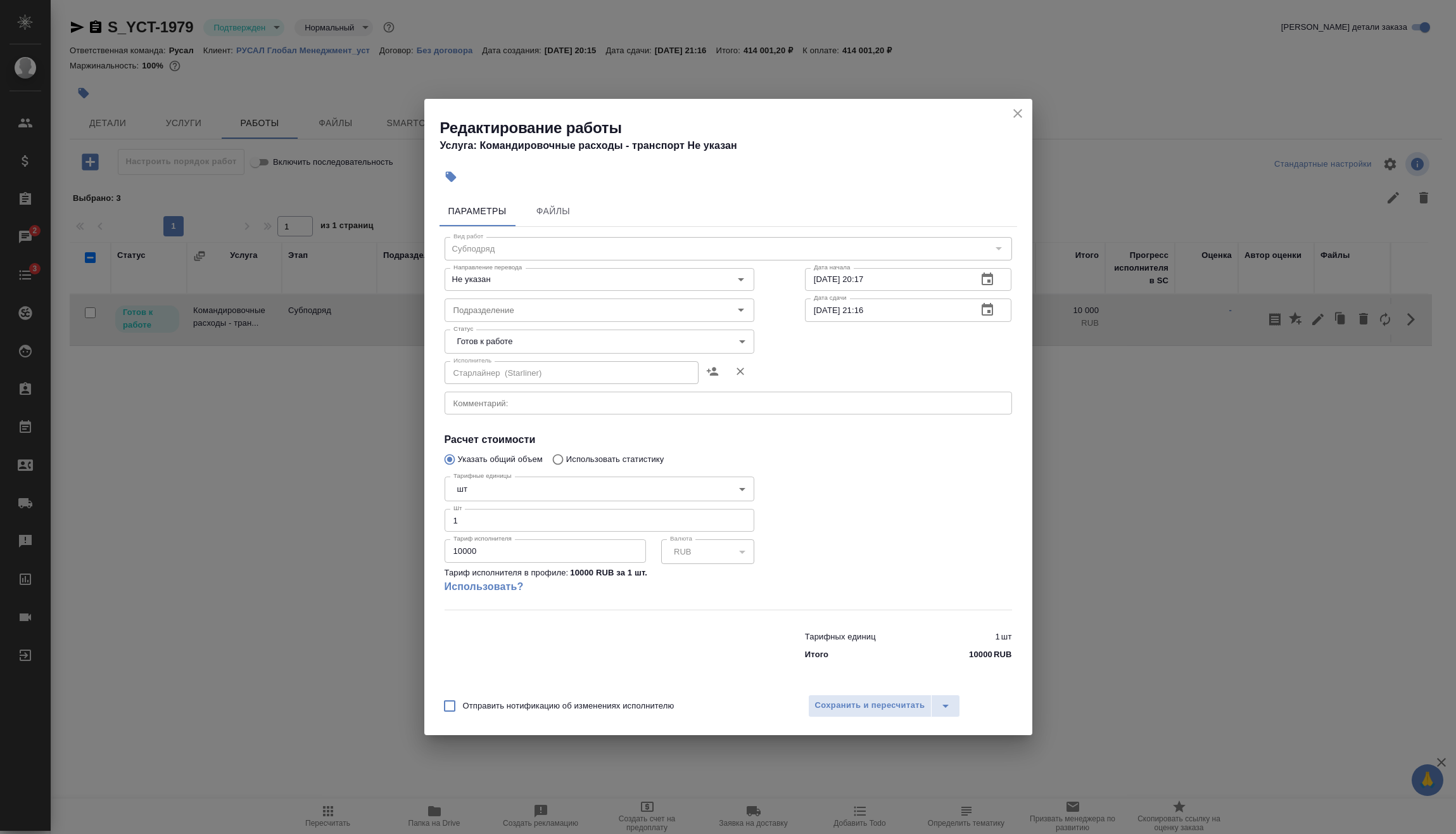
drag, startPoint x: 517, startPoint y: 553, endPoint x: 392, endPoint y: 557, distance: 125.1
click at [393, 558] on div "Редактирование работы Услуга: Командировочные расходы - транспорт Не указан Пар…" at bounding box center [728, 417] width 1456 height 834
type input "72394"
click at [892, 703] on span "Сохранить и пересчитать" at bounding box center [870, 706] width 110 height 15
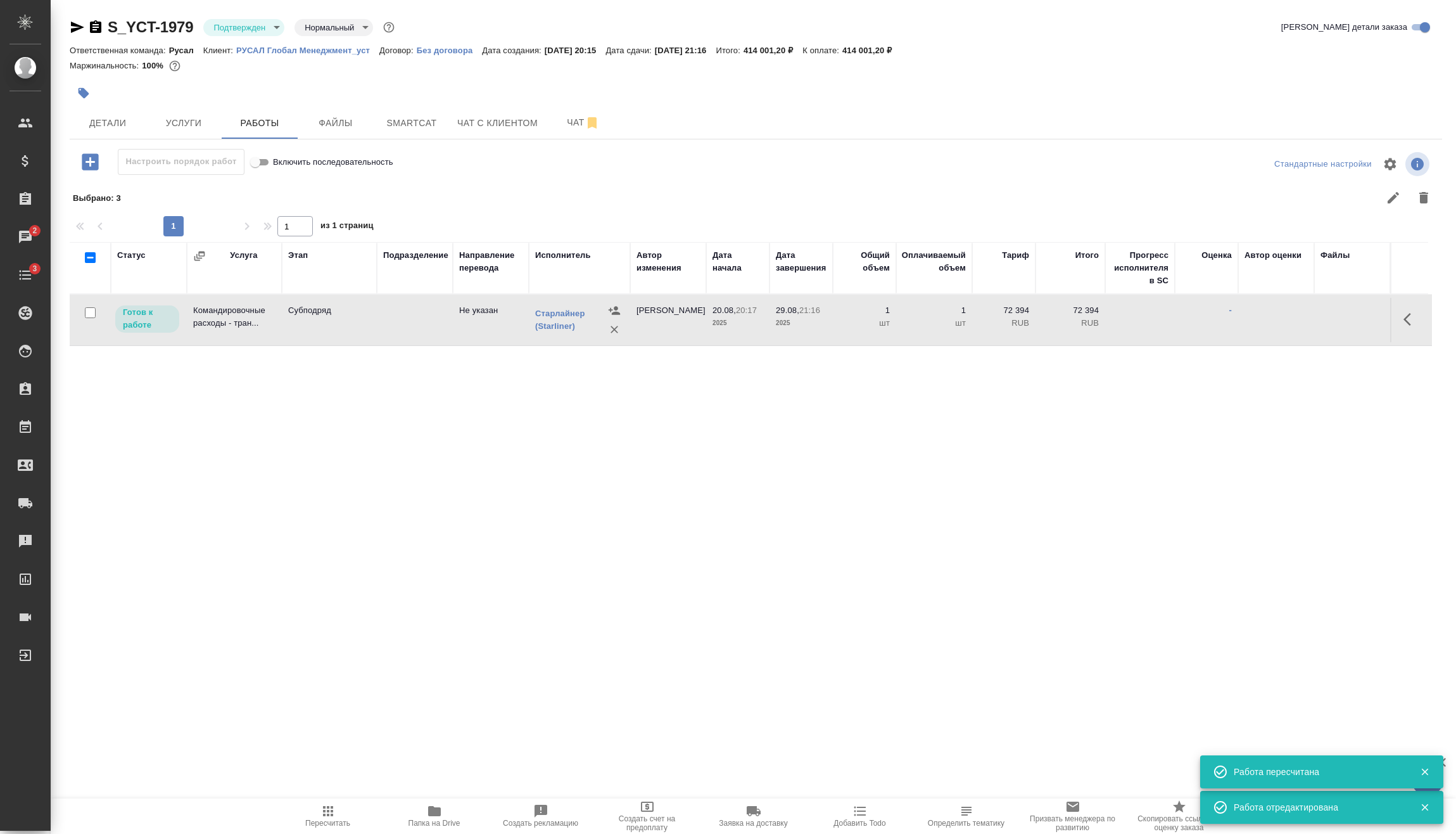
click at [318, 800] on button "Пересчитать" at bounding box center [328, 816] width 107 height 36
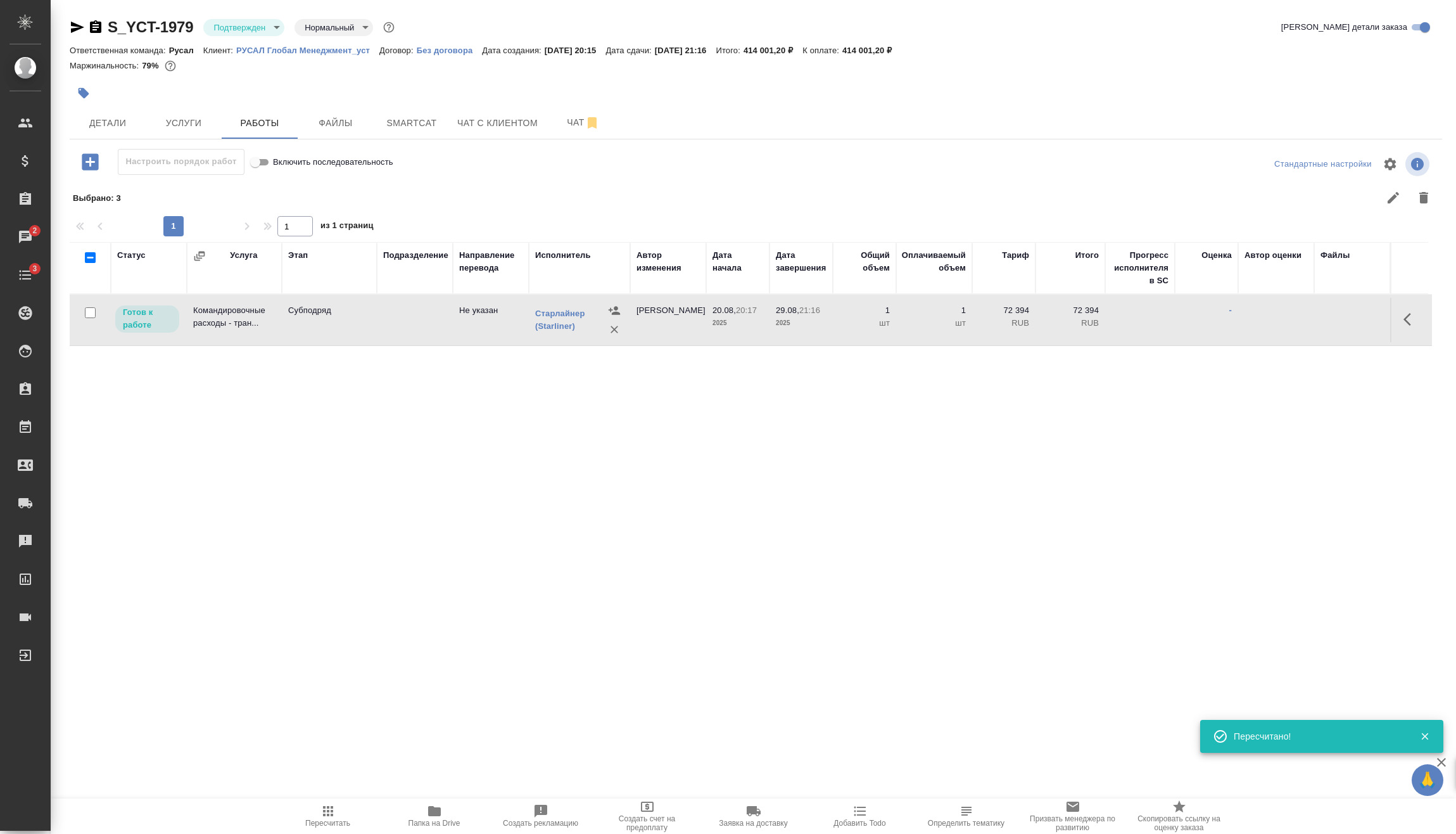
click at [89, 152] on icon "button" at bounding box center [90, 162] width 22 height 22
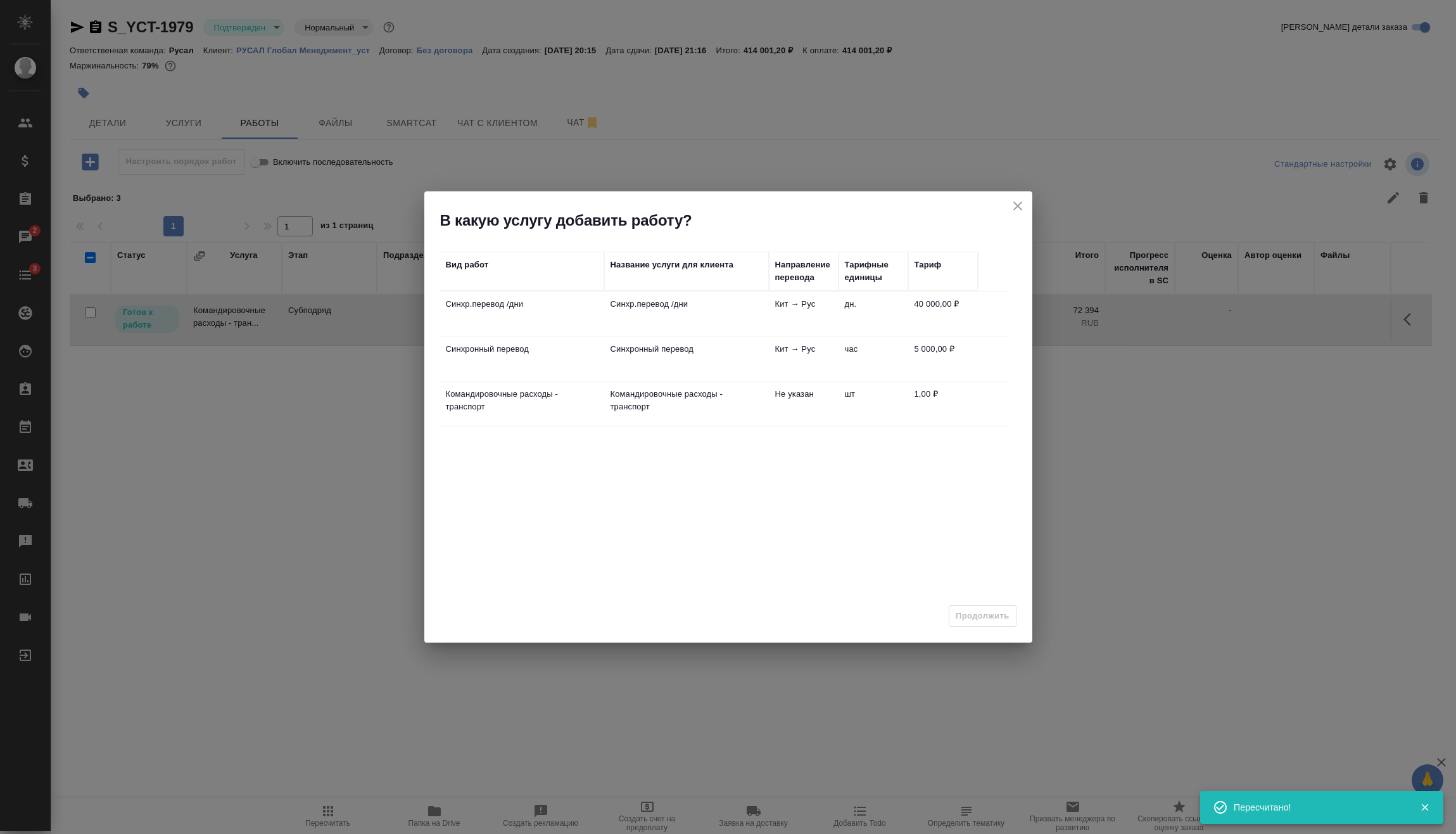
click at [830, 305] on td "Кит → Рус" at bounding box center [804, 313] width 70 height 45
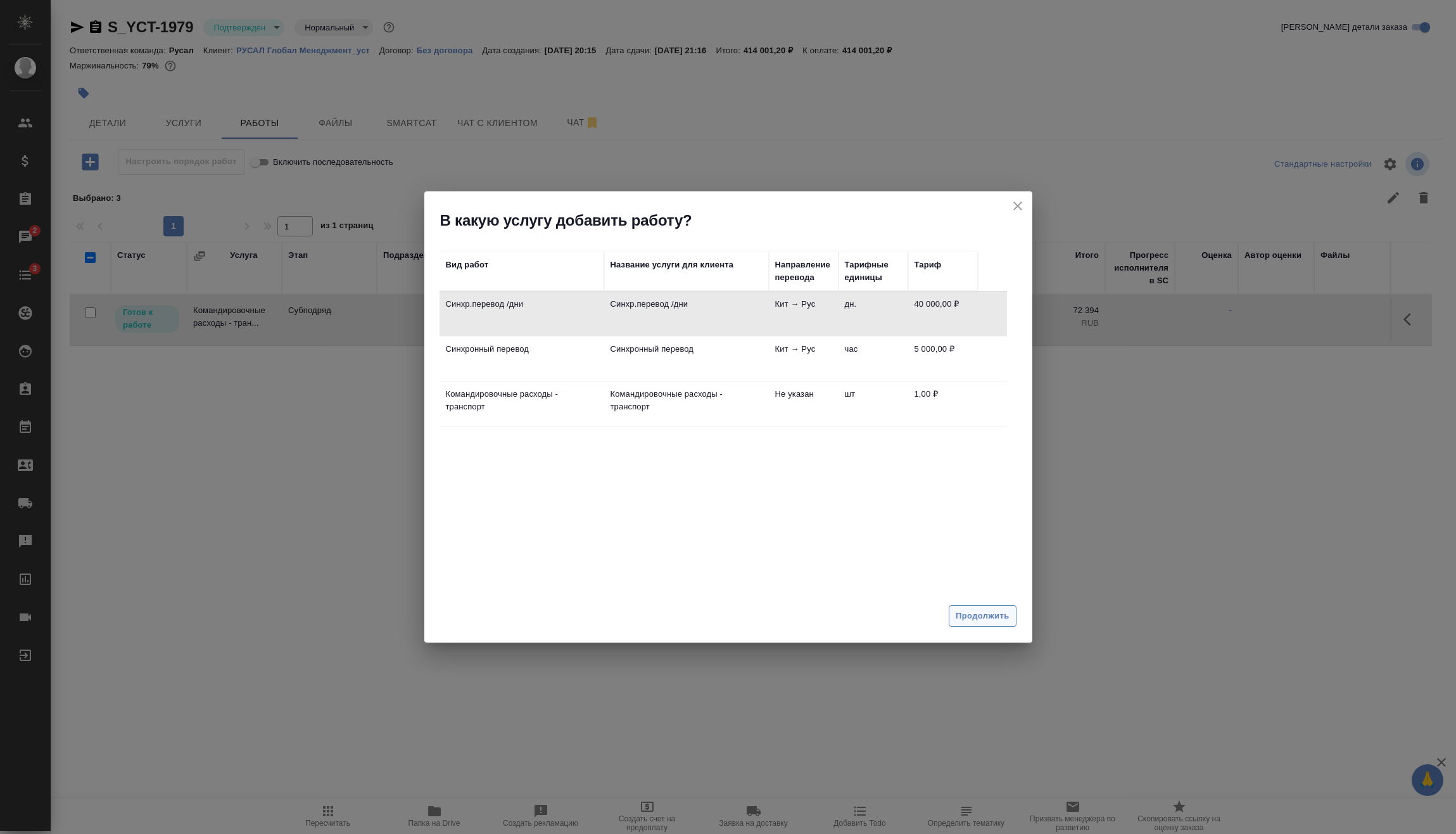
click at [1002, 609] on span "Продолжить" at bounding box center [983, 616] width 53 height 15
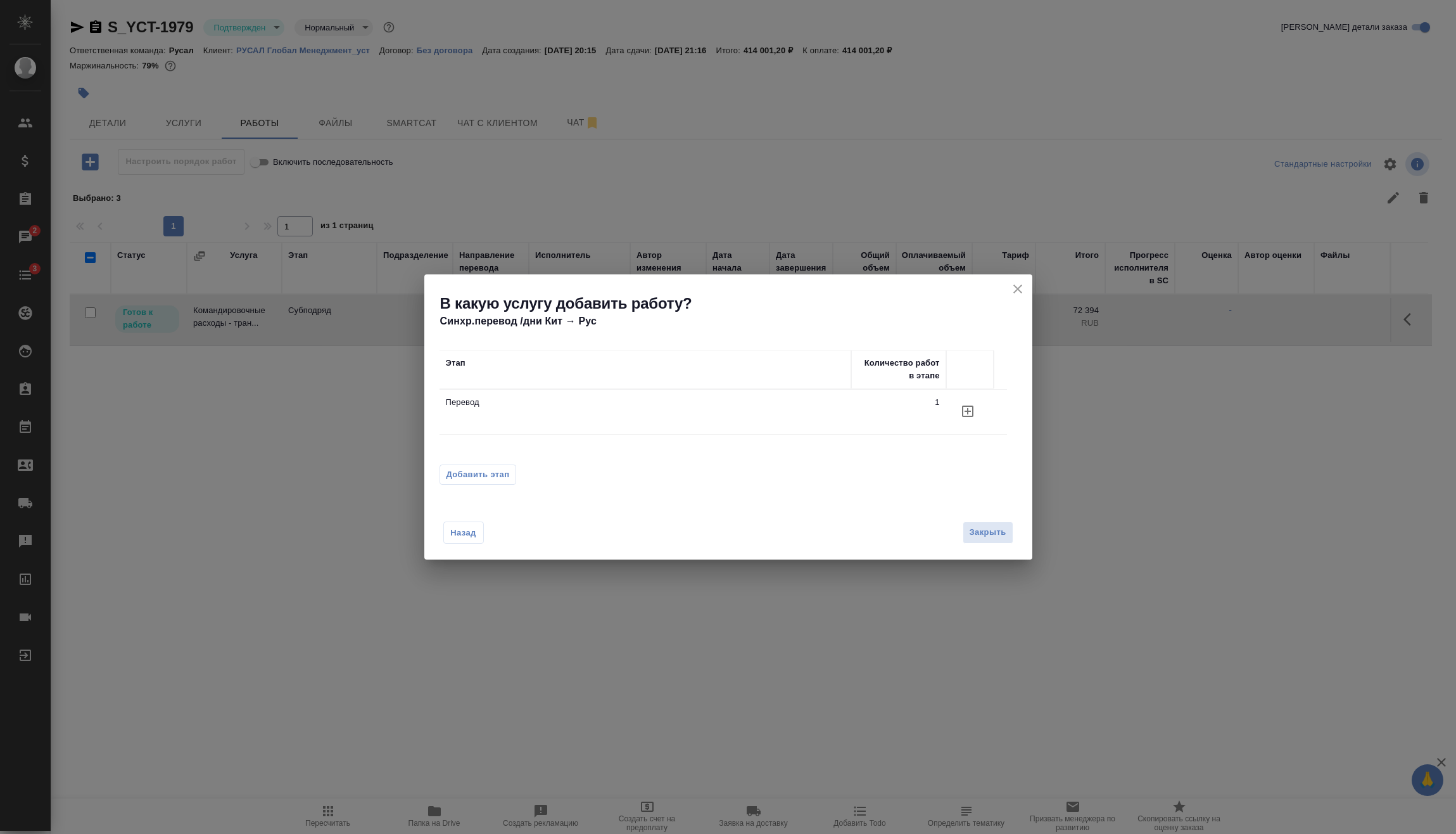
click at [591, 409] on td "Перевод" at bounding box center [646, 412] width 412 height 45
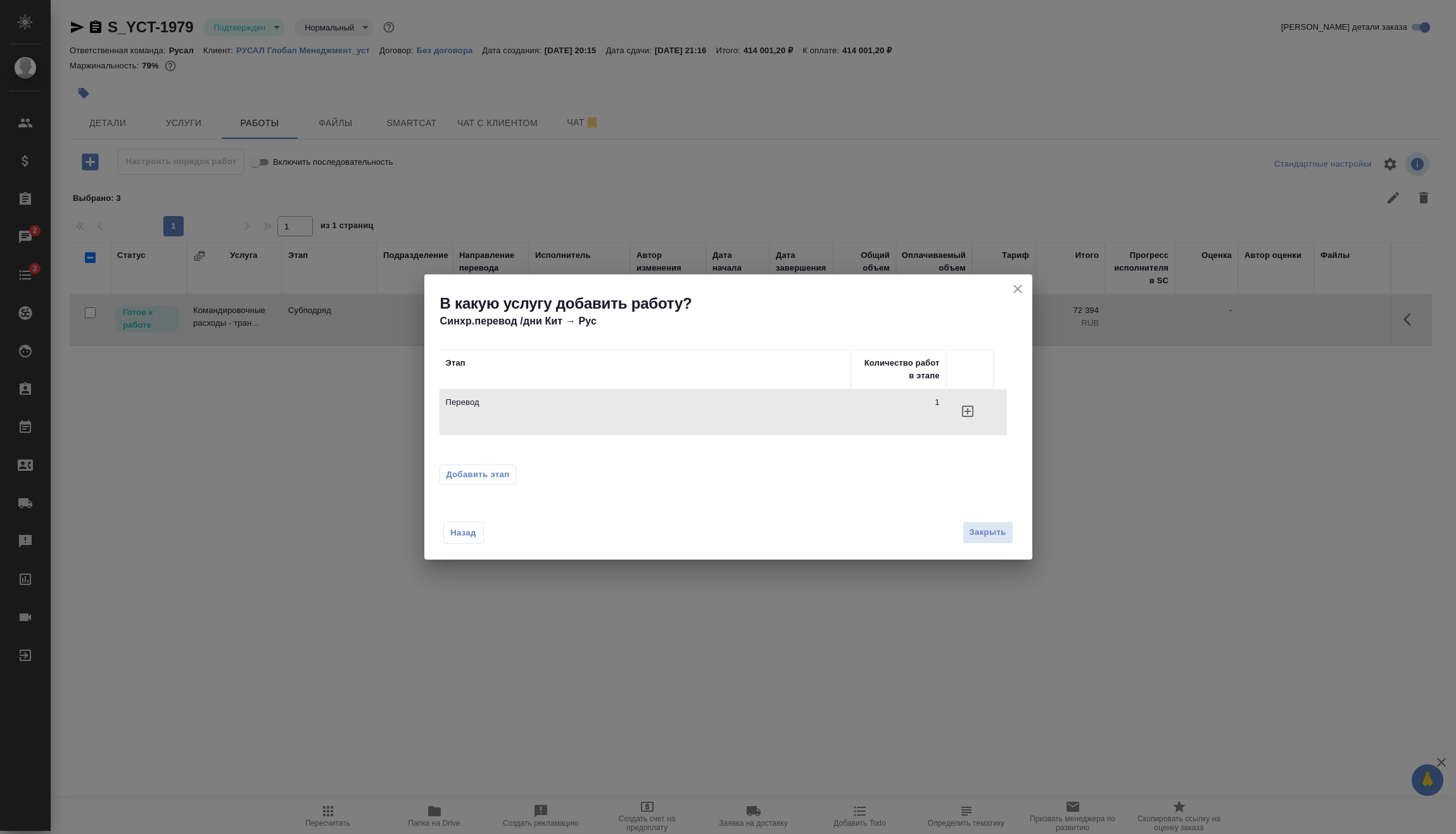
click at [493, 474] on span "Добавить этап" at bounding box center [478, 474] width 64 height 13
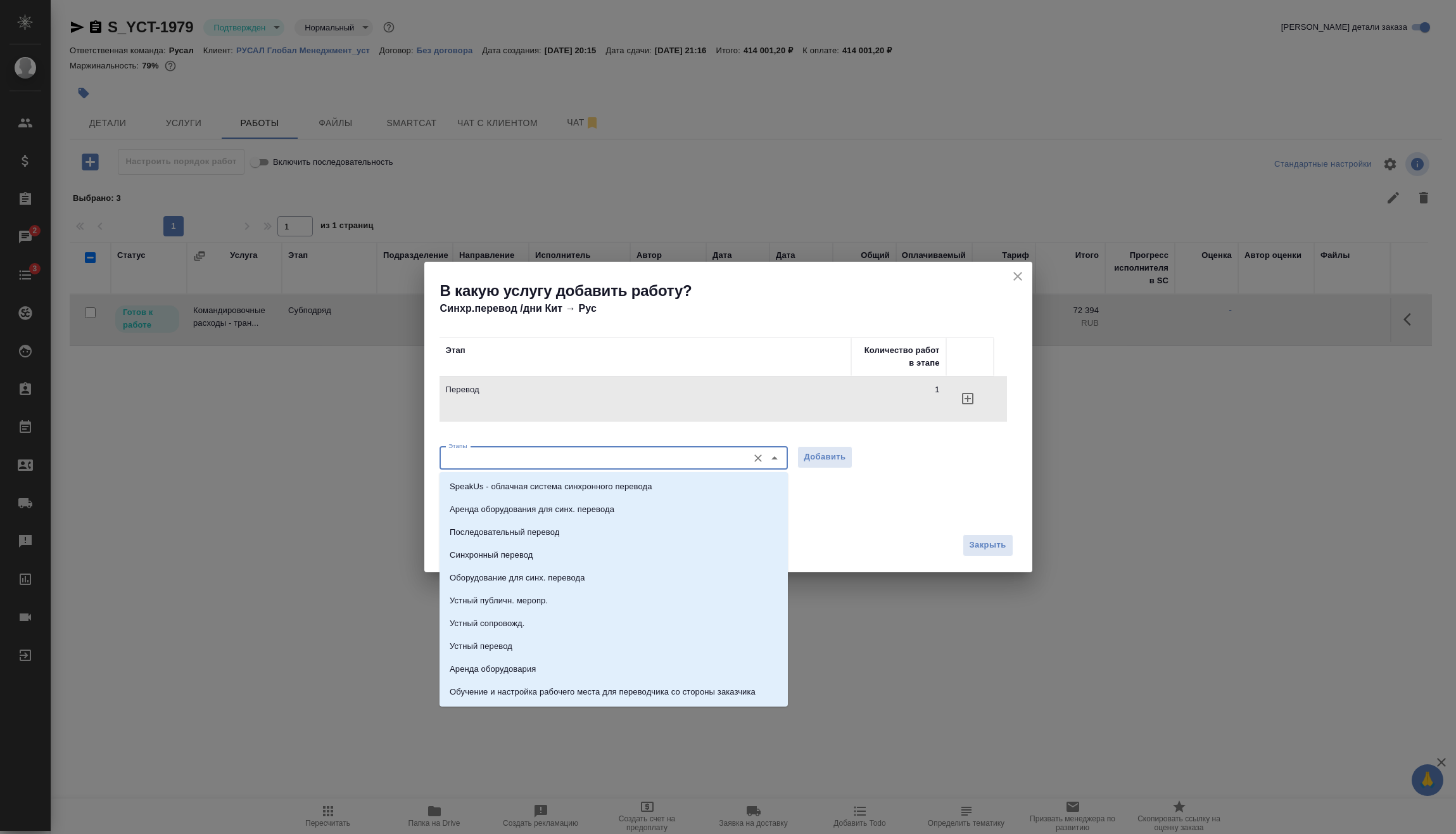
click at [506, 454] on input "Этапы" at bounding box center [593, 458] width 299 height 15
click at [535, 525] on li "Последовательный перевод" at bounding box center [614, 532] width 349 height 23
type input "Последовательный перевод"
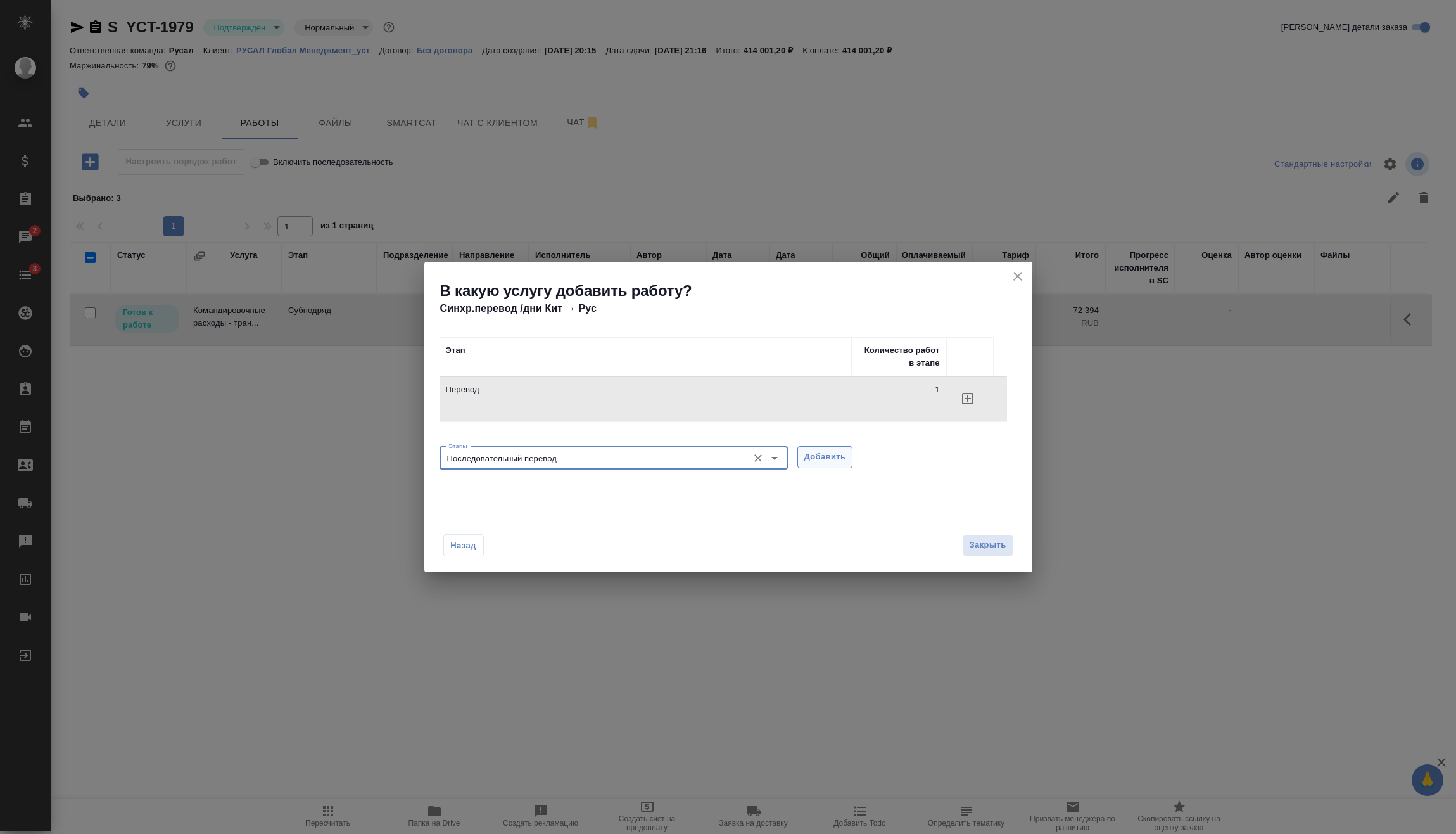
click at [823, 457] on span "Добавить" at bounding box center [826, 457] width 42 height 15
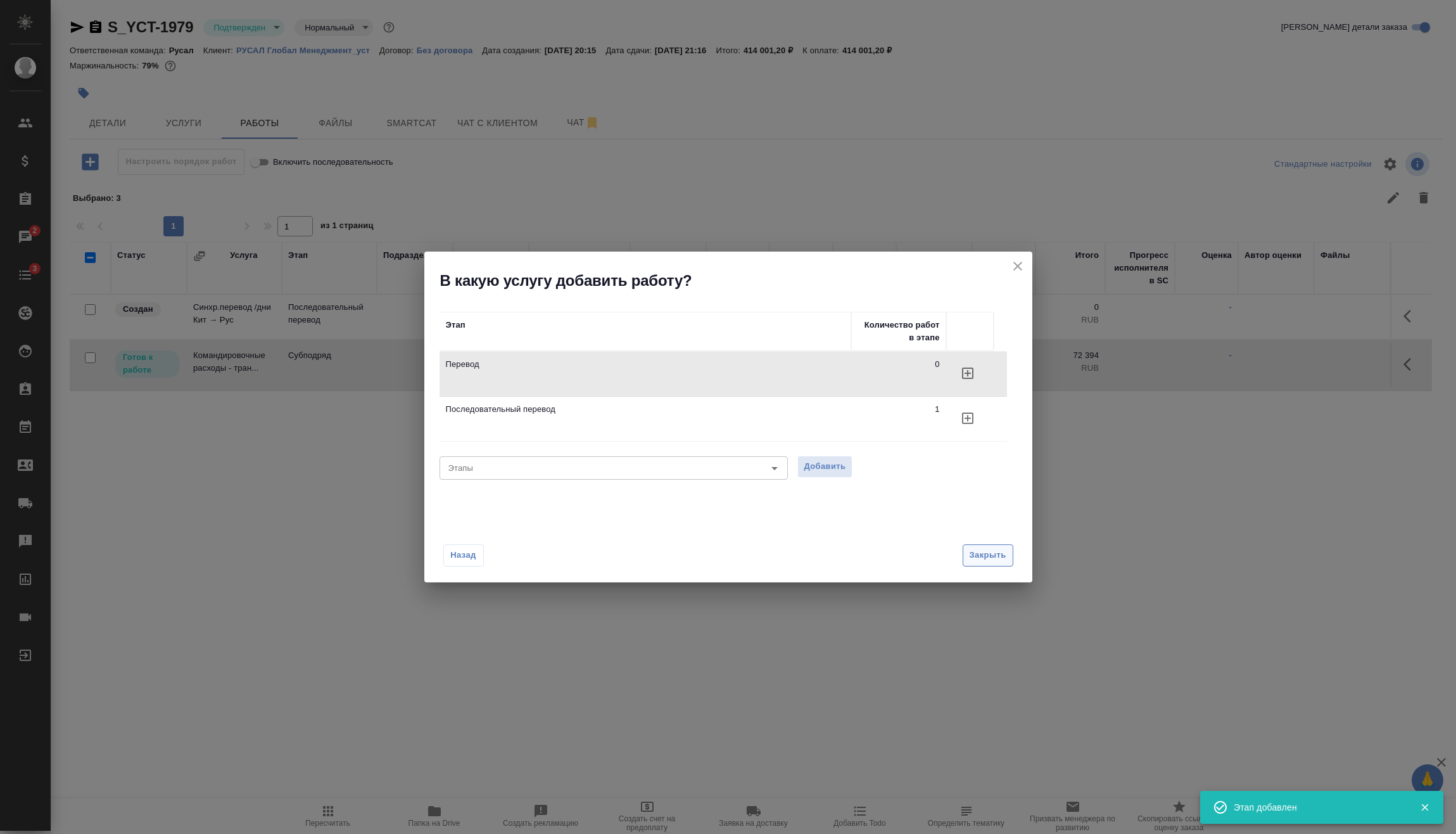
click at [1009, 560] on button "Закрыть" at bounding box center [988, 555] width 51 height 22
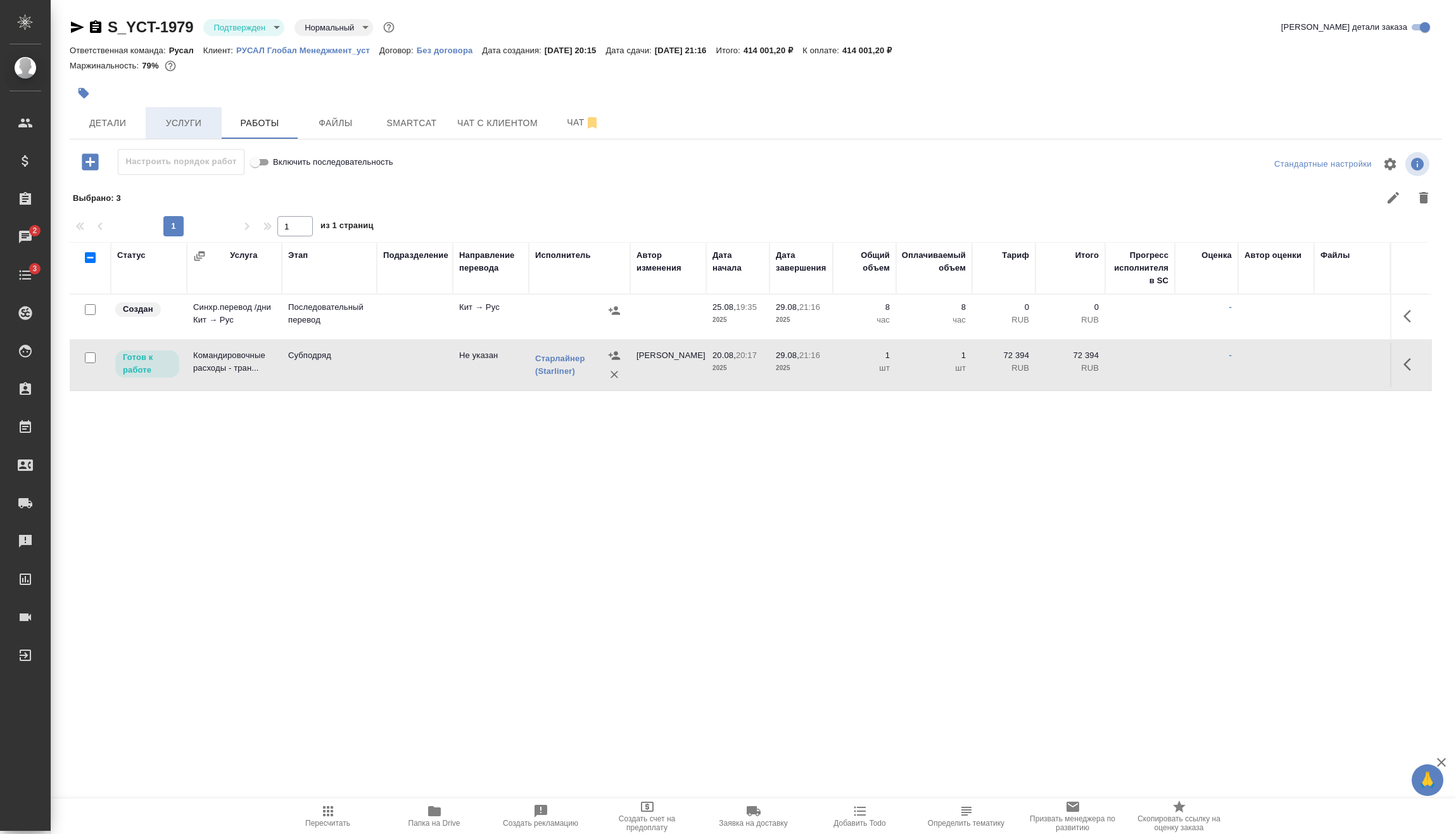
click at [207, 124] on span "Услуги" at bounding box center [183, 123] width 61 height 15
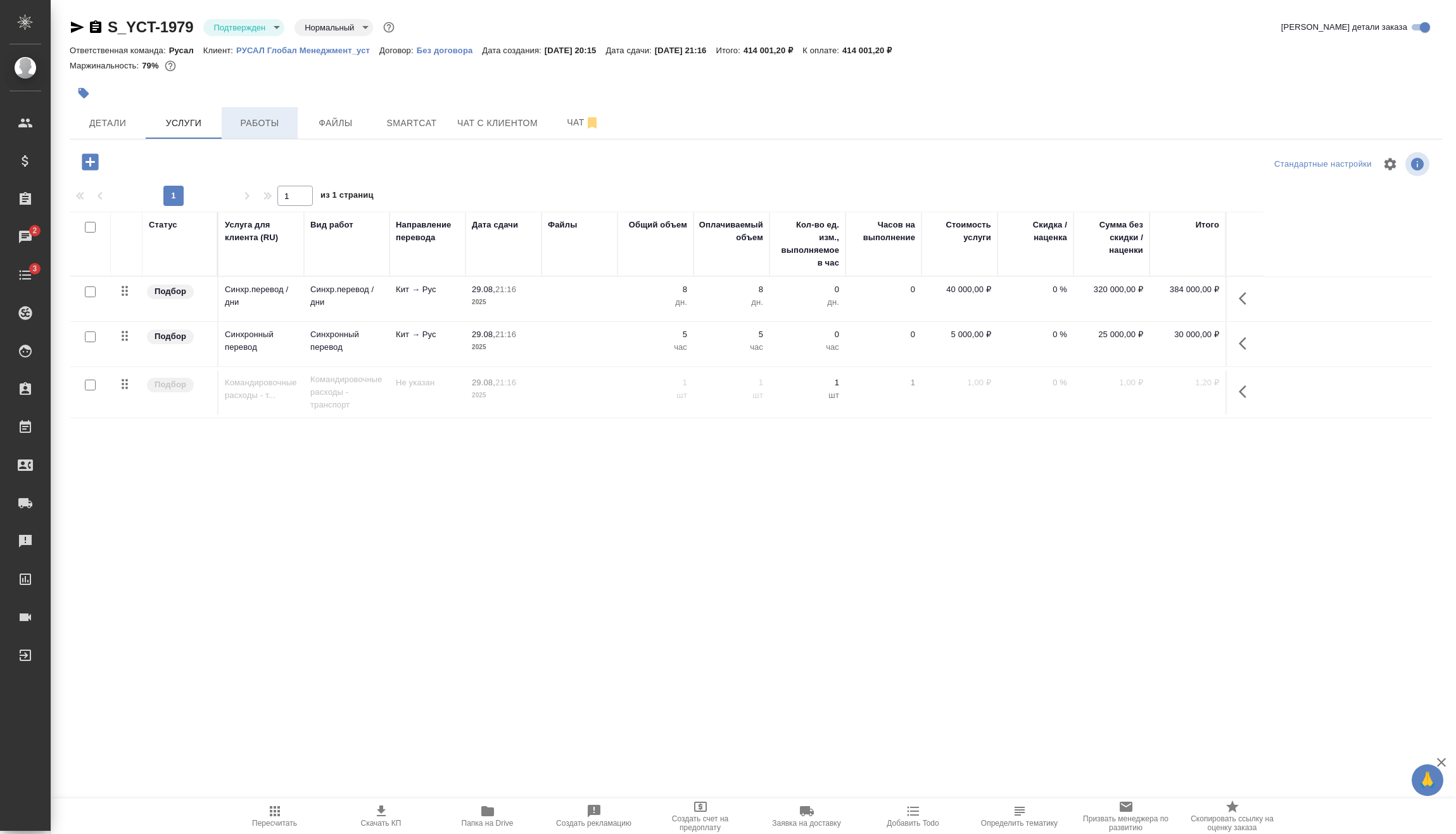
click at [276, 124] on span "Работы" at bounding box center [260, 123] width 61 height 15
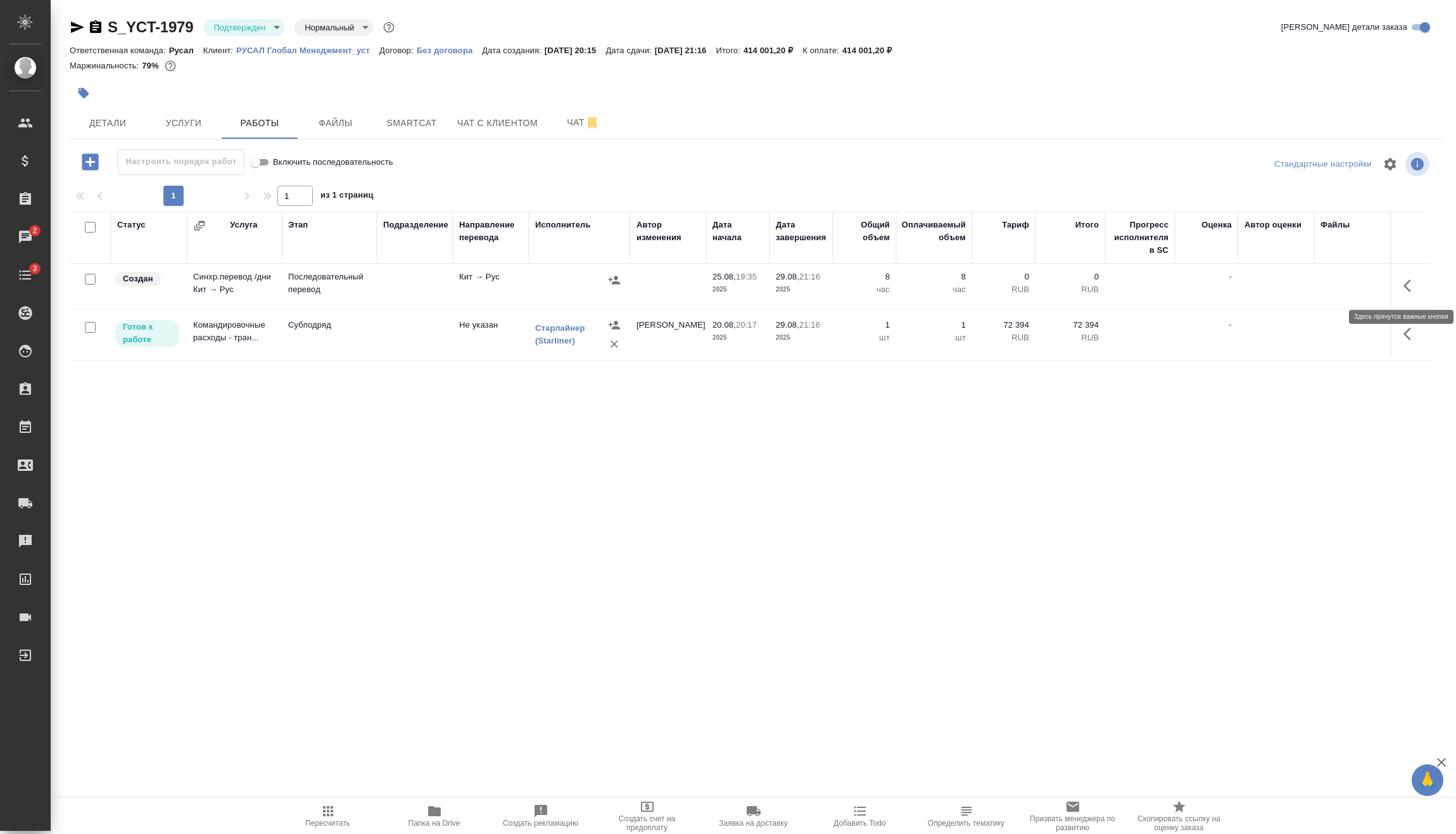
click at [1410, 278] on button "button" at bounding box center [1410, 285] width 30 height 30
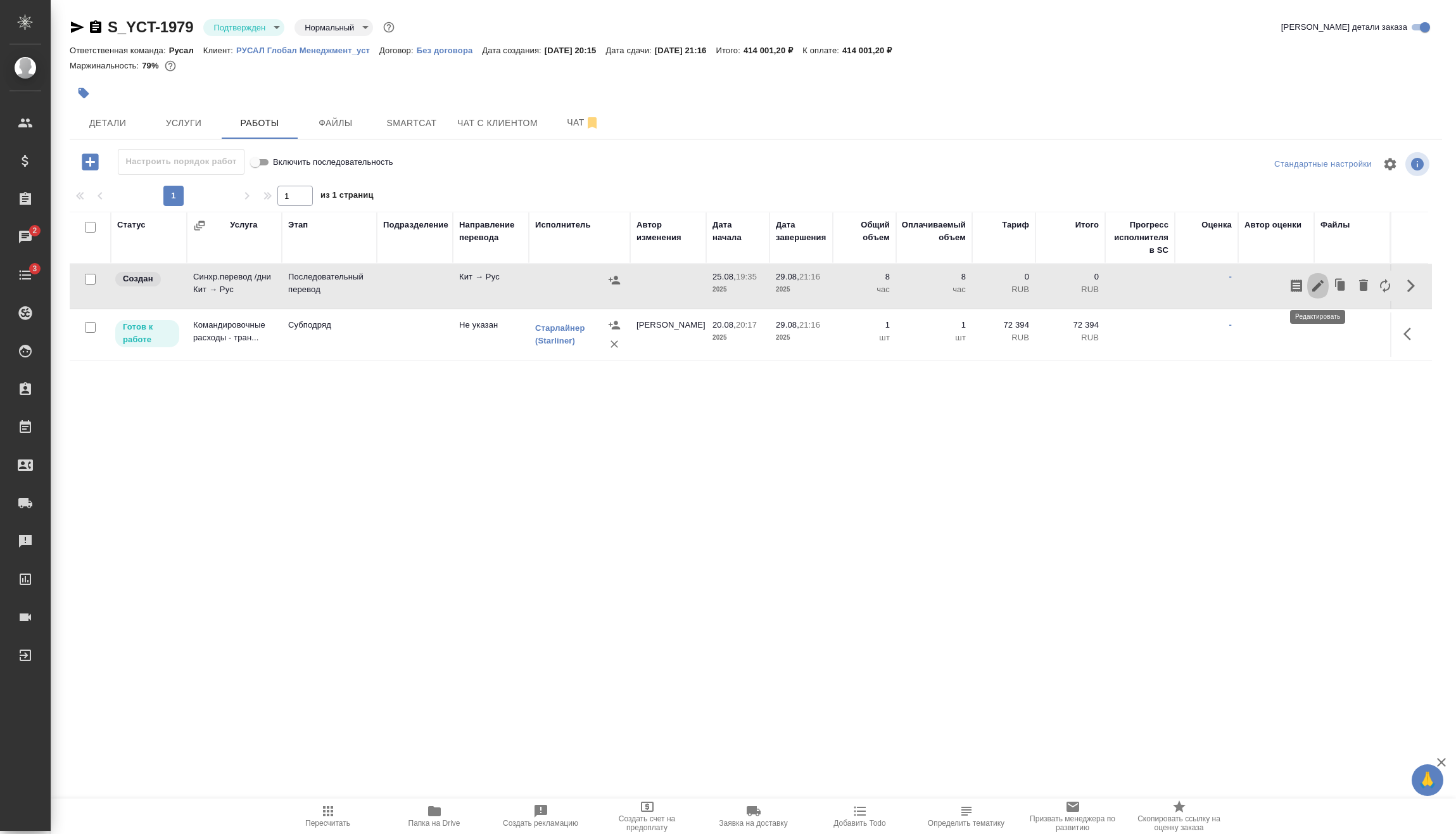
click at [1323, 282] on icon "button" at bounding box center [1318, 285] width 12 height 12
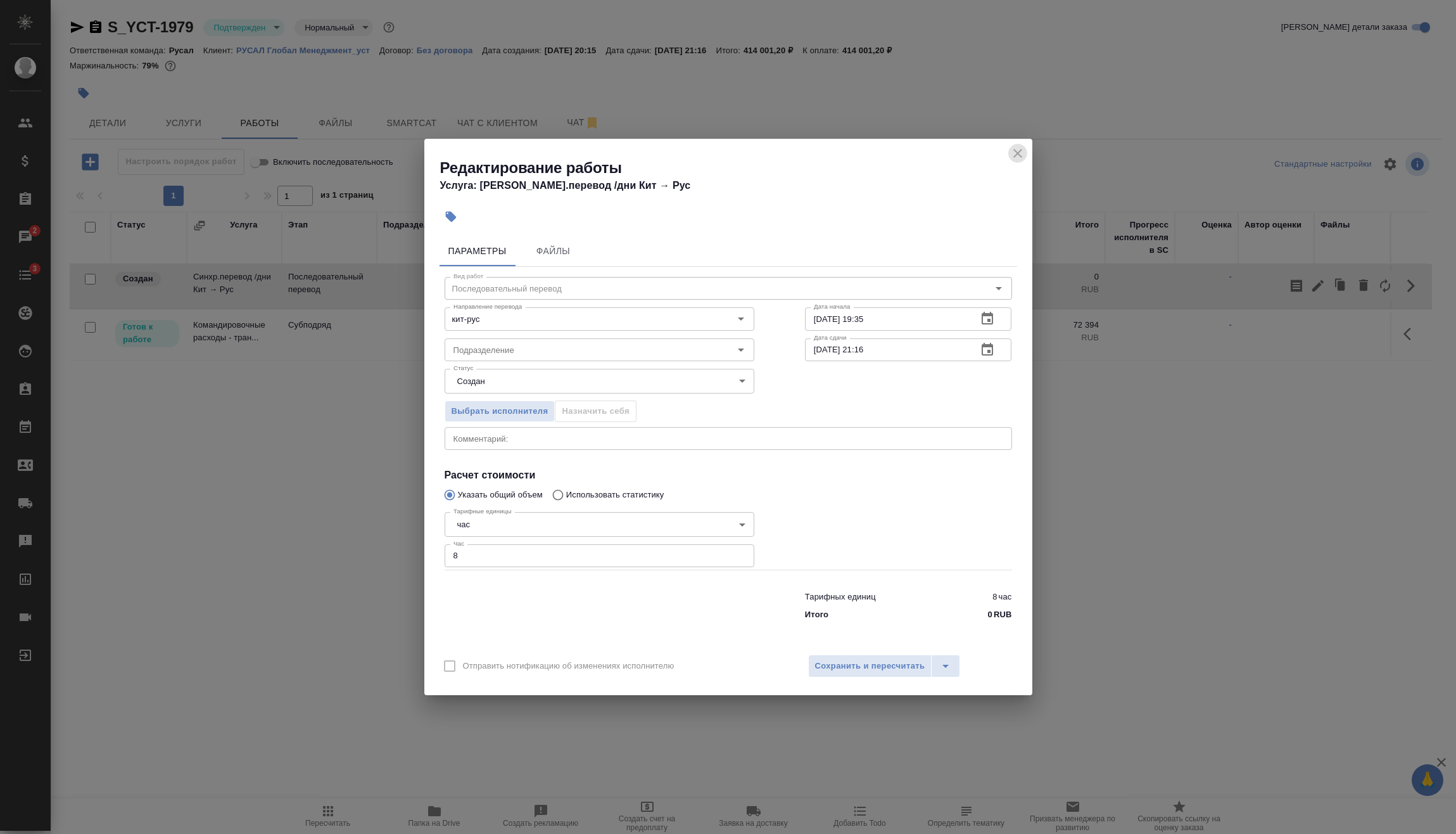
click at [1017, 162] on button "close" at bounding box center [1018, 153] width 19 height 19
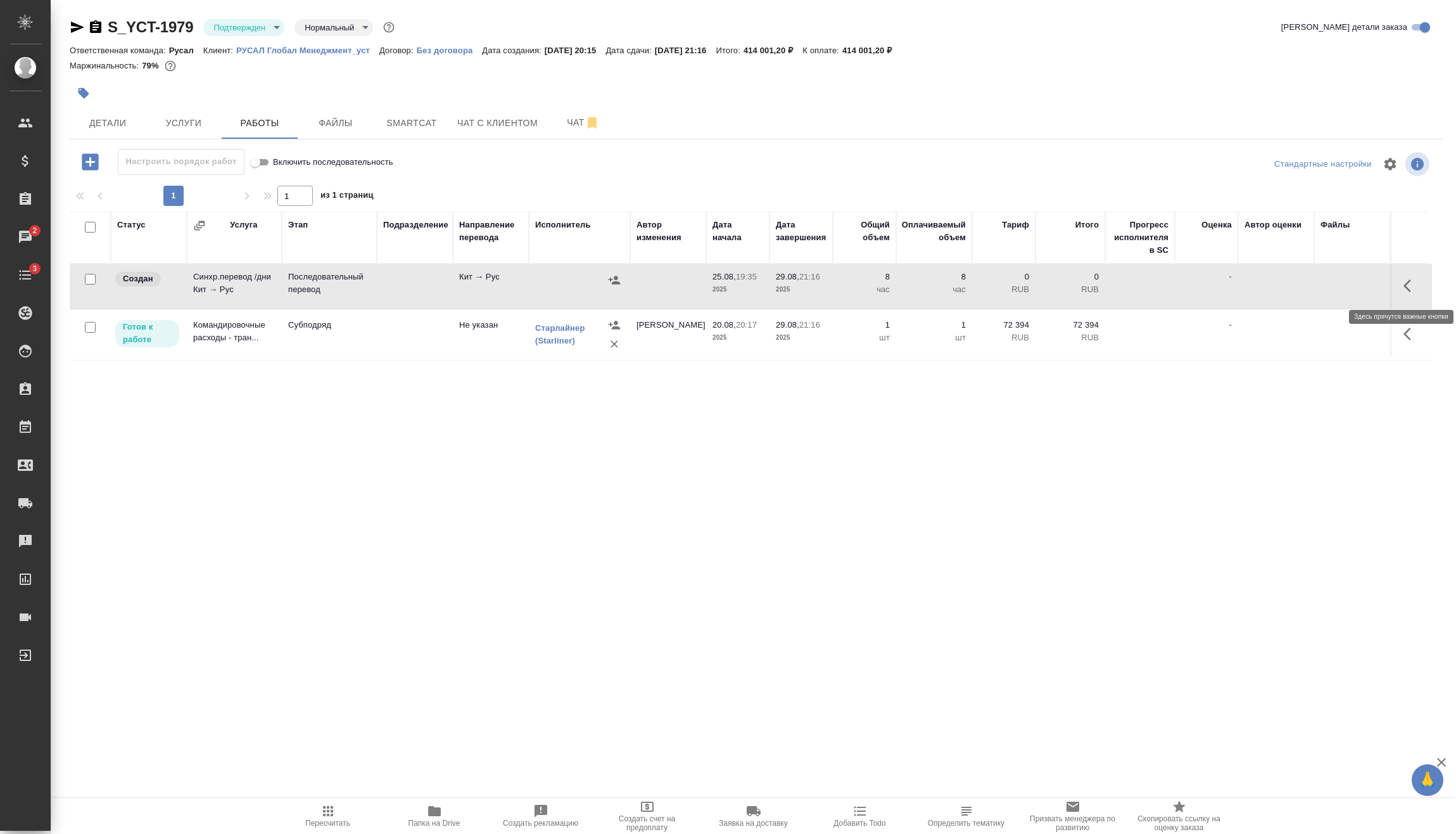
click at [1412, 289] on icon "button" at bounding box center [1411, 285] width 15 height 15
click at [202, 126] on span "Услуги" at bounding box center [183, 123] width 61 height 15
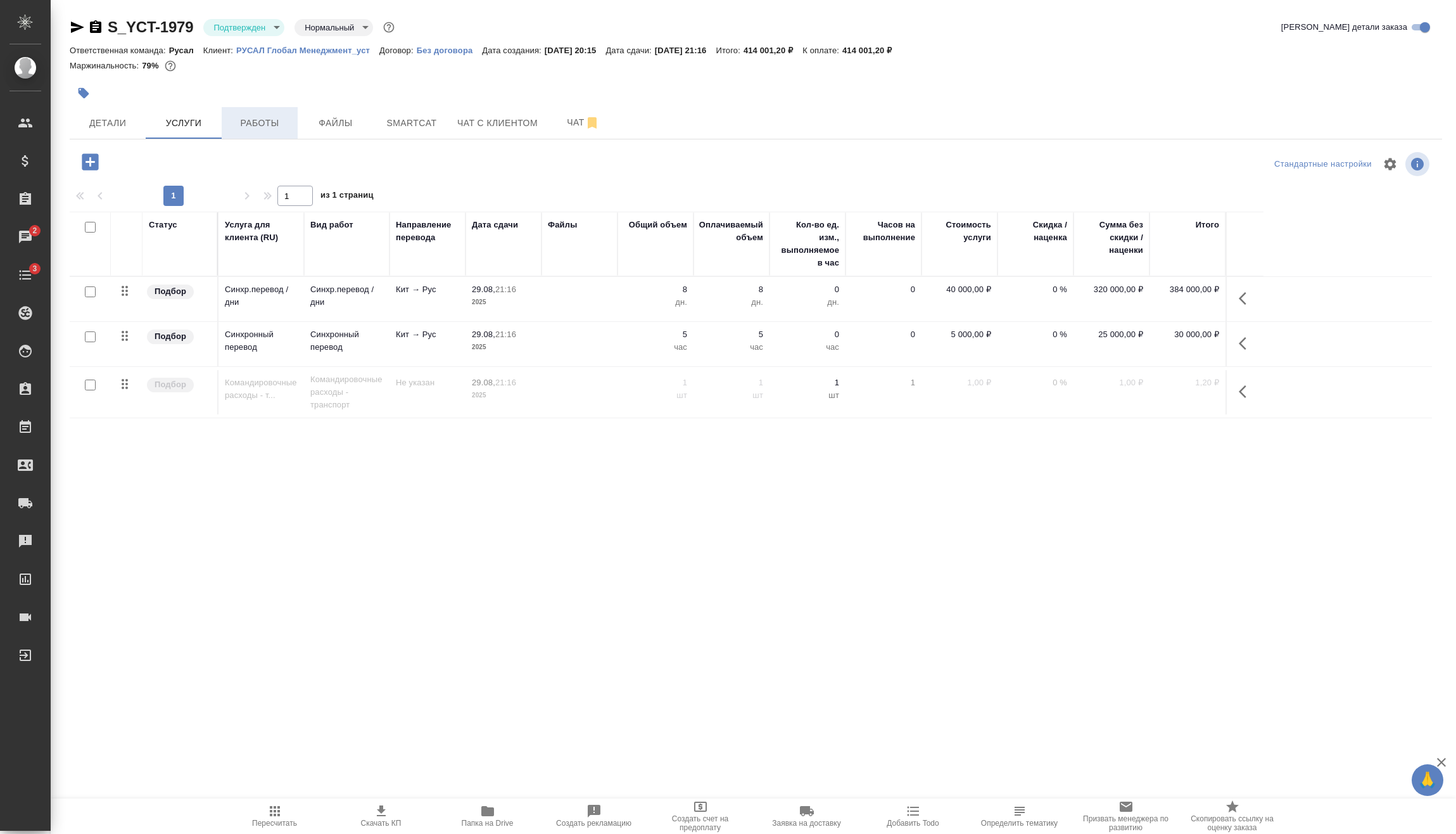
click at [263, 131] on button "Работы" at bounding box center [259, 123] width 76 height 32
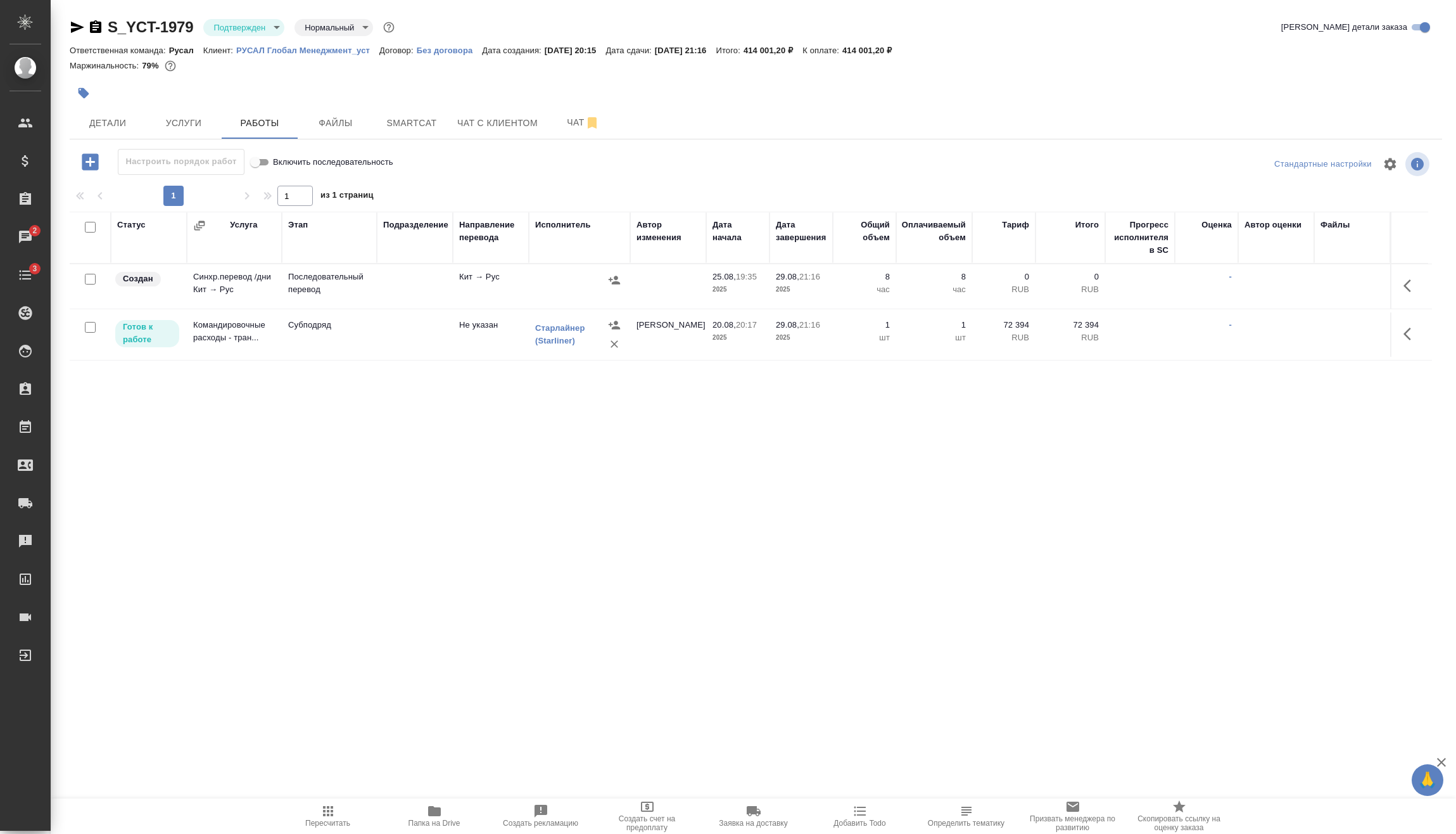
click at [92, 330] on input "checkbox" at bounding box center [90, 327] width 11 height 11
checkbox input "true"
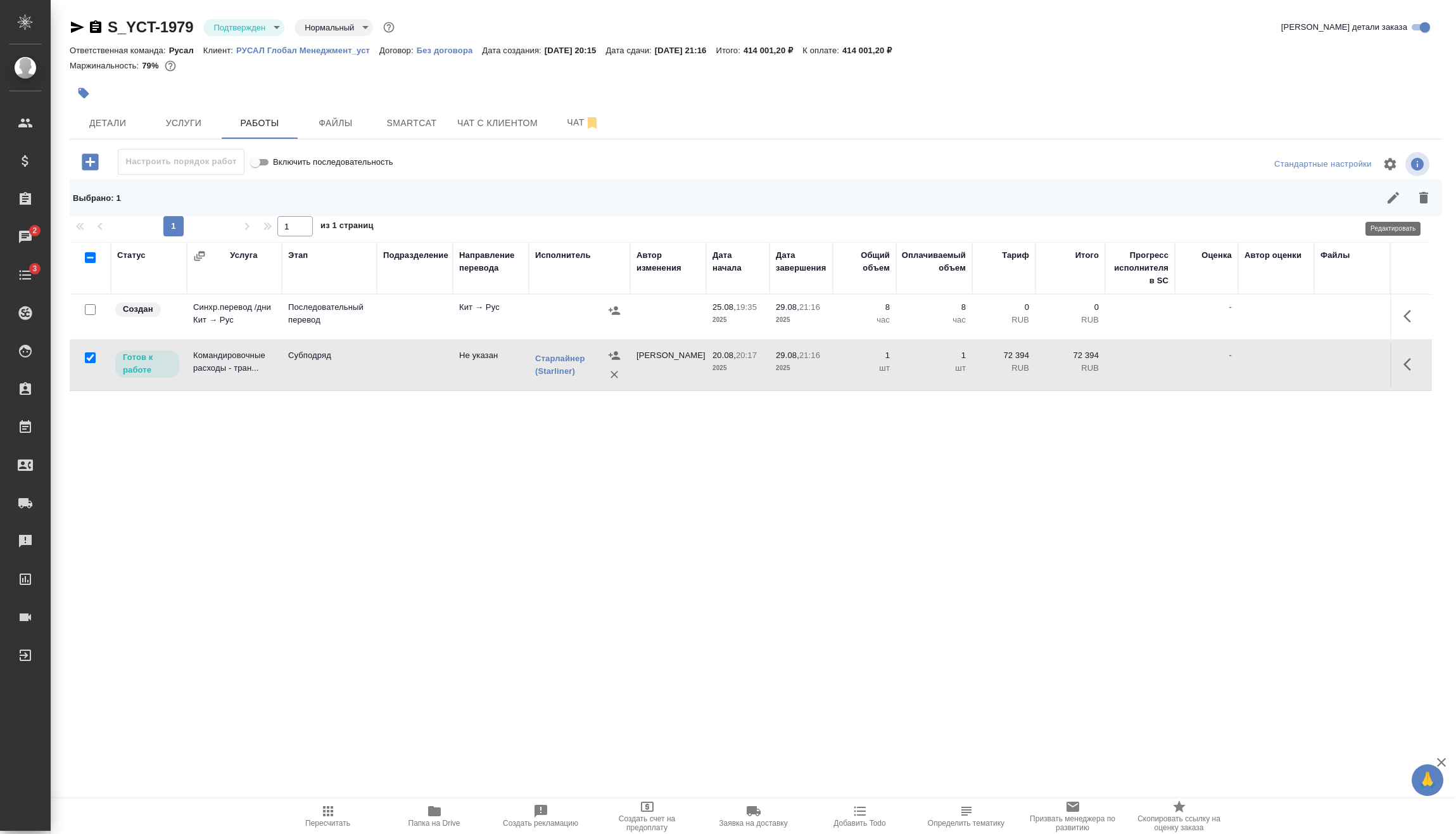
click at [1392, 192] on icon "button" at bounding box center [1393, 198] width 15 height 15
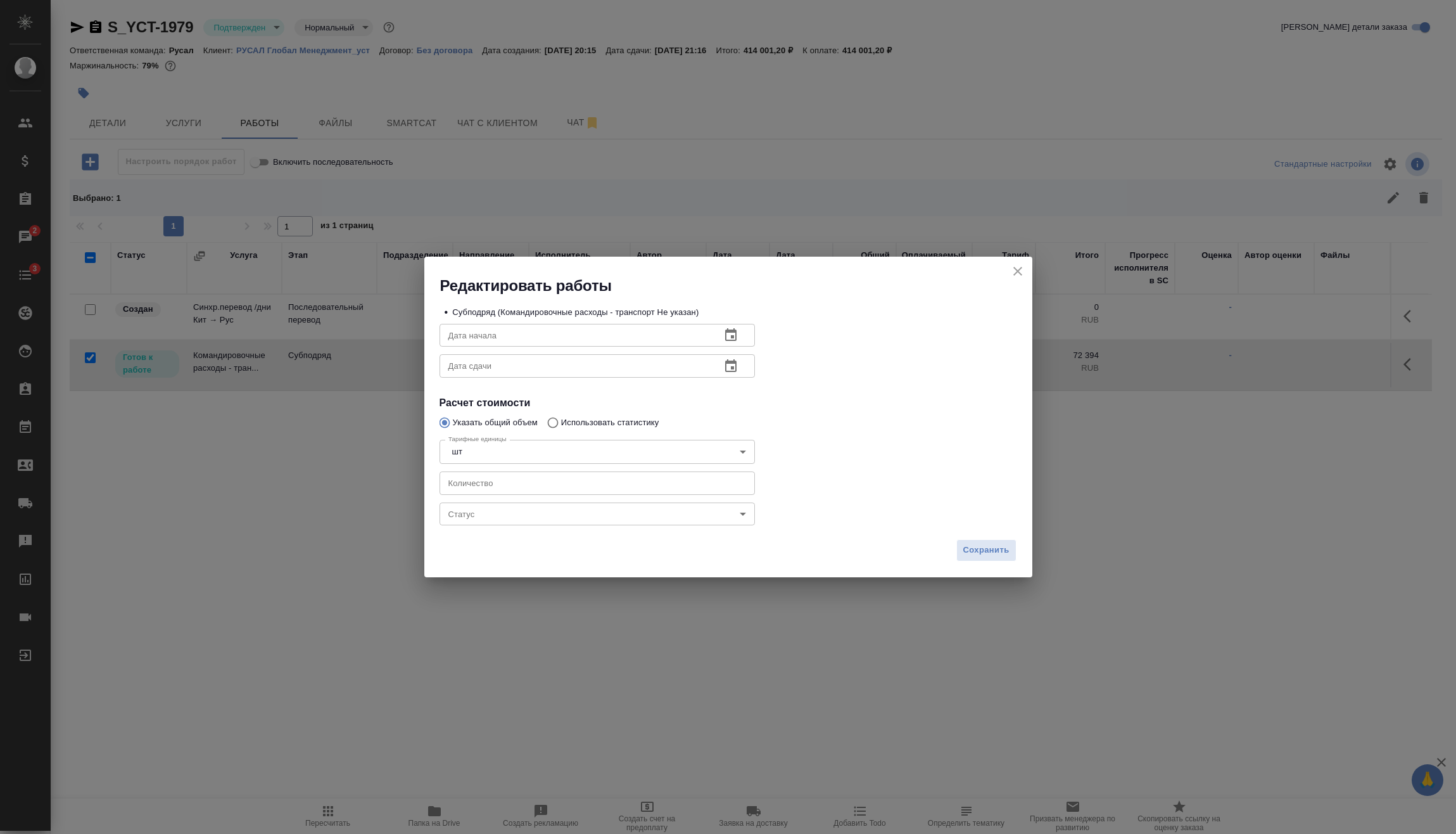
click at [525, 506] on body "🙏 .cls-1 fill:#fff; AWATERA [PERSON_NAME] Спецификации Заказы 2 Чаты 3 Todo Про…" at bounding box center [728, 417] width 1456 height 834
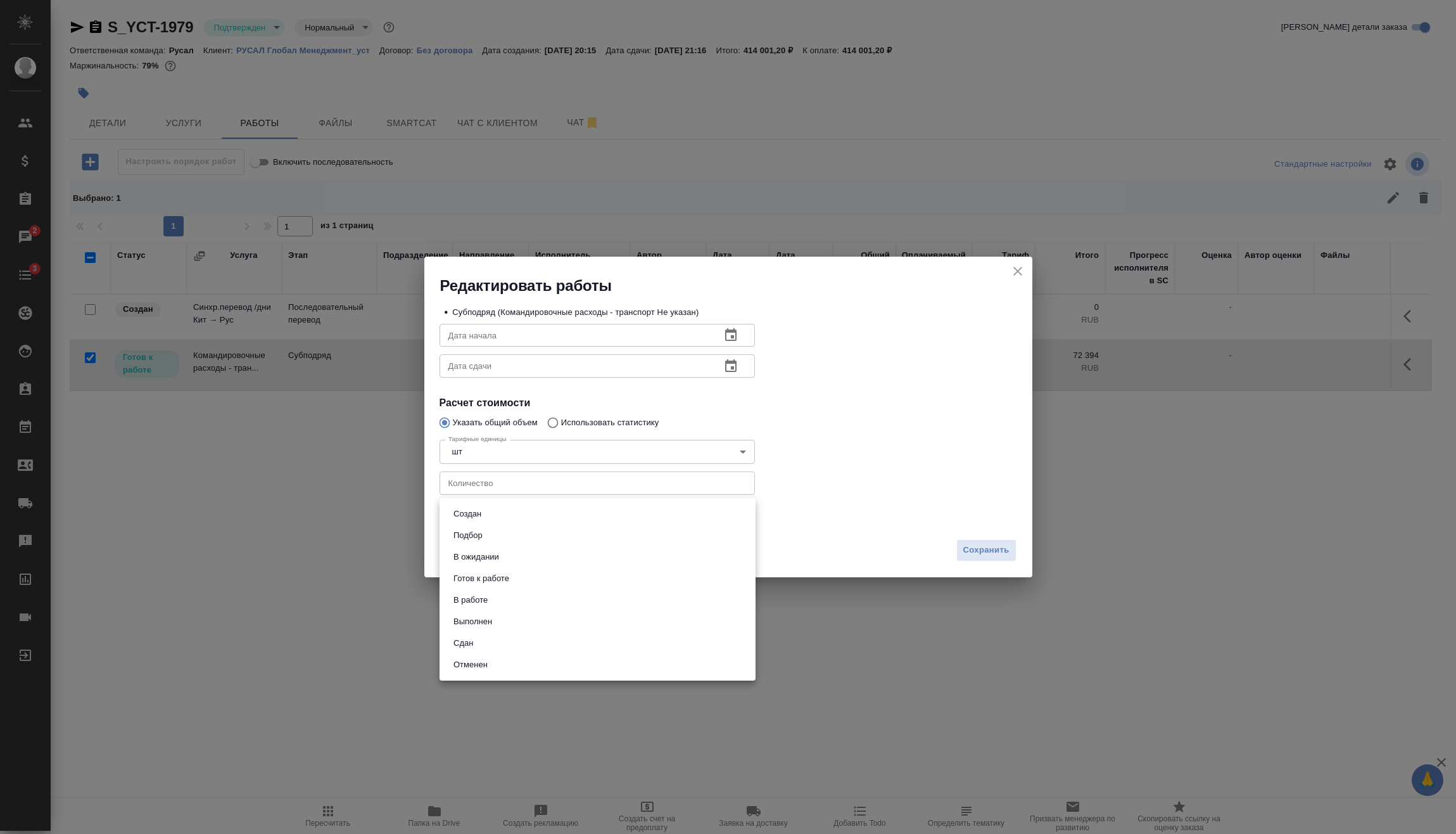
click at [517, 638] on li "Сдан" at bounding box center [597, 643] width 316 height 22
type input "closed"
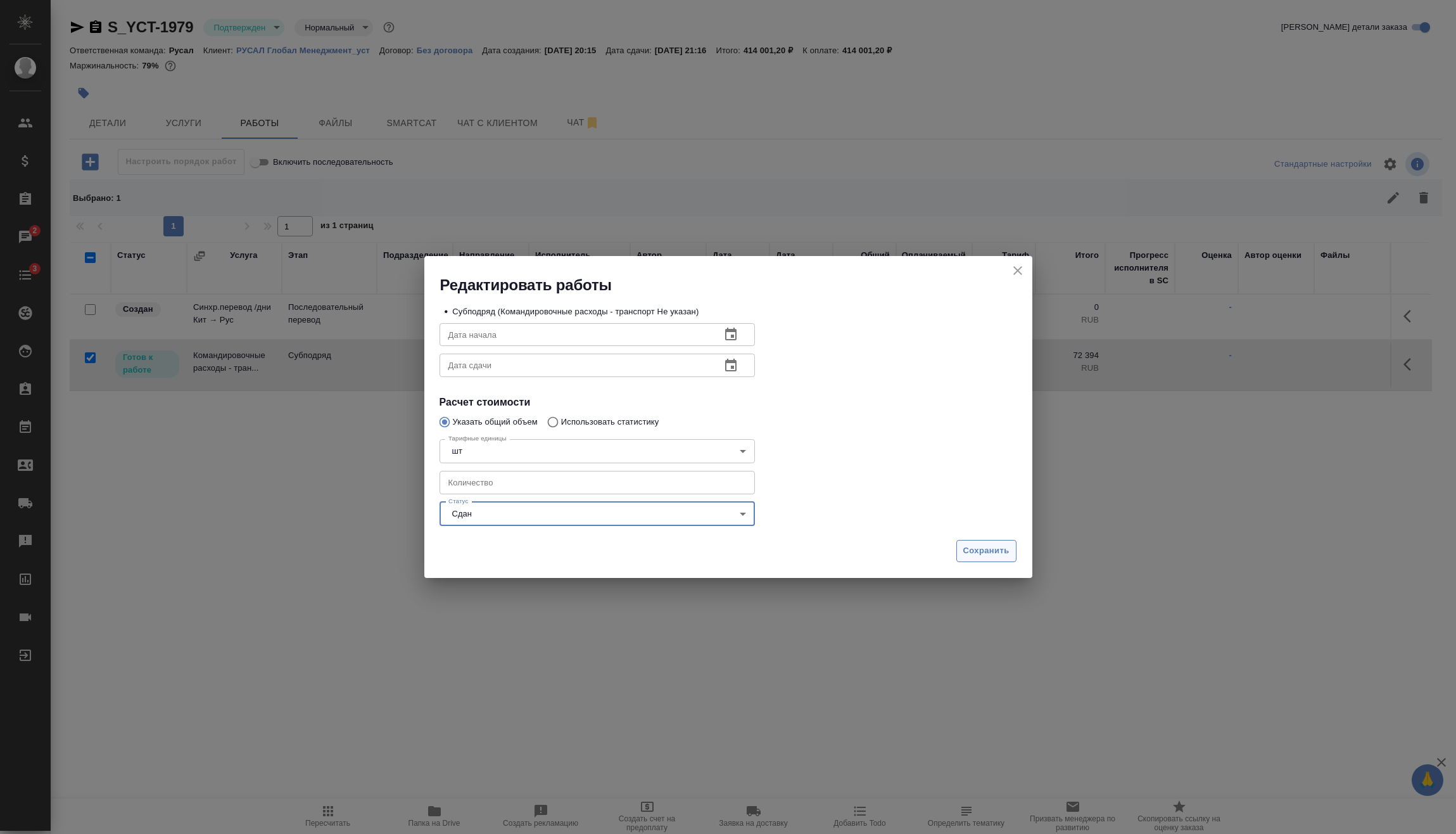
click at [997, 545] on span "Сохранить" at bounding box center [986, 551] width 46 height 15
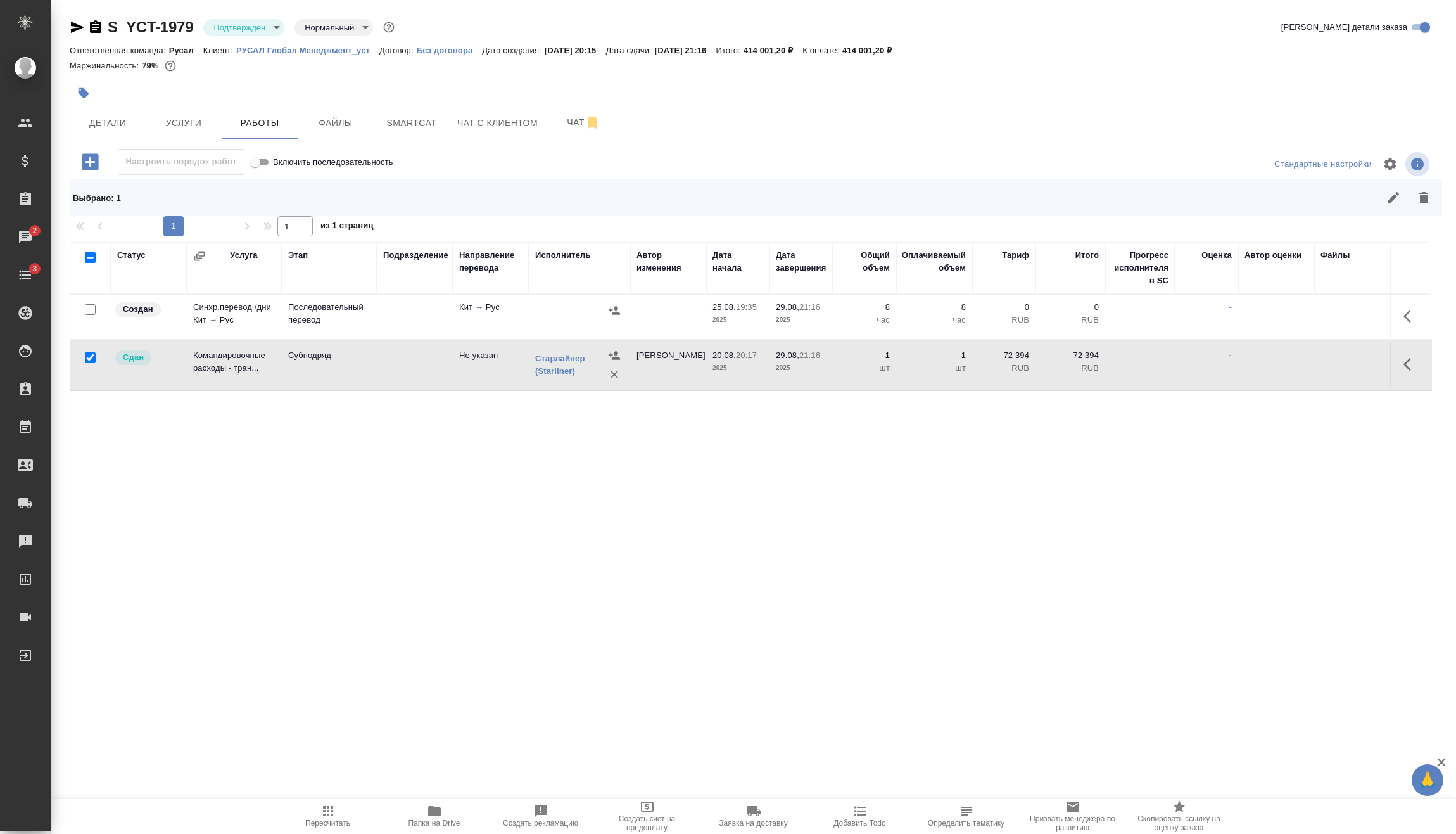
click at [229, 574] on div "Статус Услуга Этап Подразделение Направление перевода Исполнитель Автор изменен…" at bounding box center [751, 495] width 1362 height 507
